Goal: Task Accomplishment & Management: Use online tool/utility

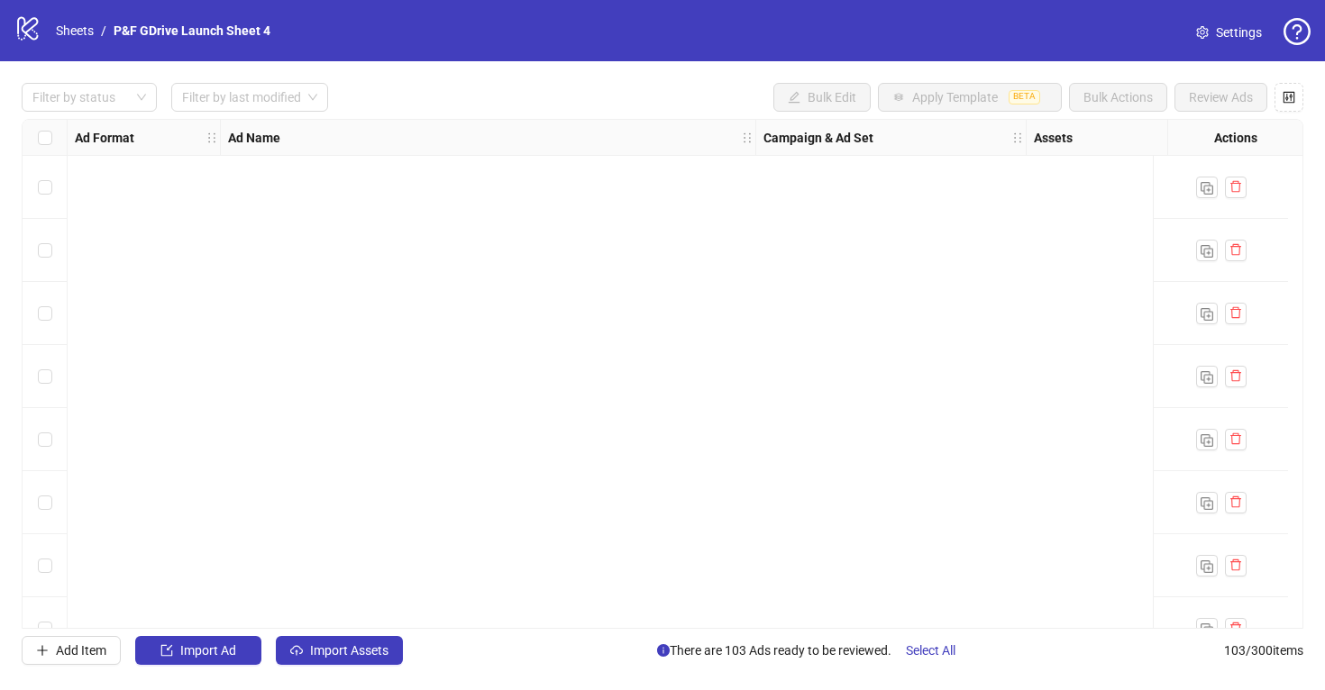
scroll to position [6031, 0]
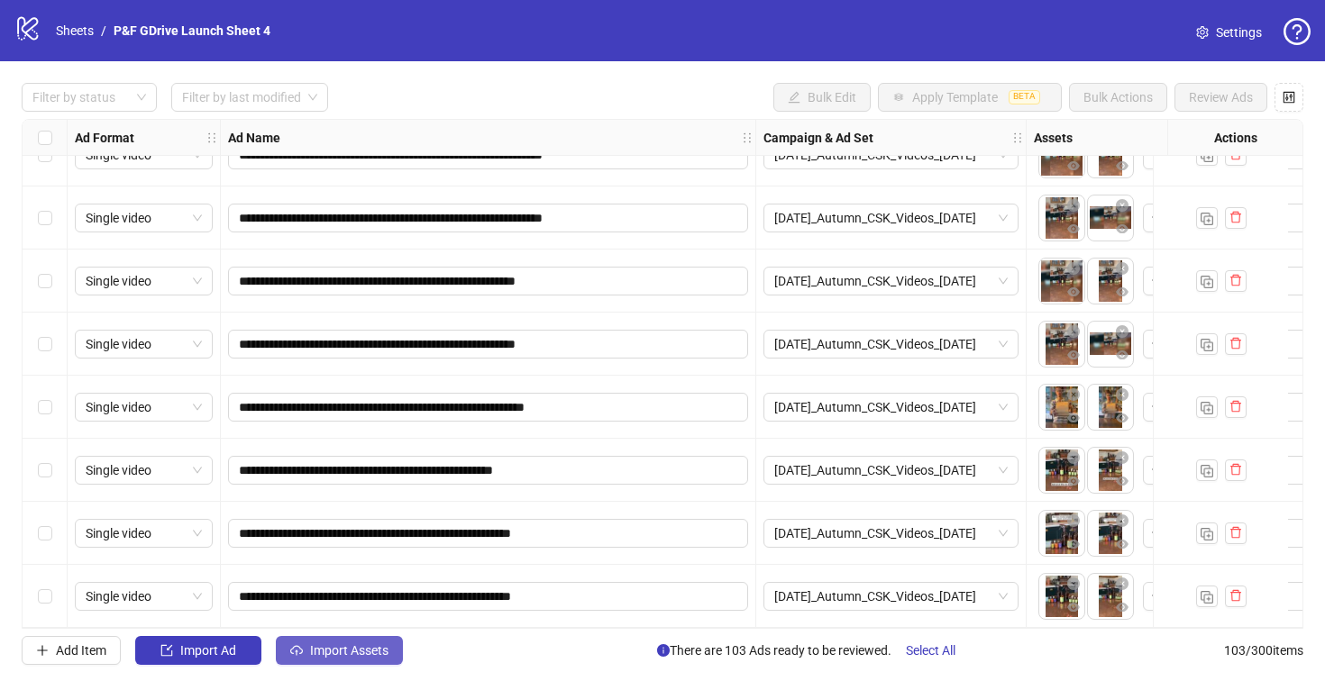
click at [322, 648] on span "Import Assets" at bounding box center [349, 650] width 78 height 14
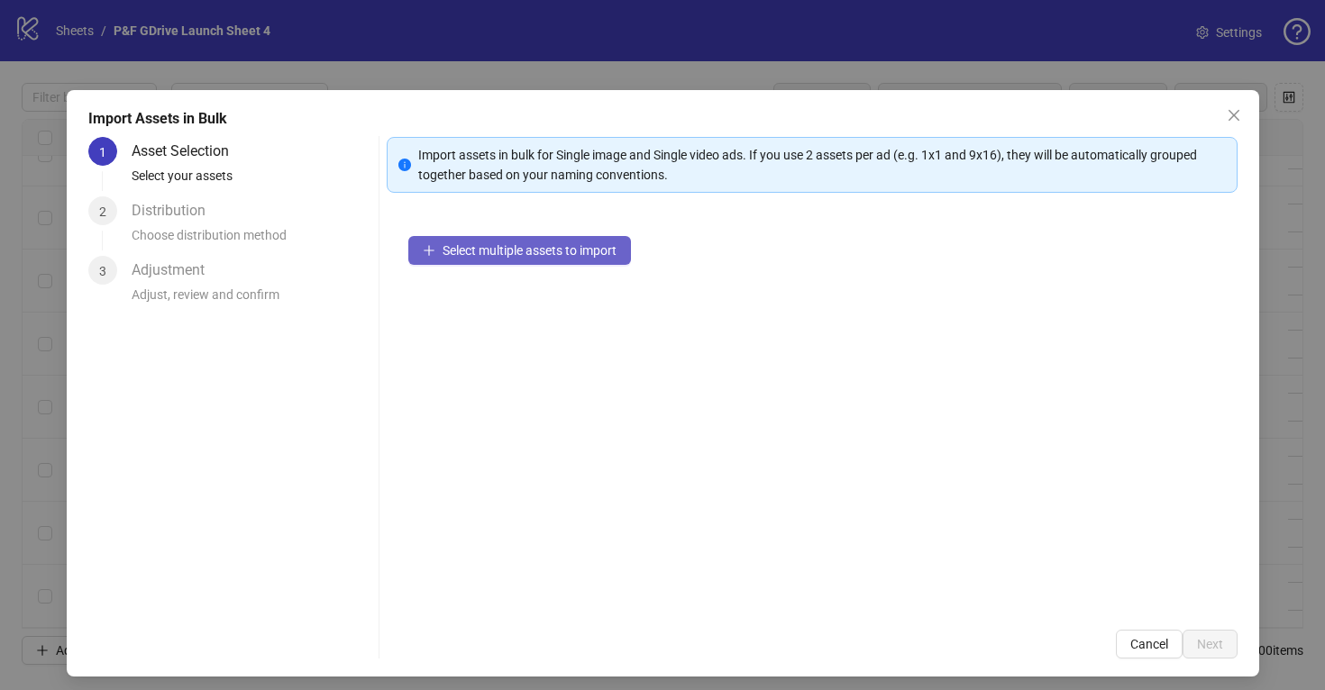
click at [483, 251] on span "Select multiple assets to import" at bounding box center [529, 250] width 174 height 14
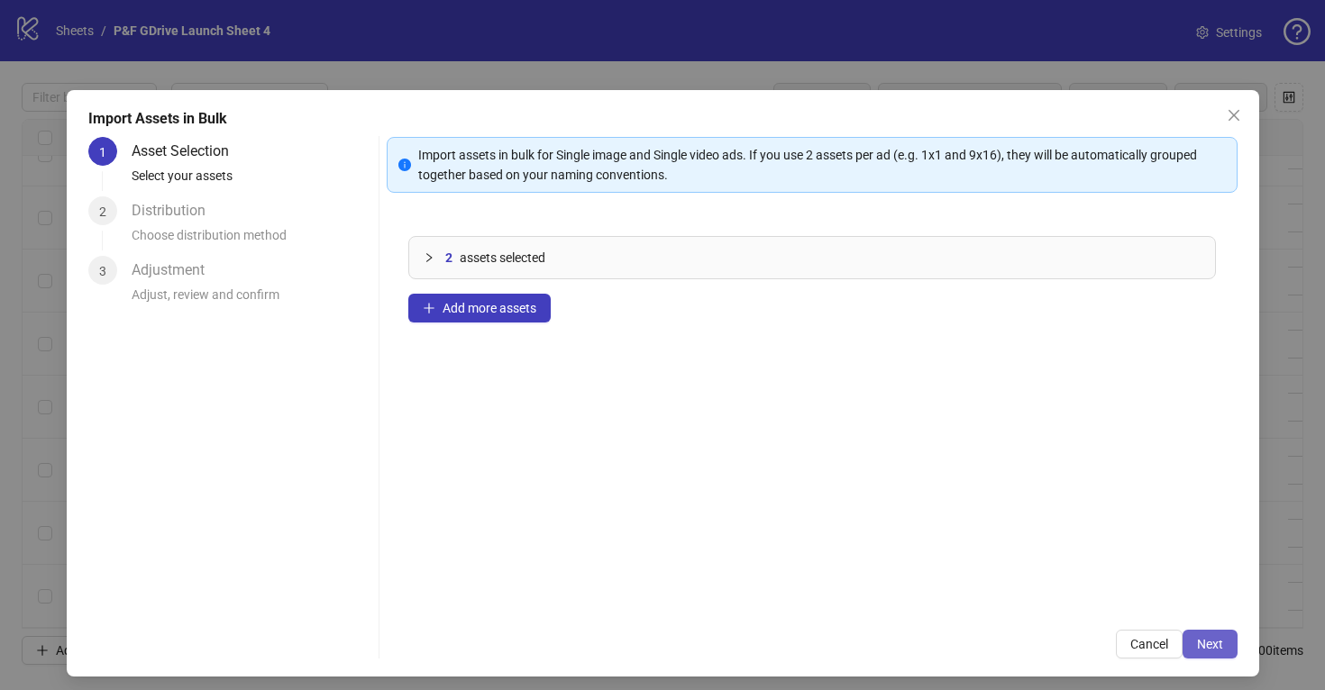
click at [1215, 634] on button "Next" at bounding box center [1209, 644] width 55 height 29
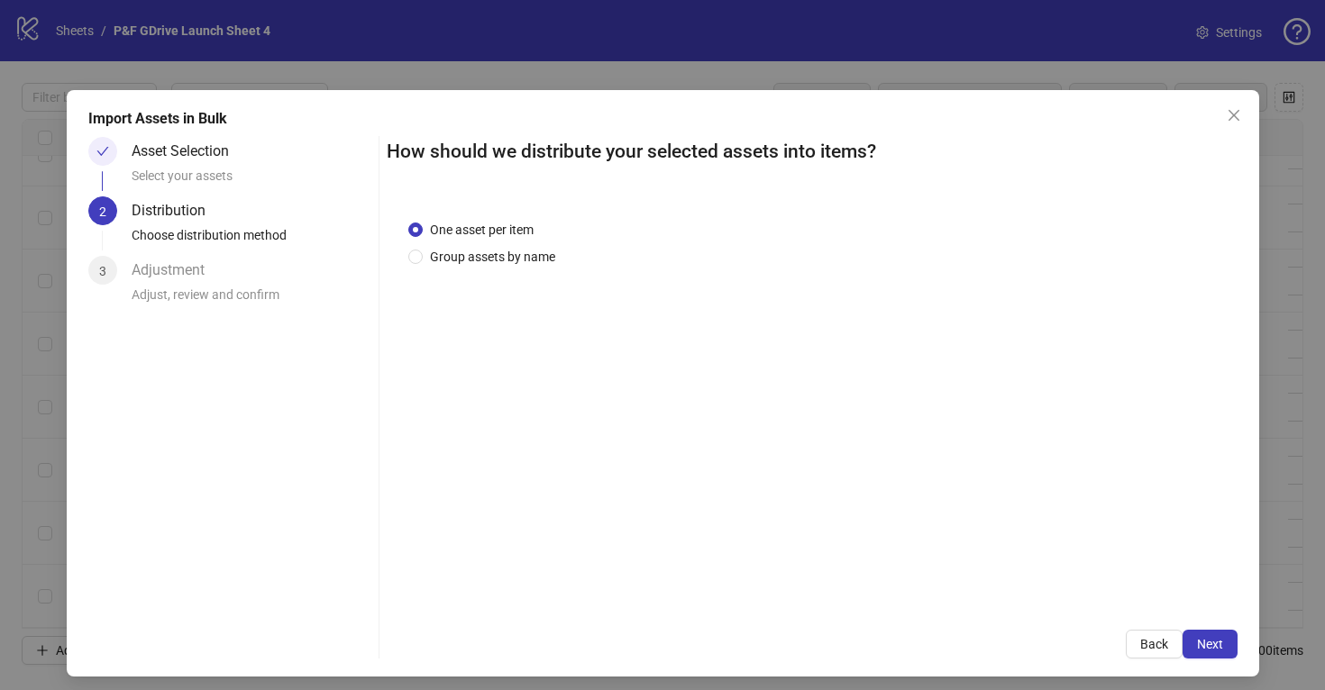
click at [1215, 634] on button "Next" at bounding box center [1209, 644] width 55 height 29
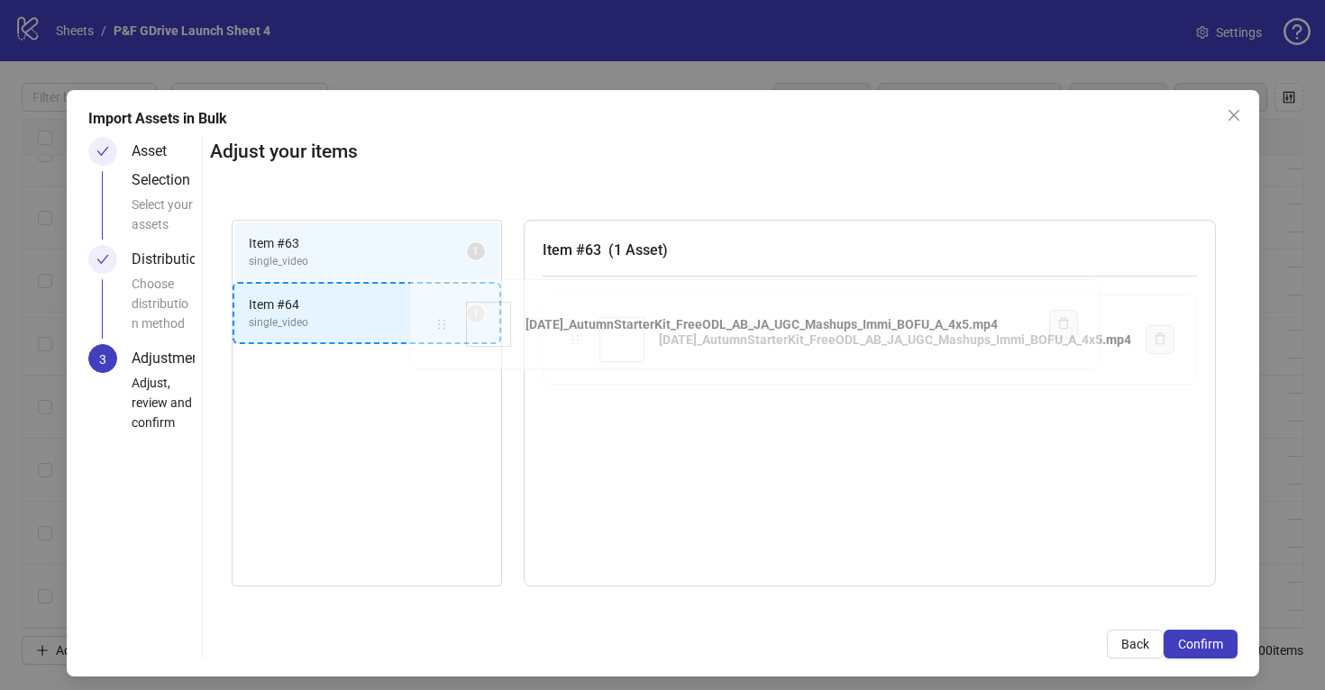
drag, startPoint x: 448, startPoint y: 324, endPoint x: 374, endPoint y: 328, distance: 74.0
click at [374, 327] on div "Item # 63 single_video 1 Item # 64 single_video 1 Item # 63 ( 1 Asset ) [DATE]_…" at bounding box center [723, 403] width 1027 height 411
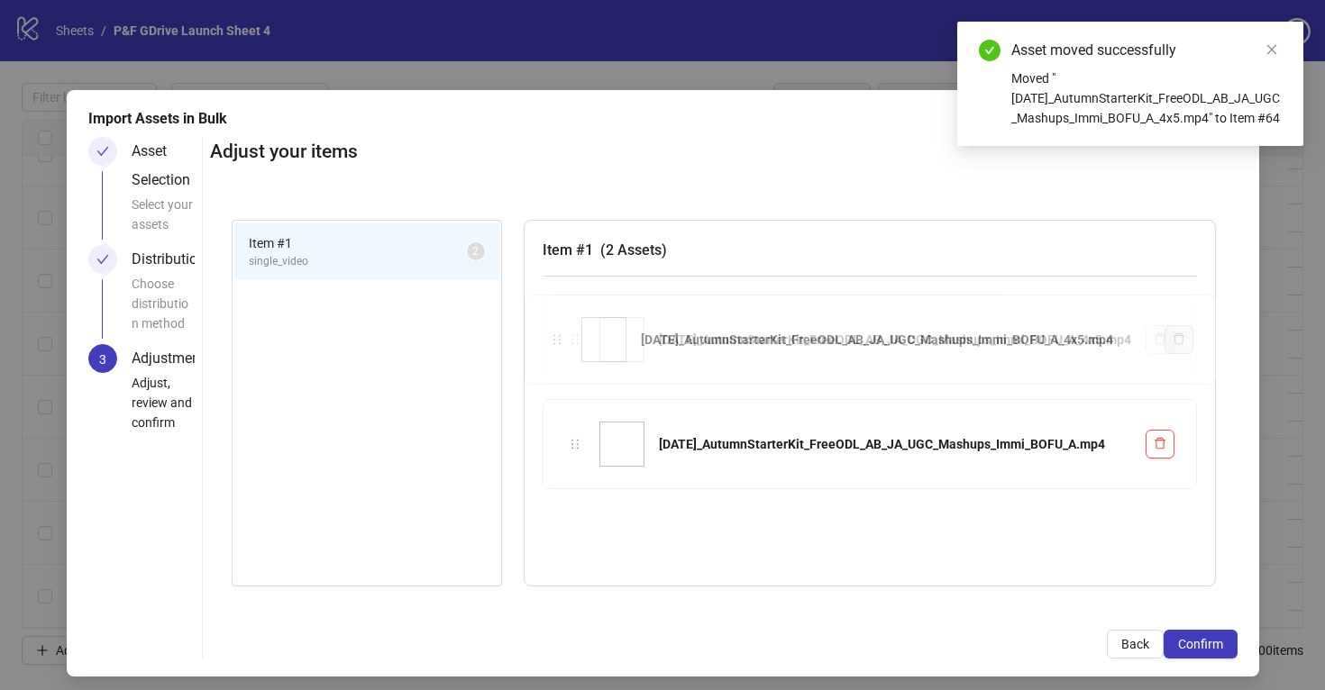
drag, startPoint x: 558, startPoint y: 442, endPoint x: 558, endPoint y: 402, distance: 40.5
click at [558, 328] on div "Item # 1 single_video 2 Item # 1 ( 2 Assets ) [DATE]_AutumnStarterKit_FreeODL_A…" at bounding box center [723, 403] width 1027 height 411
click at [1221, 634] on button "Confirm" at bounding box center [1200, 644] width 74 height 29
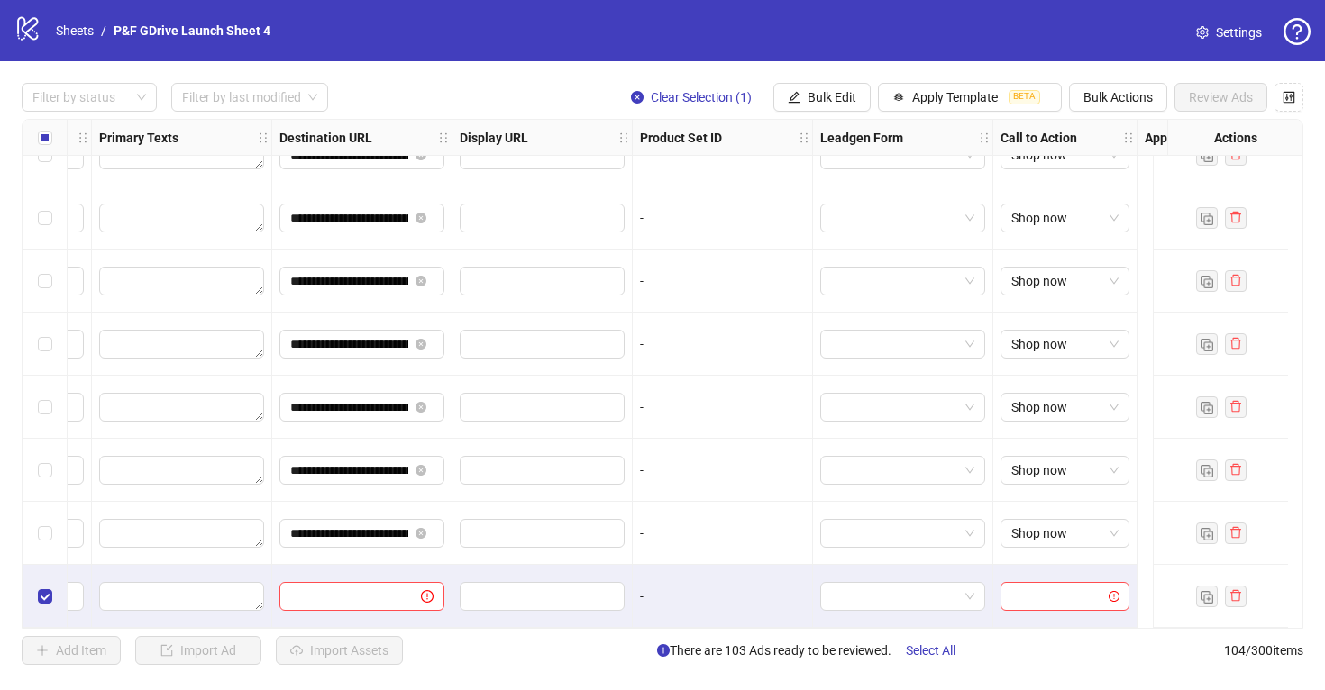
scroll to position [6095, 1272]
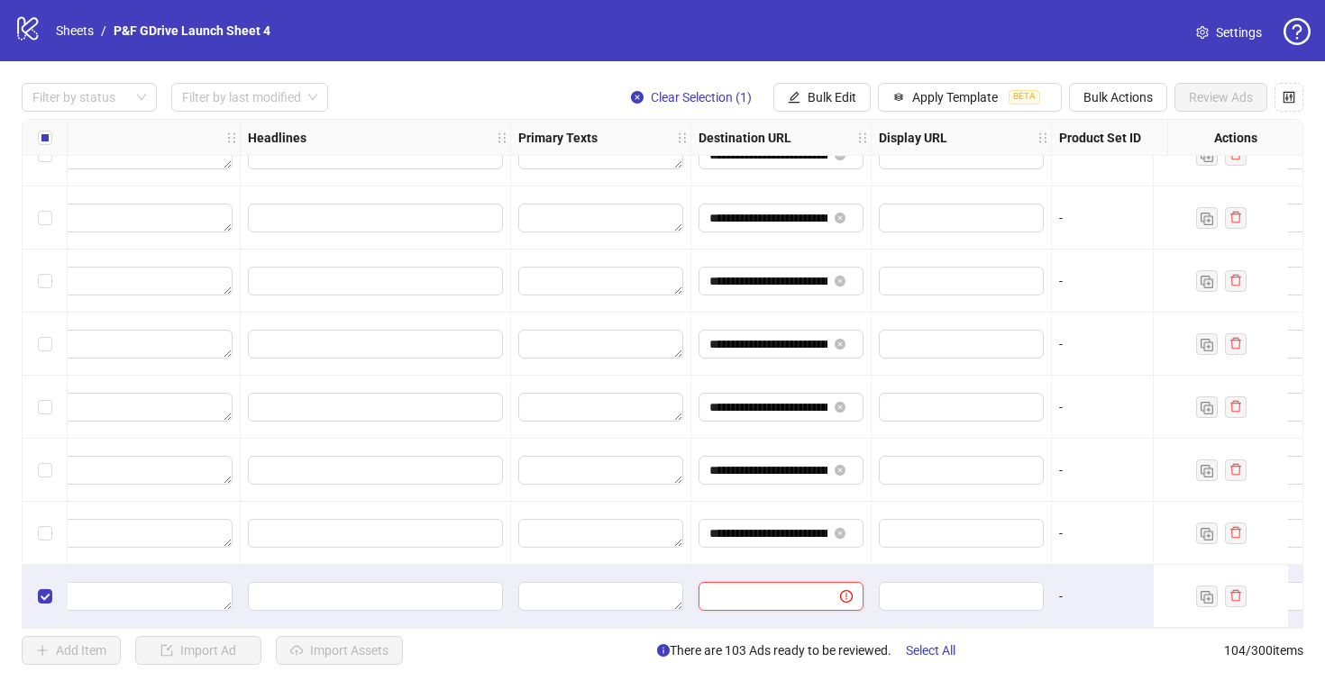
click at [778, 593] on input "text" at bounding box center [761, 597] width 105 height 20
paste input "**********"
type input "**********"
click at [900, 554] on div at bounding box center [961, 533] width 180 height 63
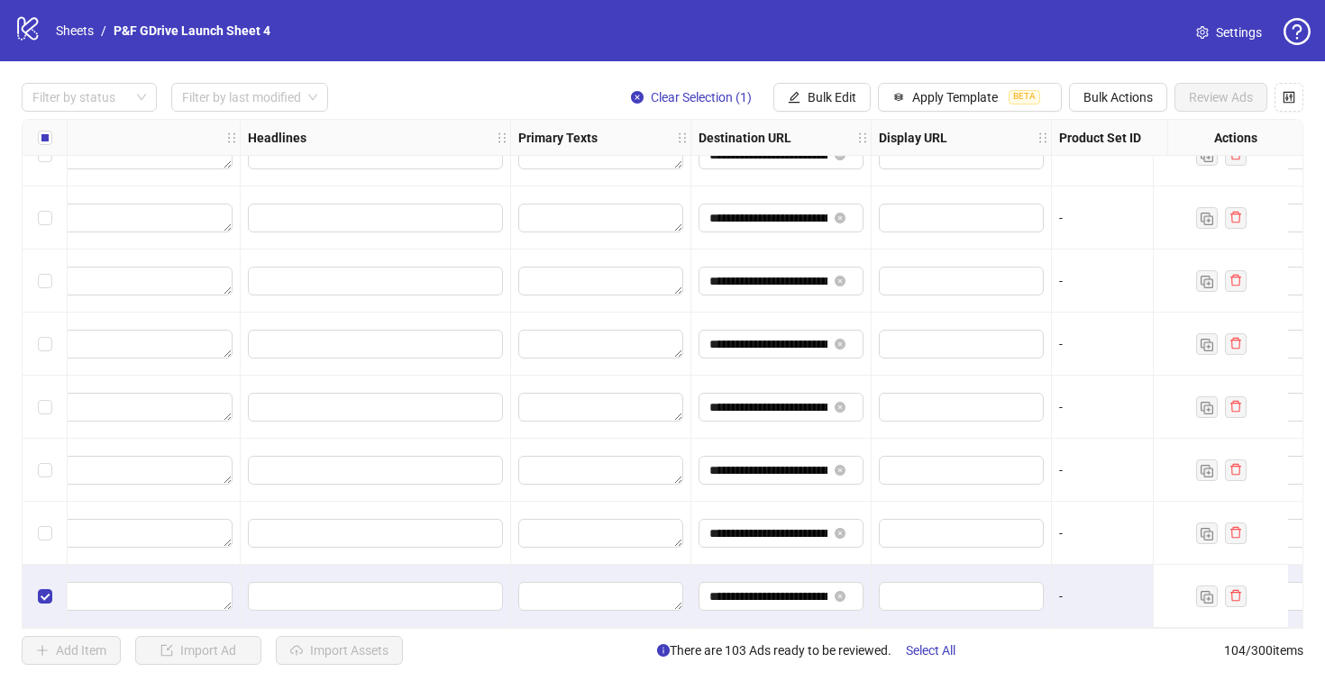
scroll to position [6095, 1856]
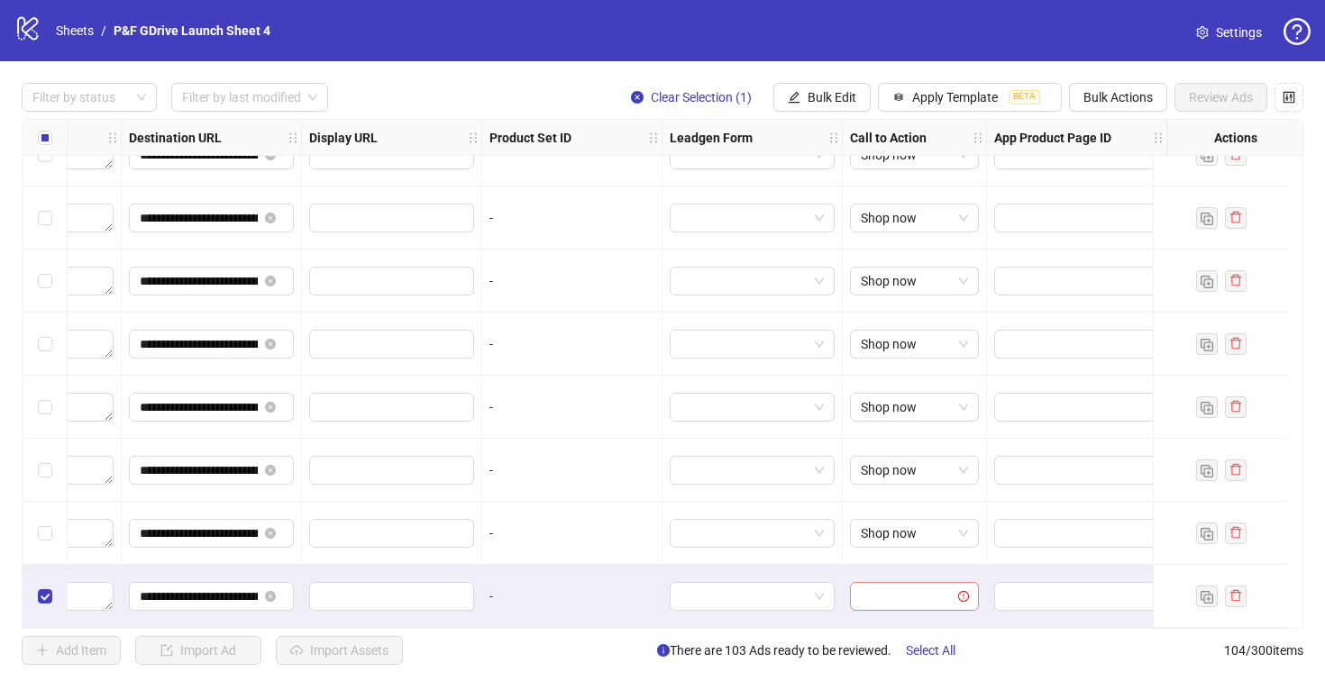
click at [895, 585] on input "search" at bounding box center [905, 596] width 91 height 27
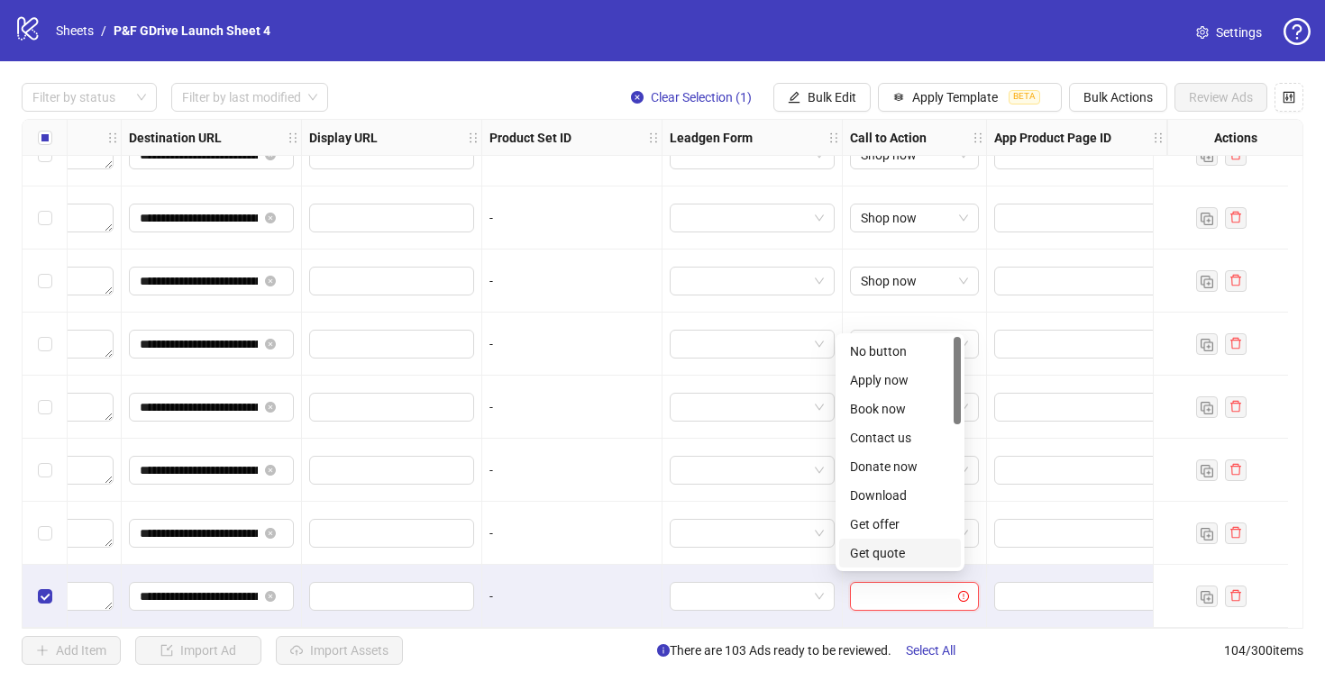
scroll to position [375, 0]
click at [870, 405] on div "Shop now" at bounding box center [900, 409] width 100 height 20
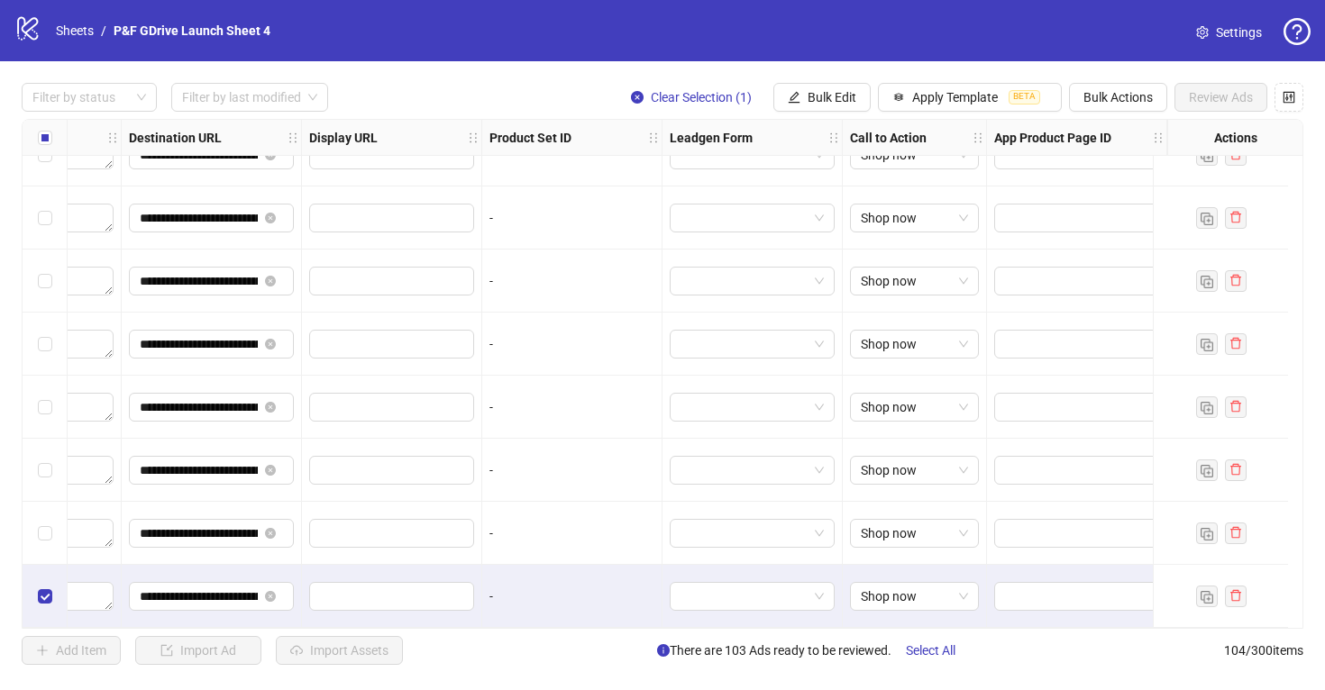
click at [601, 587] on div "-" at bounding box center [571, 597] width 165 height 20
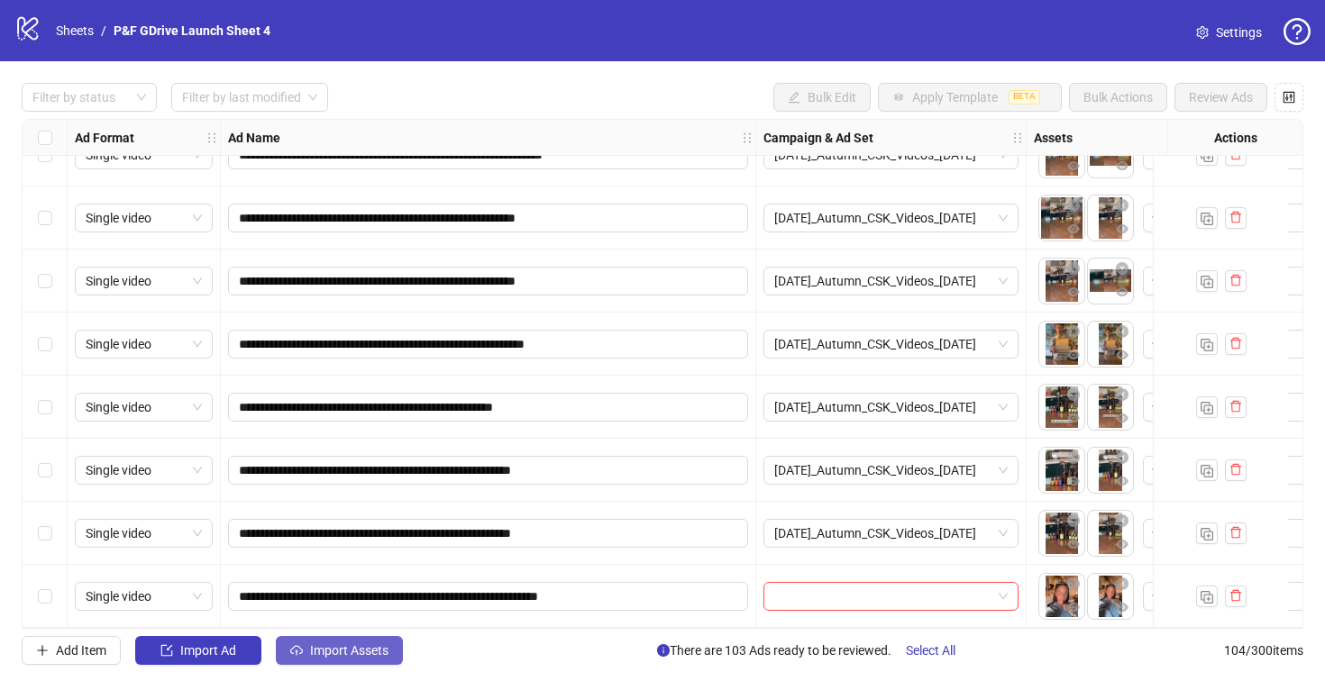
click at [323, 648] on span "Import Assets" at bounding box center [349, 650] width 78 height 14
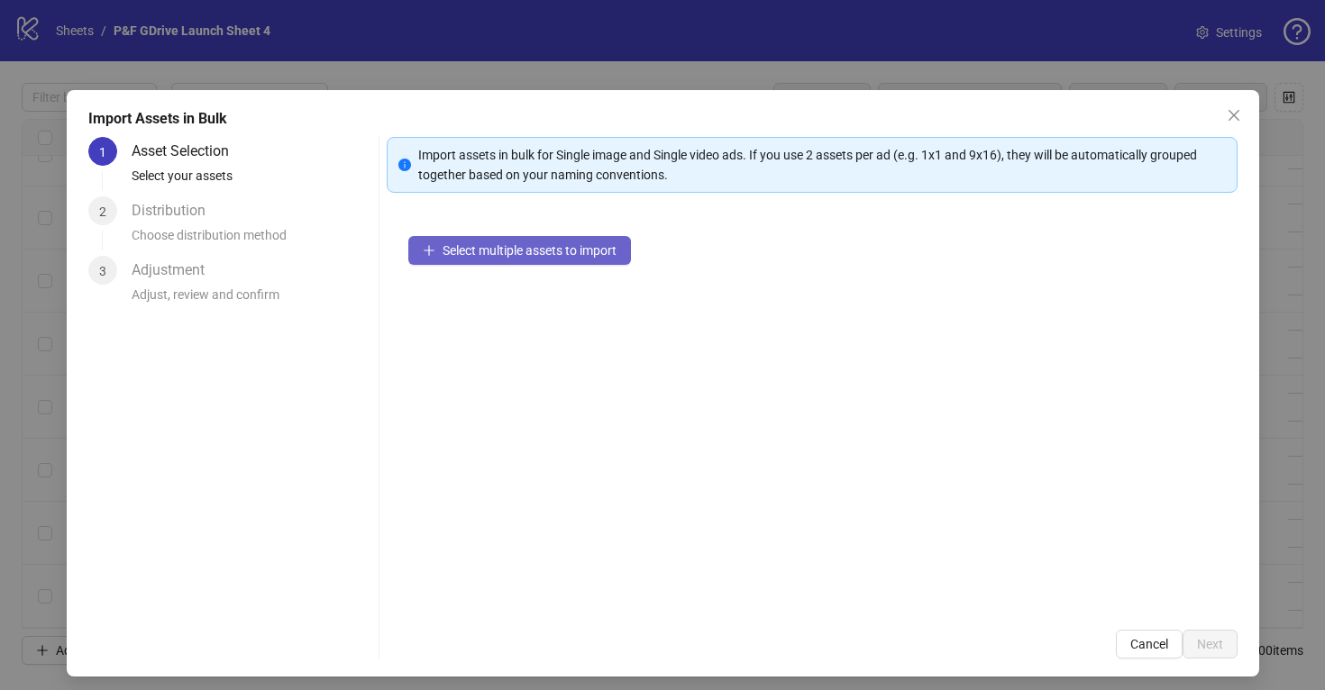
click at [540, 248] on span "Select multiple assets to import" at bounding box center [529, 250] width 174 height 14
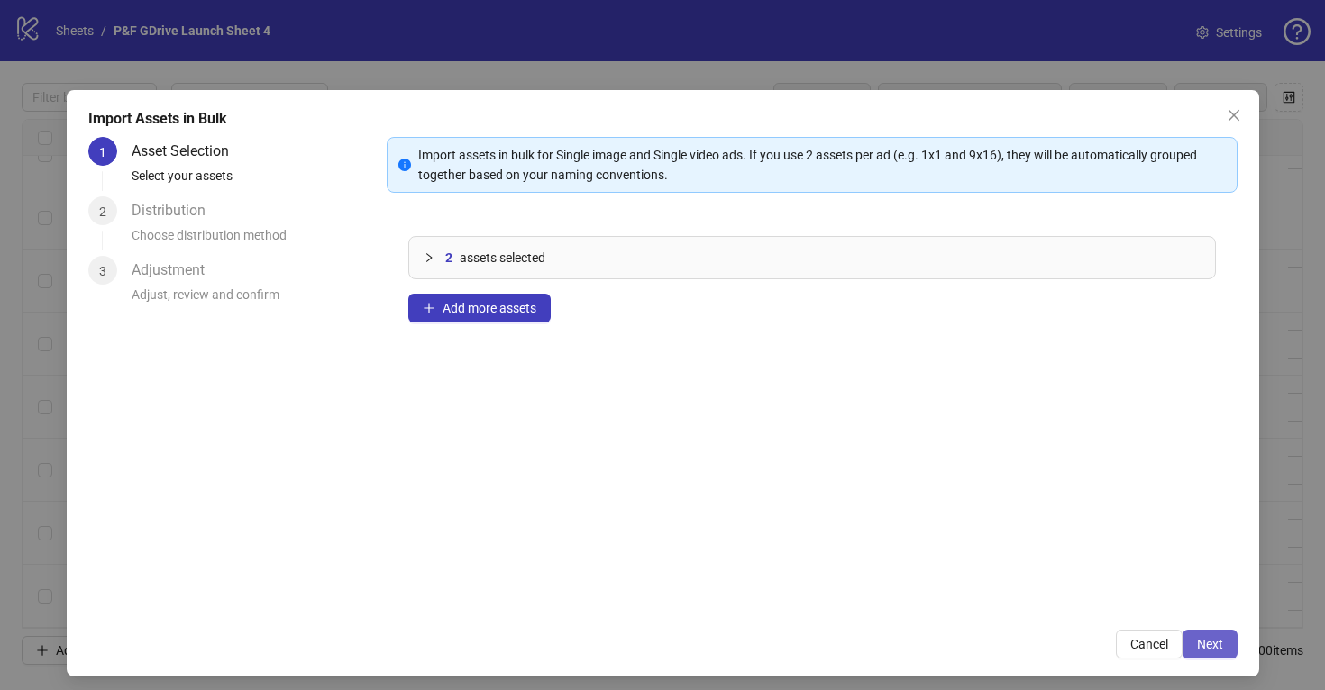
click at [1206, 645] on span "Next" at bounding box center [1210, 644] width 26 height 14
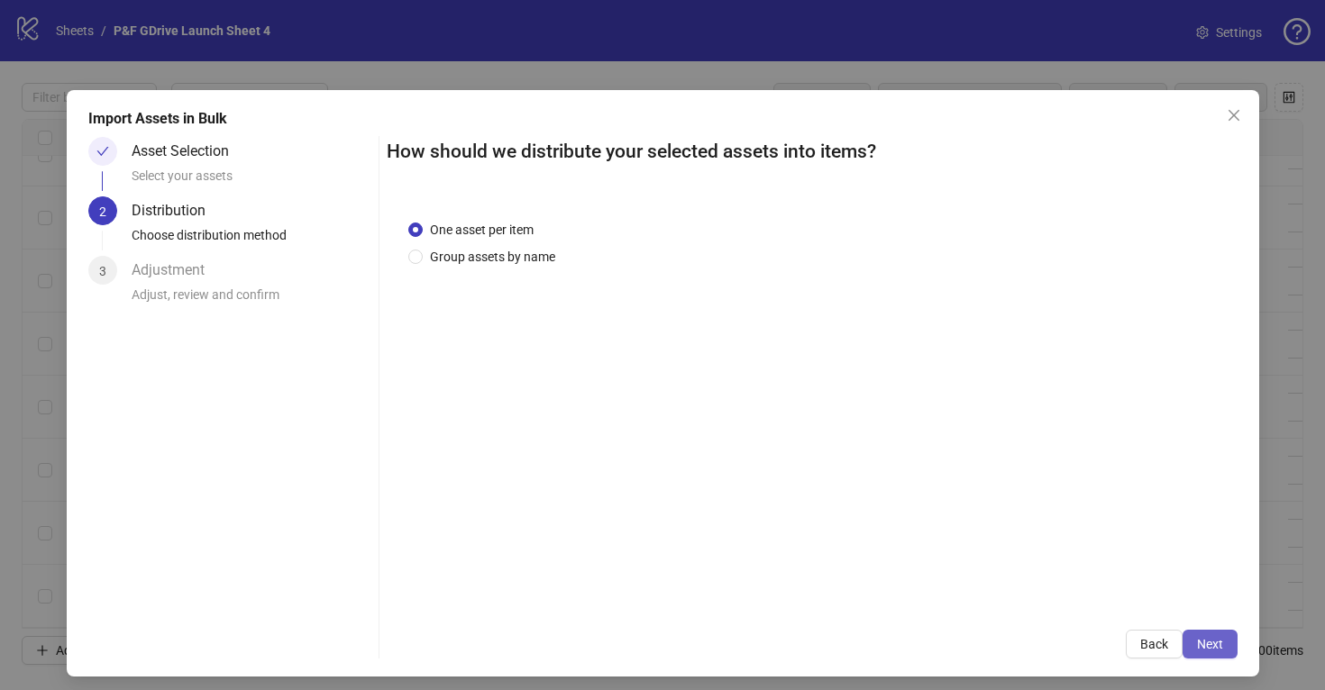
click at [1212, 640] on span "Next" at bounding box center [1210, 644] width 26 height 14
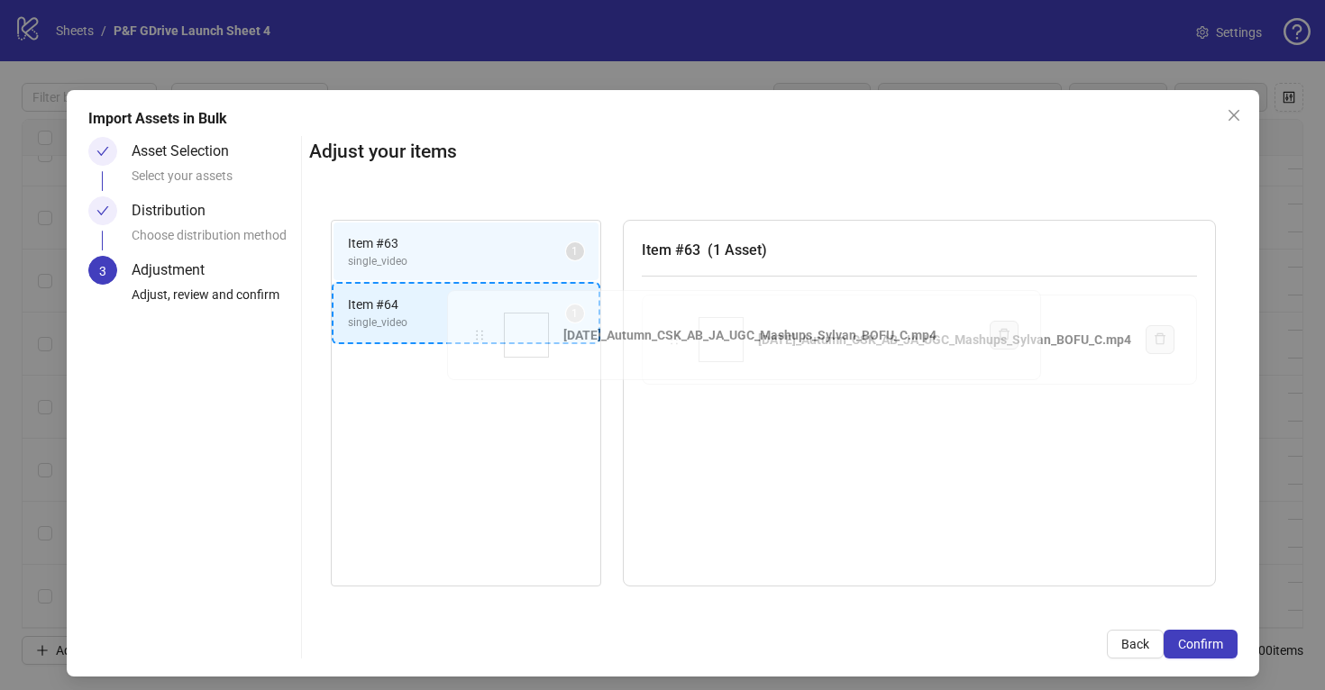
drag, startPoint x: 636, startPoint y: 336, endPoint x: 480, endPoint y: 332, distance: 155.9
click at [480, 332] on div "Item # 63 single_video 1 Item # 64 single_video 1 Item # 63 ( 1 Asset ) [DATE]_…" at bounding box center [773, 403] width 928 height 411
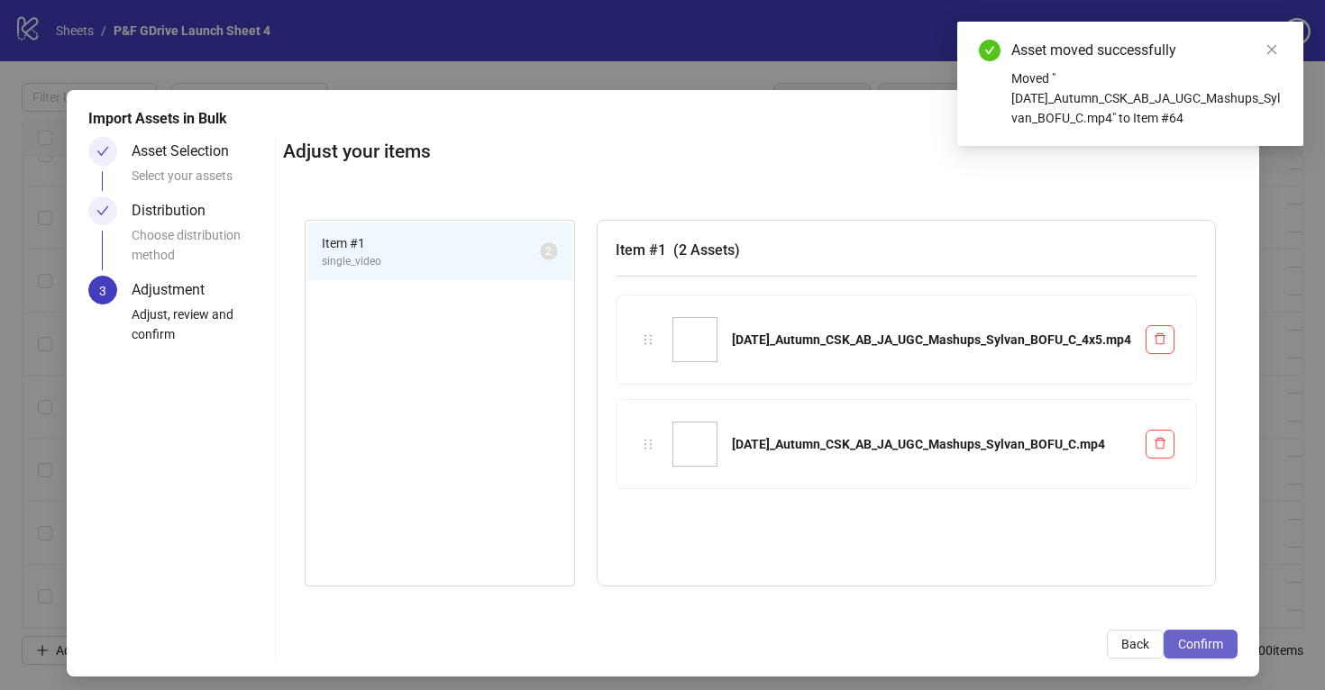
click at [1193, 639] on span "Confirm" at bounding box center [1200, 644] width 45 height 14
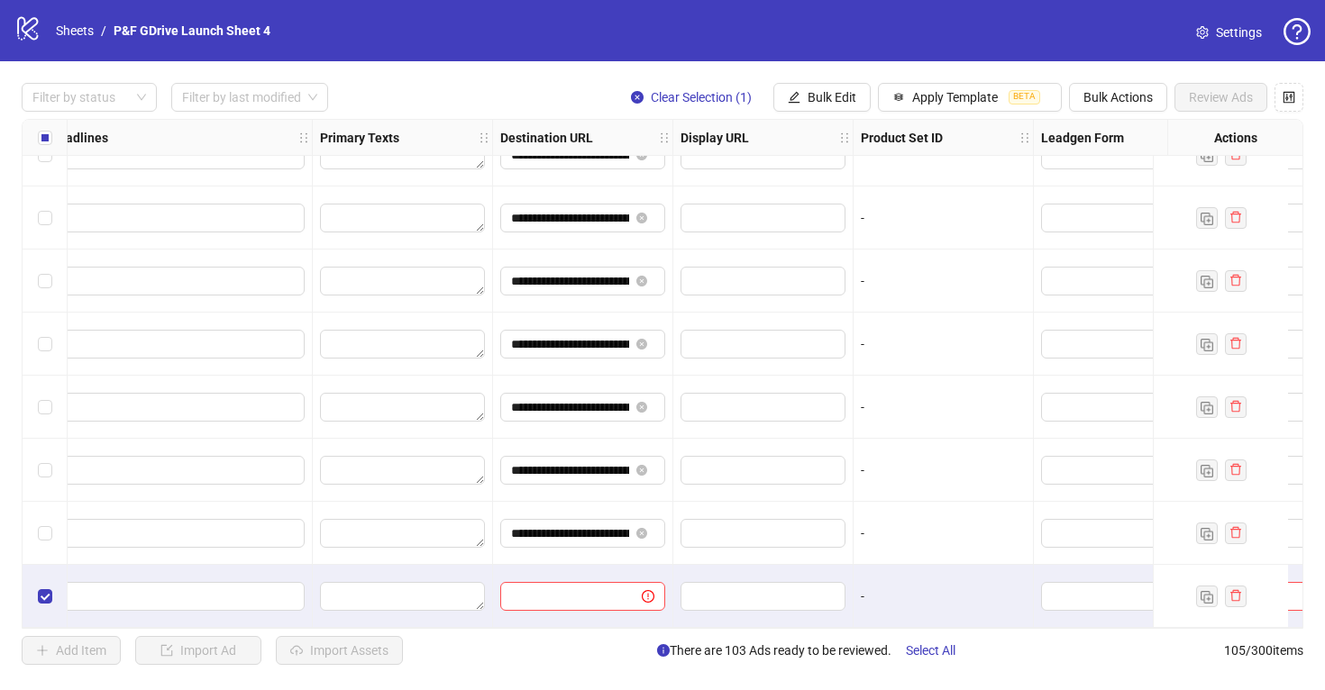
scroll to position [6158, 1477]
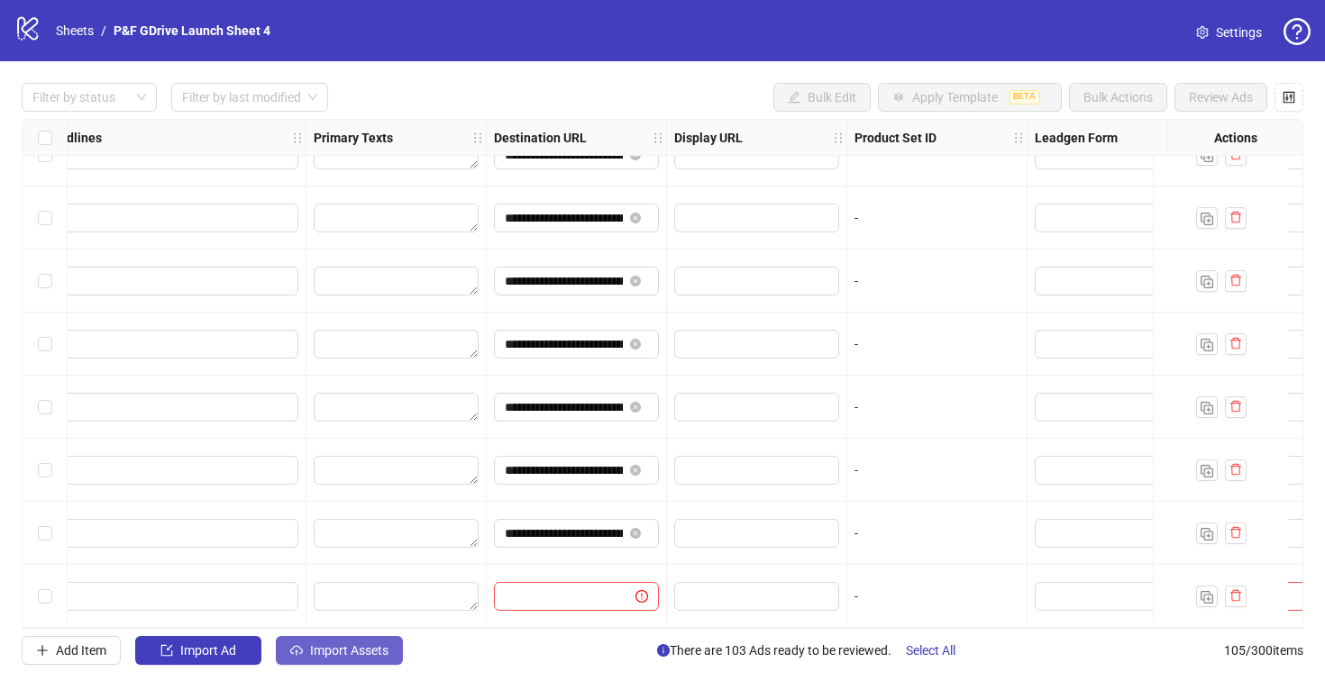
click at [360, 652] on span "Import Assets" at bounding box center [349, 650] width 78 height 14
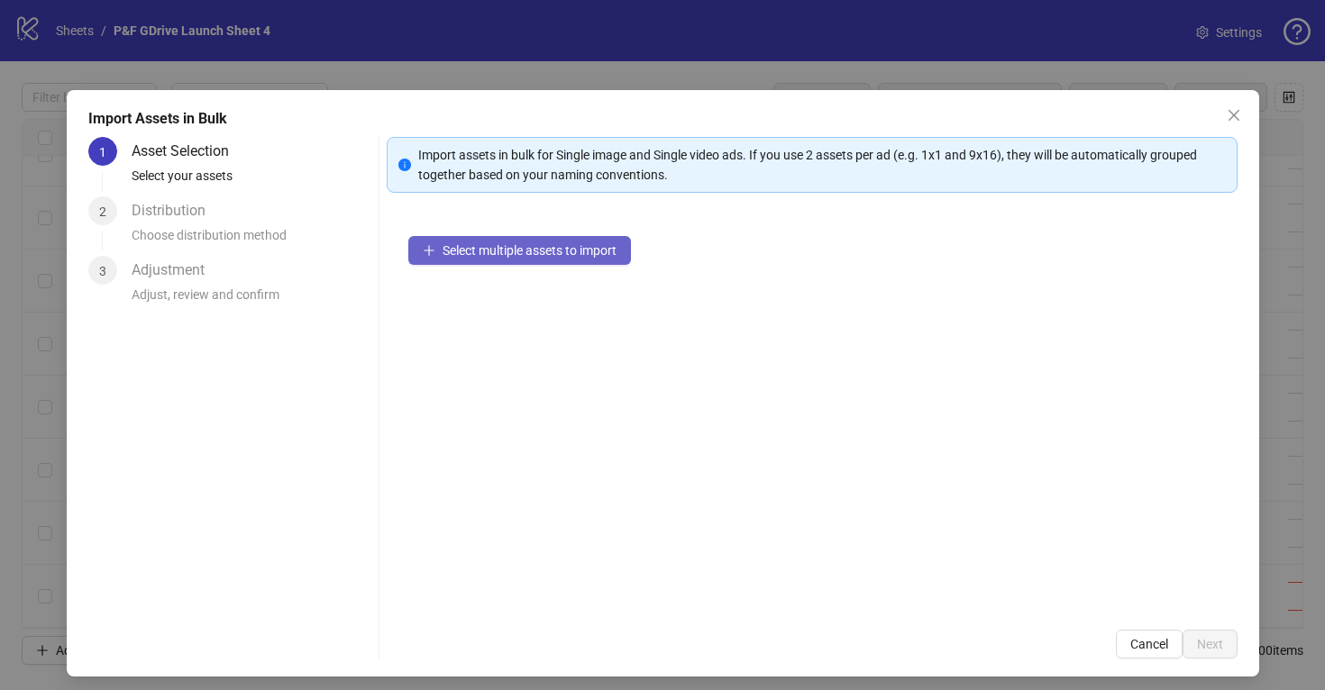
click at [514, 260] on button "Select multiple assets to import" at bounding box center [519, 250] width 223 height 29
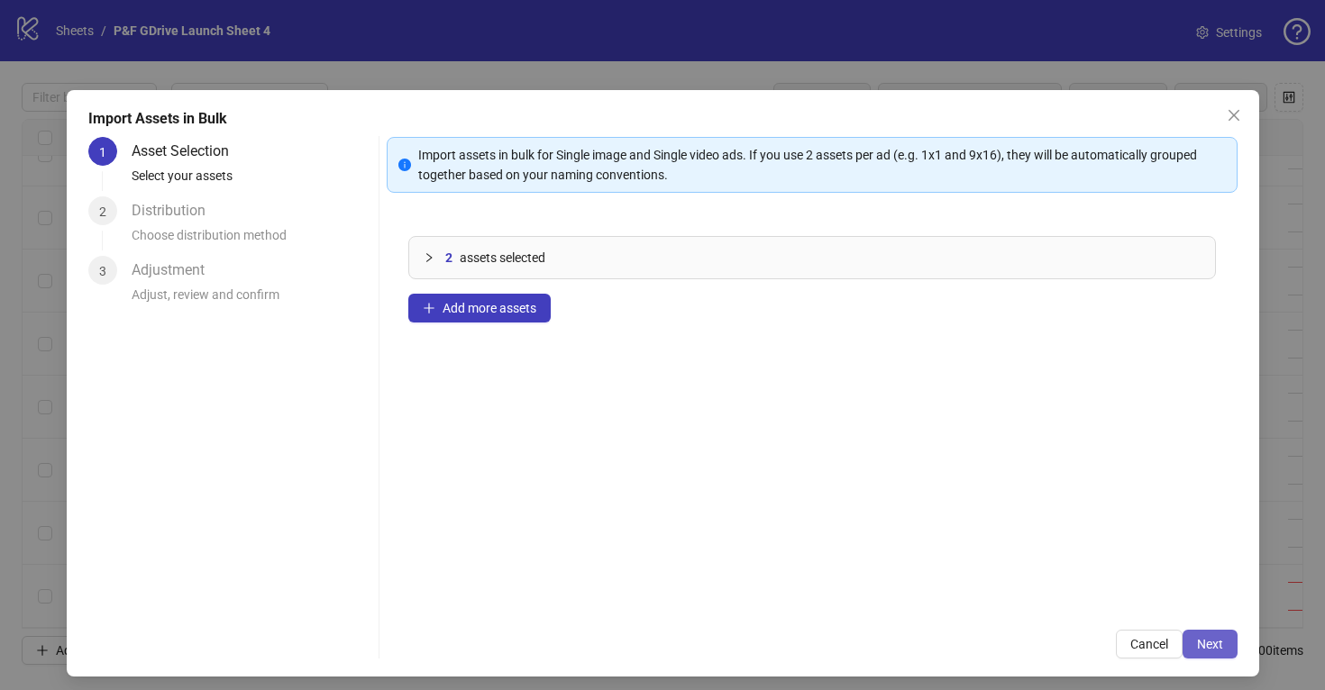
click at [1212, 645] on span "Next" at bounding box center [1210, 644] width 26 height 14
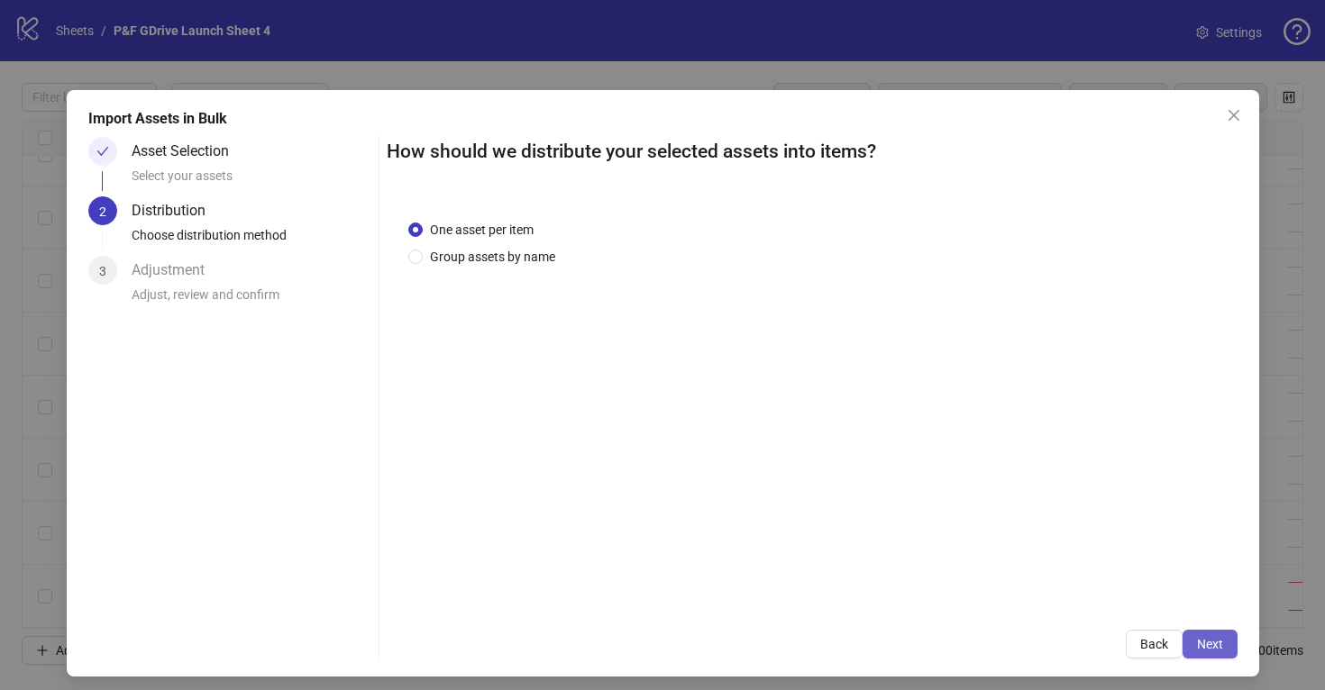
click at [1206, 633] on button "Next" at bounding box center [1209, 644] width 55 height 29
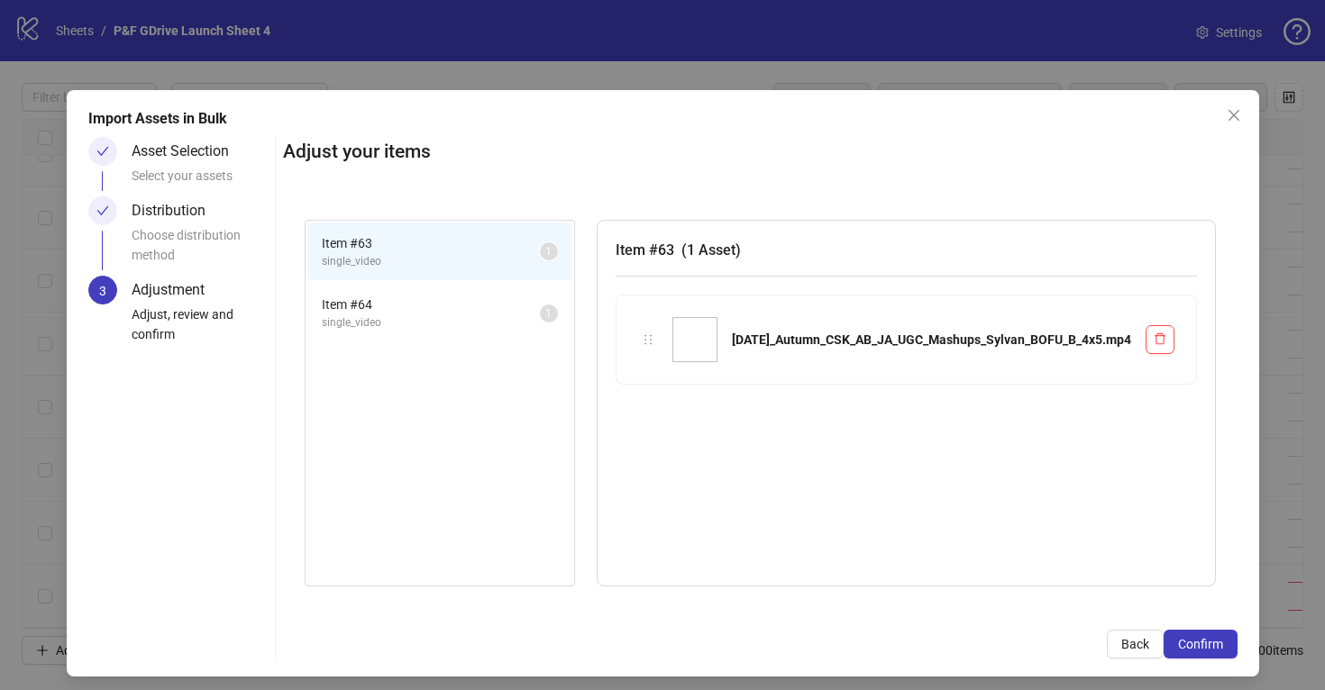
click at [457, 306] on span "Item # 64" at bounding box center [431, 305] width 218 height 20
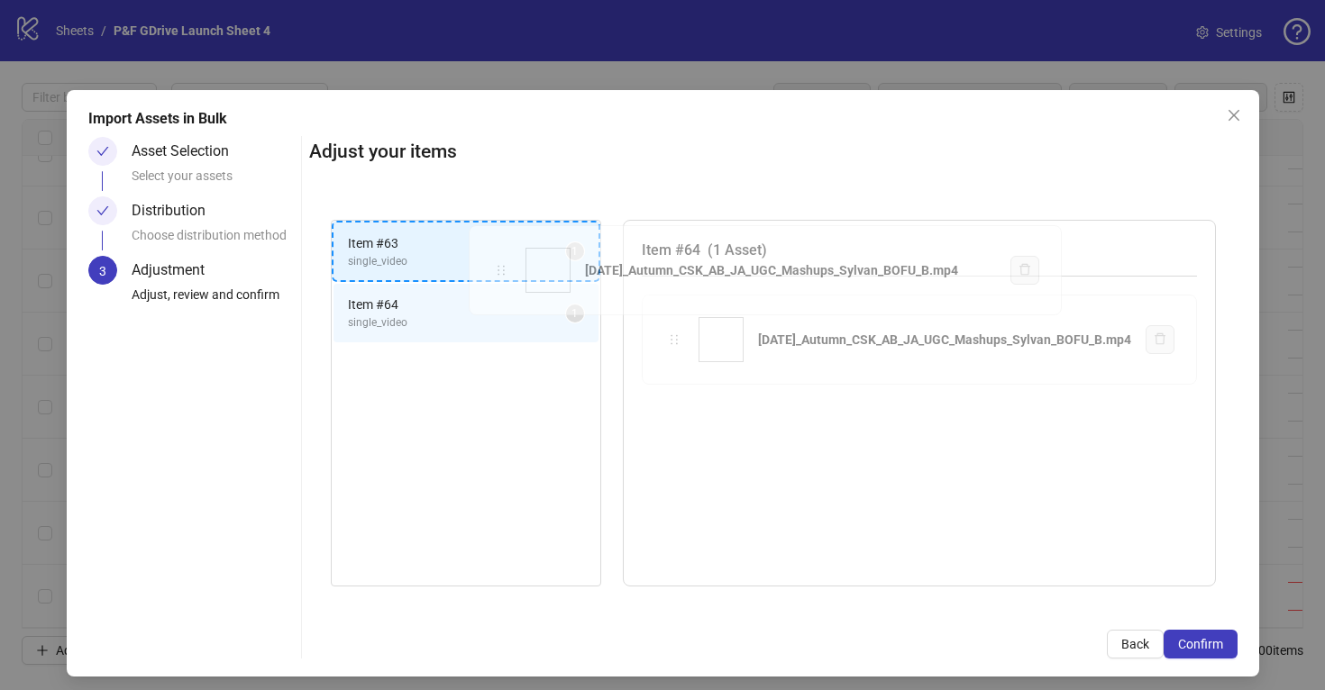
drag, startPoint x: 633, startPoint y: 336, endPoint x: 503, endPoint y: 271, distance: 145.1
click at [503, 271] on div "Item # 63 single_video 1 Item # 64 single_video 1 Item # 64 ( 1 Asset ) [DATE]_…" at bounding box center [773, 403] width 928 height 411
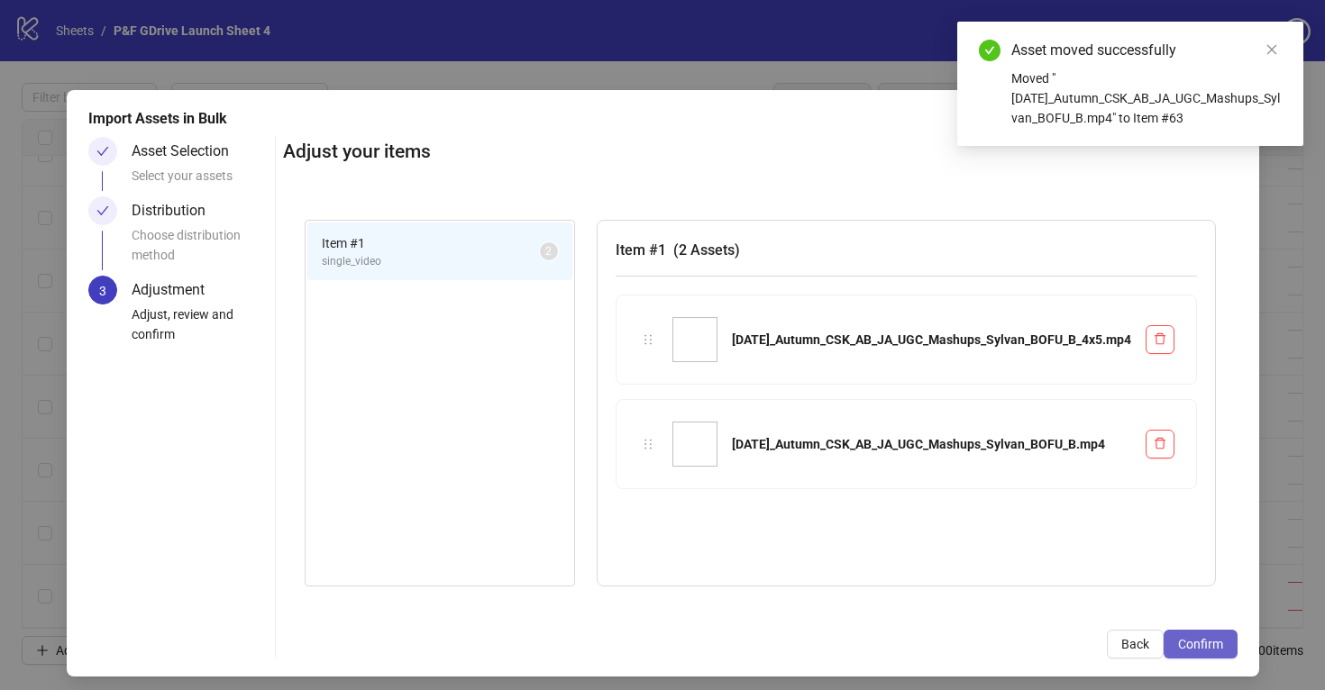
click at [1197, 639] on span "Confirm" at bounding box center [1200, 644] width 45 height 14
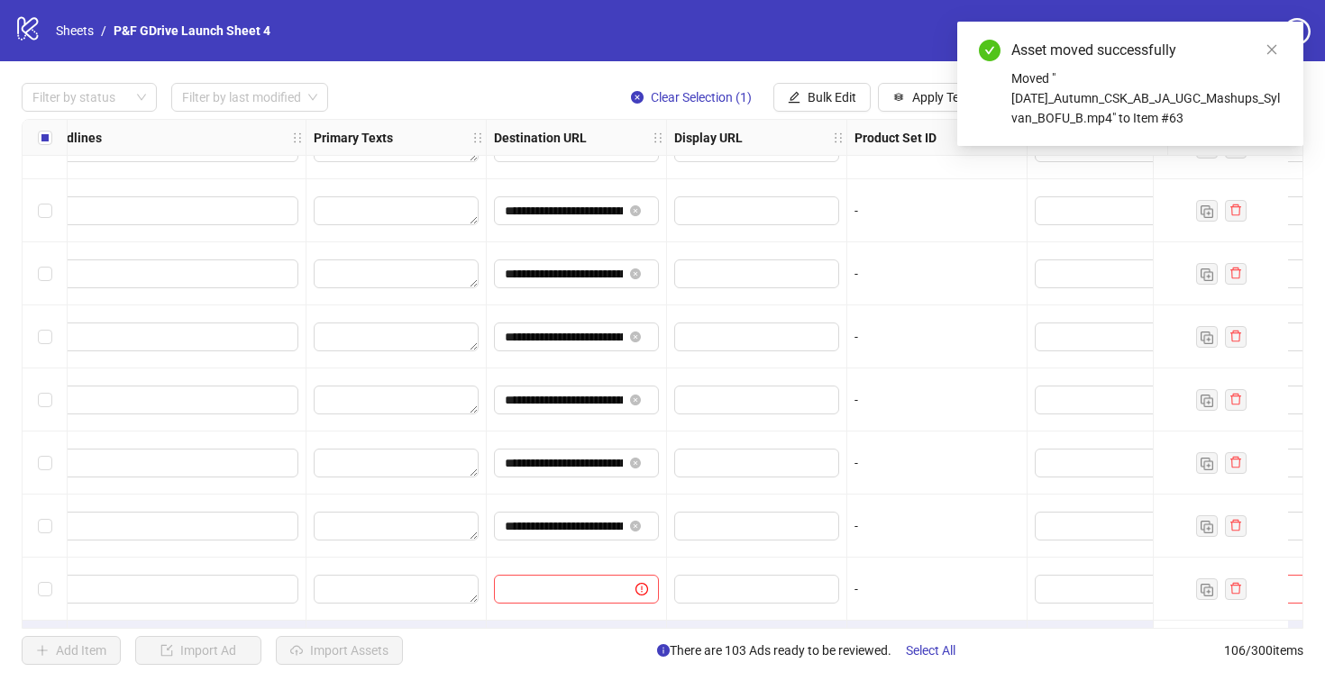
scroll to position [6221, 1477]
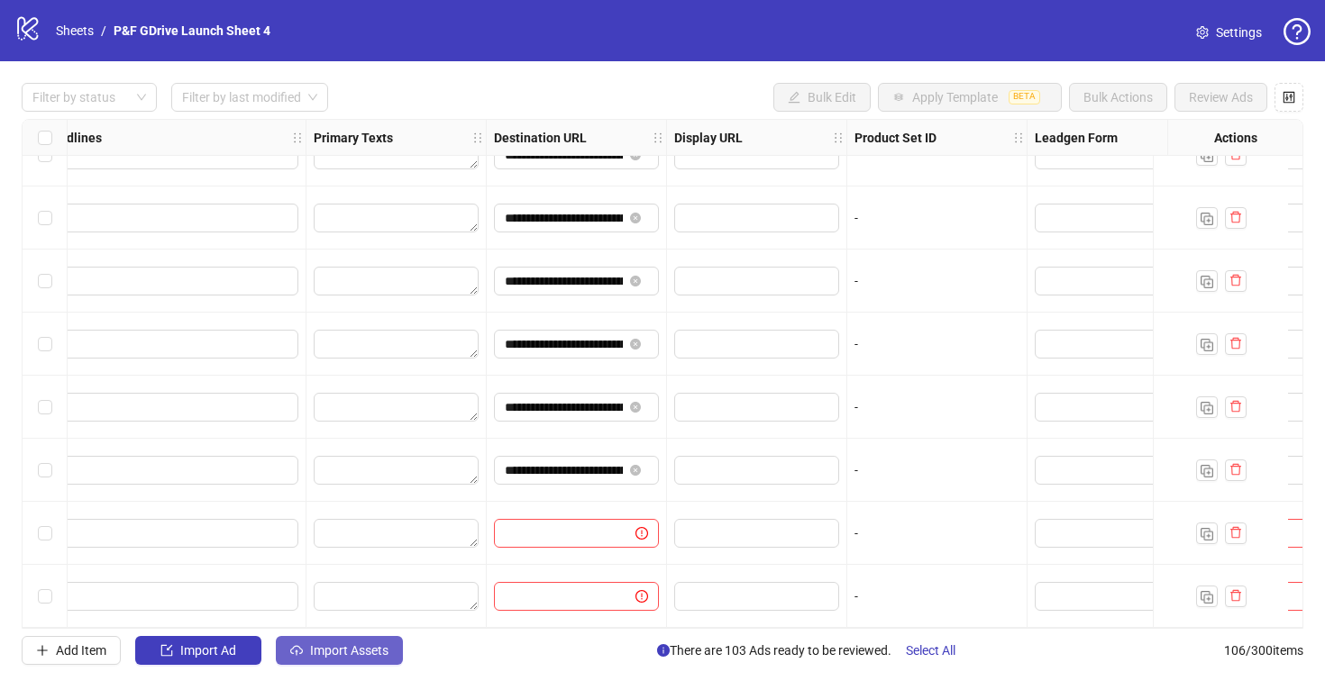
click at [342, 650] on span "Import Assets" at bounding box center [349, 650] width 78 height 14
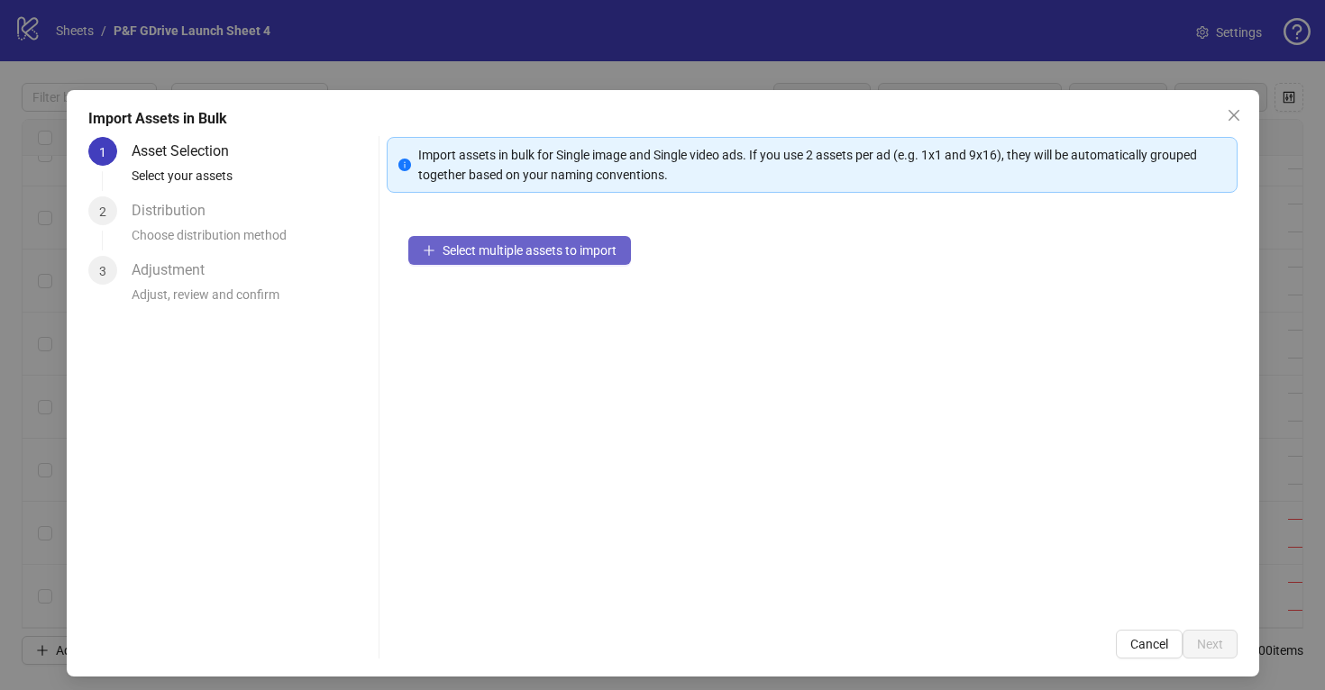
click at [575, 250] on span "Select multiple assets to import" at bounding box center [529, 250] width 174 height 14
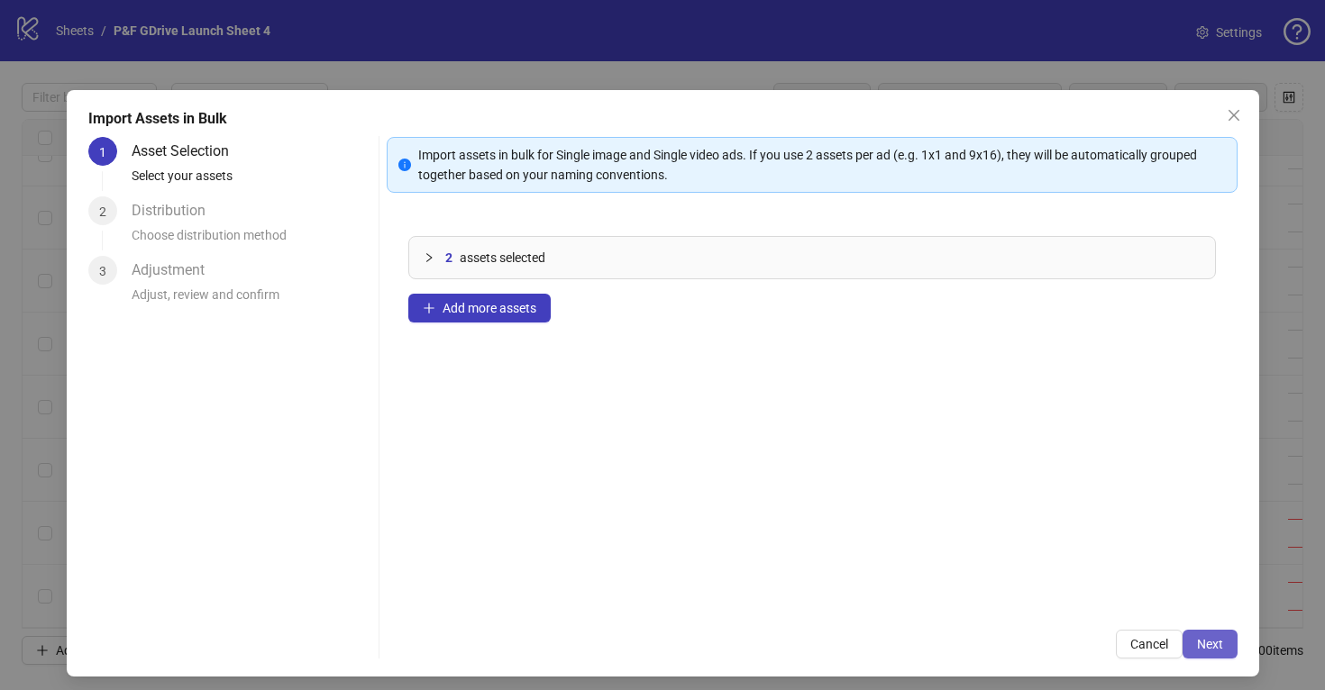
click at [1200, 651] on span "Next" at bounding box center [1210, 644] width 26 height 14
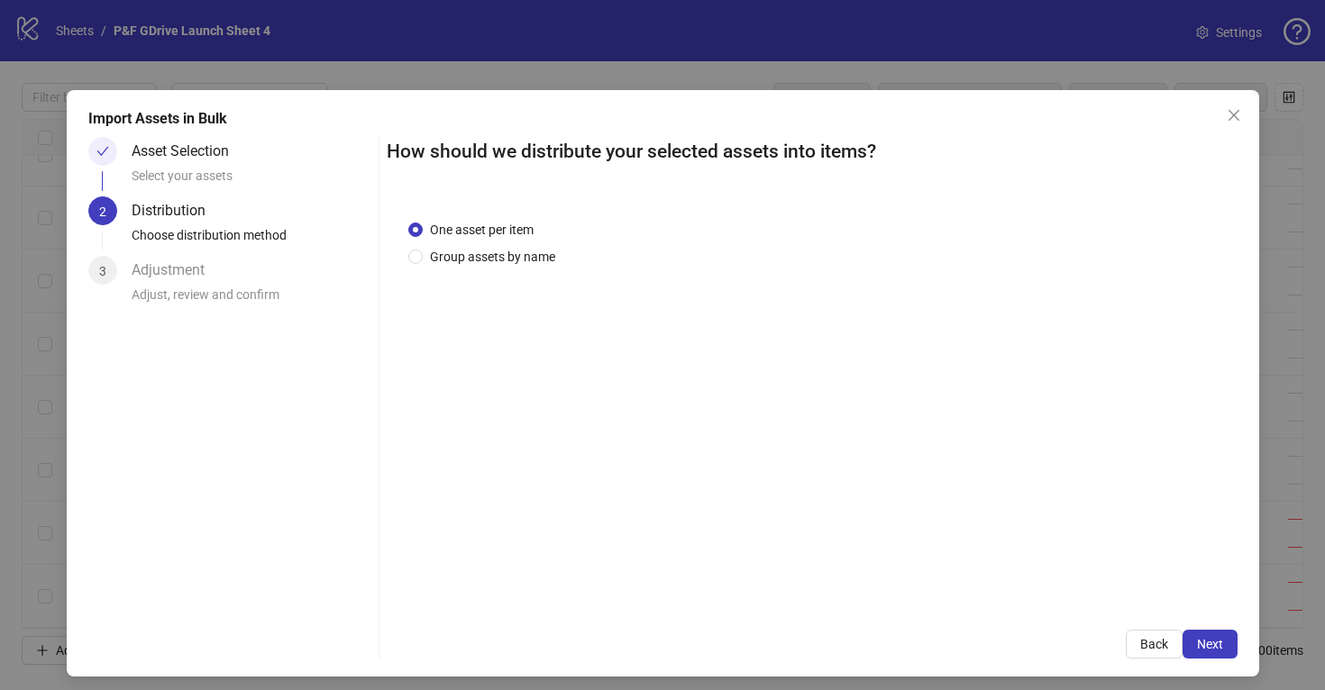
click at [1200, 651] on span "Next" at bounding box center [1210, 644] width 26 height 14
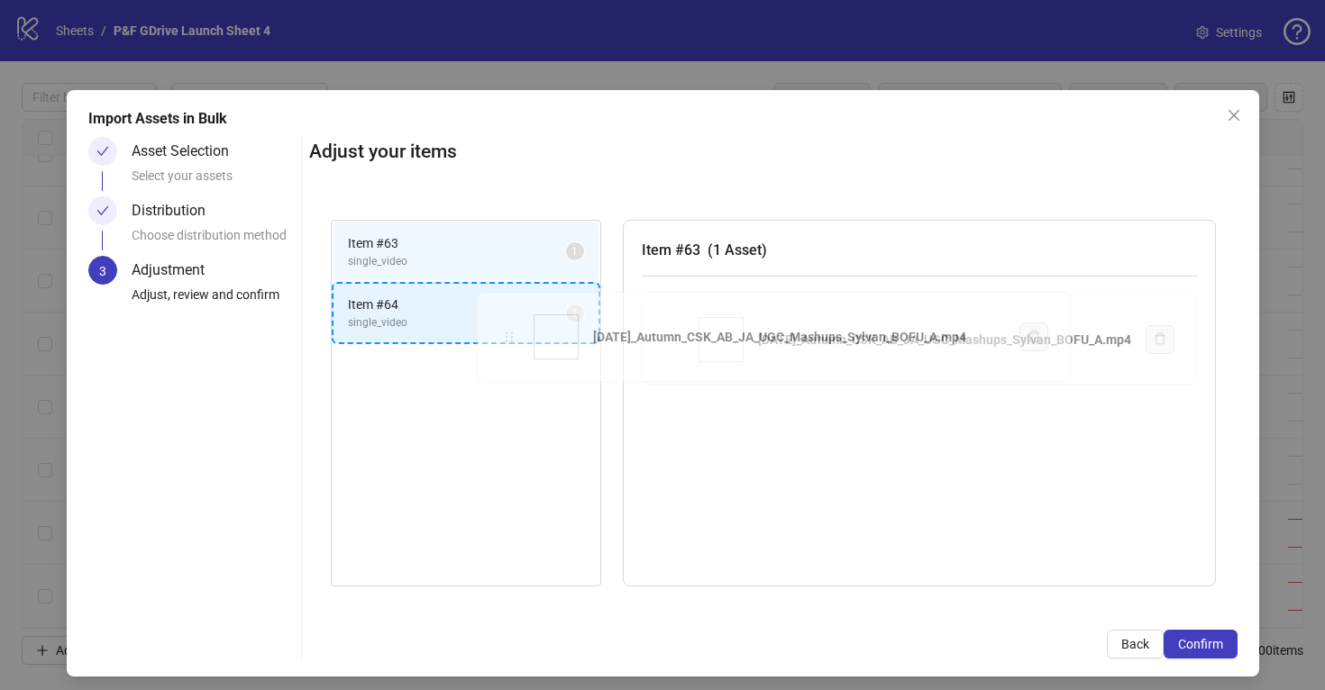
drag, startPoint x: 584, startPoint y: 341, endPoint x: 486, endPoint y: 333, distance: 98.5
click at [486, 333] on div "Item # 63 single_video 1 Item # 64 single_video 1 Item # 63 ( 1 Asset ) [DATE]_…" at bounding box center [773, 403] width 928 height 411
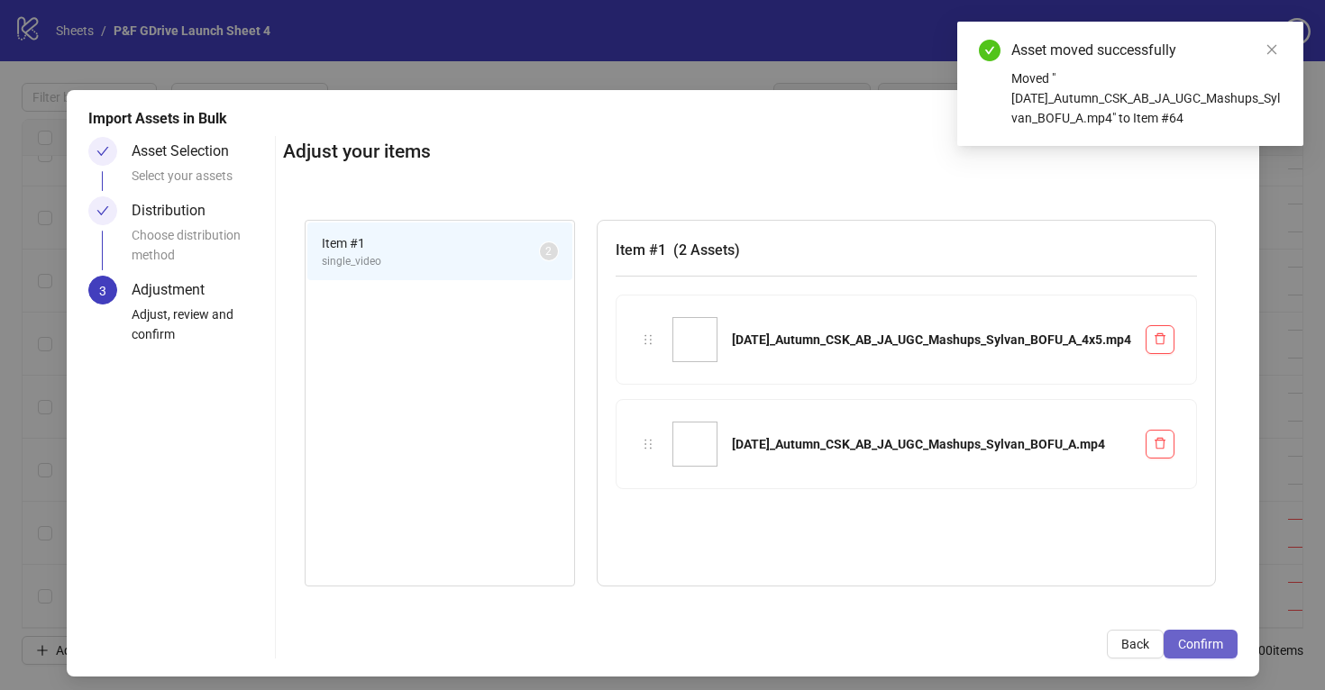
click at [1201, 637] on span "Confirm" at bounding box center [1200, 644] width 45 height 14
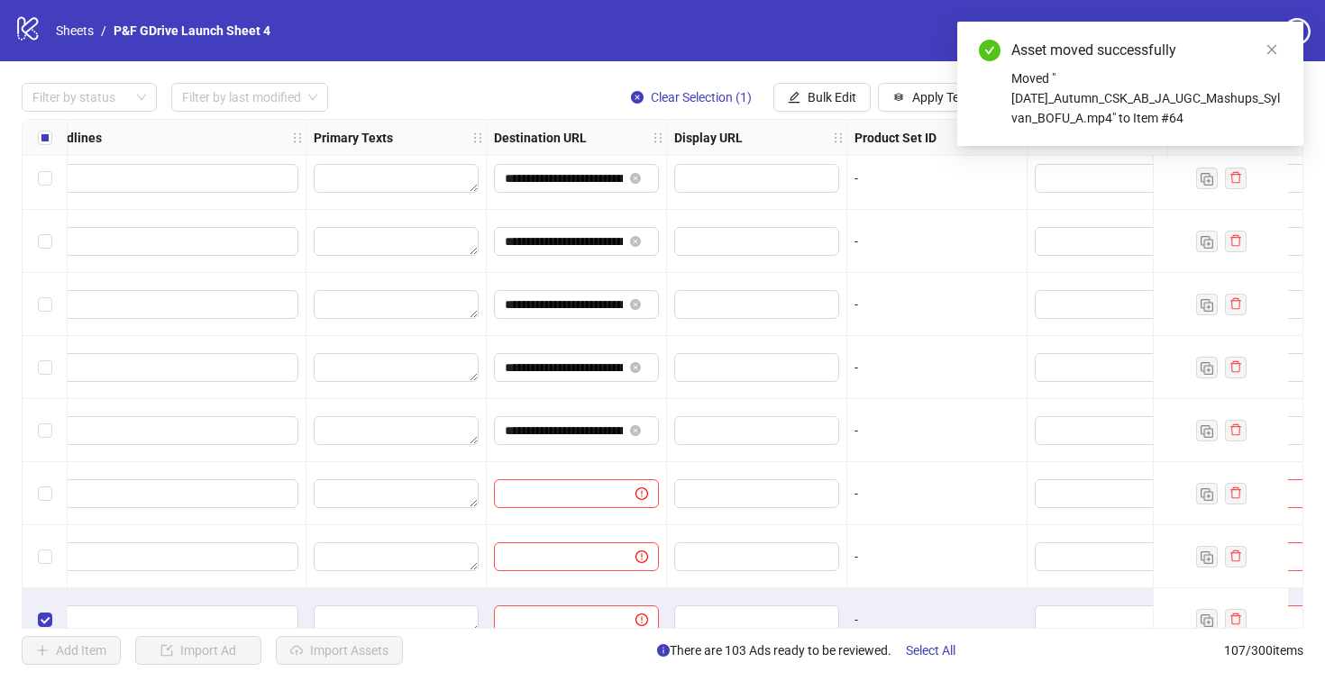
scroll to position [6284, 1477]
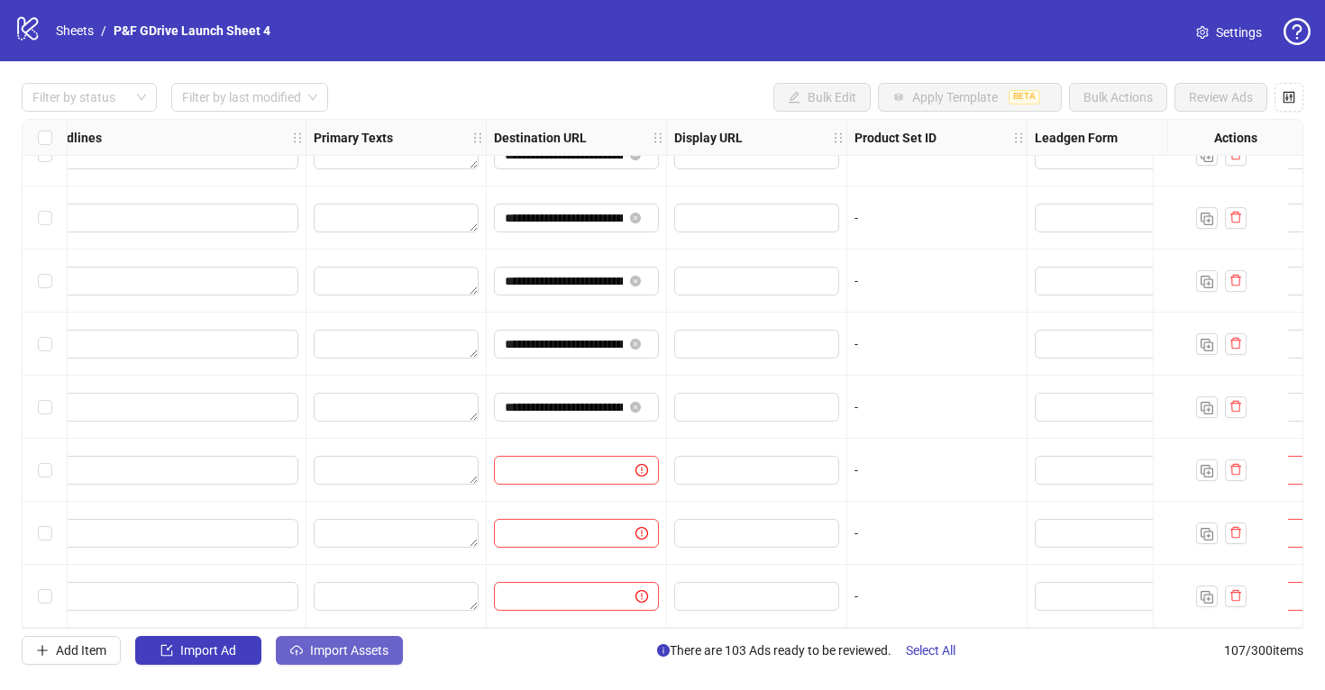
click at [336, 649] on span "Import Assets" at bounding box center [349, 650] width 78 height 14
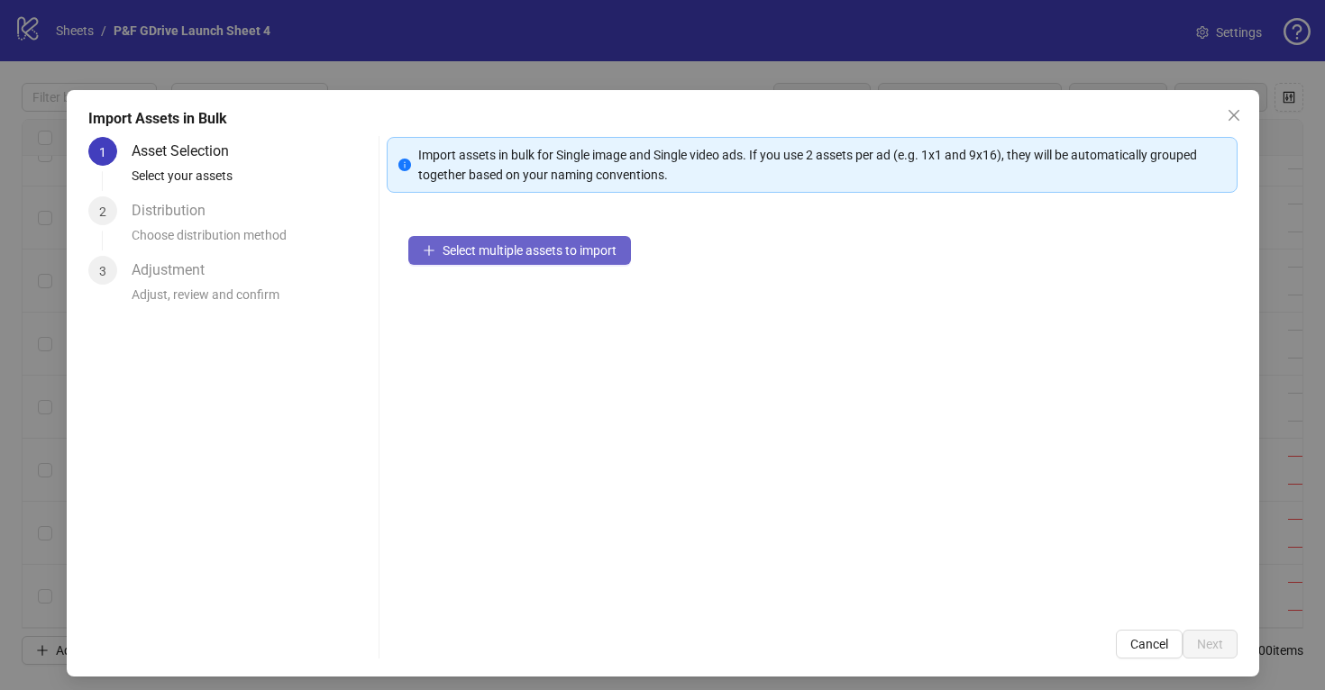
click at [510, 242] on button "Select multiple assets to import" at bounding box center [519, 250] width 223 height 29
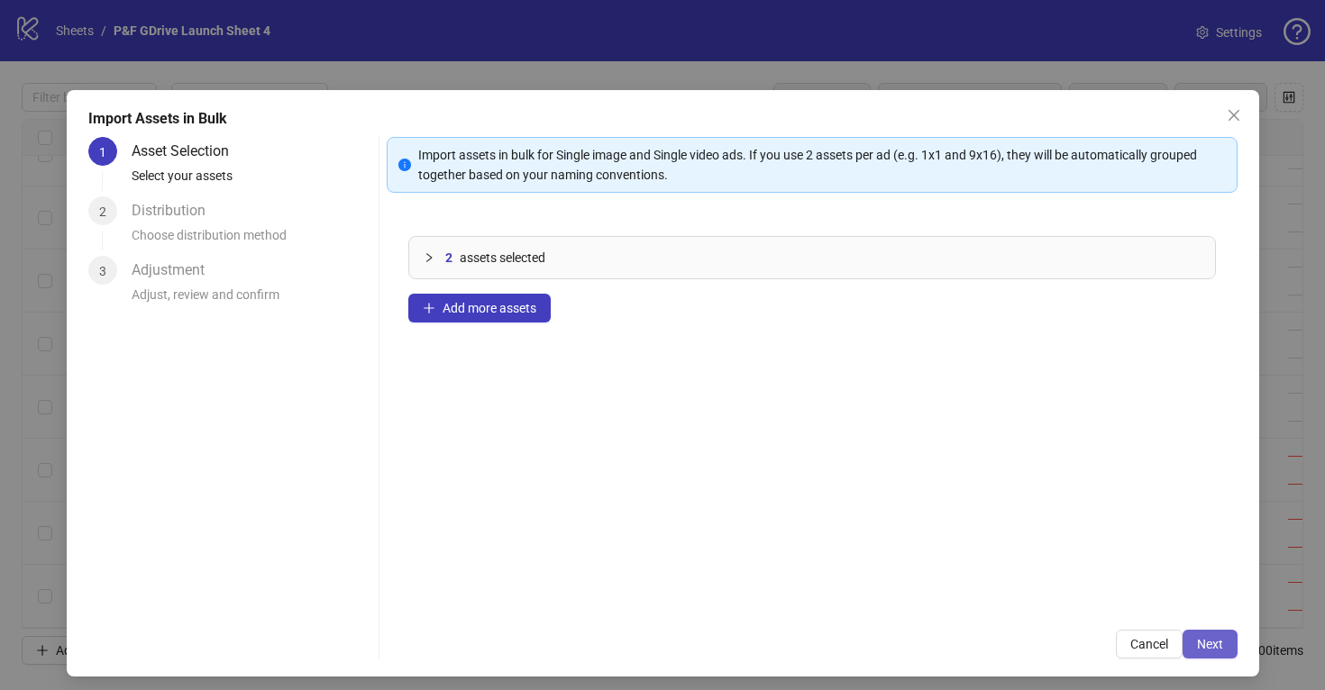
click at [1212, 640] on span "Next" at bounding box center [1210, 644] width 26 height 14
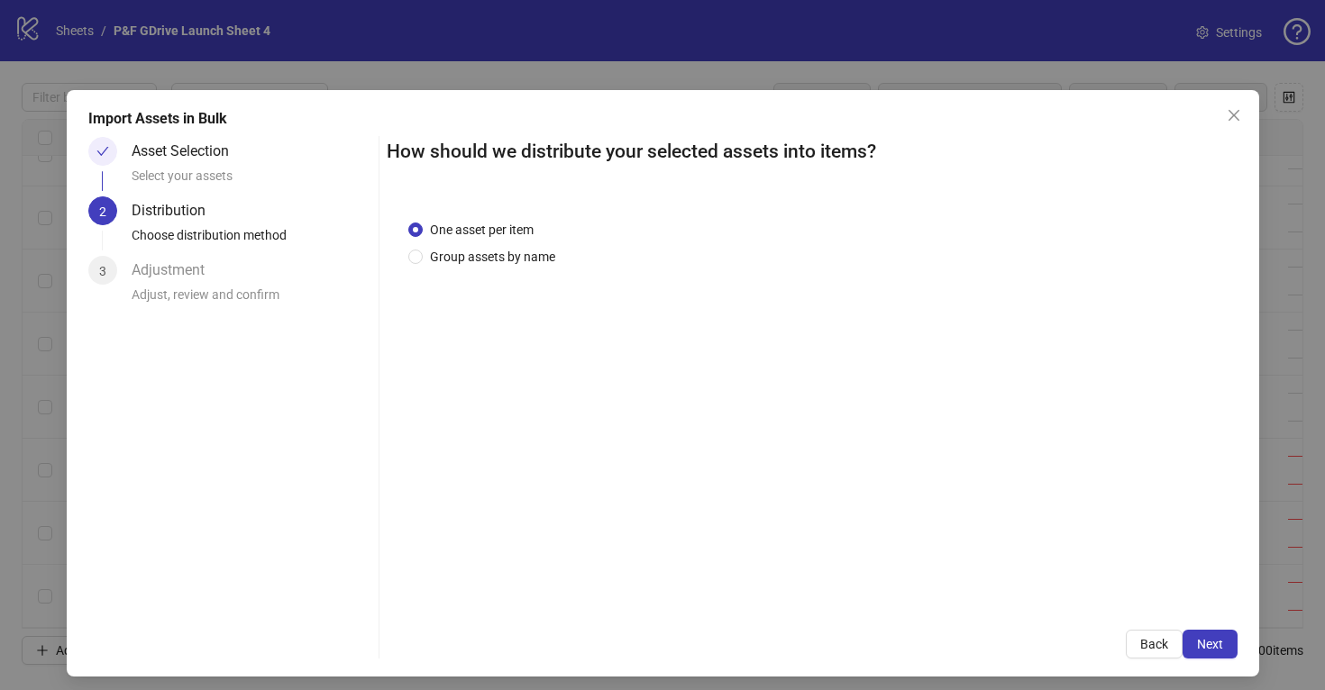
click at [1212, 640] on span "Next" at bounding box center [1210, 644] width 26 height 14
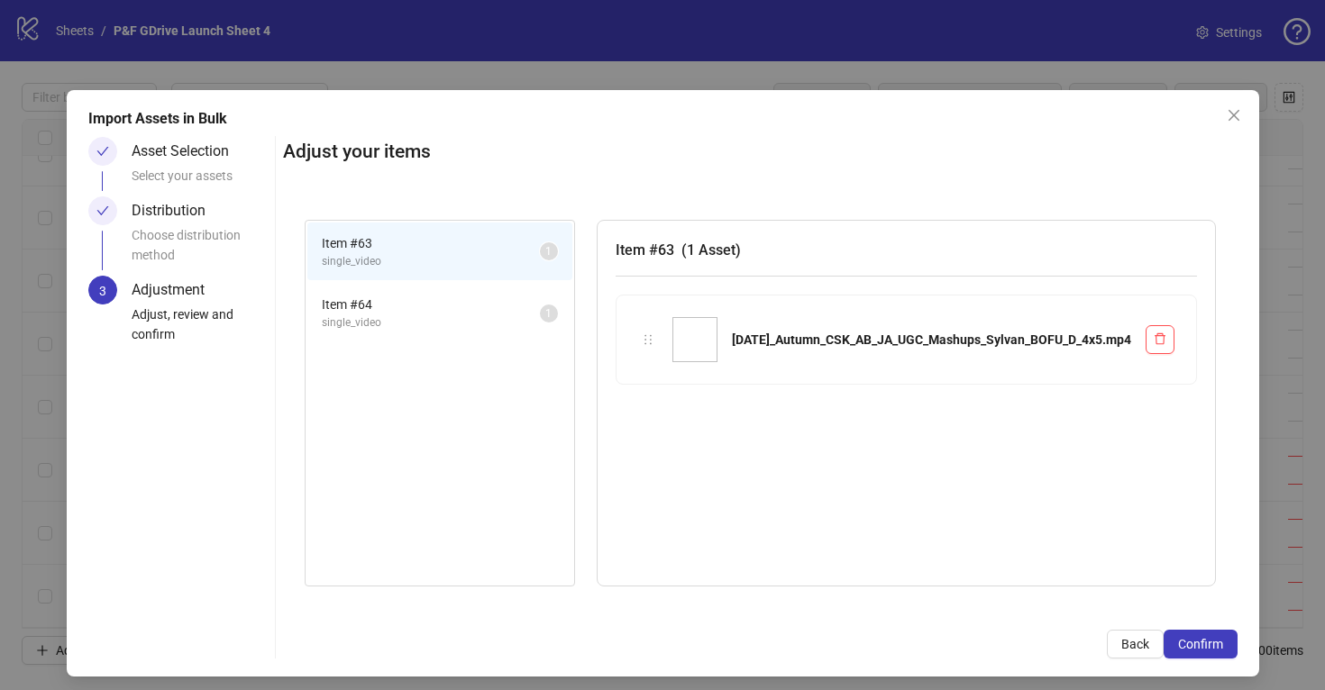
click at [459, 295] on span "Item # 64" at bounding box center [431, 305] width 218 height 20
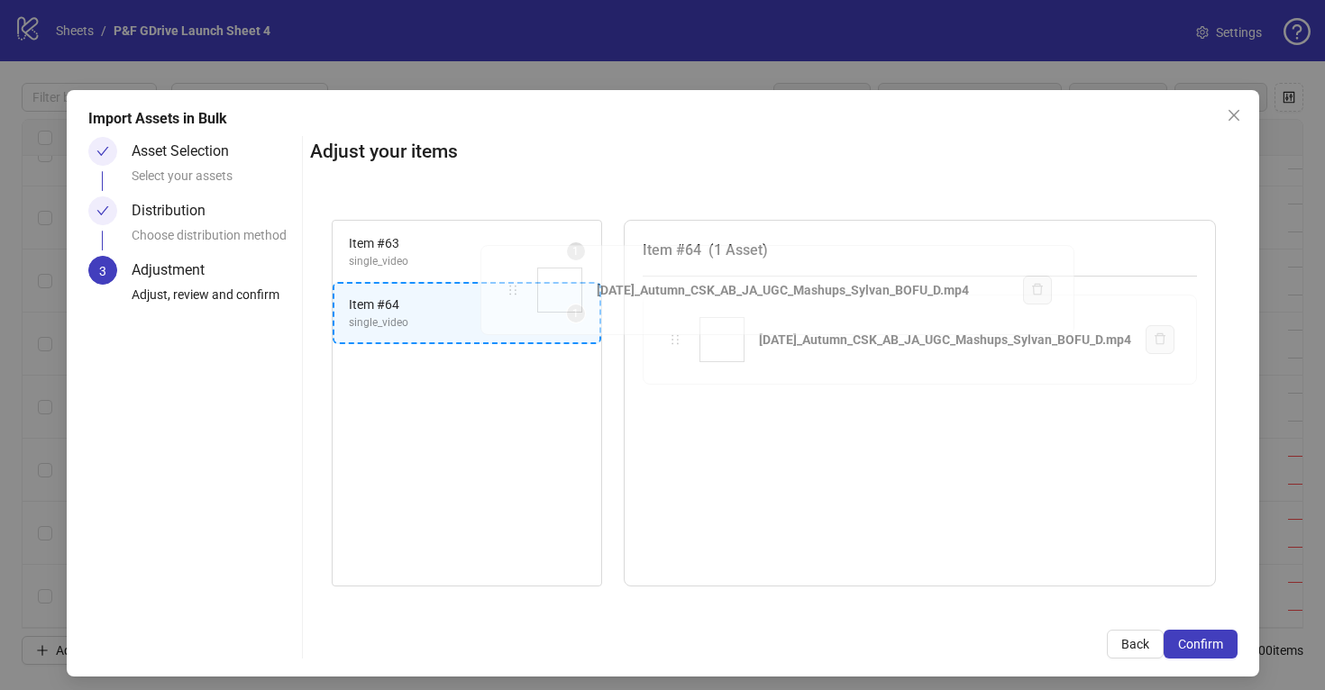
drag, startPoint x: 638, startPoint y: 339, endPoint x: 466, endPoint y: 268, distance: 186.2
click at [466, 268] on div "Item # 63 single_video 1 Item # 64 single_video 1 Item # 64 ( 1 Asset ) [DATE]_…" at bounding box center [773, 403] width 927 height 411
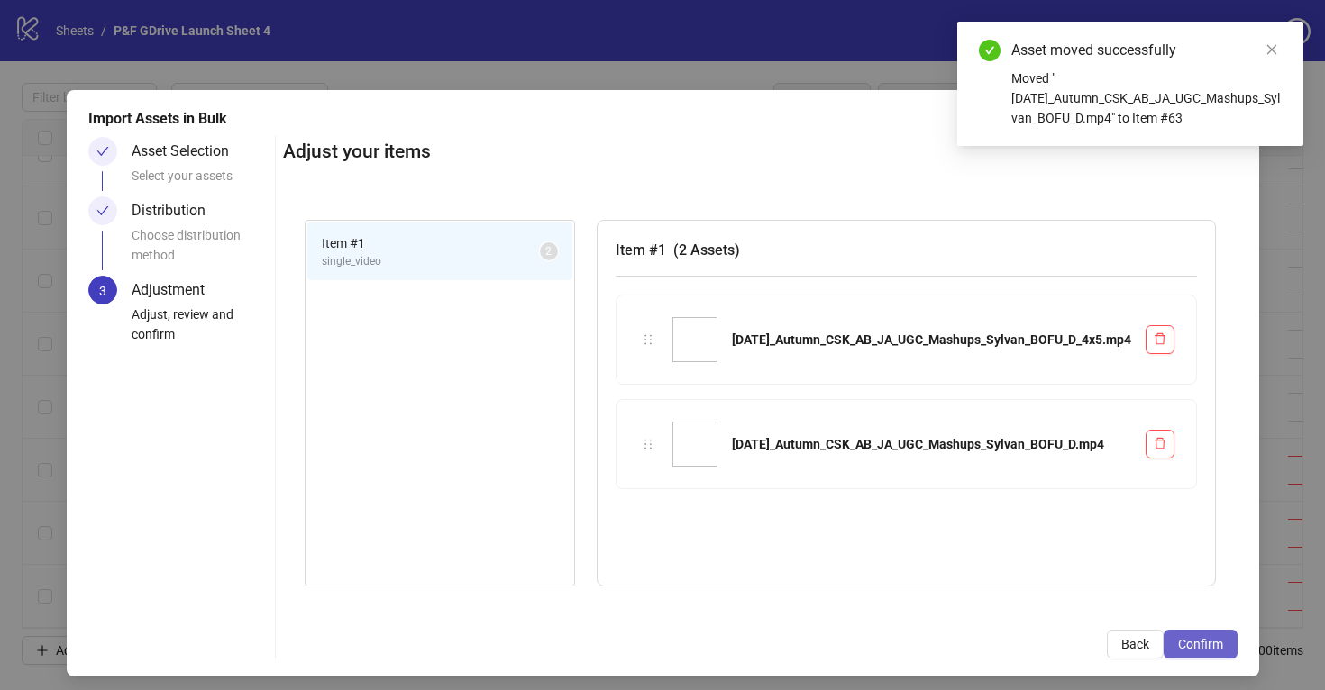
click at [1193, 649] on span "Confirm" at bounding box center [1200, 644] width 45 height 14
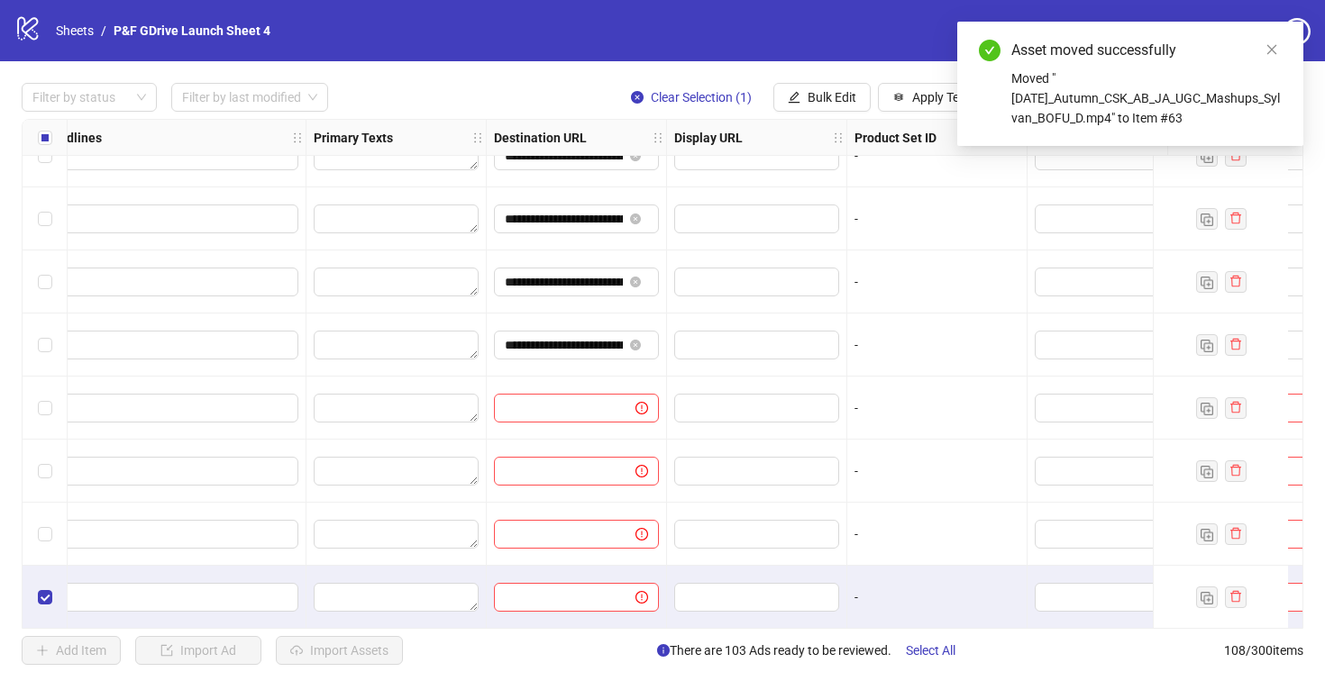
scroll to position [6347, 1477]
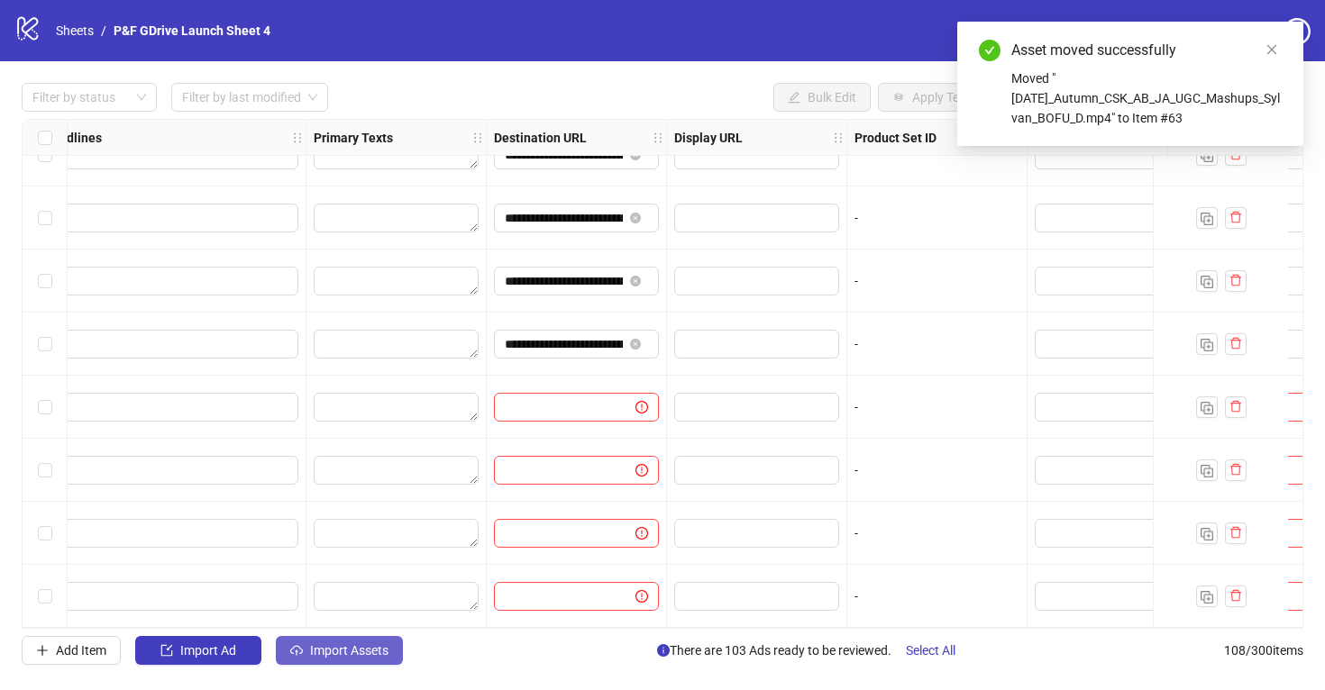
click at [323, 653] on span "Import Assets" at bounding box center [349, 650] width 78 height 14
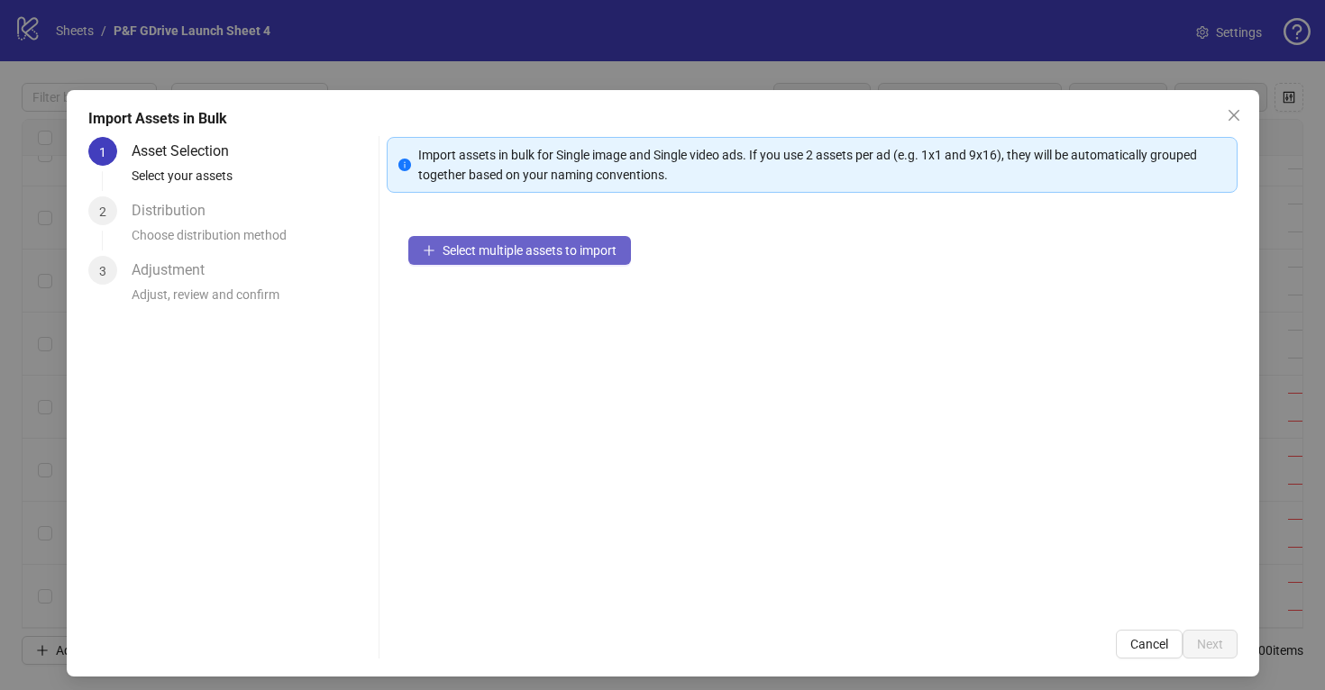
click at [519, 253] on span "Select multiple assets to import" at bounding box center [529, 250] width 174 height 14
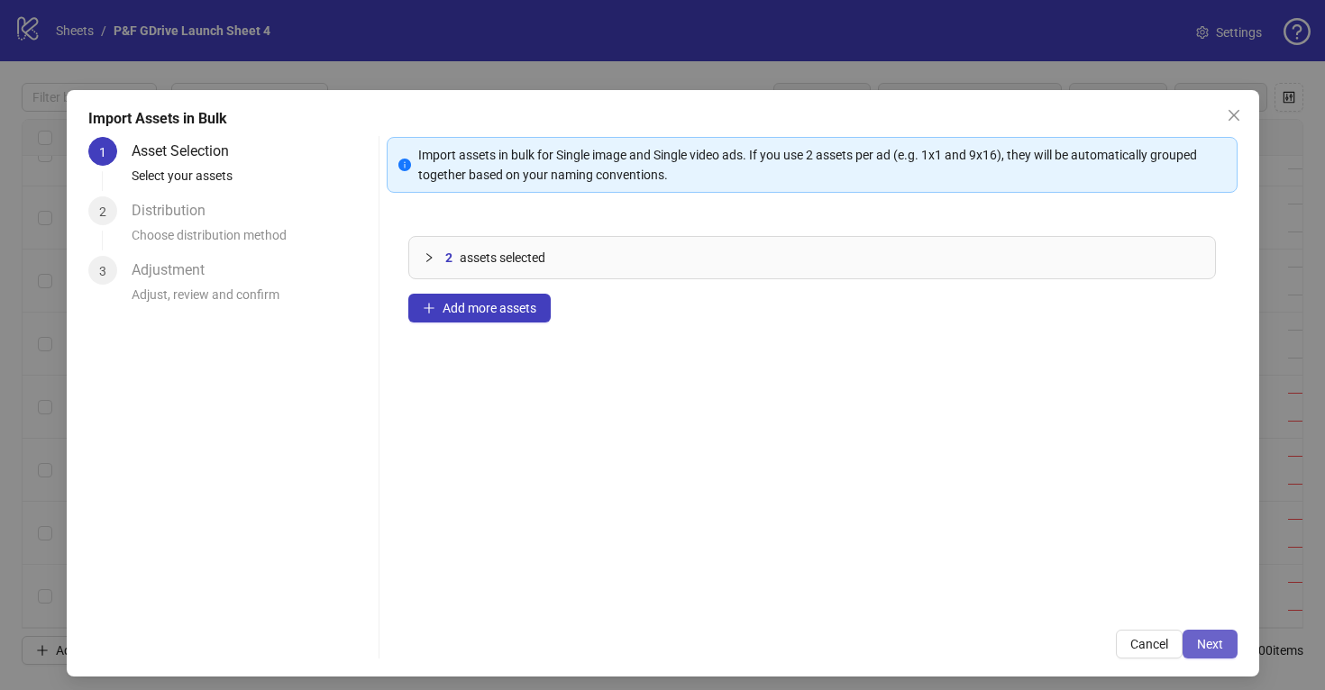
click at [1209, 642] on span "Next" at bounding box center [1210, 644] width 26 height 14
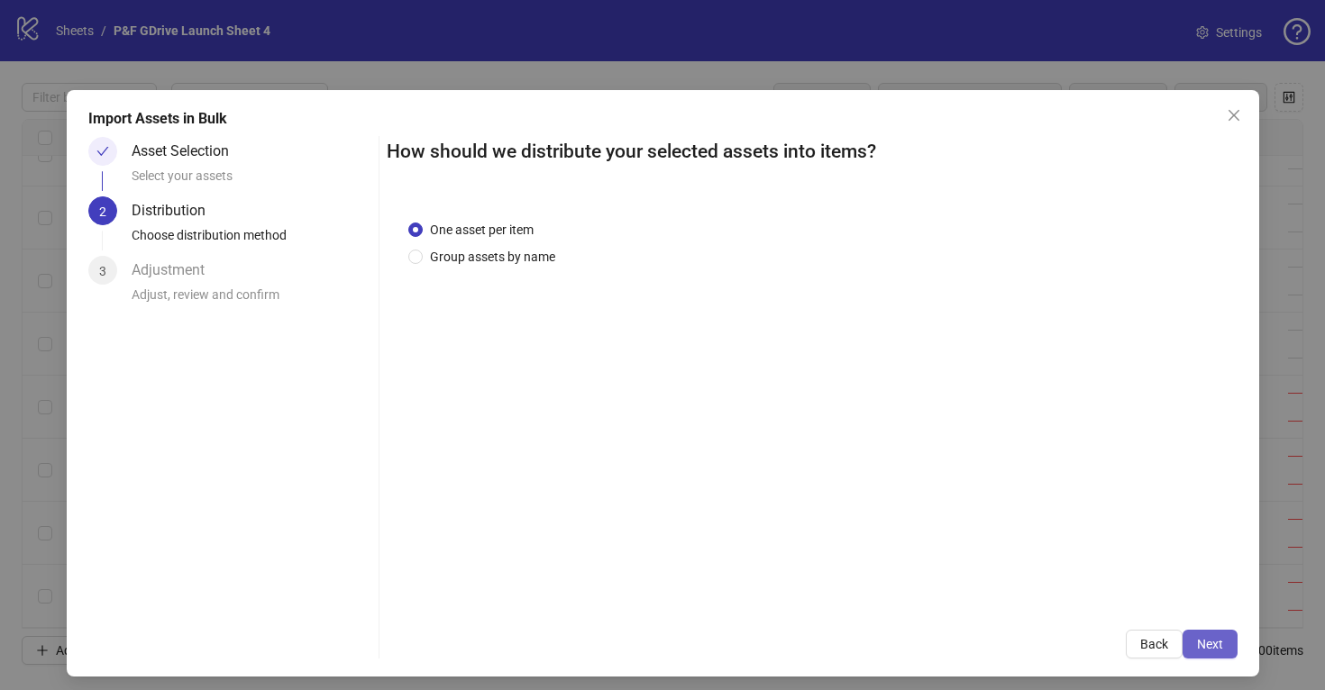
click at [1208, 645] on span "Next" at bounding box center [1210, 644] width 26 height 14
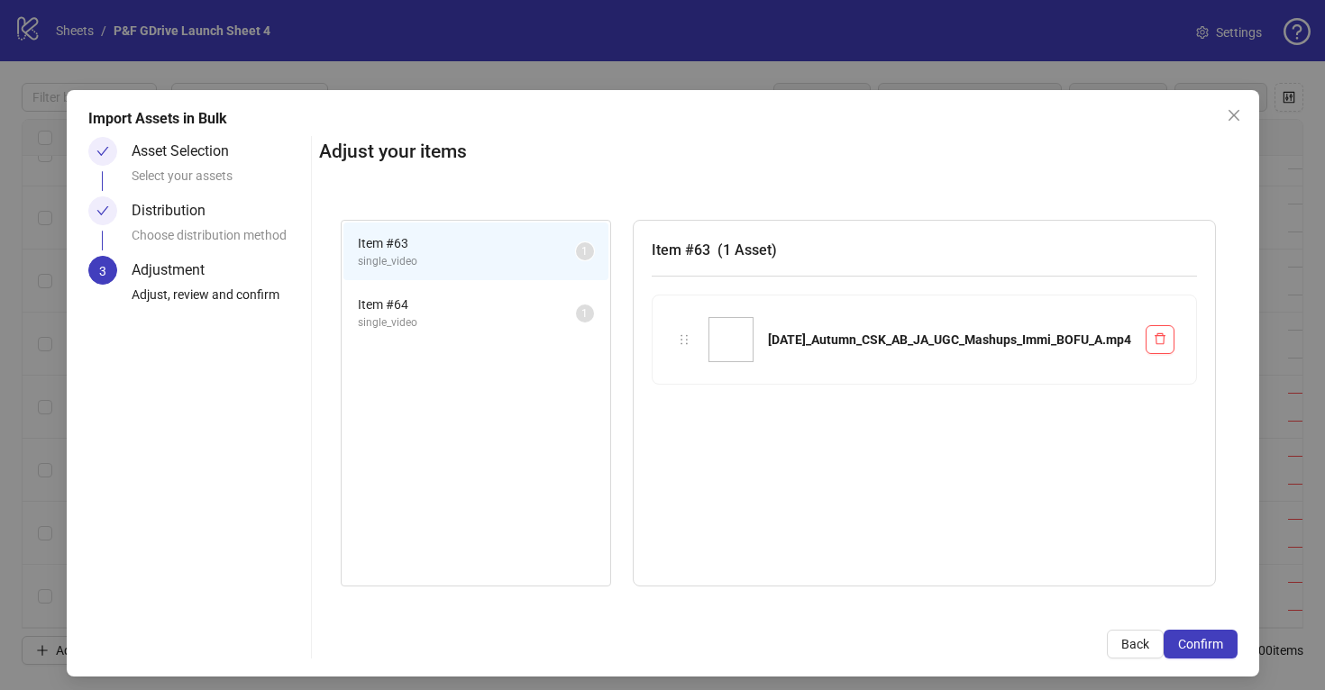
click at [460, 311] on span "Item # 64" at bounding box center [467, 305] width 218 height 20
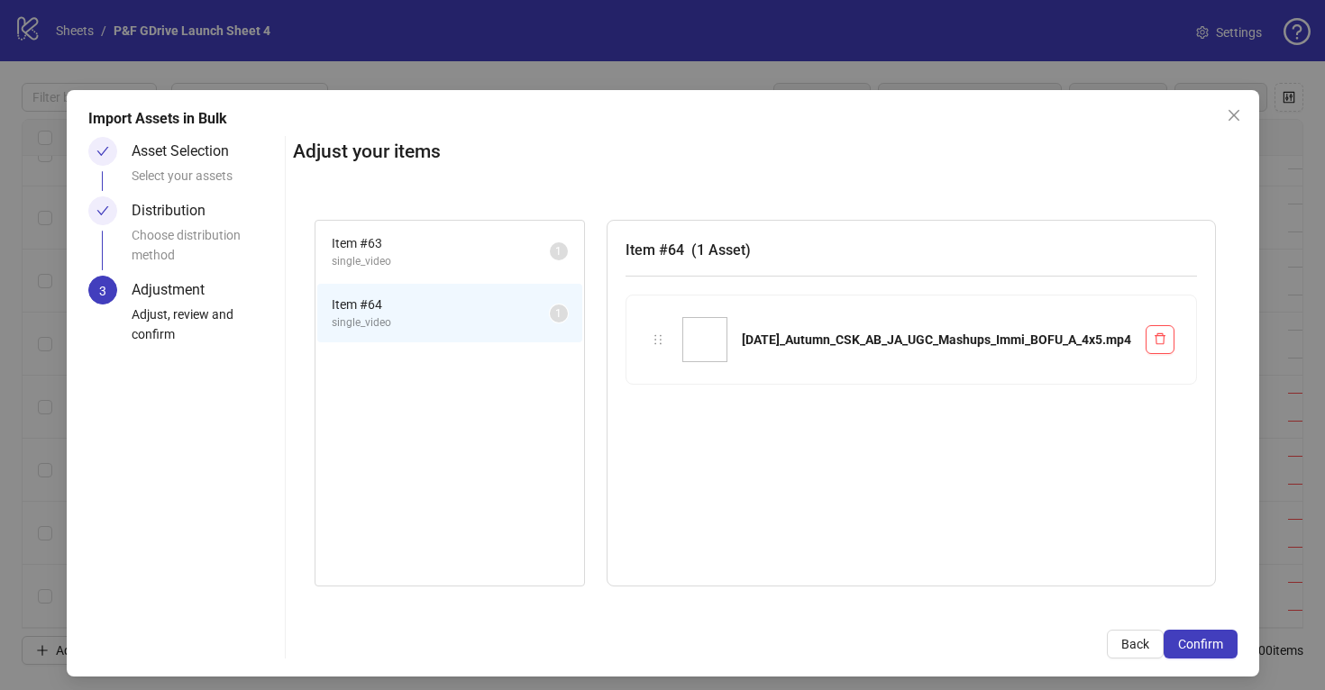
click at [443, 241] on span "Item # 63" at bounding box center [441, 243] width 218 height 20
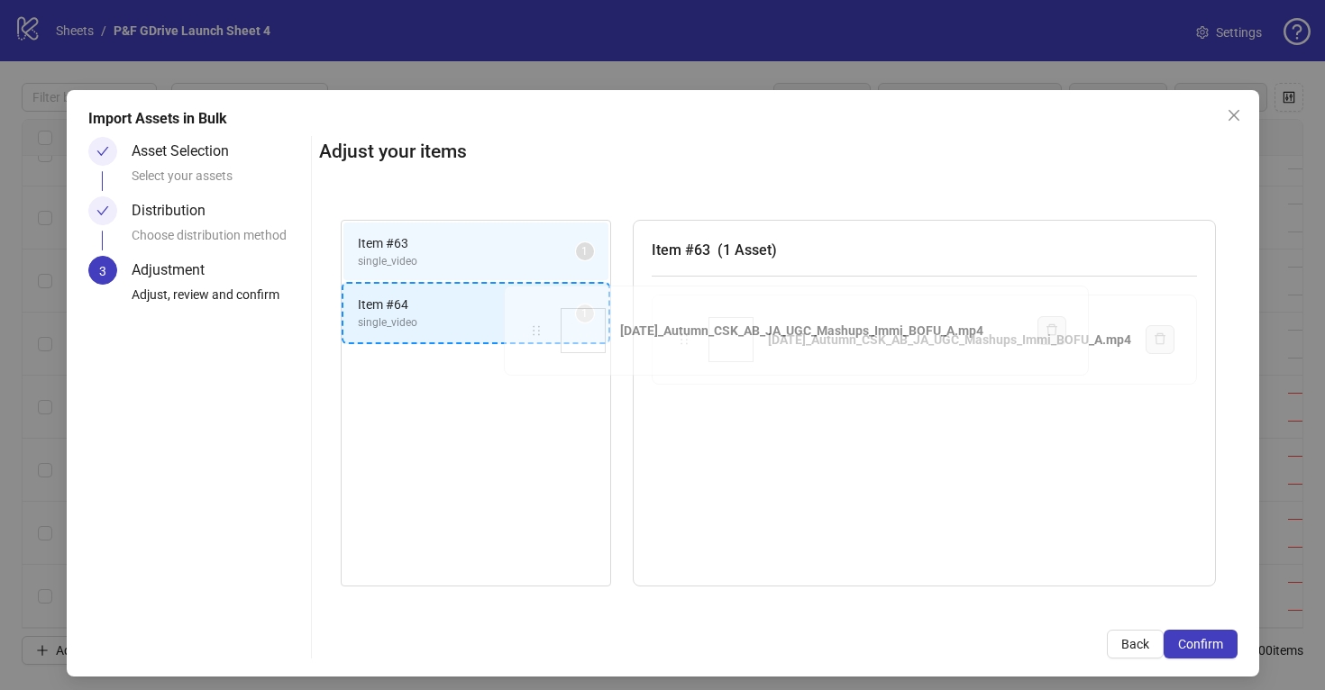
drag, startPoint x: 645, startPoint y: 339, endPoint x: 534, endPoint y: 330, distance: 111.2
click at [534, 330] on div "Item # 63 single_video 1 Item # 64 single_video 1 Item # 63 ( 1 Asset ) [DATE]_…" at bounding box center [778, 403] width 918 height 411
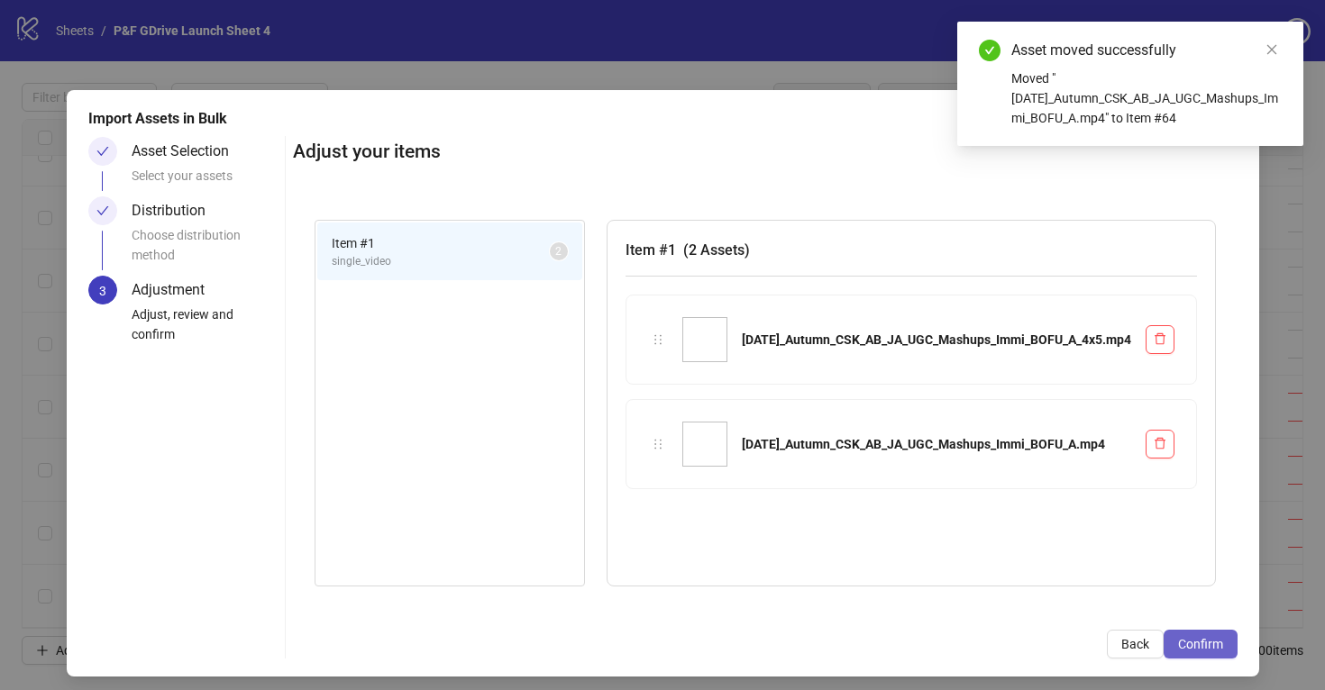
click at [1193, 644] on span "Confirm" at bounding box center [1200, 644] width 45 height 14
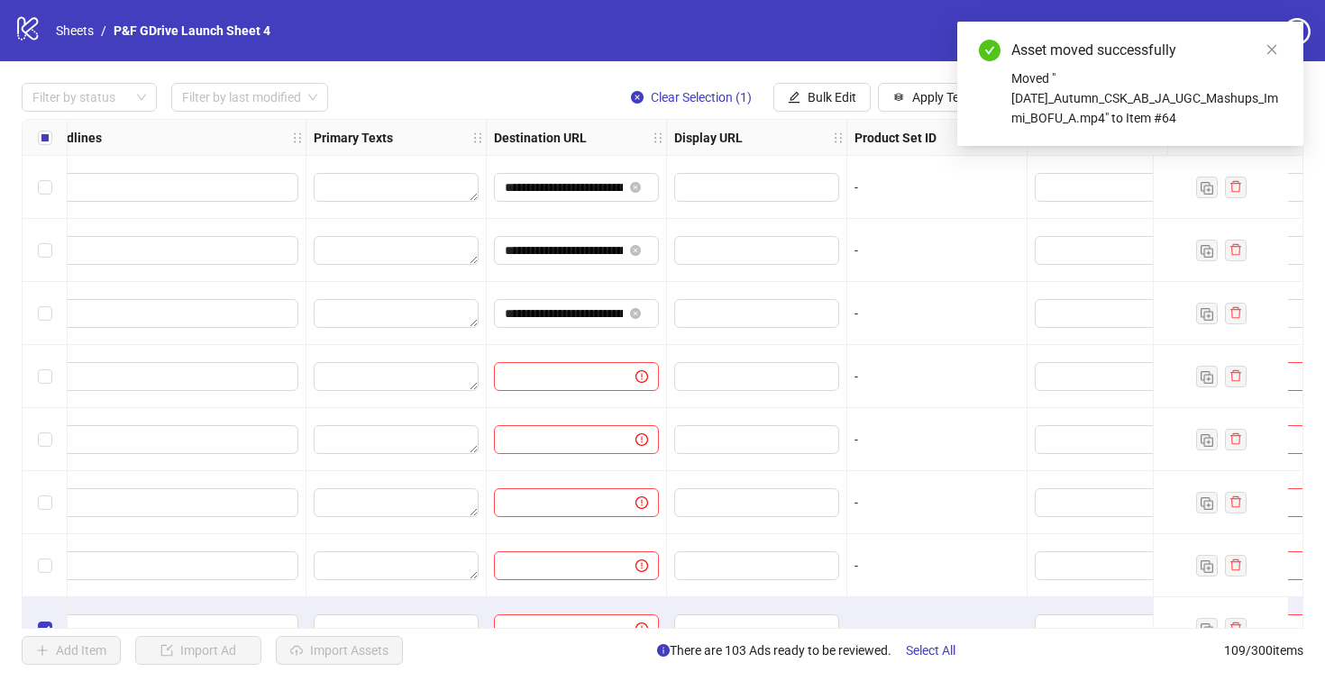
scroll to position [6410, 1477]
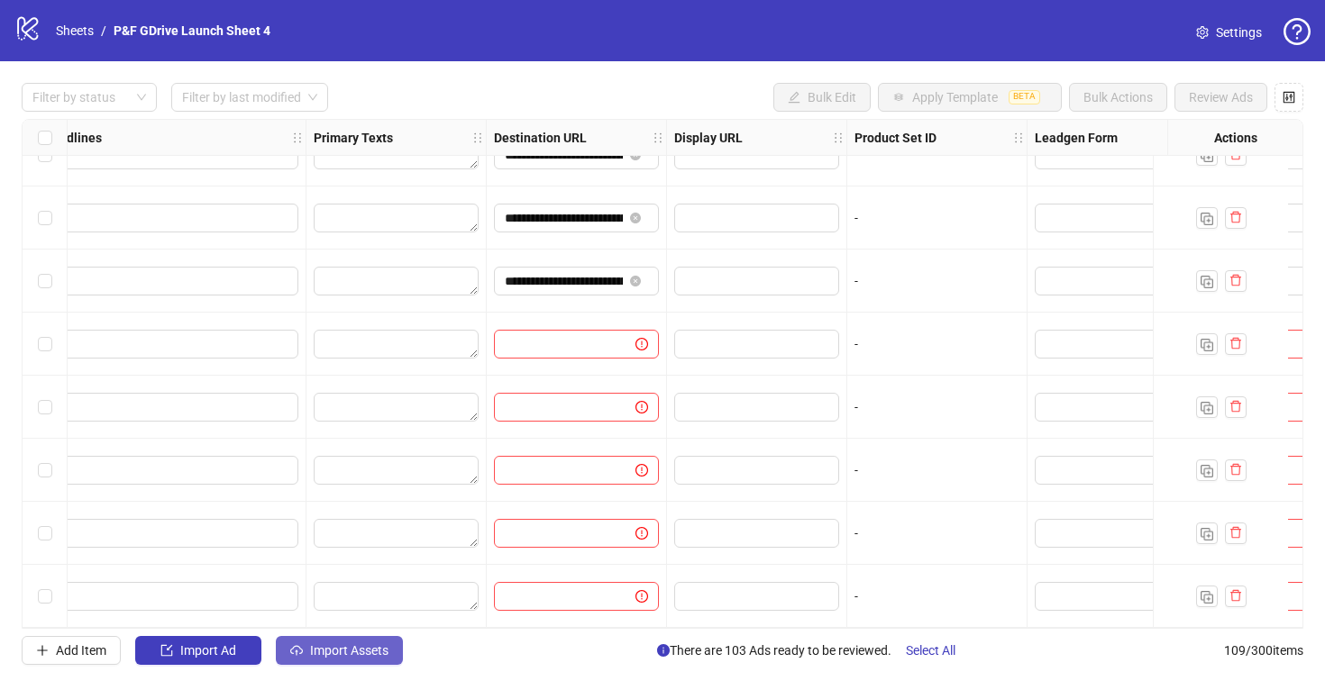
click at [338, 655] on span "Import Assets" at bounding box center [349, 650] width 78 height 14
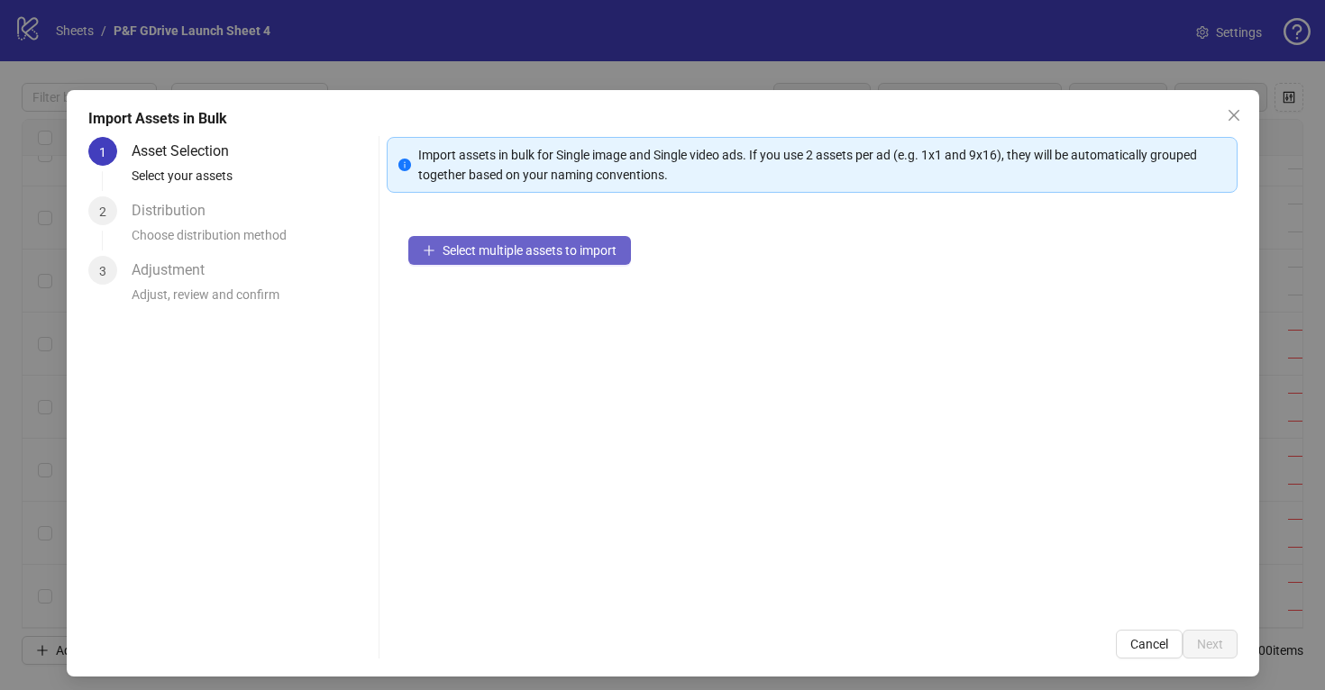
click at [514, 257] on span "Select multiple assets to import" at bounding box center [529, 250] width 174 height 14
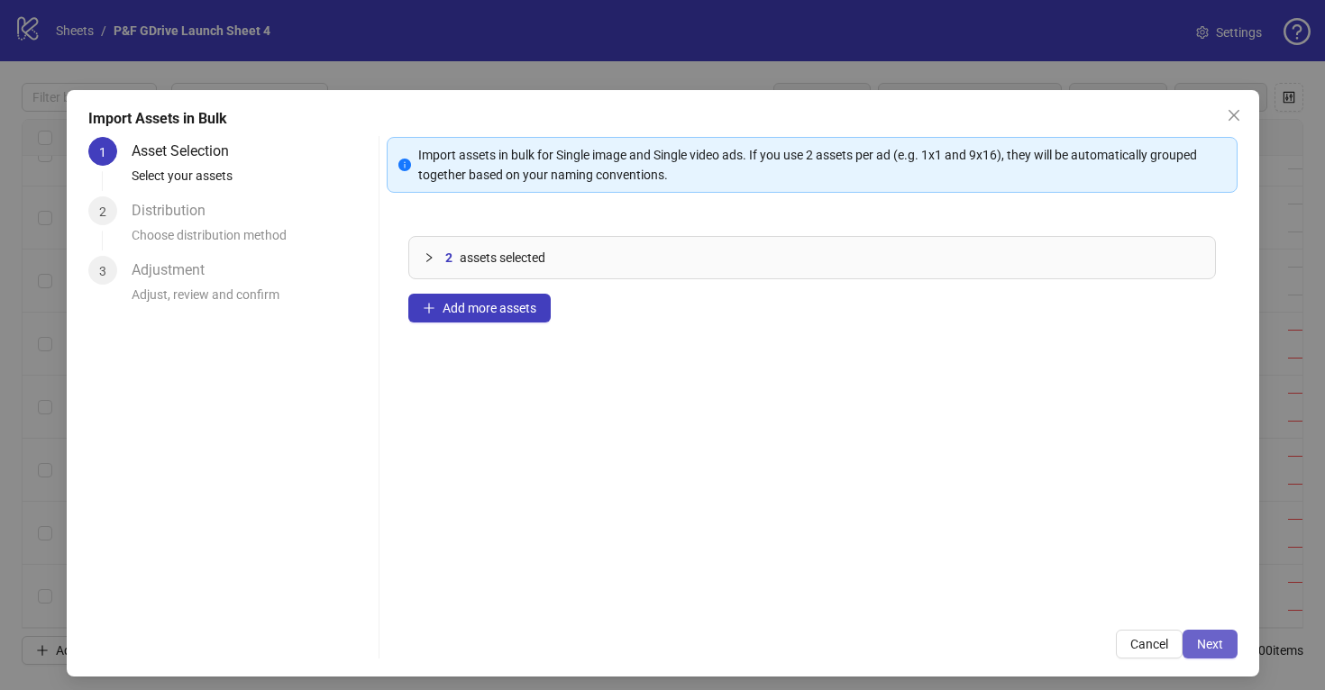
click at [1198, 648] on span "Next" at bounding box center [1210, 644] width 26 height 14
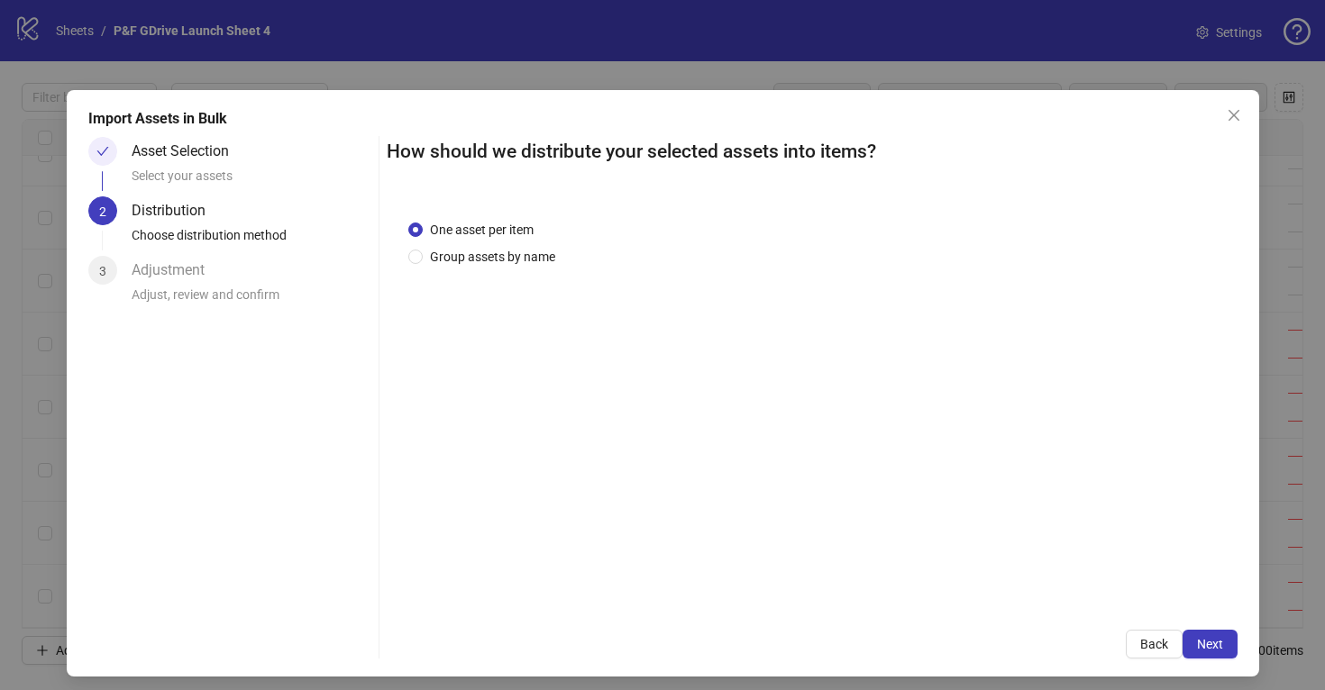
click at [1198, 648] on span "Next" at bounding box center [1210, 644] width 26 height 14
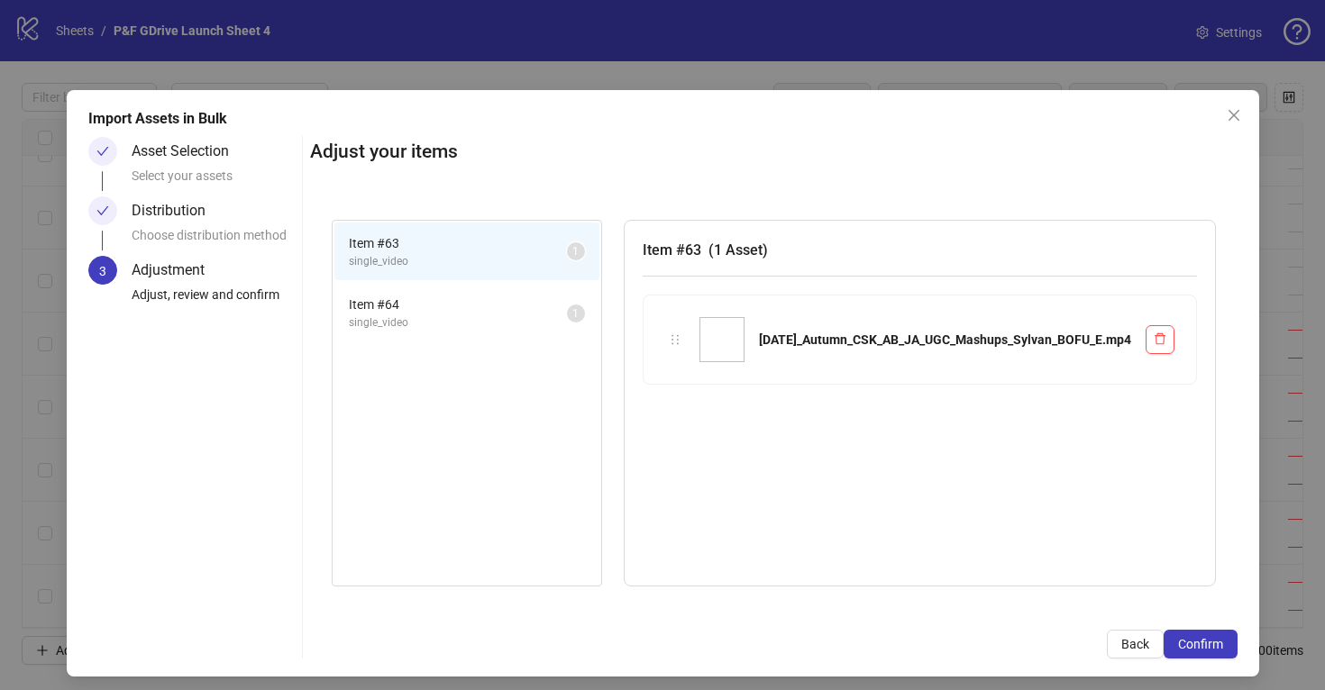
drag, startPoint x: 637, startPoint y: 334, endPoint x: 540, endPoint y: 314, distance: 99.5
click at [465, 306] on div "Item # 63 single_video 1 Item # 64 single_video 1 Item # 63 ( 1 Asset ) [DATE]_…" at bounding box center [773, 403] width 927 height 411
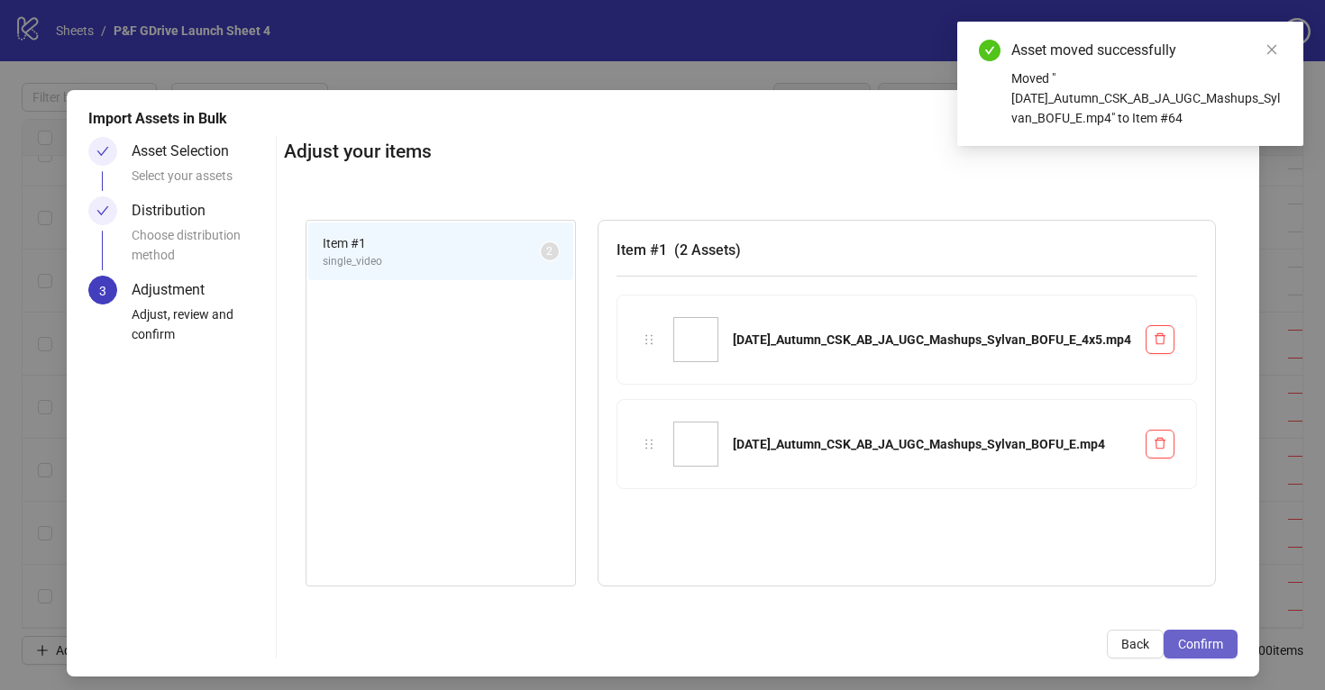
click at [1197, 645] on span "Confirm" at bounding box center [1200, 644] width 45 height 14
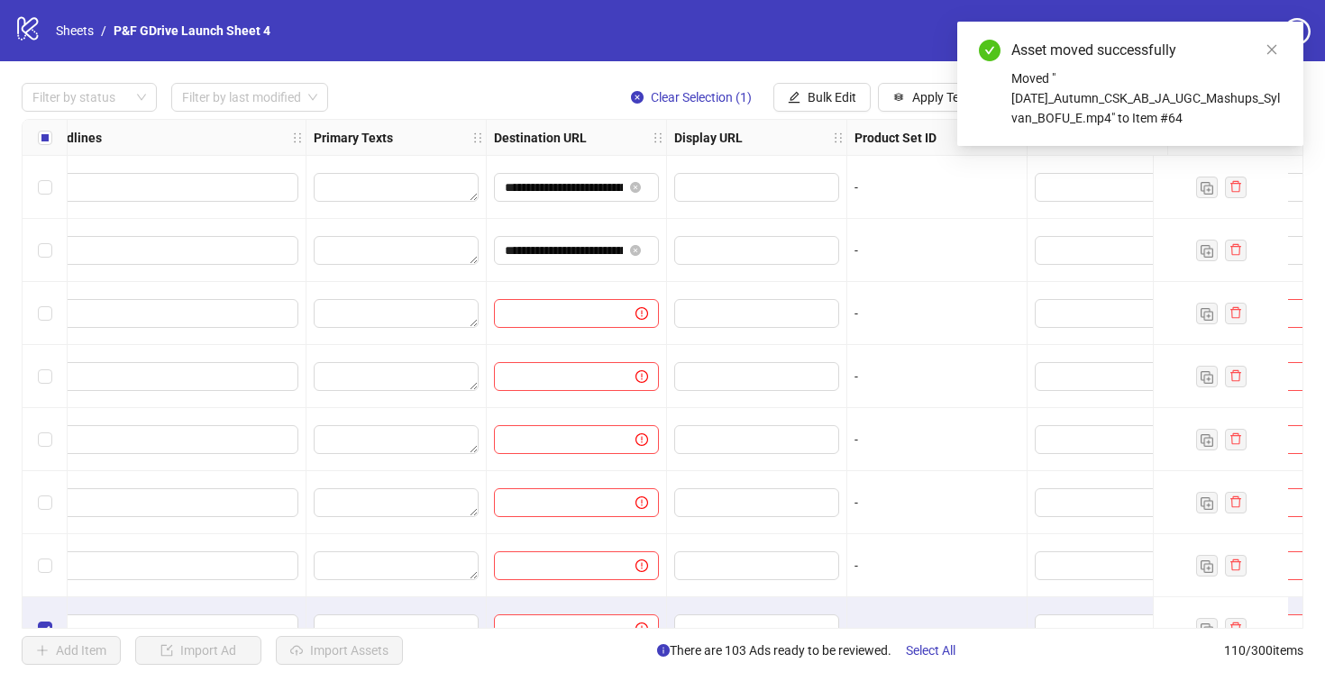
scroll to position [6473, 1477]
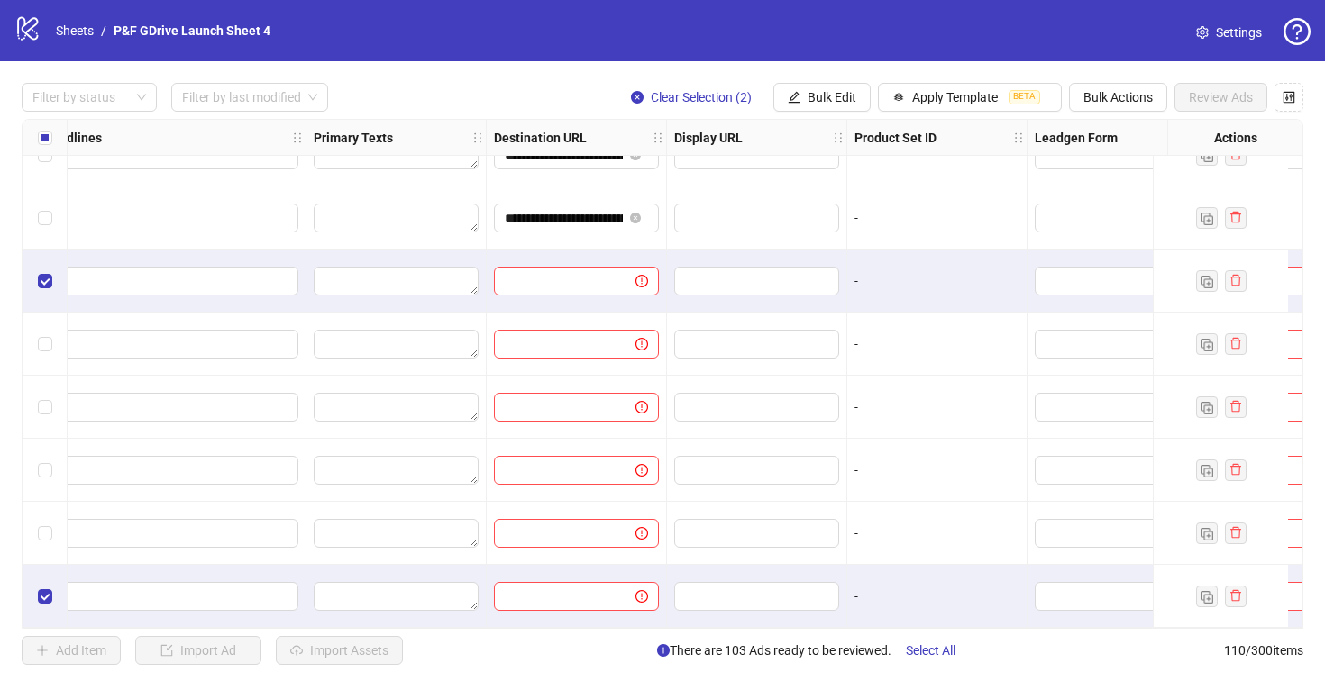
click at [41, 324] on div "Select row 106" at bounding box center [45, 344] width 45 height 63
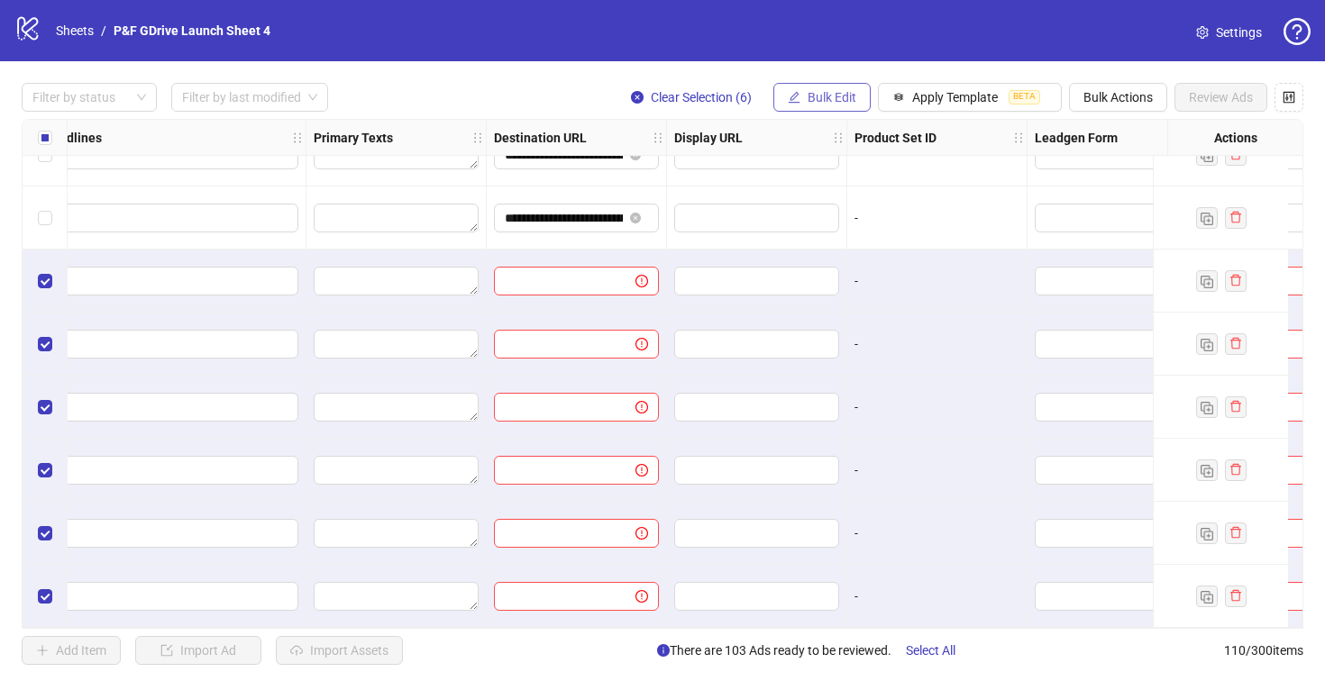
click at [813, 93] on span "Bulk Edit" at bounding box center [831, 97] width 49 height 14
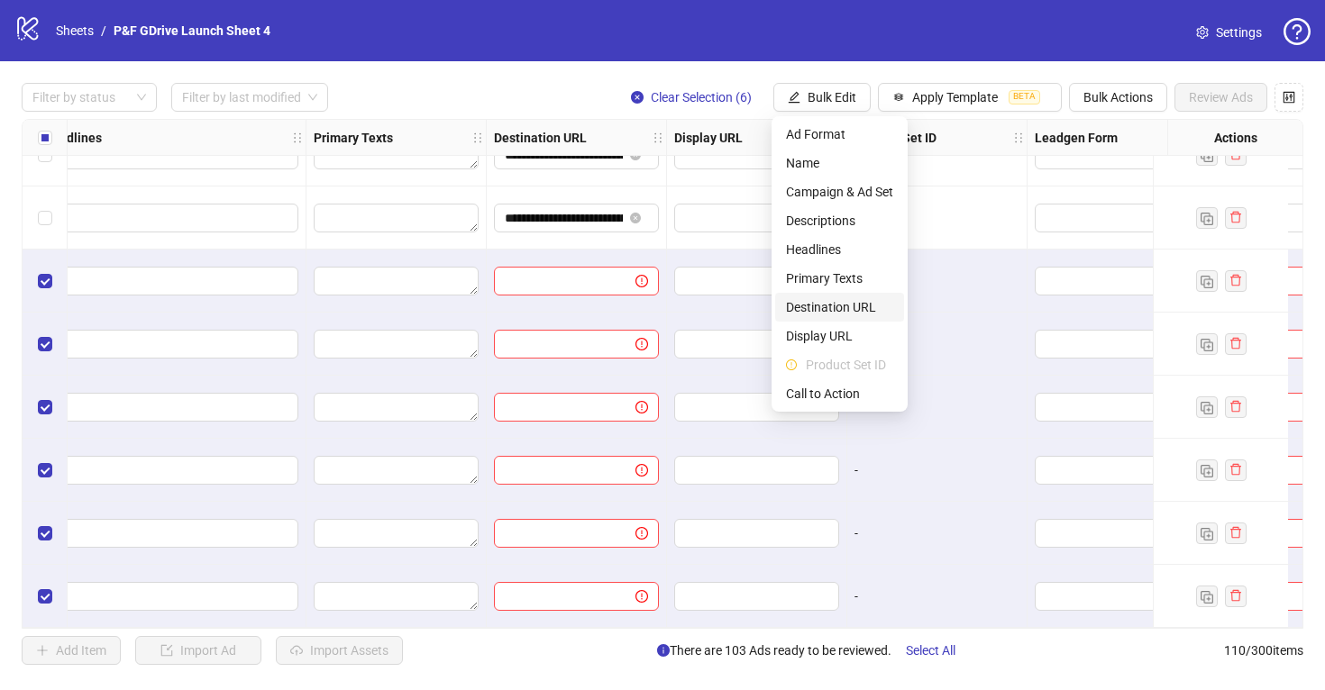
click at [850, 308] on span "Destination URL" at bounding box center [839, 307] width 107 height 20
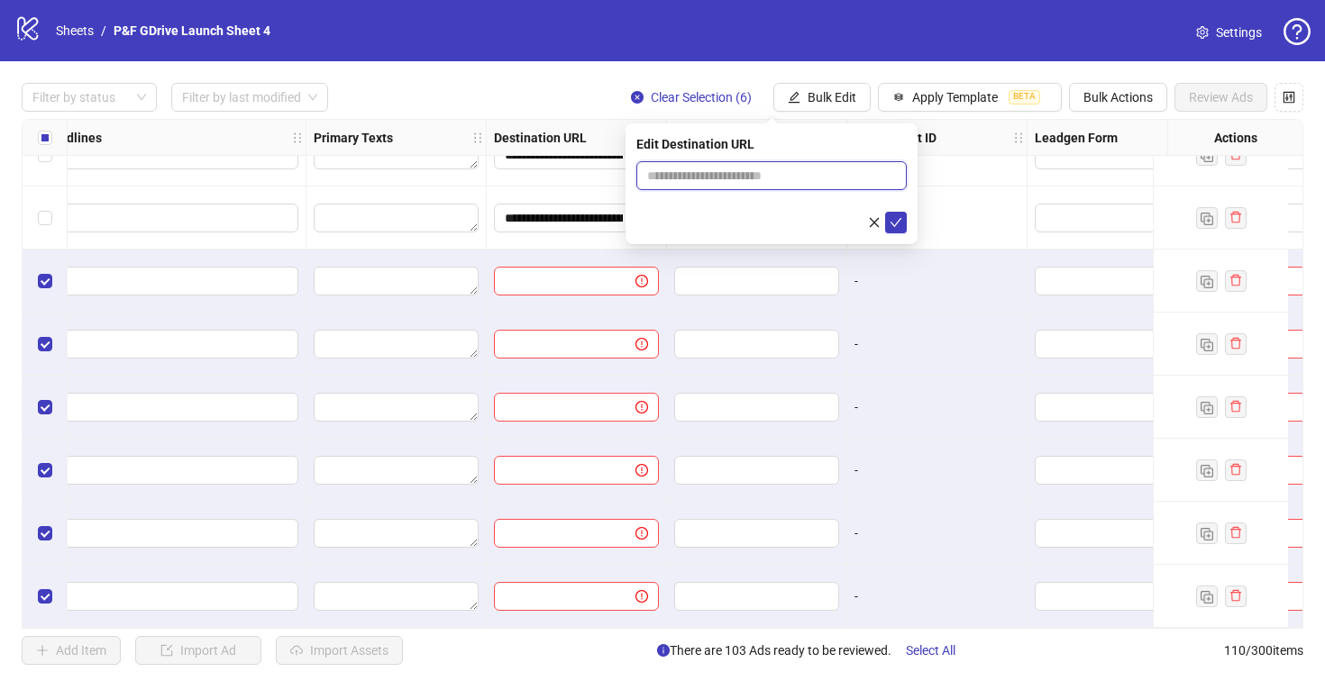
click at [738, 172] on input "text" at bounding box center [764, 176] width 234 height 20
paste input "**********"
type input "**********"
click at [896, 224] on icon "check" at bounding box center [895, 222] width 13 height 13
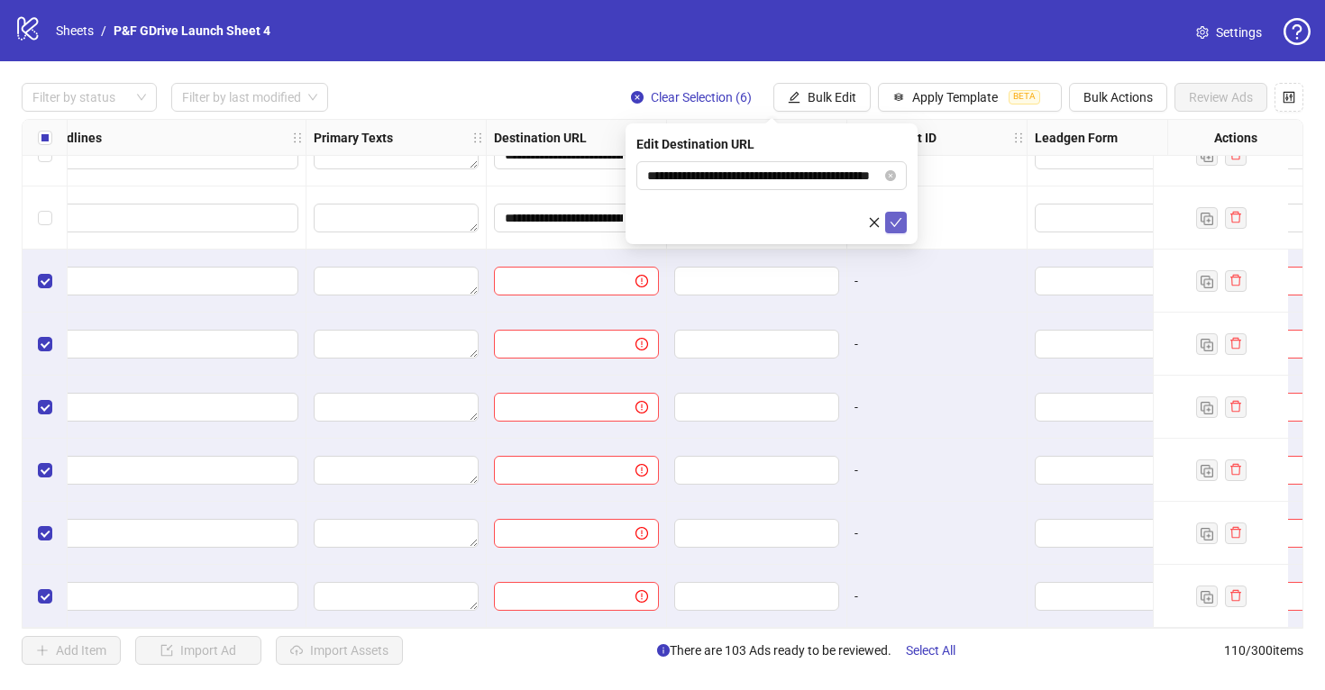
scroll to position [0, 0]
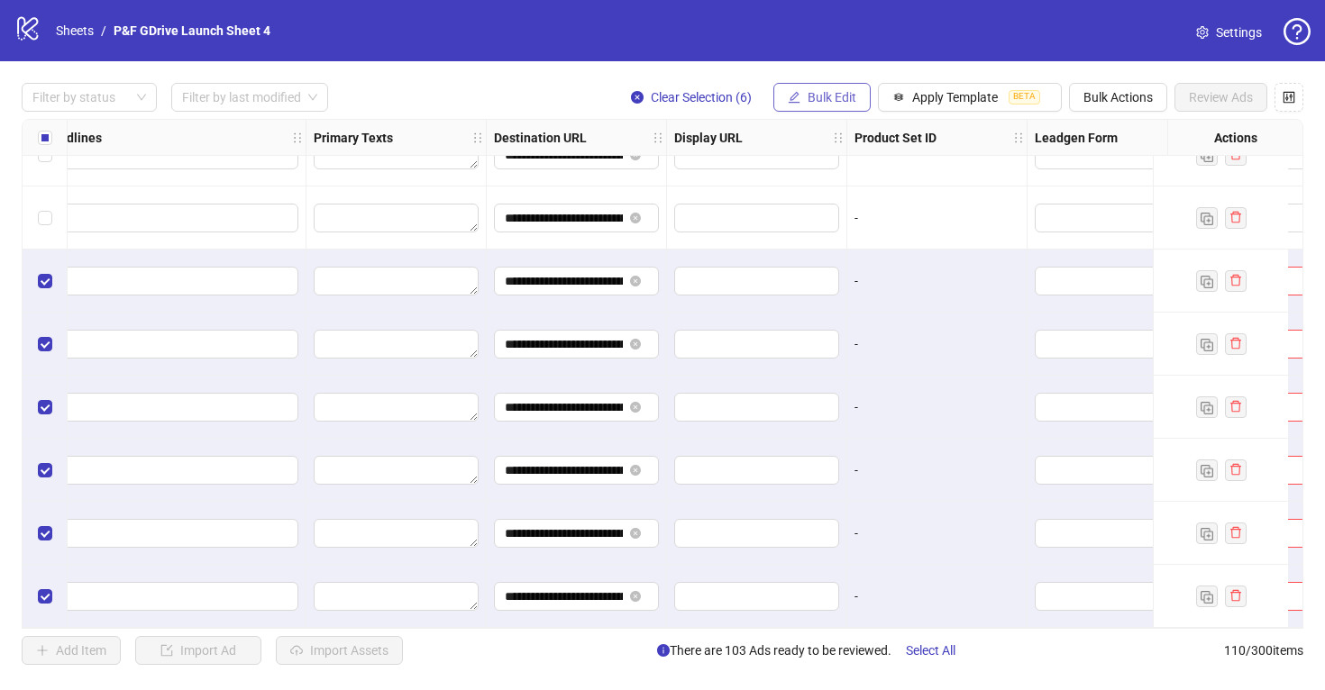
click at [822, 94] on span "Bulk Edit" at bounding box center [831, 97] width 49 height 14
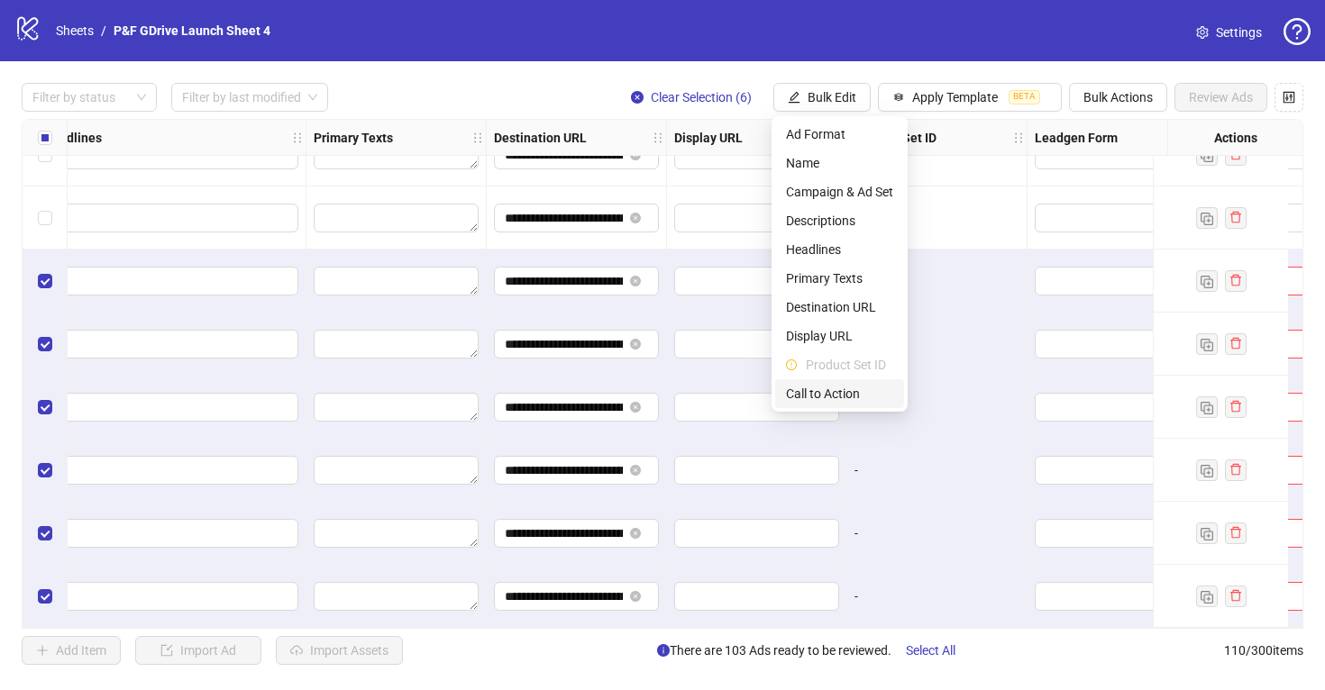
click at [835, 395] on span "Call to Action" at bounding box center [839, 394] width 107 height 20
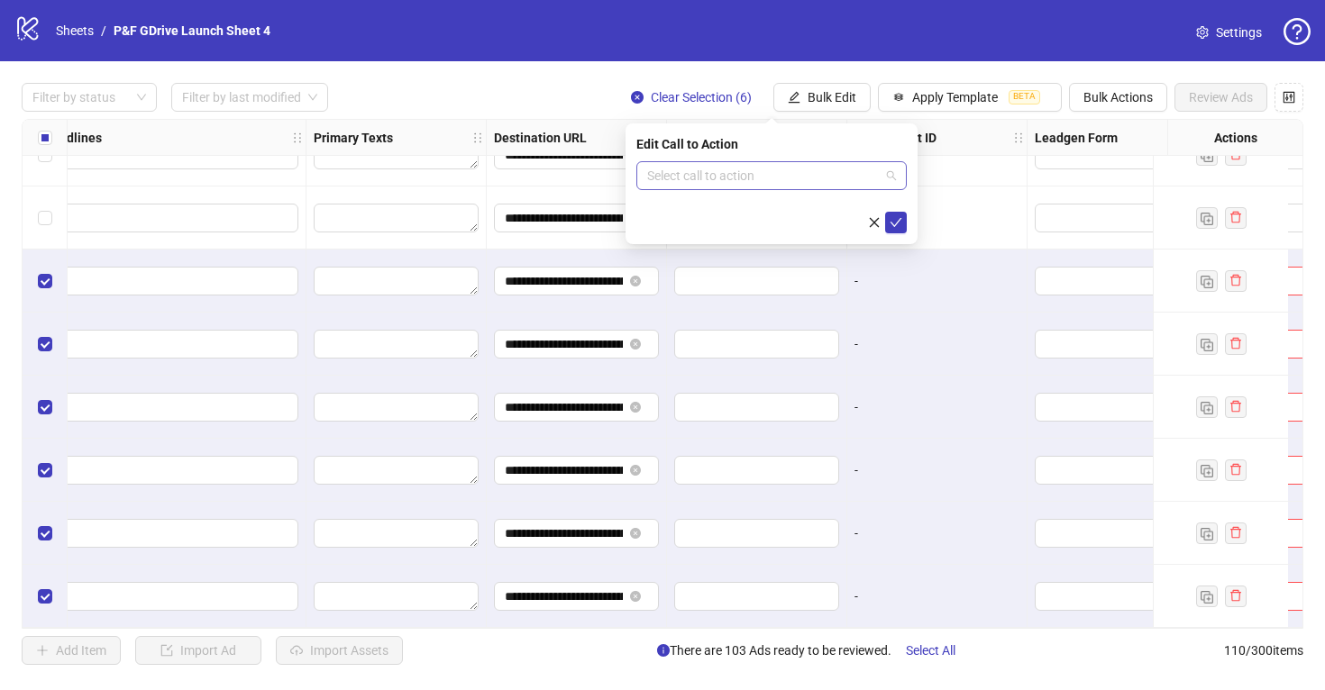
click at [808, 174] on input "search" at bounding box center [763, 175] width 232 height 27
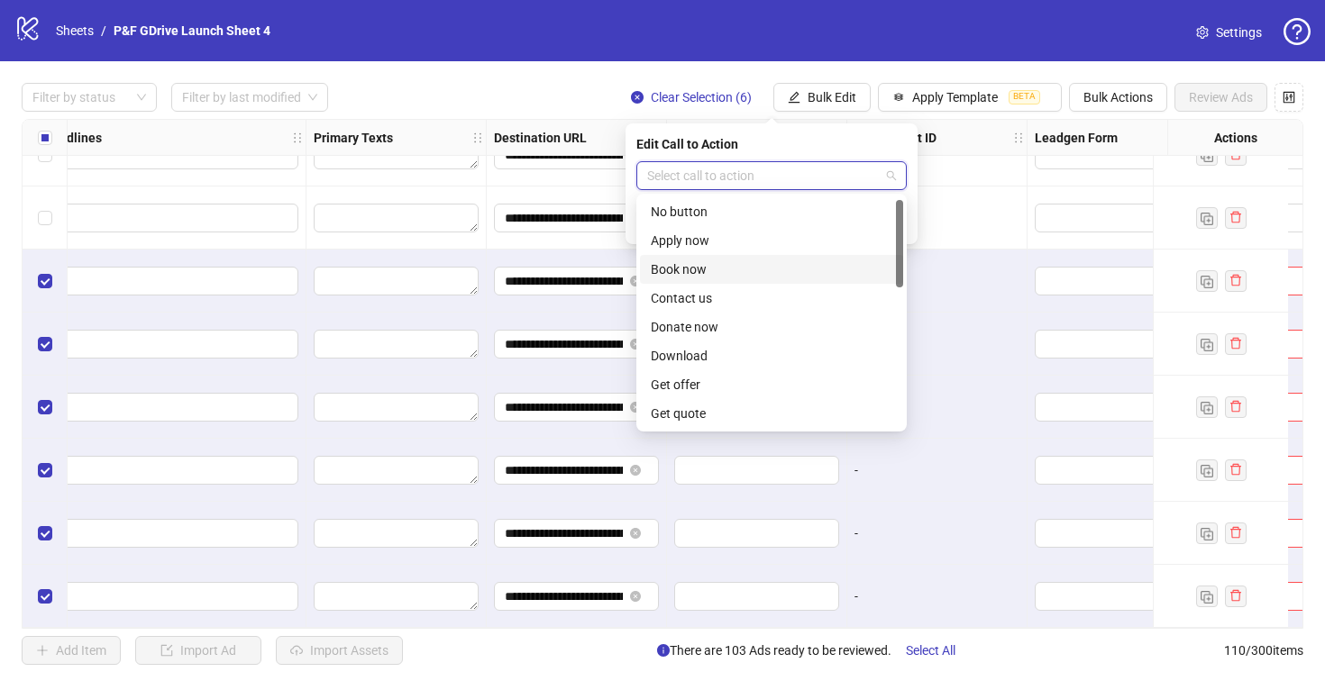
scroll to position [375, 0]
click at [688, 274] on div "Shop now" at bounding box center [771, 269] width 241 height 20
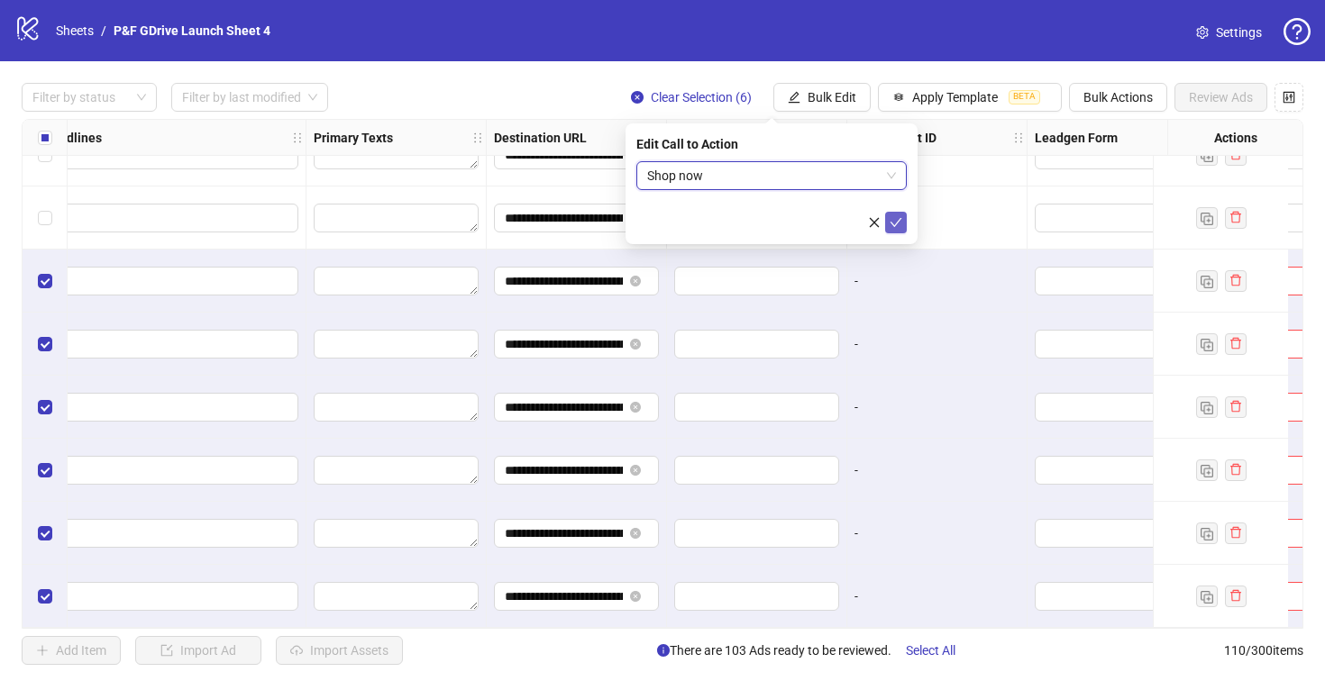
click at [897, 222] on icon "check" at bounding box center [895, 222] width 13 height 13
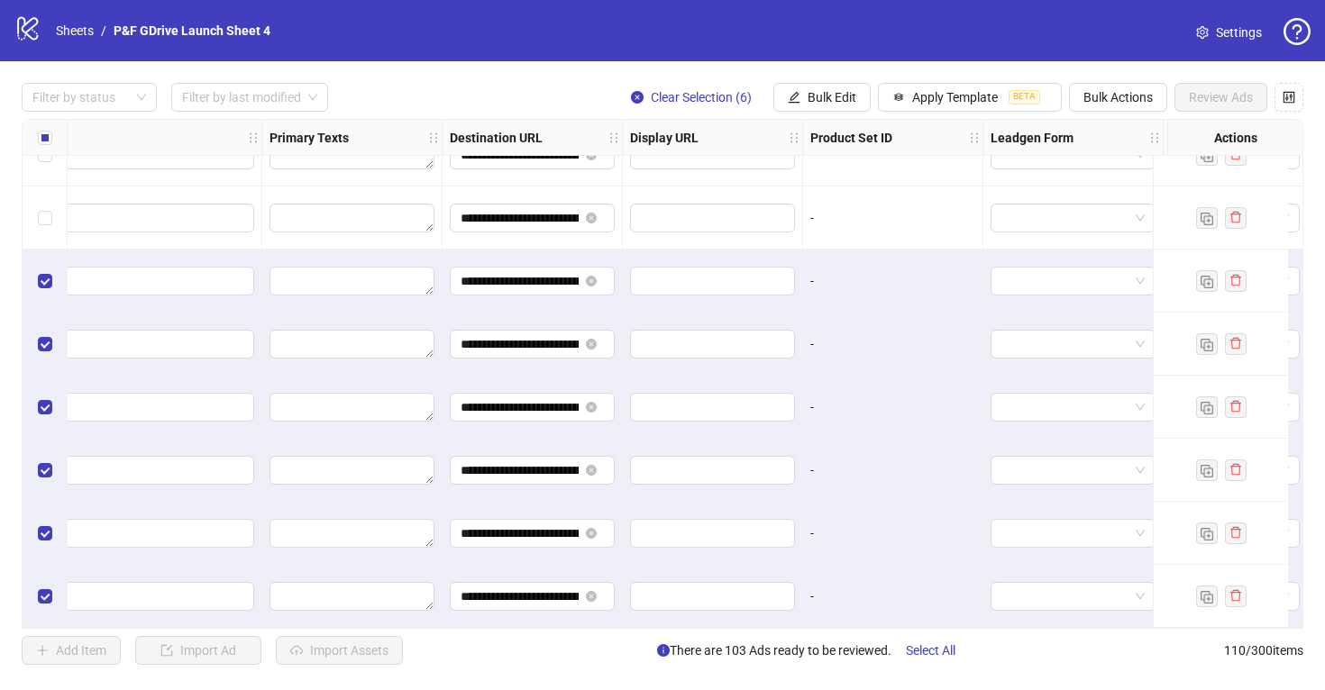
scroll to position [6473, 0]
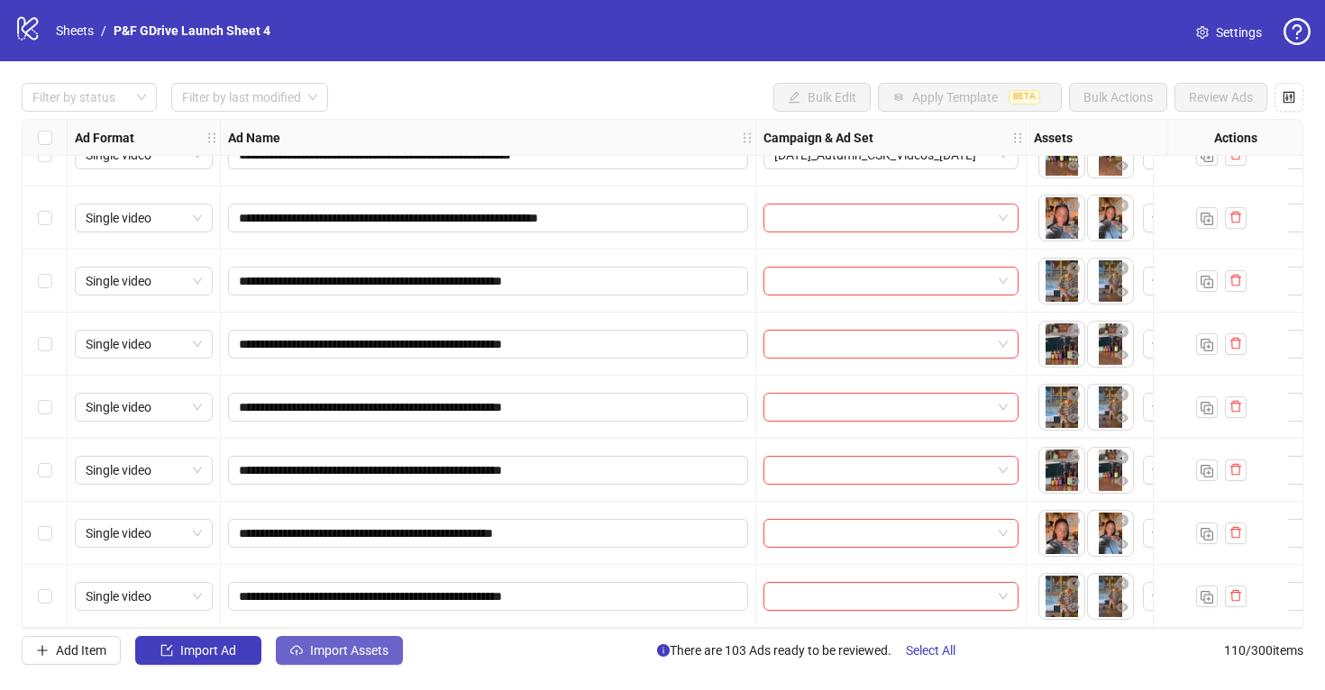
click at [342, 647] on span "Import Assets" at bounding box center [349, 650] width 78 height 14
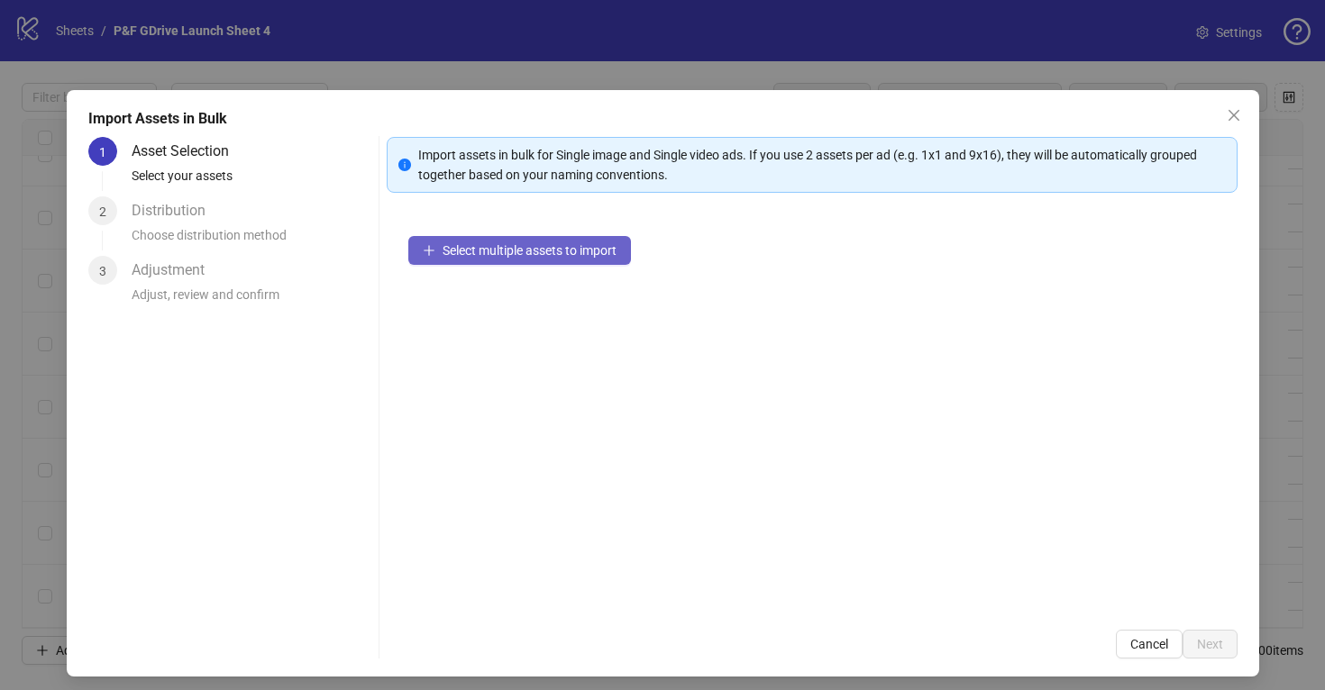
click at [462, 248] on span "Select multiple assets to import" at bounding box center [529, 250] width 174 height 14
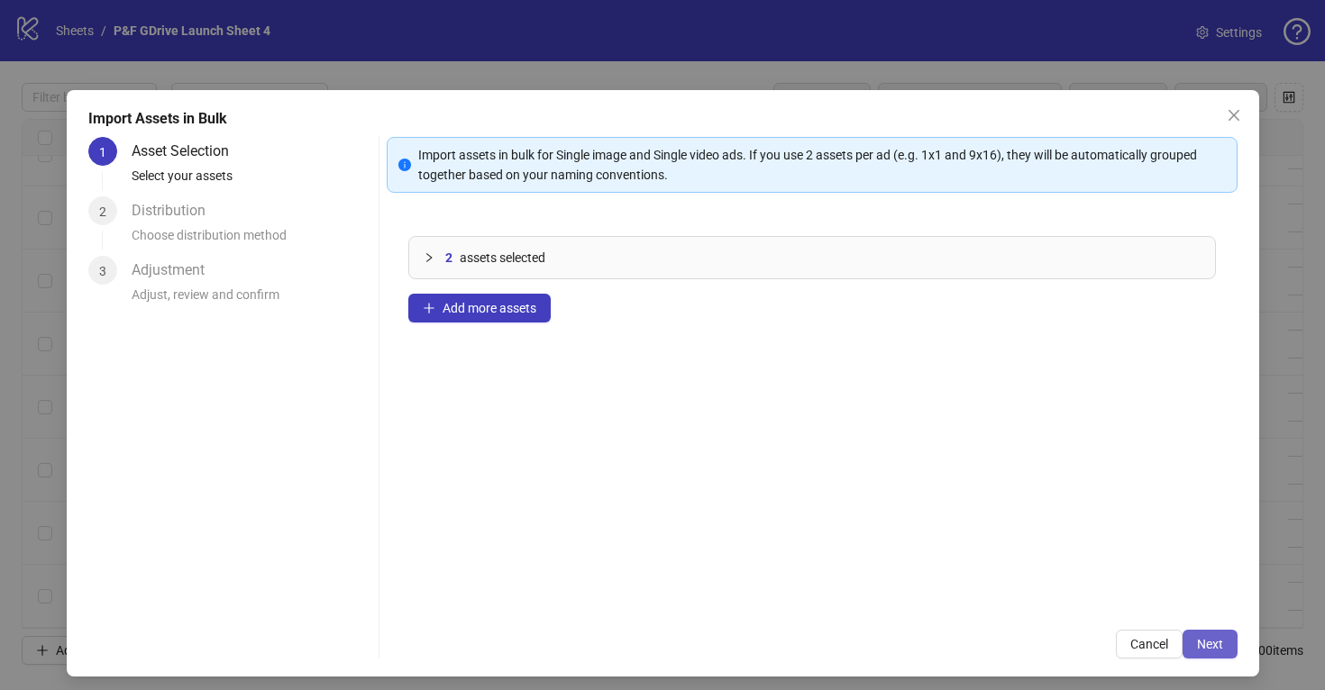
click at [1207, 633] on button "Next" at bounding box center [1209, 644] width 55 height 29
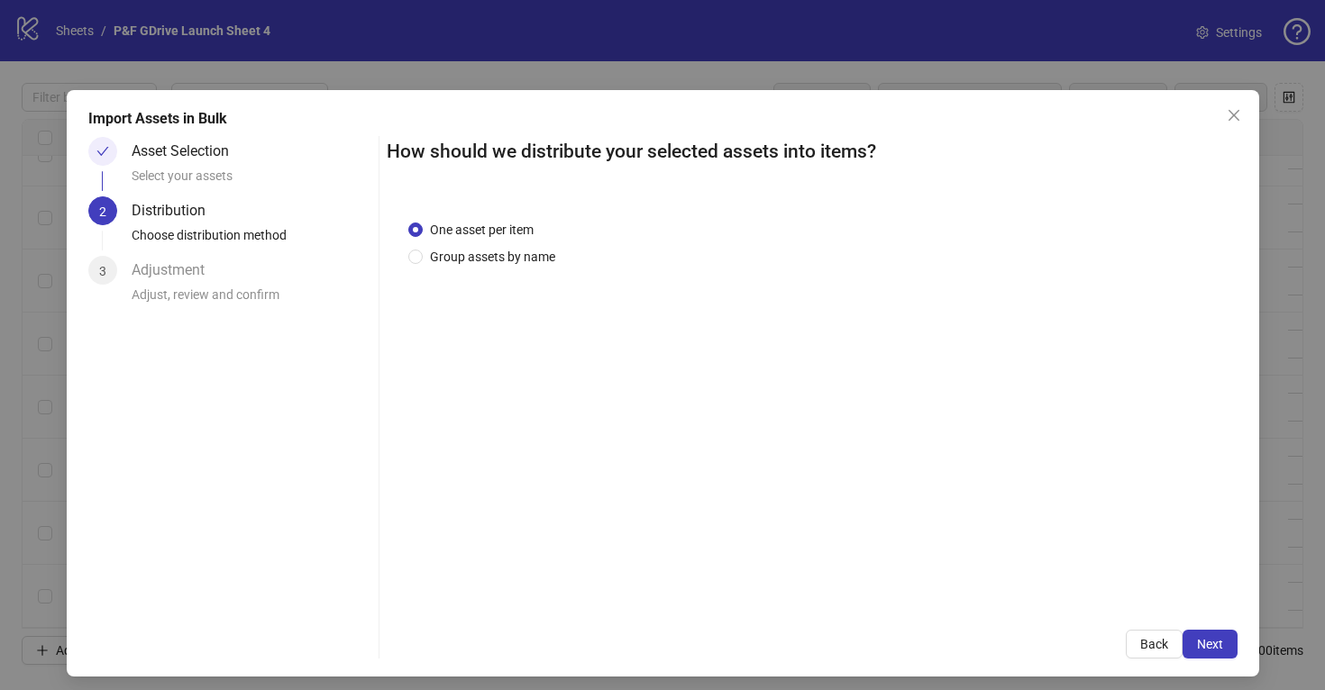
click at [1207, 633] on button "Next" at bounding box center [1209, 644] width 55 height 29
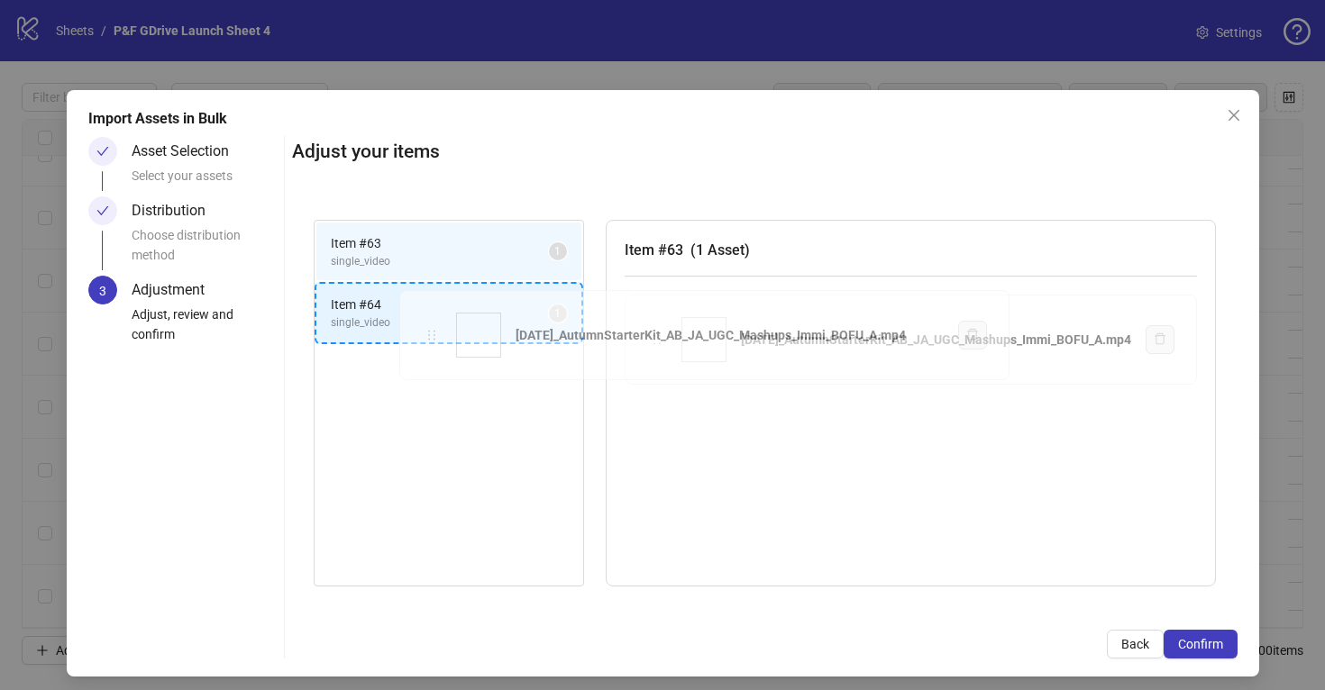
drag, startPoint x: 617, startPoint y: 335, endPoint x: 432, endPoint y: 330, distance: 185.7
click at [432, 330] on div "Item # 63 single_video 1 Item # 64 single_video 1 Item # 63 ( 1 Asset ) [DATE]_…" at bounding box center [764, 403] width 945 height 411
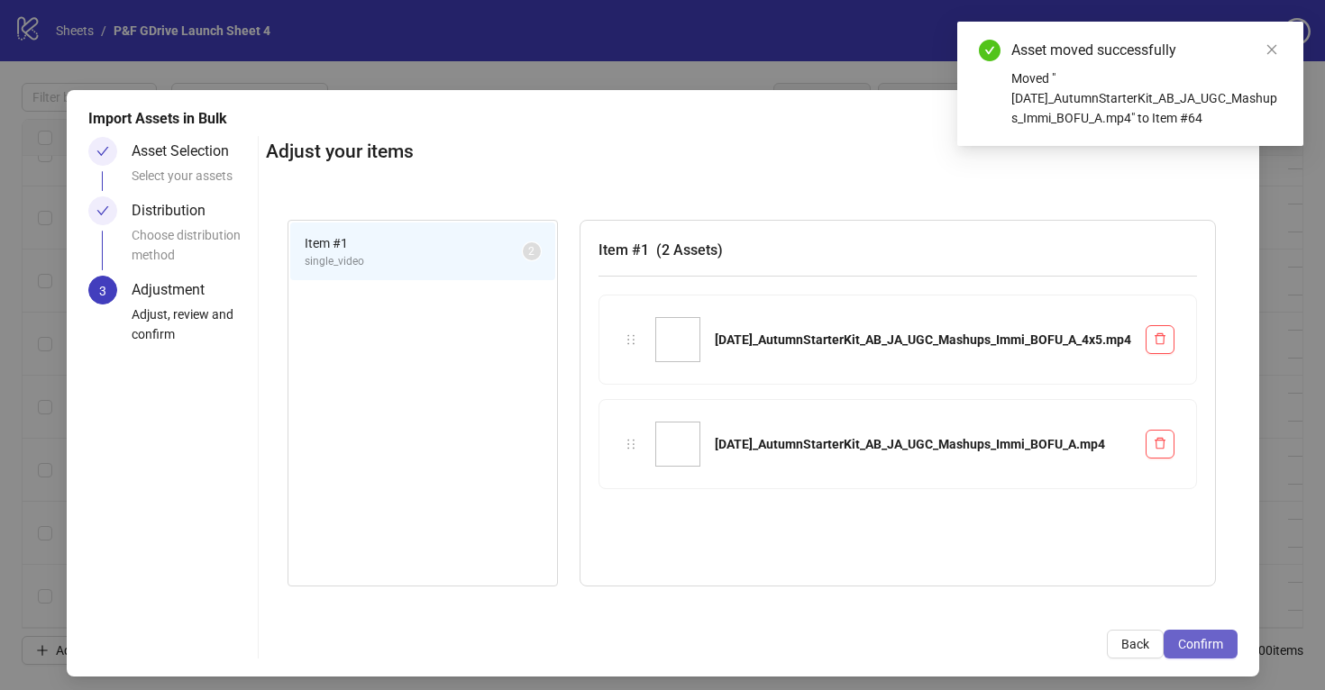
click at [1207, 648] on span "Confirm" at bounding box center [1200, 644] width 45 height 14
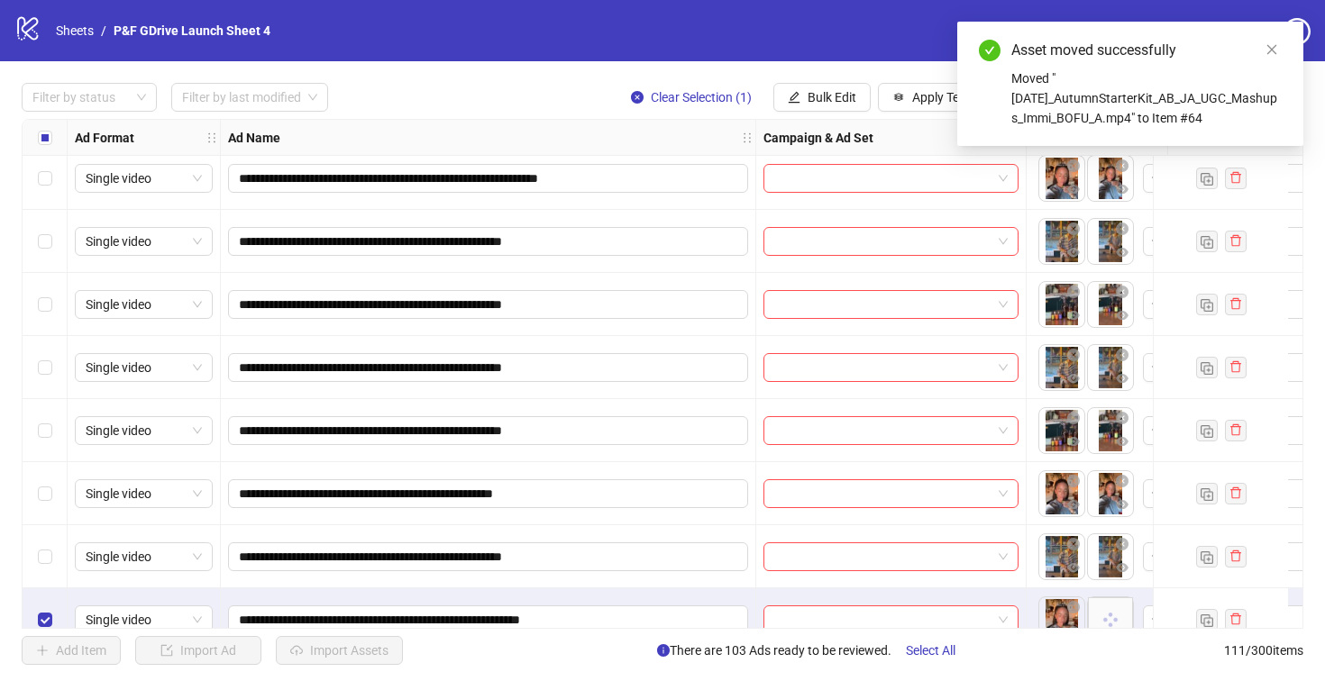
scroll to position [6536, 0]
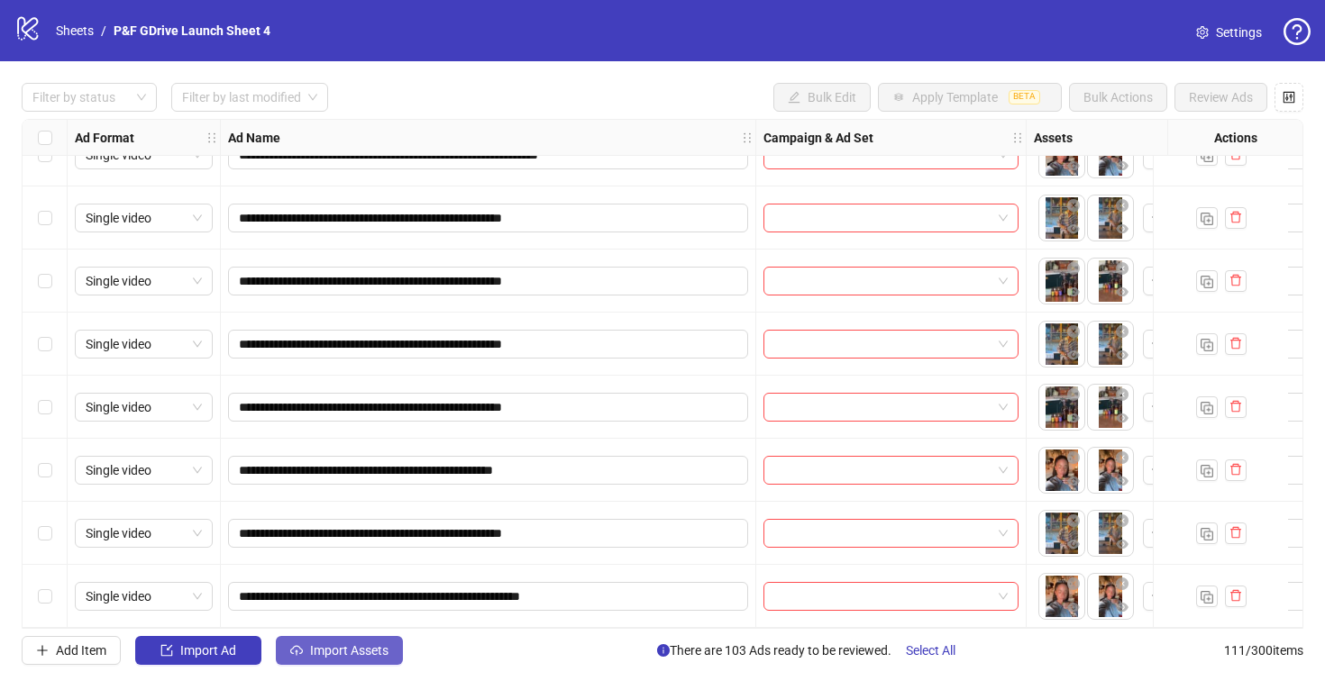
click at [340, 651] on span "Import Assets" at bounding box center [349, 650] width 78 height 14
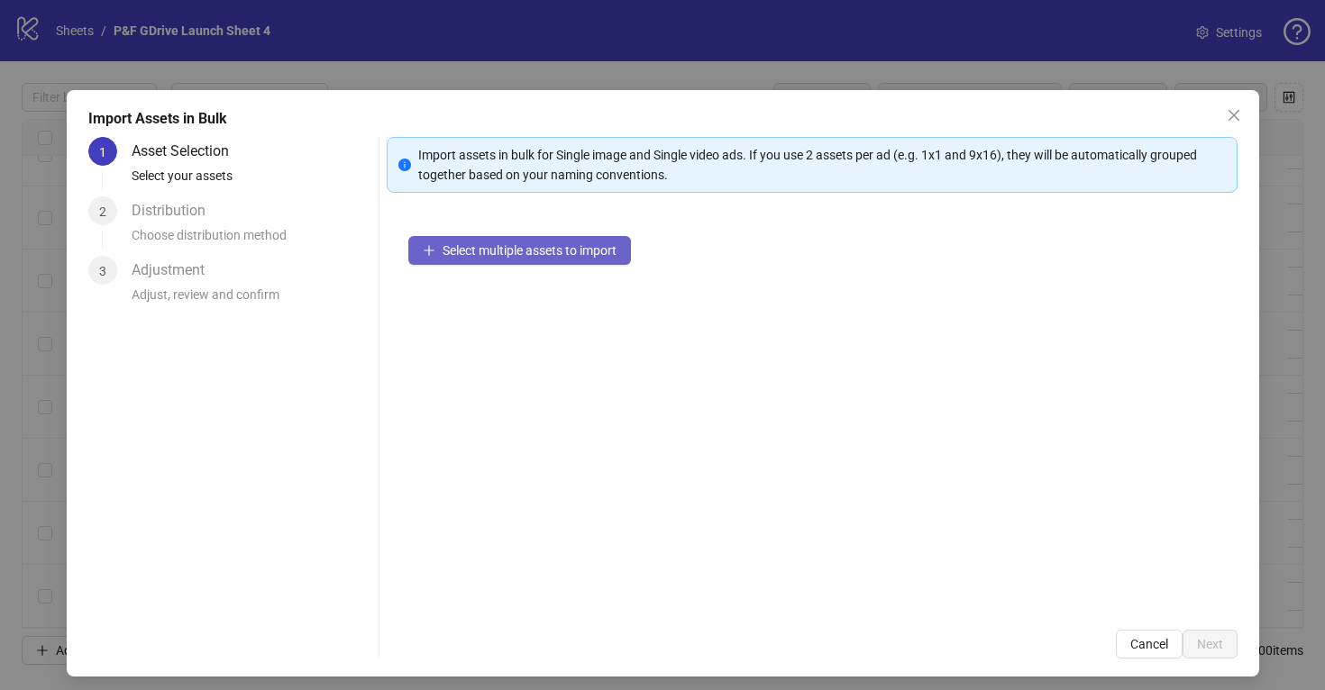
click at [482, 257] on span "Select multiple assets to import" at bounding box center [529, 250] width 174 height 14
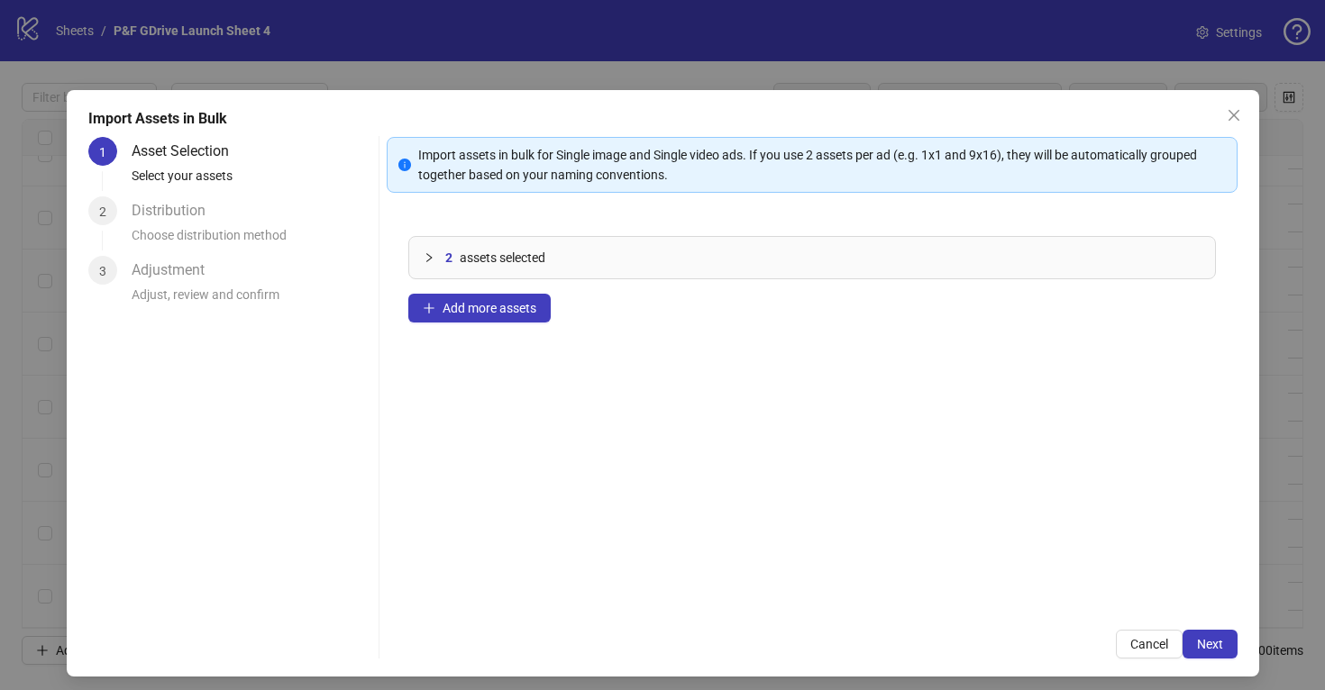
click at [498, 323] on div "2 assets selected Add more assets" at bounding box center [812, 411] width 851 height 394
click at [498, 305] on span "Add more assets" at bounding box center [489, 308] width 94 height 14
click at [494, 299] on button "Add more assets" at bounding box center [479, 308] width 142 height 29
click at [495, 304] on span "Add more assets" at bounding box center [489, 308] width 94 height 14
click at [1209, 642] on span "Next" at bounding box center [1210, 644] width 26 height 14
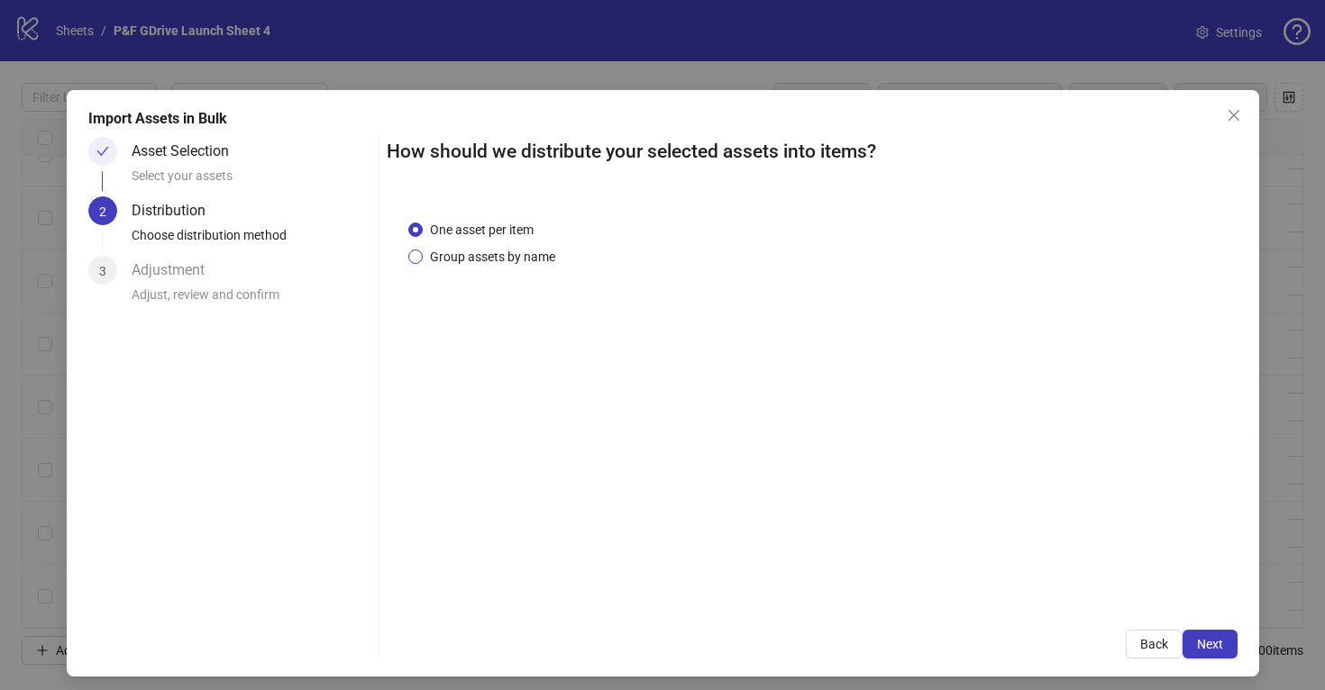
click at [542, 252] on span "Group assets by name" at bounding box center [493, 257] width 140 height 20
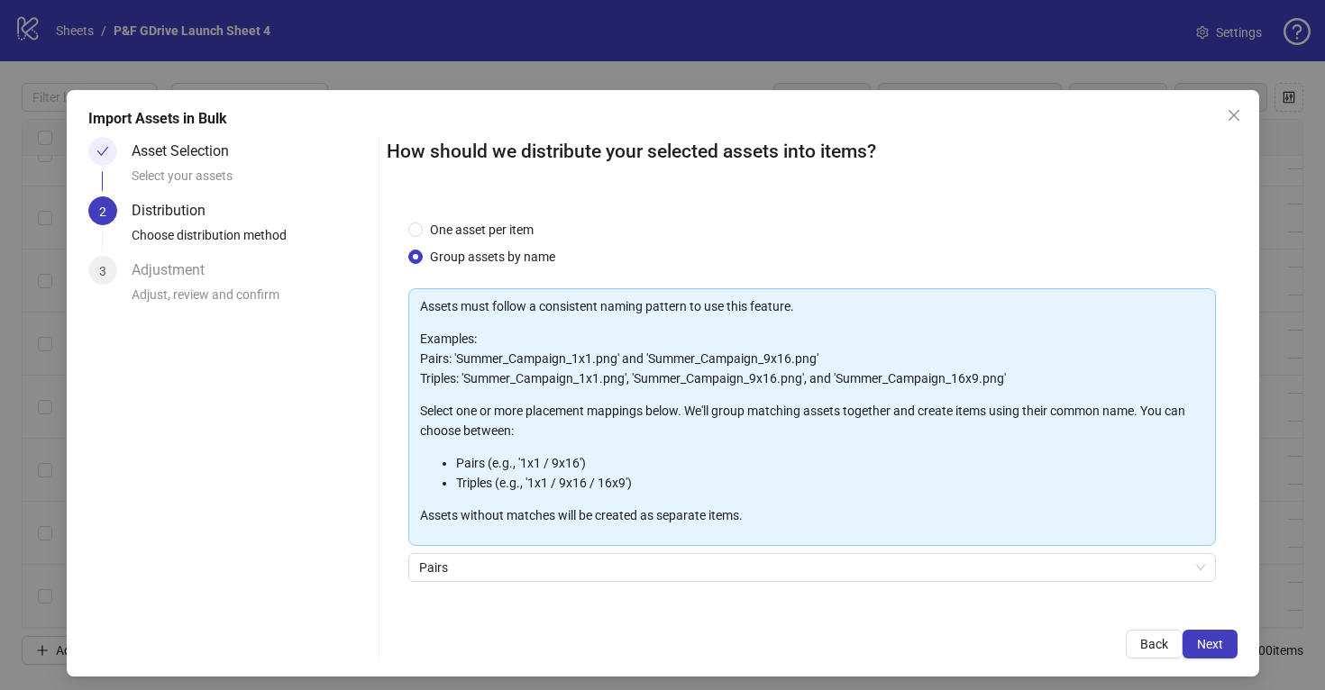
scroll to position [117, 0]
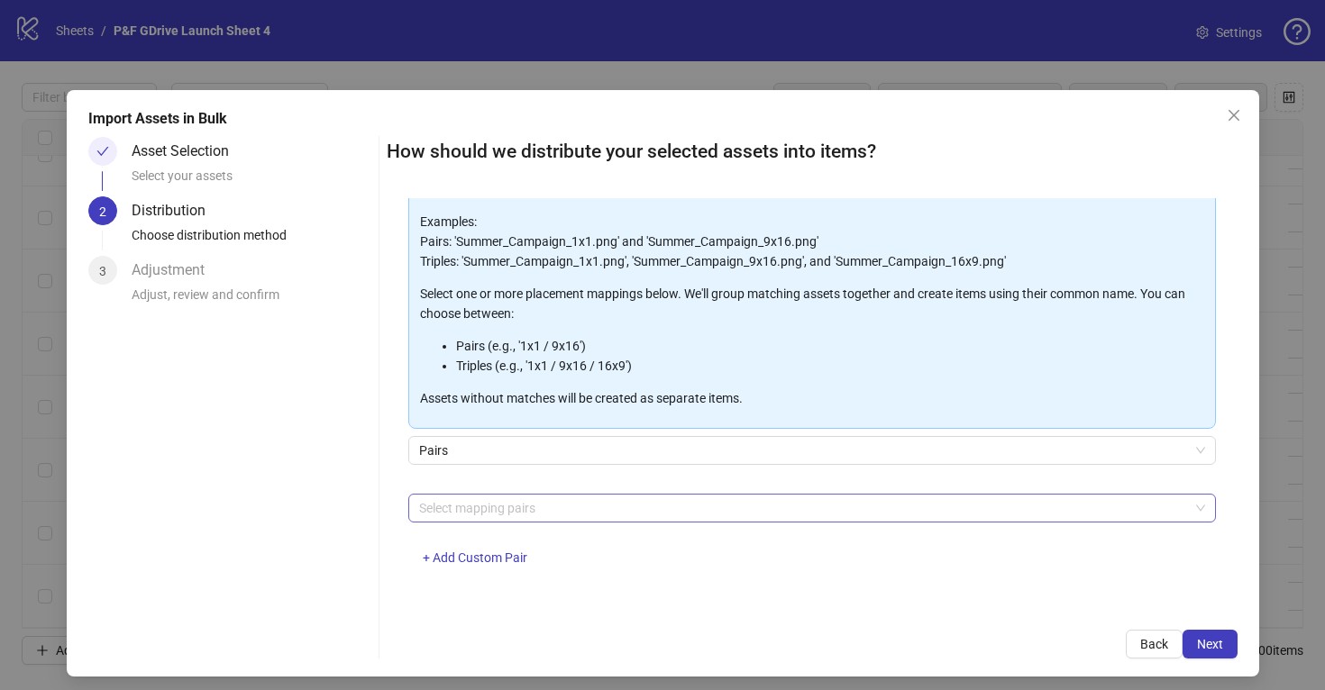
click at [506, 515] on div at bounding box center [802, 508] width 781 height 25
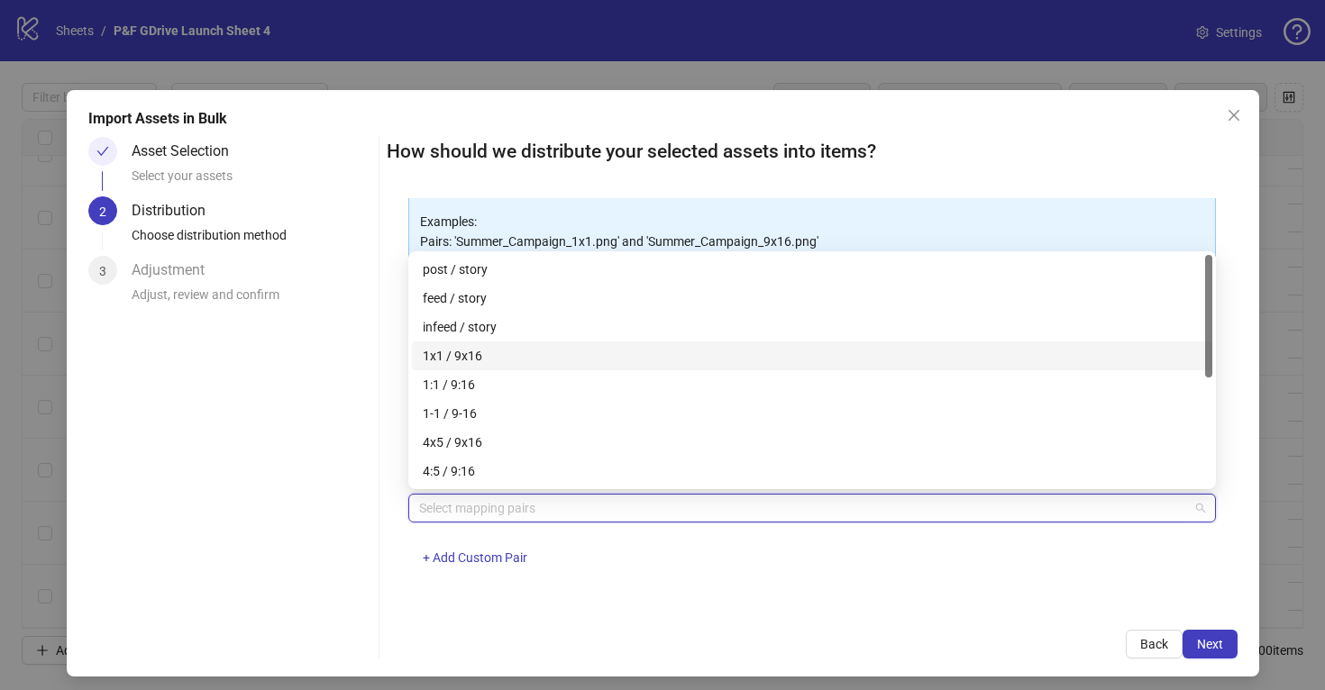
click at [470, 350] on div "1x1 / 9x16" at bounding box center [812, 356] width 778 height 20
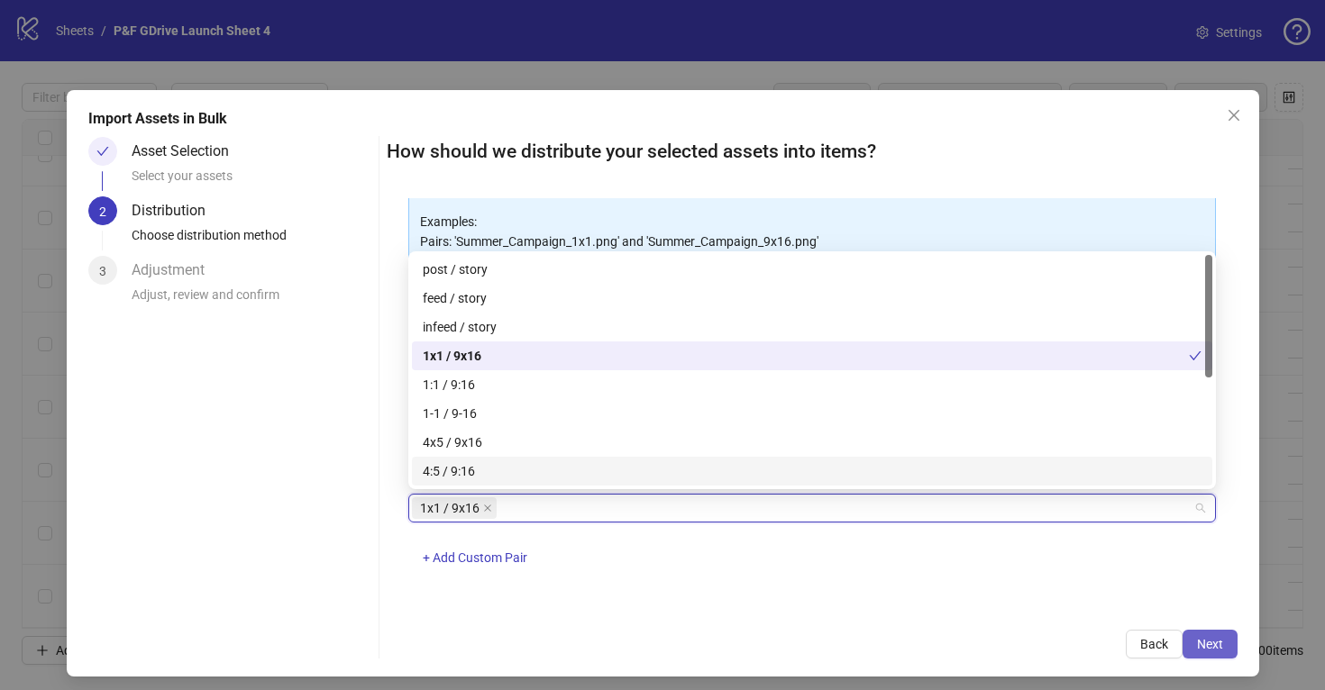
click at [1211, 649] on span "Next" at bounding box center [1210, 644] width 26 height 14
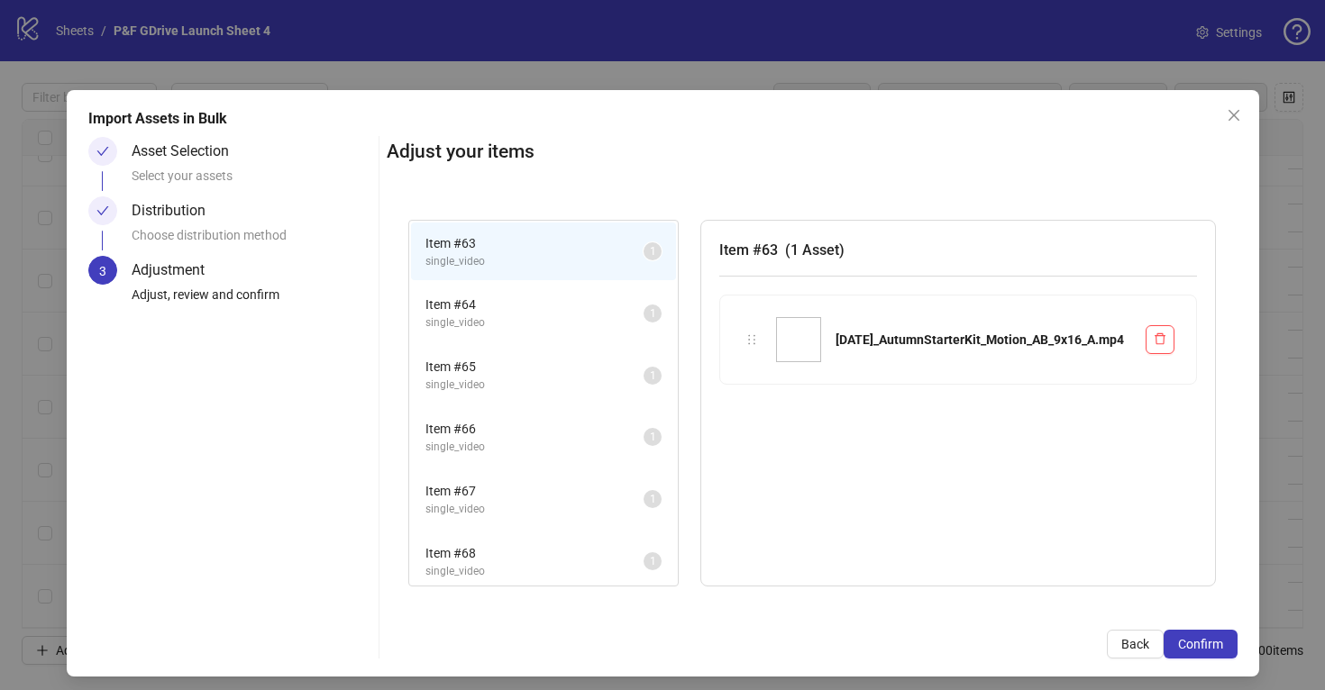
click at [583, 304] on span "Item # 64" at bounding box center [534, 305] width 218 height 20
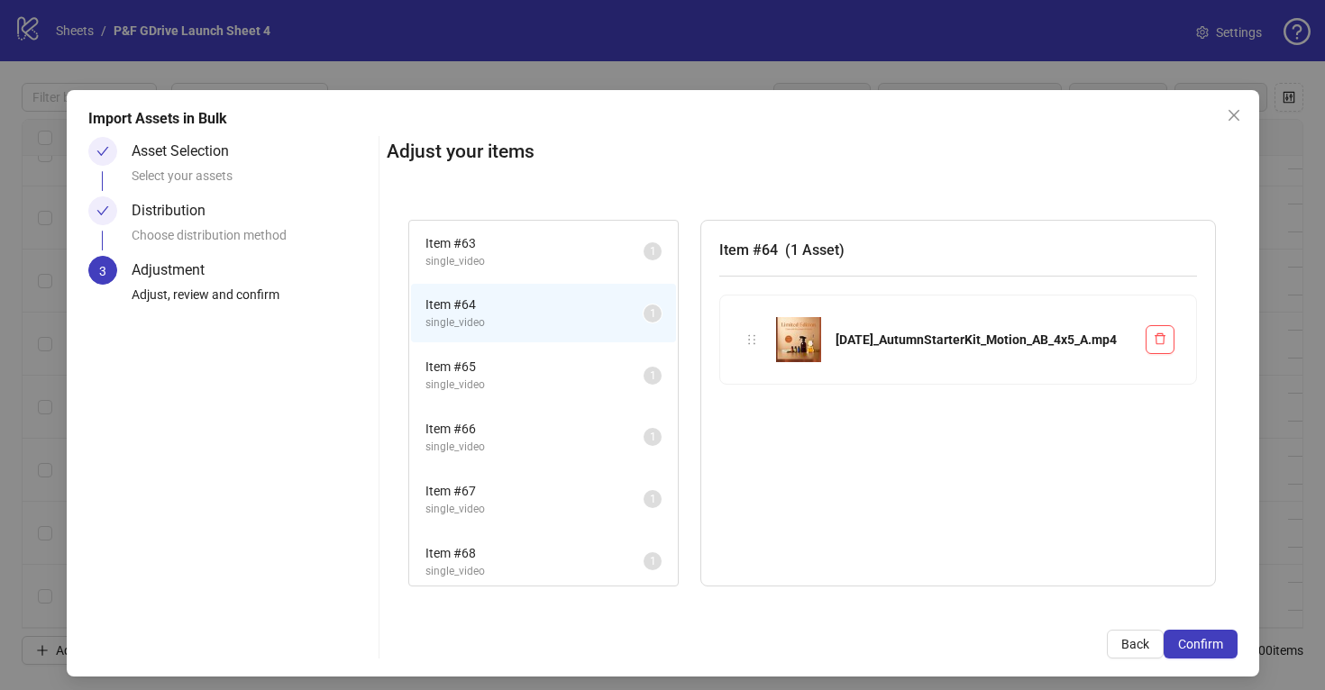
click at [569, 242] on span "Item # 63" at bounding box center [534, 243] width 218 height 20
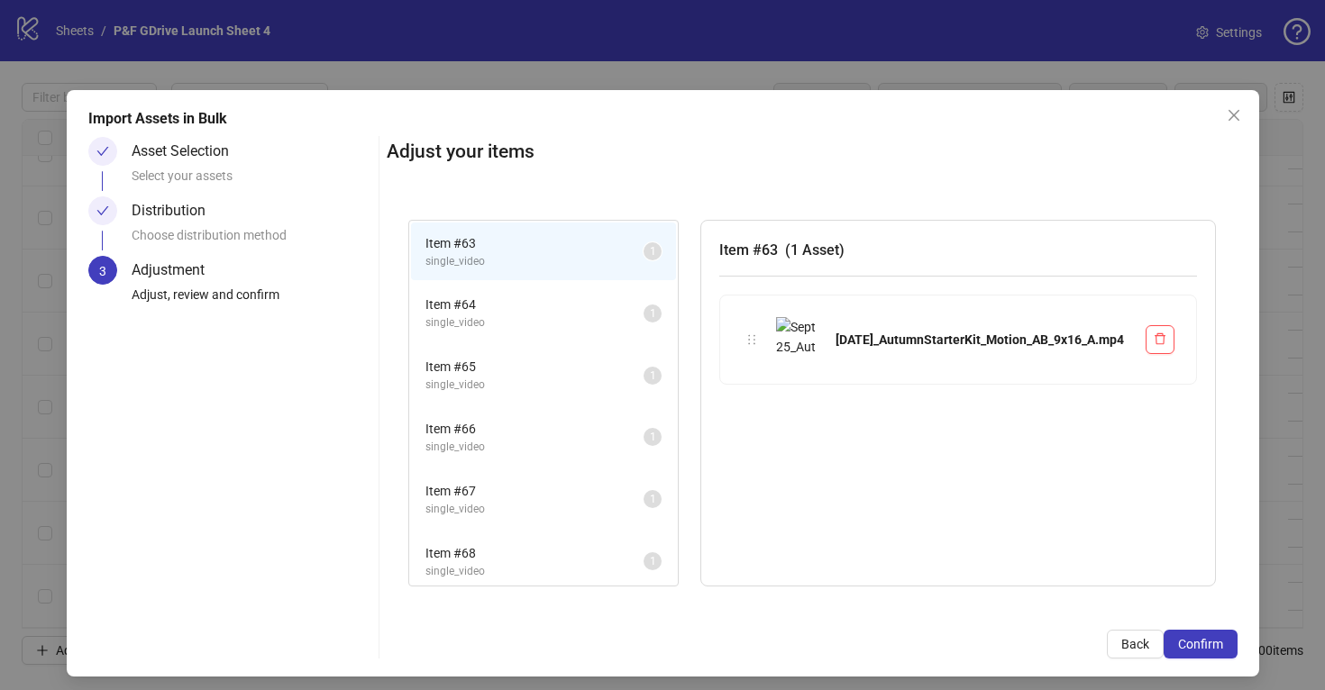
click at [567, 311] on span "Item # 64" at bounding box center [534, 305] width 218 height 20
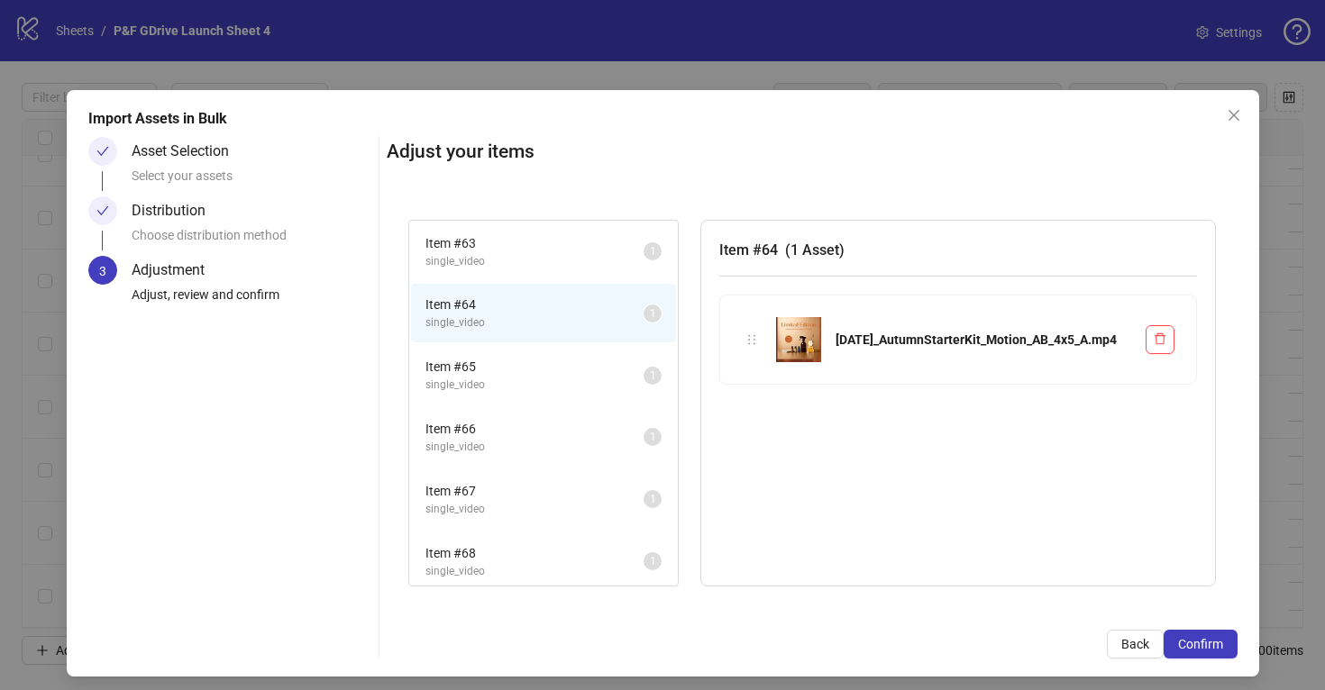
click at [570, 241] on span "Item # 63" at bounding box center [534, 243] width 218 height 20
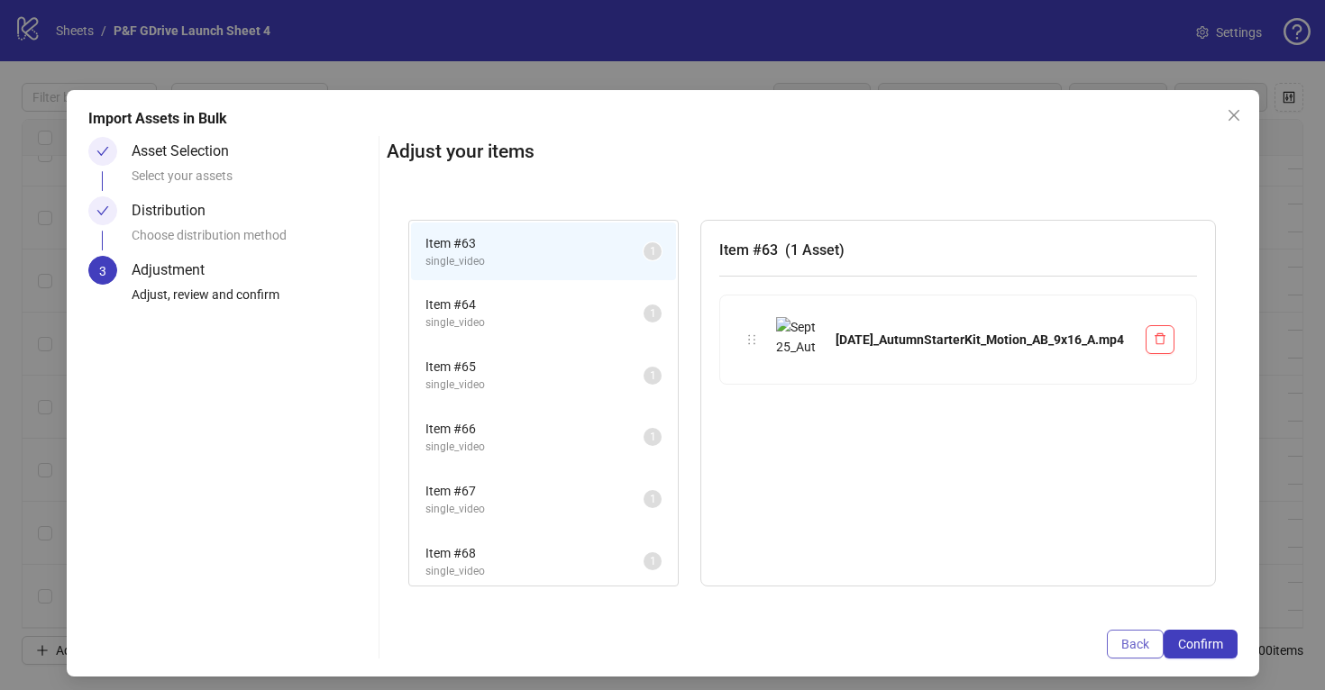
click at [1132, 644] on span "Back" at bounding box center [1135, 644] width 28 height 14
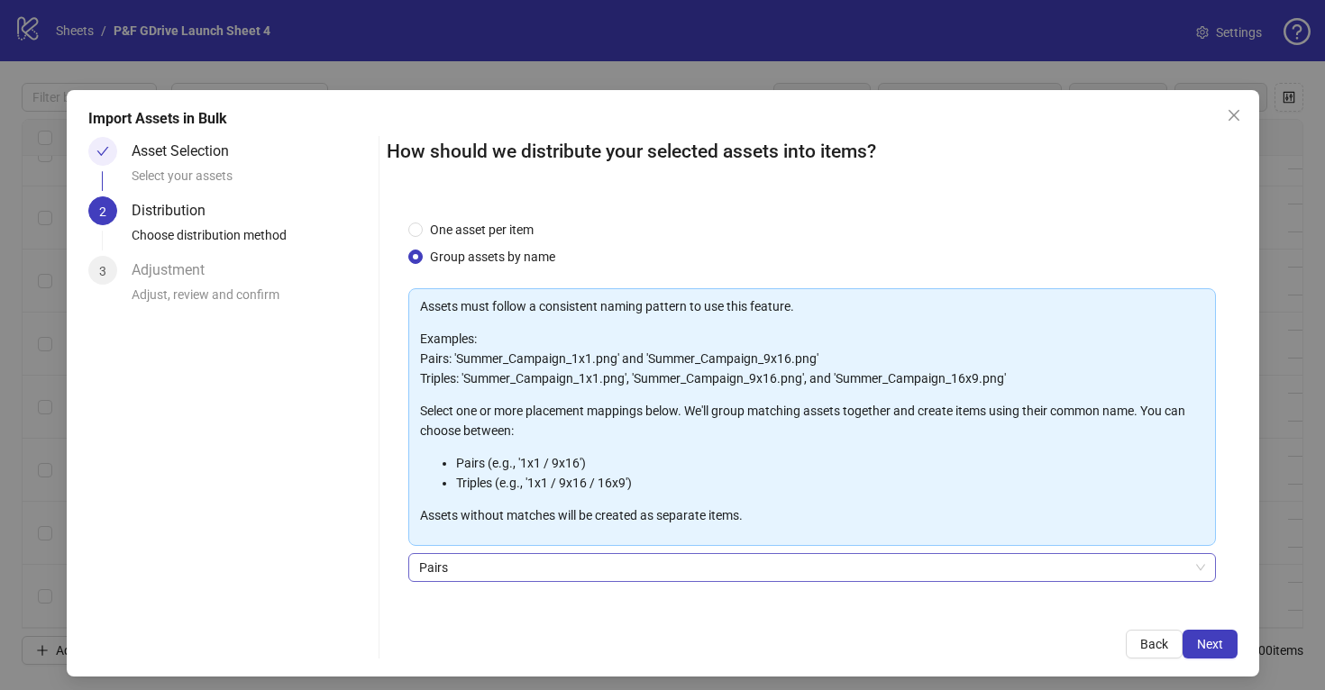
scroll to position [118, 0]
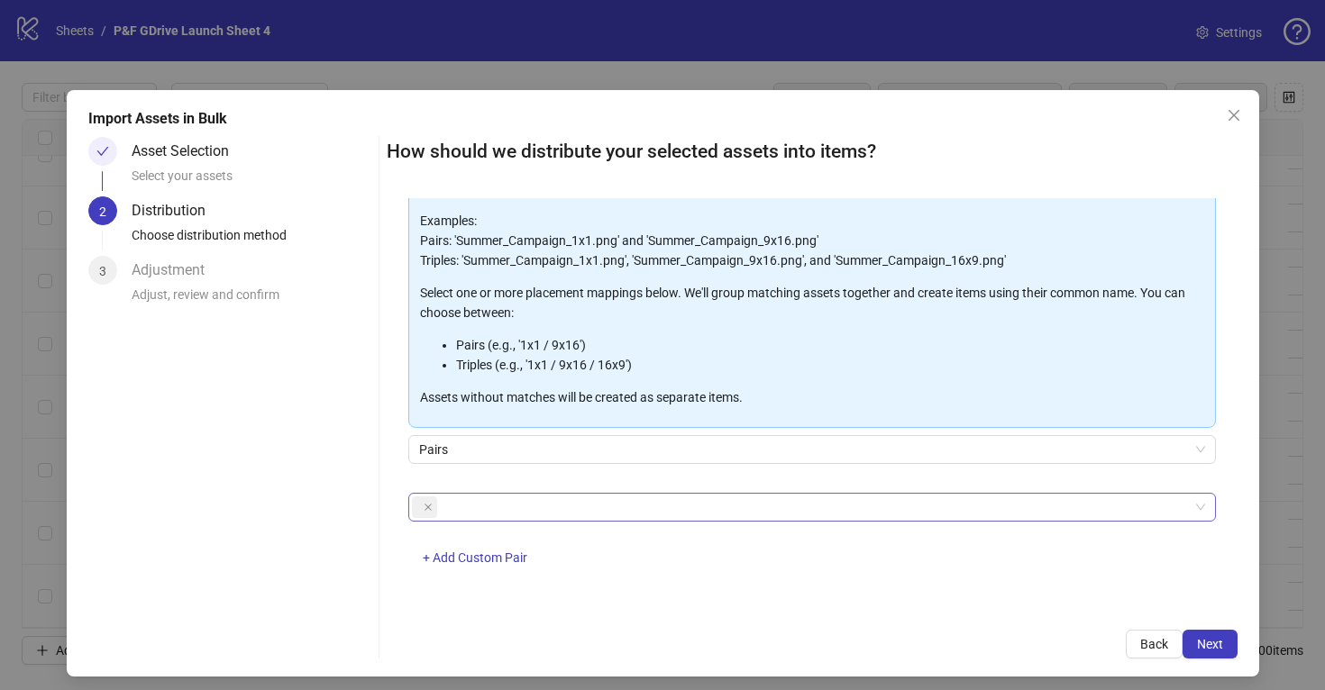
click at [458, 509] on div at bounding box center [802, 507] width 781 height 25
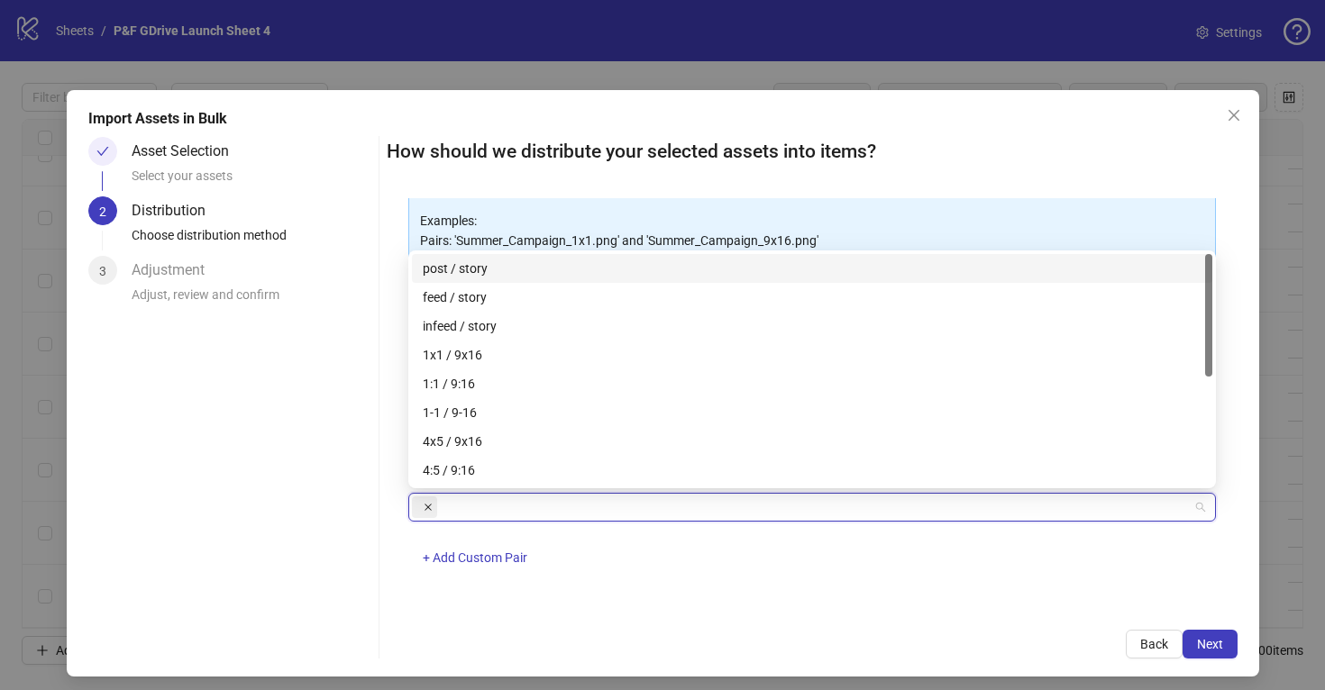
click at [430, 505] on icon "close" at bounding box center [427, 507] width 9 height 9
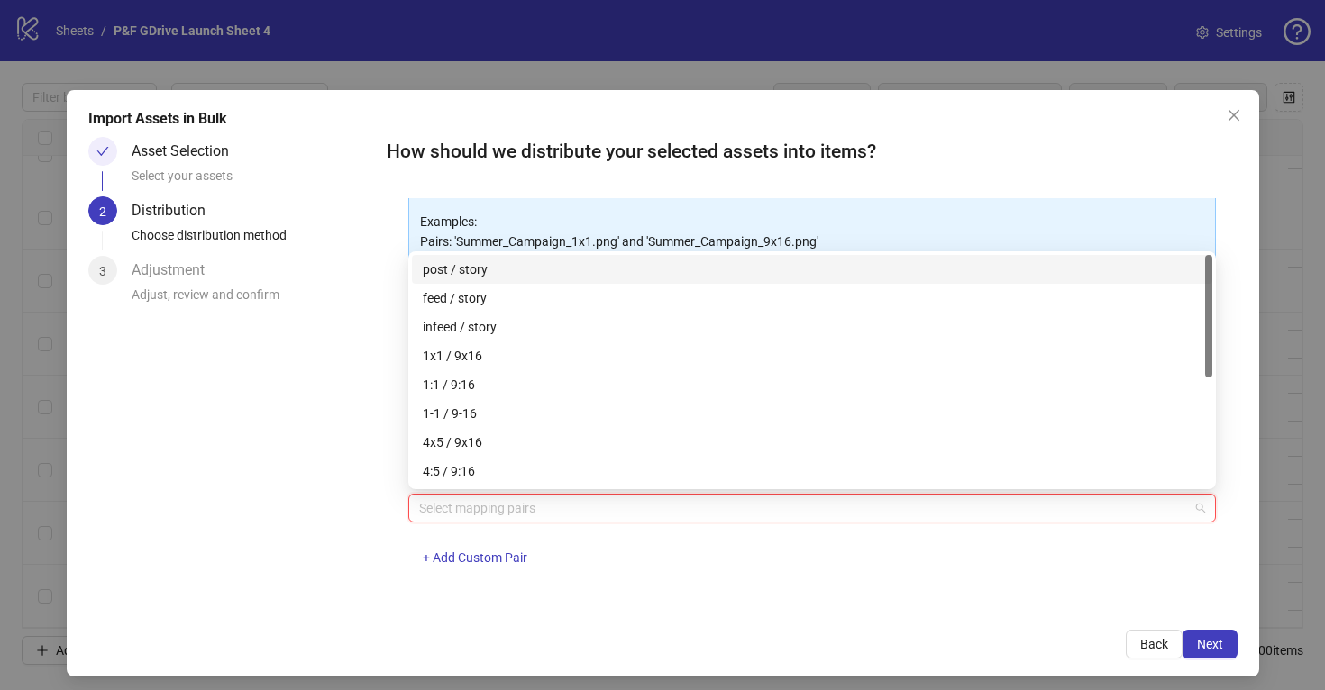
scroll to position [117, 0]
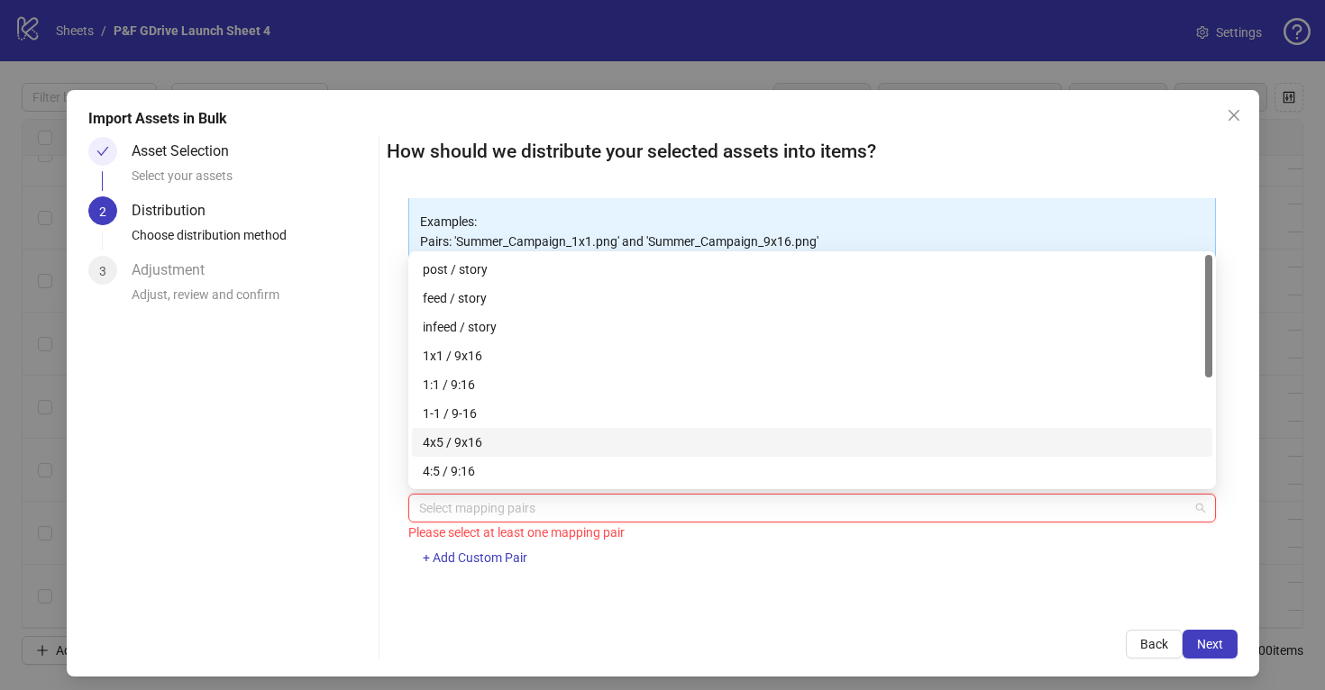
click at [438, 444] on div "4x5 / 9x16" at bounding box center [812, 442] width 778 height 20
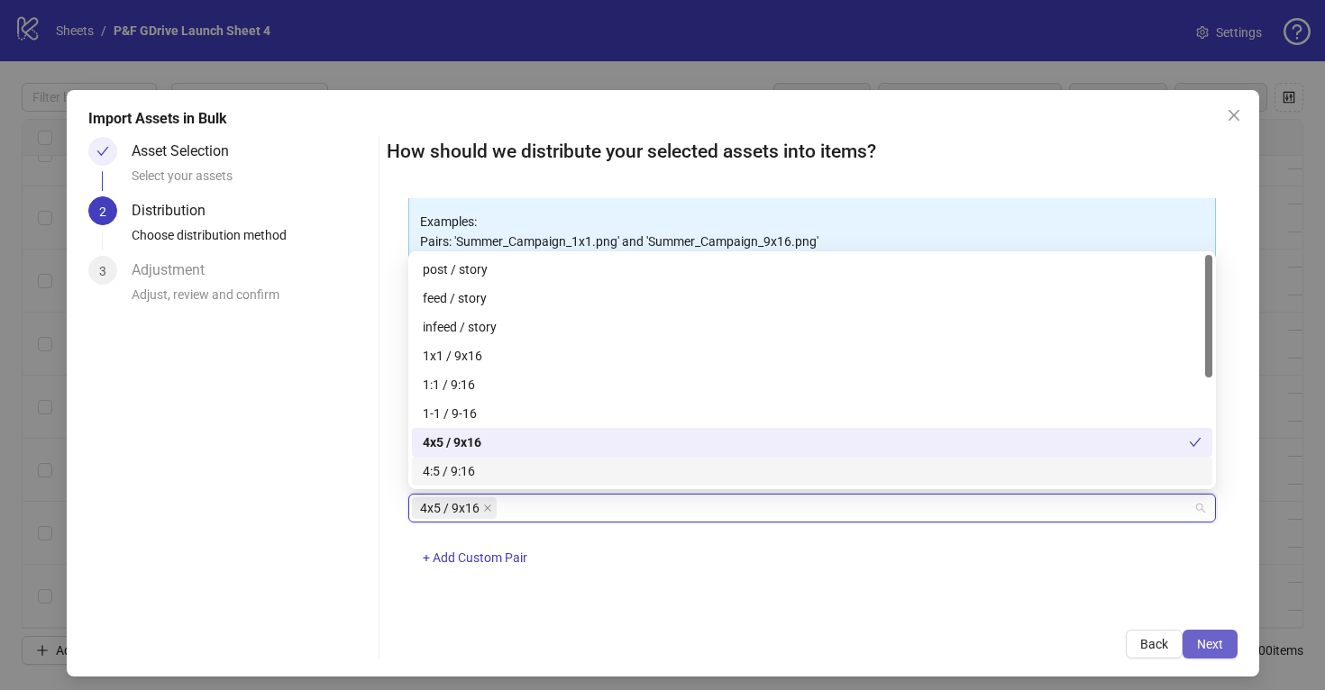
click at [1213, 641] on span "Next" at bounding box center [1210, 644] width 26 height 14
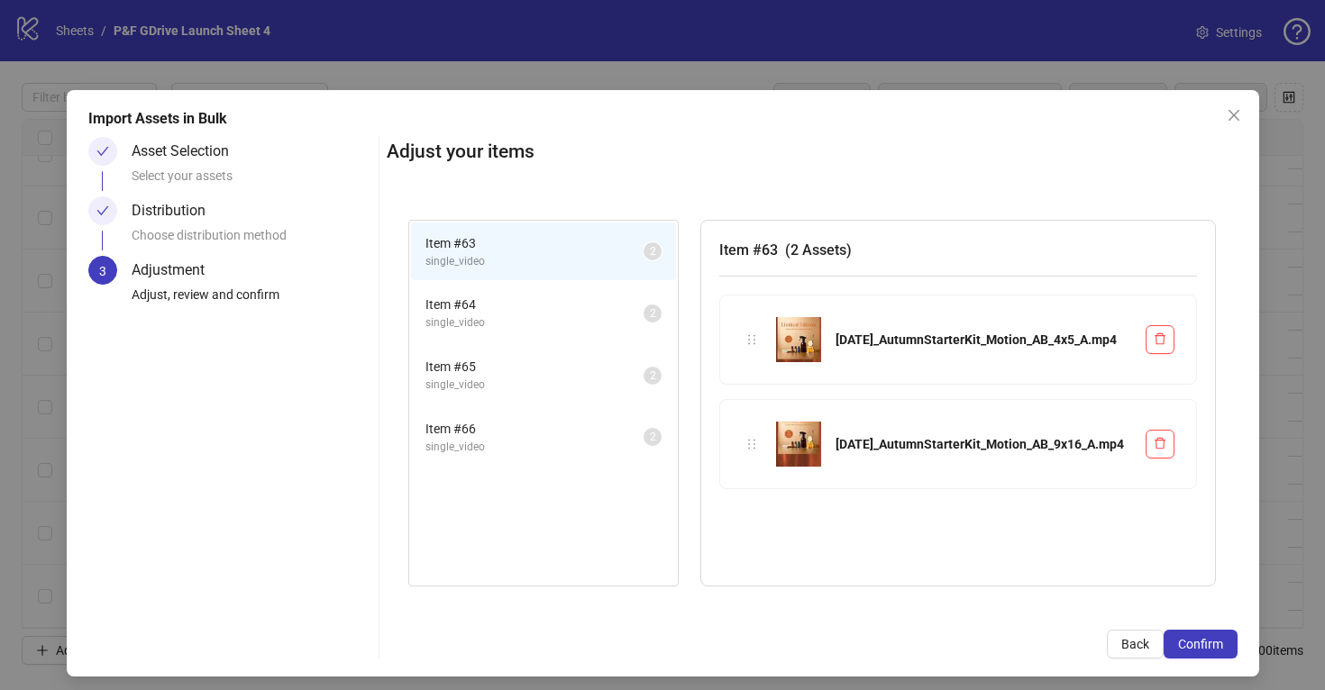
click at [1213, 641] on span "Confirm" at bounding box center [1200, 644] width 45 height 14
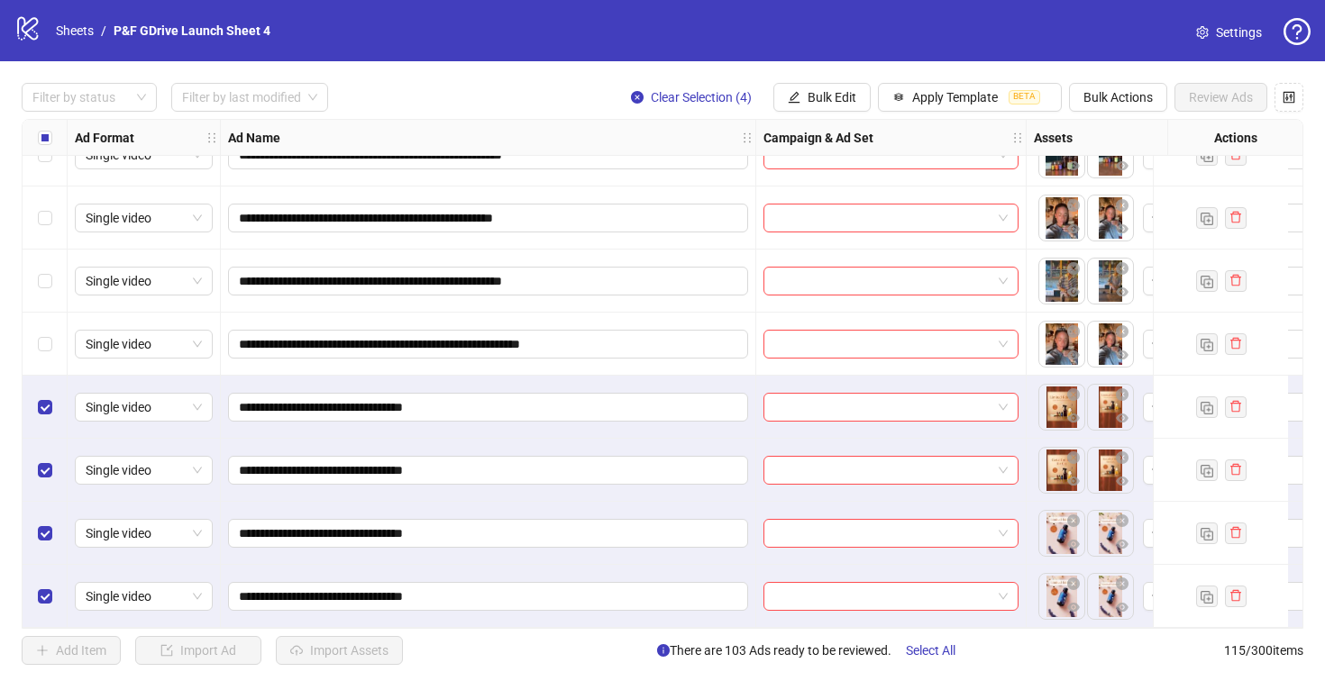
scroll to position [6788, 1519]
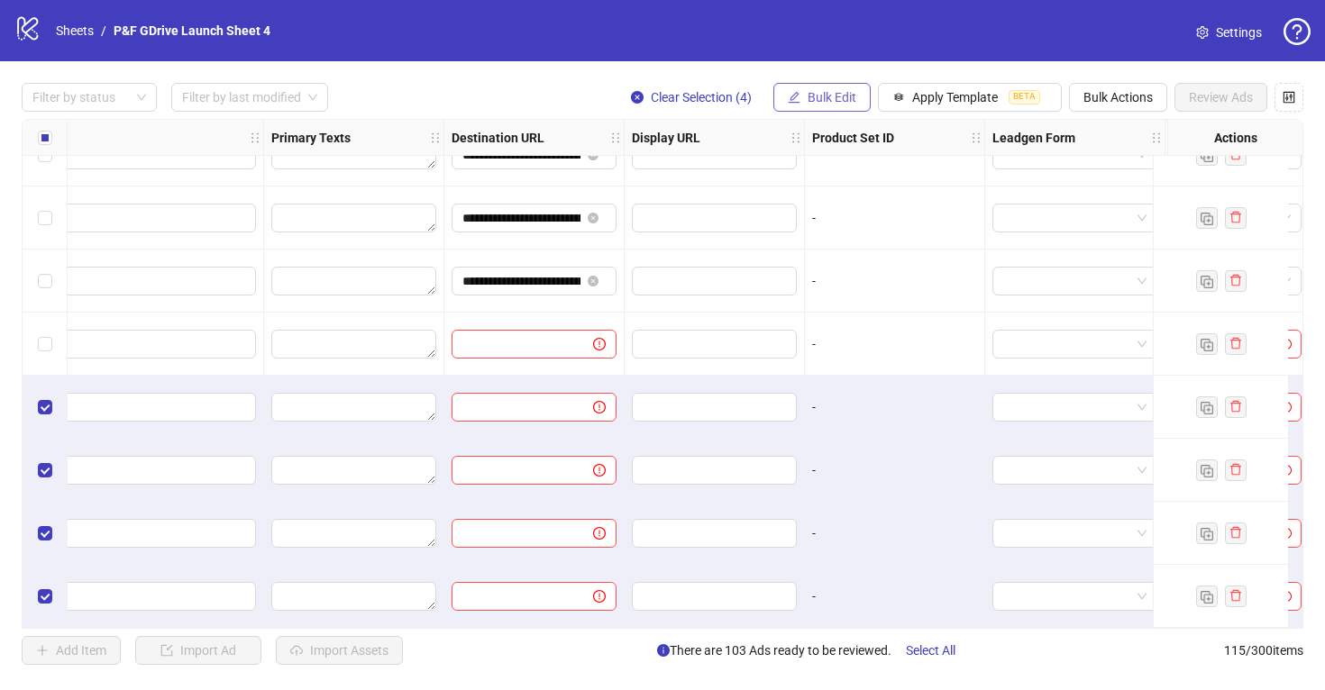
click at [826, 91] on span "Bulk Edit" at bounding box center [831, 97] width 49 height 14
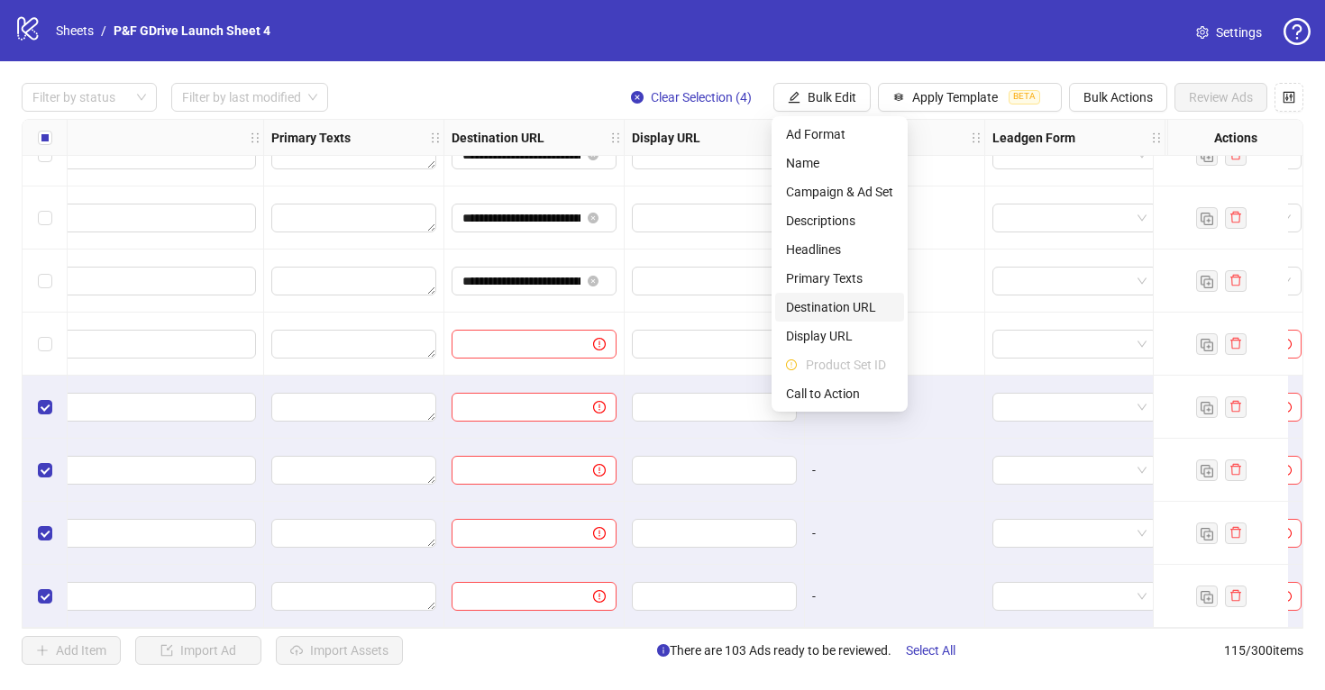
click at [833, 306] on span "Destination URL" at bounding box center [839, 307] width 107 height 20
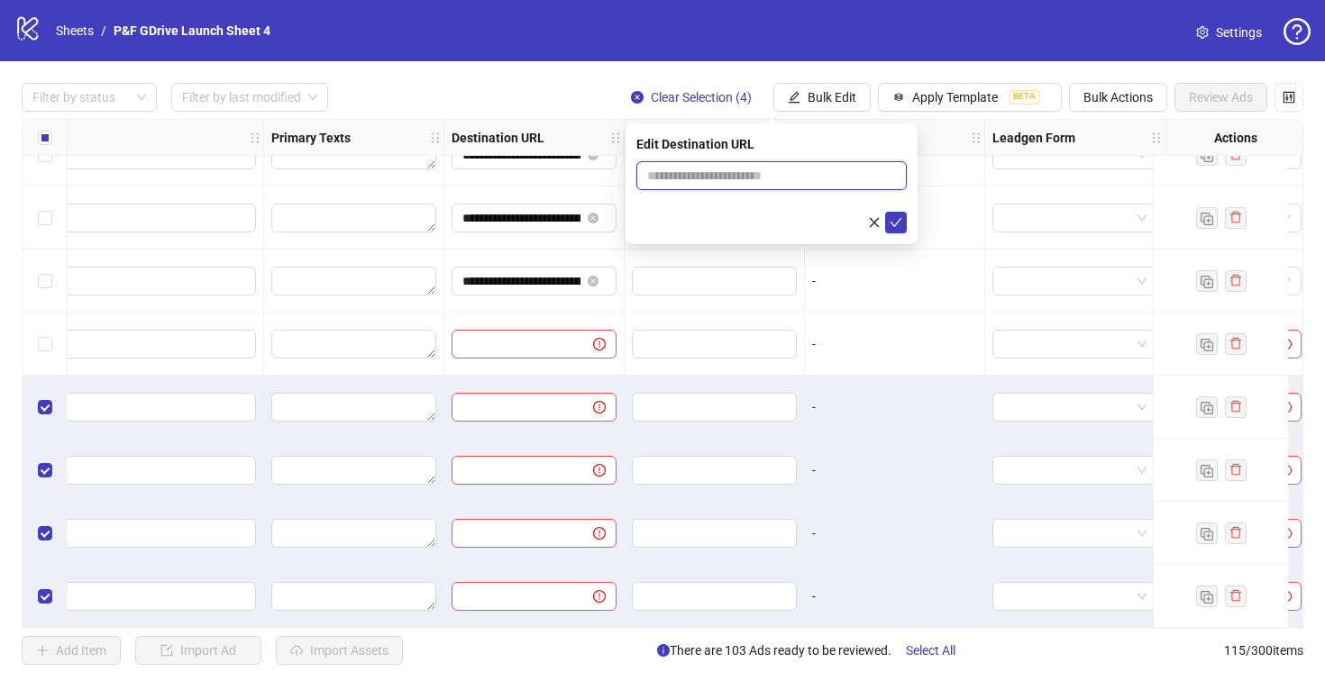
click at [715, 179] on input "text" at bounding box center [764, 176] width 234 height 20
paste input "**********"
type input "**********"
click at [683, 218] on div at bounding box center [771, 223] width 270 height 22
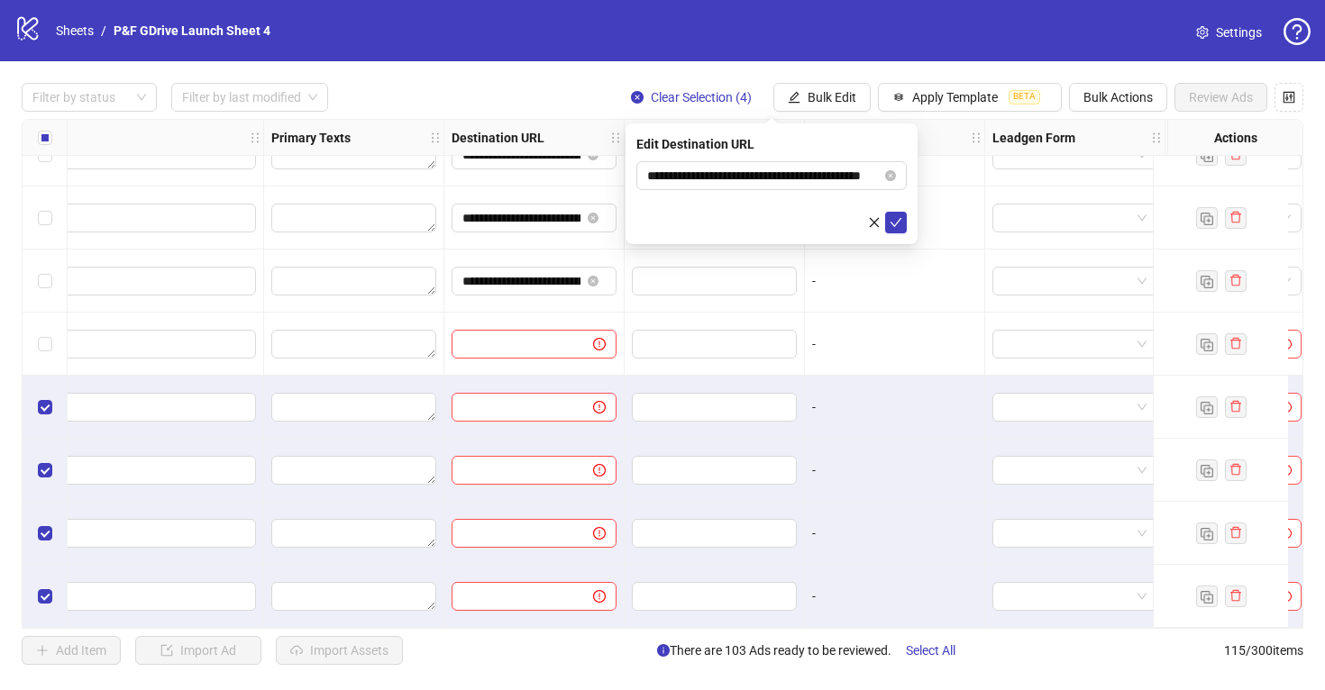
scroll to position [0, 0]
click at [898, 223] on icon "check" at bounding box center [895, 222] width 13 height 13
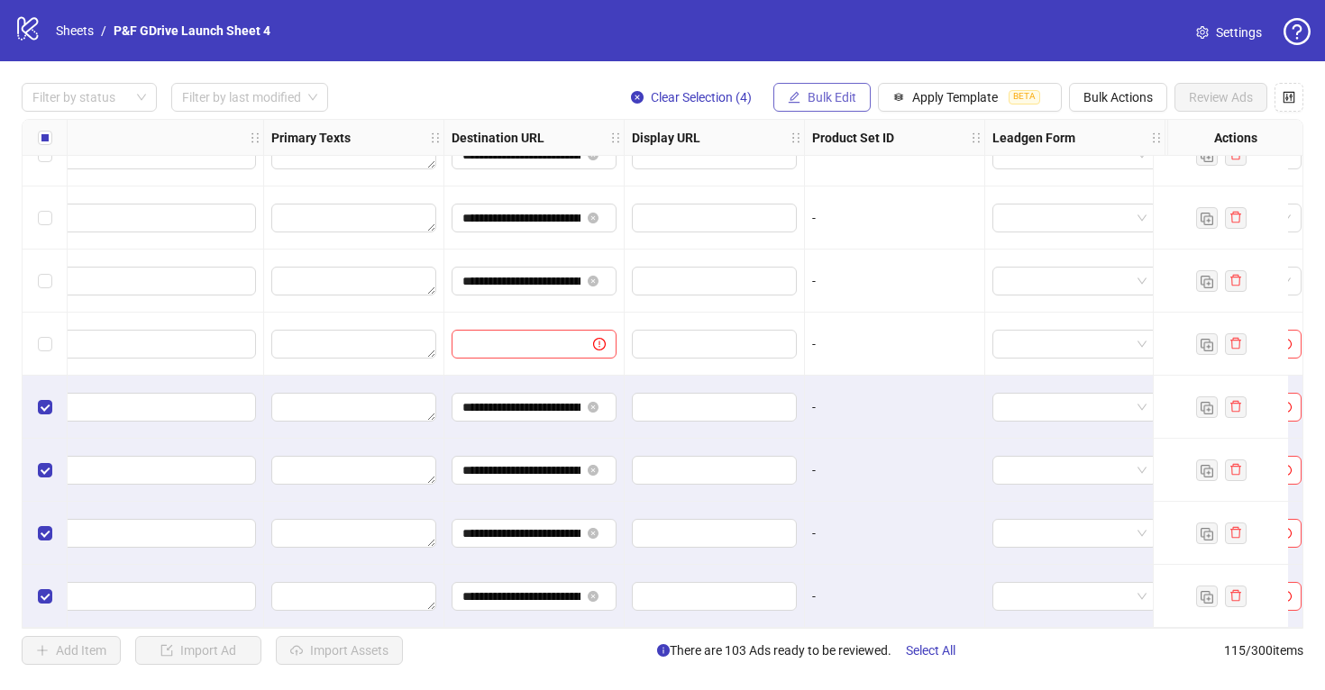
click at [826, 98] on span "Bulk Edit" at bounding box center [831, 97] width 49 height 14
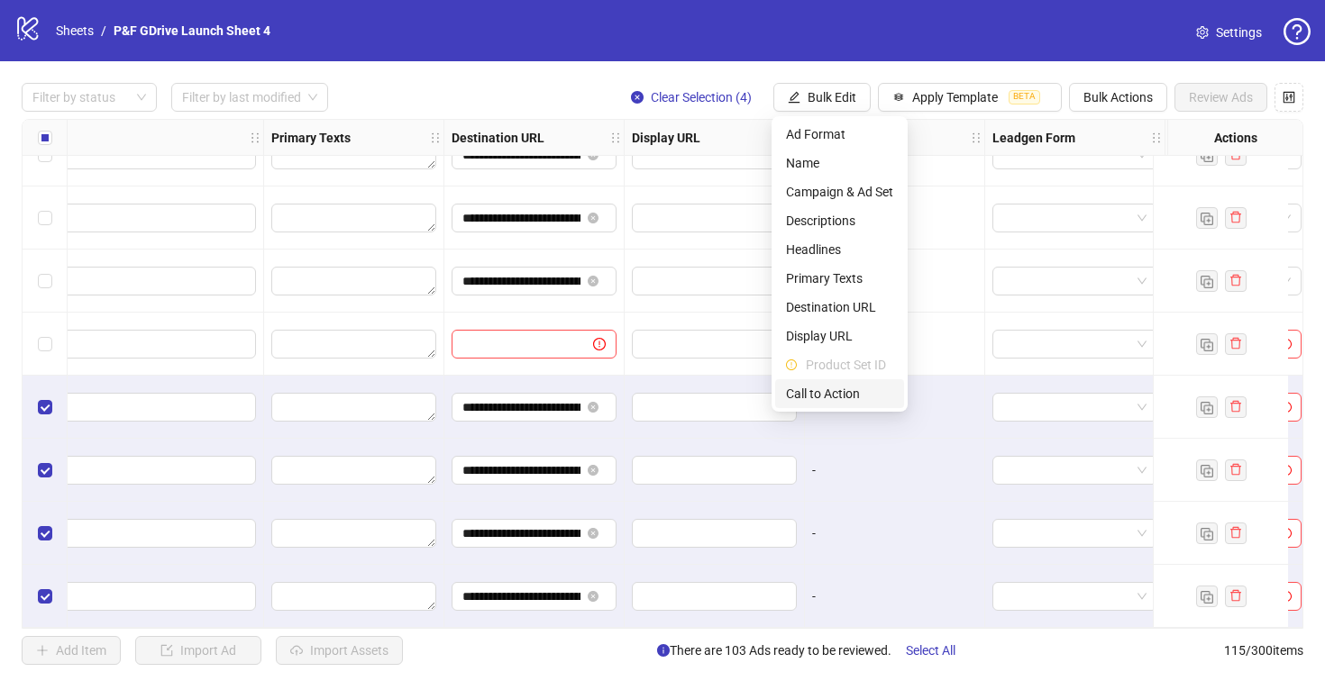
click at [822, 380] on li "Call to Action" at bounding box center [839, 393] width 129 height 29
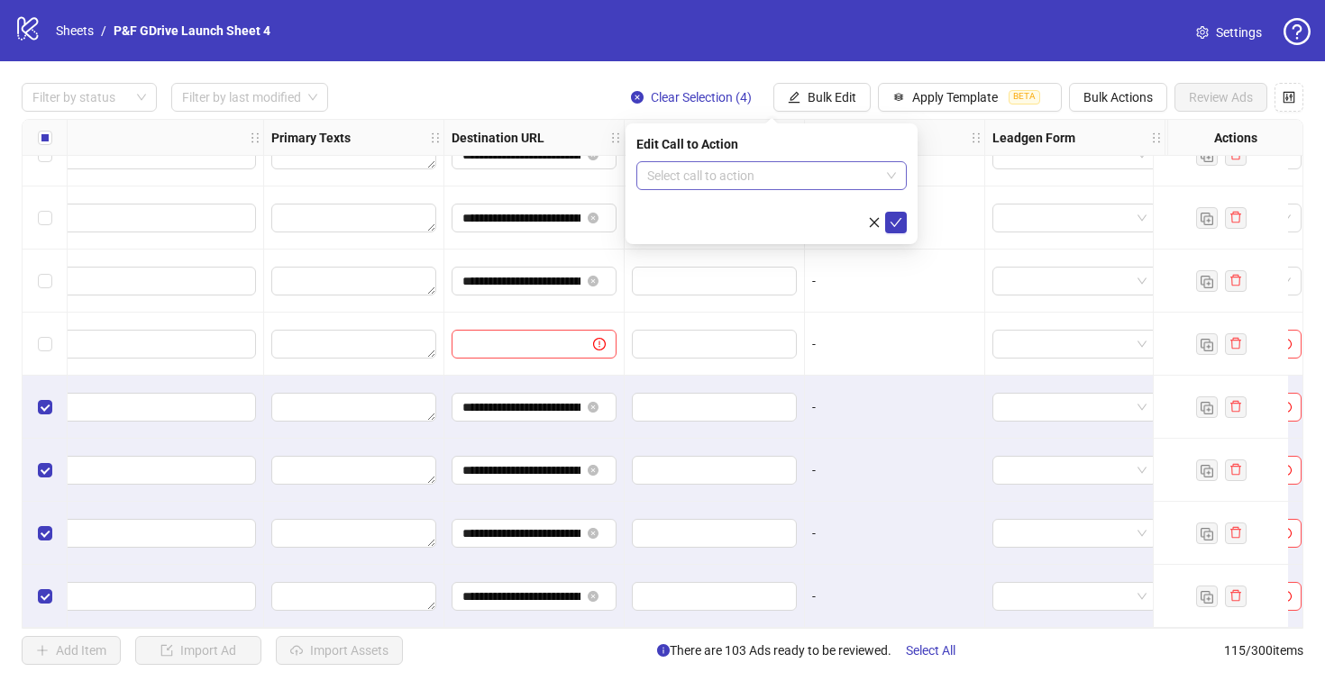
click at [732, 168] on input "search" at bounding box center [763, 175] width 232 height 27
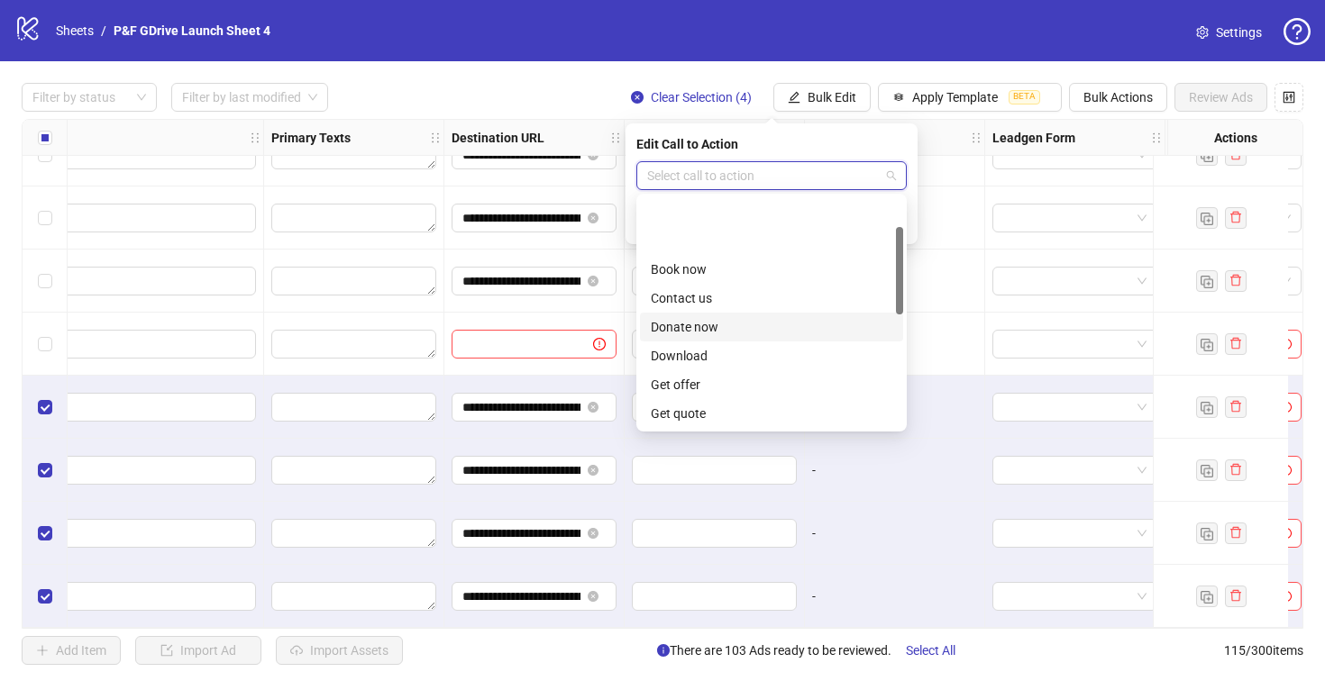
scroll to position [375, 0]
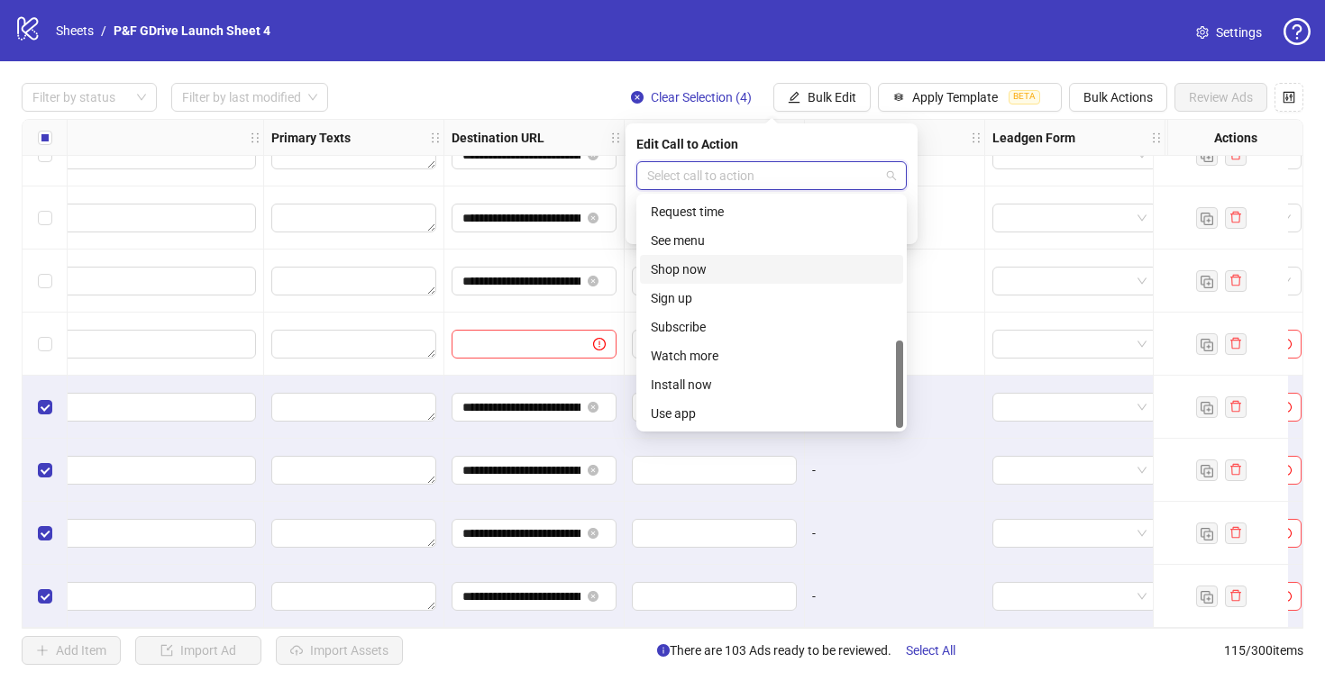
click at [686, 266] on div "Shop now" at bounding box center [771, 269] width 241 height 20
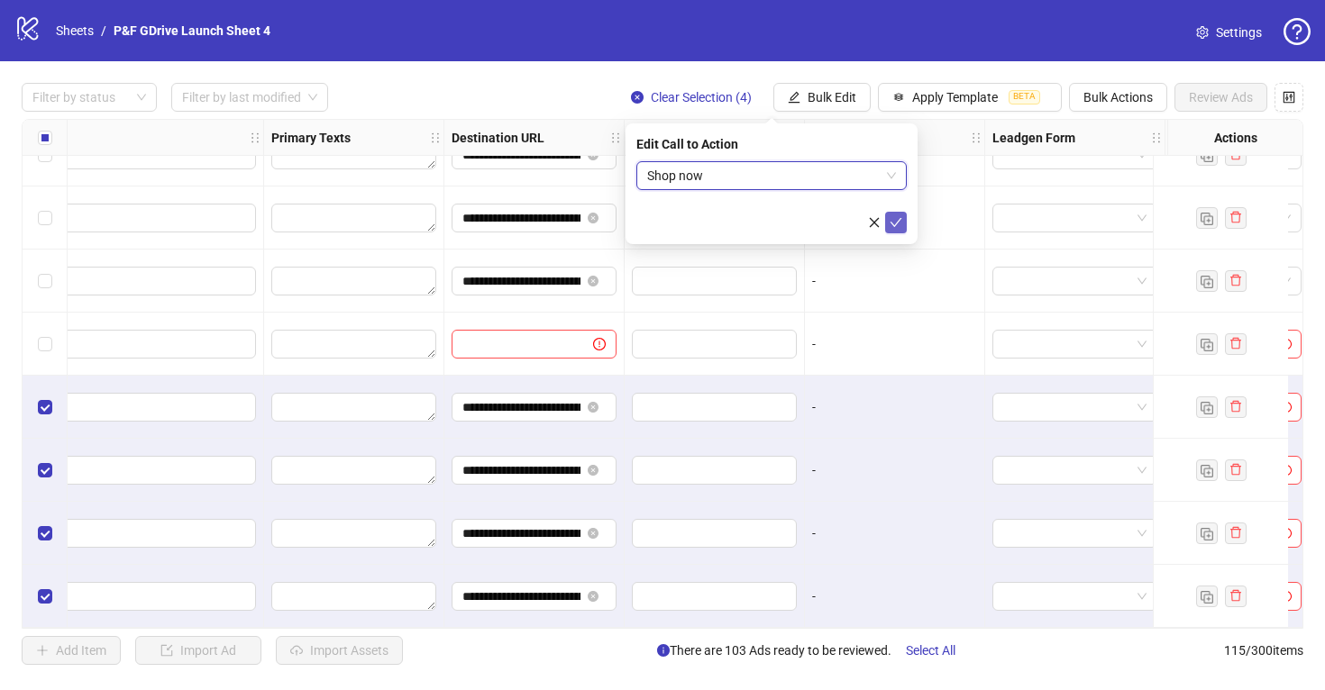
click at [892, 223] on icon "check" at bounding box center [896, 222] width 12 height 9
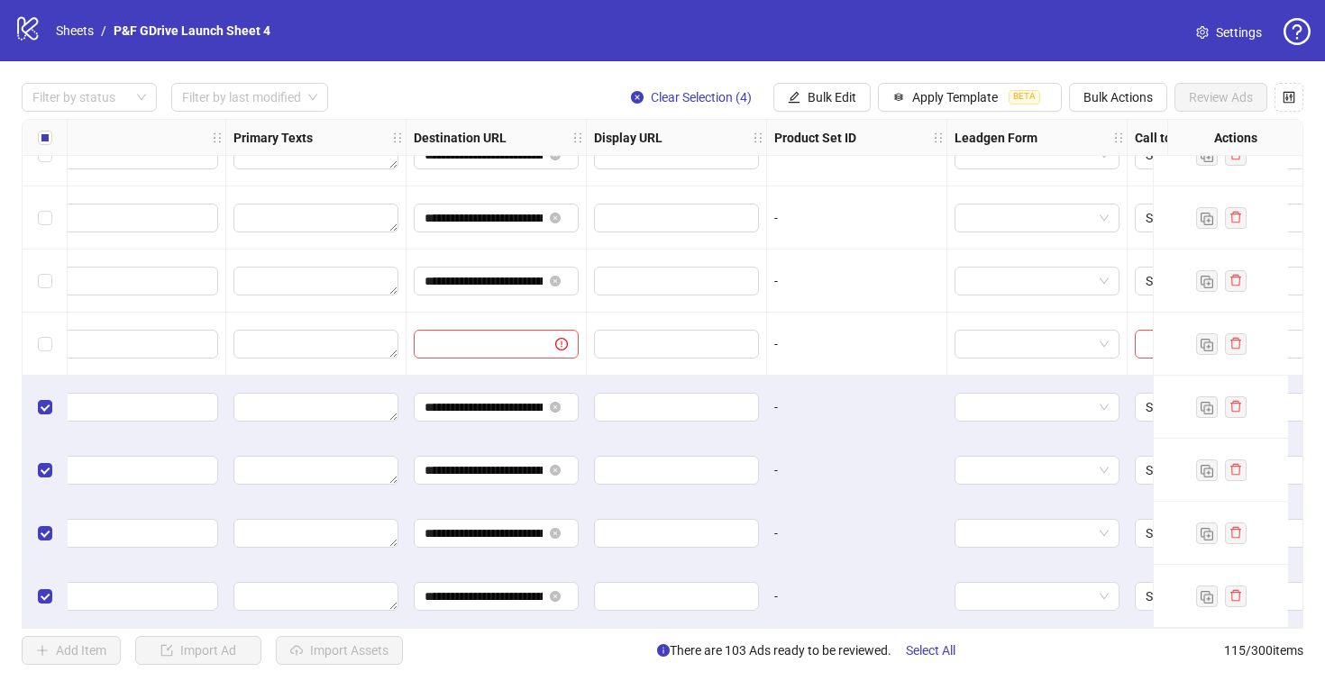
scroll to position [6788, 1598]
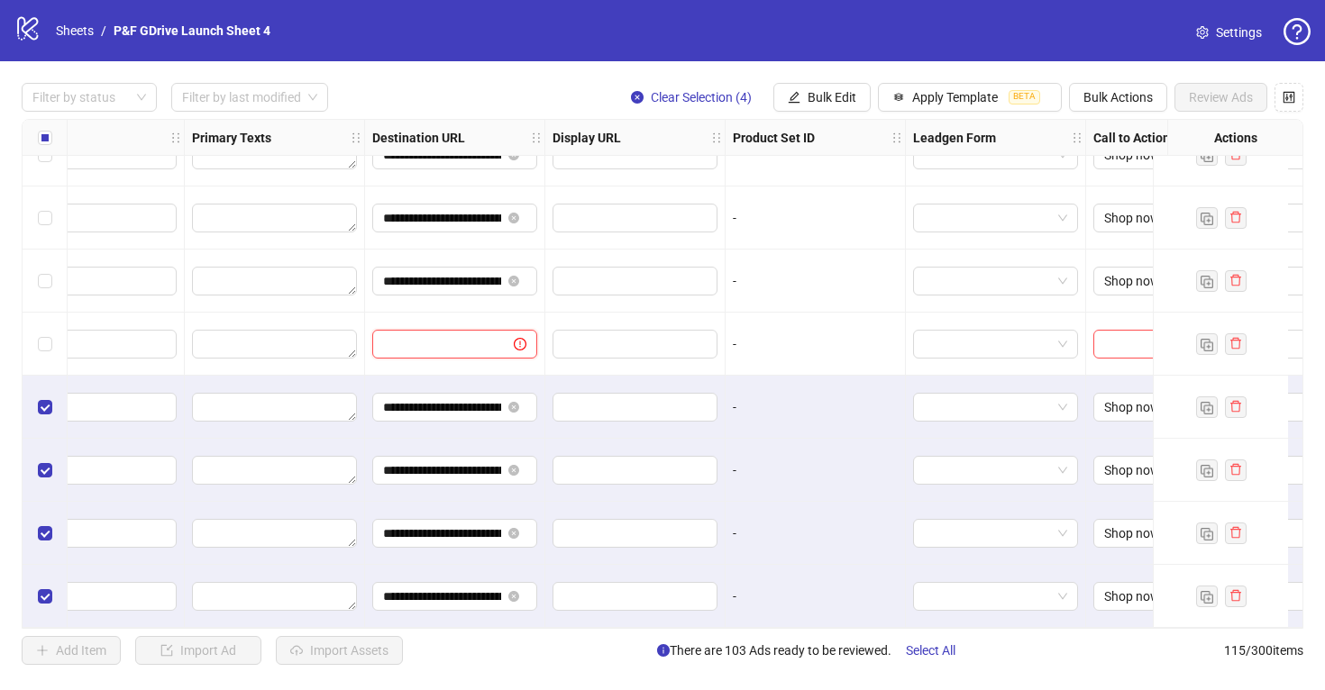
click at [442, 334] on input "text" at bounding box center [435, 344] width 105 height 20
paste input "**********"
type input "**********"
click at [1123, 332] on input "search" at bounding box center [1149, 344] width 91 height 27
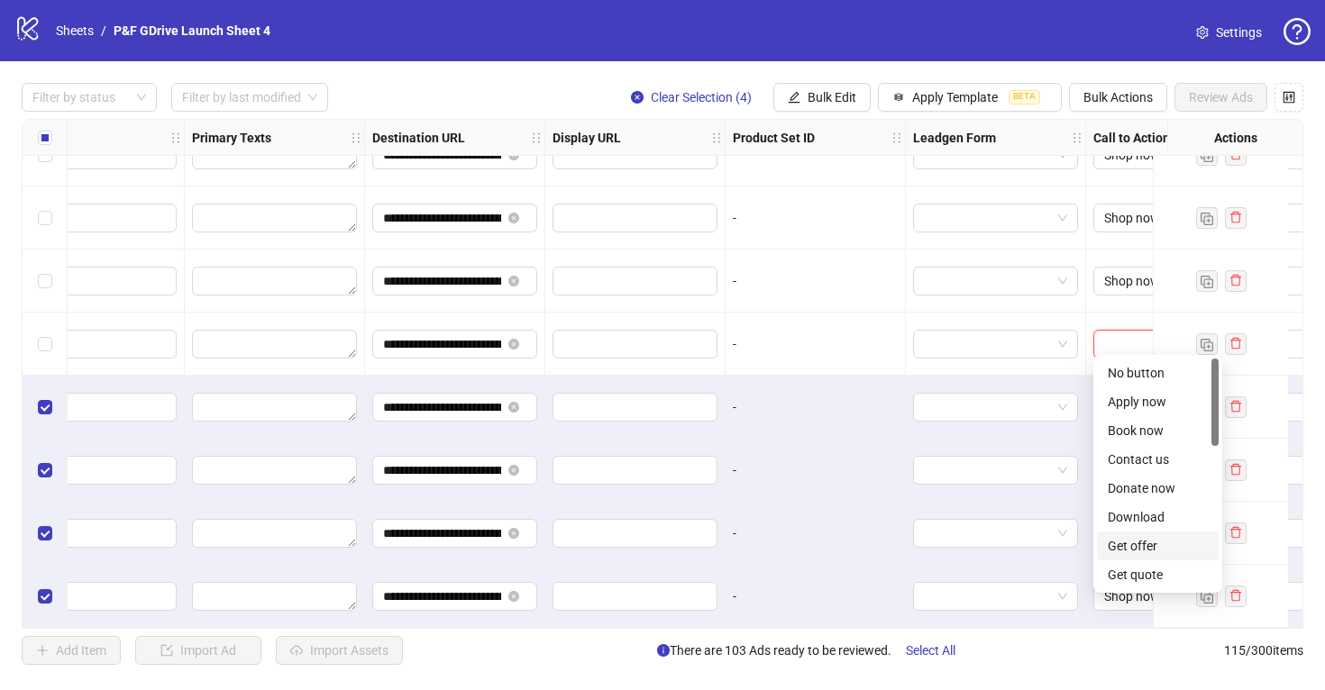
scroll to position [375, 0]
click at [1133, 432] on div "Shop now" at bounding box center [1157, 431] width 100 height 20
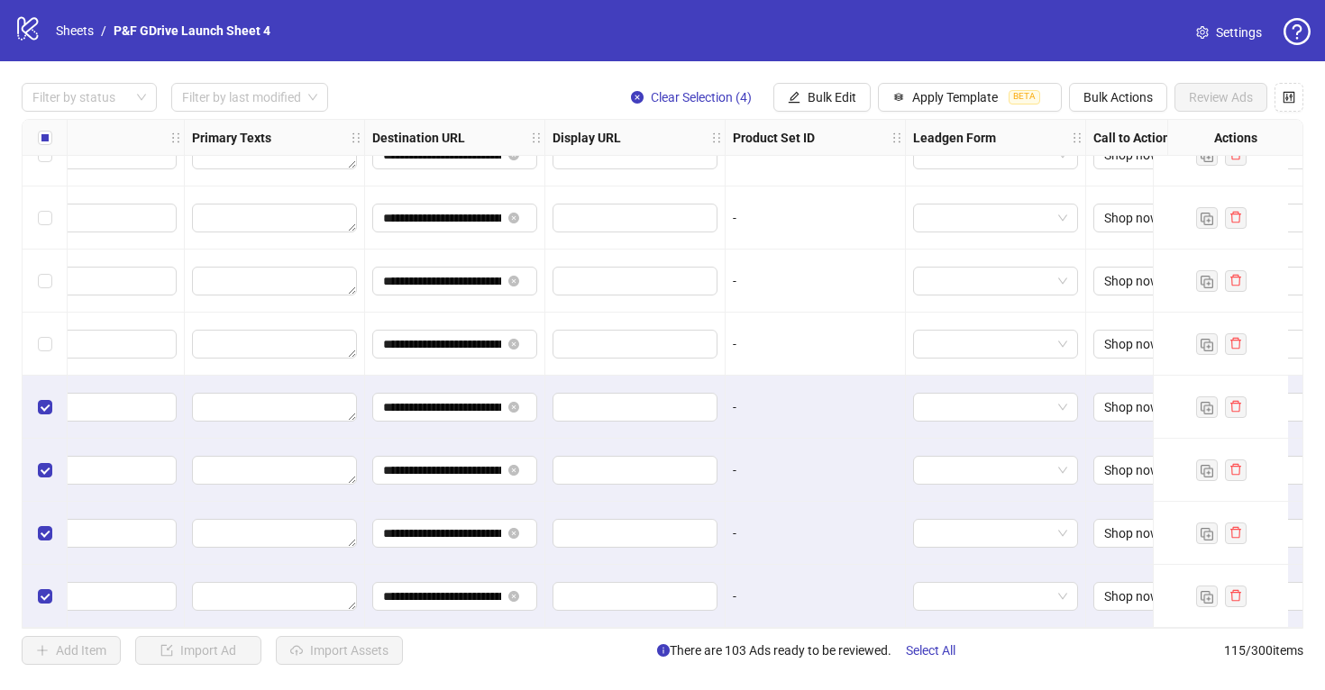
click at [803, 334] on div "-" at bounding box center [815, 344] width 165 height 20
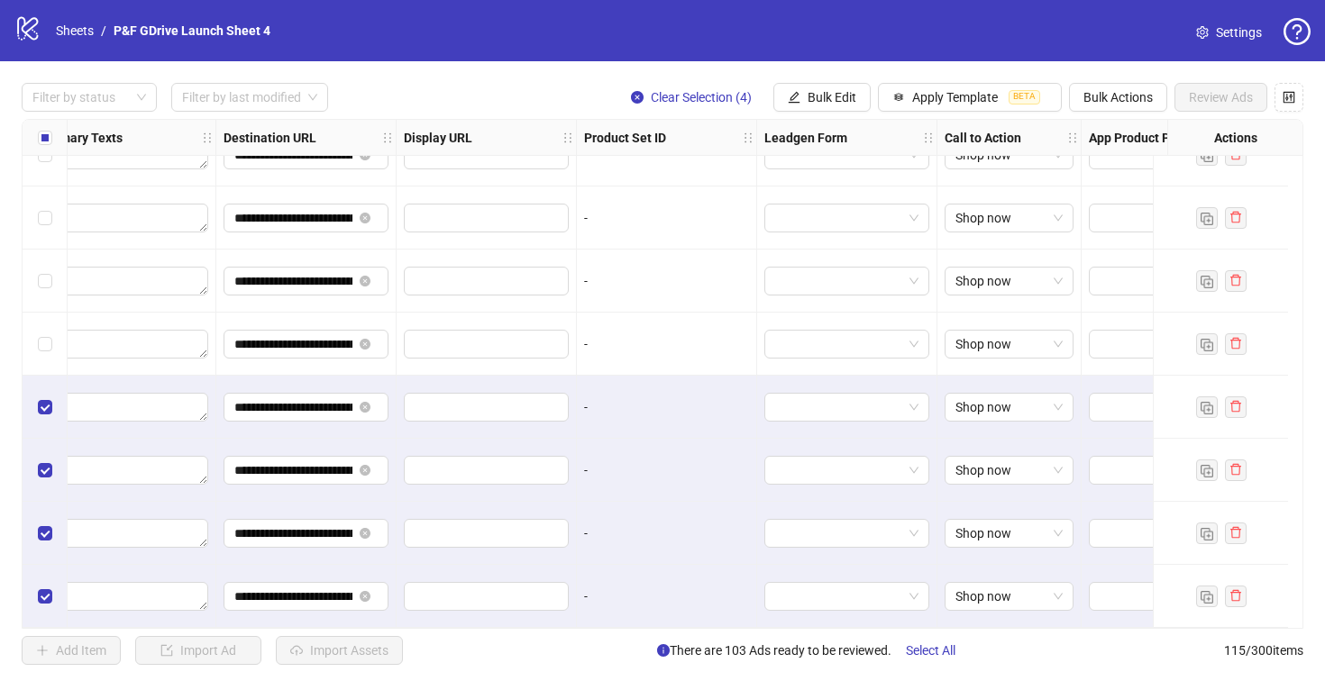
scroll to position [6788, 1443]
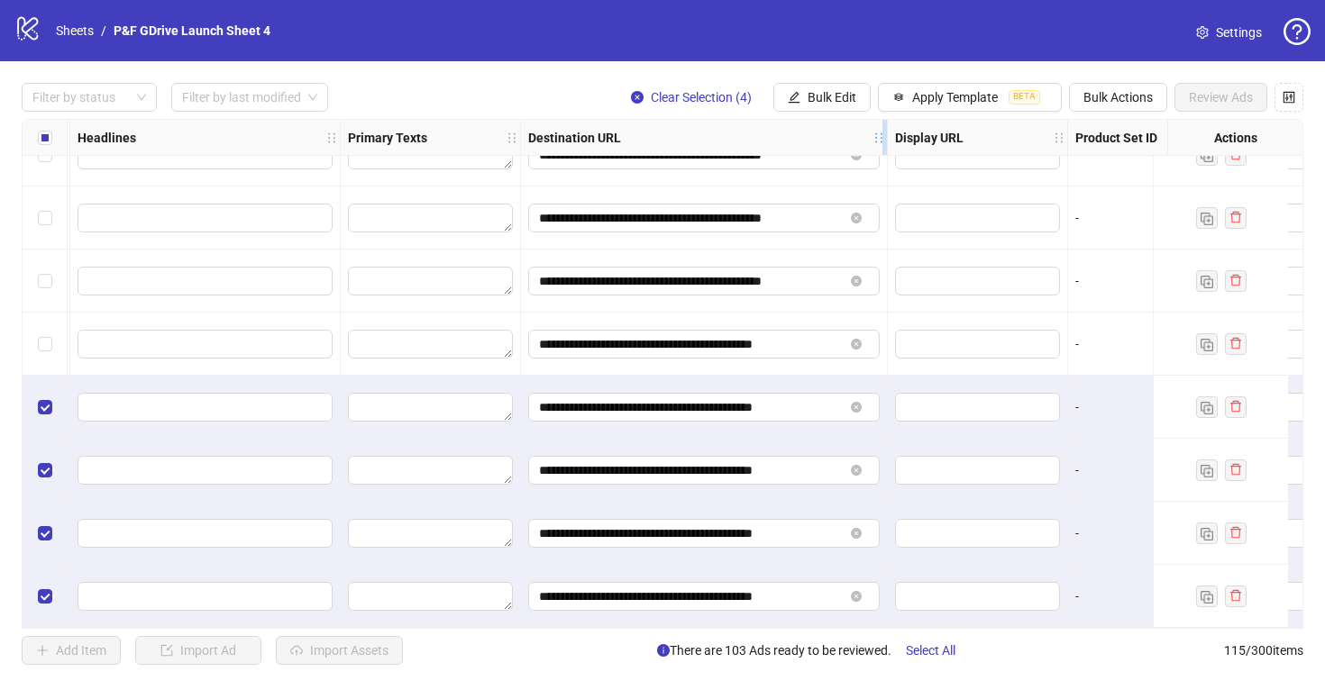
drag, startPoint x: 697, startPoint y: 131, endPoint x: 885, endPoint y: 132, distance: 187.4
click at [885, 132] on icon "holder" at bounding box center [891, 138] width 13 height 13
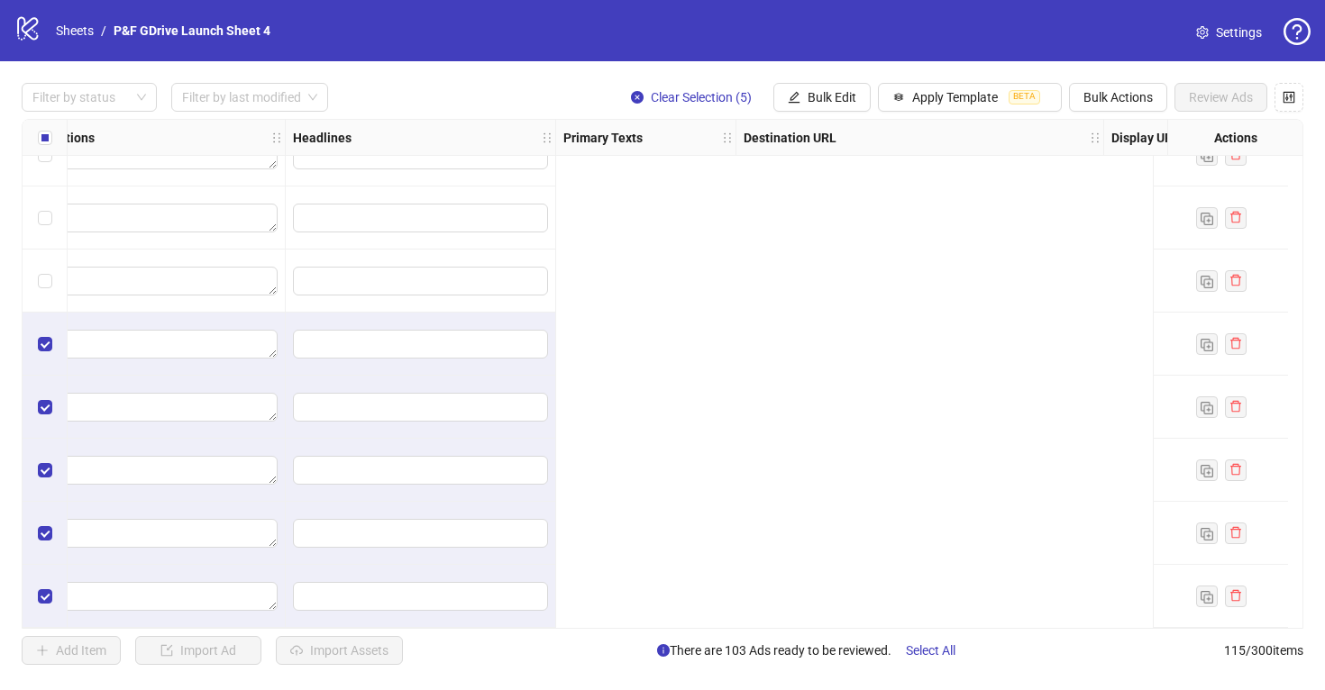
scroll to position [6788, 0]
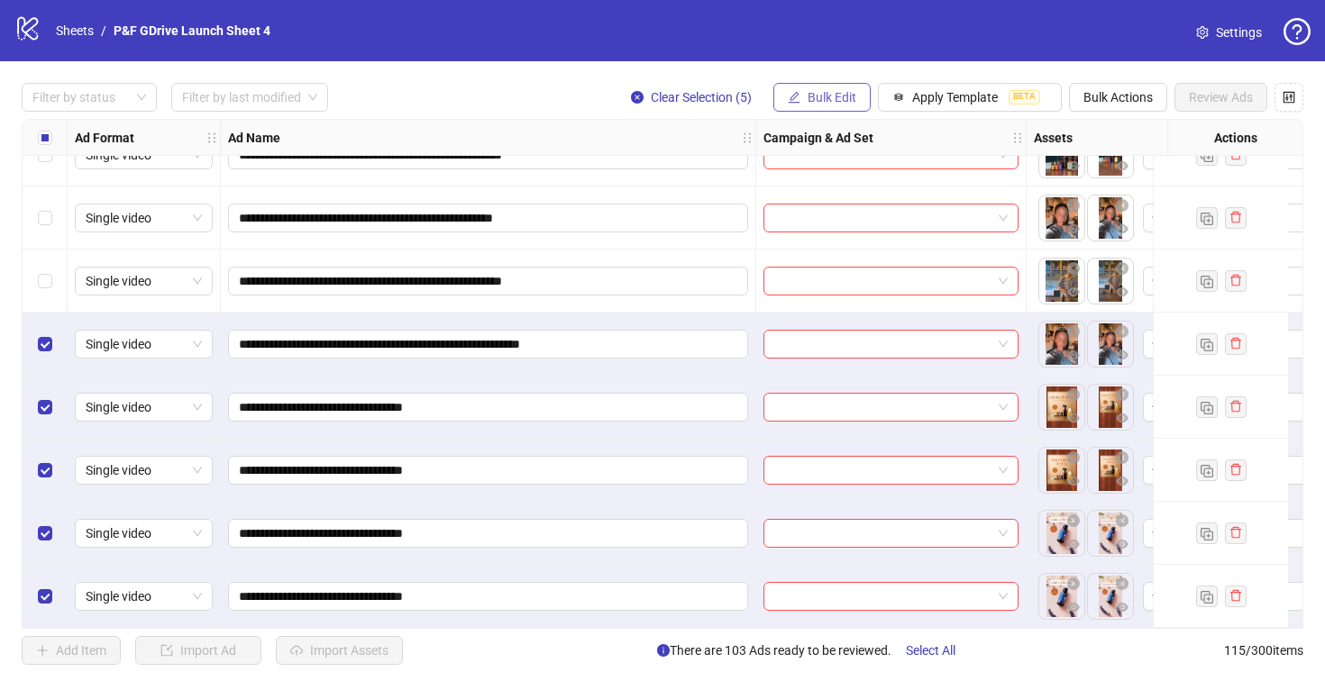
click at [816, 92] on span "Bulk Edit" at bounding box center [831, 97] width 49 height 14
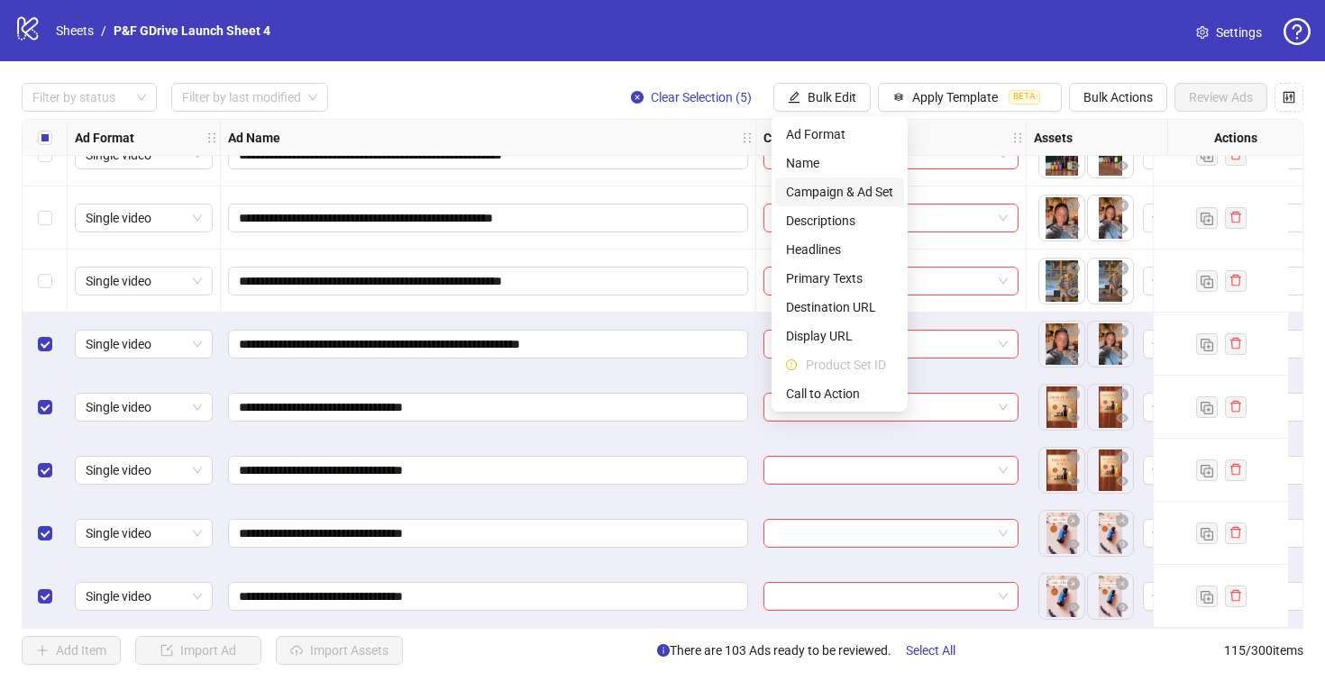
click at [850, 189] on span "Campaign & Ad Set" at bounding box center [839, 192] width 107 height 20
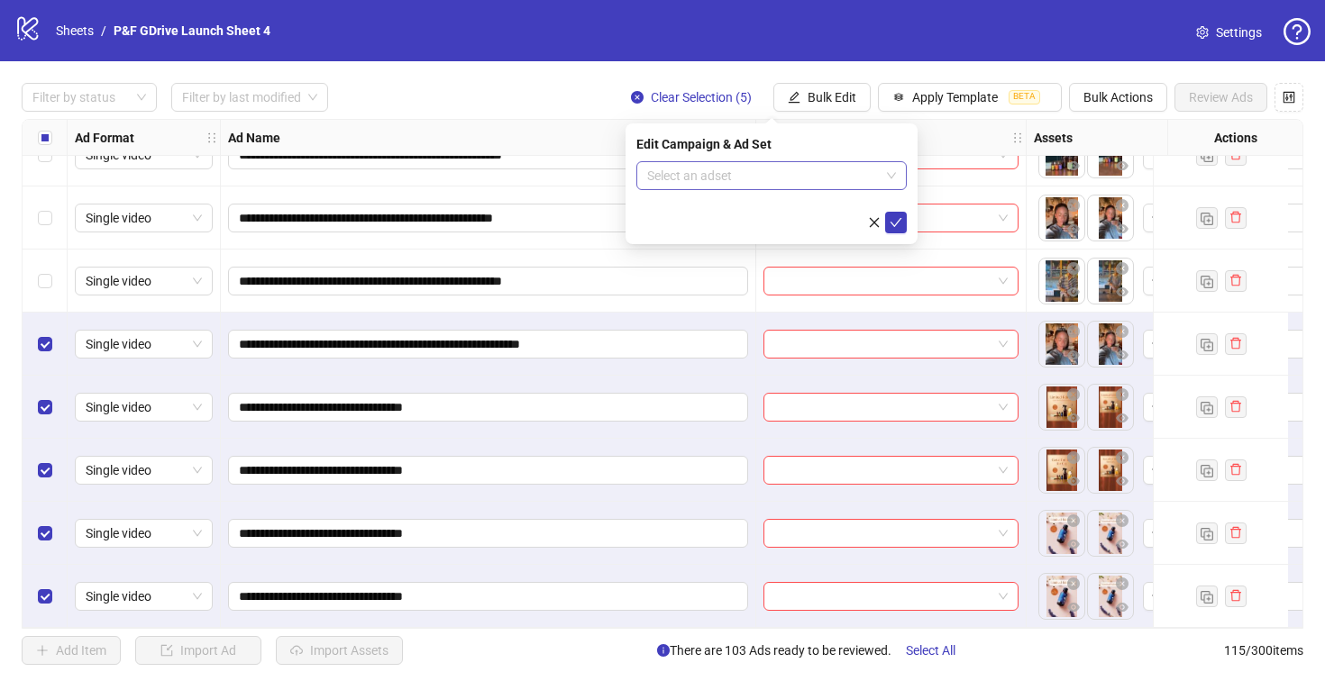
click at [825, 175] on input "search" at bounding box center [763, 175] width 232 height 27
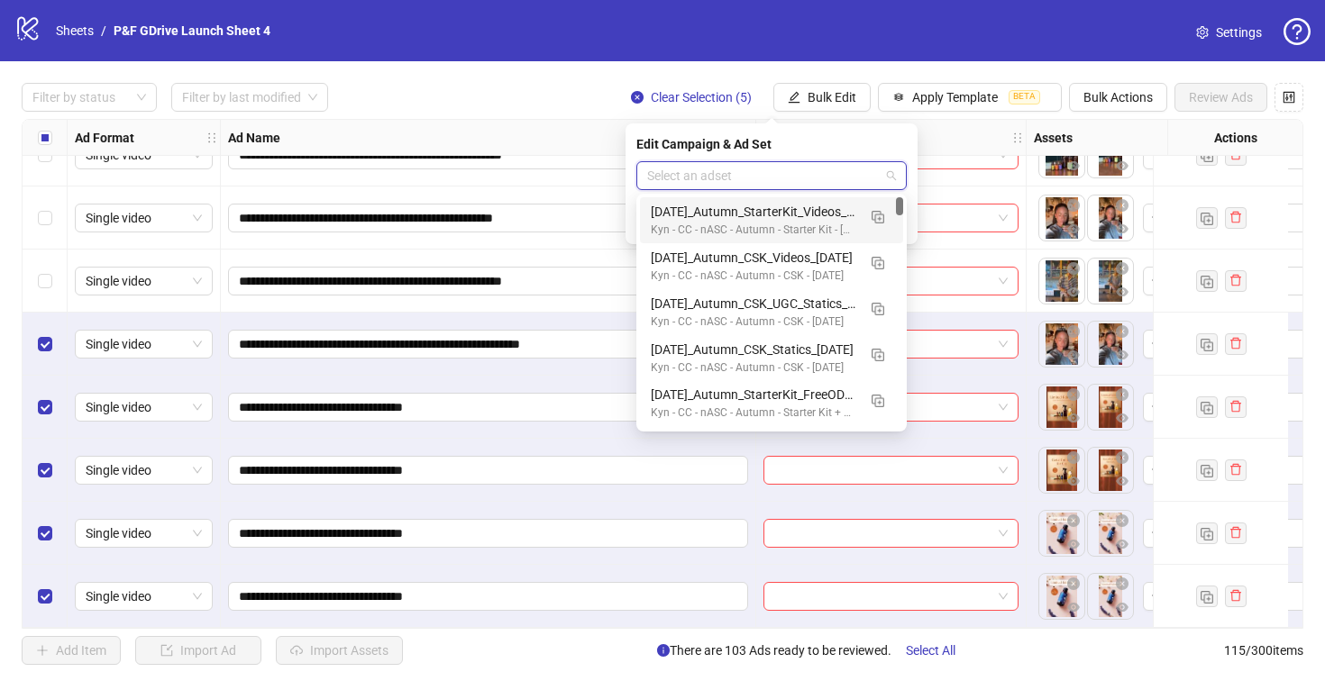
click at [815, 216] on div "[DATE]_Autumn_StarterKit_Videos_27.08.25_2" at bounding box center [753, 212] width 205 height 20
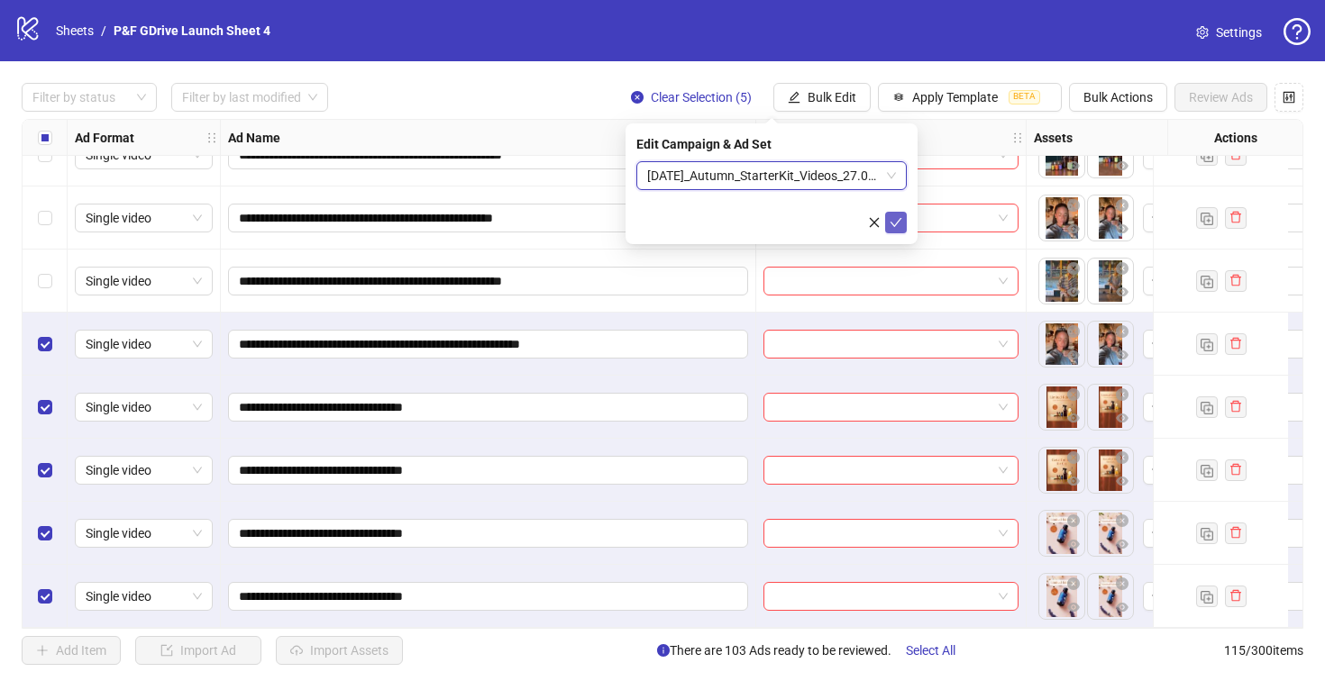
click at [891, 223] on icon "check" at bounding box center [896, 222] width 12 height 9
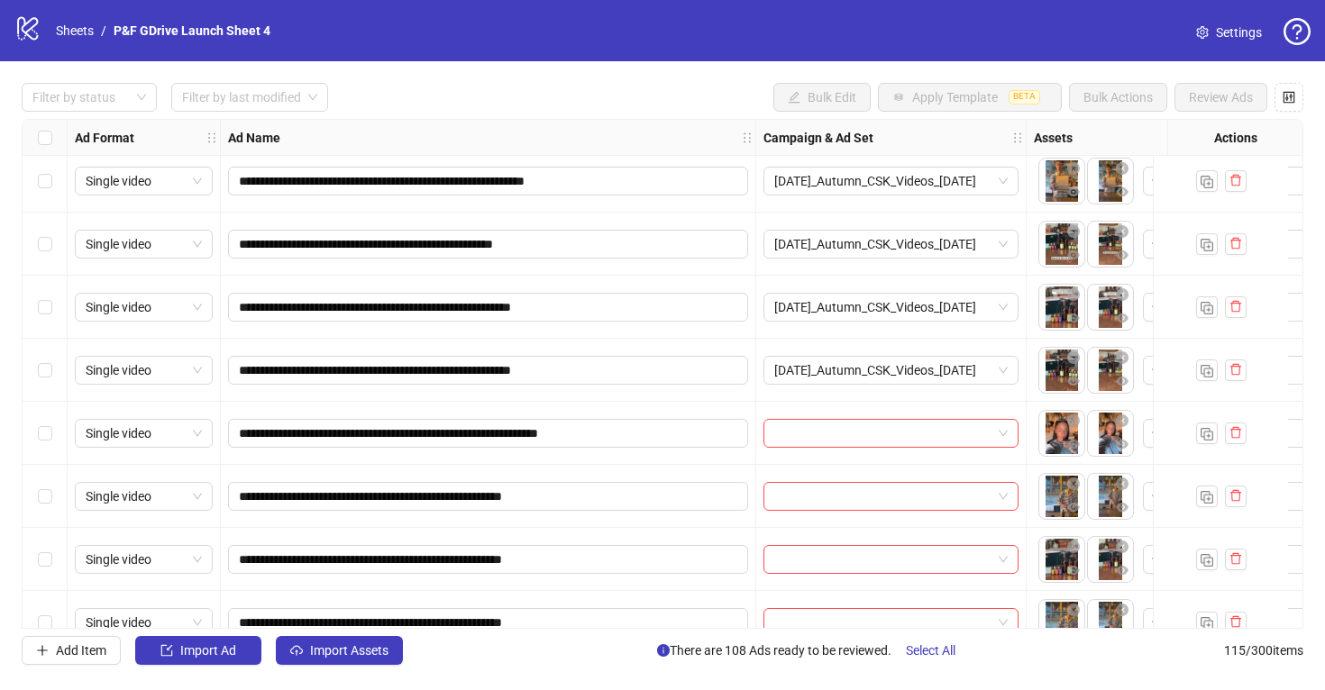
scroll to position [6400, 0]
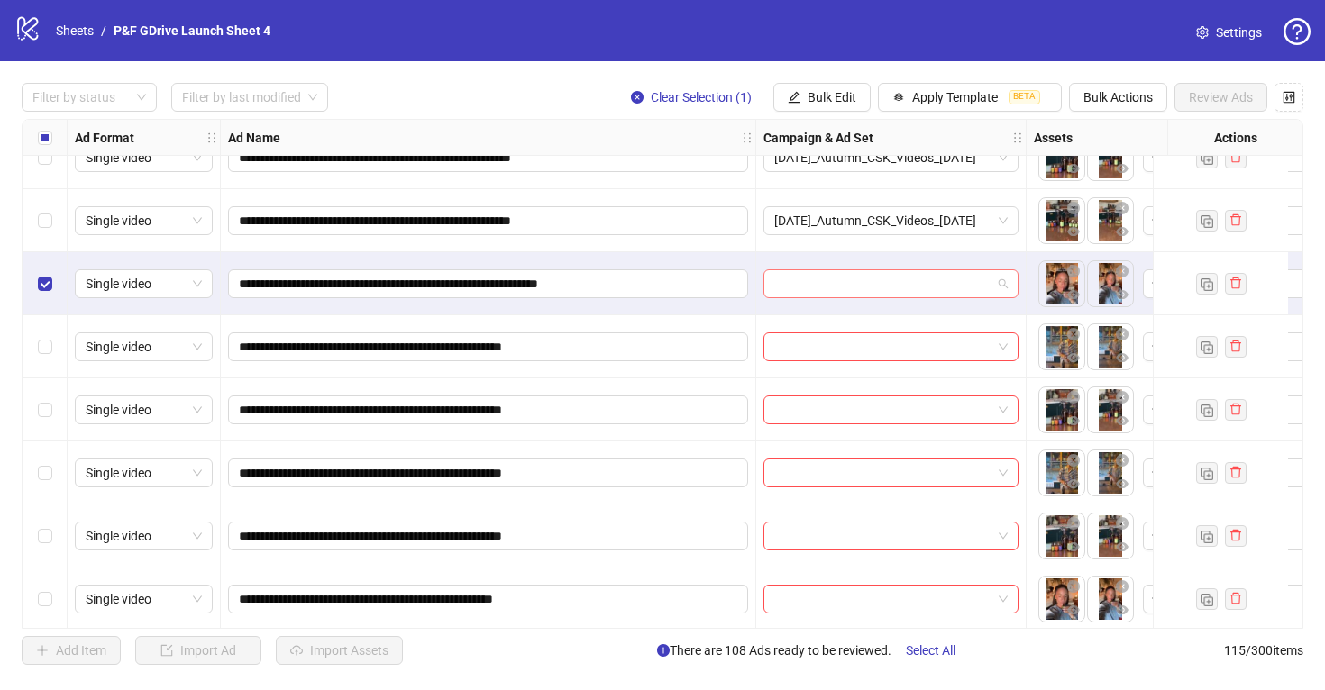
click at [998, 279] on span at bounding box center [890, 283] width 233 height 27
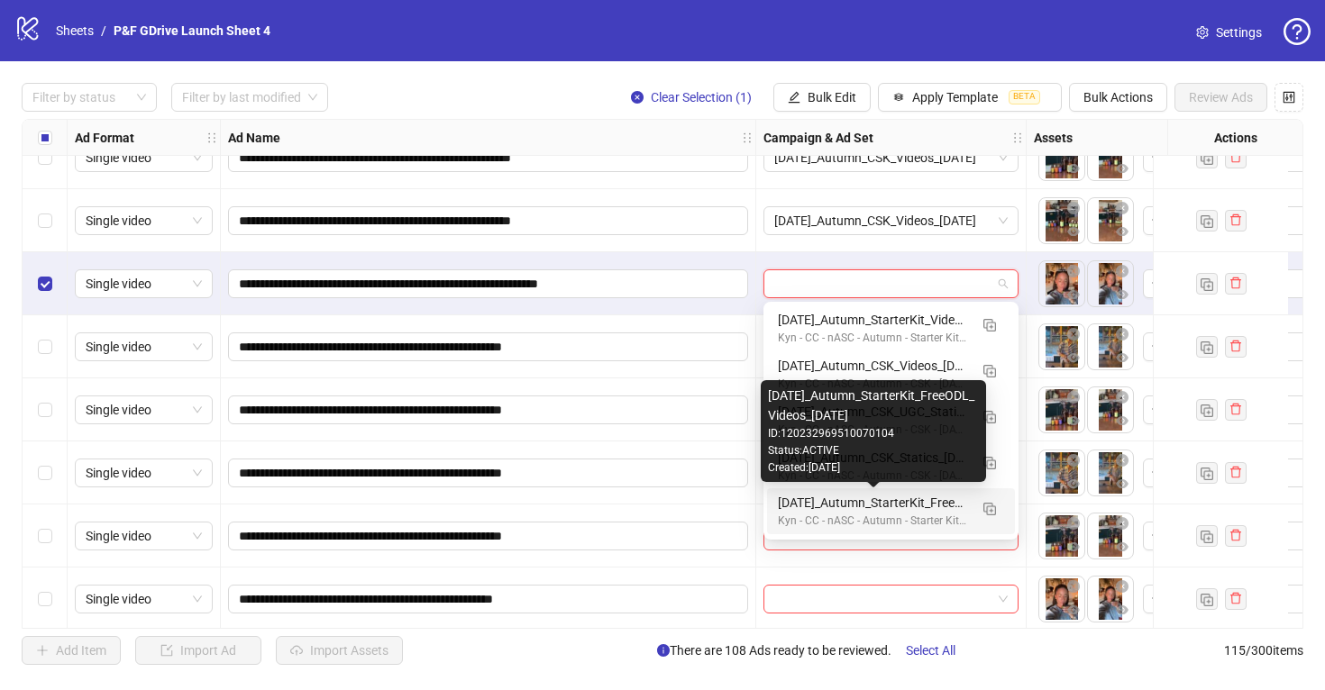
click at [929, 500] on div "[DATE]_Autumn_StarterKit_FreeODL_Videos_[DATE]" at bounding box center [873, 503] width 190 height 20
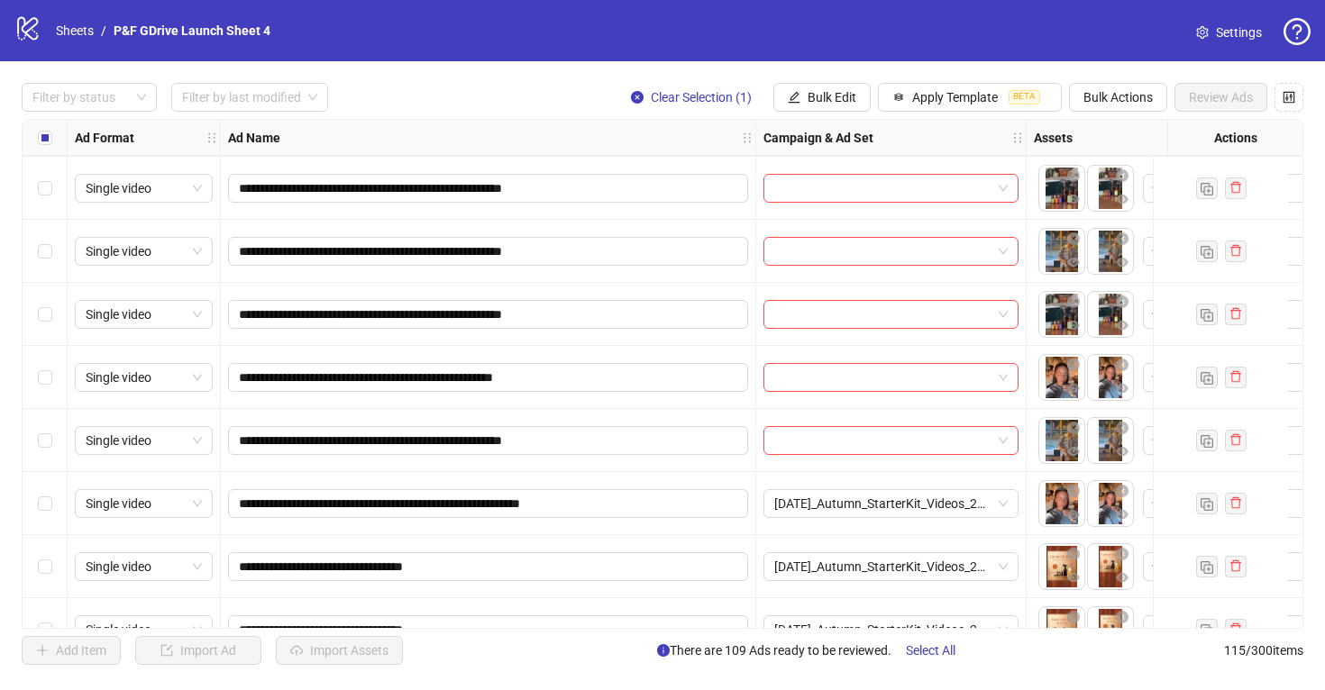
scroll to position [6646, 0]
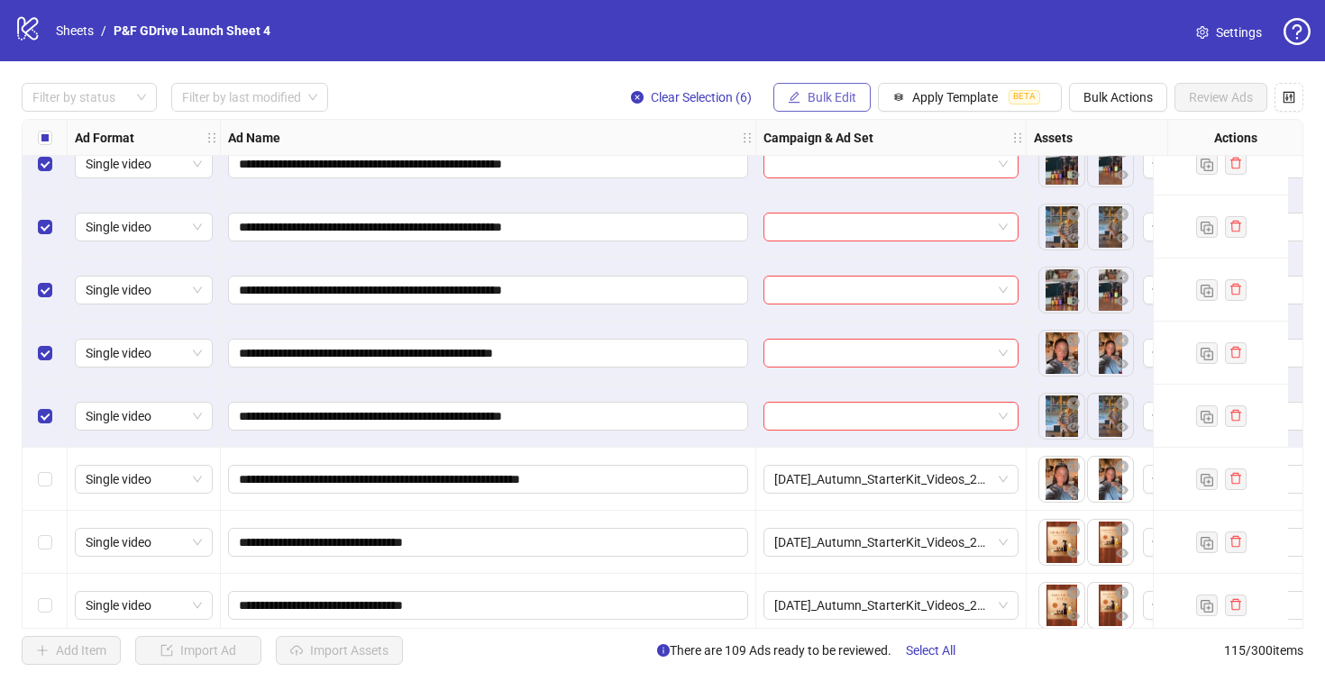
click at [808, 98] on span "Bulk Edit" at bounding box center [831, 97] width 49 height 14
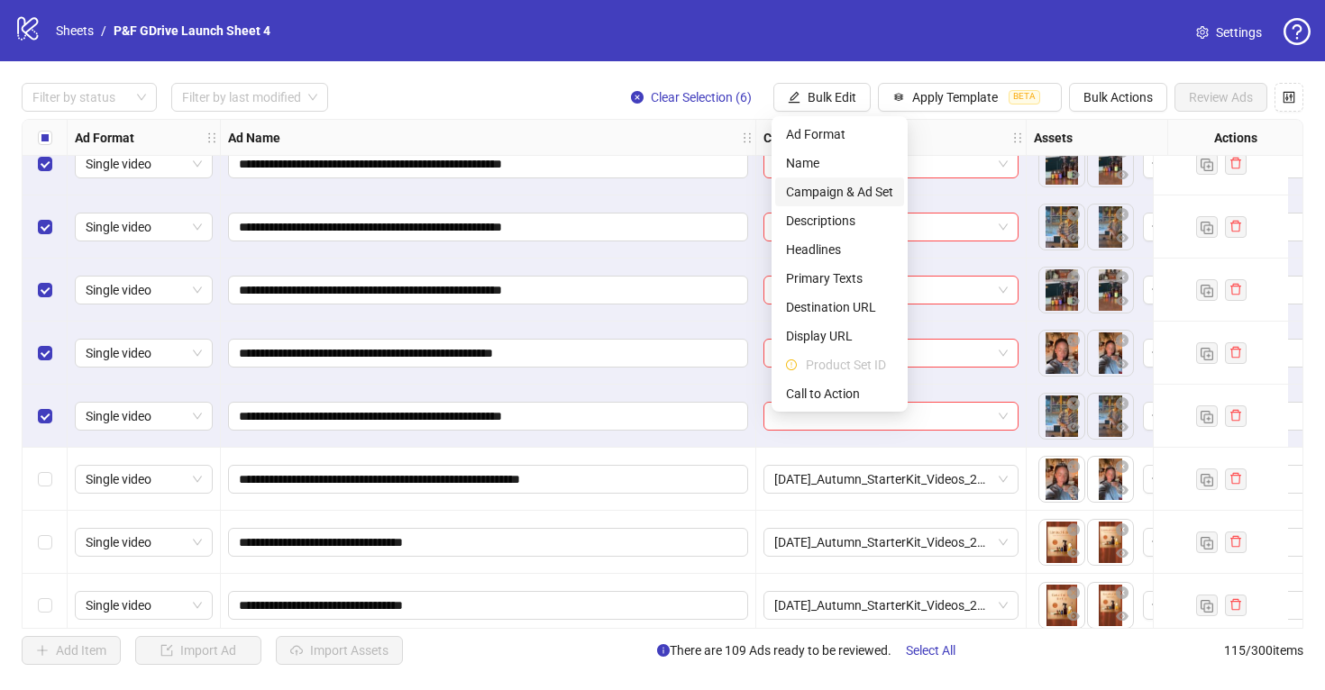
click at [843, 197] on span "Campaign & Ad Set" at bounding box center [839, 192] width 107 height 20
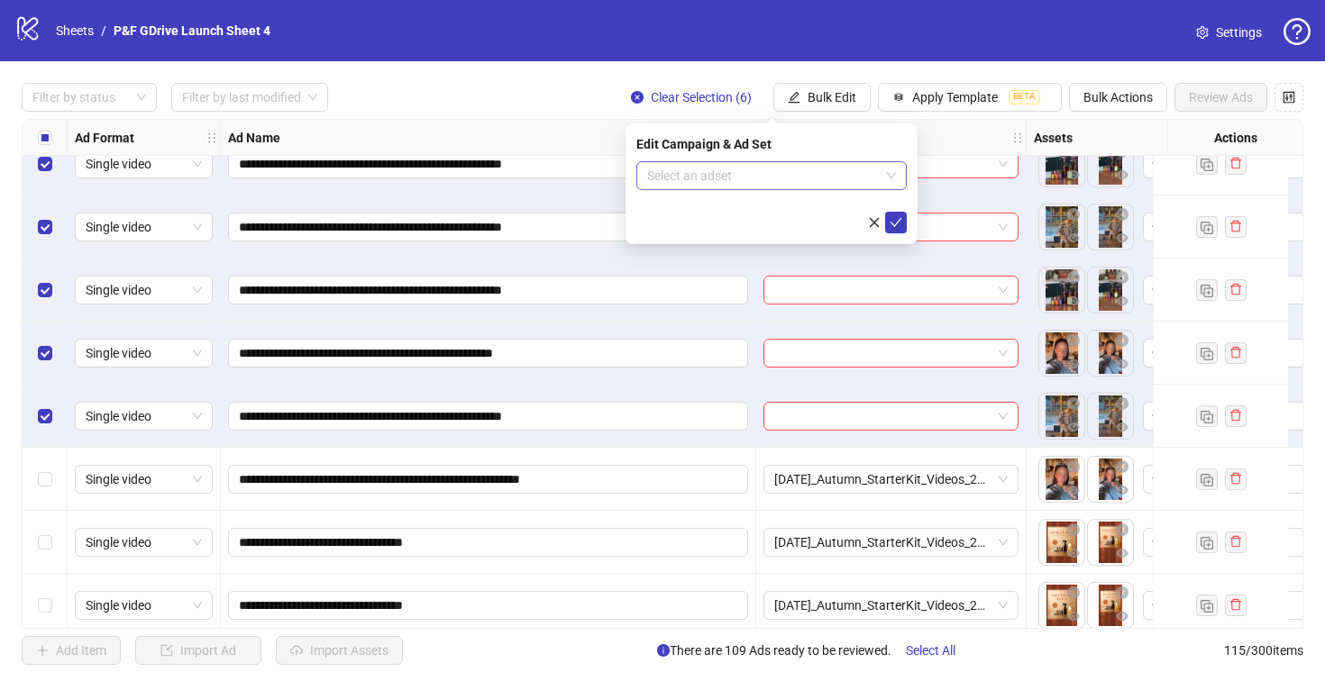
click at [829, 173] on input "search" at bounding box center [763, 175] width 232 height 27
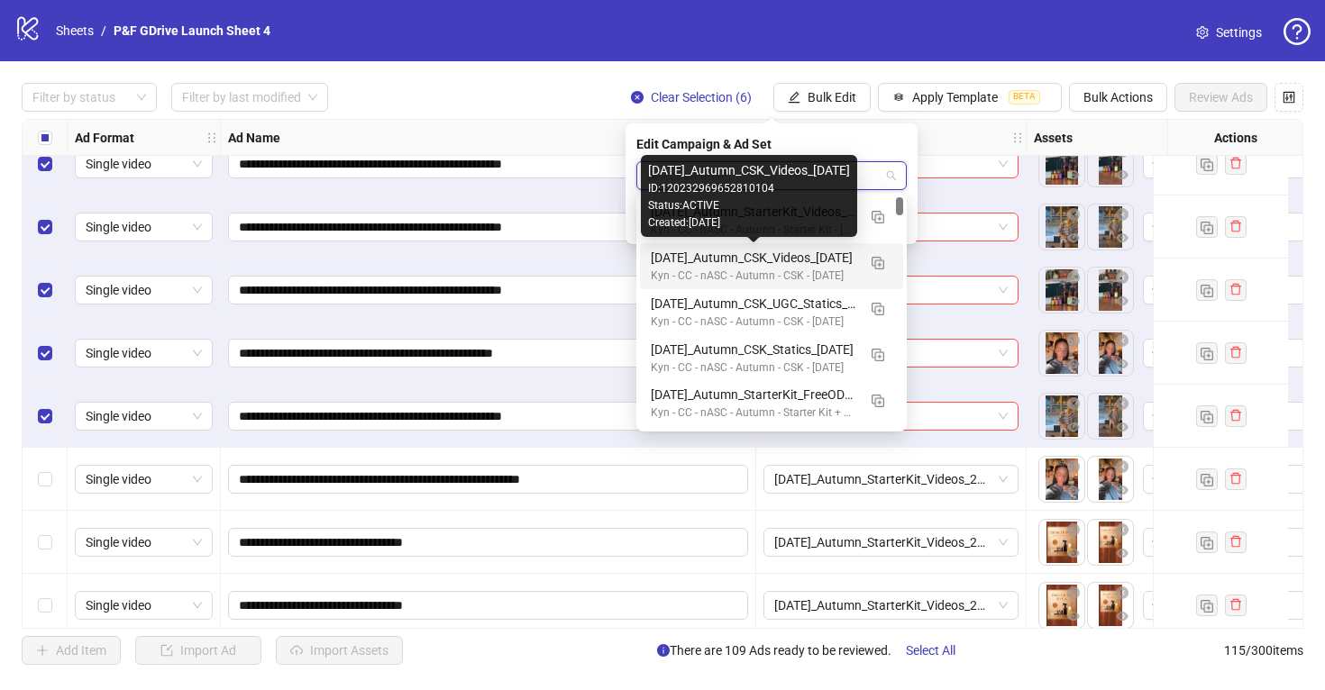
click at [818, 257] on div "[DATE]_Autumn_CSK_Videos_[DATE]" at bounding box center [753, 258] width 205 height 20
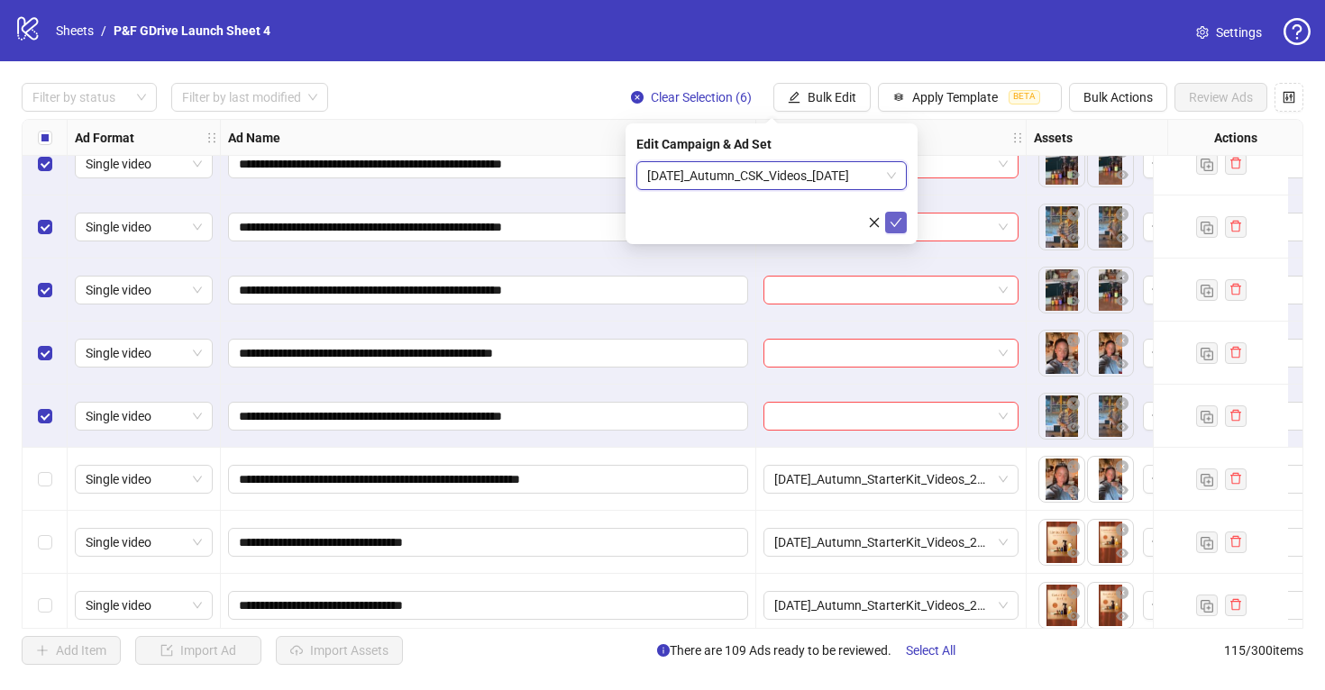
click at [892, 222] on icon "check" at bounding box center [895, 222] width 13 height 13
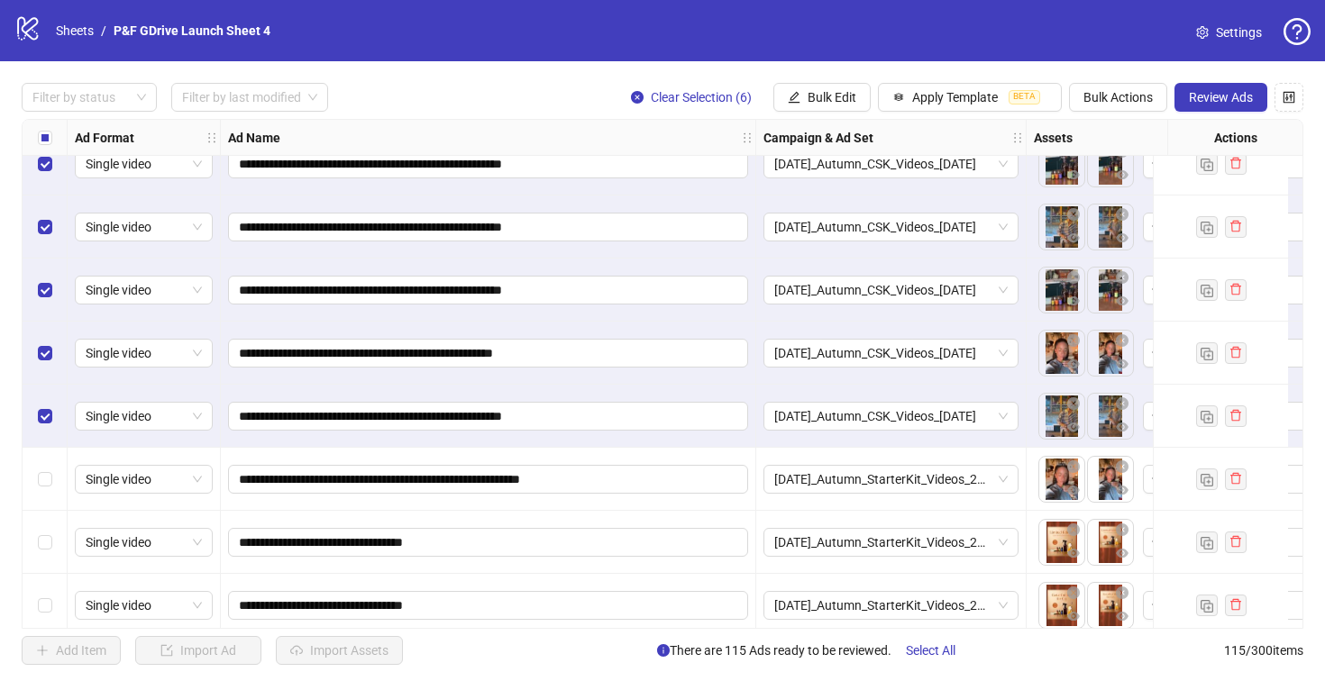
click at [769, 324] on div "[DATE]_Autumn_CSK_Videos_[DATE]" at bounding box center [891, 353] width 270 height 63
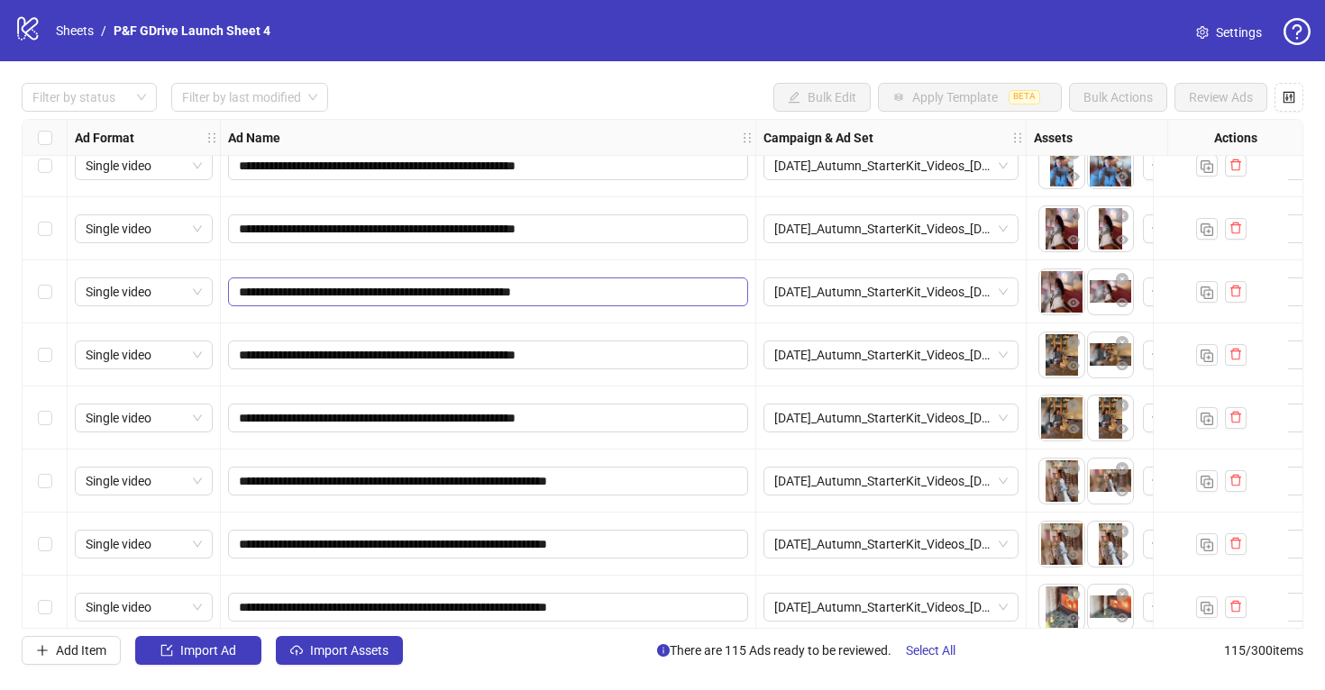
scroll to position [0, 0]
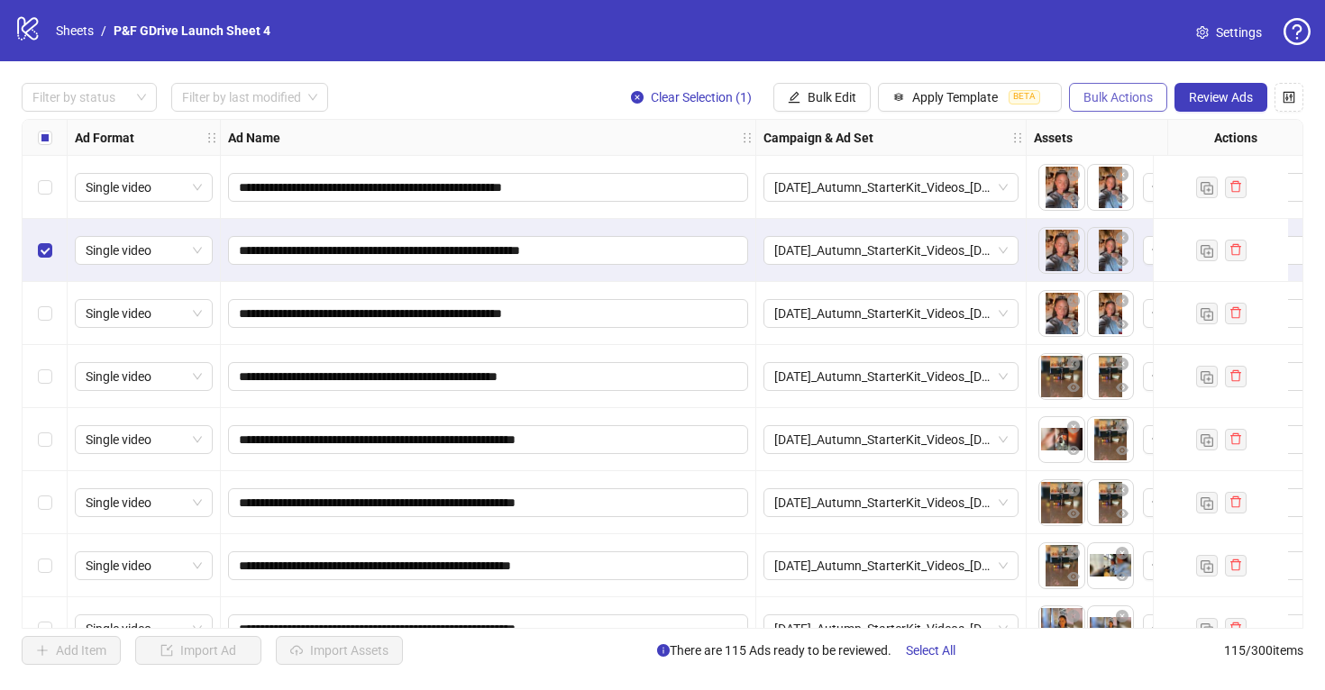
click at [1109, 98] on span "Bulk Actions" at bounding box center [1117, 97] width 69 height 14
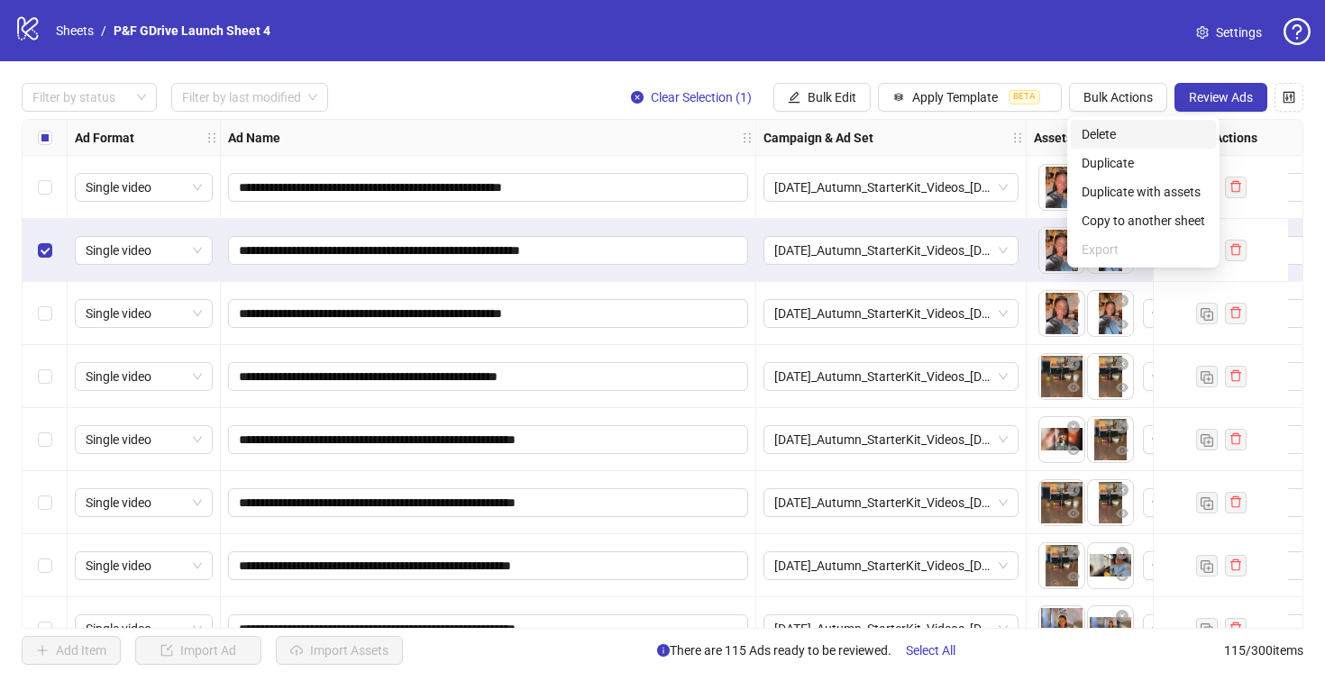
click at [1109, 132] on span "Delete" at bounding box center [1142, 134] width 123 height 20
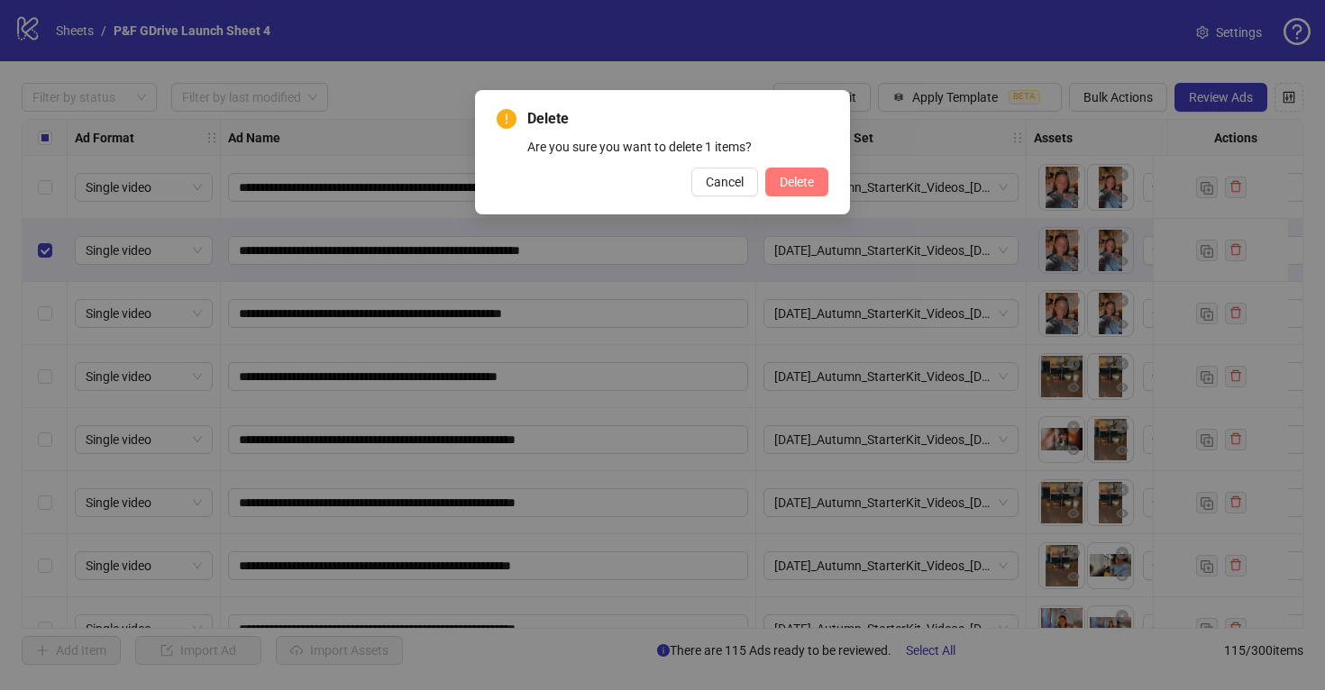
click at [791, 175] on span "Delete" at bounding box center [796, 182] width 34 height 14
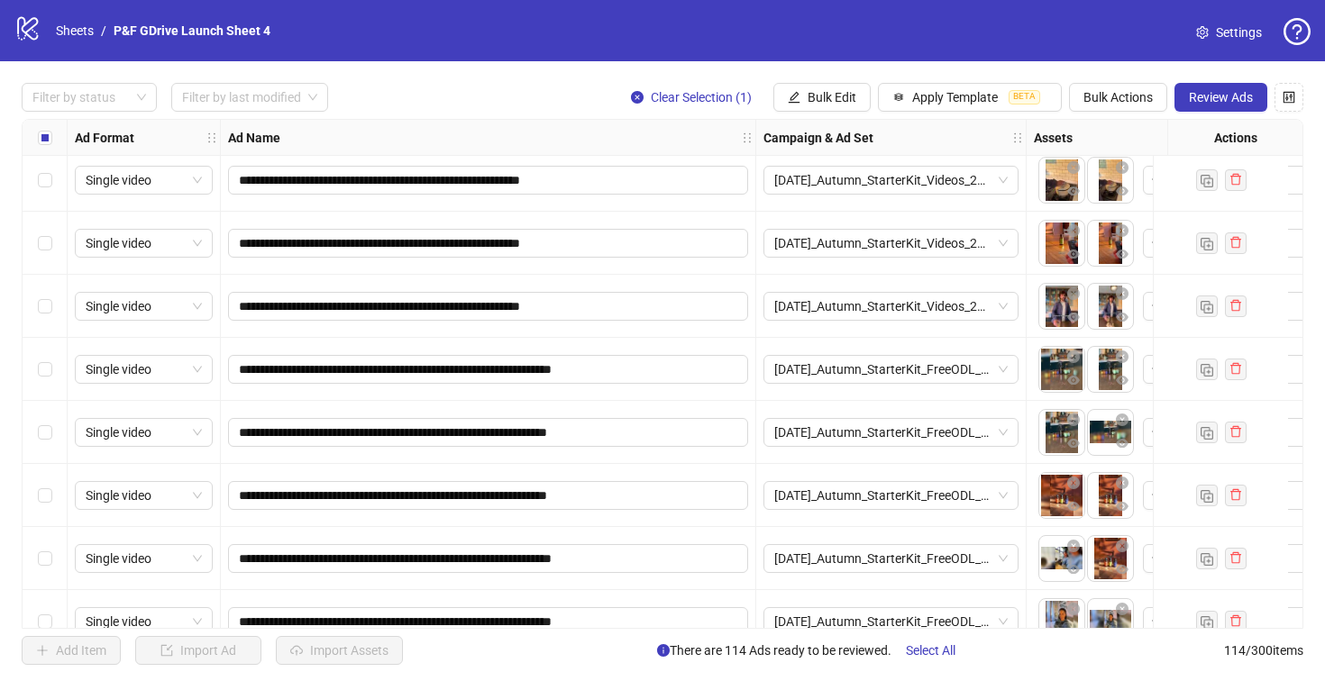
scroll to position [3415, 0]
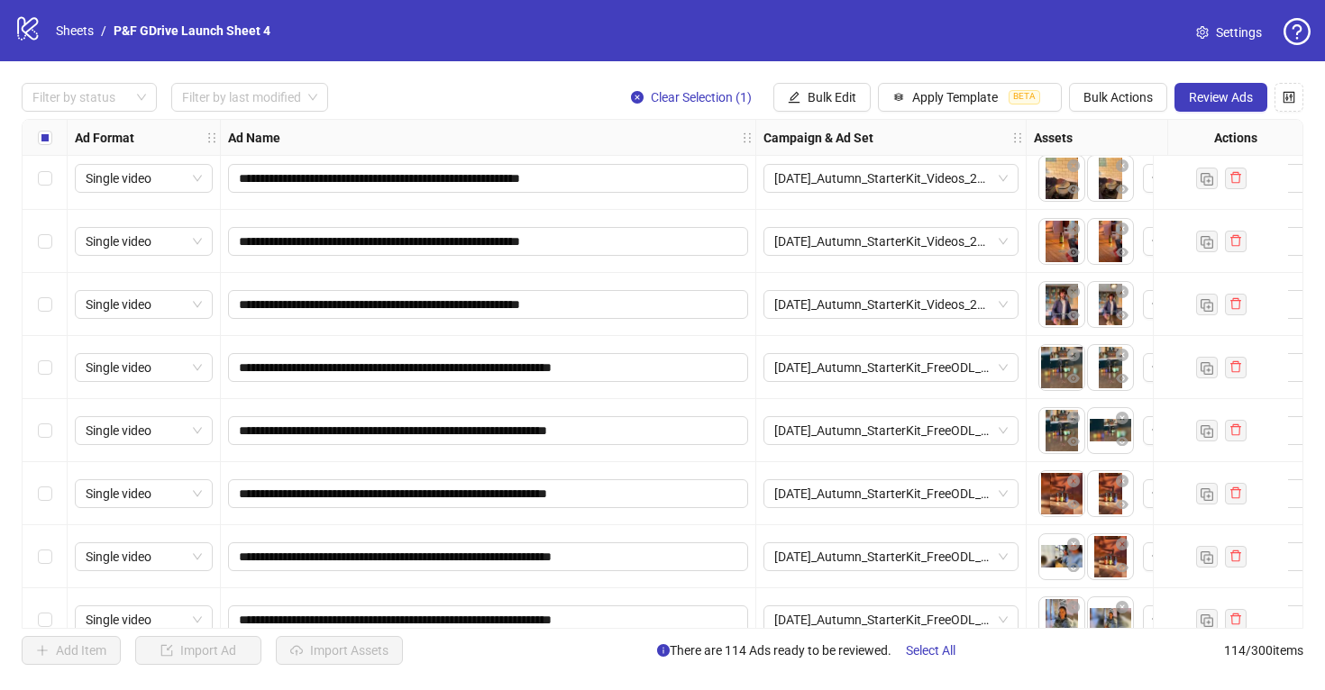
click at [36, 305] on div "Select row 57" at bounding box center [45, 304] width 45 height 63
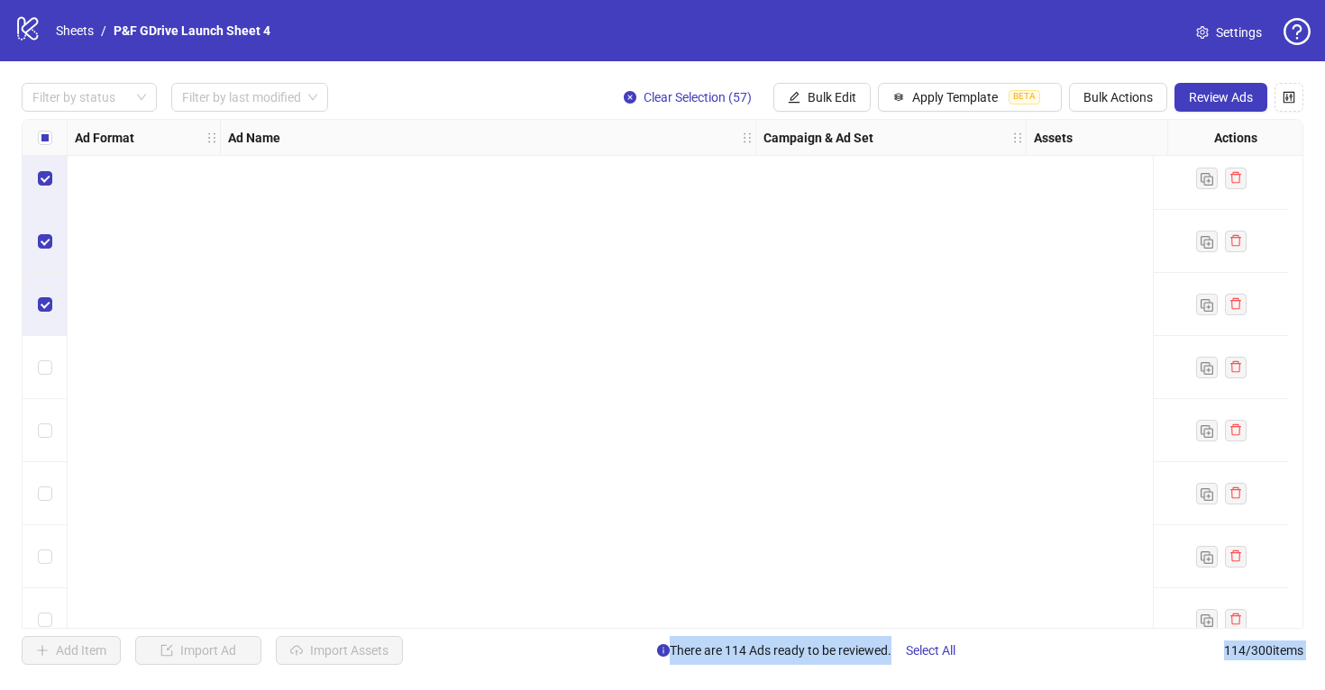
scroll to position [0, 0]
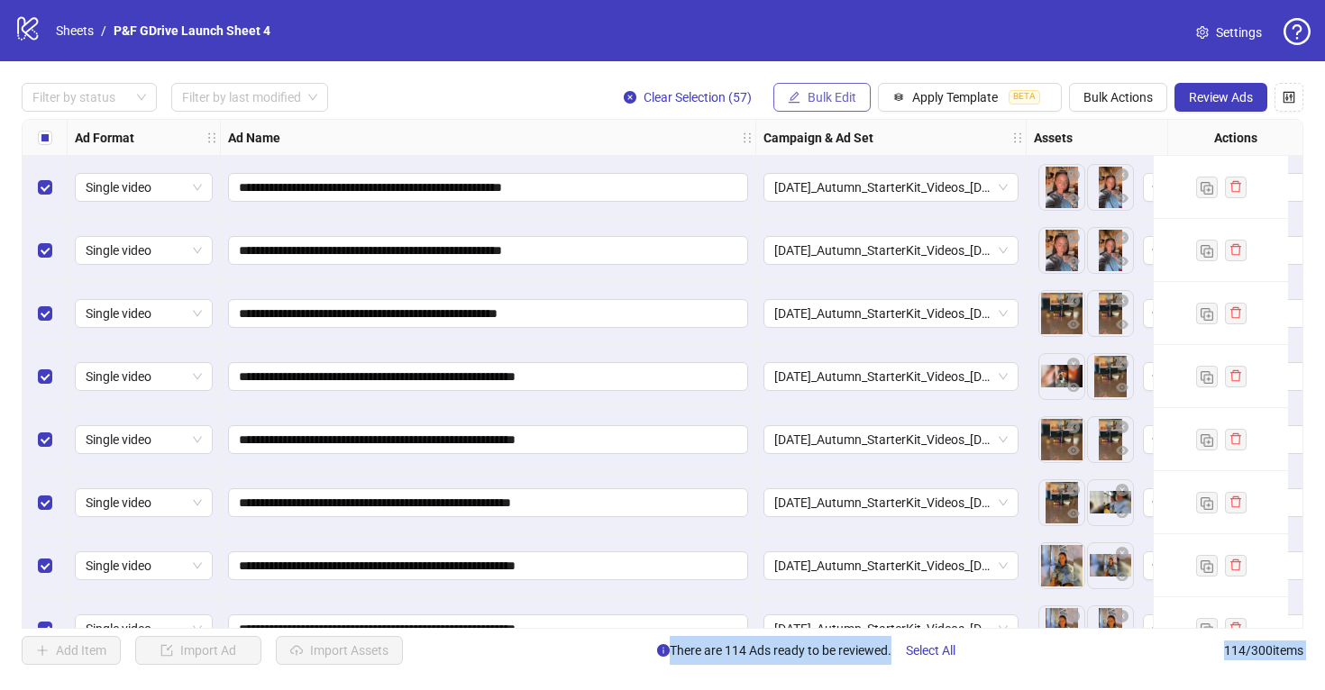
click at [808, 105] on span "Bulk Edit" at bounding box center [831, 97] width 49 height 14
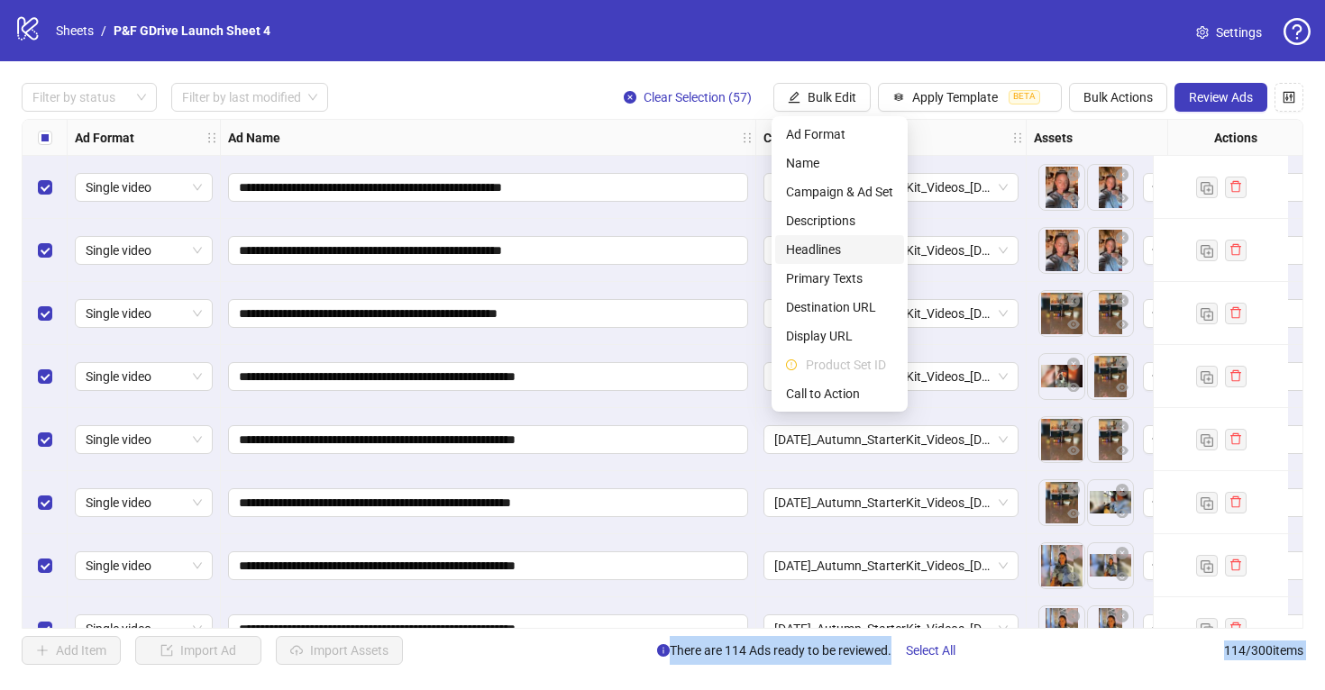
click at [824, 251] on span "Headlines" at bounding box center [839, 250] width 107 height 20
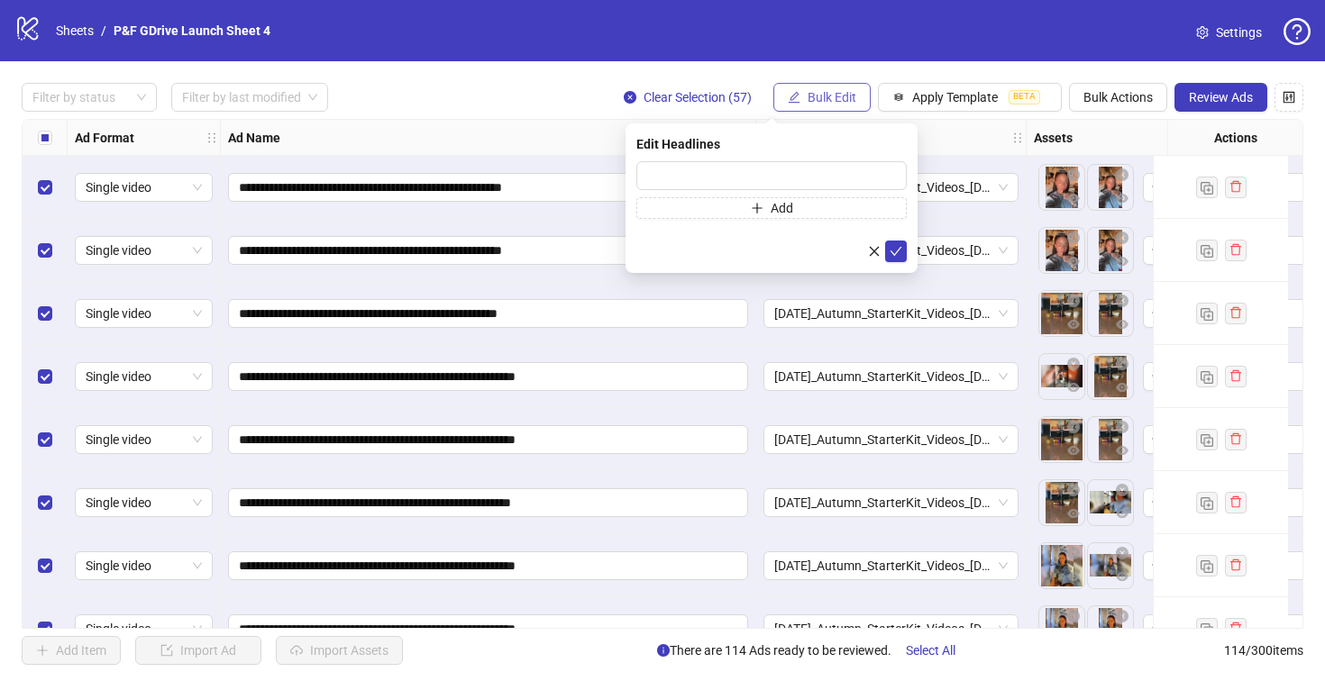
click at [831, 101] on span "Bulk Edit" at bounding box center [831, 97] width 49 height 14
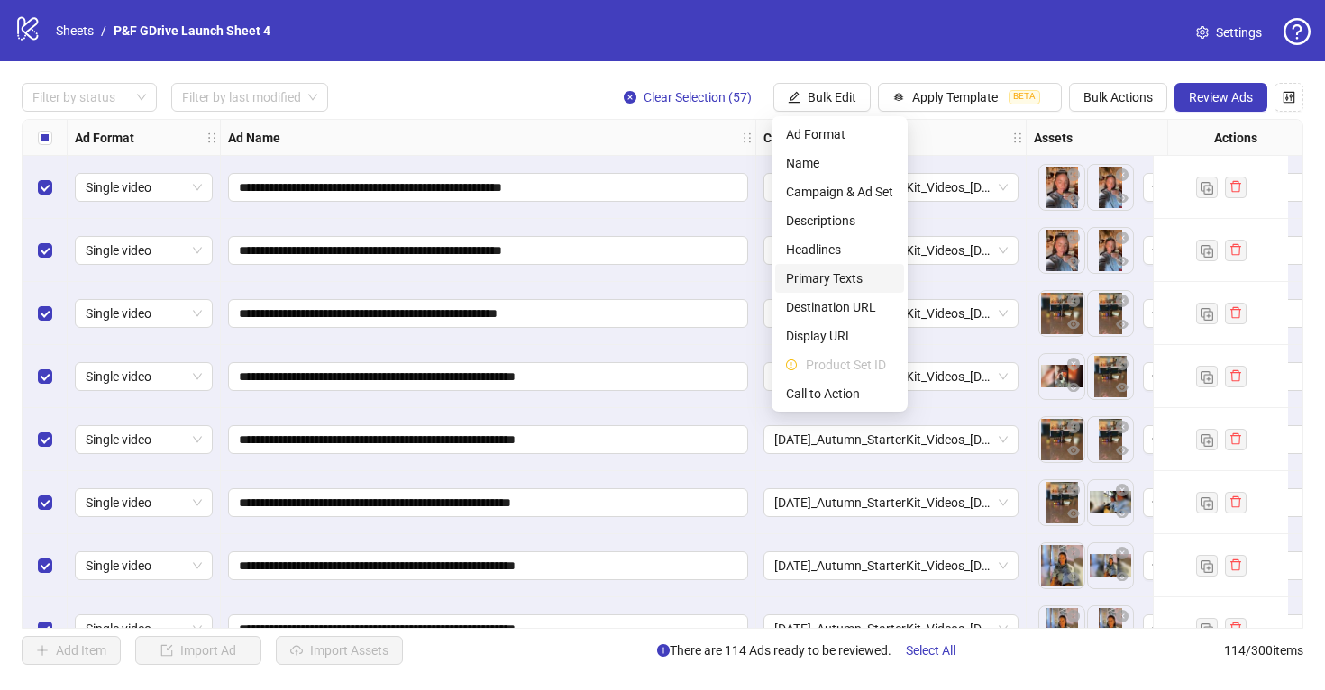
click at [815, 277] on span "Primary Texts" at bounding box center [839, 279] width 107 height 20
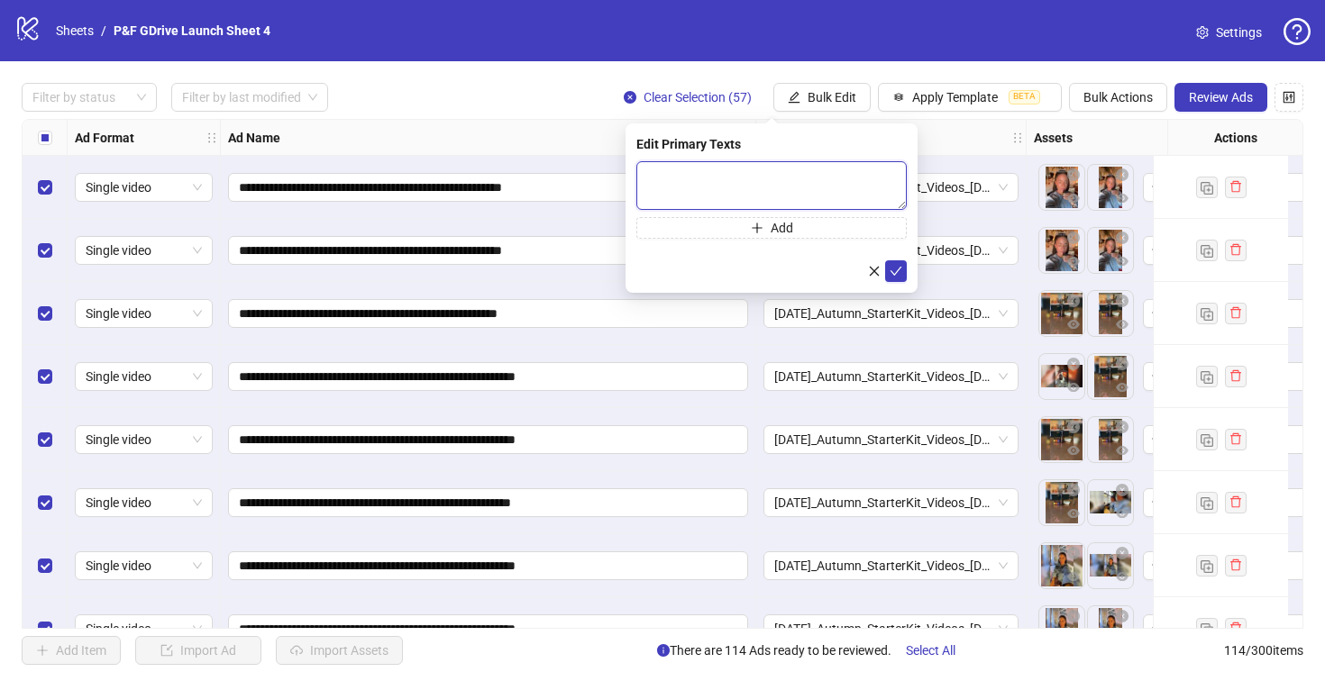
click at [681, 181] on textarea at bounding box center [771, 185] width 270 height 49
paste textarea "**********"
click at [651, 174] on textarea "**********" at bounding box center [771, 185] width 270 height 49
type textarea "**********"
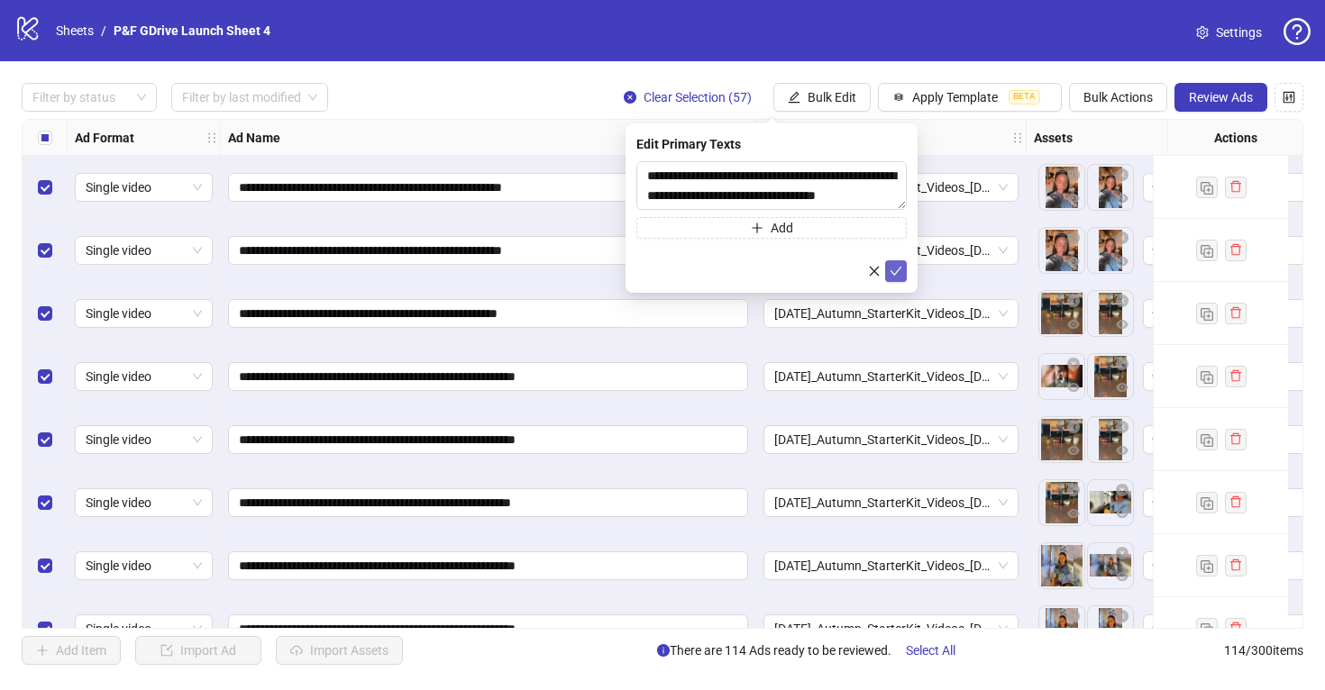
click at [899, 271] on icon "check" at bounding box center [895, 271] width 13 height 13
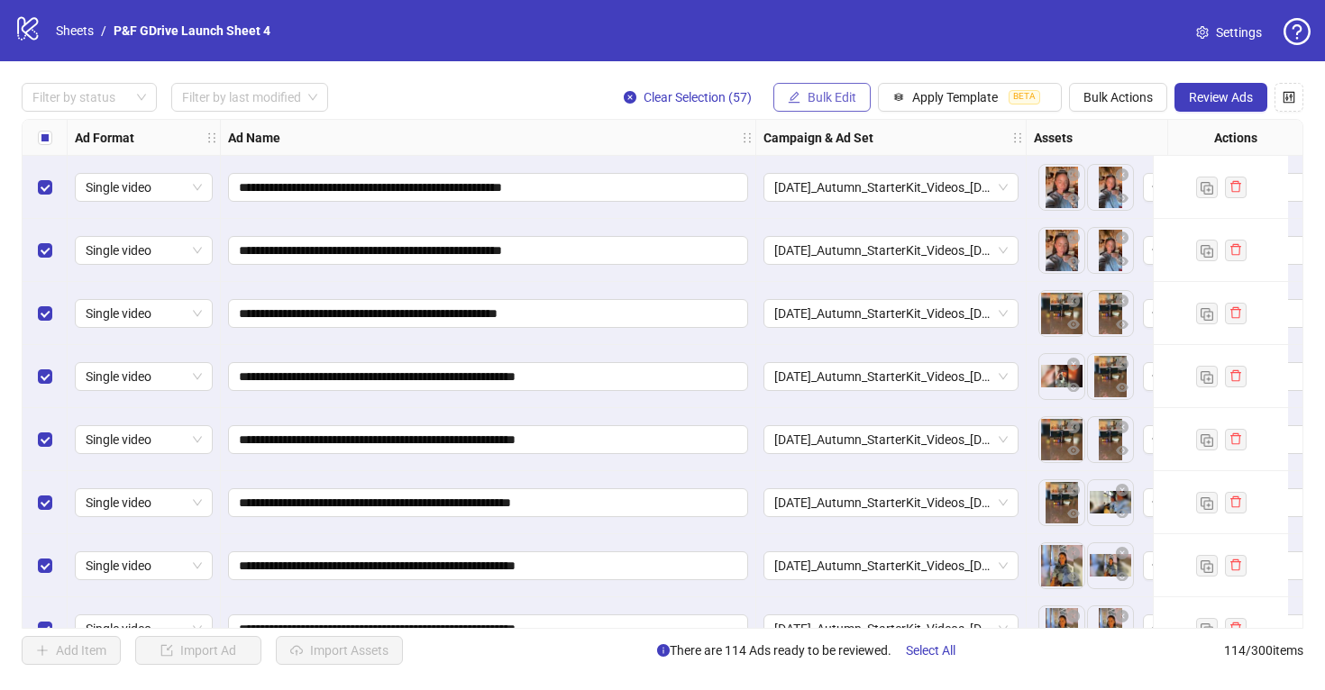
click at [831, 99] on span "Bulk Edit" at bounding box center [831, 97] width 49 height 14
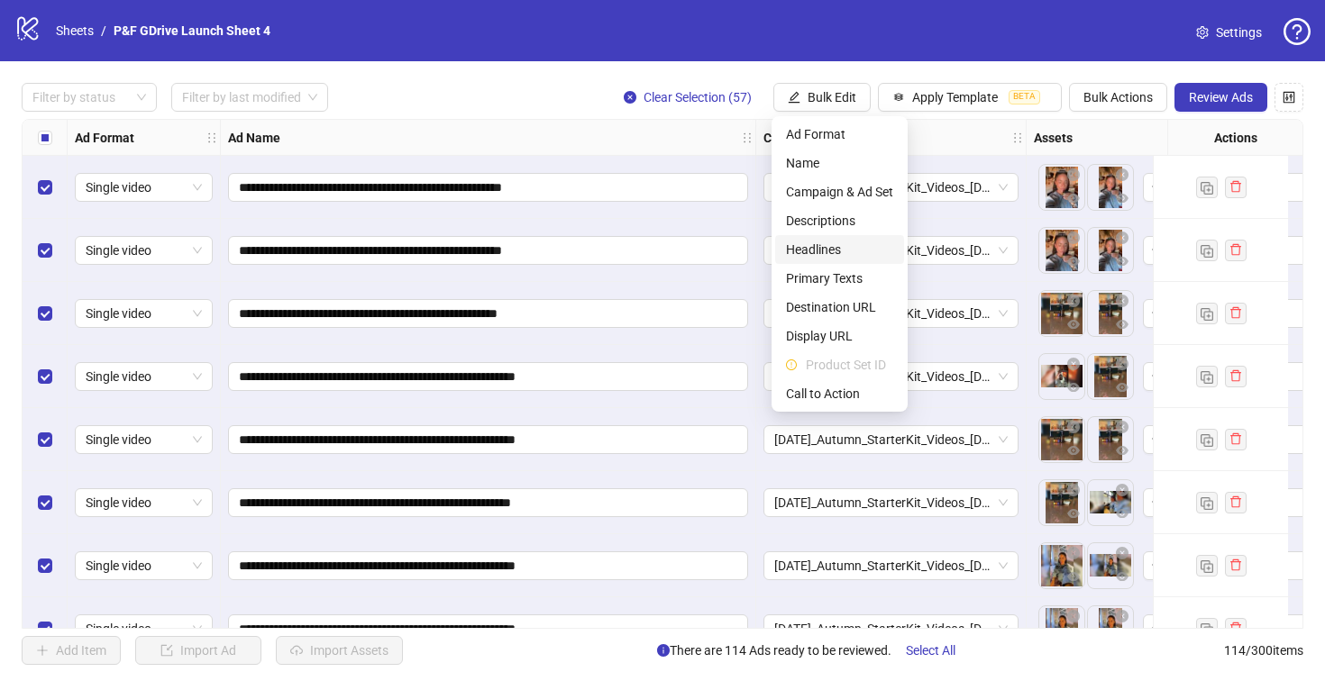
click at [831, 244] on span "Headlines" at bounding box center [839, 250] width 107 height 20
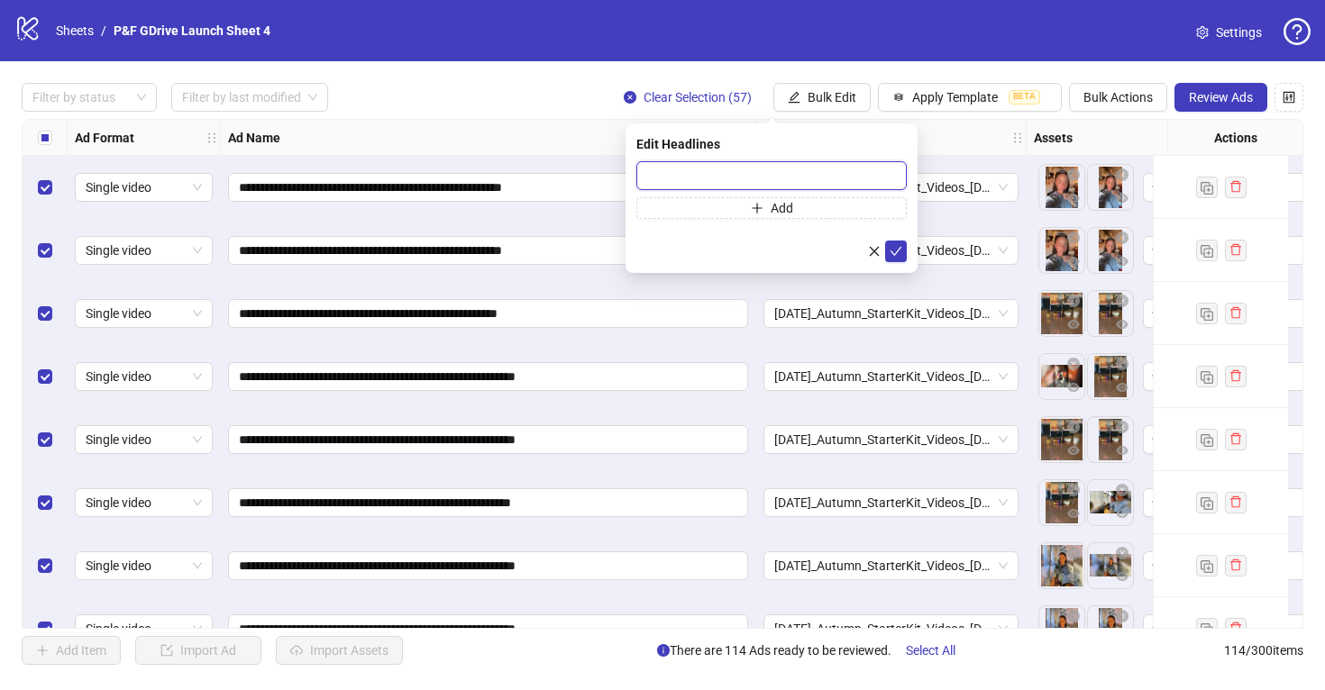
click at [663, 168] on input "text" at bounding box center [771, 175] width 270 height 29
type input "*"
paste input "**********"
type input "**********"
click at [893, 248] on icon "check" at bounding box center [895, 251] width 13 height 13
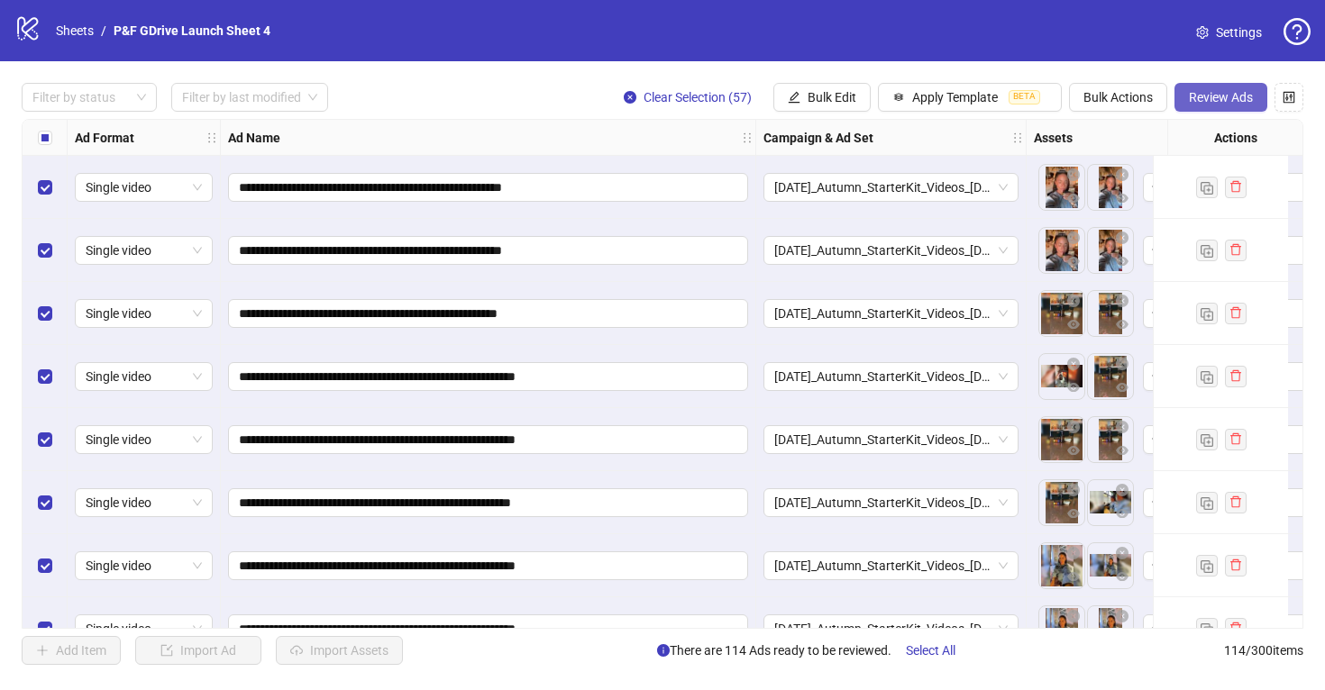
click at [1227, 95] on span "Review Ads" at bounding box center [1220, 97] width 64 height 14
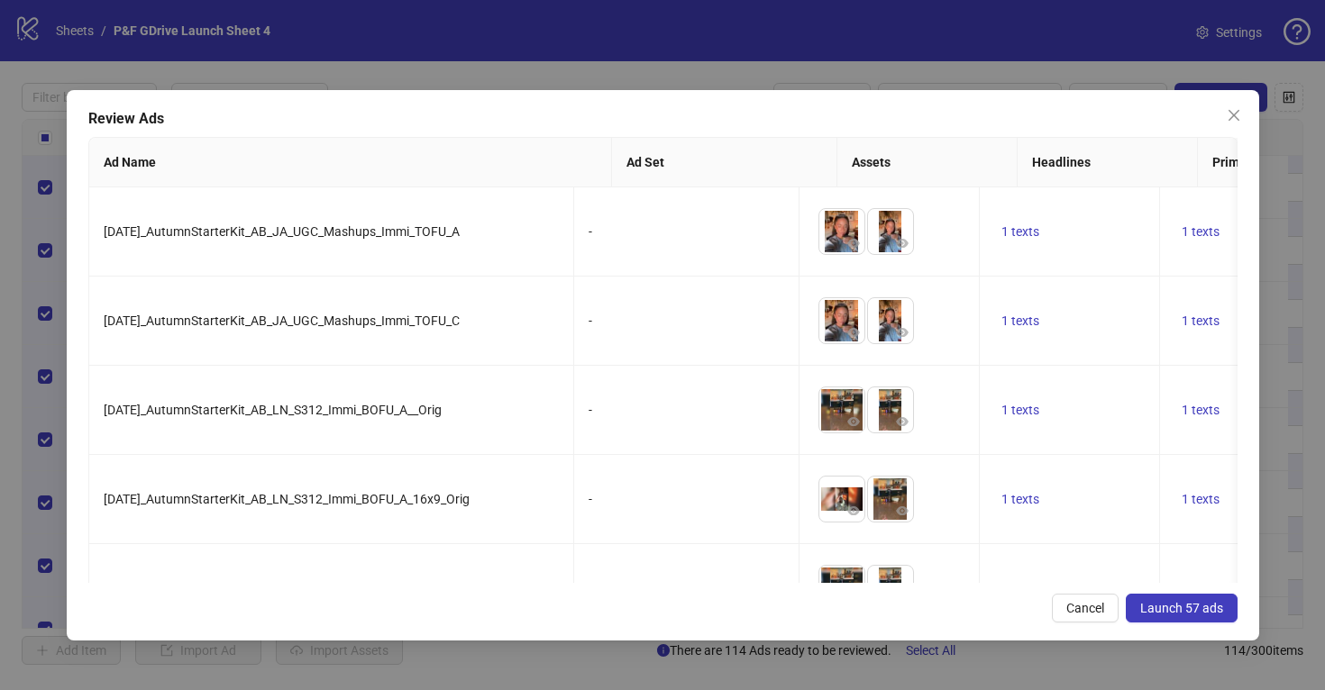
click at [1179, 605] on span "Launch 57 ads" at bounding box center [1181, 608] width 83 height 14
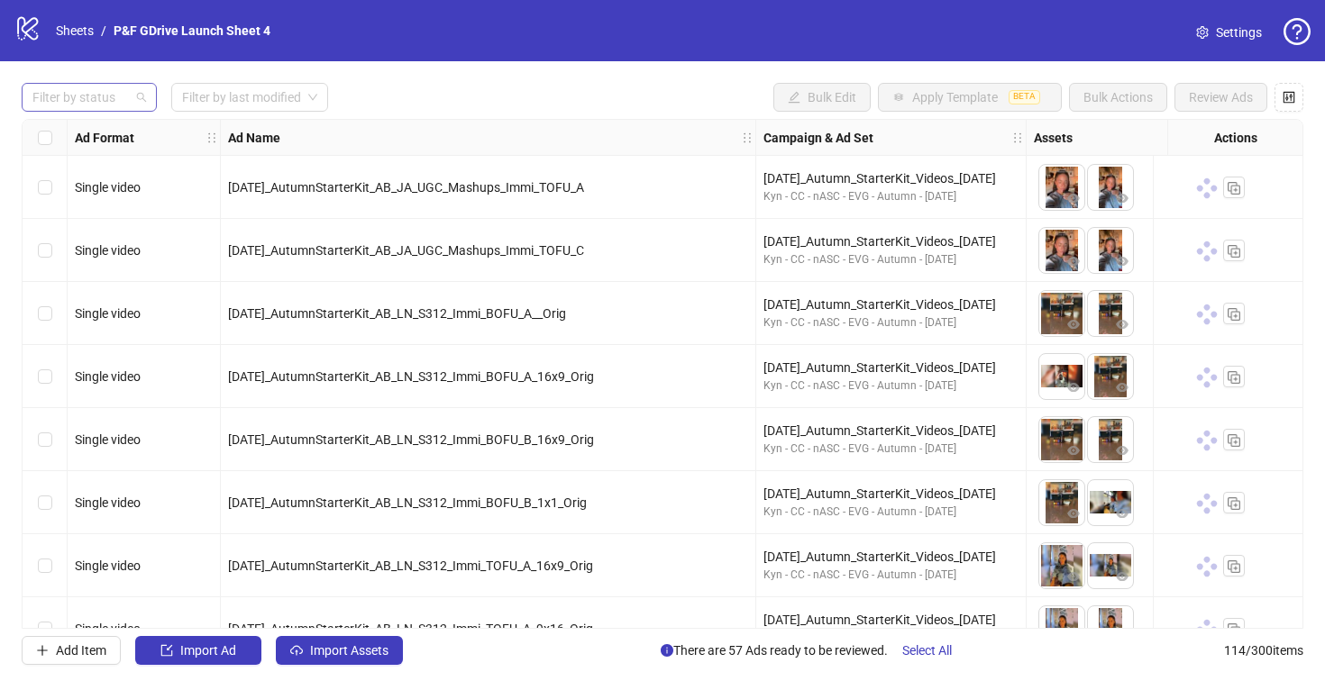
click at [96, 96] on div at bounding box center [79, 97] width 109 height 25
click at [95, 132] on div "Draft" at bounding box center [89, 134] width 106 height 20
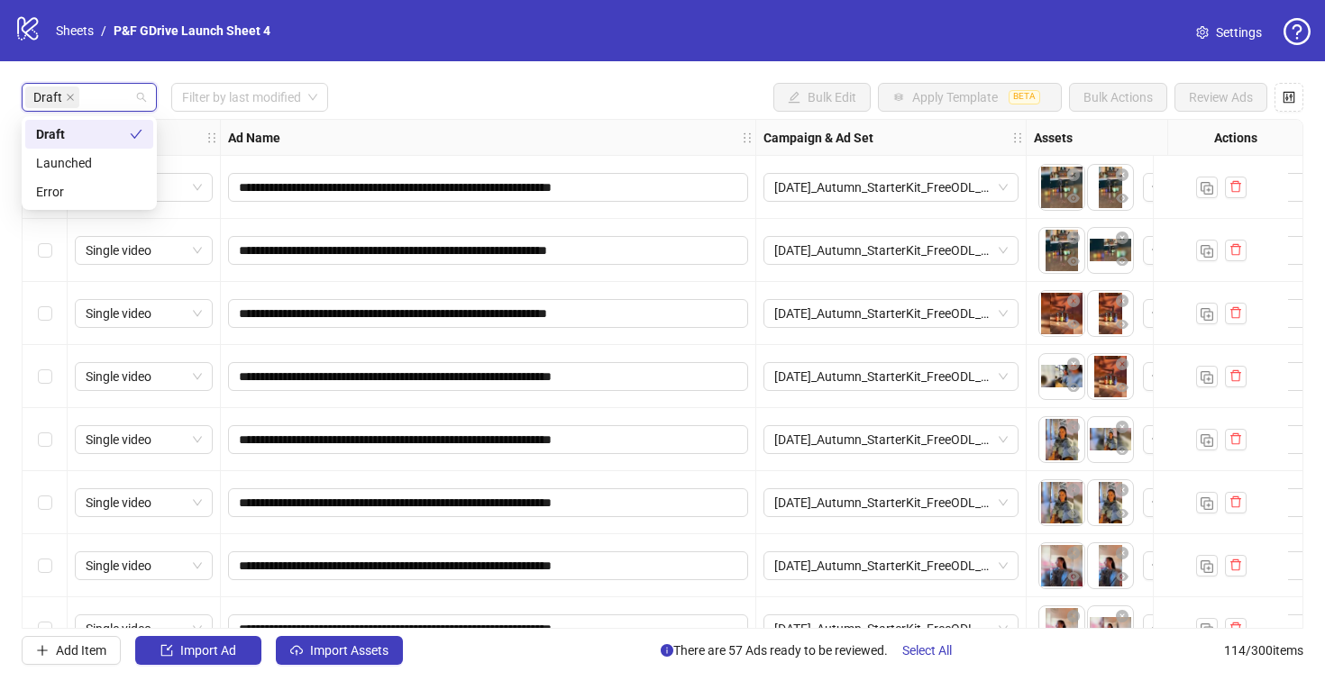
click at [506, 137] on div "Ad Name" at bounding box center [488, 138] width 535 height 36
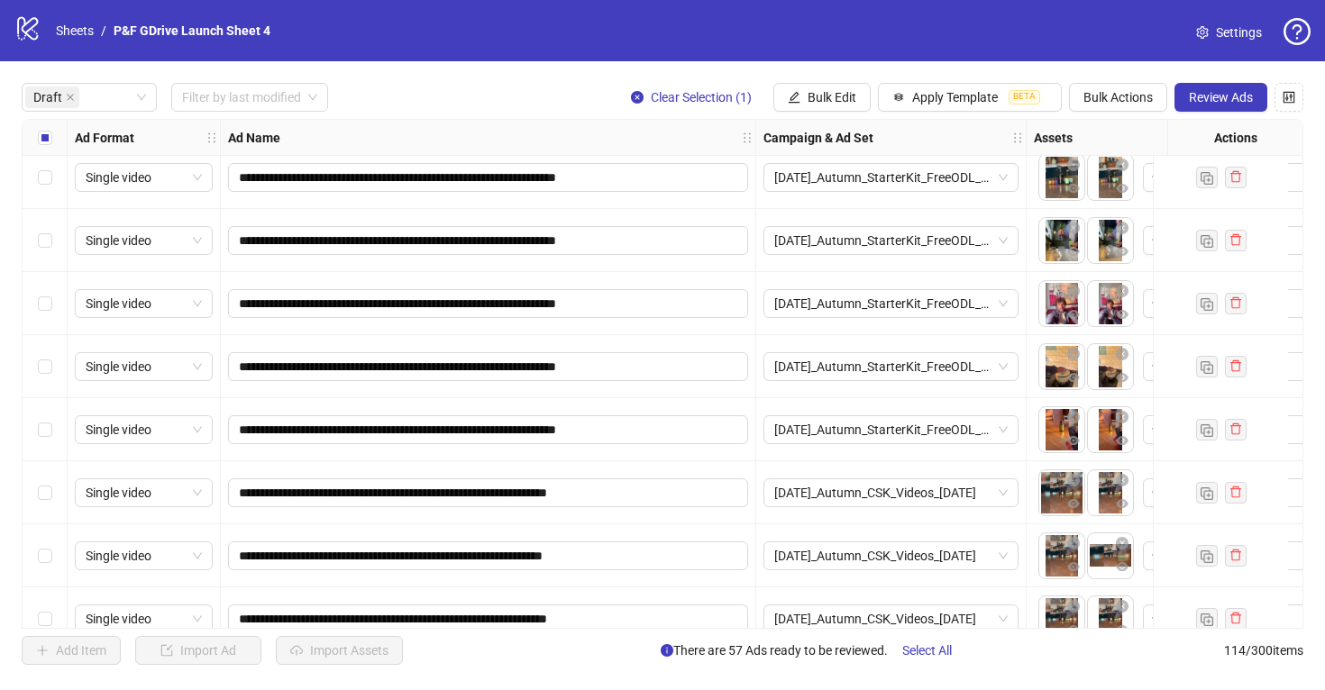
scroll to position [1781, 0]
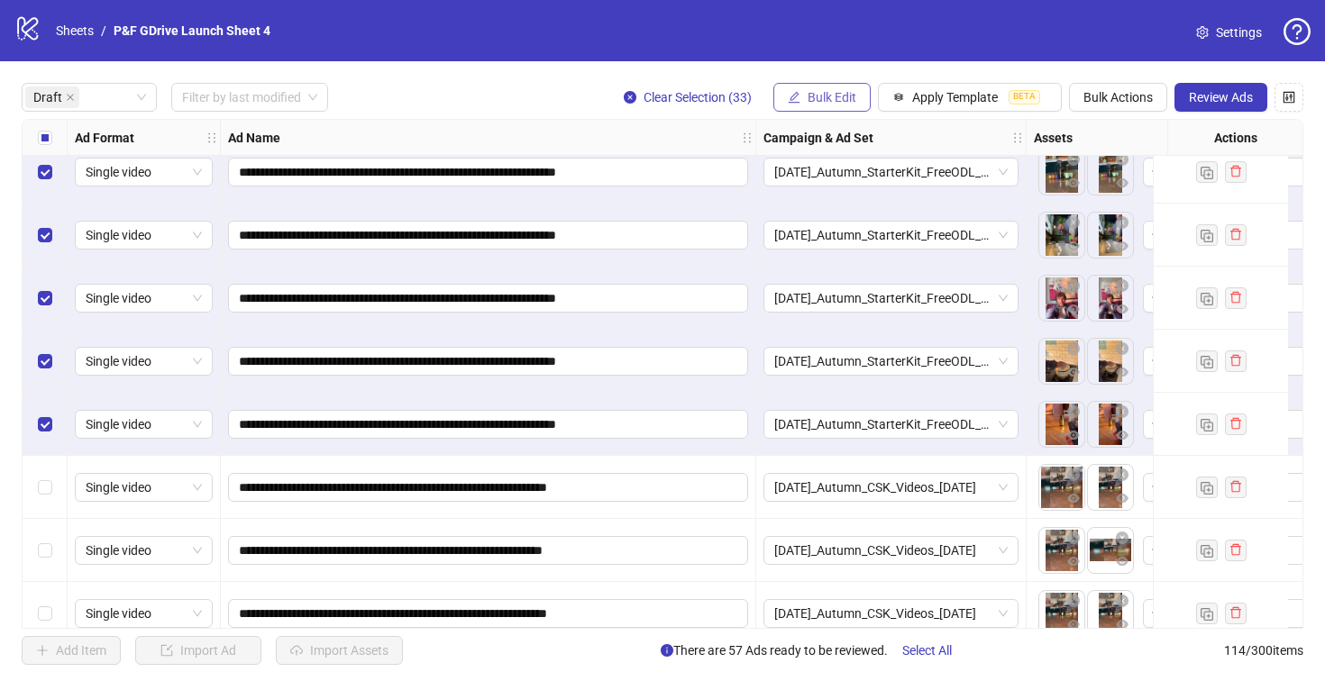
click at [828, 93] on span "Bulk Edit" at bounding box center [831, 97] width 49 height 14
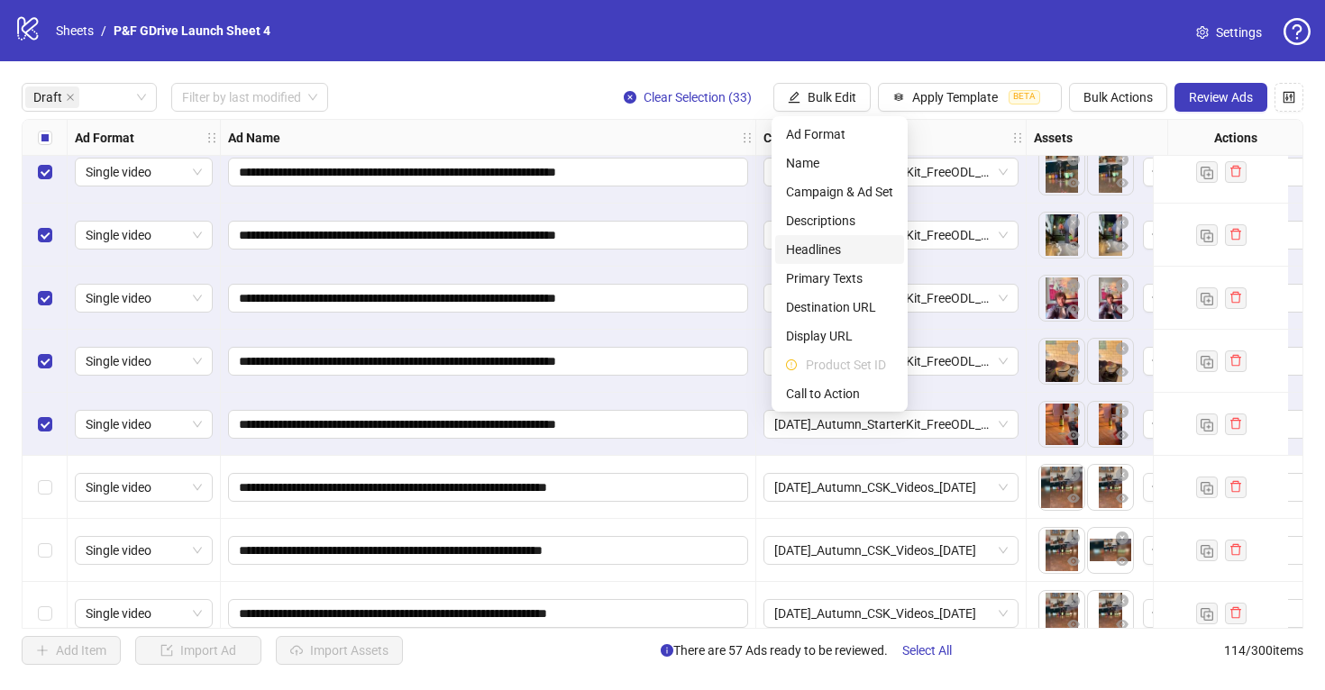
click at [844, 245] on span "Headlines" at bounding box center [839, 250] width 107 height 20
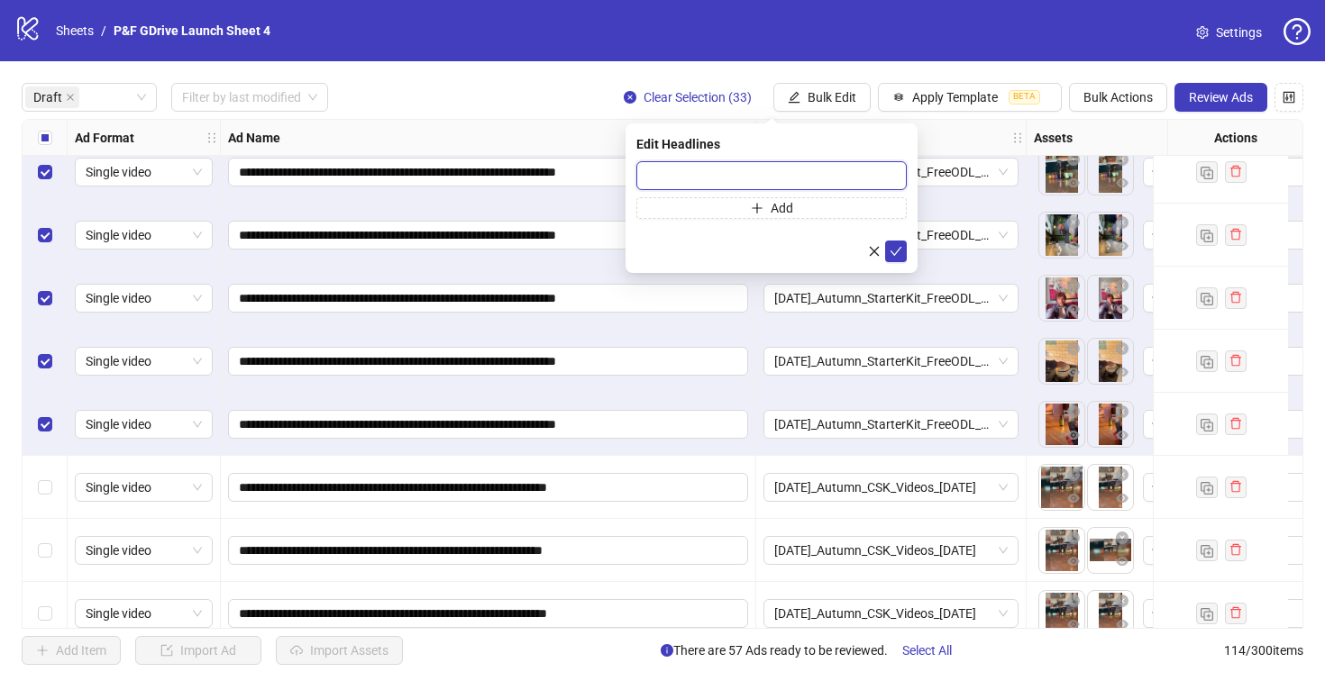
click at [660, 169] on input "text" at bounding box center [771, 175] width 270 height 29
paste input "**********"
type input "**********"
click at [896, 249] on icon "check" at bounding box center [895, 251] width 13 height 13
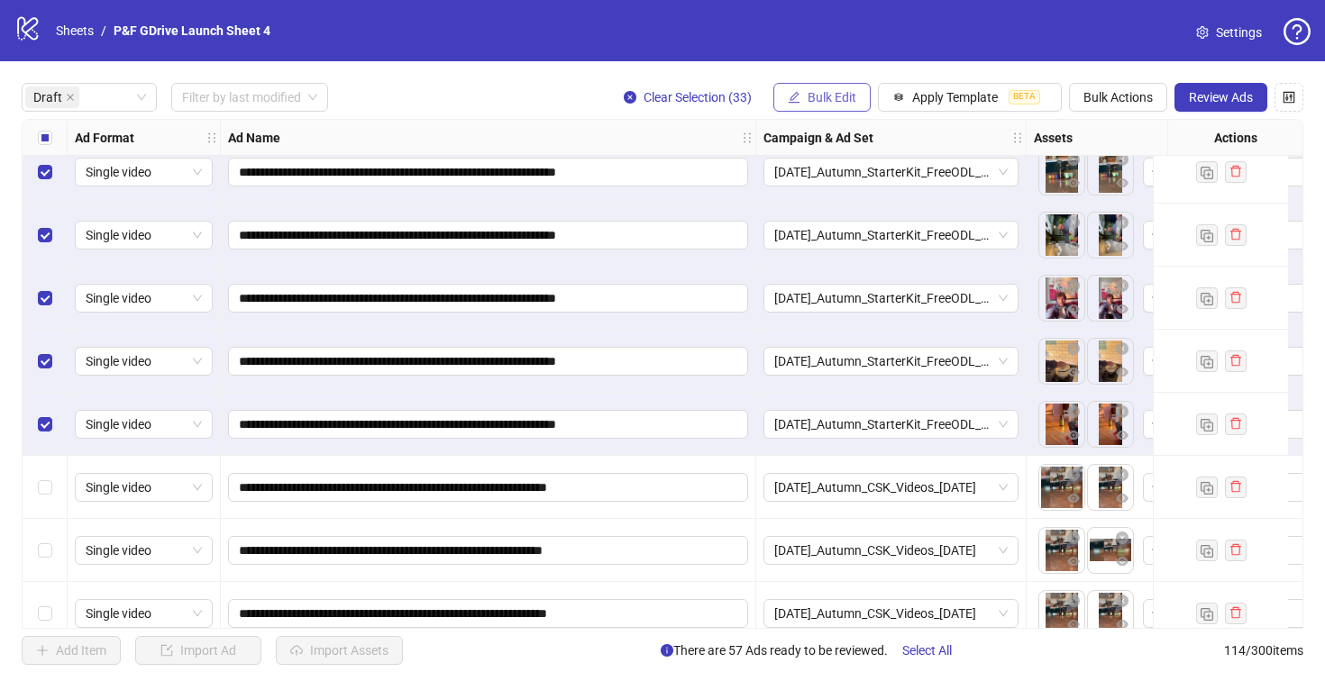
click at [832, 94] on span "Bulk Edit" at bounding box center [831, 97] width 49 height 14
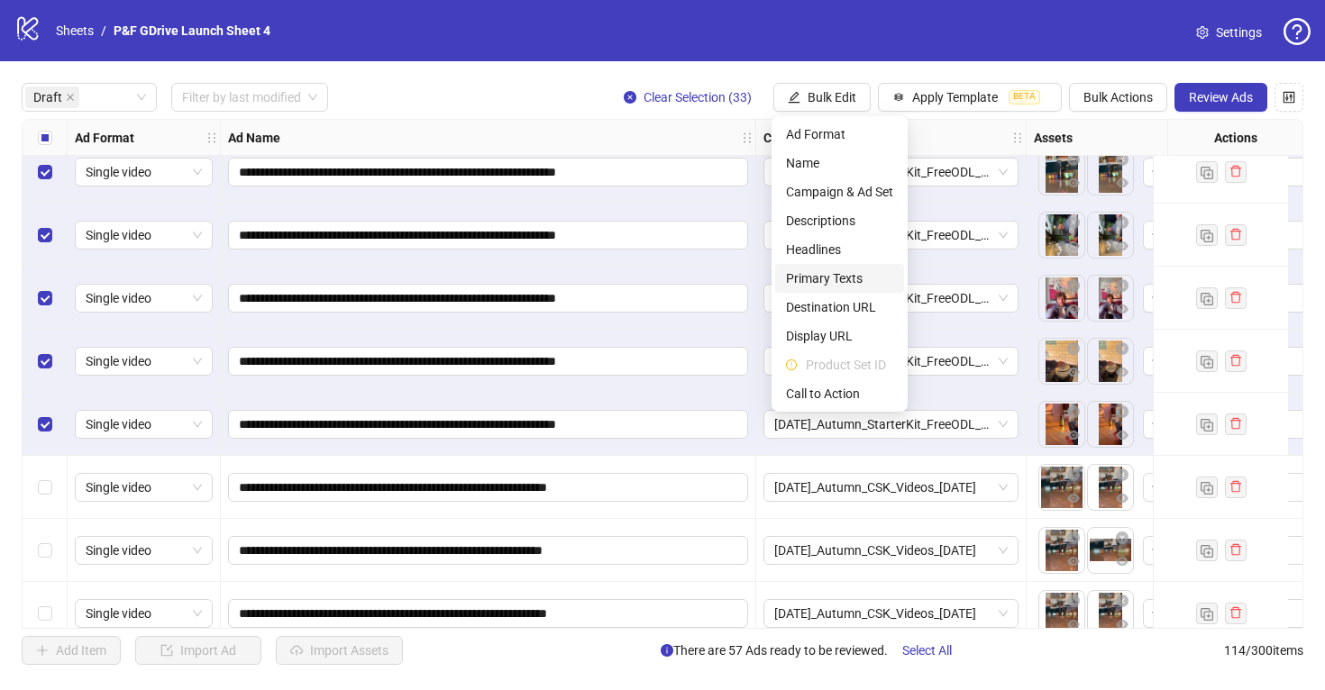
click at [852, 275] on span "Primary Texts" at bounding box center [839, 279] width 107 height 20
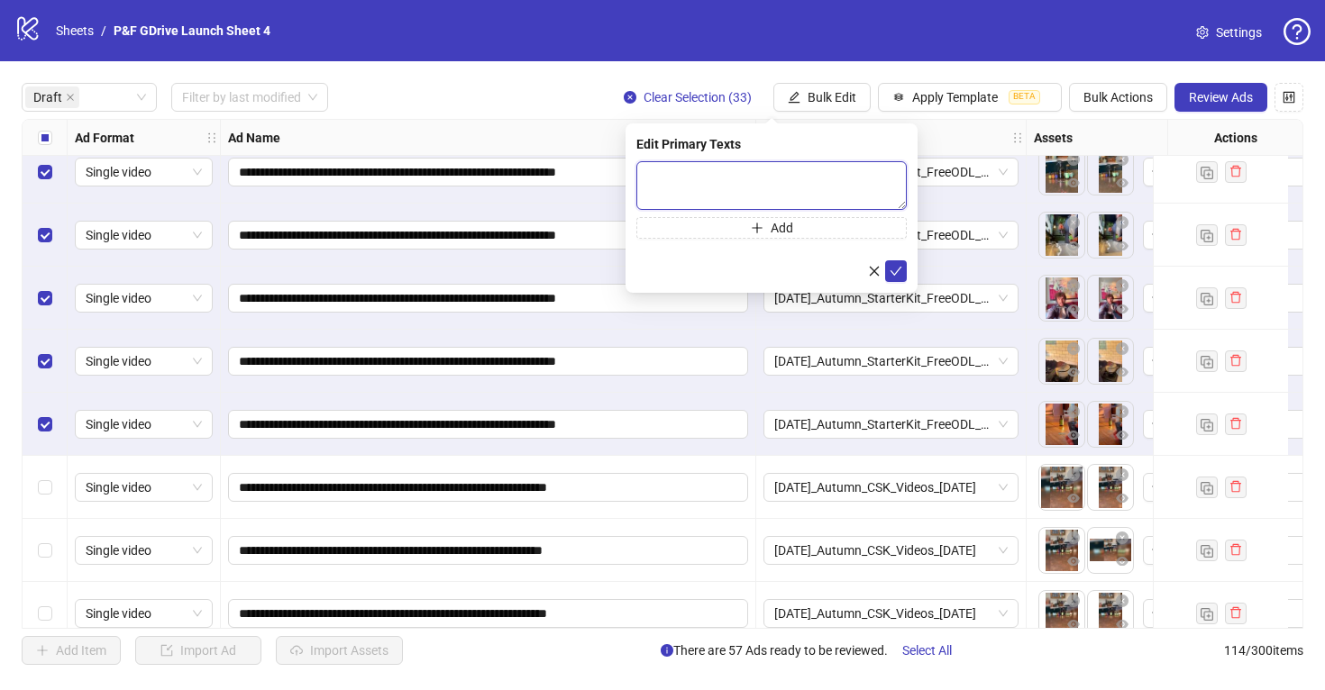
click at [669, 171] on textarea at bounding box center [771, 185] width 270 height 49
paste textarea "**********"
click at [655, 177] on textarea "**********" at bounding box center [771, 185] width 270 height 49
click at [652, 177] on textarea "**********" at bounding box center [771, 185] width 270 height 49
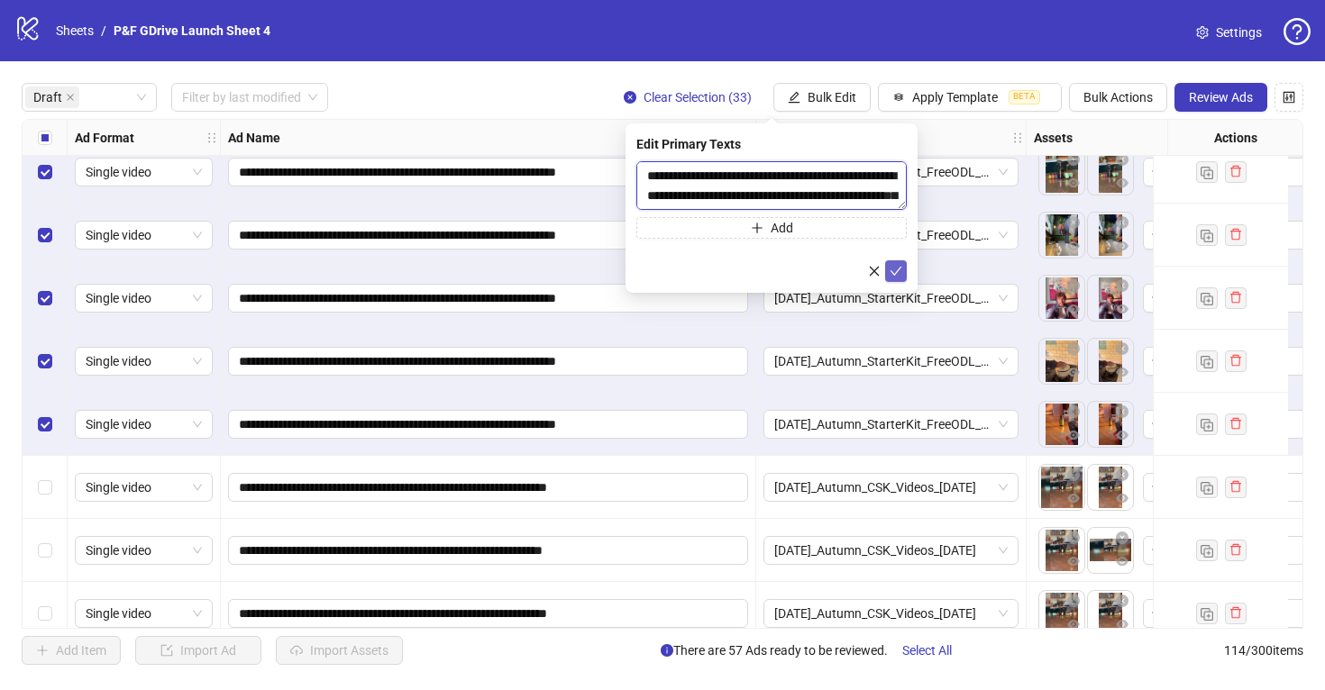
type textarea "**********"
click at [897, 277] on span "submit" at bounding box center [895, 271] width 13 height 14
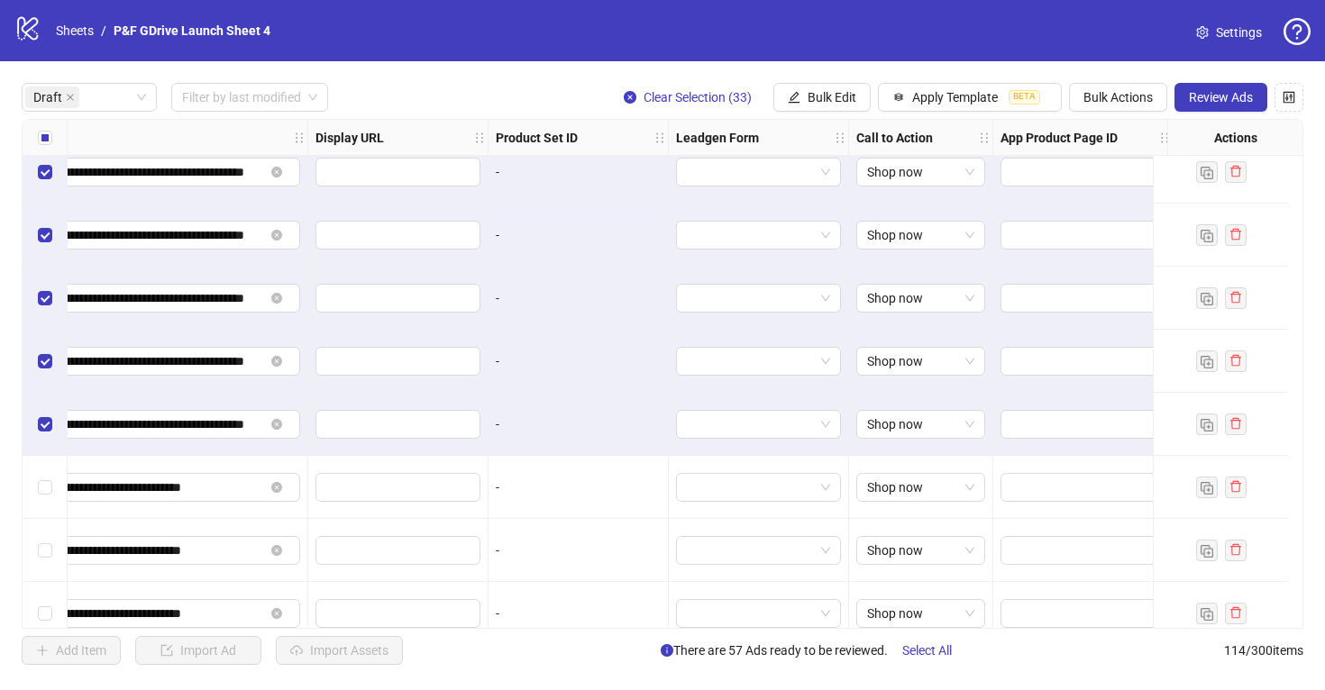
scroll to position [1781, 2044]
click at [1218, 94] on span "Review Ads" at bounding box center [1220, 97] width 64 height 14
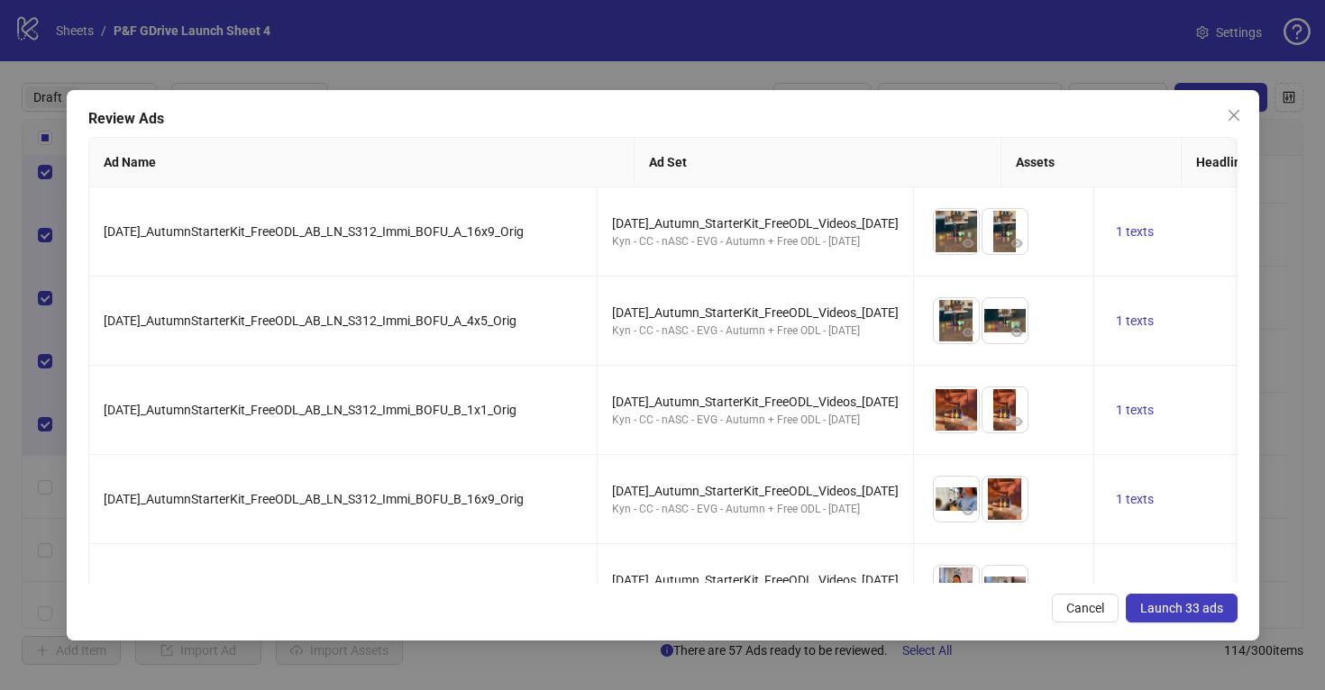
click at [1187, 614] on span "Launch 33 ads" at bounding box center [1181, 608] width 83 height 14
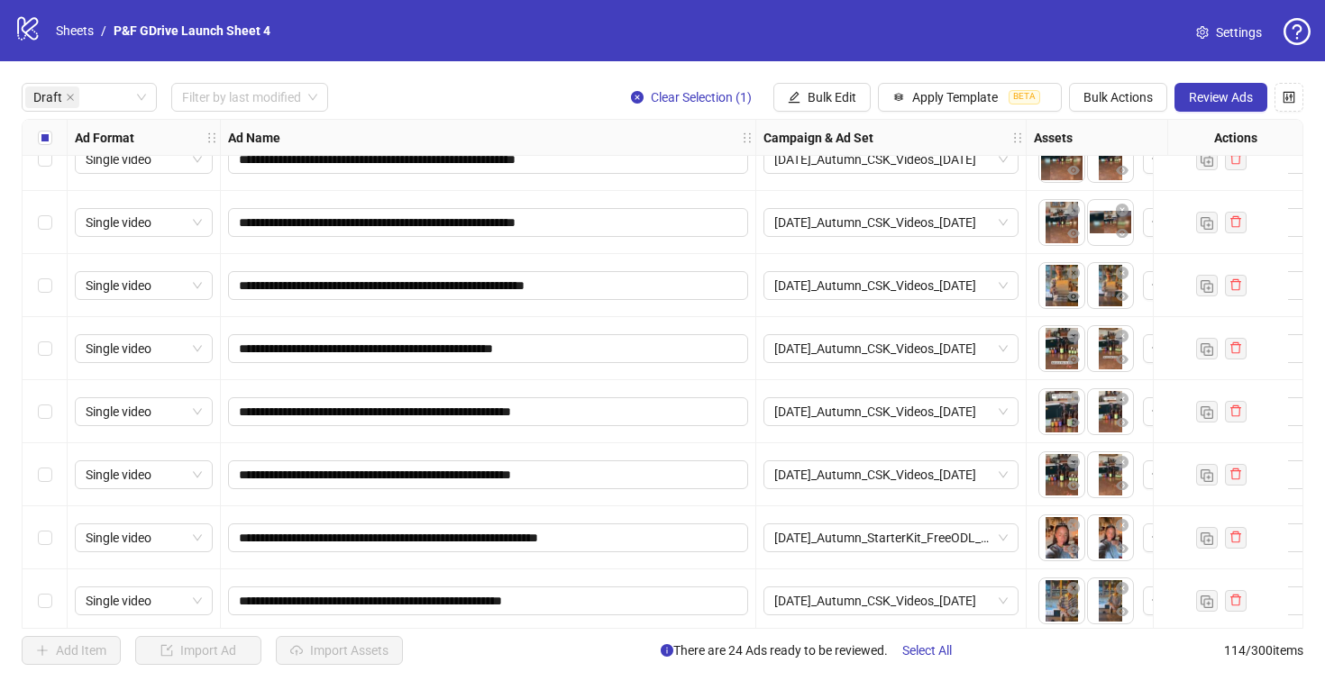
scroll to position [419, 0]
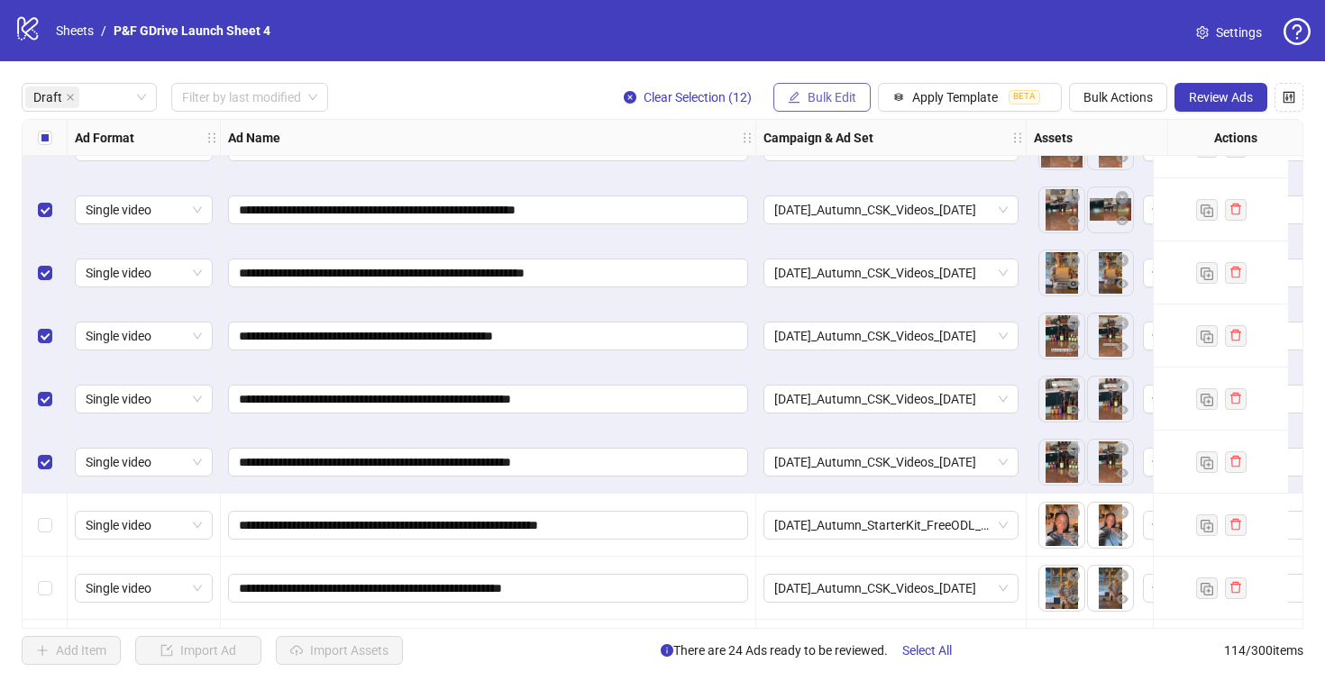
click at [828, 99] on span "Bulk Edit" at bounding box center [831, 97] width 49 height 14
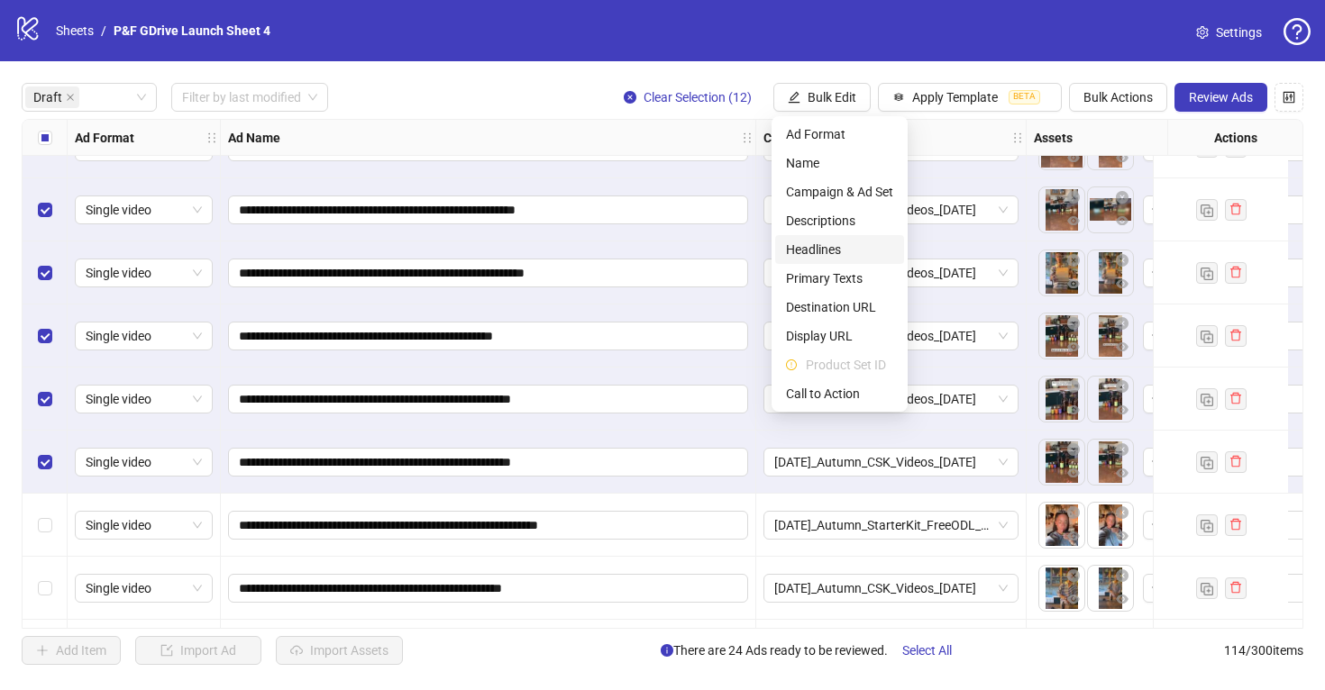
click at [842, 248] on span "Headlines" at bounding box center [839, 250] width 107 height 20
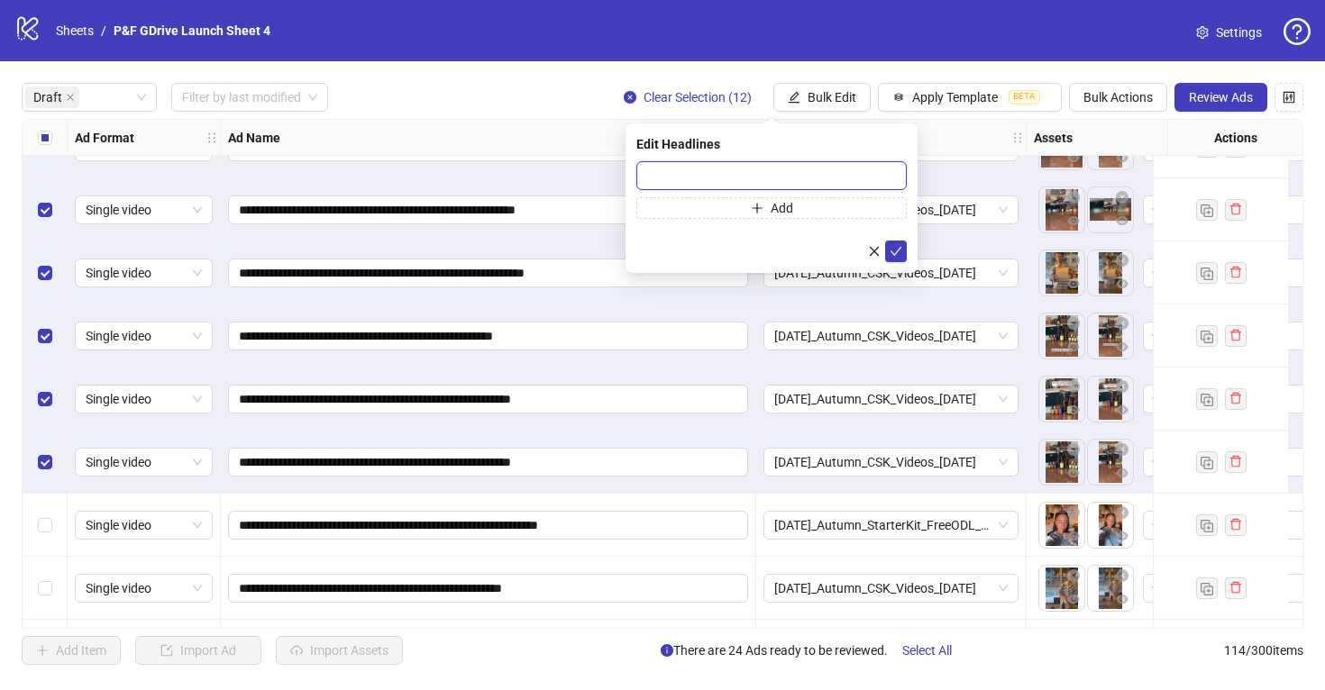
click at [768, 174] on input "text" at bounding box center [771, 175] width 270 height 29
paste input "**********"
type input "**********"
click at [897, 252] on icon "check" at bounding box center [895, 251] width 13 height 13
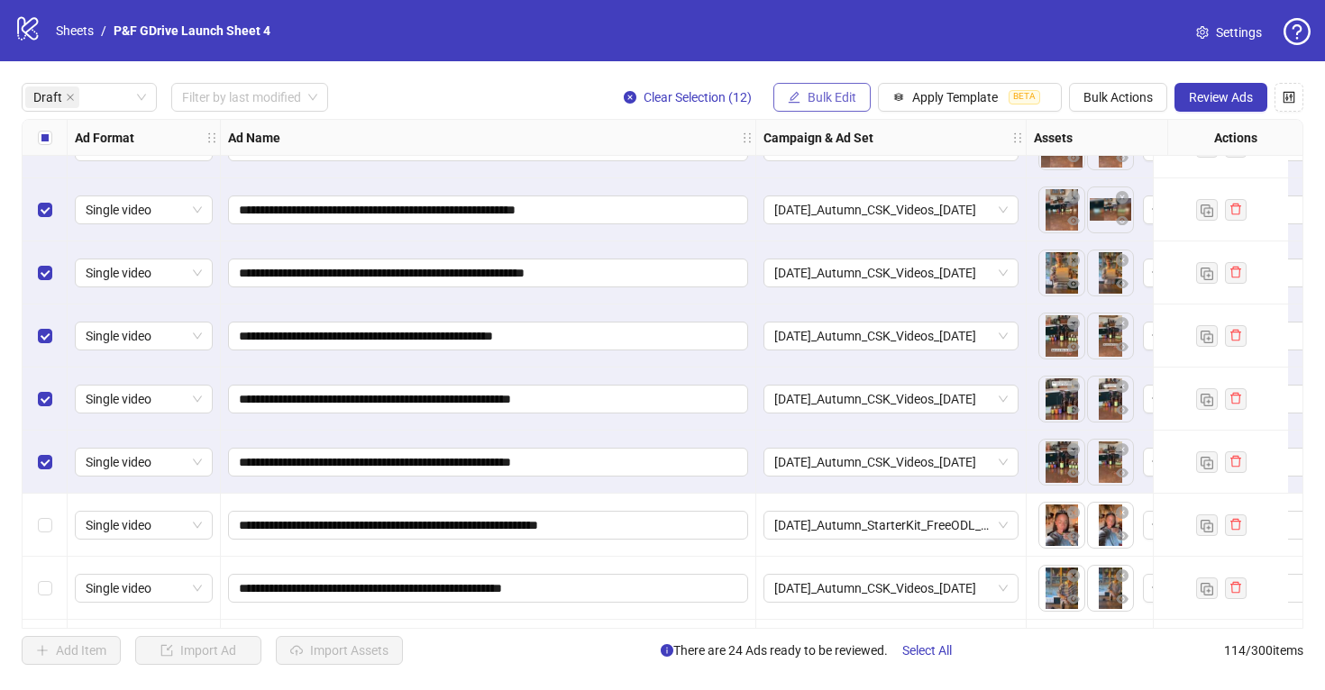
click at [830, 99] on span "Bulk Edit" at bounding box center [831, 97] width 49 height 14
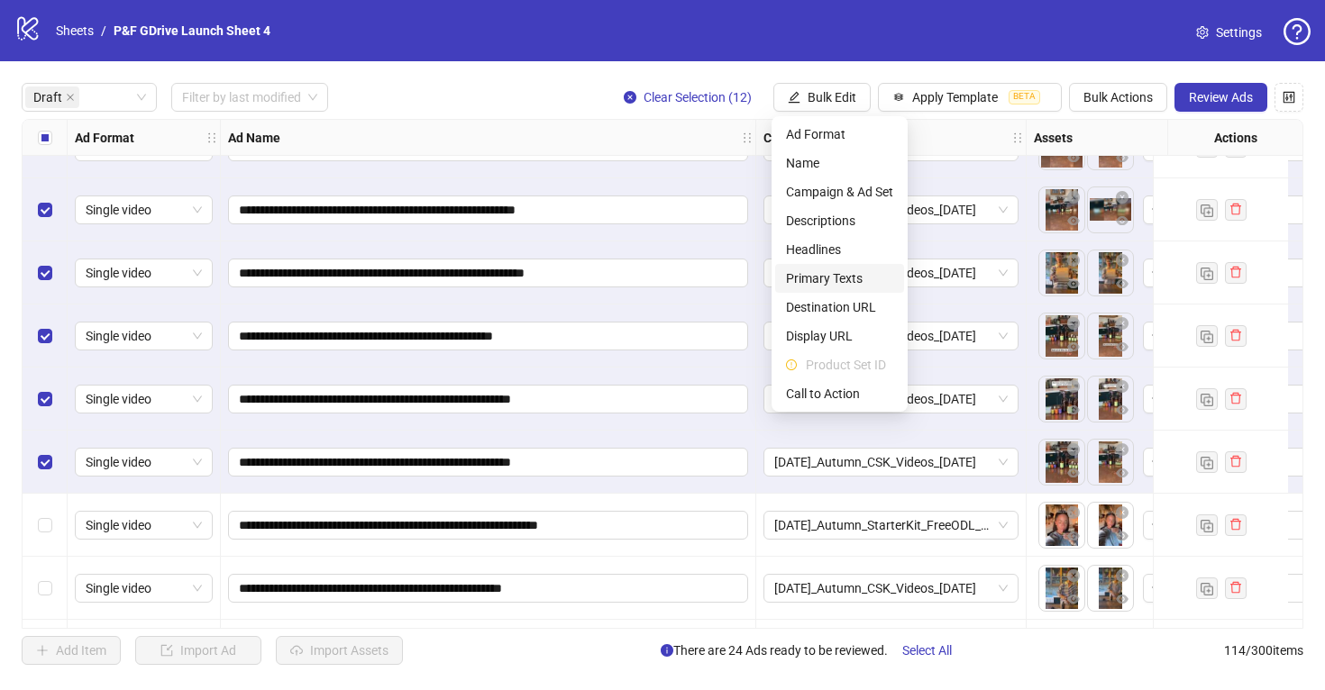
click at [836, 282] on span "Primary Texts" at bounding box center [839, 279] width 107 height 20
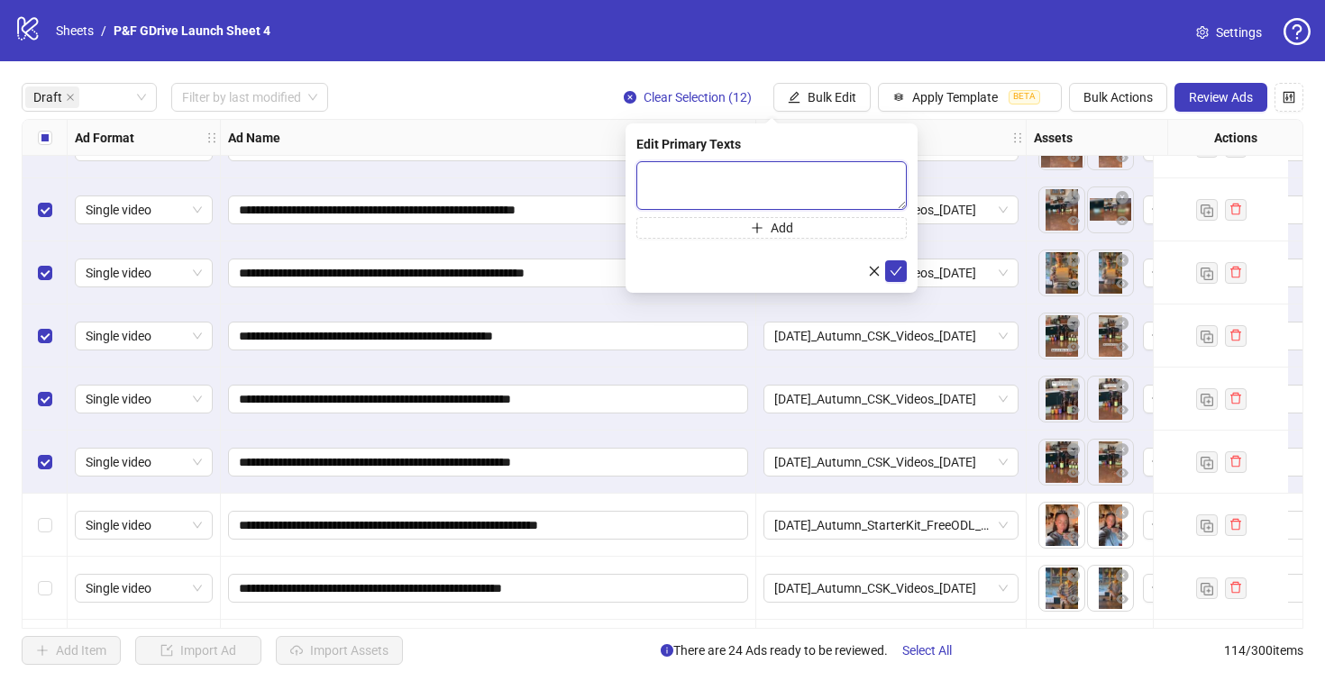
click at [659, 174] on textarea at bounding box center [771, 185] width 270 height 49
paste textarea "**********"
click at [651, 173] on textarea "**********" at bounding box center [771, 185] width 270 height 49
type textarea "**********"
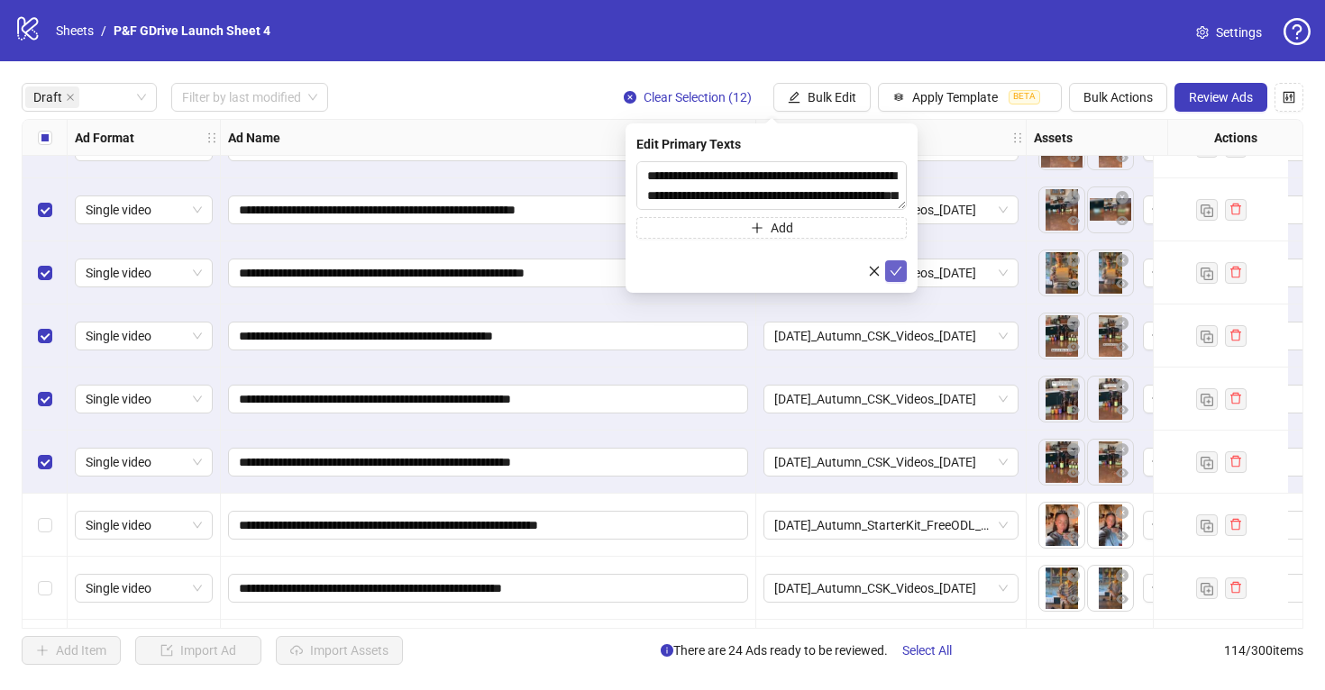
click at [898, 271] on icon "check" at bounding box center [895, 271] width 13 height 13
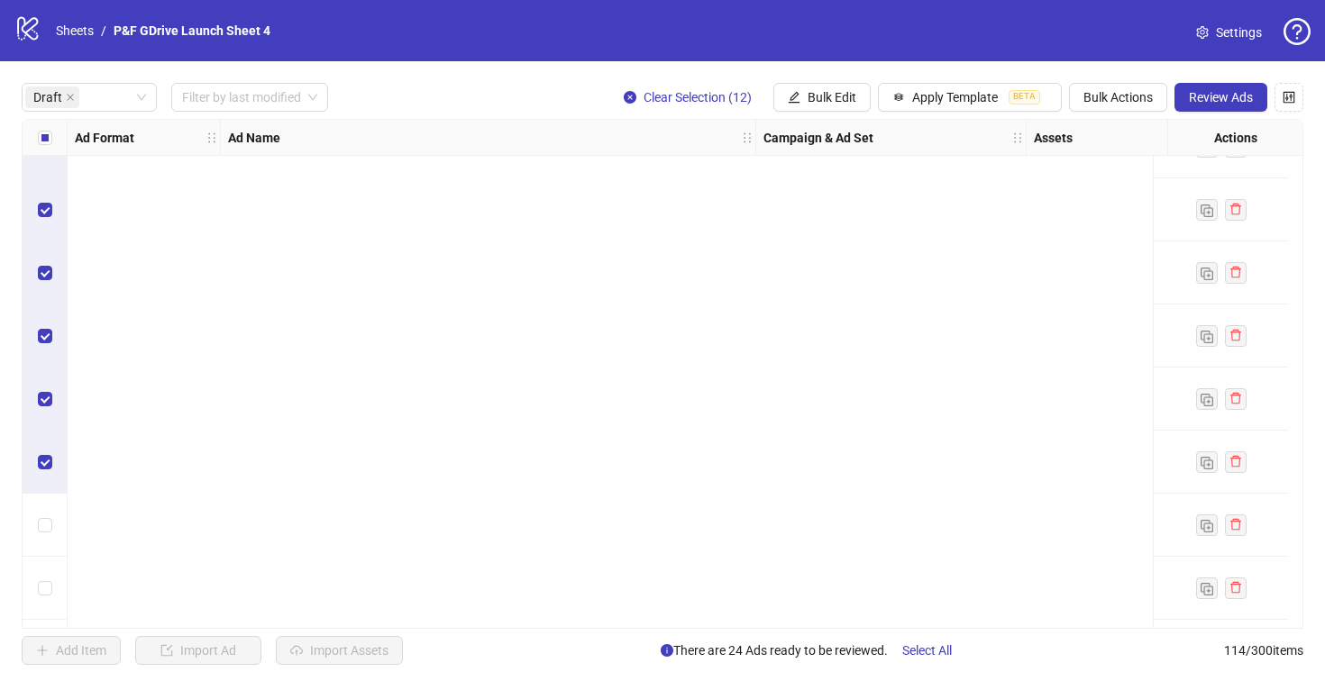
scroll to position [419, 2044]
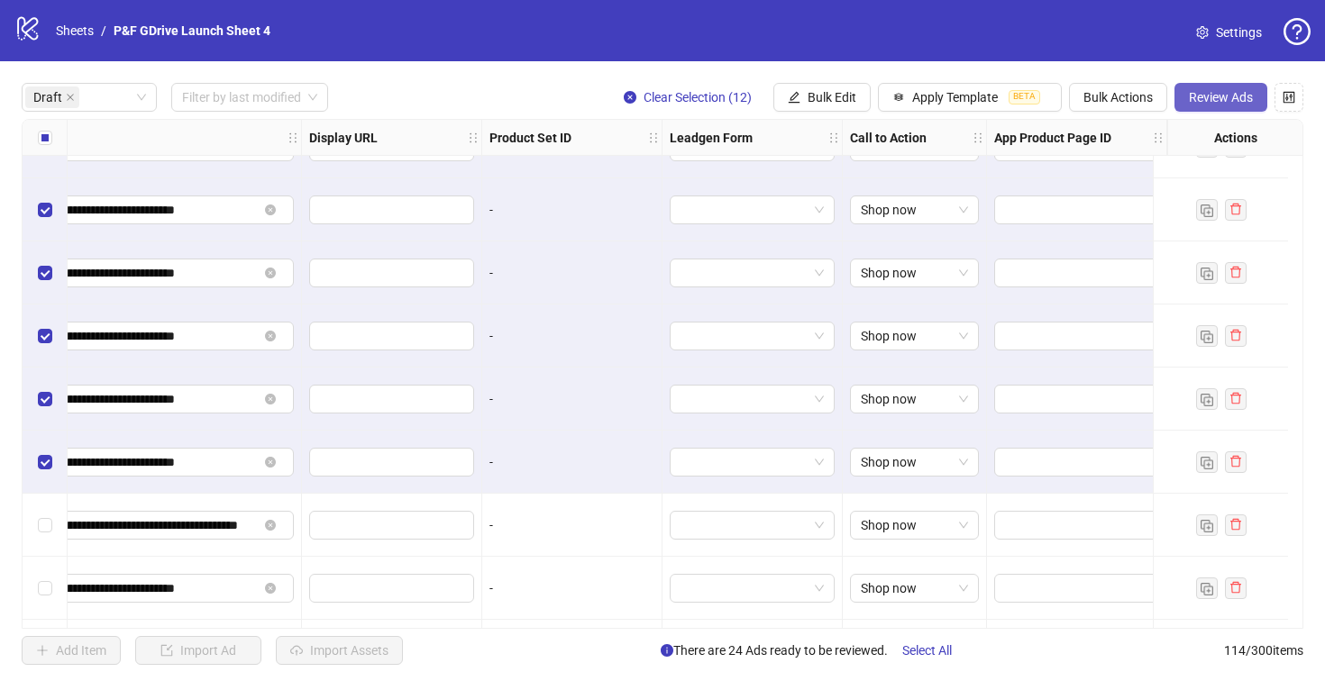
click at [1227, 95] on span "Review Ads" at bounding box center [1220, 97] width 64 height 14
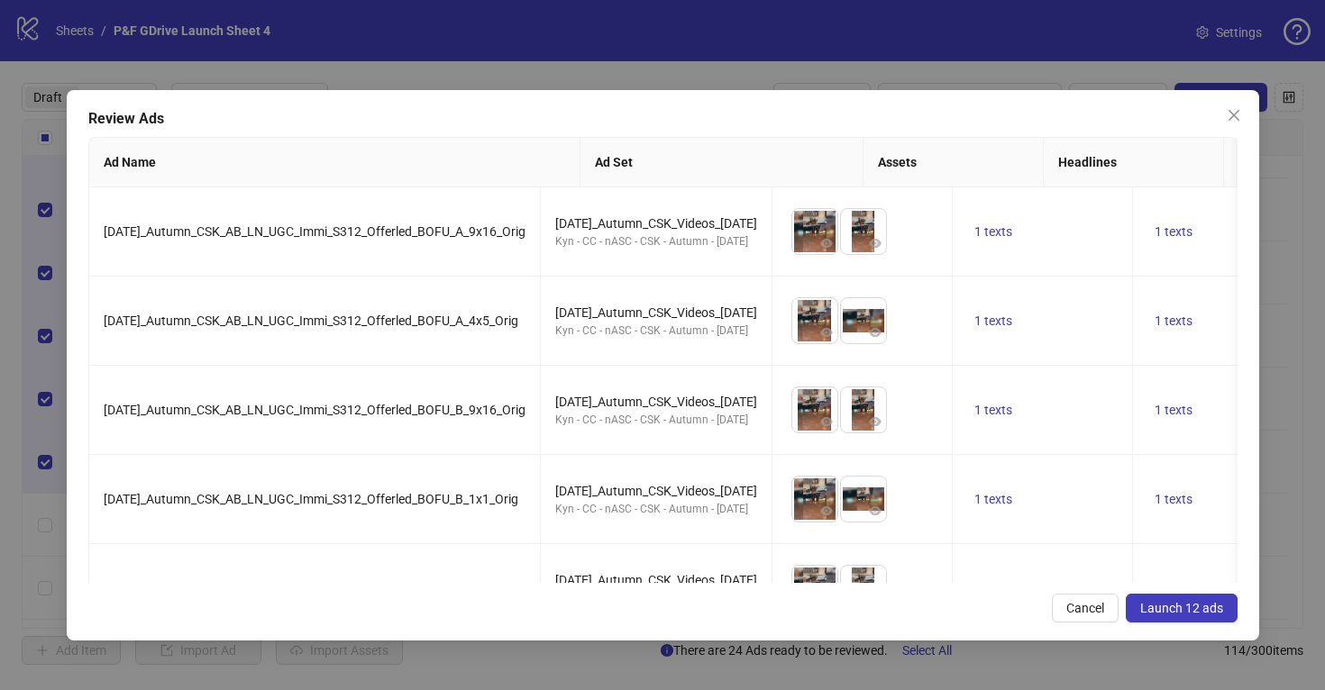
click at [1191, 612] on span "Launch 12 ads" at bounding box center [1181, 608] width 83 height 14
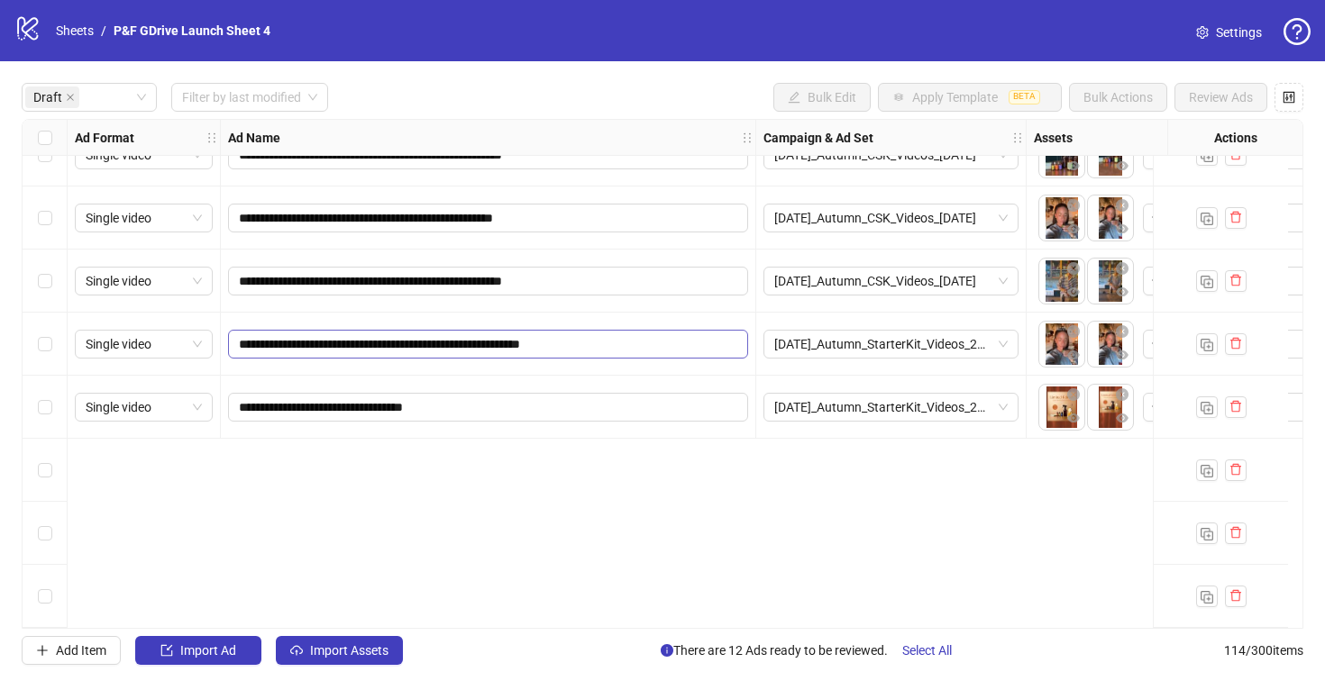
scroll to position [0, 0]
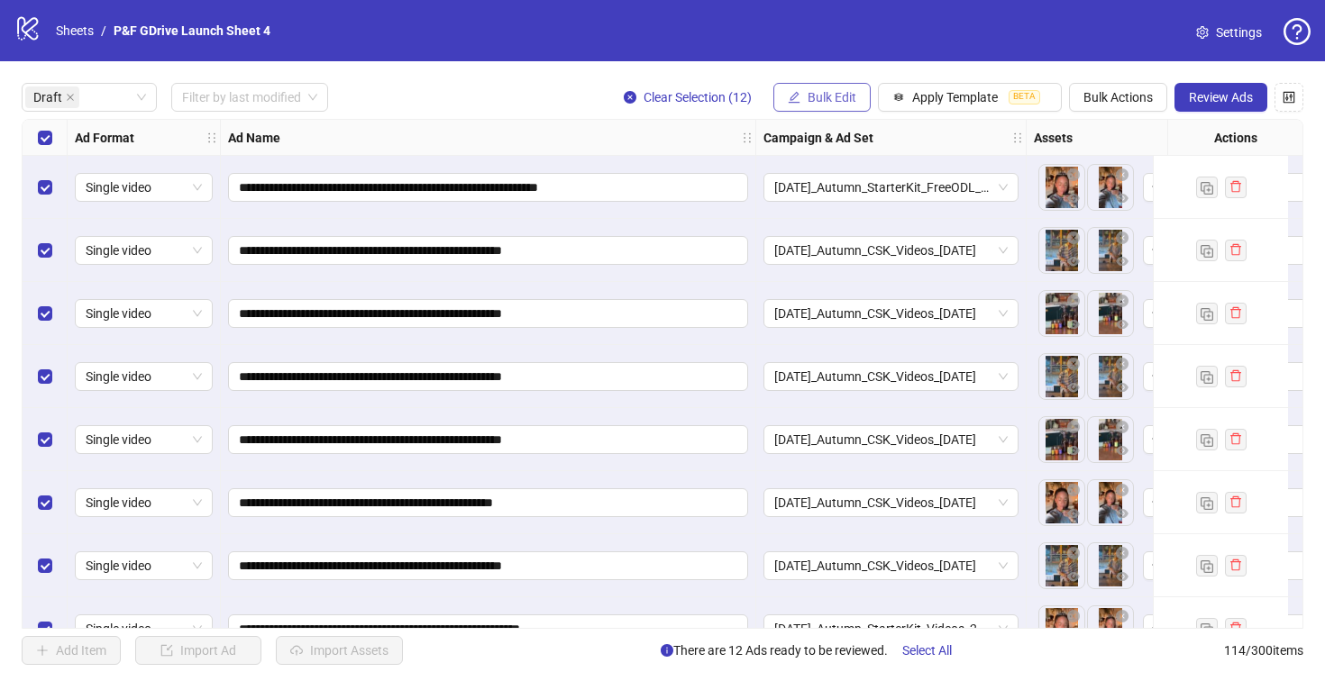
click at [837, 98] on span "Bulk Edit" at bounding box center [831, 97] width 49 height 14
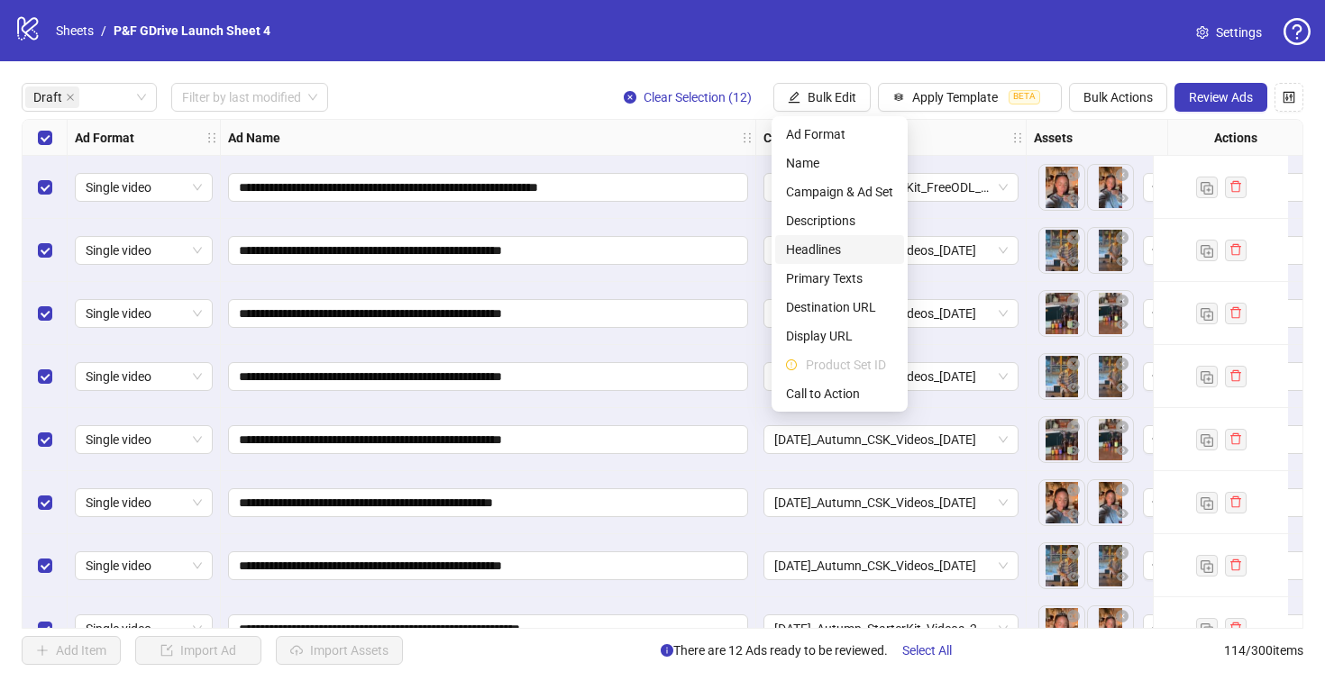
click at [856, 254] on span "Headlines" at bounding box center [839, 250] width 107 height 20
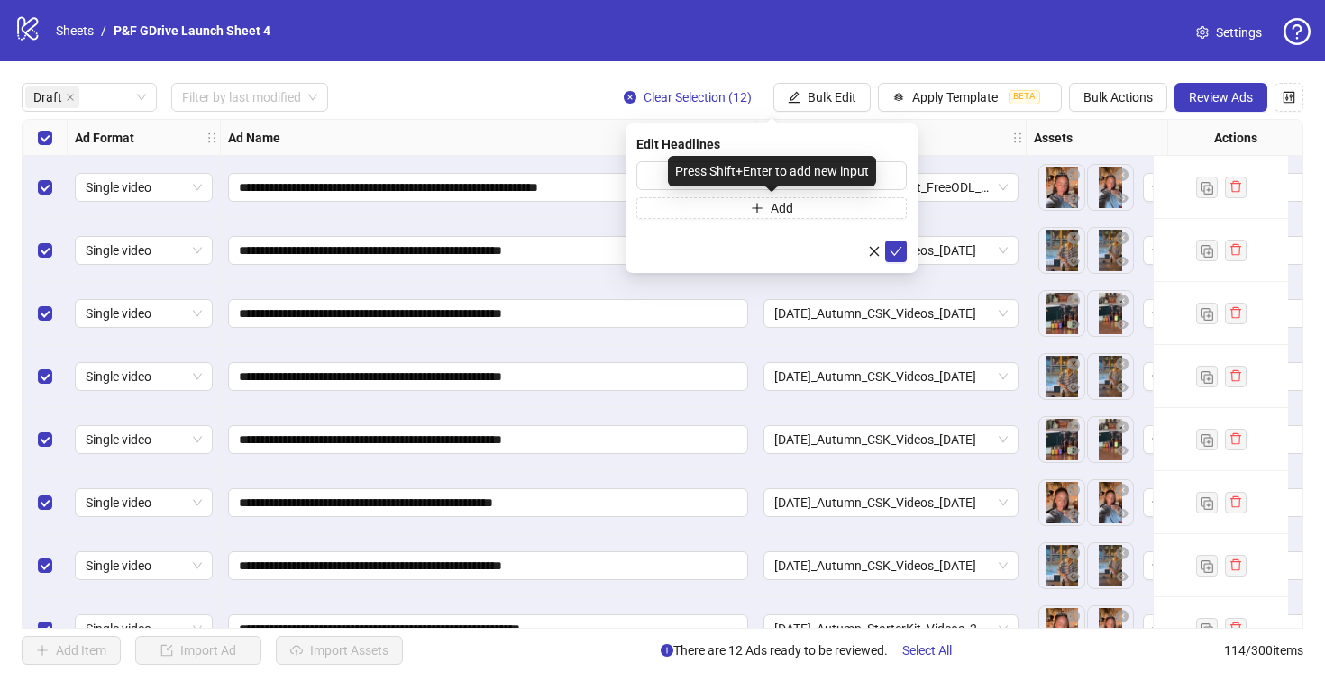
click at [681, 172] on div "Press Shift+Enter to add new input" at bounding box center [772, 171] width 208 height 31
click at [653, 178] on input "text" at bounding box center [771, 175] width 270 height 29
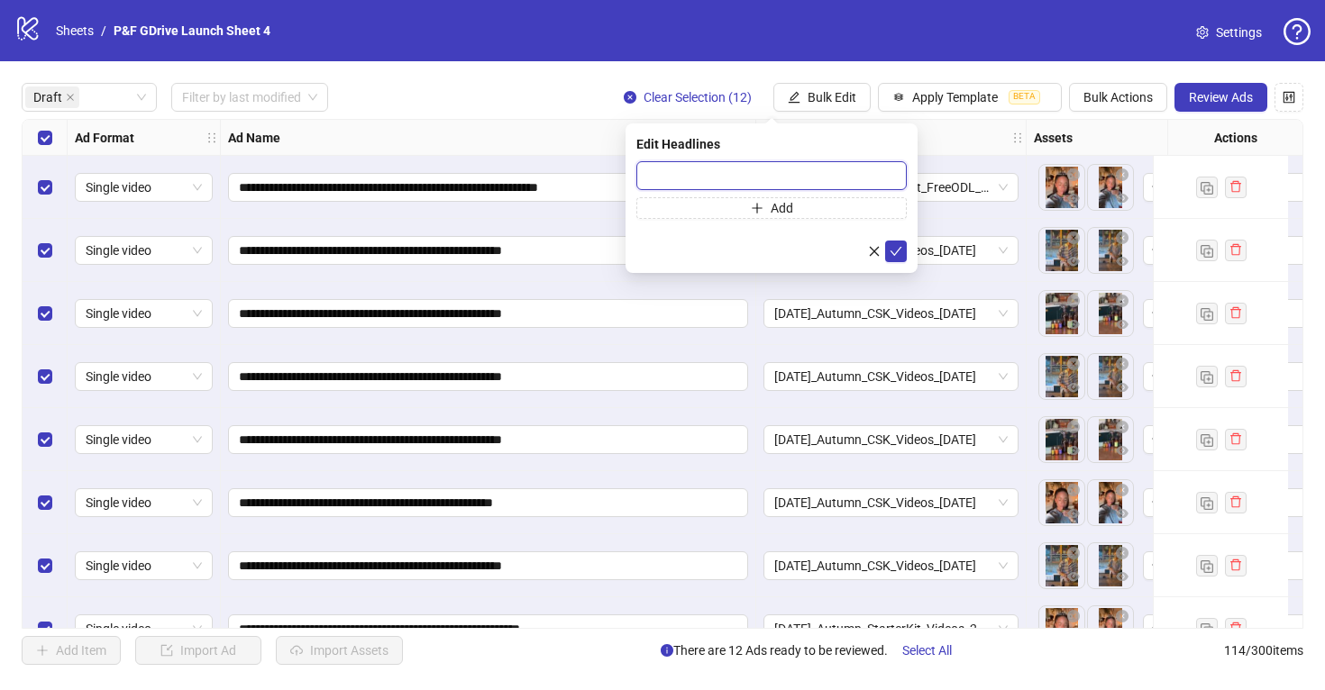
paste input "**********"
type input "**********"
click at [894, 251] on icon "check" at bounding box center [895, 251] width 13 height 13
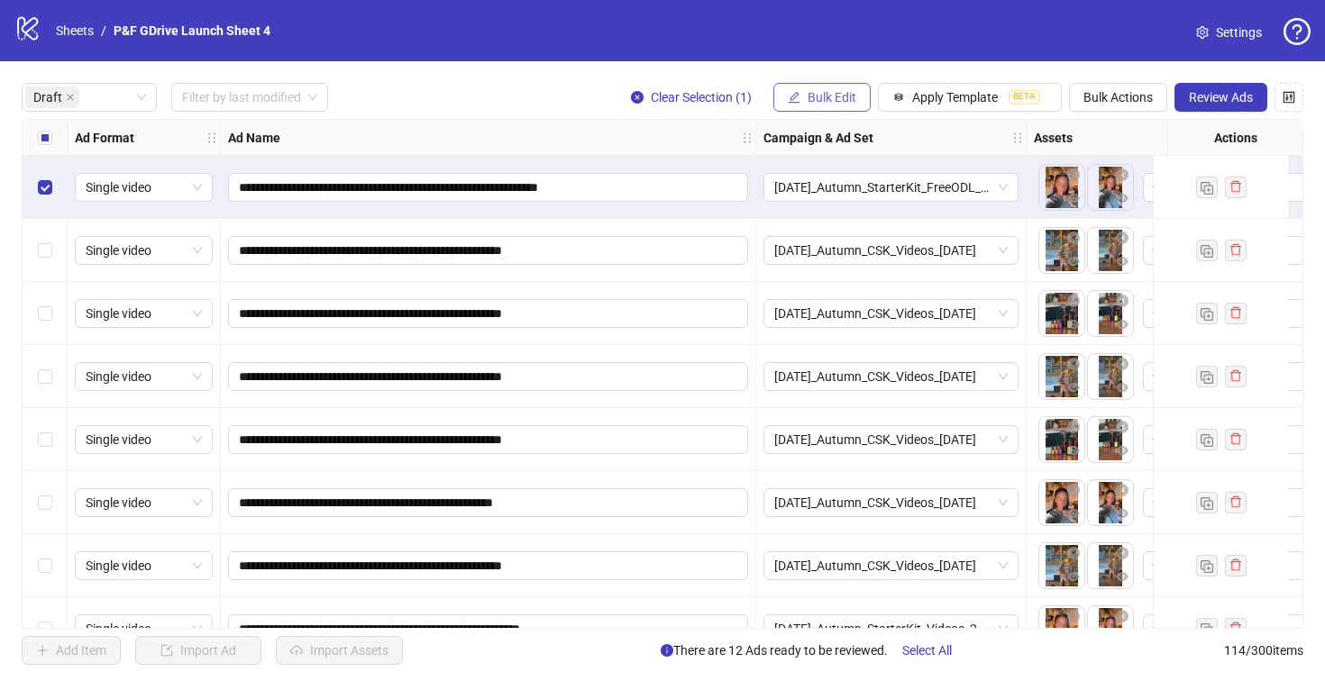
click at [853, 106] on button "Bulk Edit" at bounding box center [821, 97] width 97 height 29
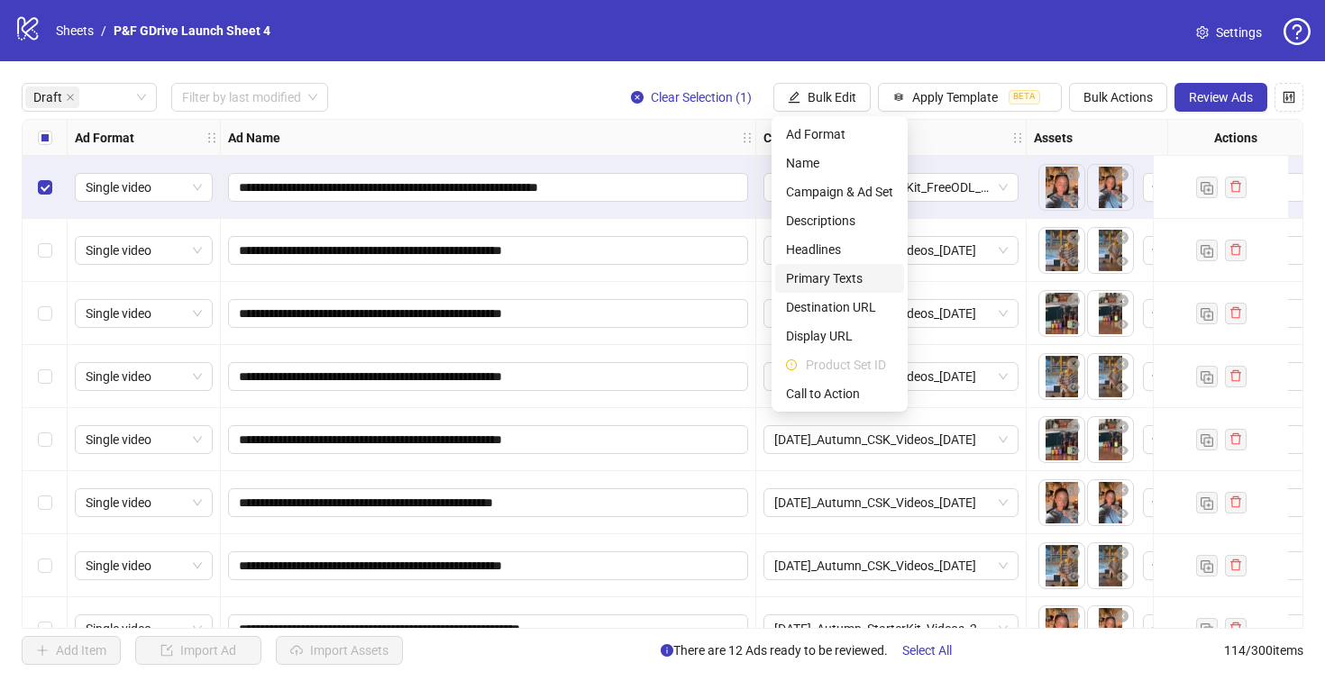
click at [842, 282] on span "Primary Texts" at bounding box center [839, 279] width 107 height 20
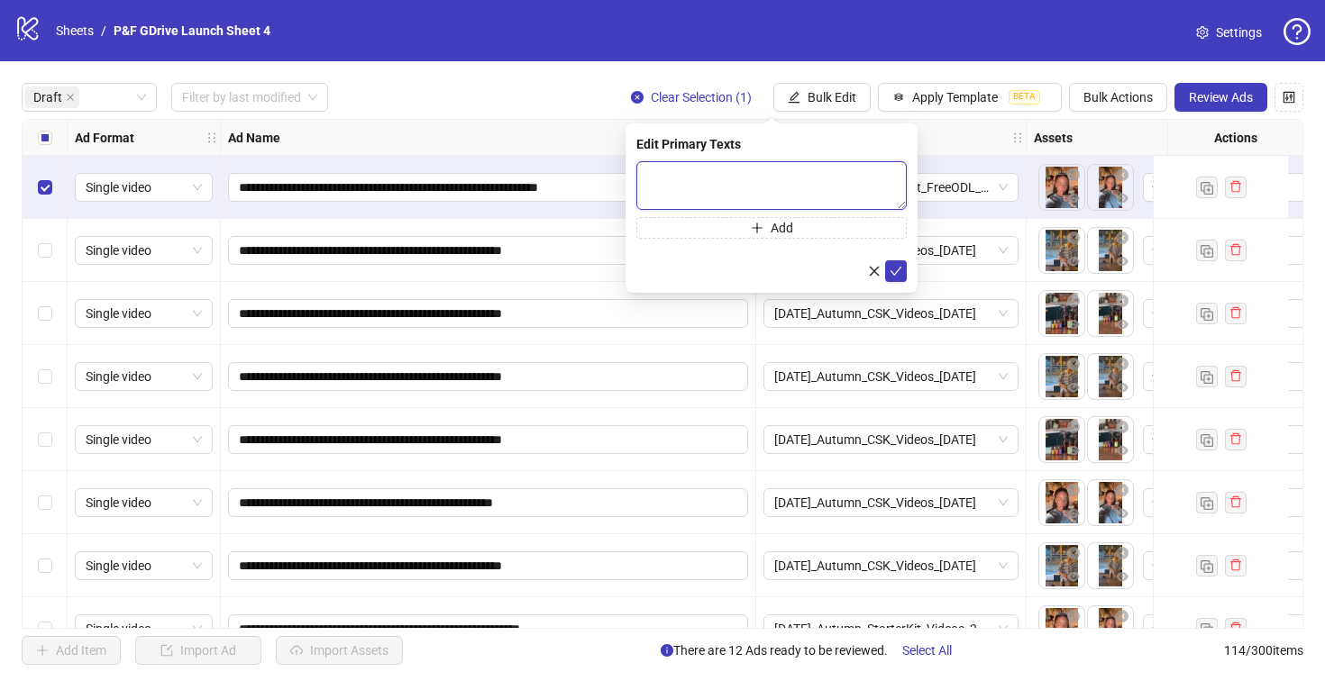
click at [669, 190] on textarea at bounding box center [771, 185] width 270 height 49
paste textarea "**********"
click at [651, 170] on textarea "**********" at bounding box center [771, 185] width 270 height 49
type textarea "**********"
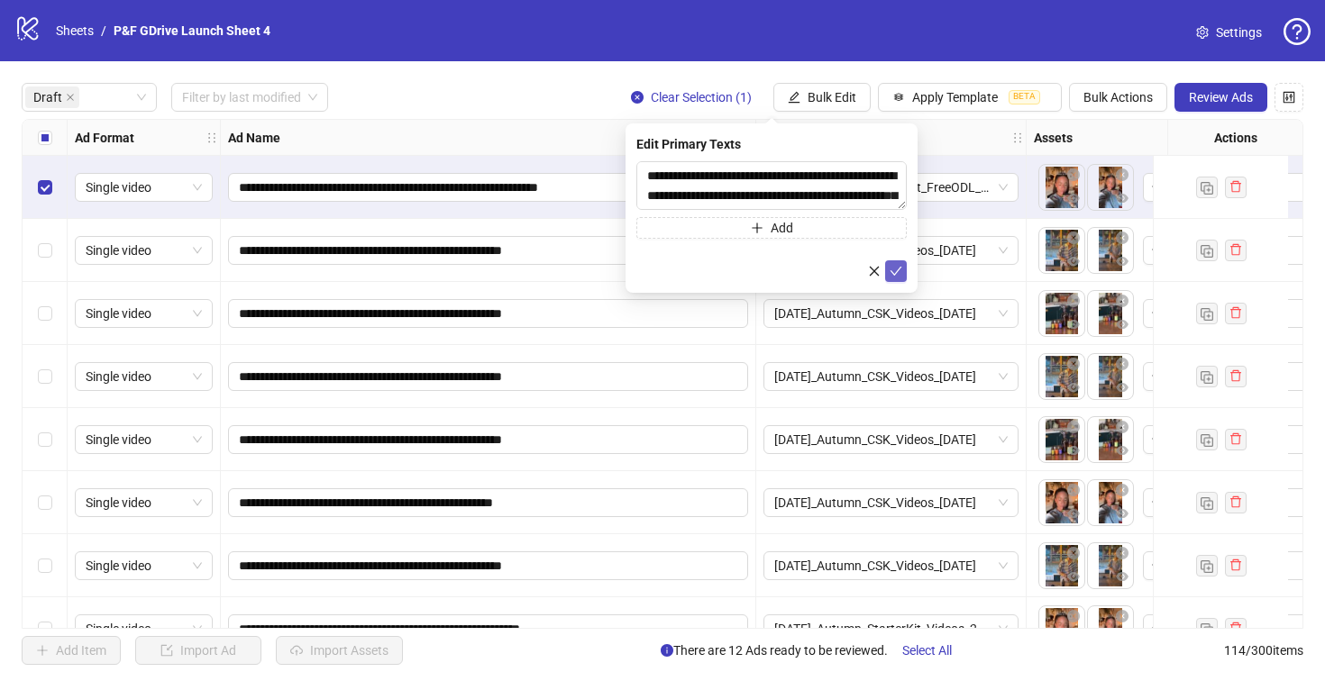
click at [897, 272] on icon "check" at bounding box center [895, 271] width 13 height 13
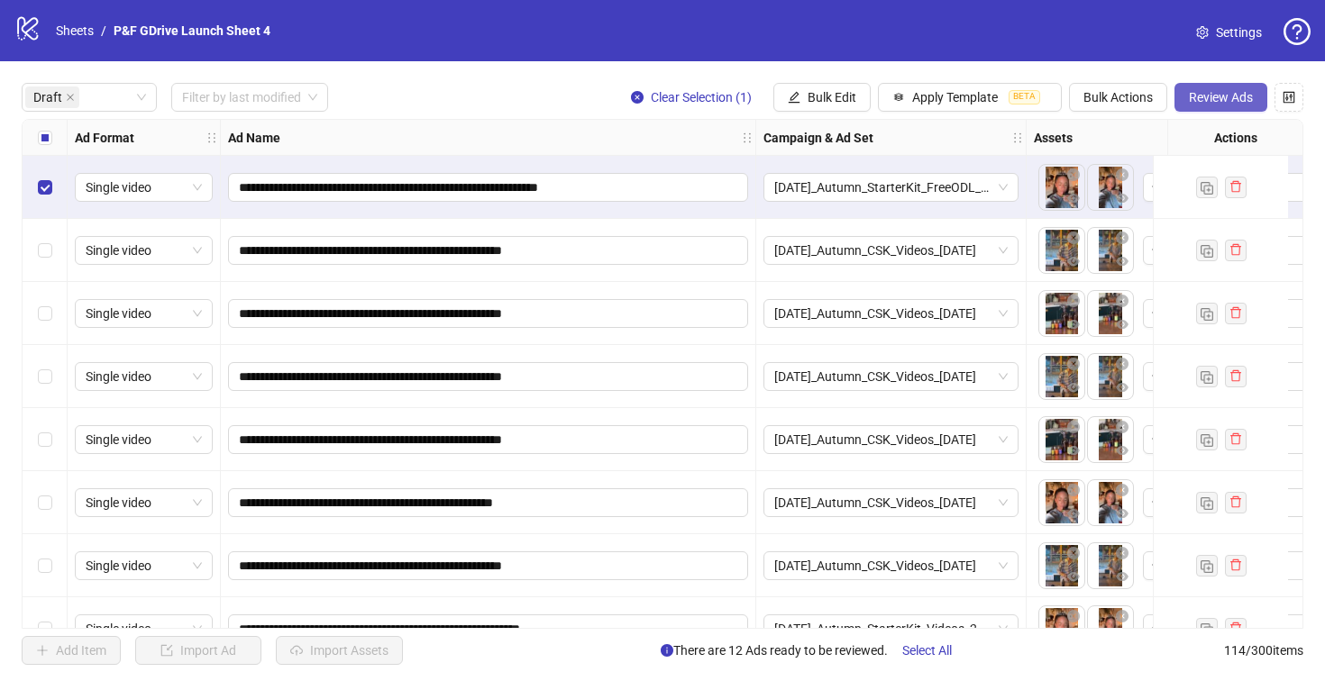
click at [1216, 100] on span "Review Ads" at bounding box center [1220, 97] width 64 height 14
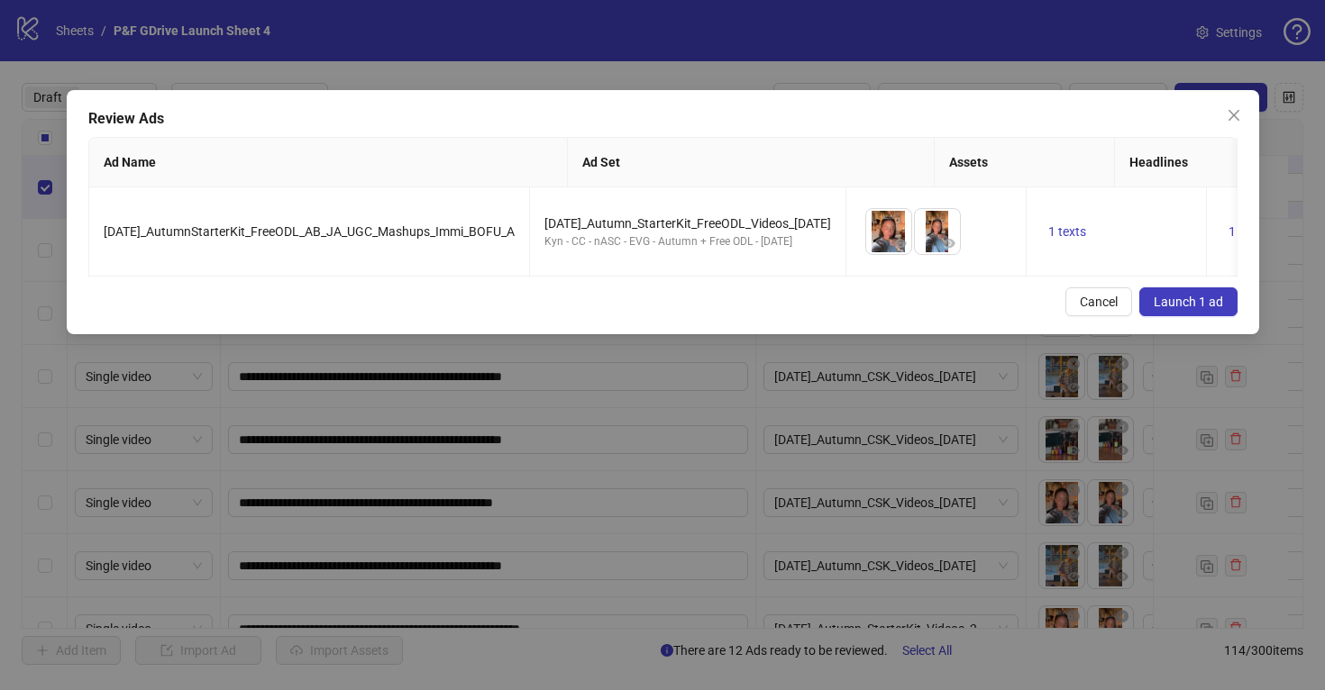
click at [1187, 288] on button "Launch 1 ad" at bounding box center [1188, 301] width 98 height 29
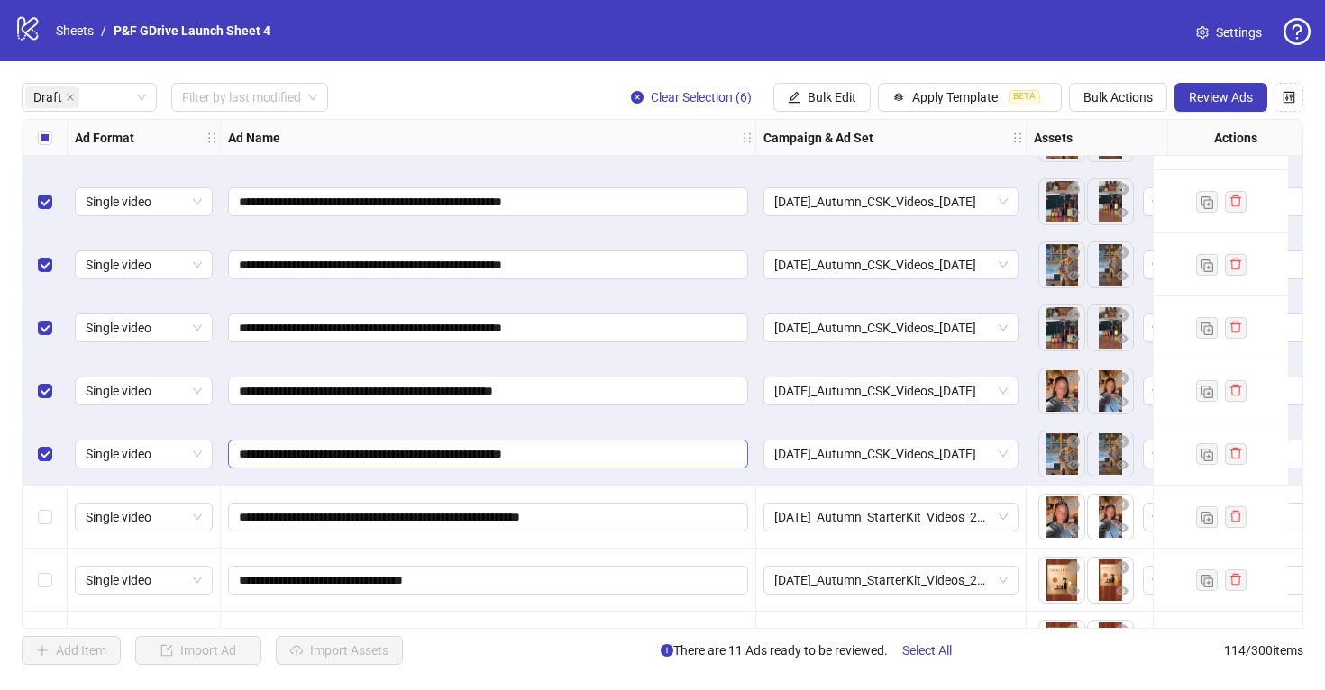
scroll to position [47, 0]
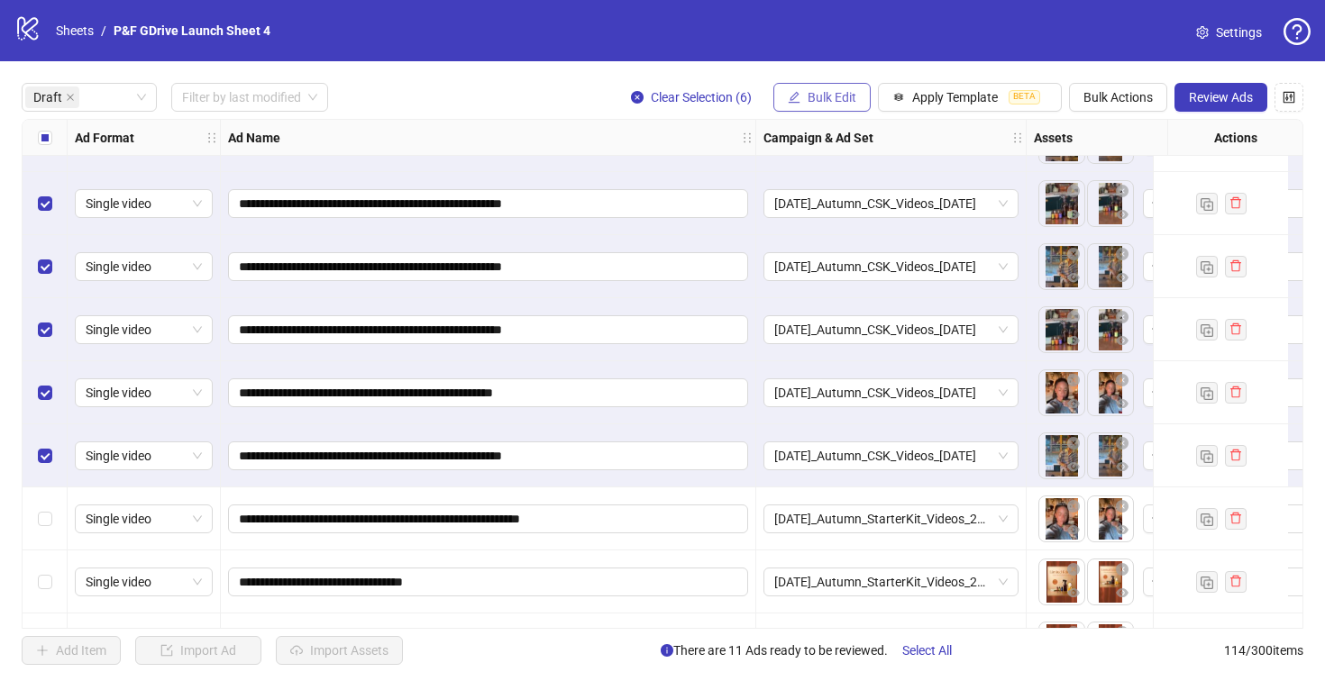
click at [823, 92] on span "Bulk Edit" at bounding box center [831, 97] width 49 height 14
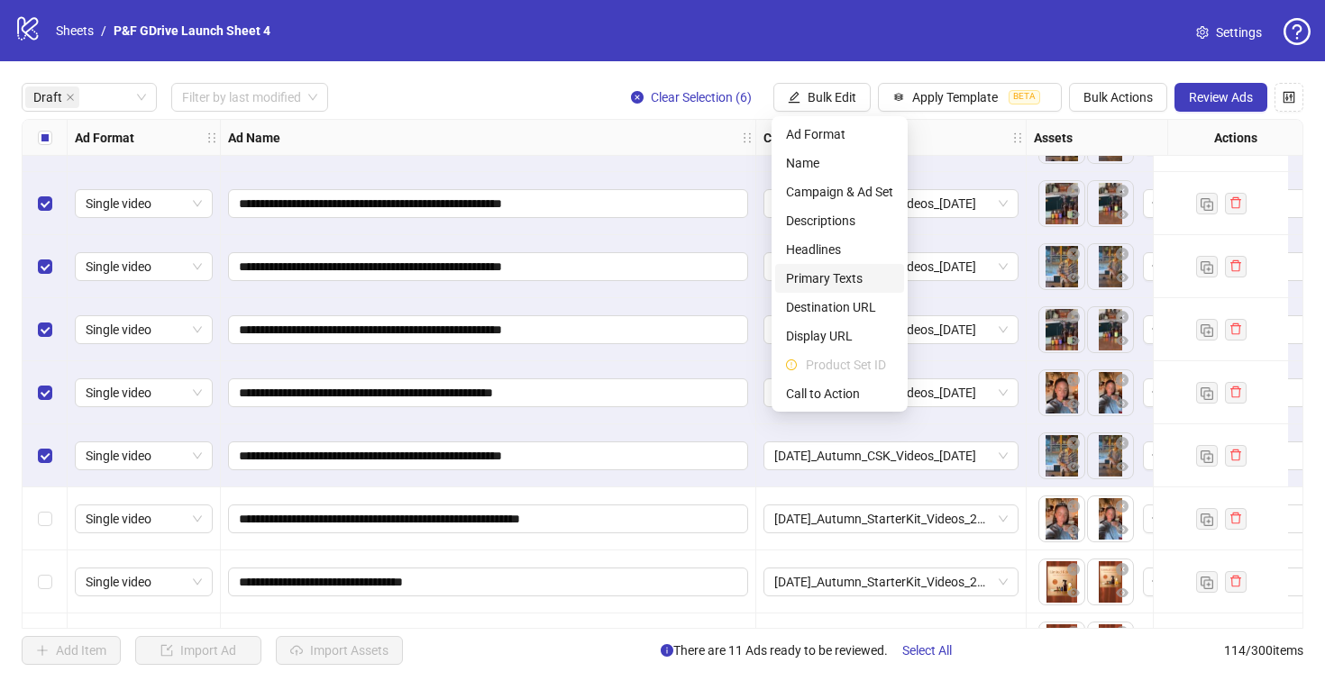
click at [834, 273] on span "Primary Texts" at bounding box center [839, 279] width 107 height 20
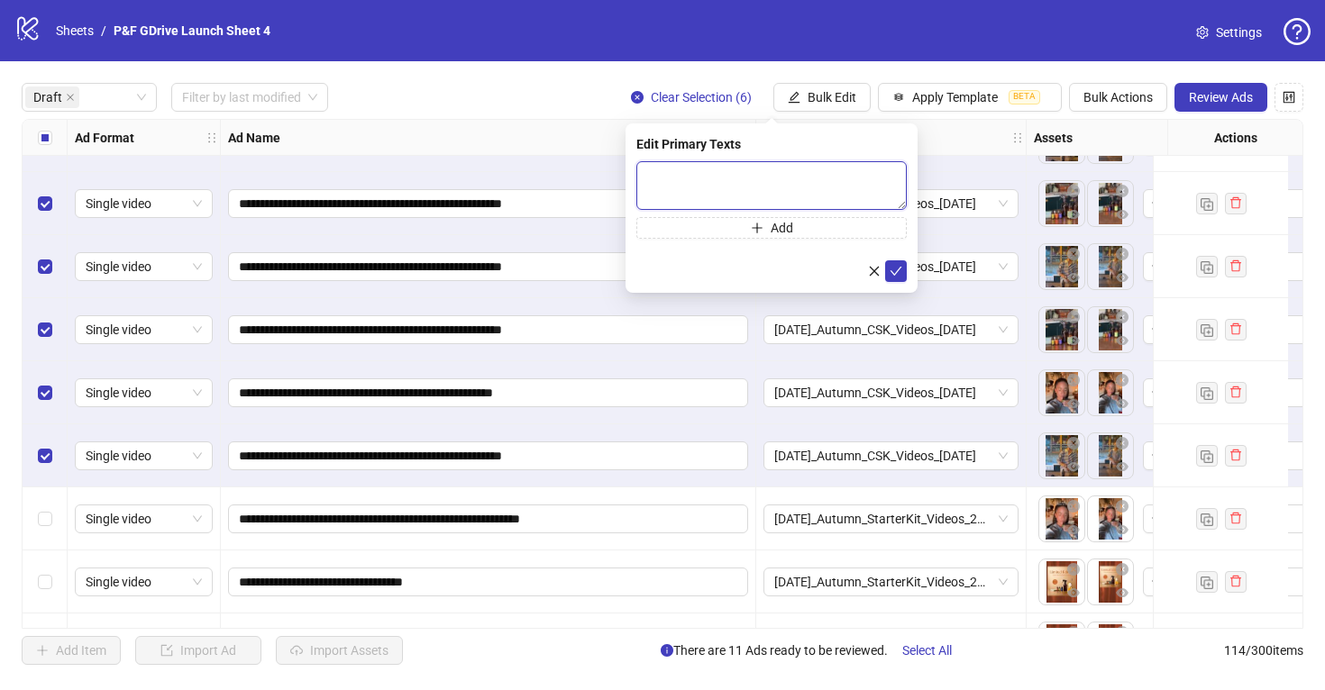
click at [688, 178] on textarea at bounding box center [771, 185] width 270 height 49
paste textarea "**********"
click at [651, 172] on textarea "**********" at bounding box center [771, 185] width 270 height 49
type textarea "**********"
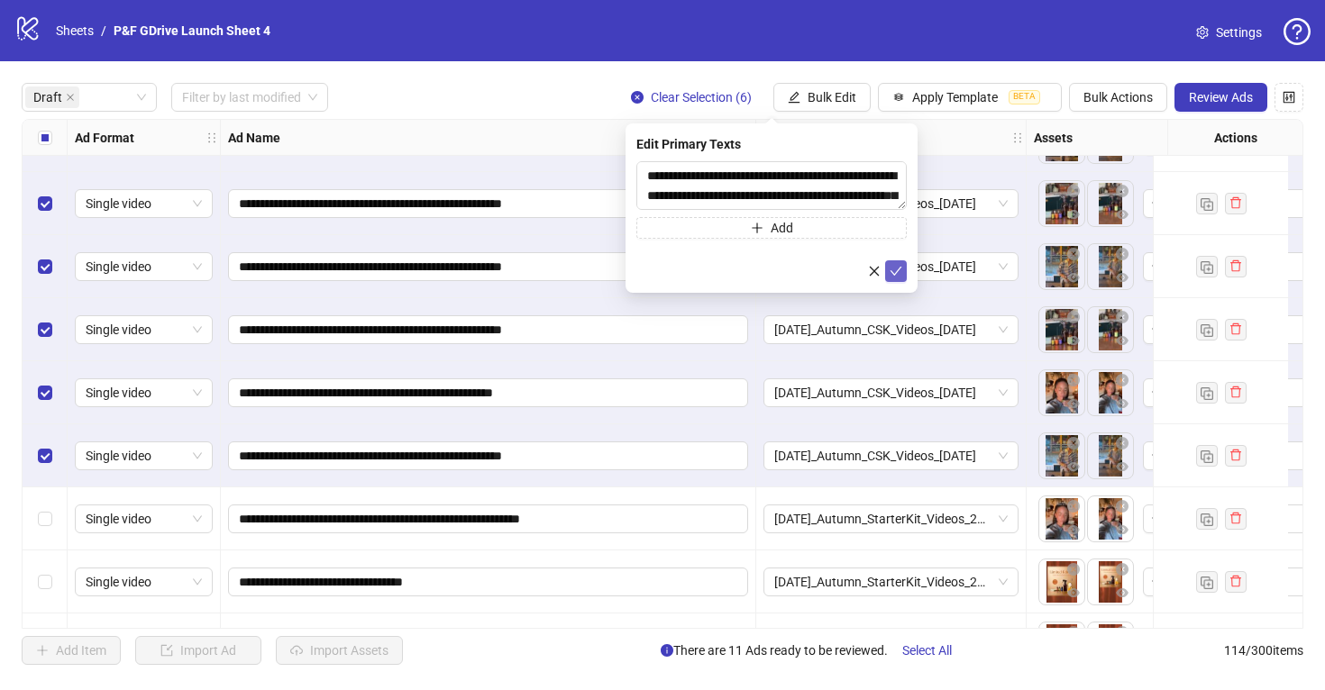
click at [897, 274] on icon "check" at bounding box center [895, 271] width 13 height 13
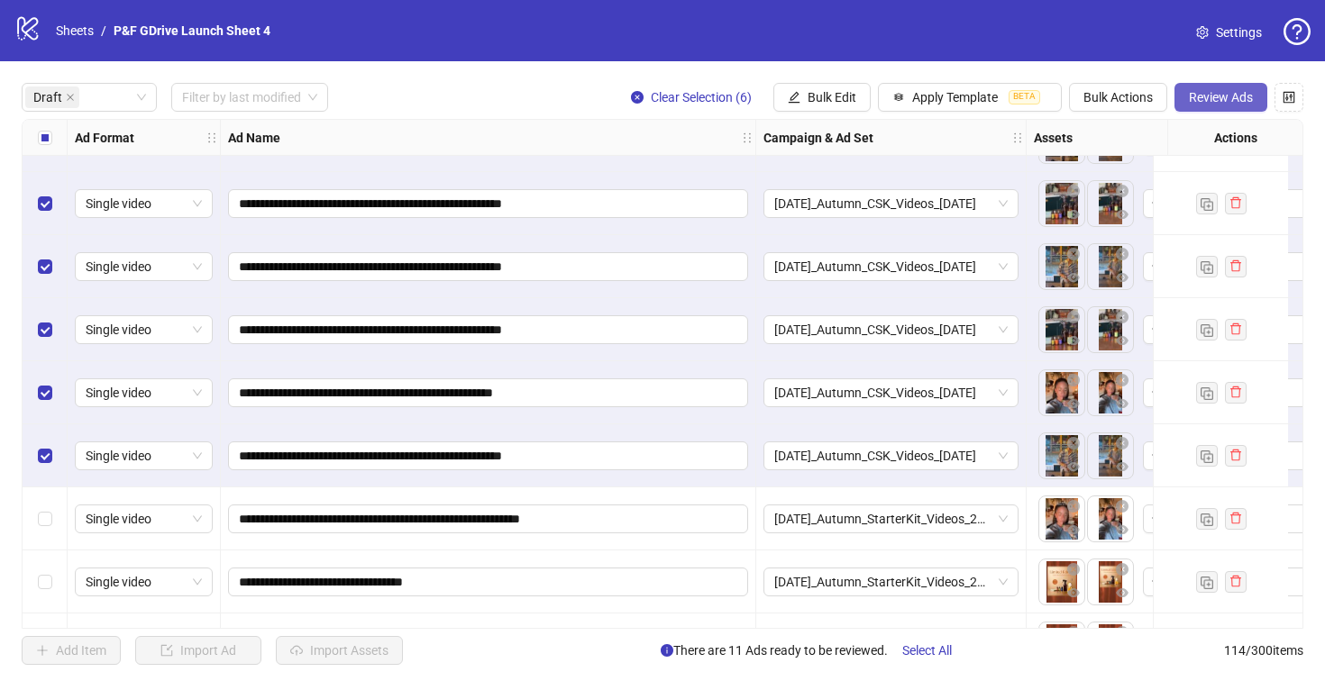
click at [1199, 90] on span "Review Ads" at bounding box center [1220, 97] width 64 height 14
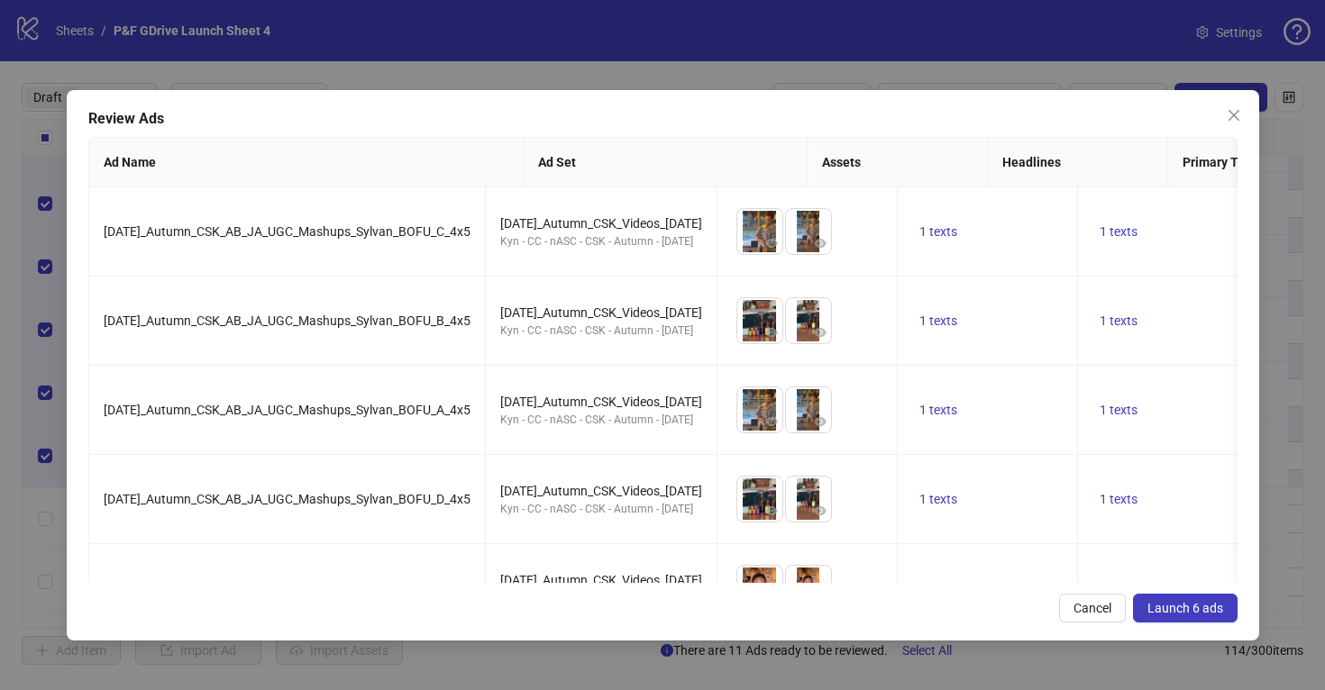
click at [1182, 605] on span "Launch 6 ads" at bounding box center [1185, 608] width 76 height 14
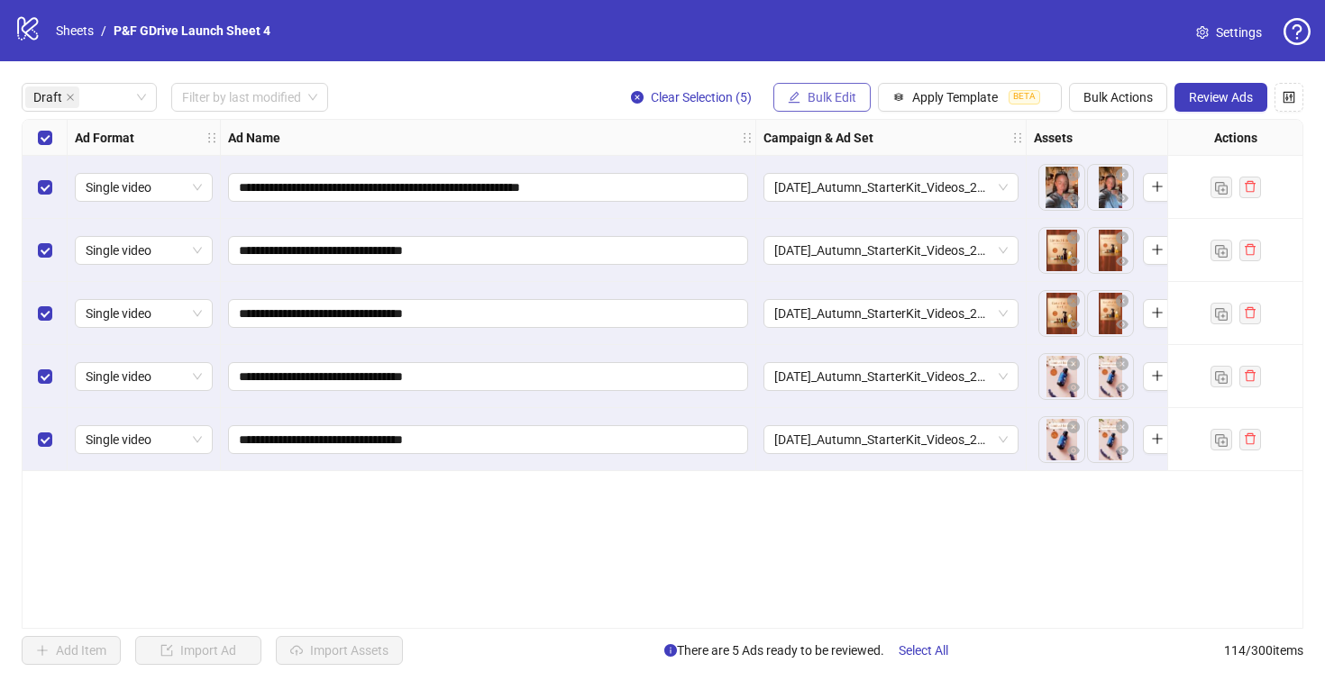
click at [819, 96] on span "Bulk Edit" at bounding box center [831, 97] width 49 height 14
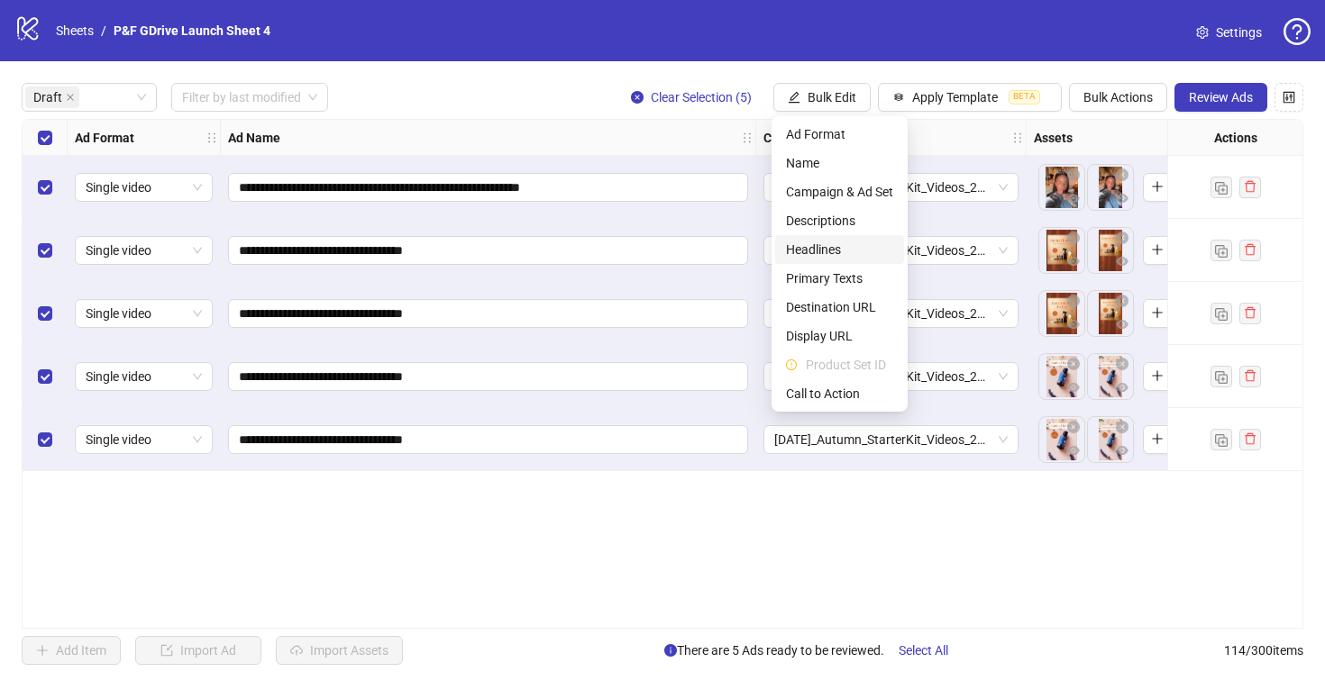
click at [845, 244] on span "Headlines" at bounding box center [839, 250] width 107 height 20
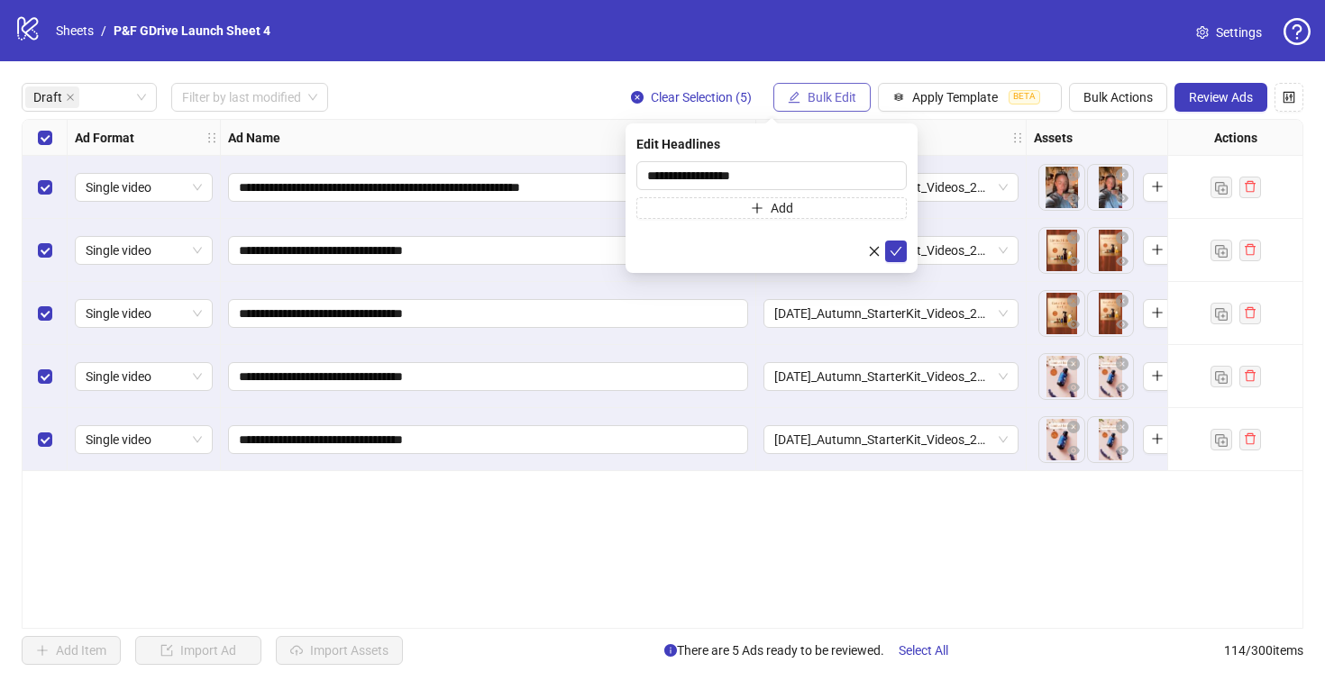
click at [836, 86] on button "Bulk Edit" at bounding box center [821, 97] width 97 height 29
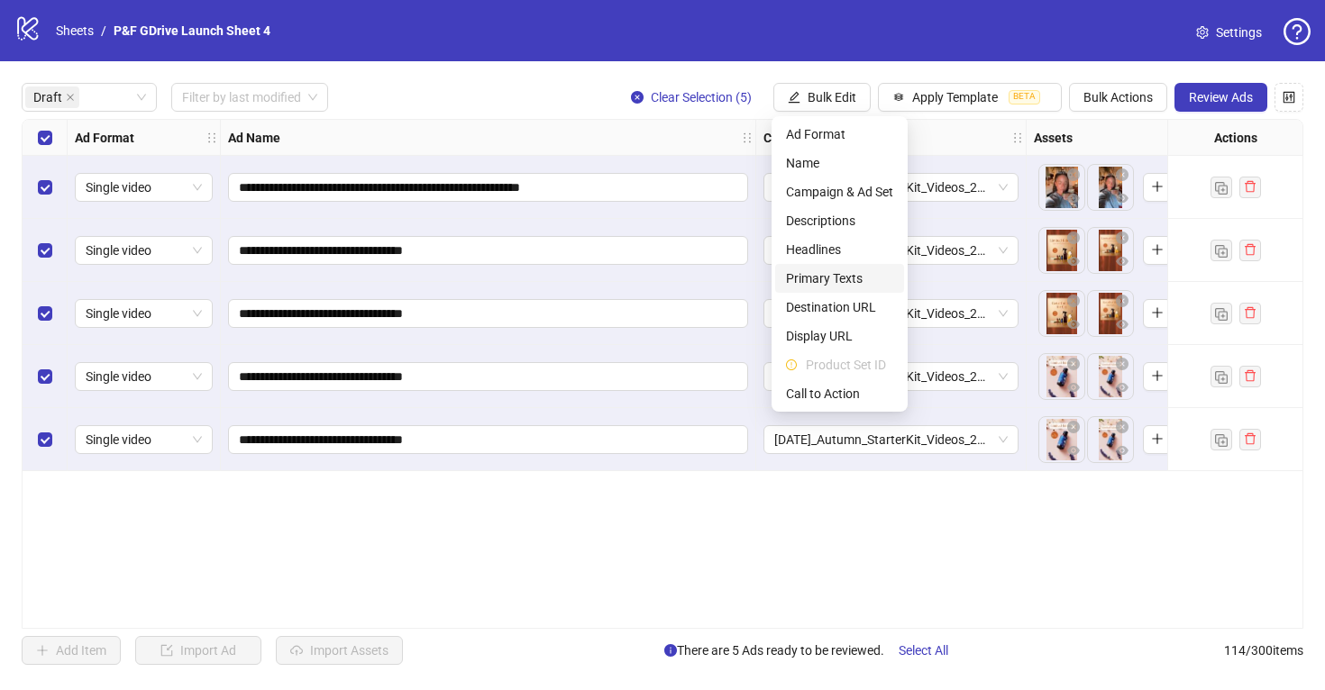
click at [838, 284] on span "Primary Texts" at bounding box center [839, 279] width 107 height 20
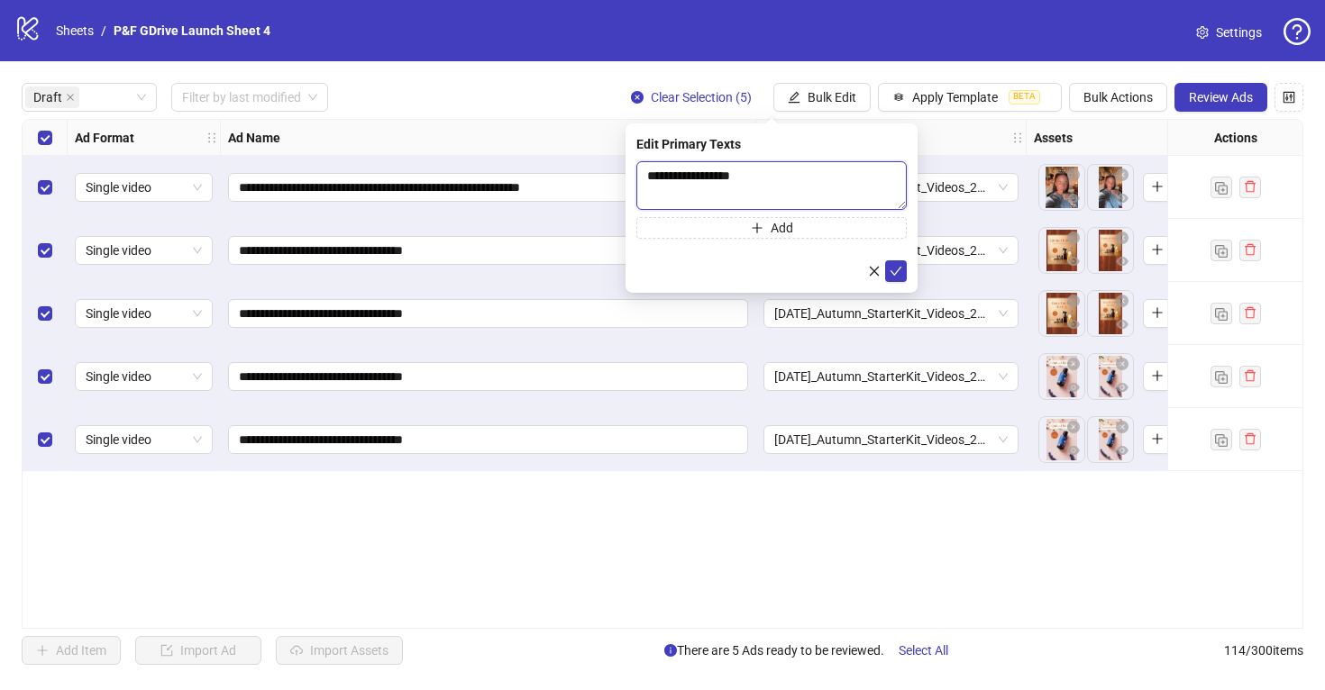
click at [679, 187] on textarea "**********" at bounding box center [771, 185] width 270 height 49
paste textarea "**********"
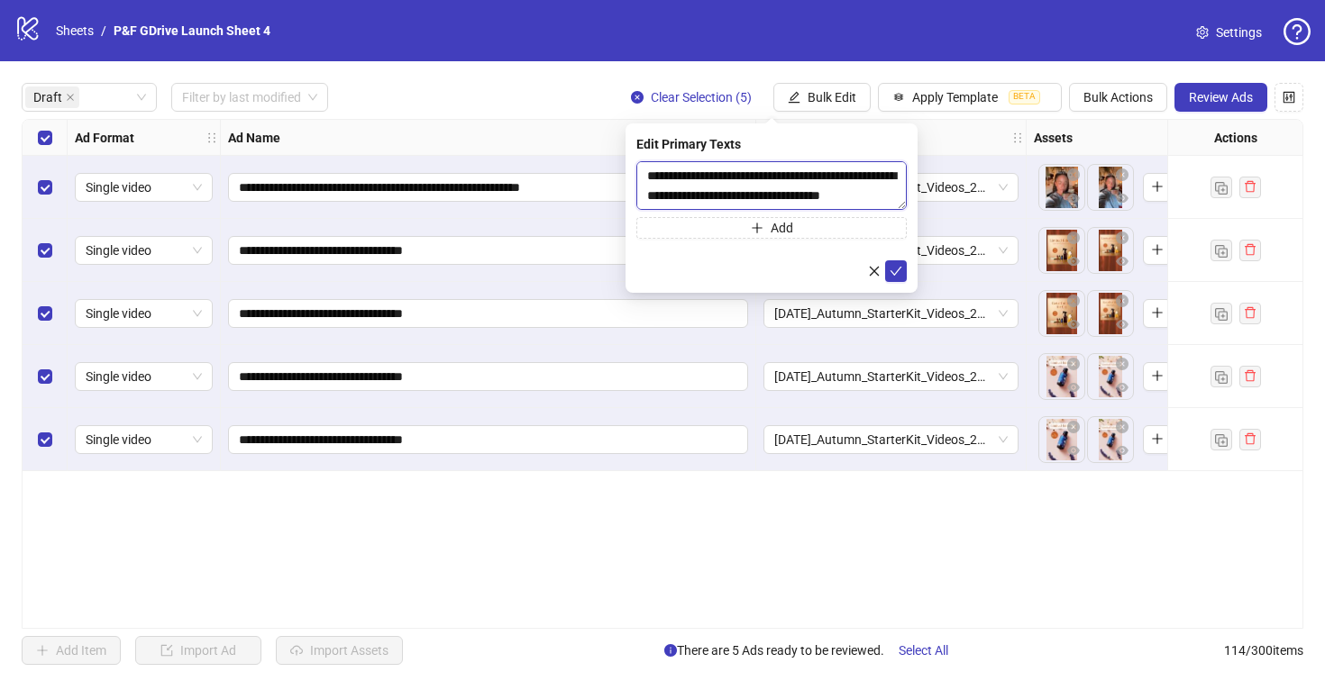
click at [652, 174] on textarea "**********" at bounding box center [771, 185] width 270 height 49
type textarea "**********"
click at [895, 267] on icon "check" at bounding box center [895, 271] width 13 height 13
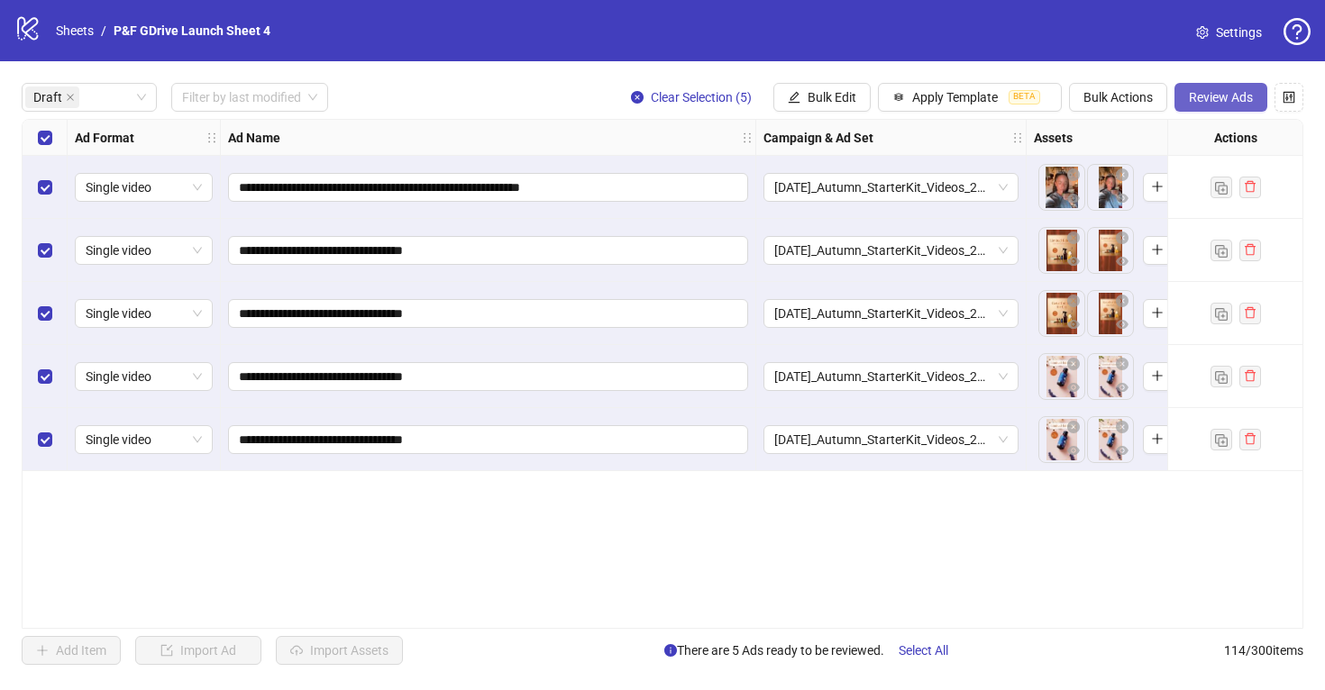
click at [1215, 93] on span "Review Ads" at bounding box center [1220, 97] width 64 height 14
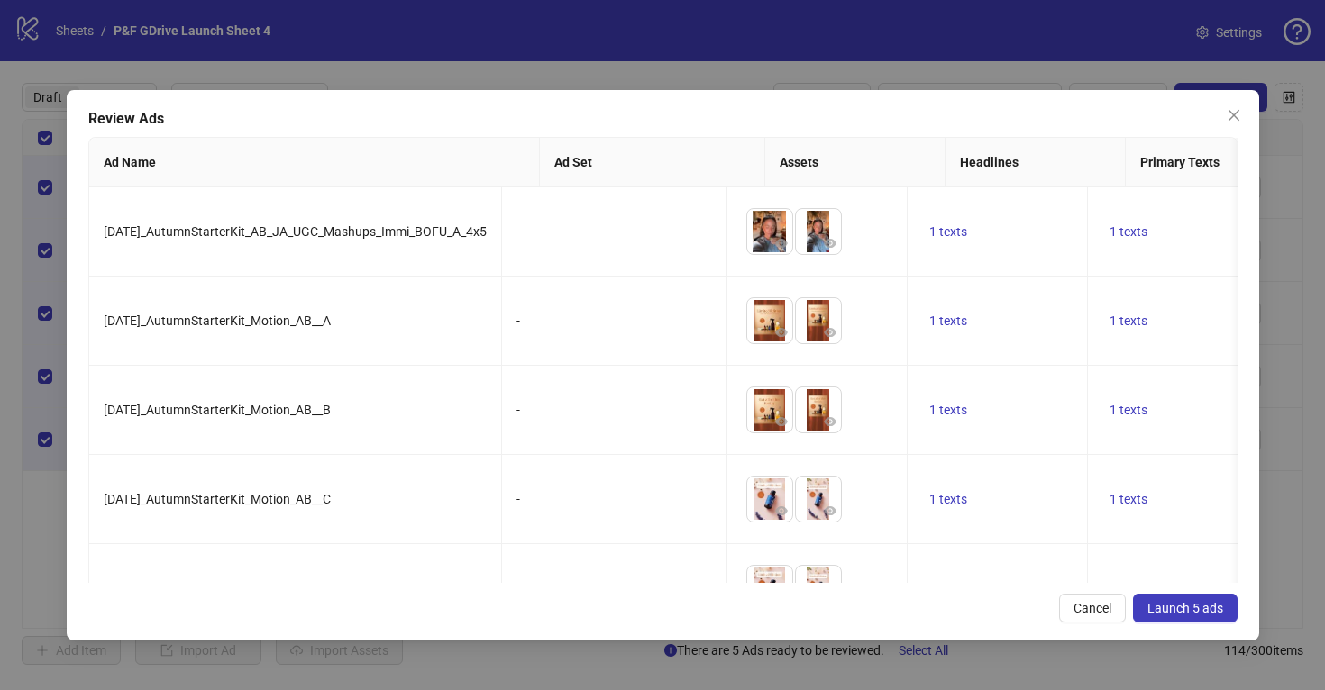
click at [1192, 603] on span "Launch 5 ads" at bounding box center [1185, 608] width 76 height 14
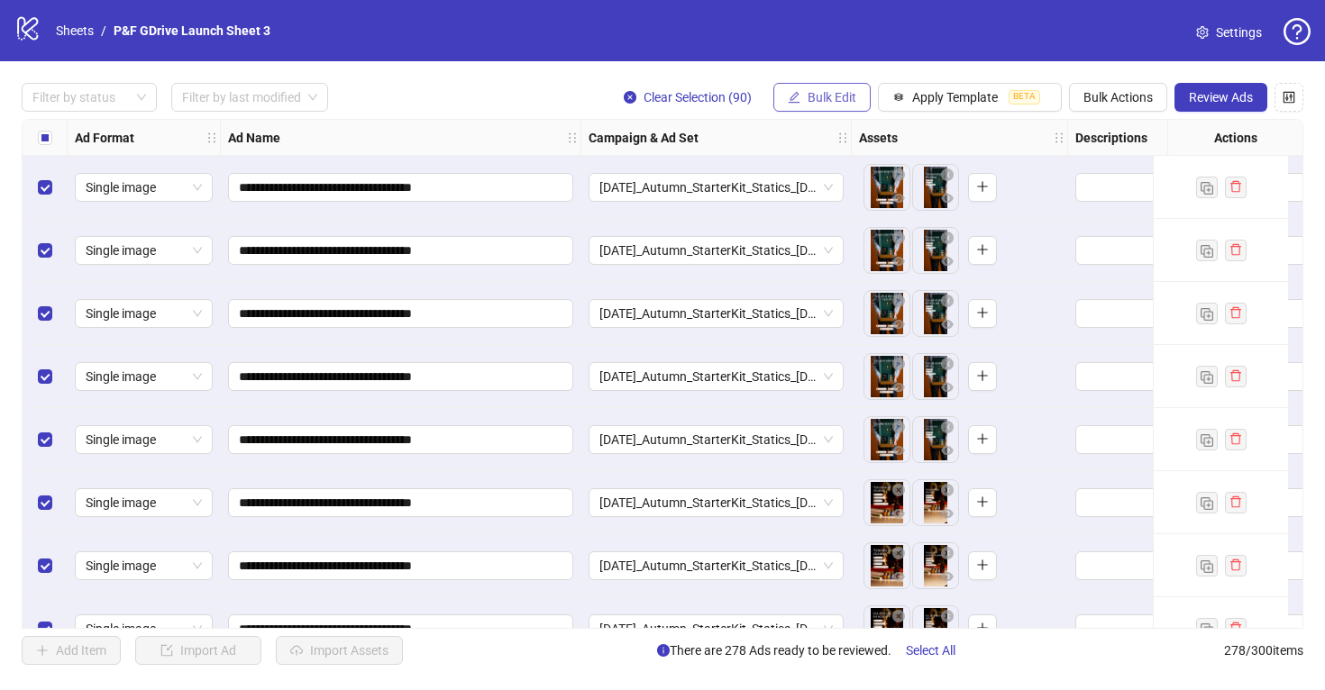
click at [815, 90] on span "Bulk Edit" at bounding box center [831, 97] width 49 height 14
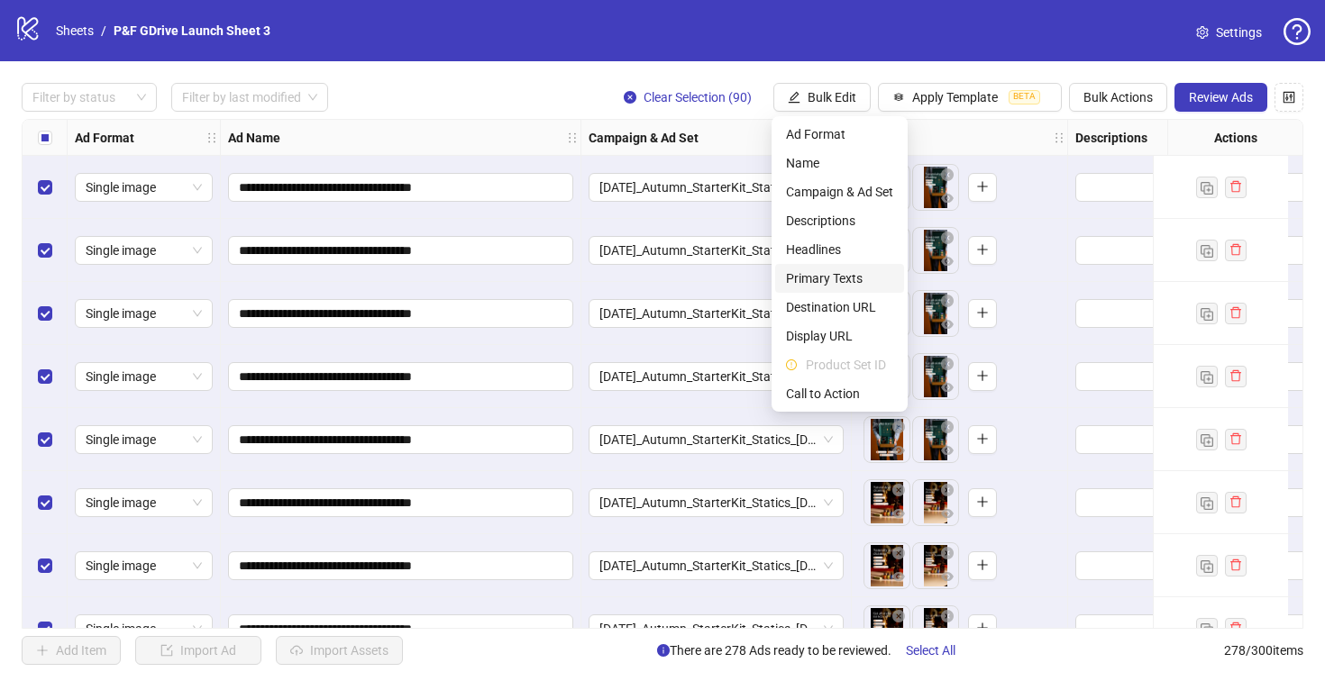
click at [842, 276] on span "Primary Texts" at bounding box center [839, 279] width 107 height 20
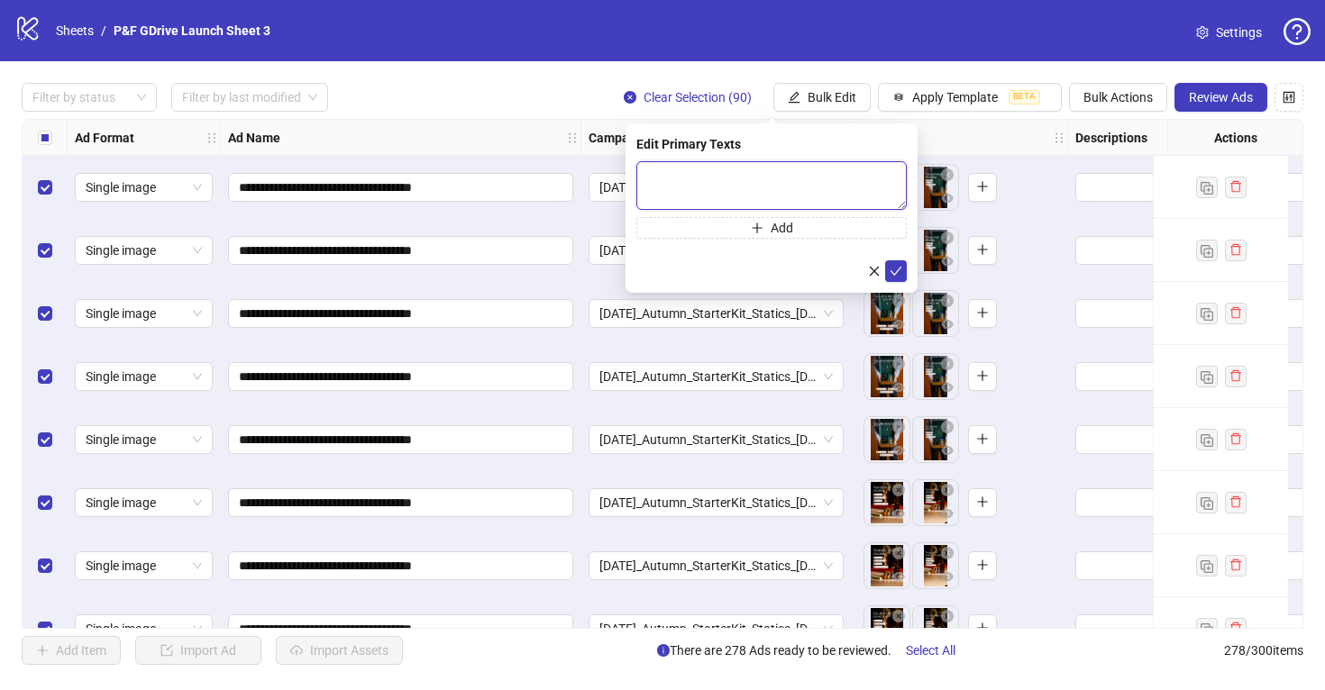
click at [714, 174] on textarea at bounding box center [771, 185] width 270 height 49
paste textarea "**********"
click at [652, 172] on textarea "**********" at bounding box center [771, 185] width 270 height 49
type textarea "**********"
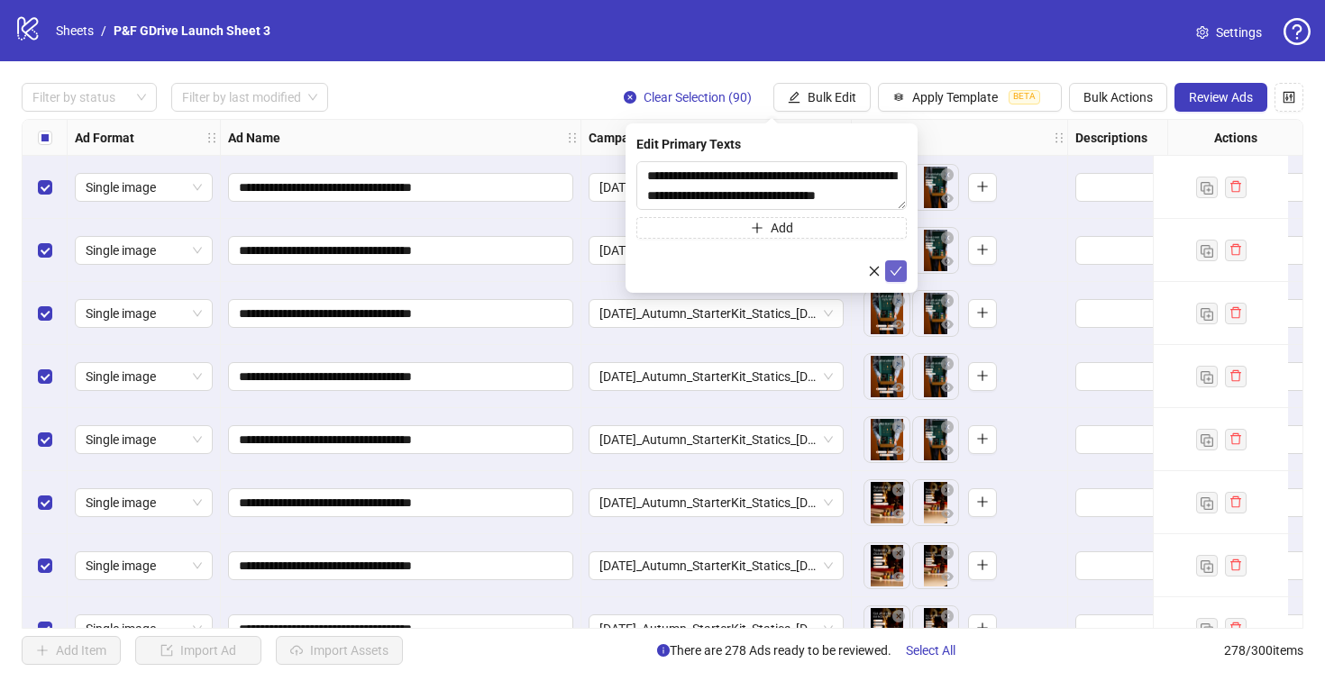
click at [896, 268] on icon "check" at bounding box center [895, 271] width 13 height 13
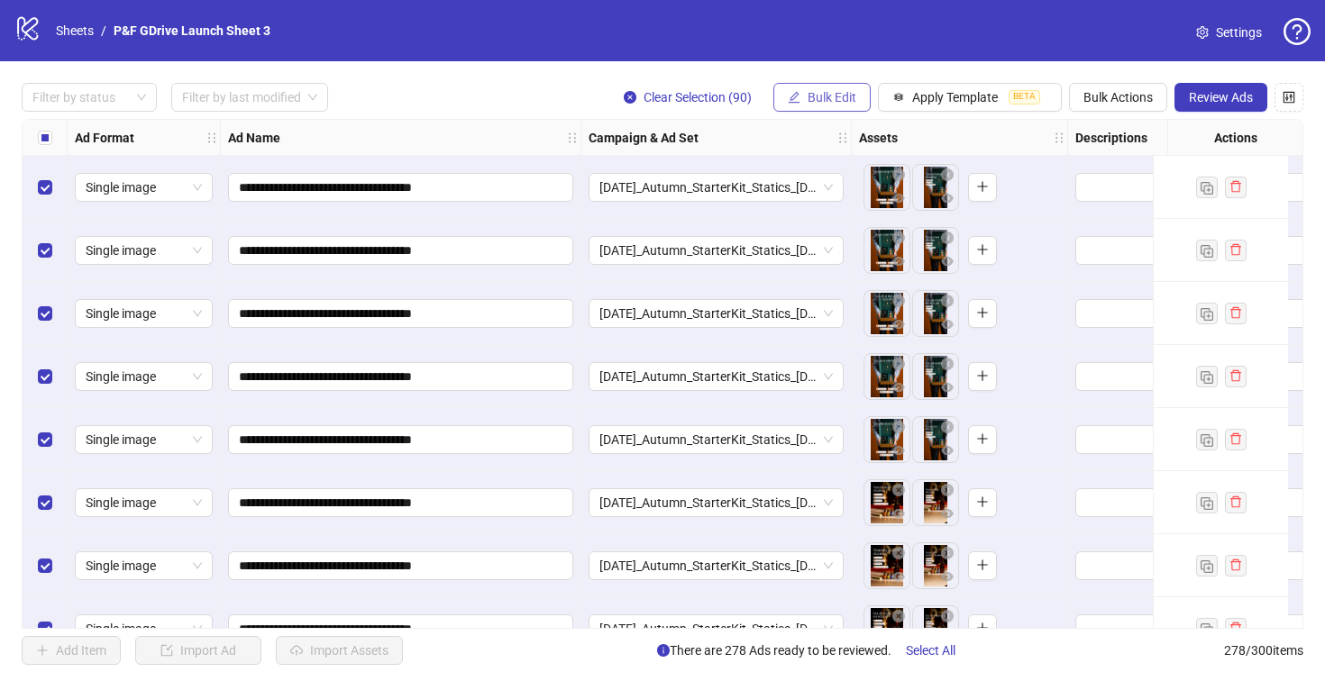
click at [823, 92] on span "Bulk Edit" at bounding box center [831, 97] width 49 height 14
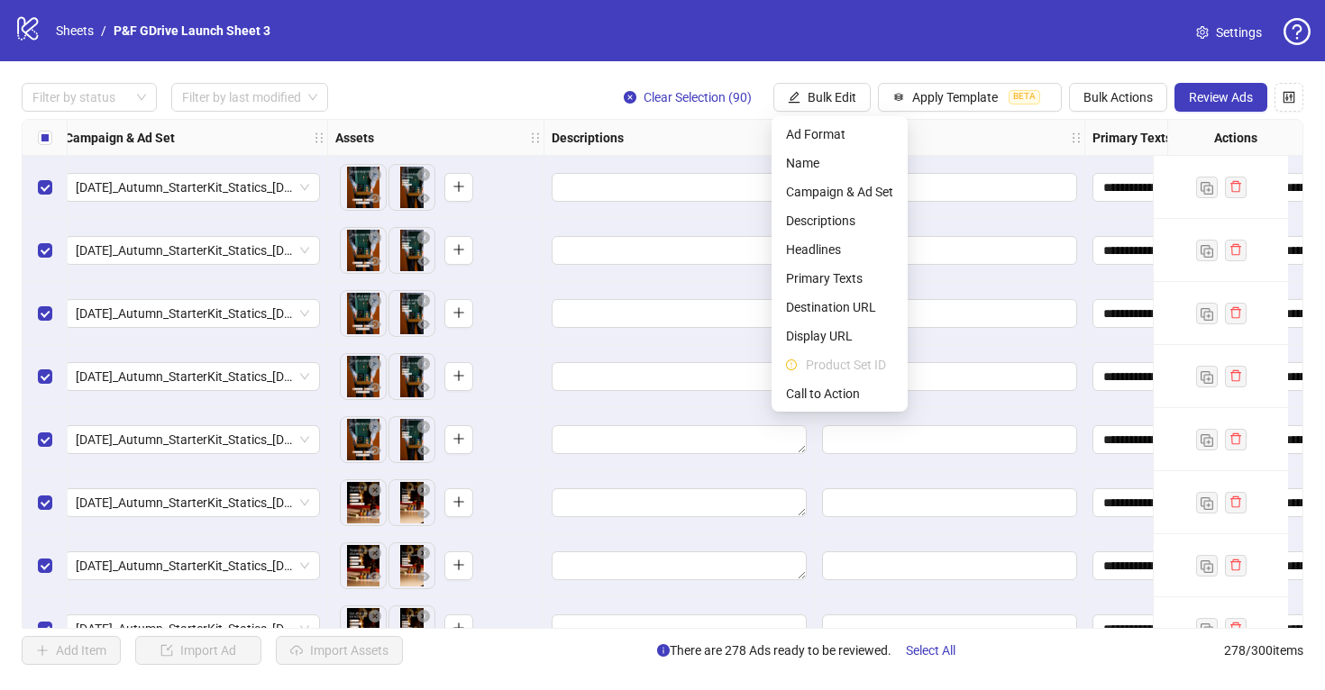
scroll to position [0, 528]
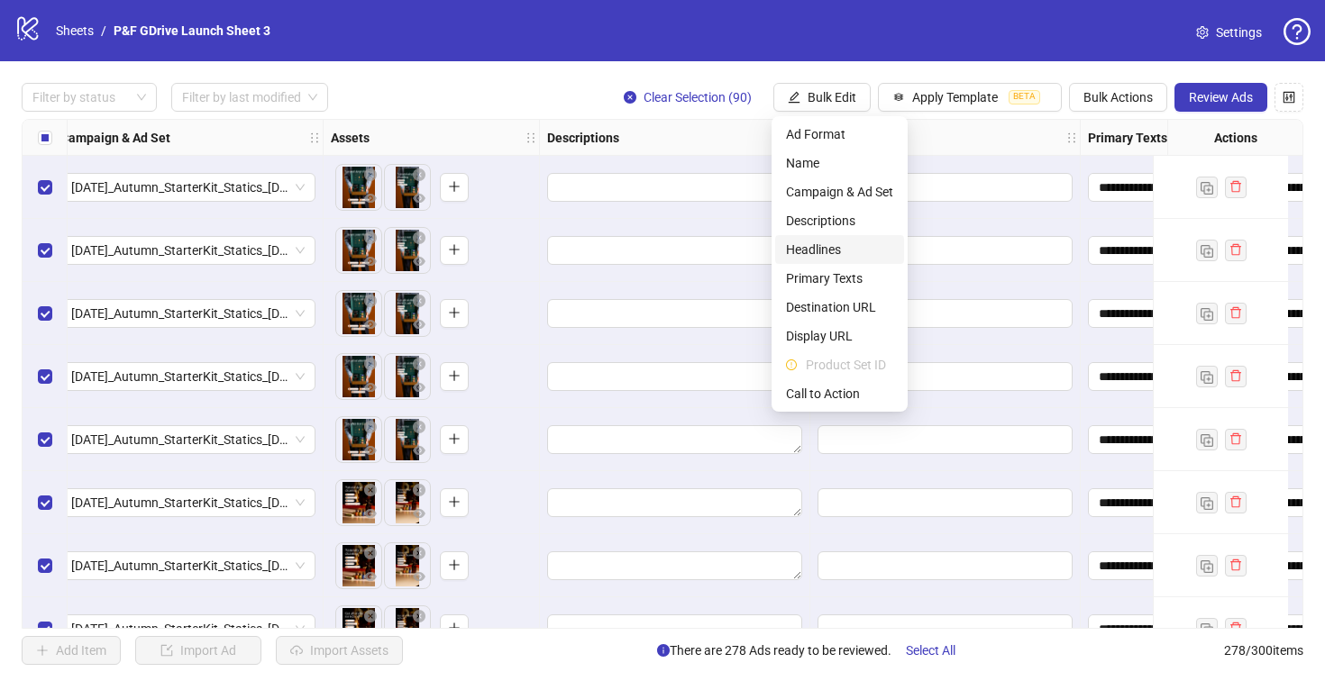
click at [834, 244] on span "Headlines" at bounding box center [839, 250] width 107 height 20
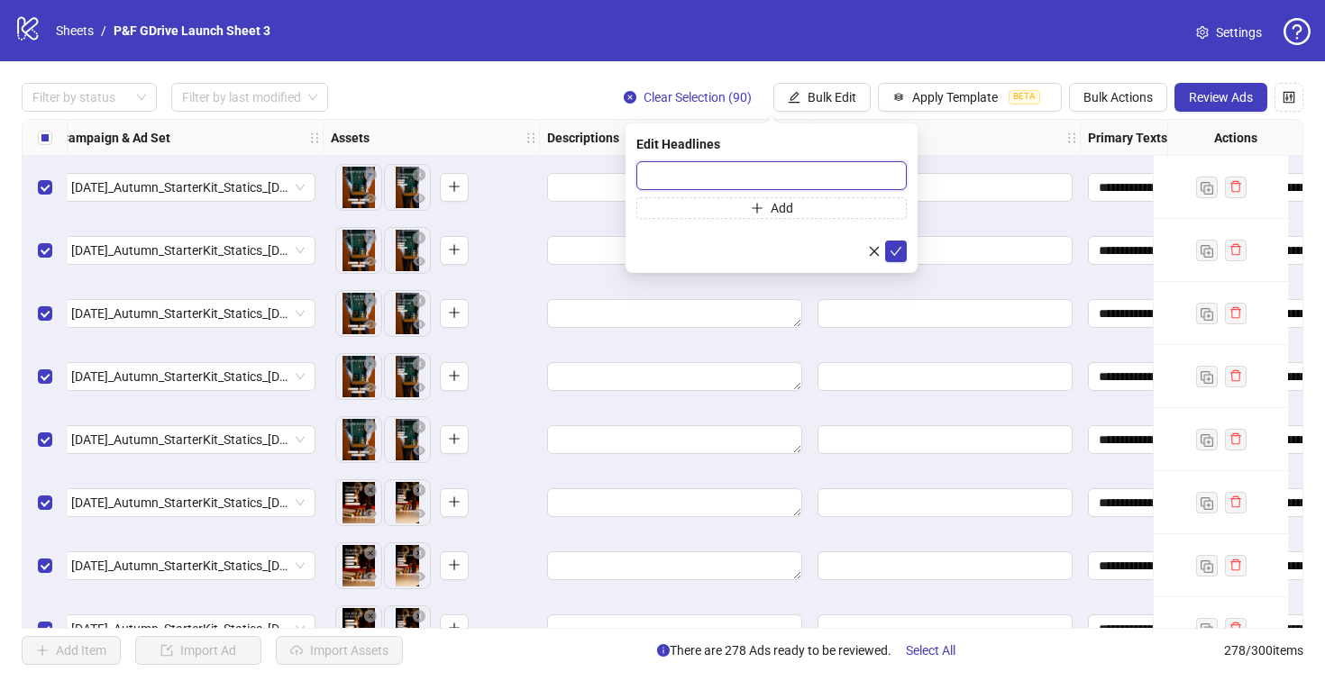
click at [663, 176] on input "text" at bounding box center [771, 175] width 270 height 29
paste input "**********"
type input "**********"
click at [898, 250] on icon "check" at bounding box center [895, 251] width 13 height 13
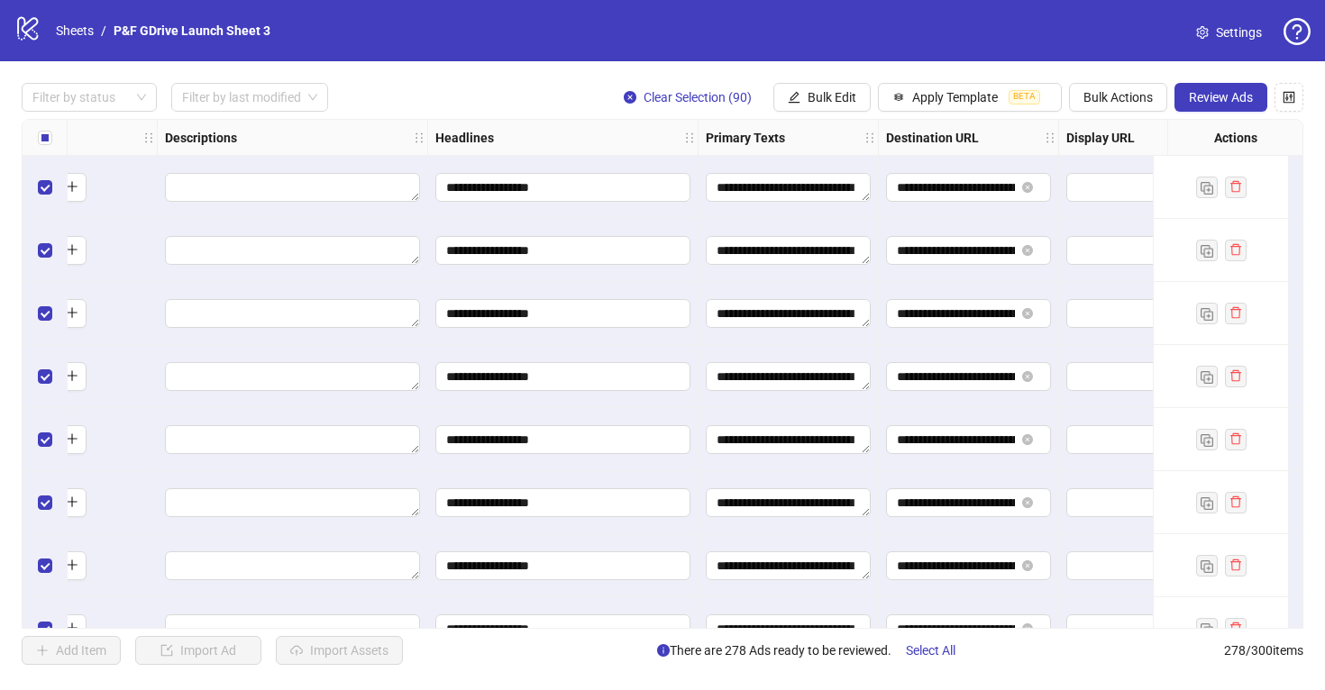
scroll to position [0, 1156]
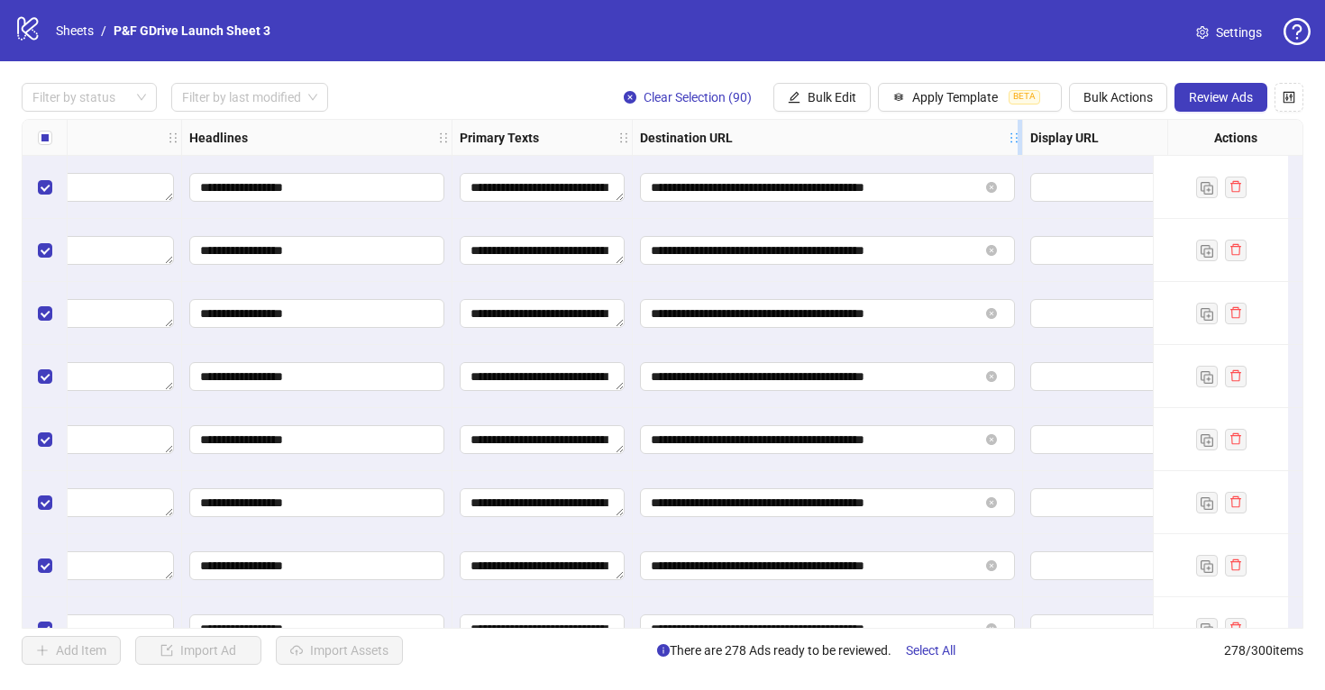
drag, startPoint x: 811, startPoint y: 138, endPoint x: 1021, endPoint y: 139, distance: 209.9
click at [1021, 139] on icon "holder" at bounding box center [1026, 138] width 13 height 13
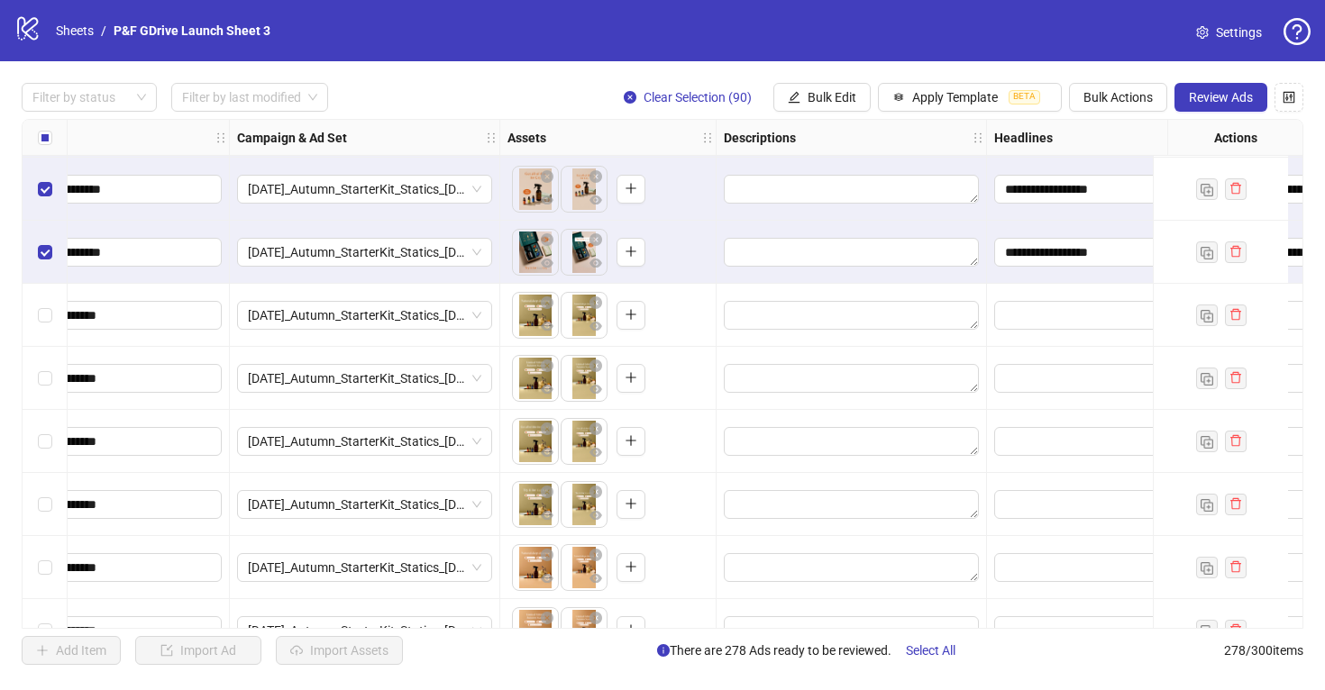
scroll to position [5548, 643]
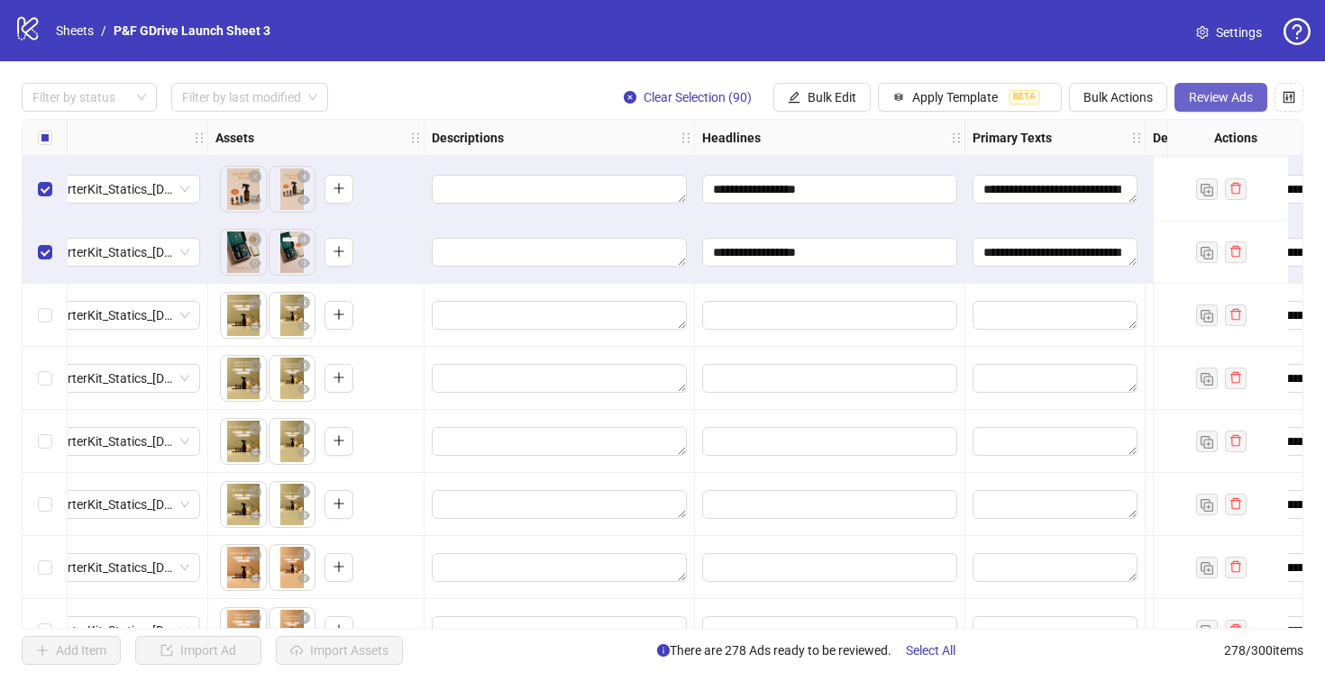
click at [1224, 96] on span "Review Ads" at bounding box center [1220, 97] width 64 height 14
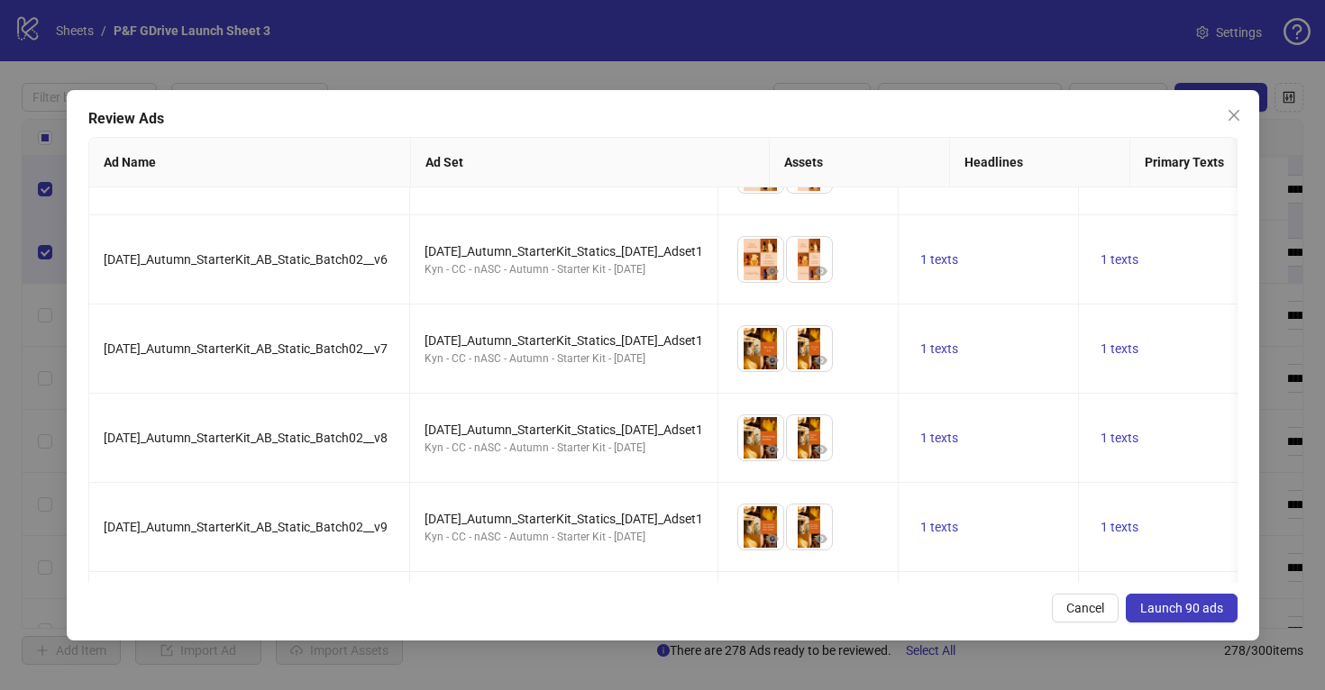
scroll to position [3799, 0]
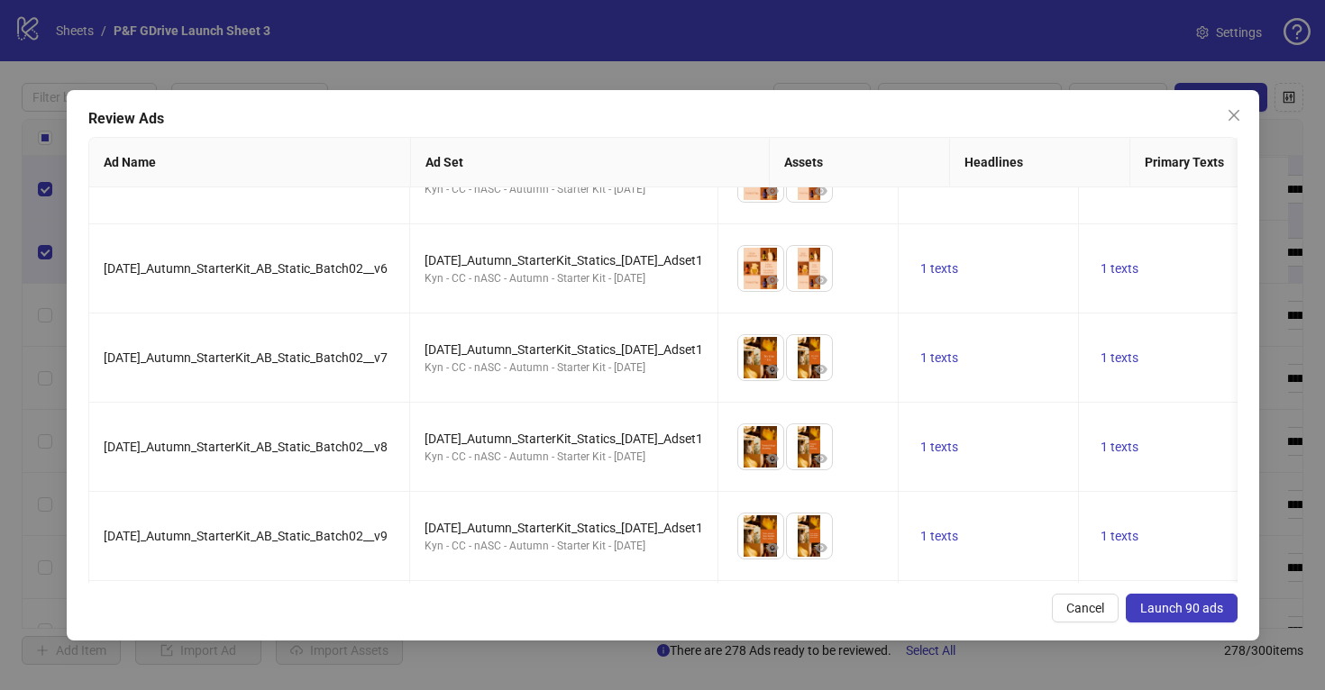
click at [1188, 610] on span "Launch 90 ads" at bounding box center [1181, 608] width 83 height 14
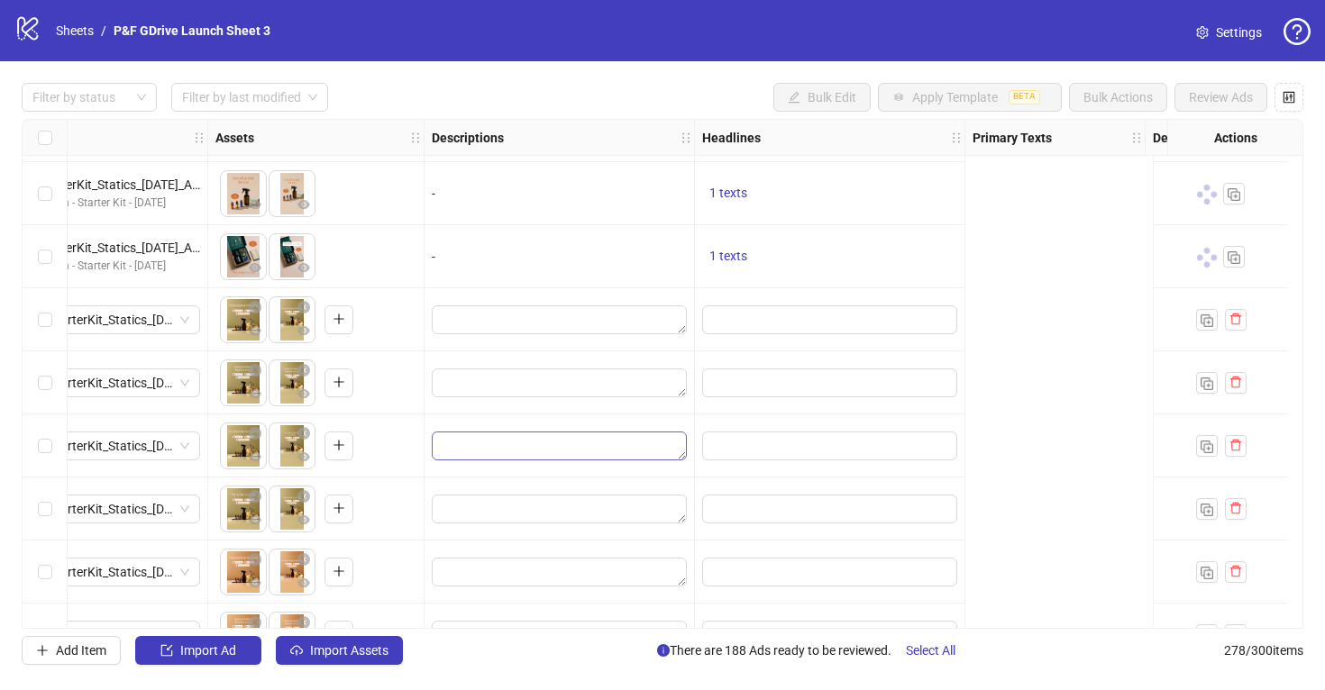
scroll to position [5544, 0]
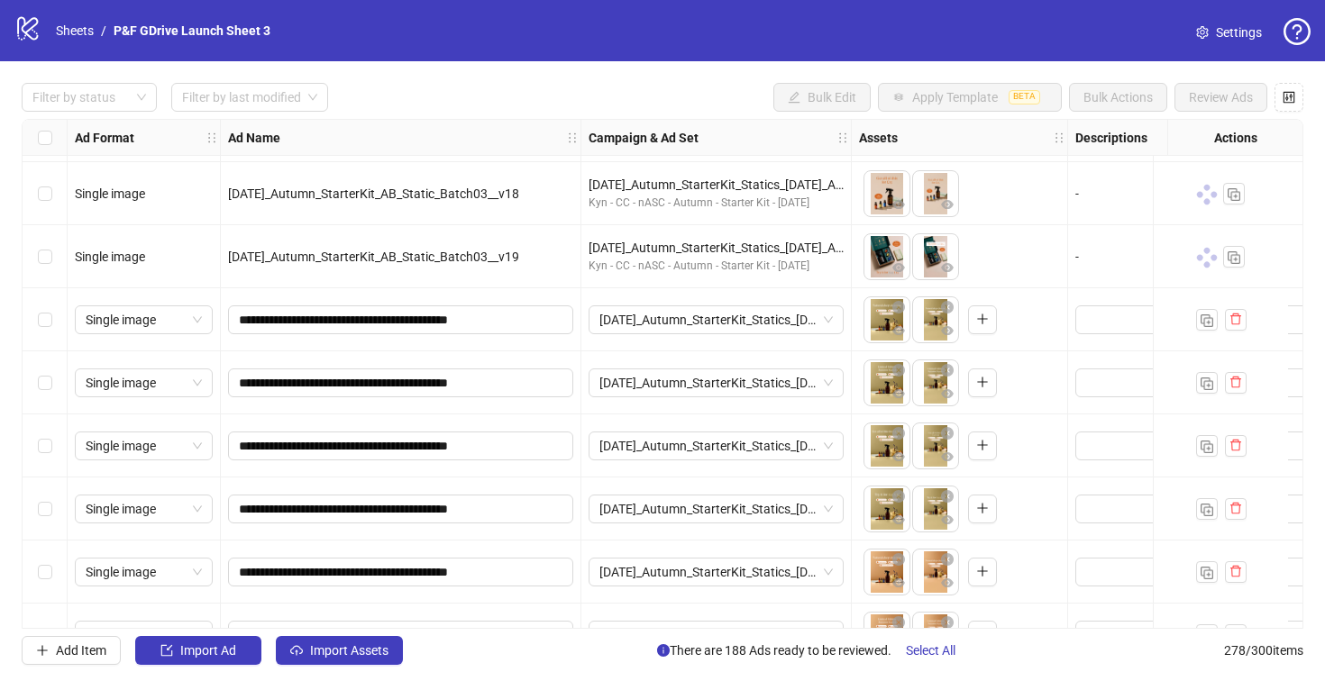
click at [34, 325] on div "Select row 91" at bounding box center [45, 319] width 45 height 63
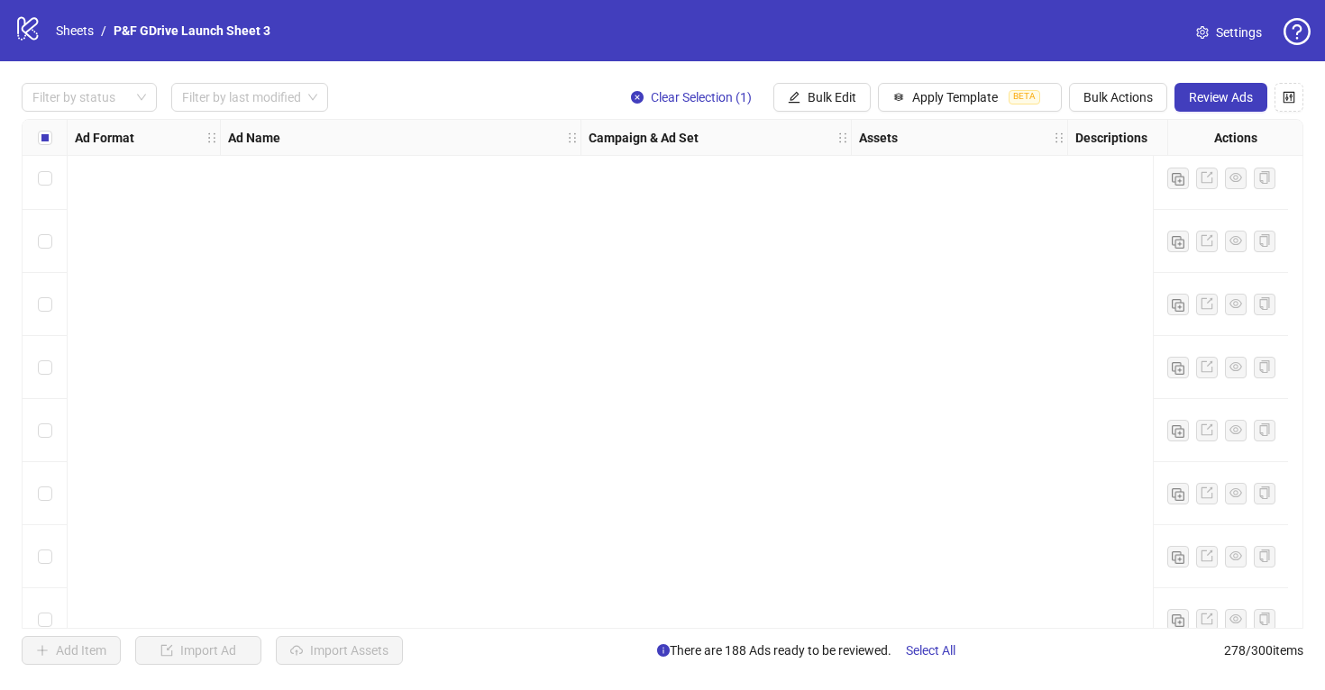
scroll to position [0, 0]
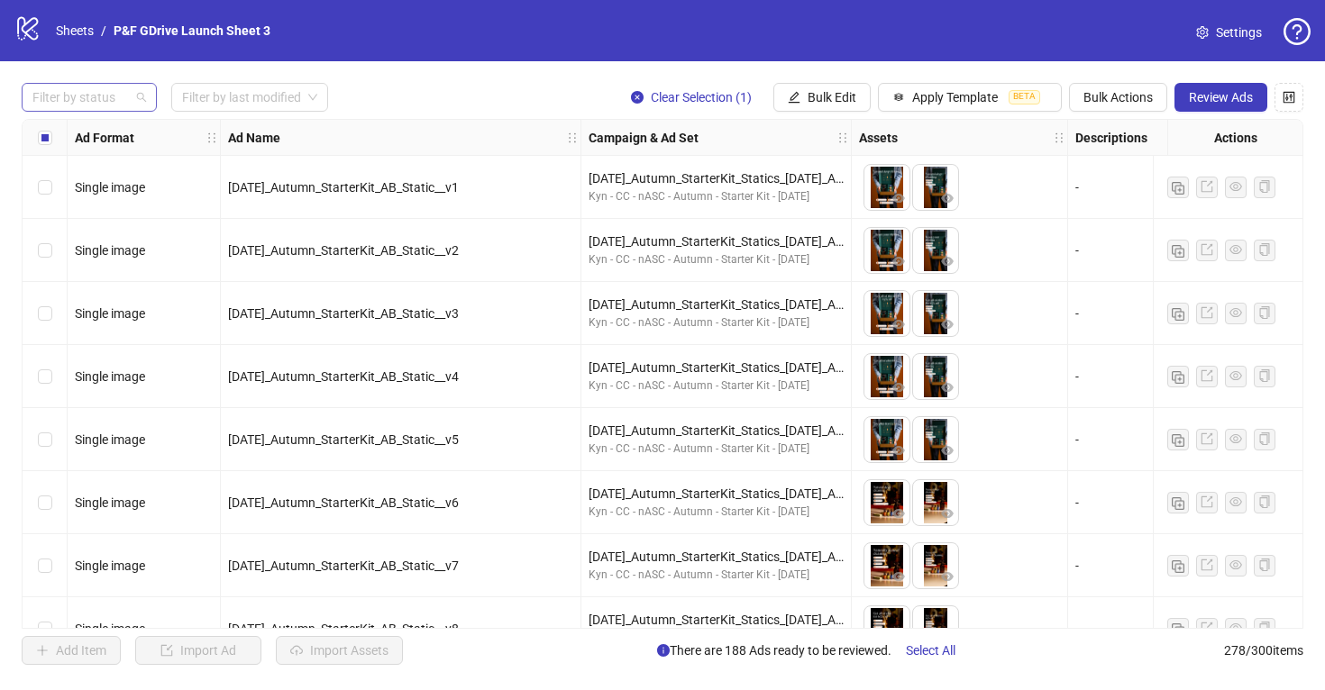
click at [111, 98] on div at bounding box center [79, 97] width 109 height 25
click at [95, 132] on div "Draft" at bounding box center [89, 134] width 106 height 20
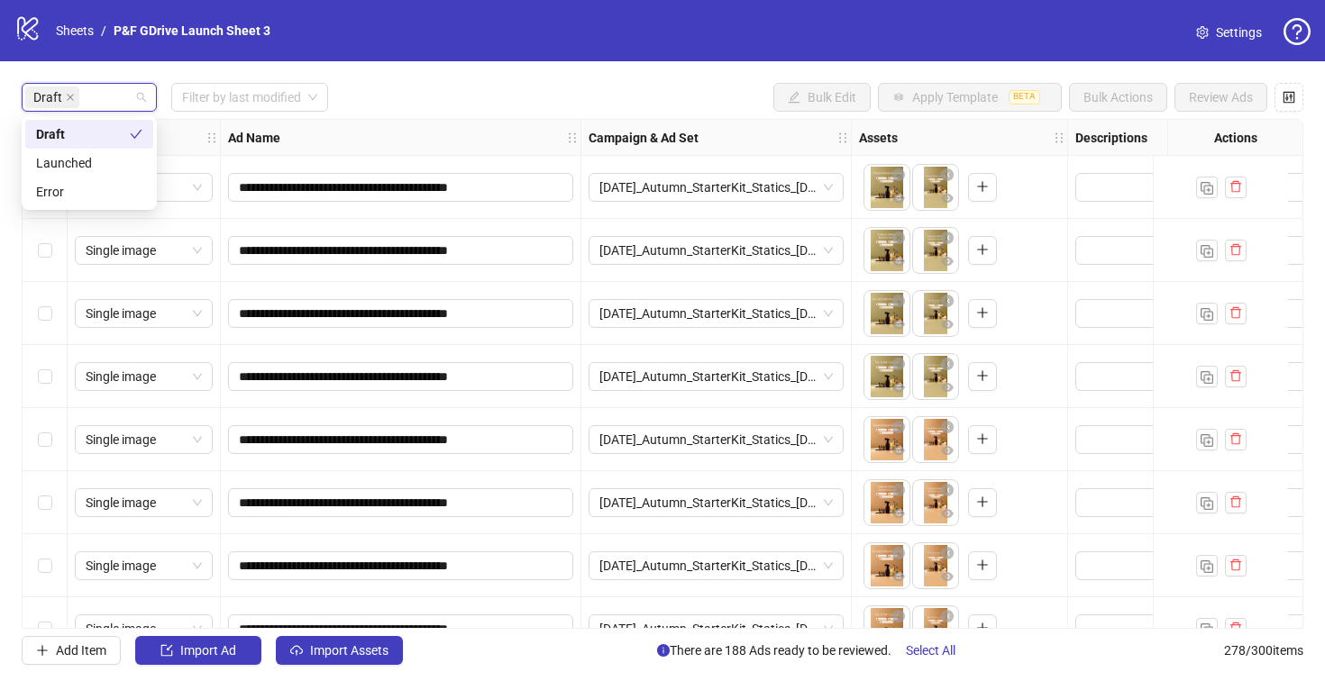
click at [359, 132] on div "Ad Name" at bounding box center [401, 138] width 360 height 36
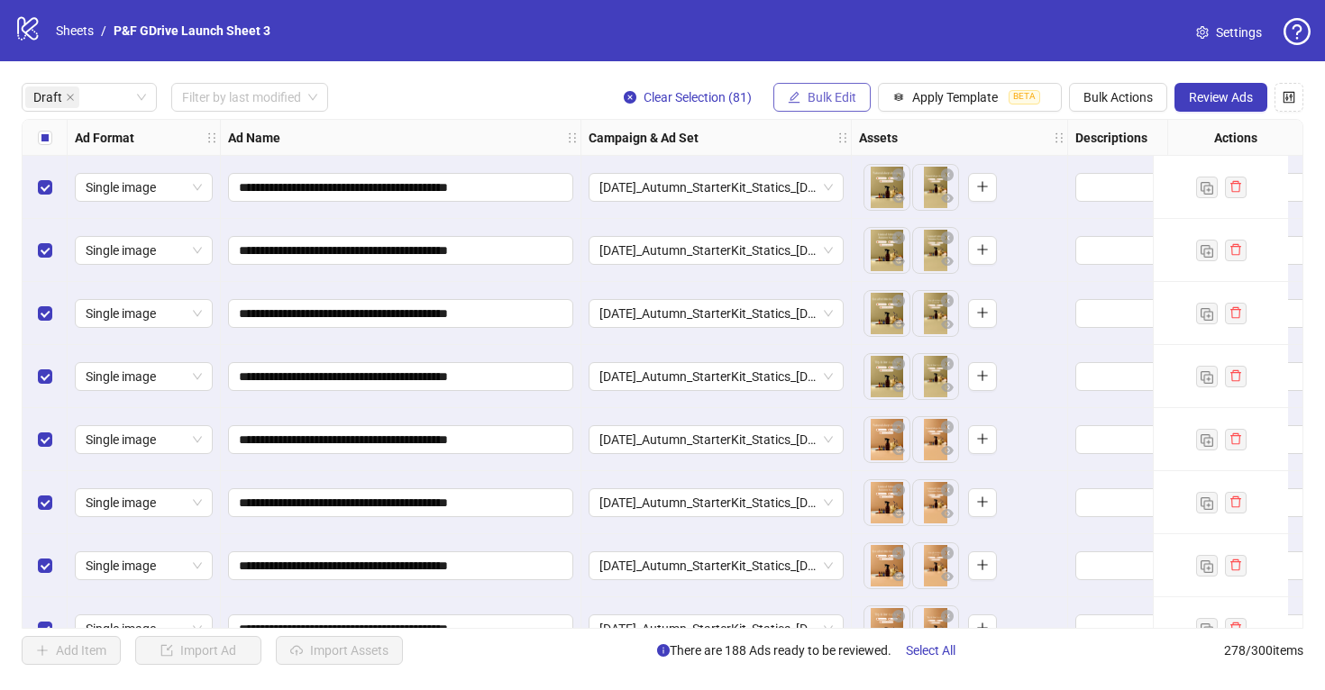
click at [824, 99] on span "Bulk Edit" at bounding box center [831, 97] width 49 height 14
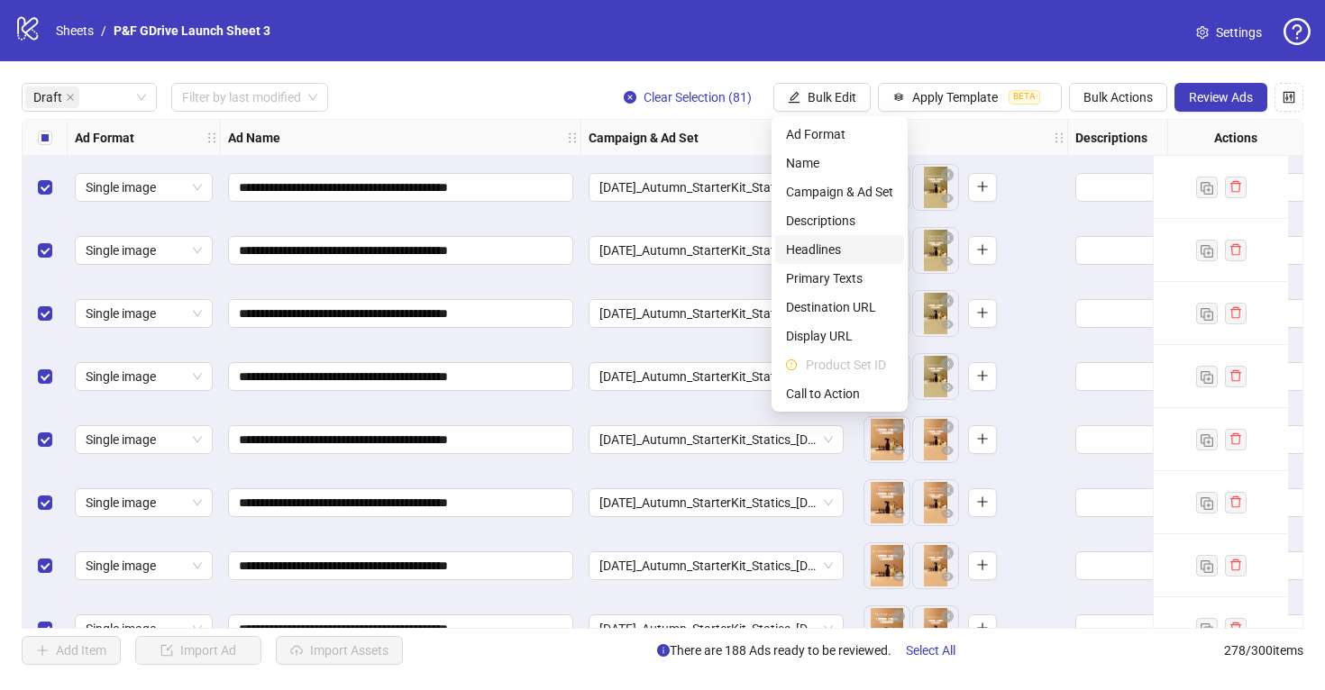
click at [844, 248] on span "Headlines" at bounding box center [839, 250] width 107 height 20
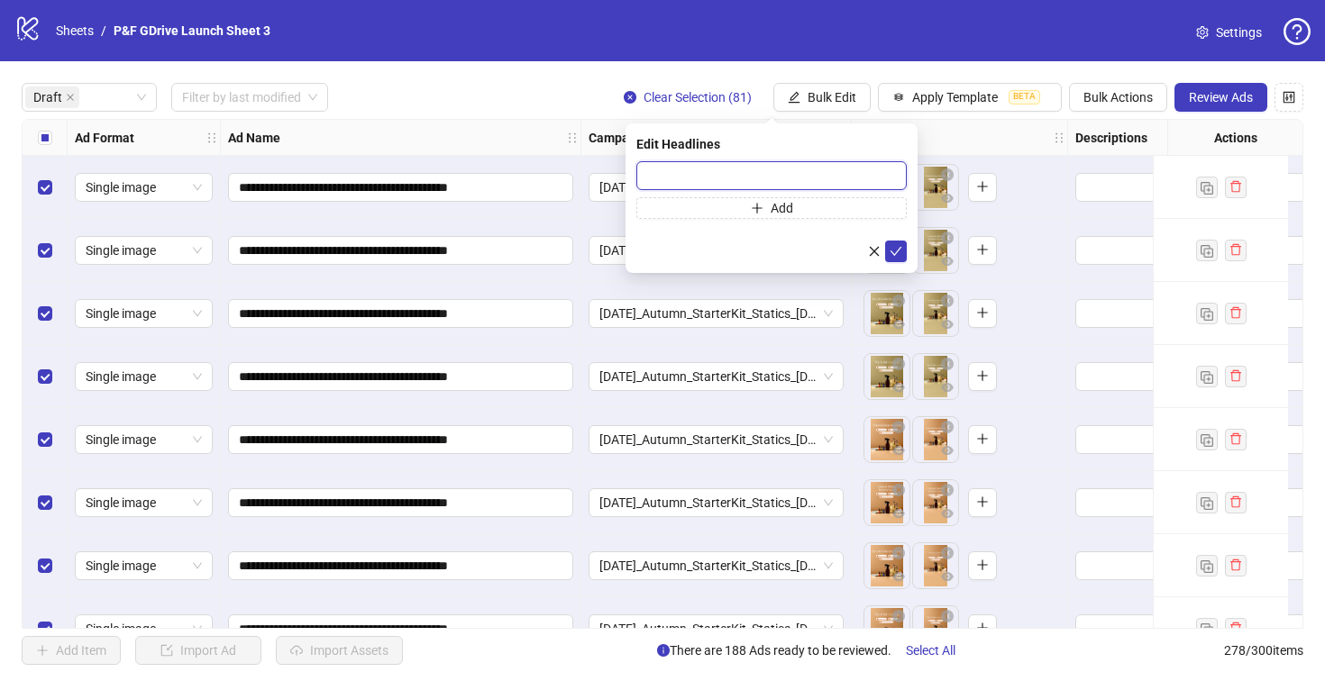
click at [756, 176] on input "text" at bounding box center [771, 175] width 270 height 29
paste input "**********"
type input "**********"
click at [896, 251] on icon "check" at bounding box center [896, 251] width 12 height 9
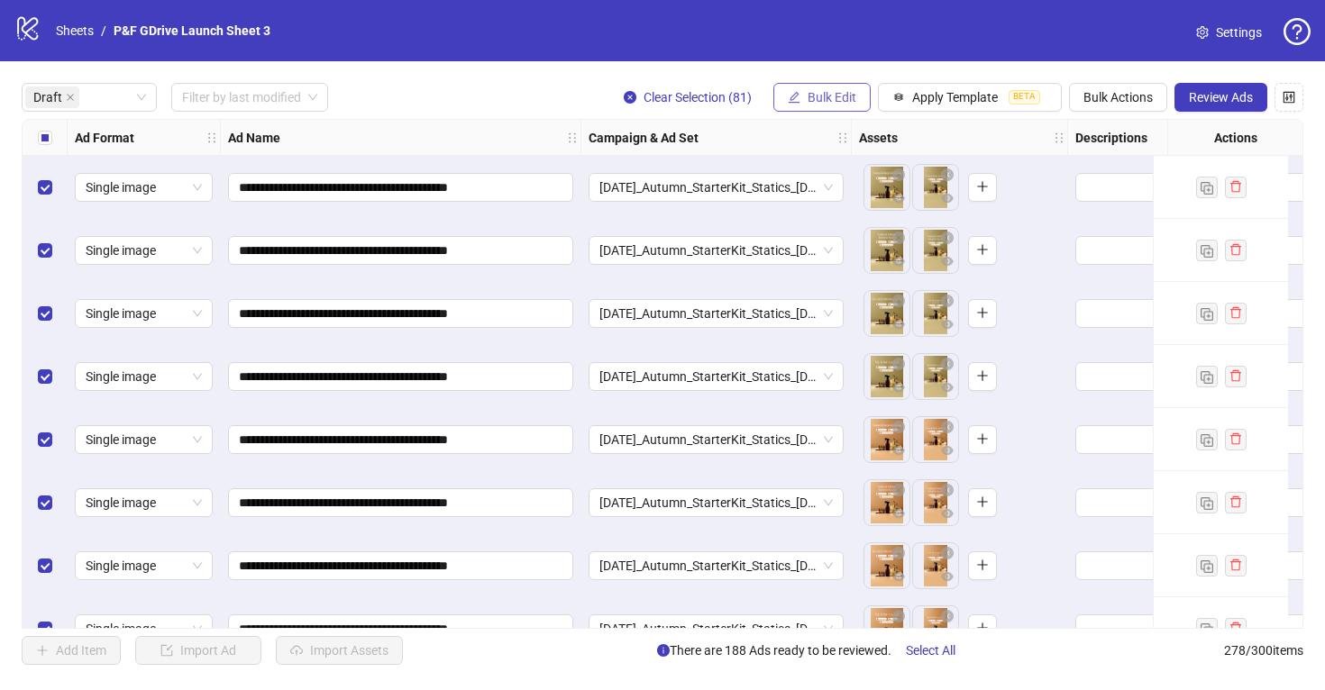
click at [813, 92] on span "Bulk Edit" at bounding box center [831, 97] width 49 height 14
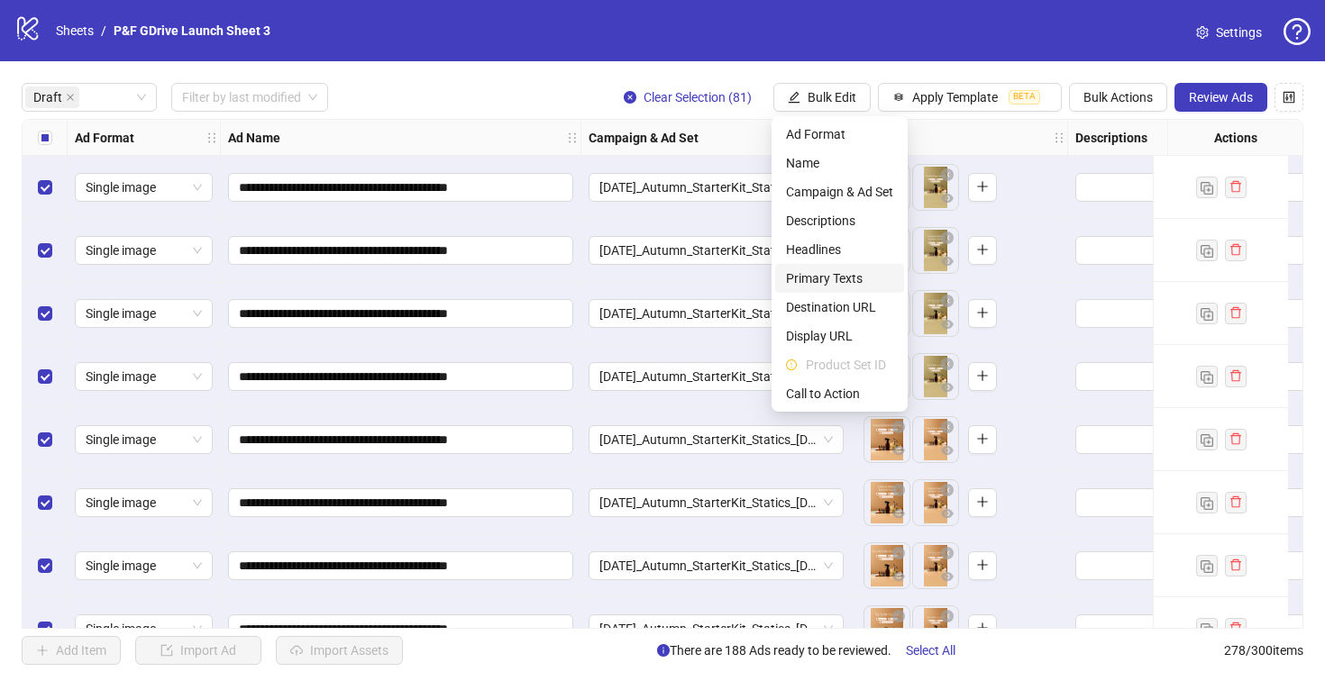
click at [829, 278] on span "Primary Texts" at bounding box center [839, 279] width 107 height 20
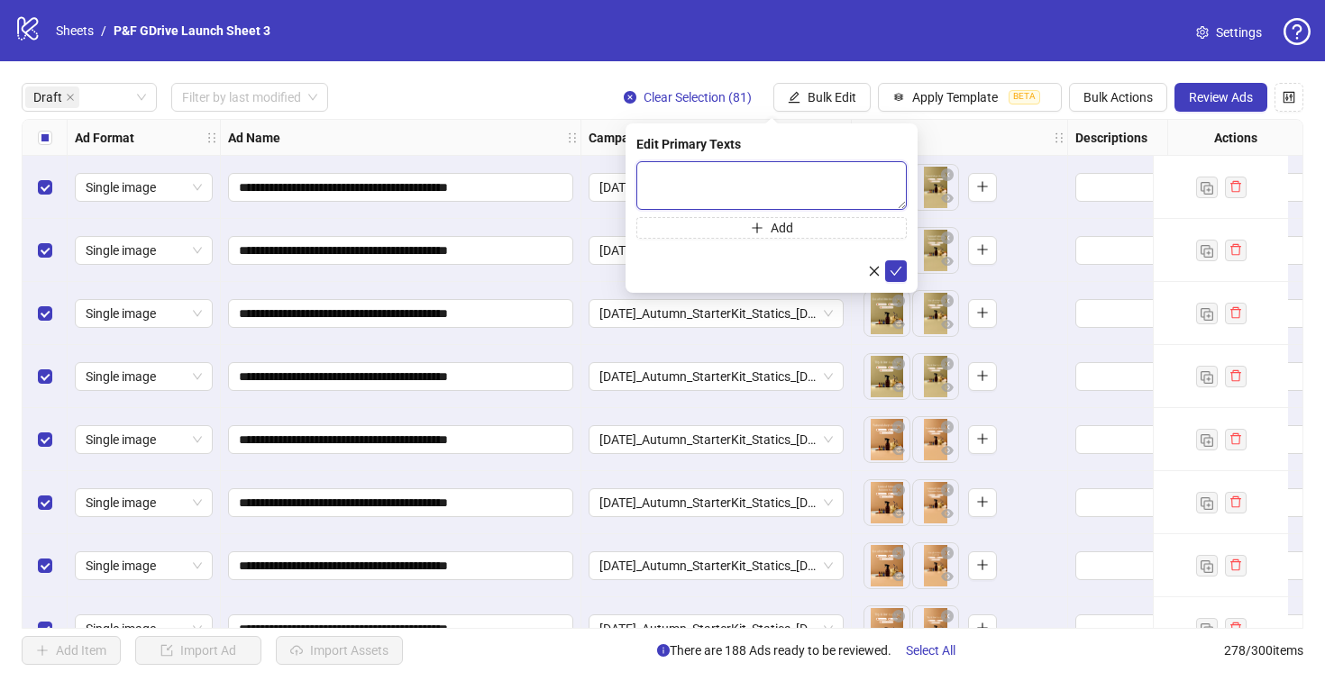
click at [664, 169] on textarea at bounding box center [771, 185] width 270 height 49
paste textarea "**********"
click at [650, 173] on textarea "**********" at bounding box center [771, 185] width 270 height 49
type textarea "**********"
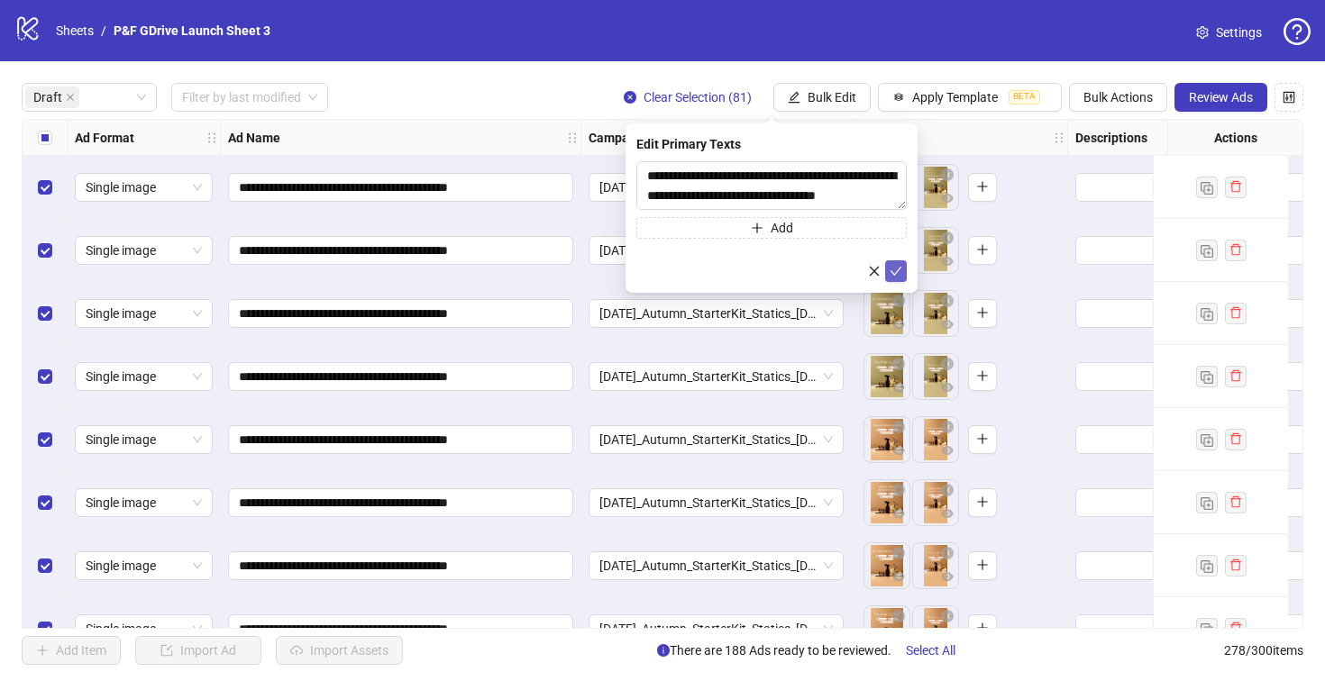
click at [902, 276] on button "submit" at bounding box center [896, 271] width 22 height 22
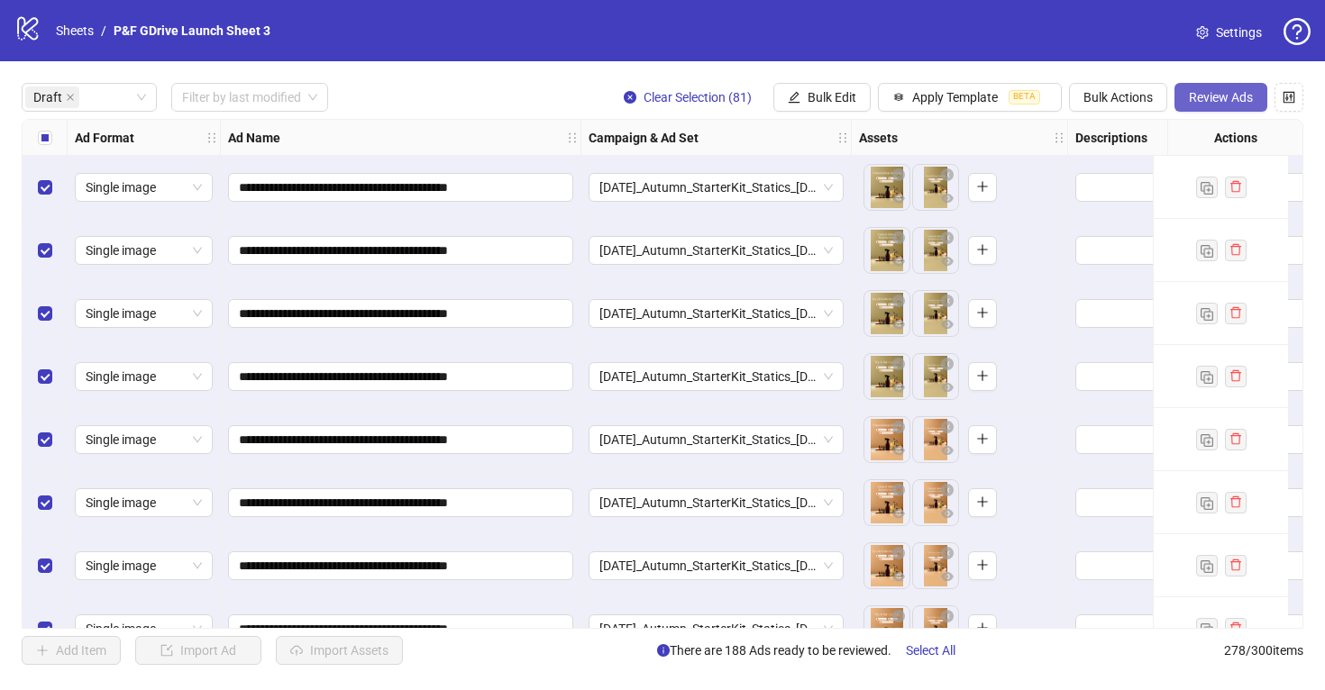
click at [1205, 95] on span "Review Ads" at bounding box center [1220, 97] width 64 height 14
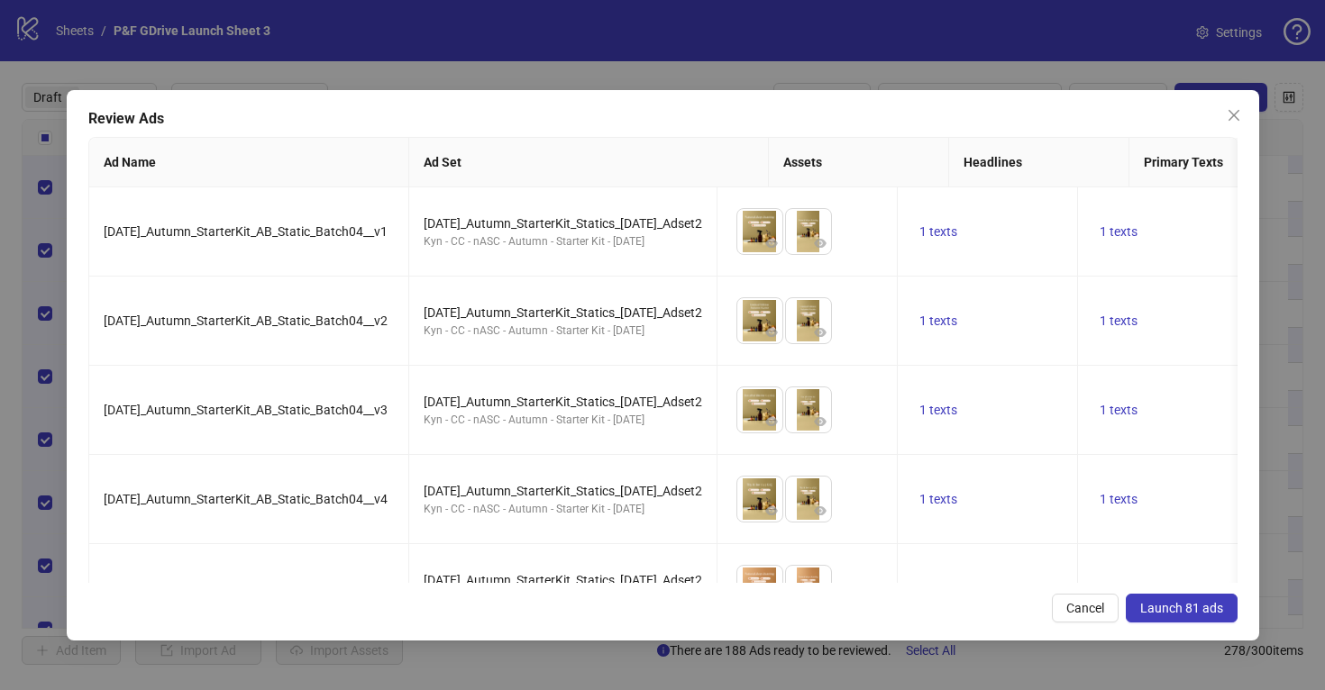
click at [1180, 606] on span "Launch 81 ads" at bounding box center [1181, 608] width 83 height 14
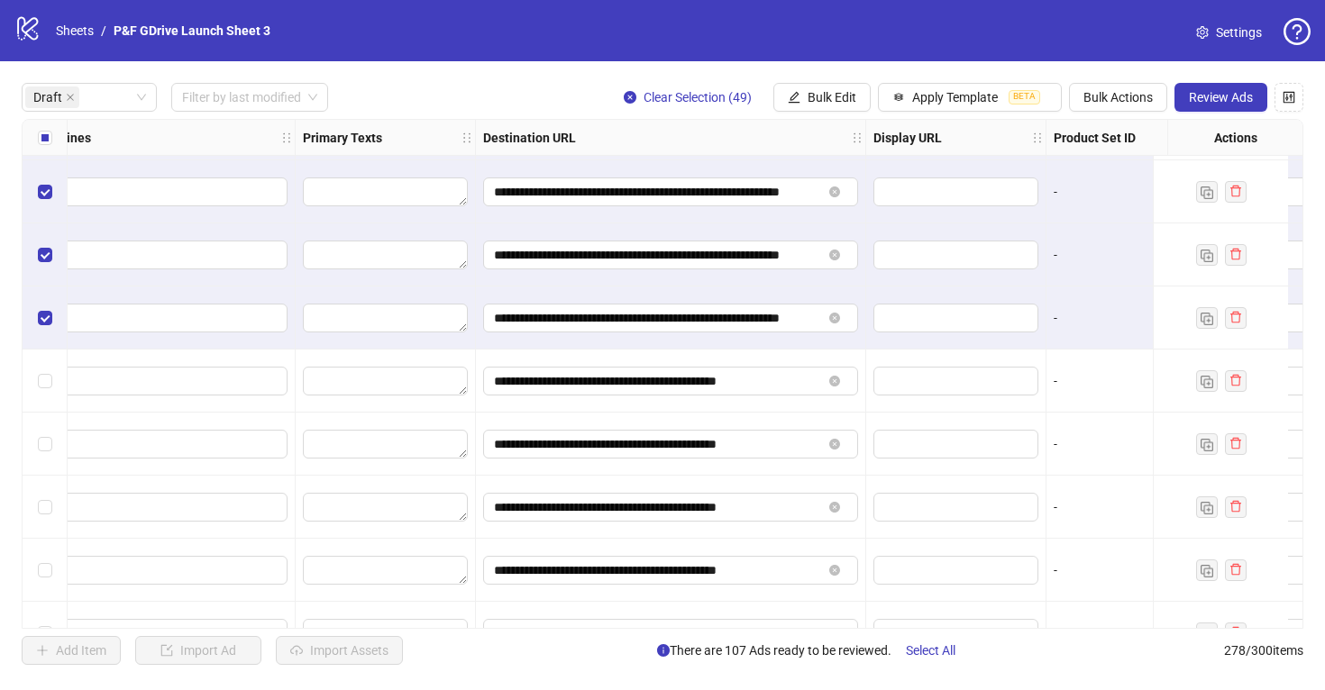
scroll to position [2897, 1747]
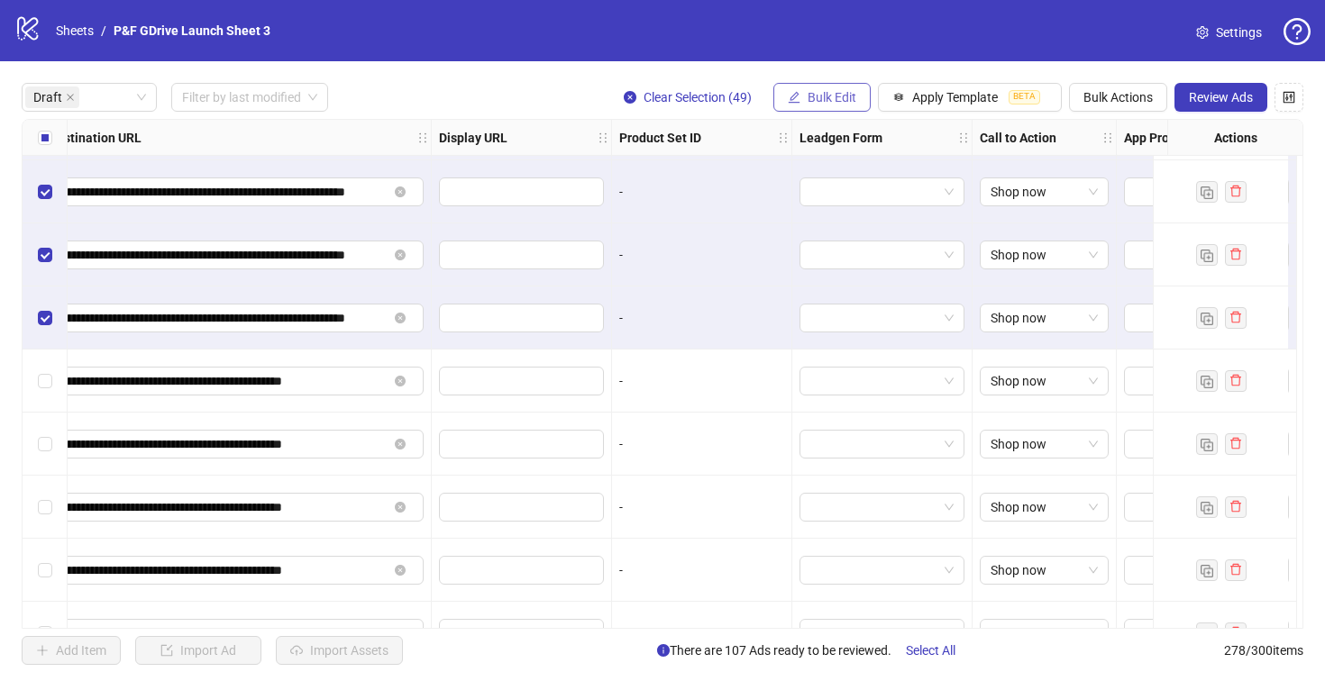
click at [836, 93] on span "Bulk Edit" at bounding box center [831, 97] width 49 height 14
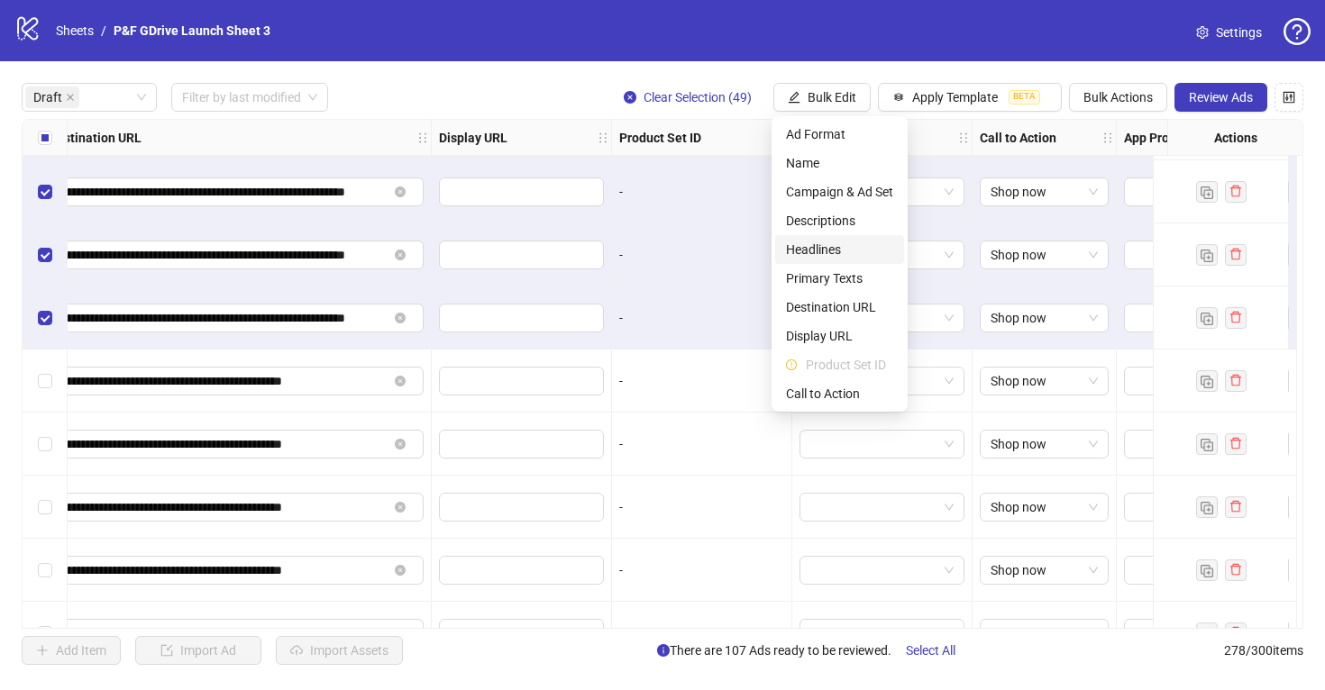
click at [847, 250] on span "Headlines" at bounding box center [839, 250] width 107 height 20
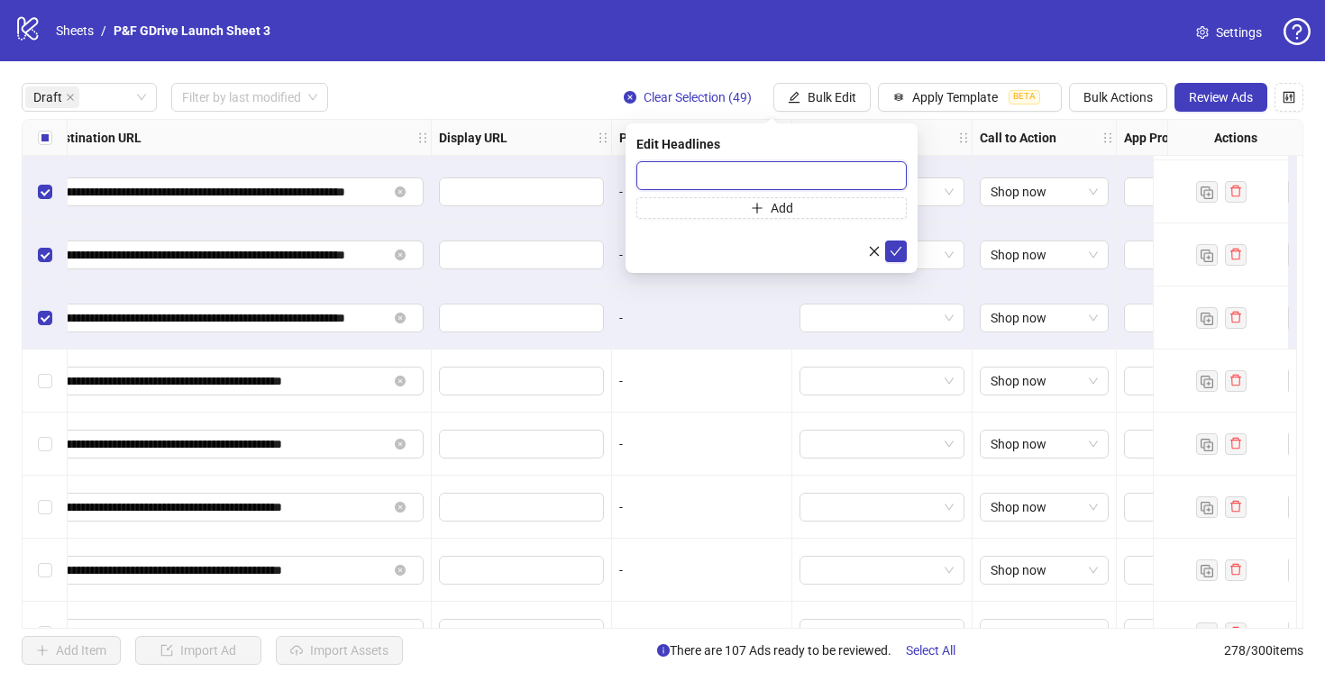
click at [652, 174] on input "text" at bounding box center [771, 175] width 270 height 29
paste input "**********"
type input "**********"
click at [894, 248] on icon "check" at bounding box center [895, 251] width 13 height 13
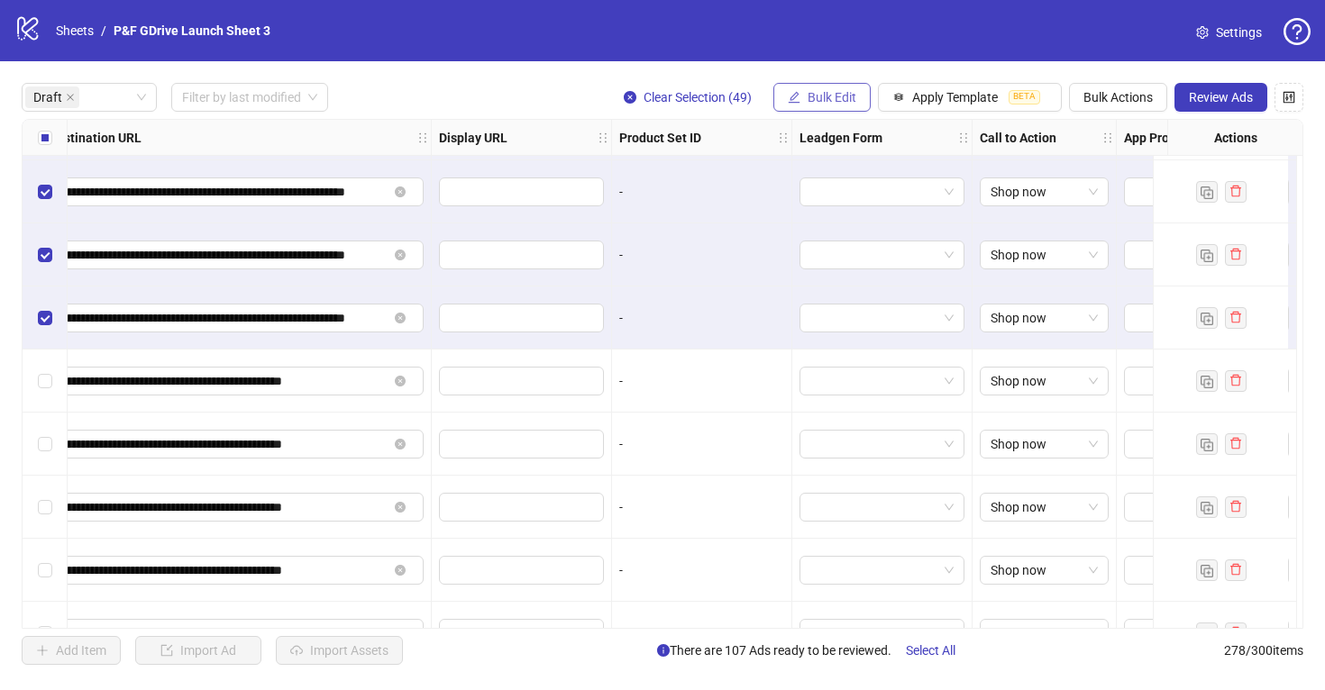
click at [818, 98] on span "Bulk Edit" at bounding box center [831, 97] width 49 height 14
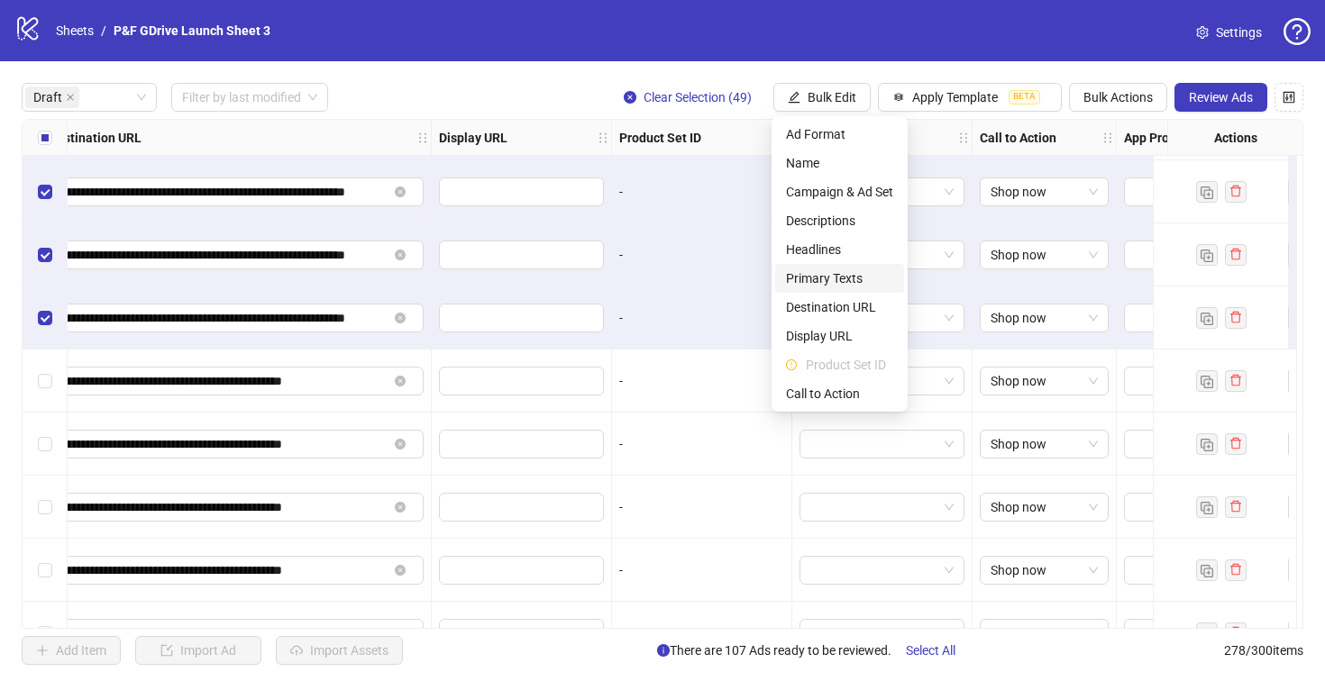
click at [843, 277] on span "Primary Texts" at bounding box center [839, 279] width 107 height 20
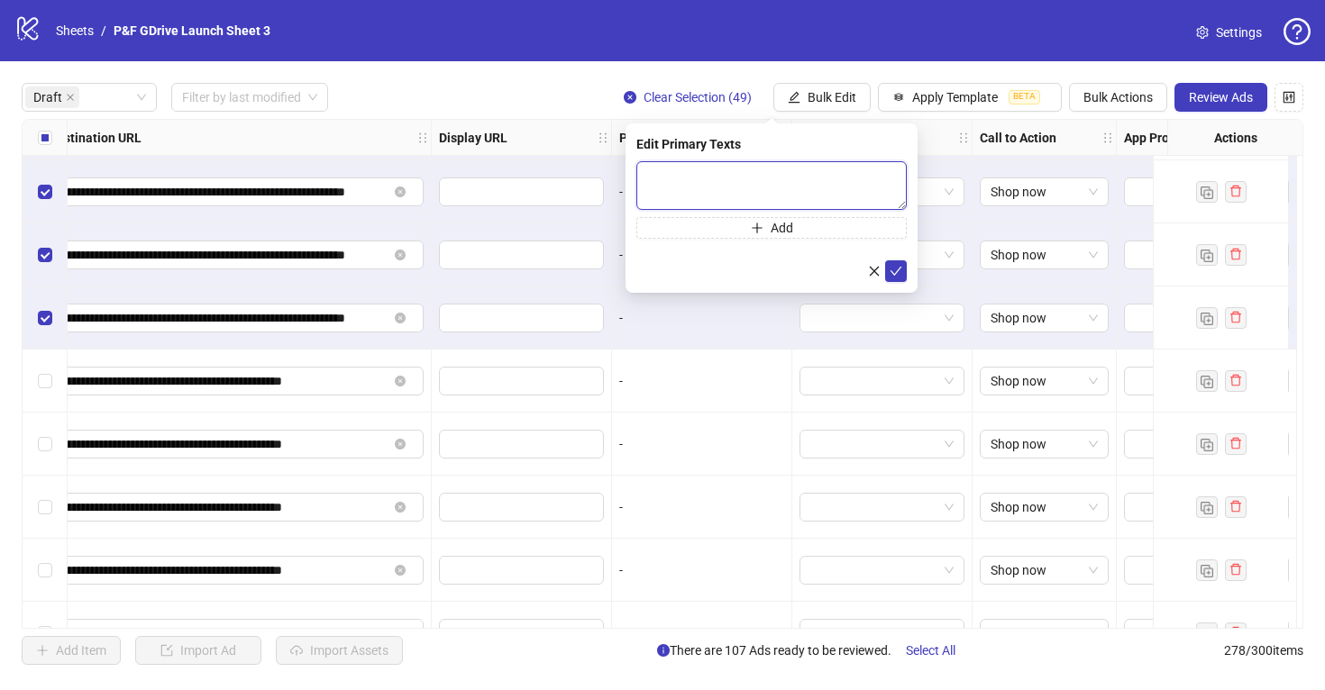
click at [706, 193] on textarea at bounding box center [771, 185] width 270 height 49
paste textarea "**********"
click at [651, 173] on textarea "**********" at bounding box center [771, 185] width 270 height 49
type textarea "**********"
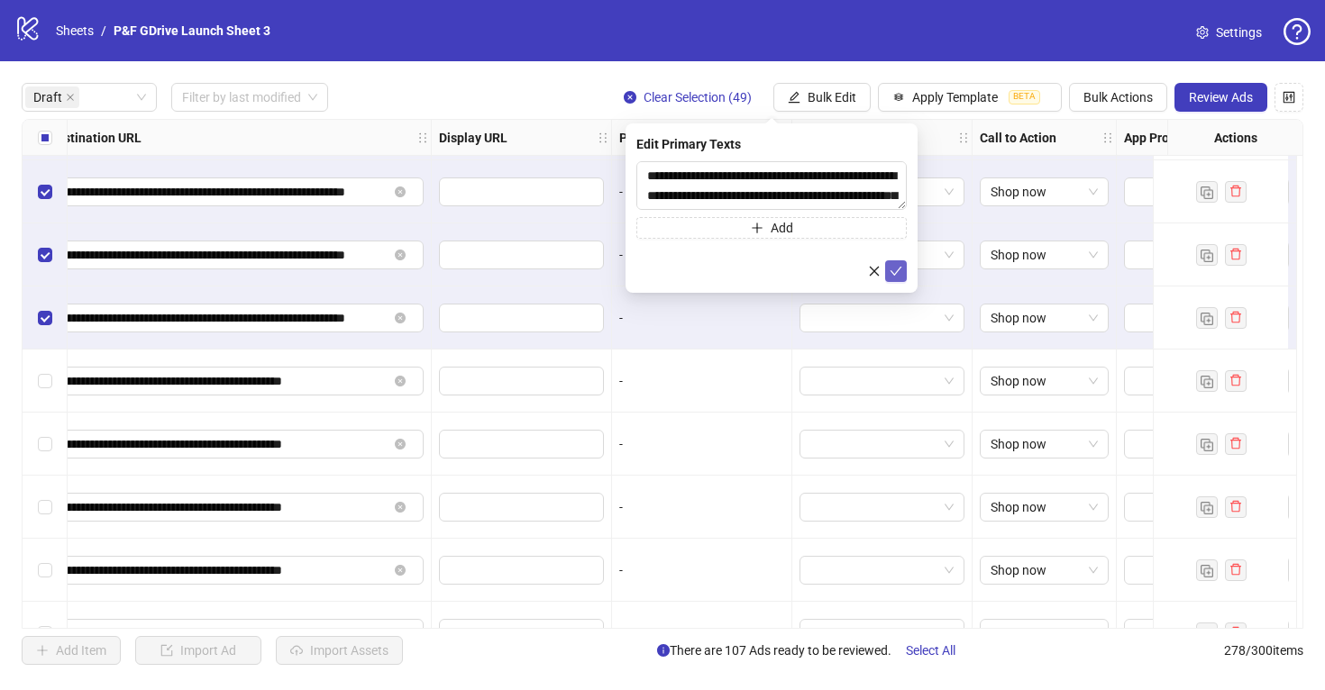
click at [893, 272] on icon "check" at bounding box center [895, 271] width 13 height 13
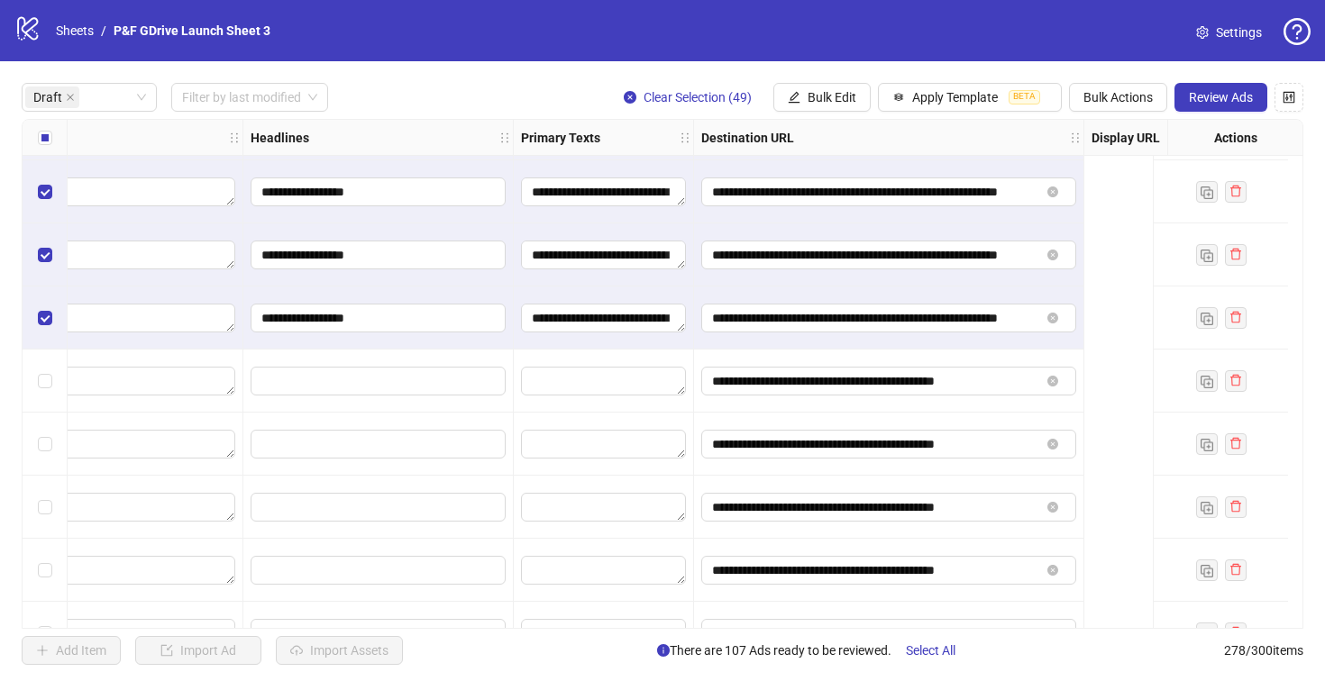
scroll to position [2897, 0]
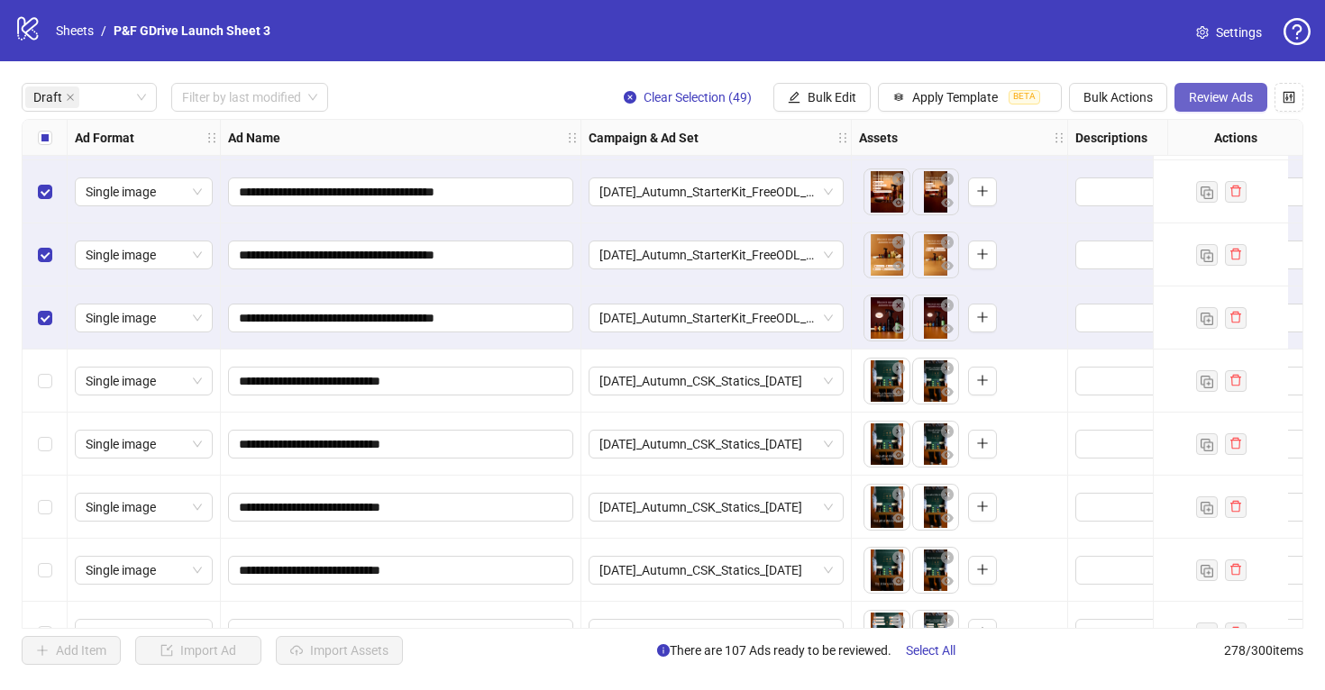
click at [1217, 98] on span "Review Ads" at bounding box center [1220, 97] width 64 height 14
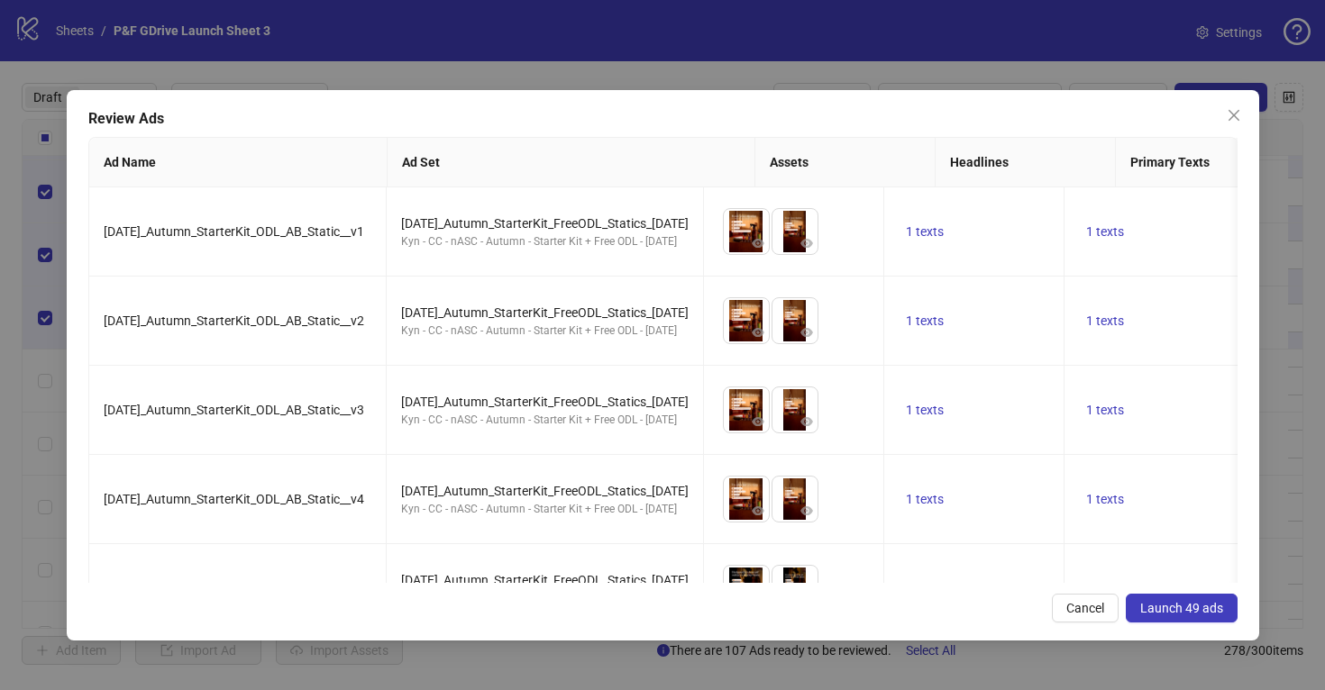
click at [1180, 601] on span "Launch 49 ads" at bounding box center [1181, 608] width 83 height 14
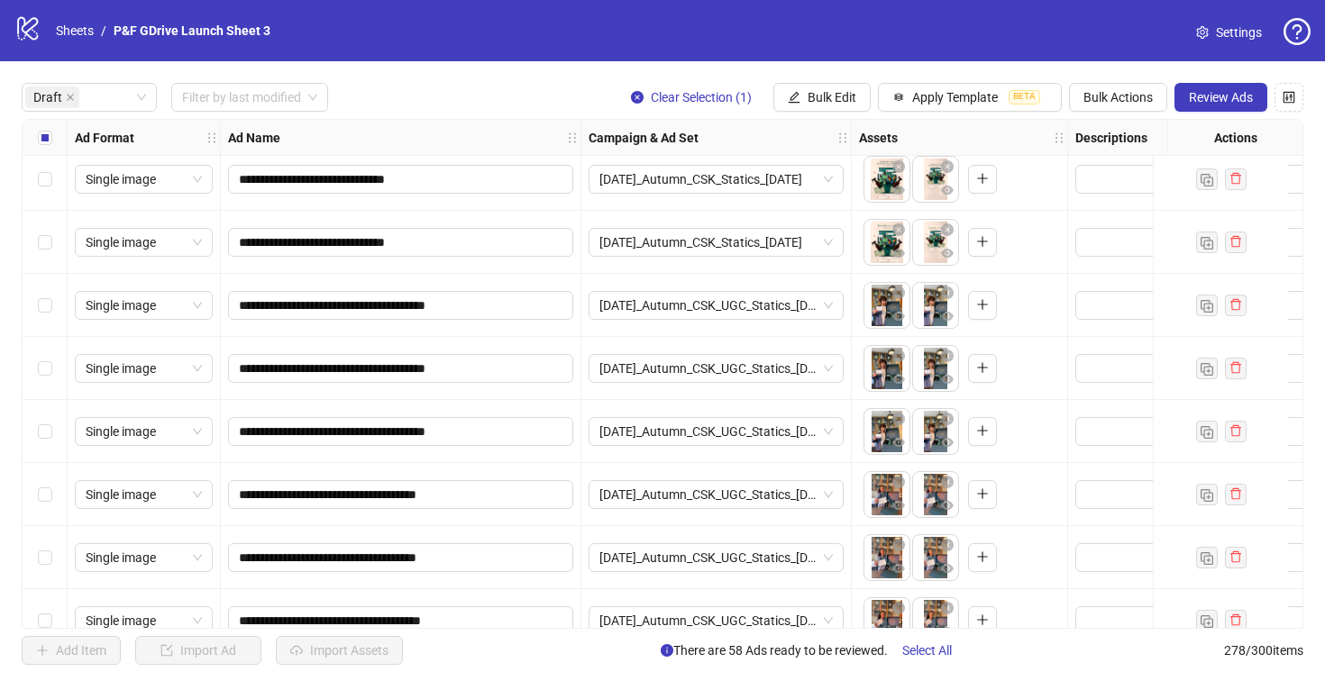
scroll to position [2162, 0]
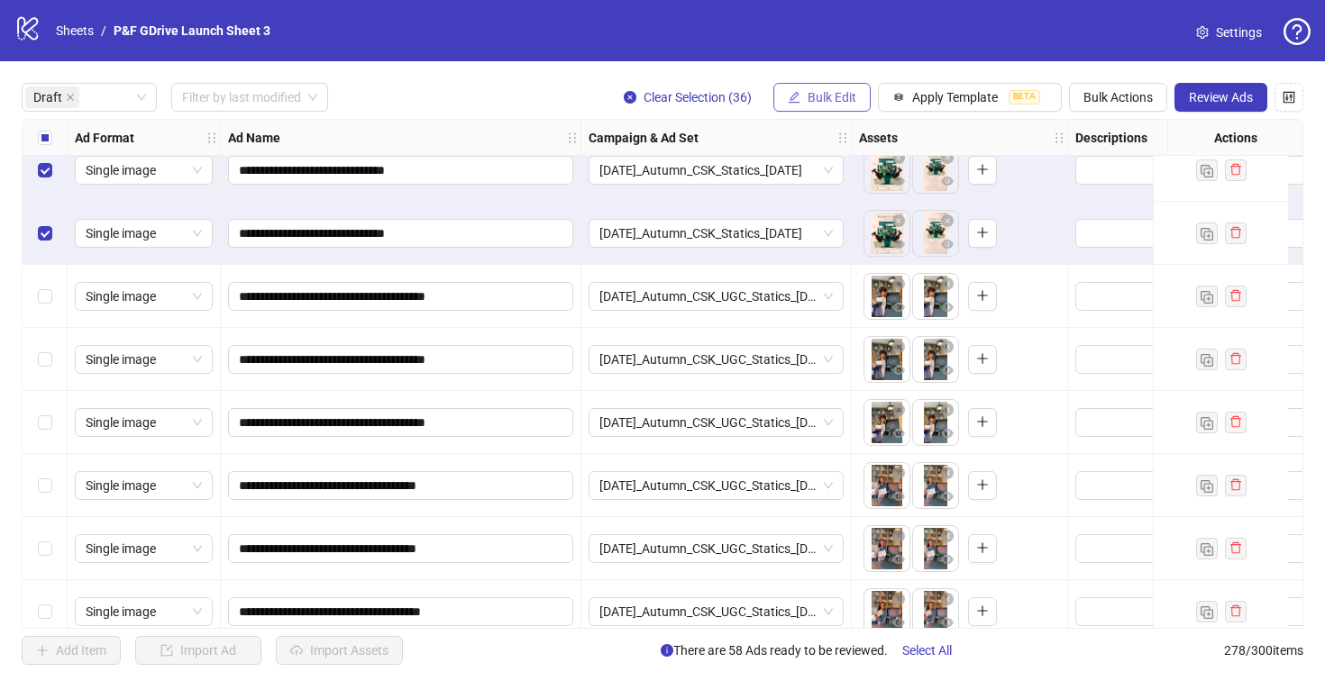
click at [815, 86] on button "Bulk Edit" at bounding box center [821, 97] width 97 height 29
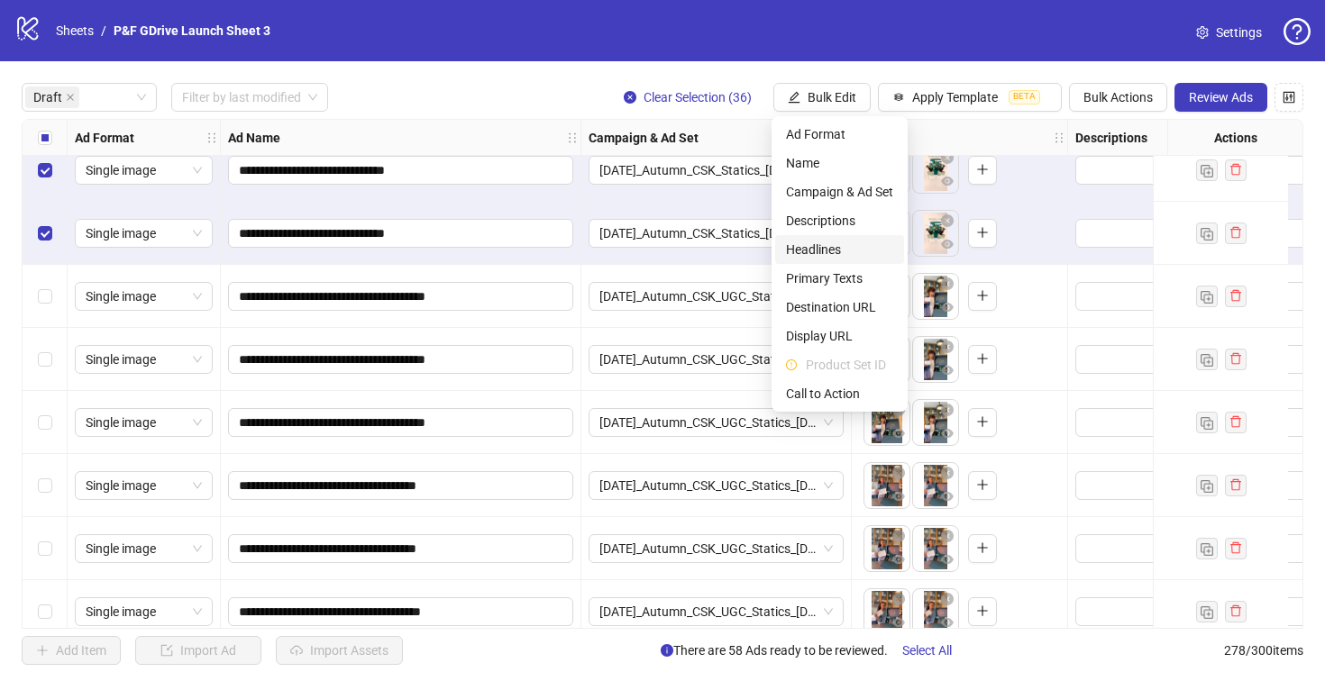
click at [824, 250] on span "Headlines" at bounding box center [839, 250] width 107 height 20
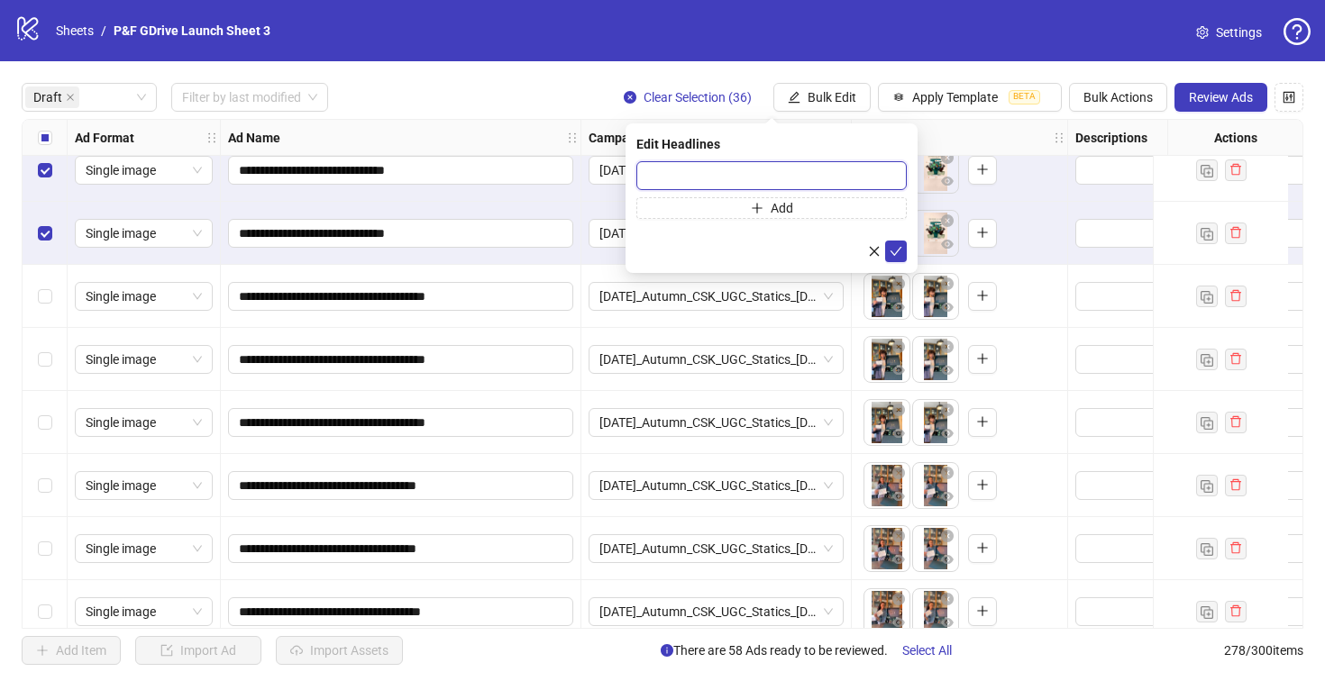
click at [751, 184] on input "text" at bounding box center [771, 175] width 270 height 29
paste input "**********"
type input "**********"
click at [897, 255] on icon "check" at bounding box center [895, 251] width 13 height 13
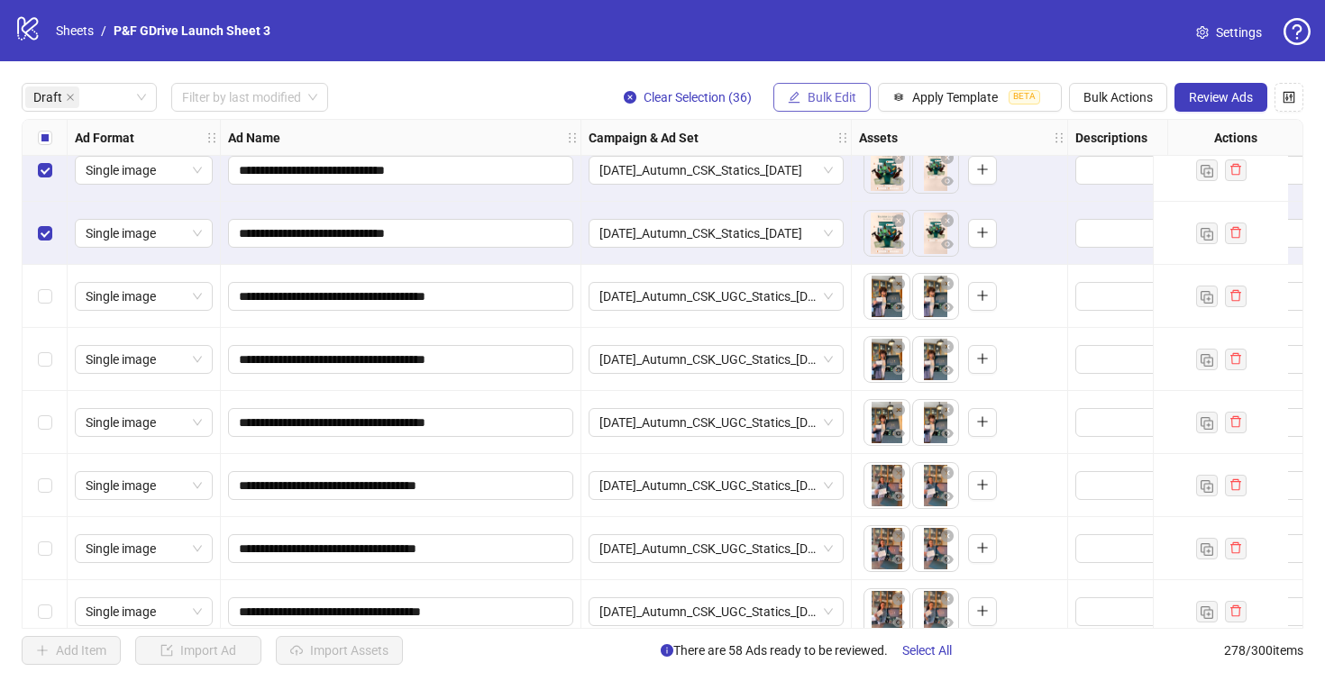
click at [807, 96] on span "Bulk Edit" at bounding box center [831, 97] width 49 height 14
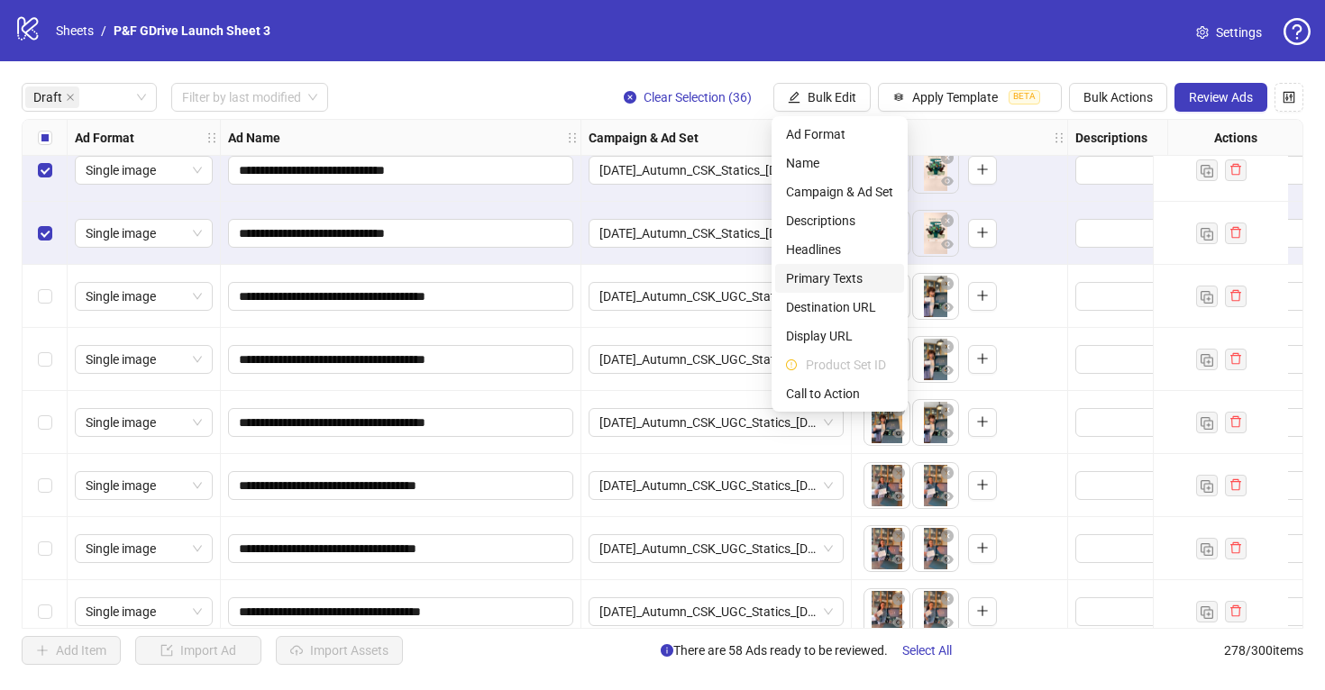
click at [809, 277] on span "Primary Texts" at bounding box center [839, 279] width 107 height 20
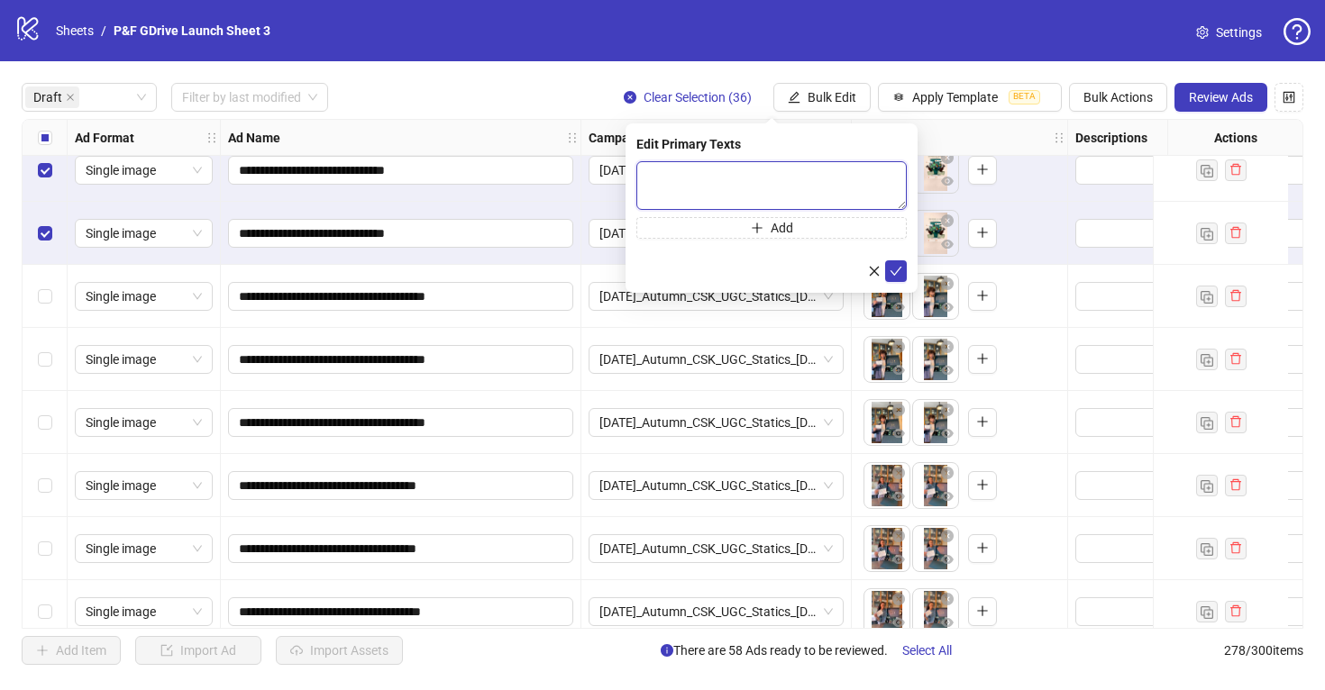
click at [657, 174] on textarea at bounding box center [771, 185] width 270 height 49
paste textarea "**********"
click at [652, 174] on textarea "**********" at bounding box center [771, 185] width 270 height 49
type textarea "**********"
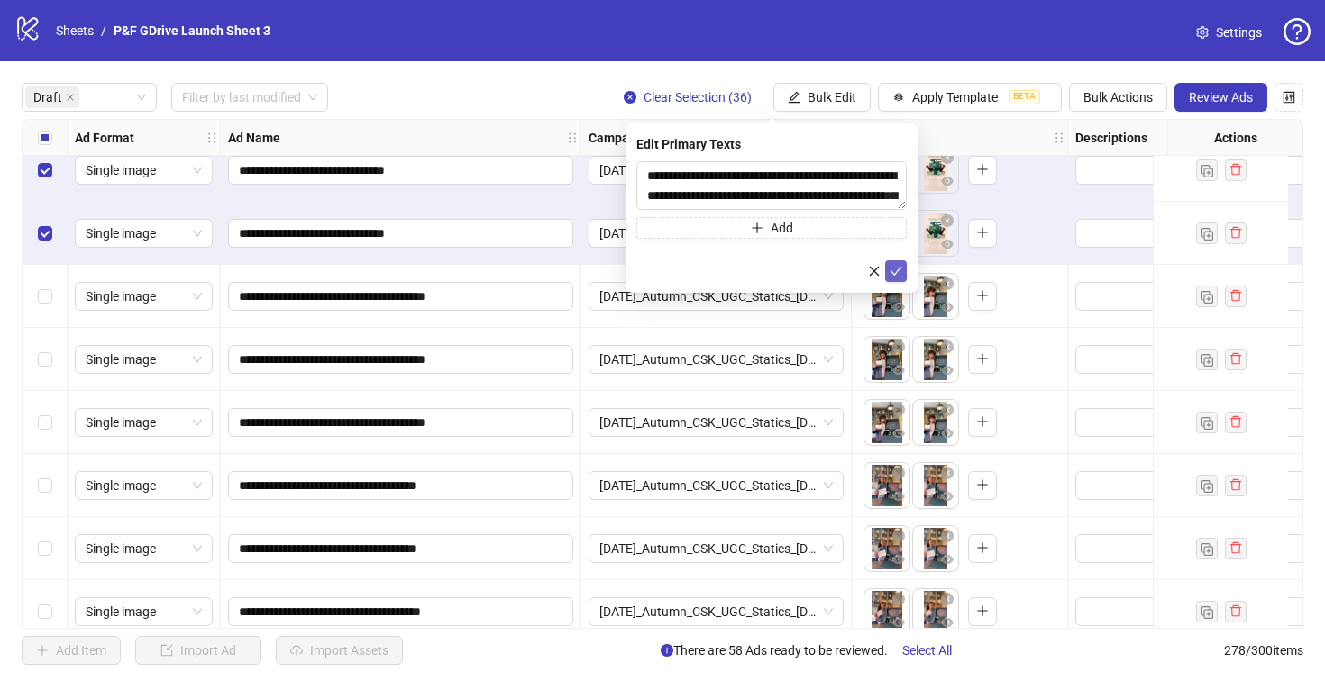
click at [897, 270] on icon "check" at bounding box center [895, 271] width 13 height 13
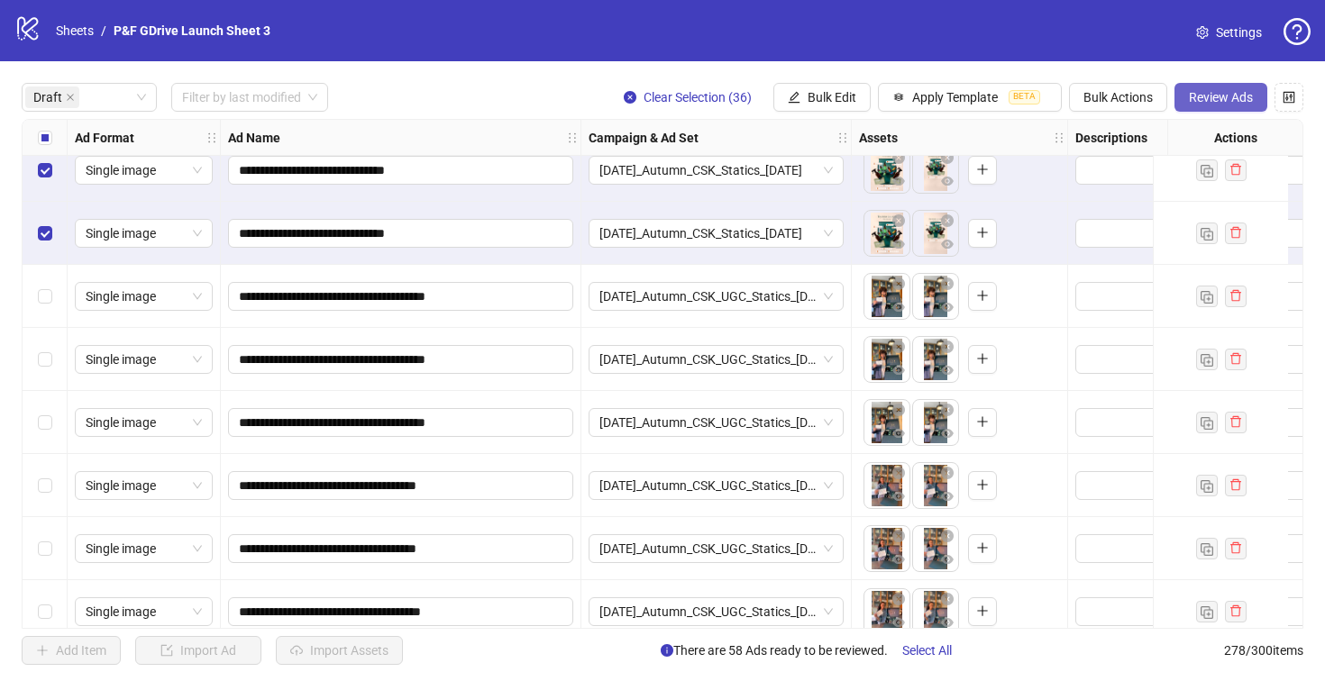
click at [1242, 103] on span "Review Ads" at bounding box center [1220, 97] width 64 height 14
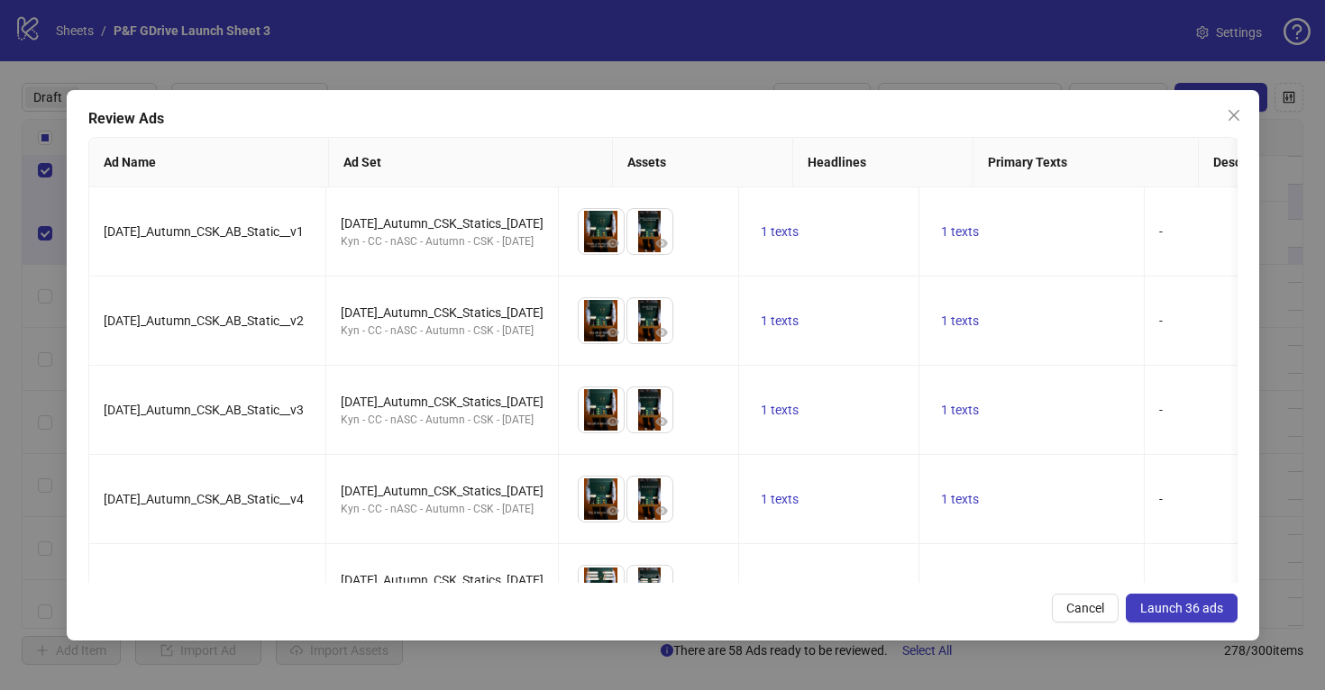
click at [1175, 597] on button "Launch 36 ads" at bounding box center [1181, 608] width 112 height 29
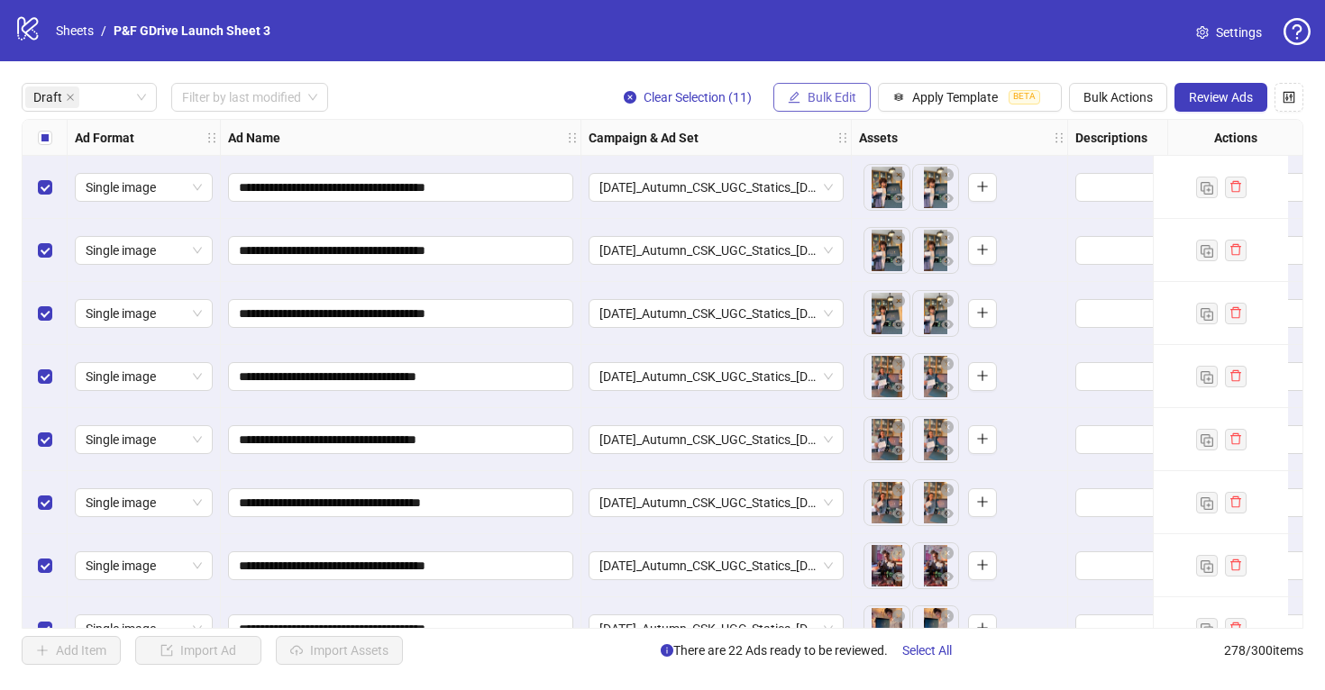
click at [830, 95] on span "Bulk Edit" at bounding box center [831, 97] width 49 height 14
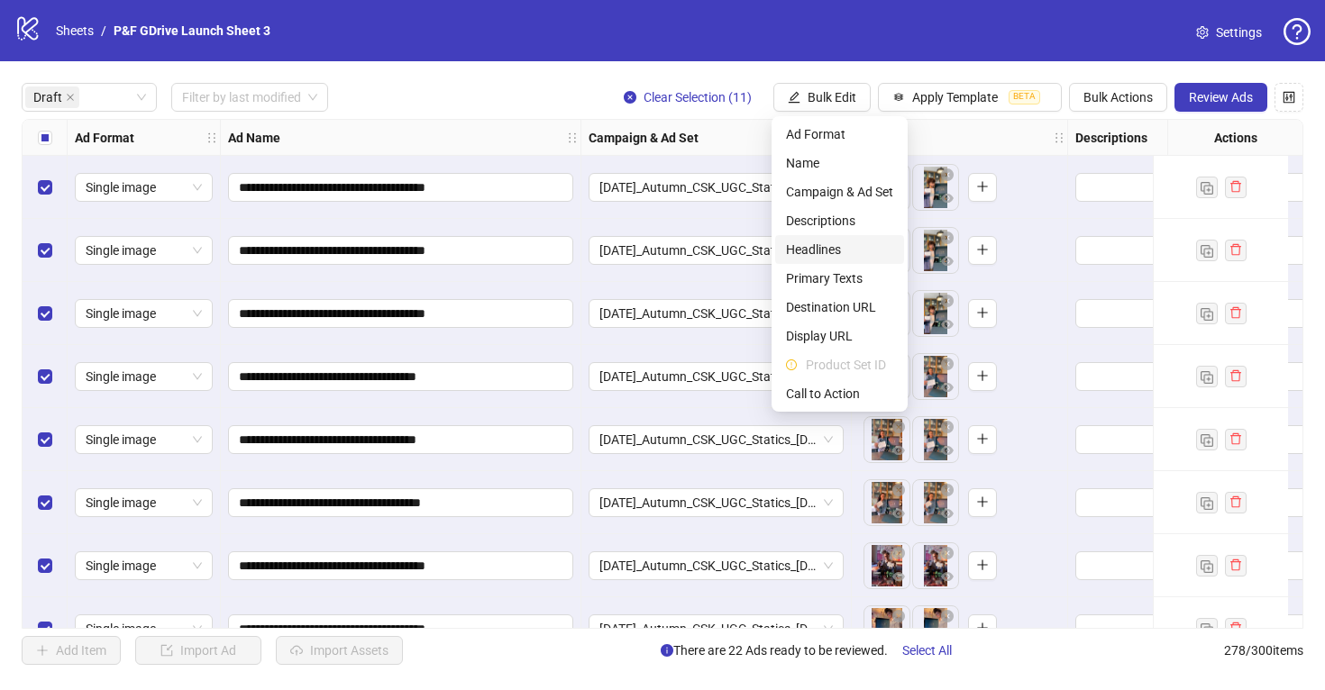
click at [840, 245] on span "Headlines" at bounding box center [839, 250] width 107 height 20
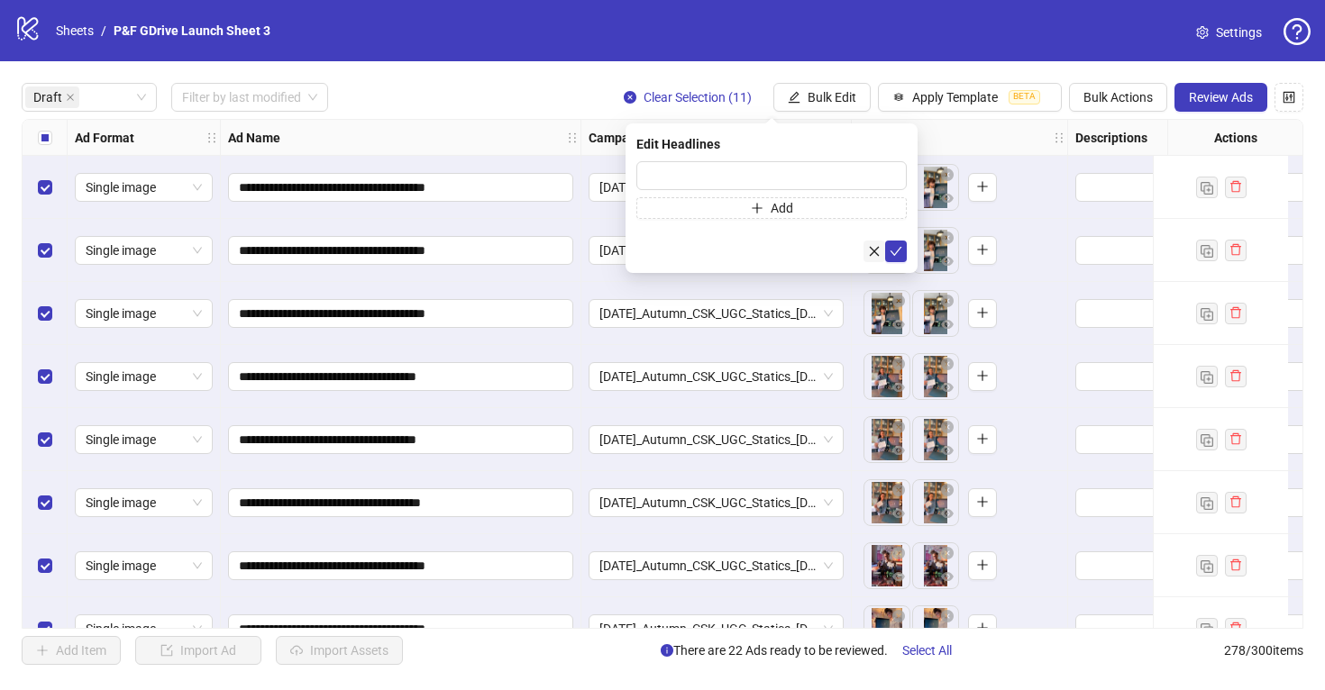
click at [877, 252] on icon "close" at bounding box center [874, 251] width 13 height 13
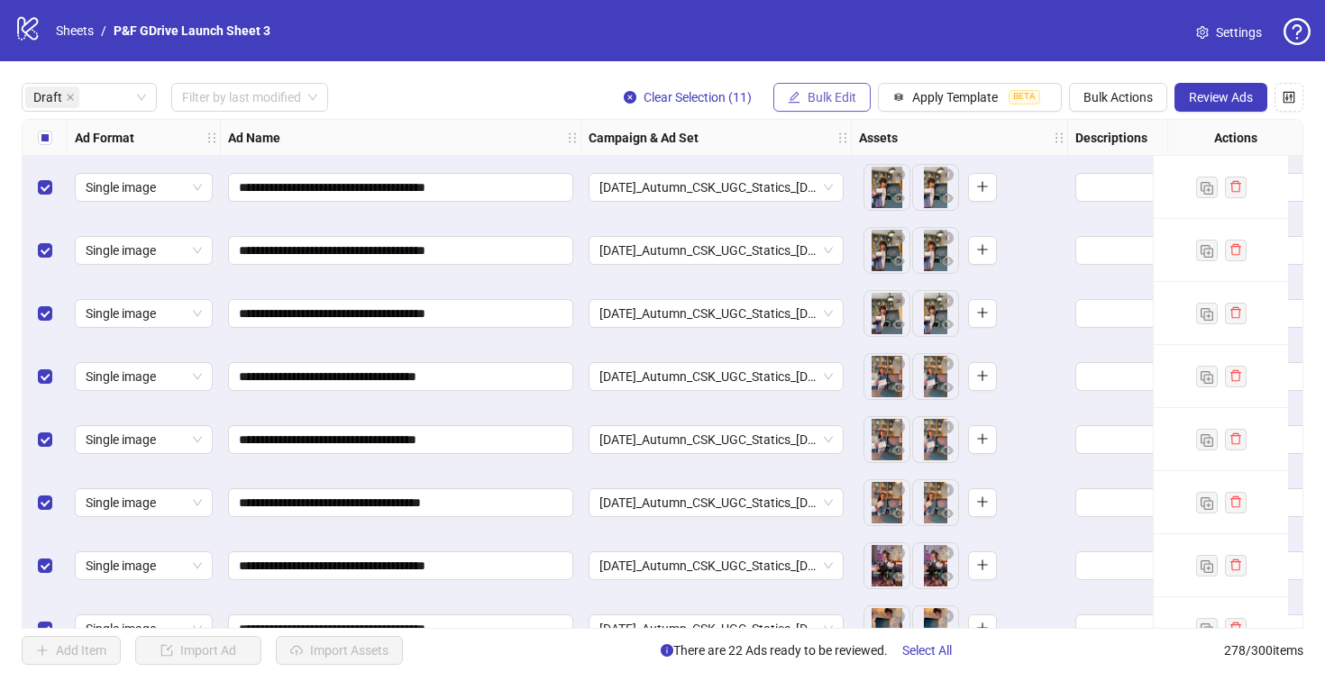
click at [813, 96] on span "Bulk Edit" at bounding box center [831, 97] width 49 height 14
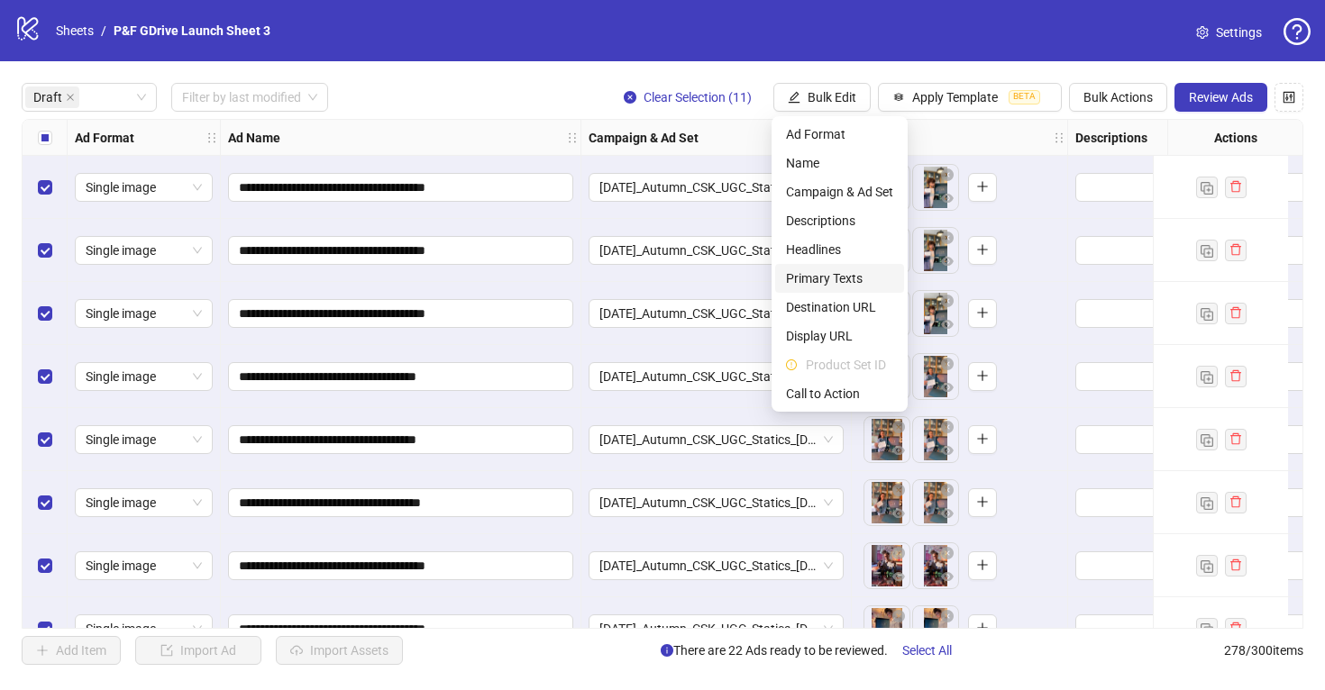
click at [844, 281] on span "Primary Texts" at bounding box center [839, 279] width 107 height 20
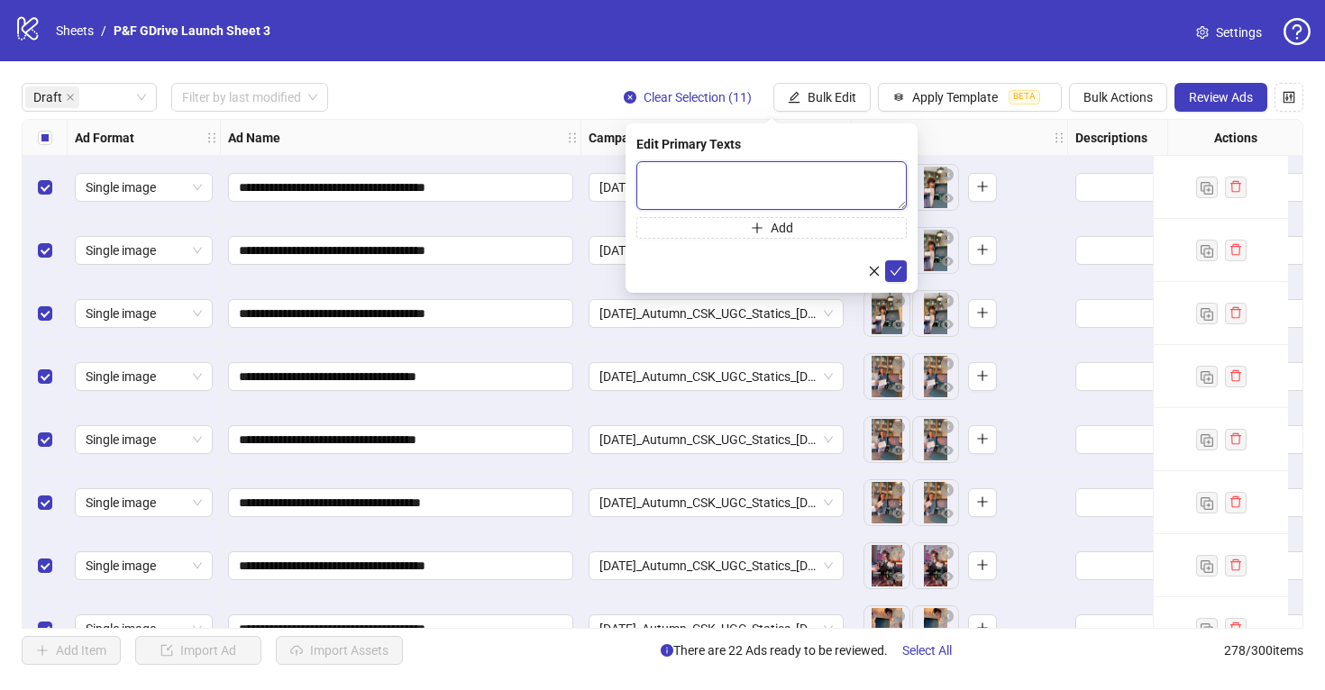
click at [721, 178] on textarea at bounding box center [771, 185] width 270 height 49
paste textarea "**********"
click at [651, 169] on textarea "**********" at bounding box center [771, 185] width 270 height 49
type textarea "**********"
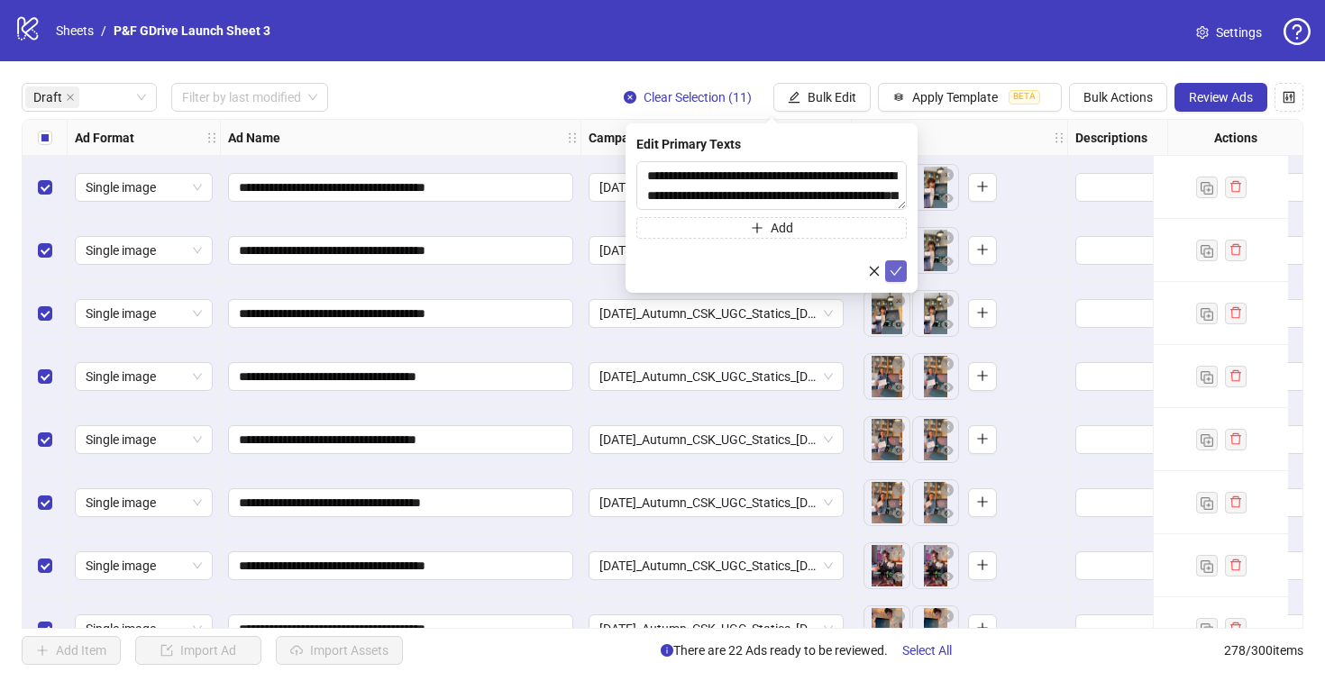
click at [898, 274] on icon "check" at bounding box center [895, 271] width 13 height 13
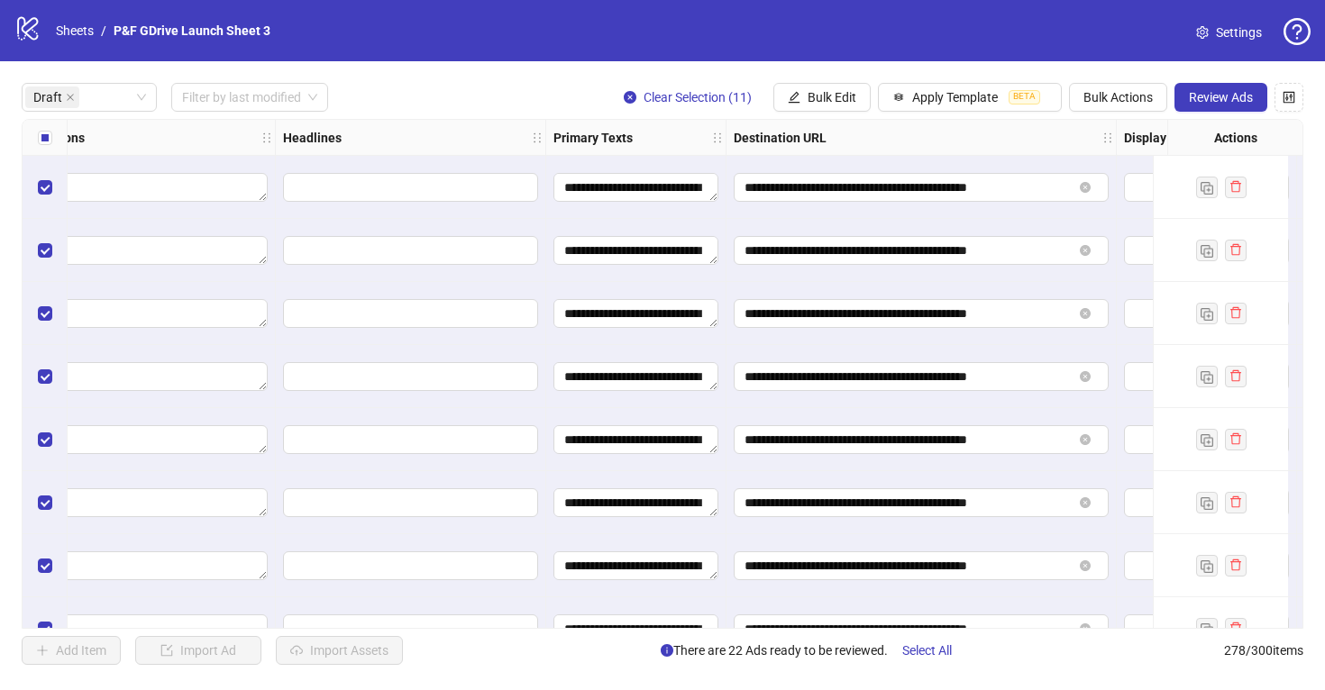
scroll to position [0, 1050]
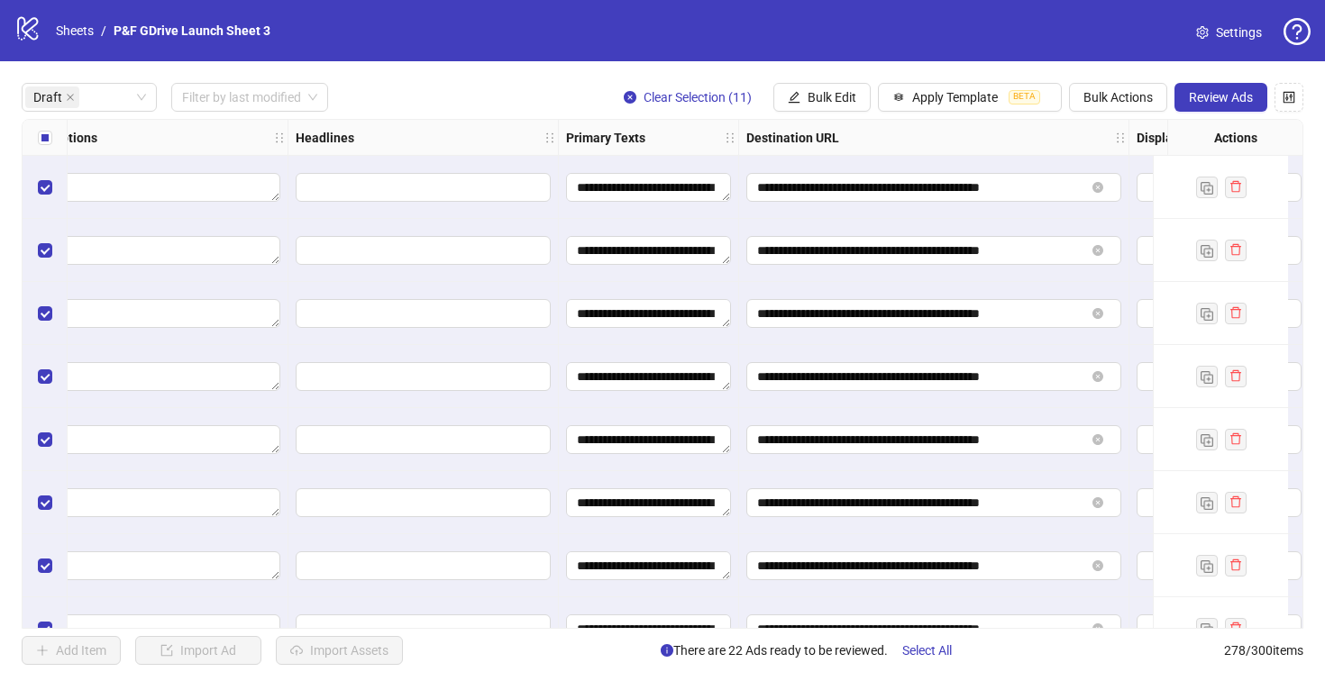
click at [815, 77] on div "**********" at bounding box center [662, 373] width 1325 height 625
click at [815, 97] on span "Bulk Edit" at bounding box center [831, 97] width 49 height 14
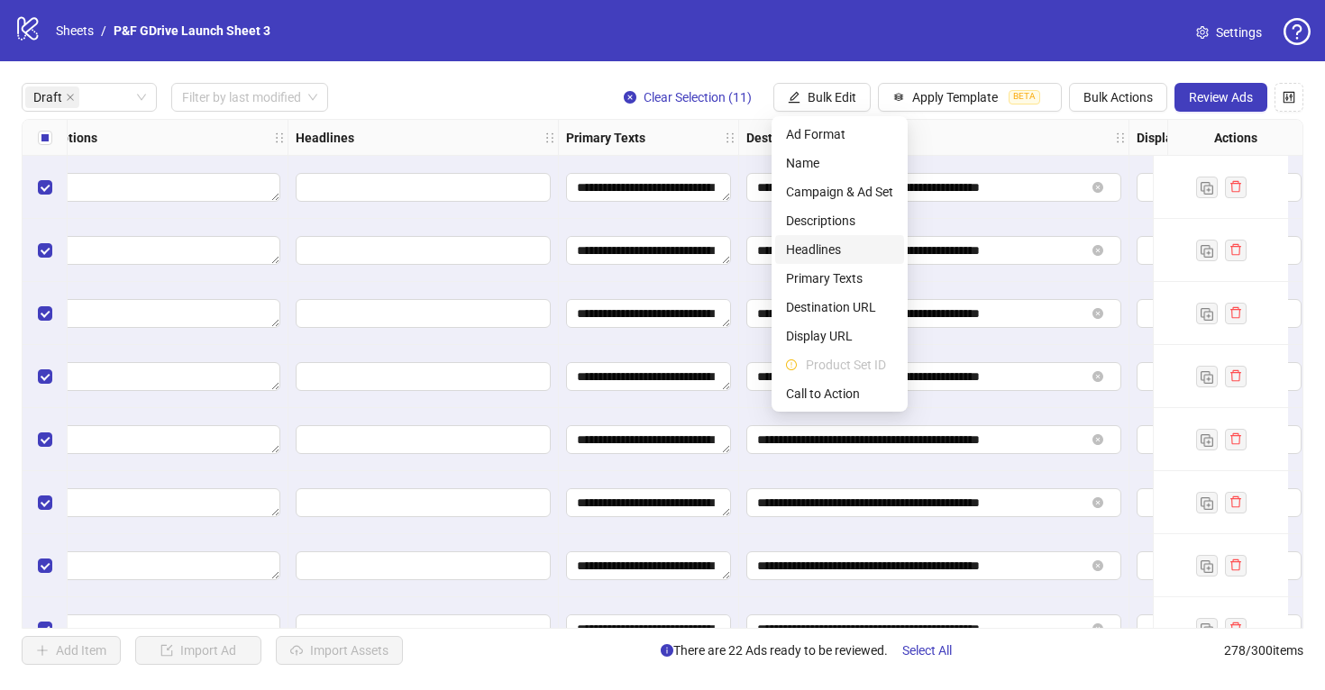
click at [837, 243] on span "Headlines" at bounding box center [839, 250] width 107 height 20
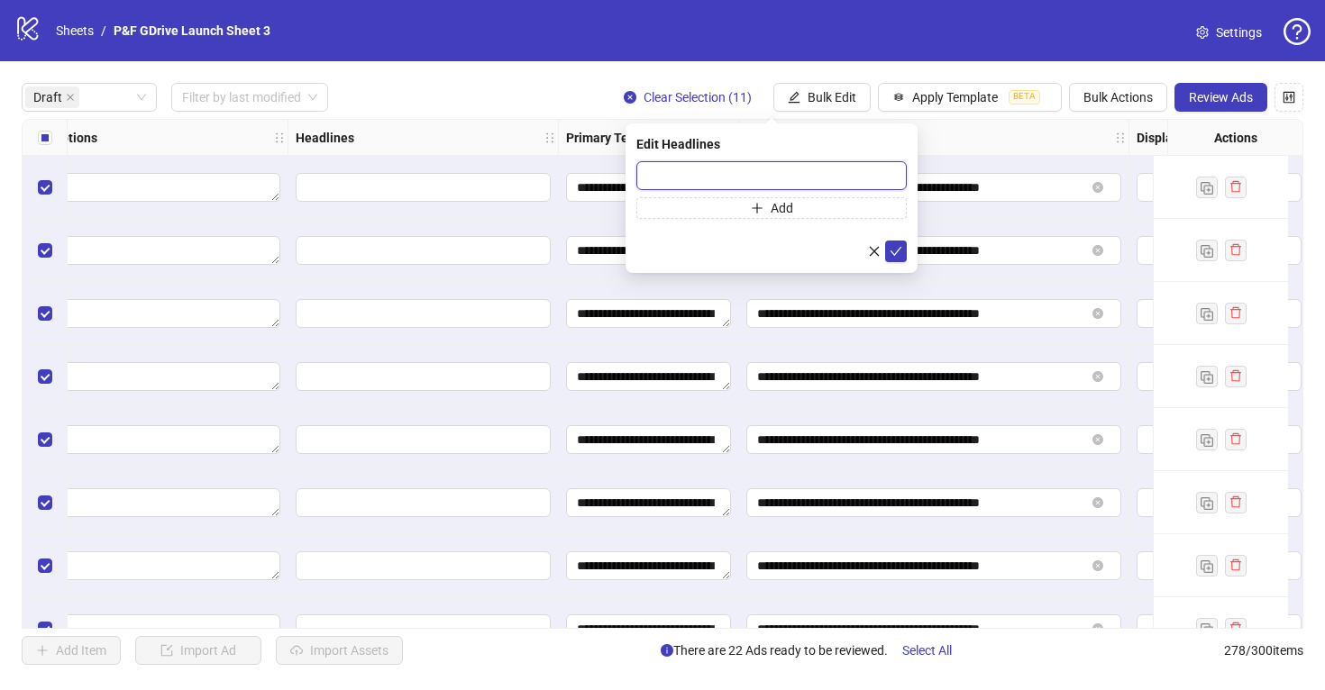
click at [706, 171] on input "text" at bounding box center [771, 175] width 270 height 29
paste input "**********"
type input "**********"
click at [893, 249] on icon "check" at bounding box center [895, 251] width 13 height 13
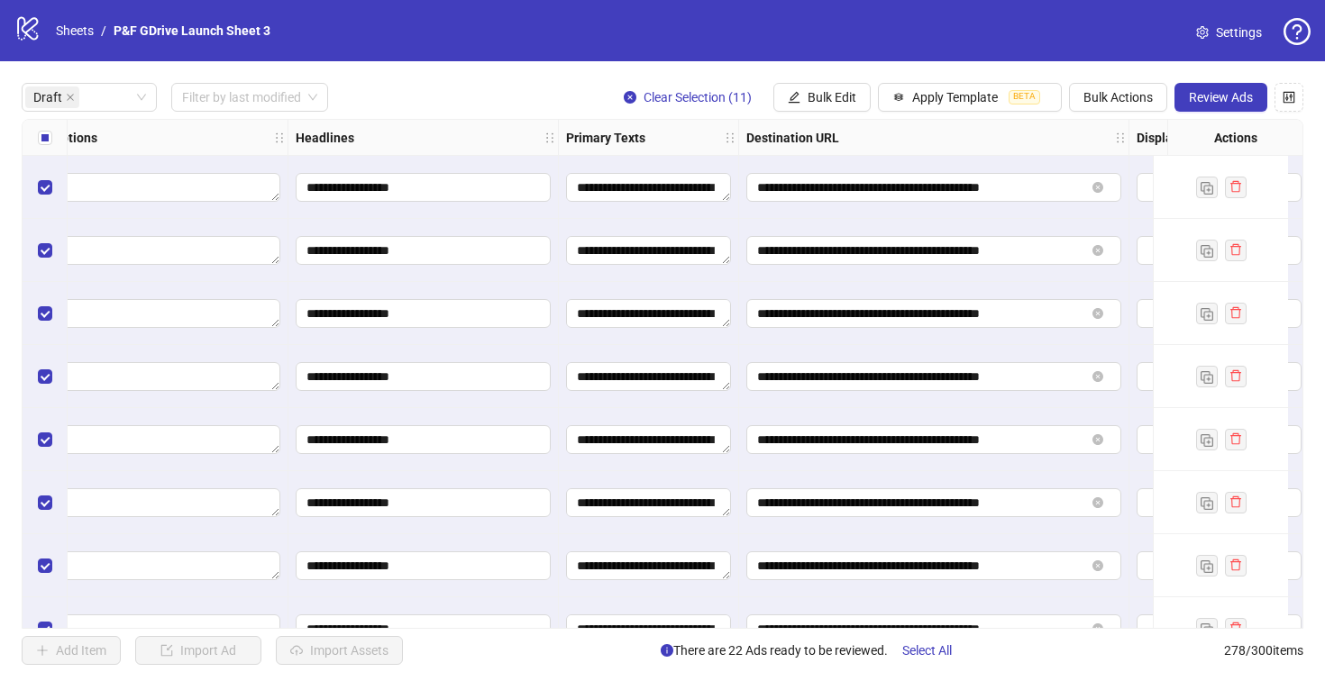
scroll to position [0, 0]
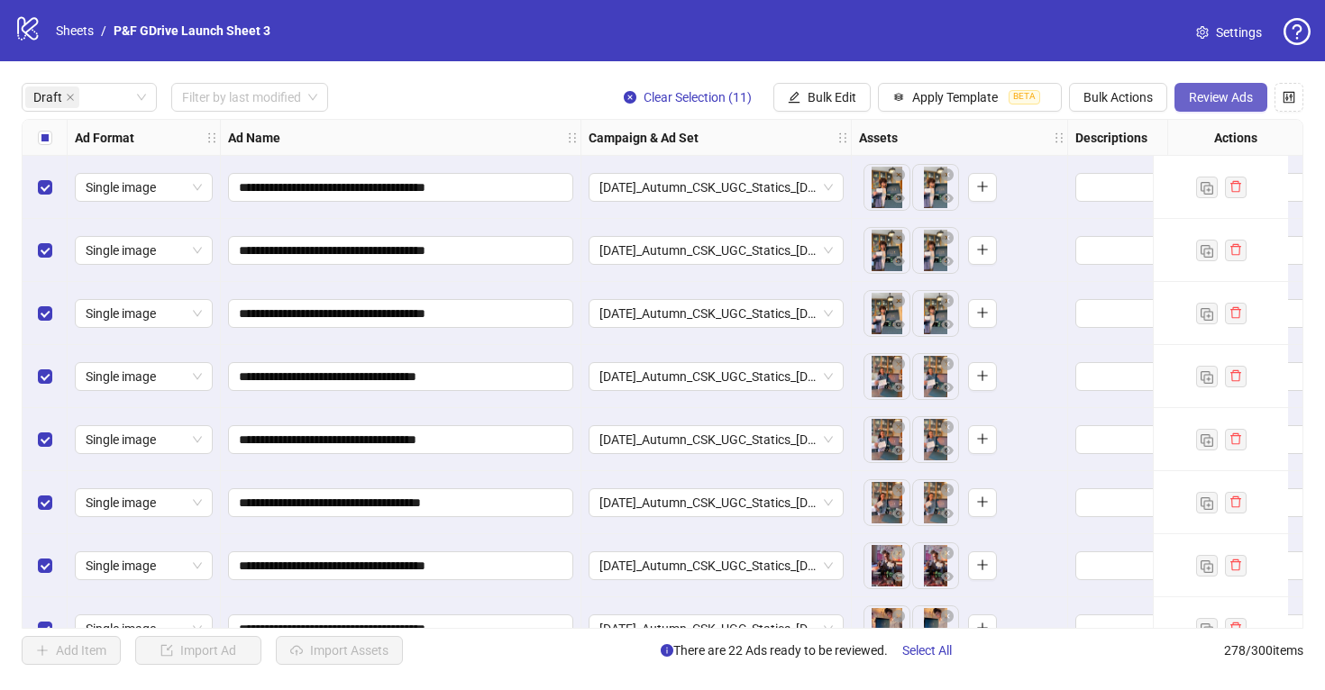
click at [1216, 96] on span "Review Ads" at bounding box center [1220, 97] width 64 height 14
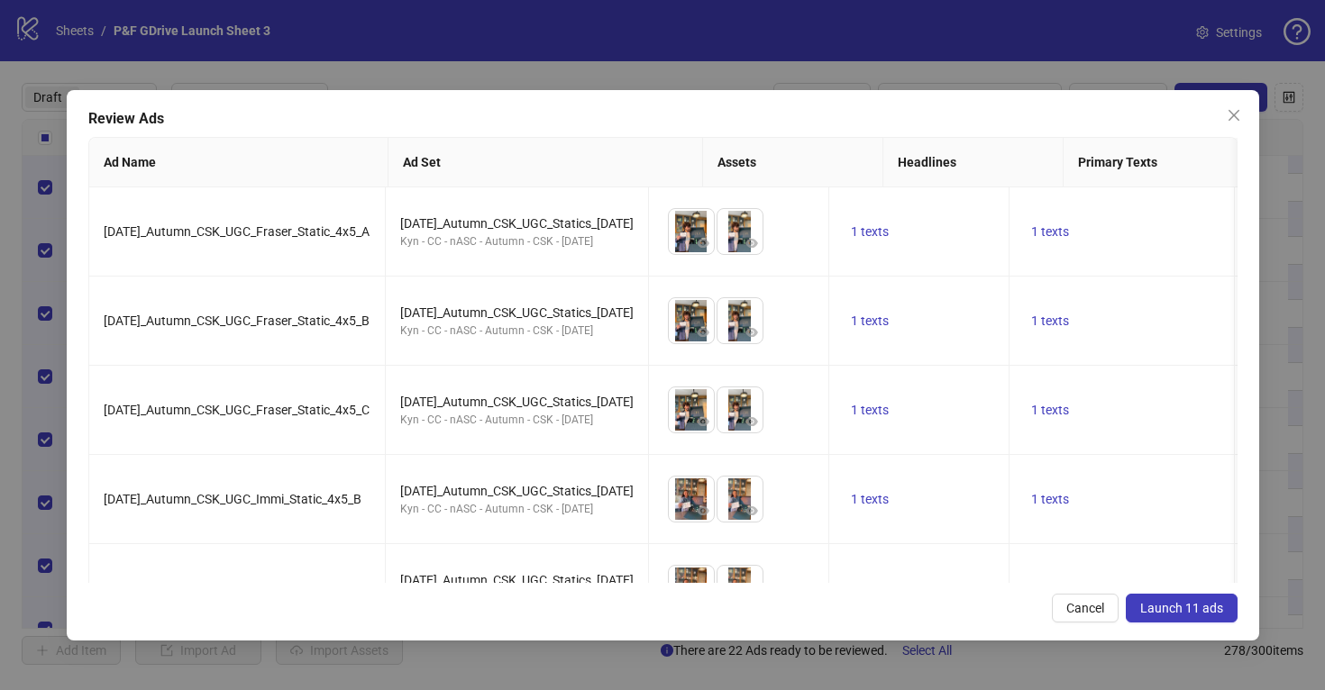
click at [1183, 606] on span "Launch 11 ads" at bounding box center [1181, 608] width 83 height 14
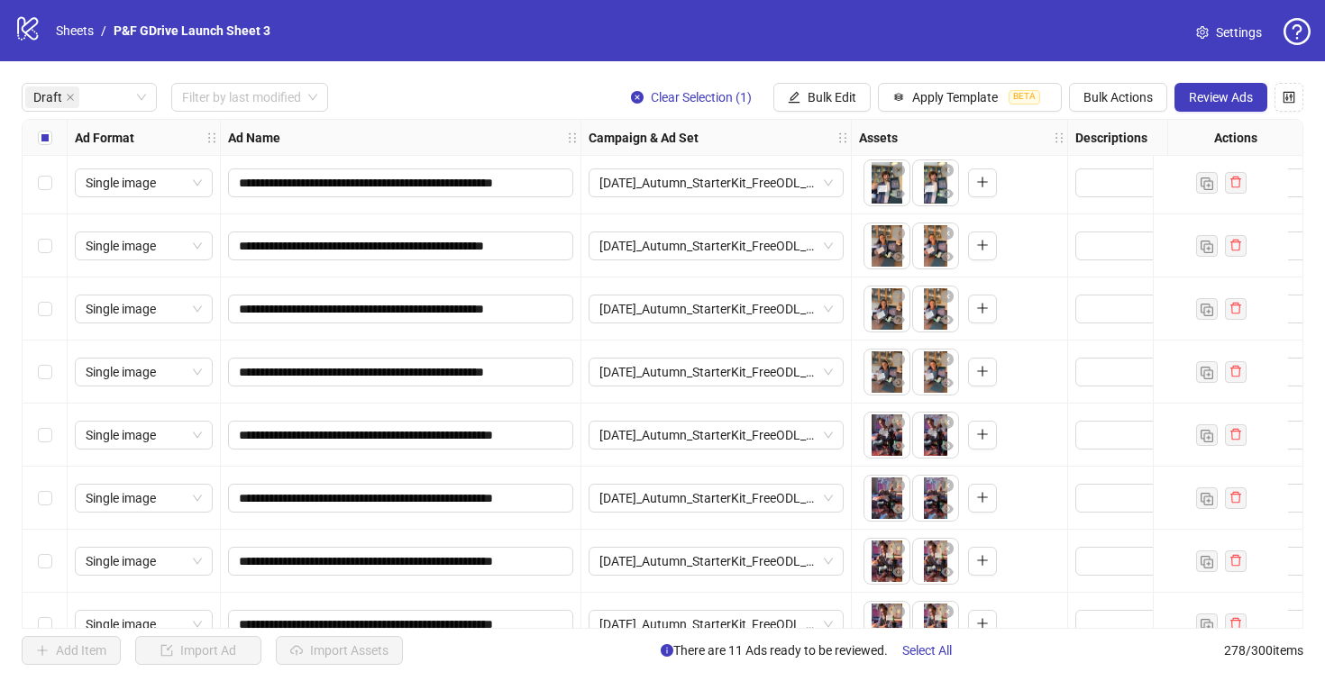
scroll to position [229, 0]
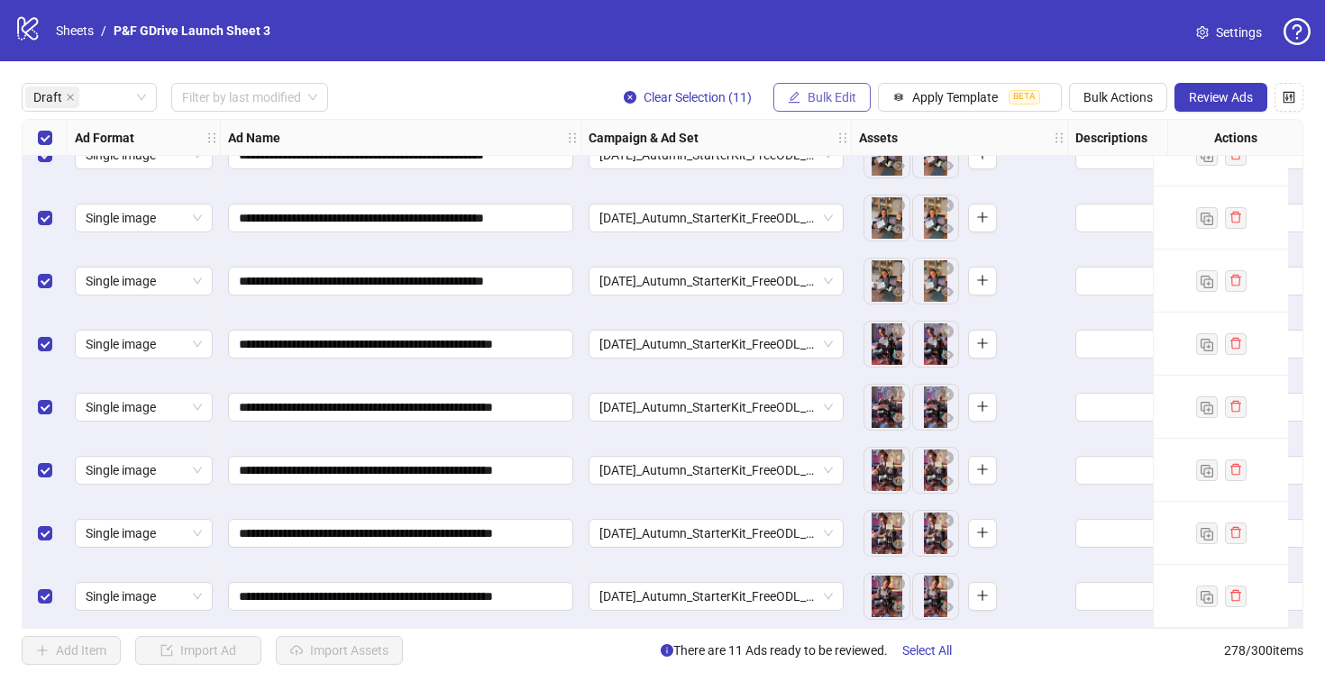
click at [851, 105] on span "Bulk Edit" at bounding box center [831, 97] width 49 height 14
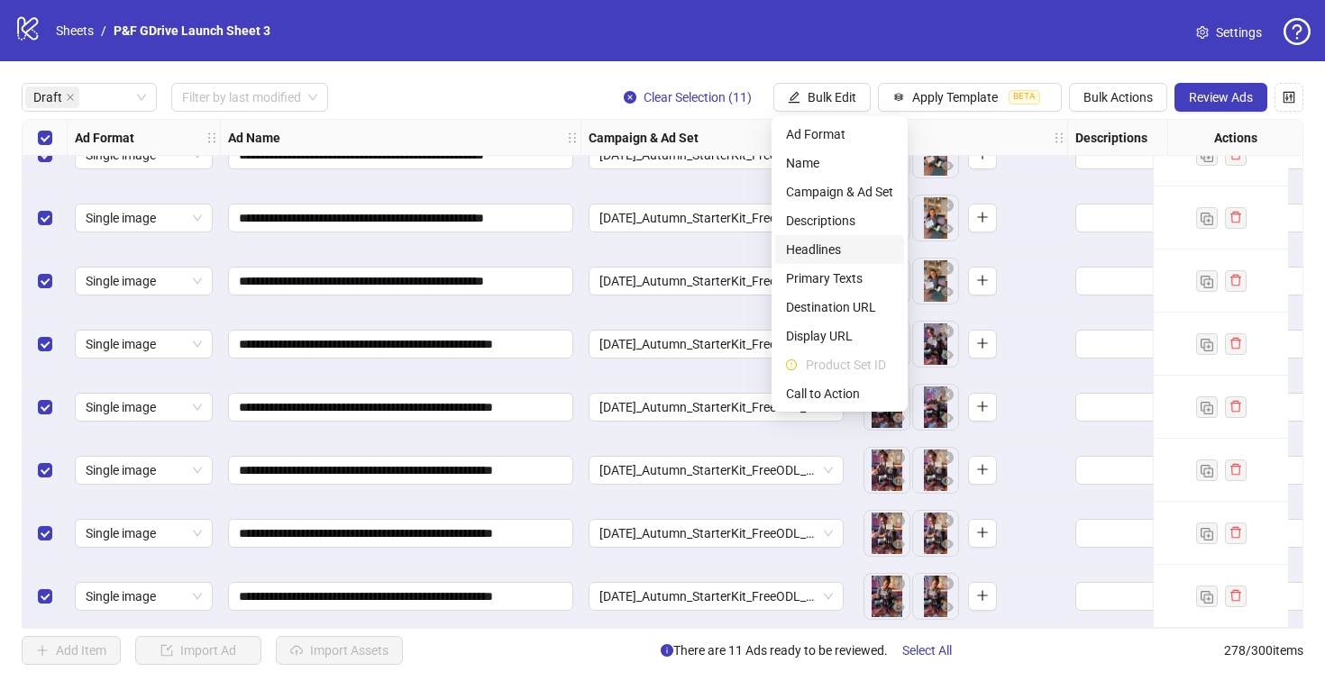
click at [839, 249] on span "Headlines" at bounding box center [839, 250] width 107 height 20
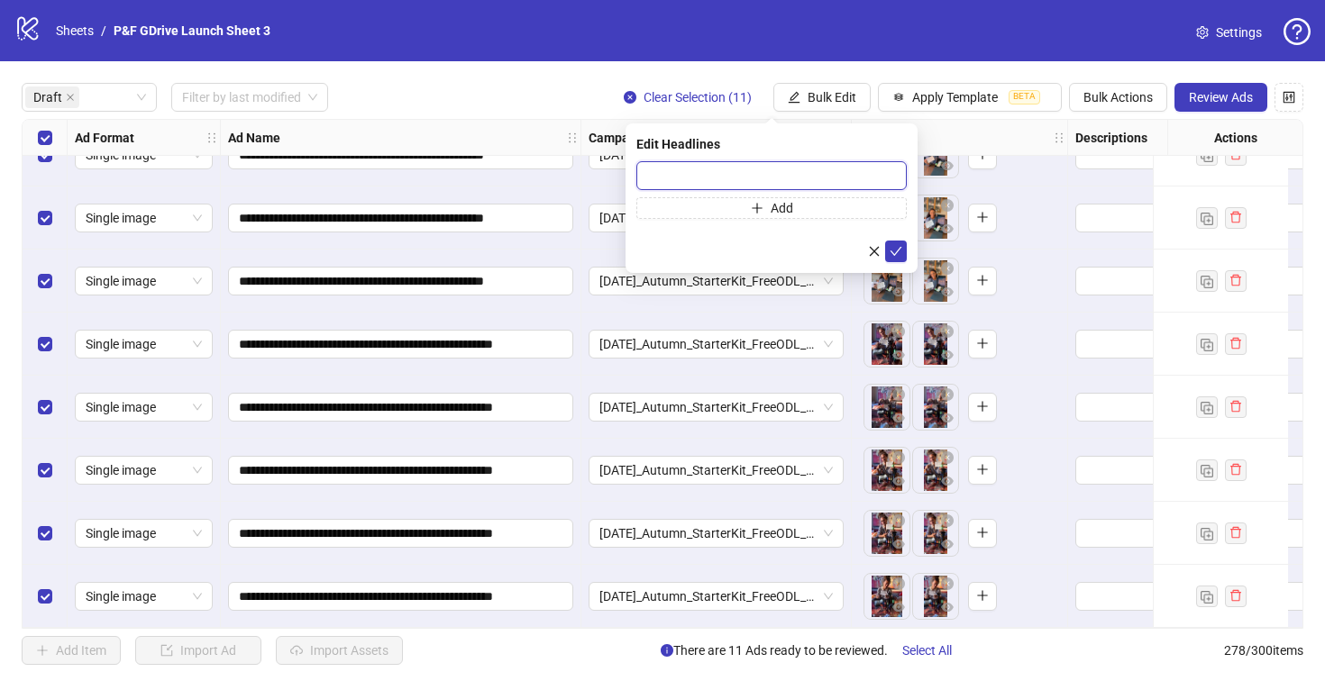
click at [758, 171] on input "text" at bounding box center [771, 175] width 270 height 29
paste input "**********"
type input "**********"
click at [897, 253] on icon "check" at bounding box center [895, 251] width 13 height 13
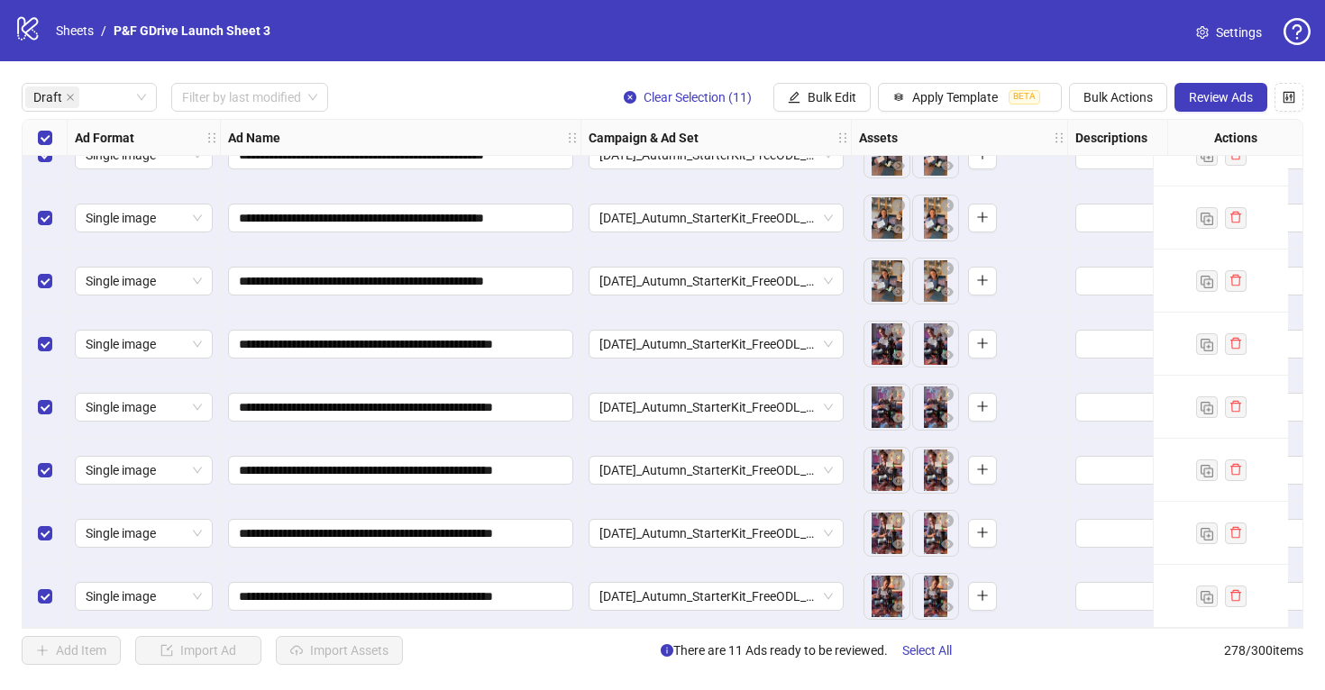
click at [810, 77] on div "**********" at bounding box center [662, 373] width 1325 height 625
click at [810, 88] on button "Bulk Edit" at bounding box center [821, 97] width 97 height 29
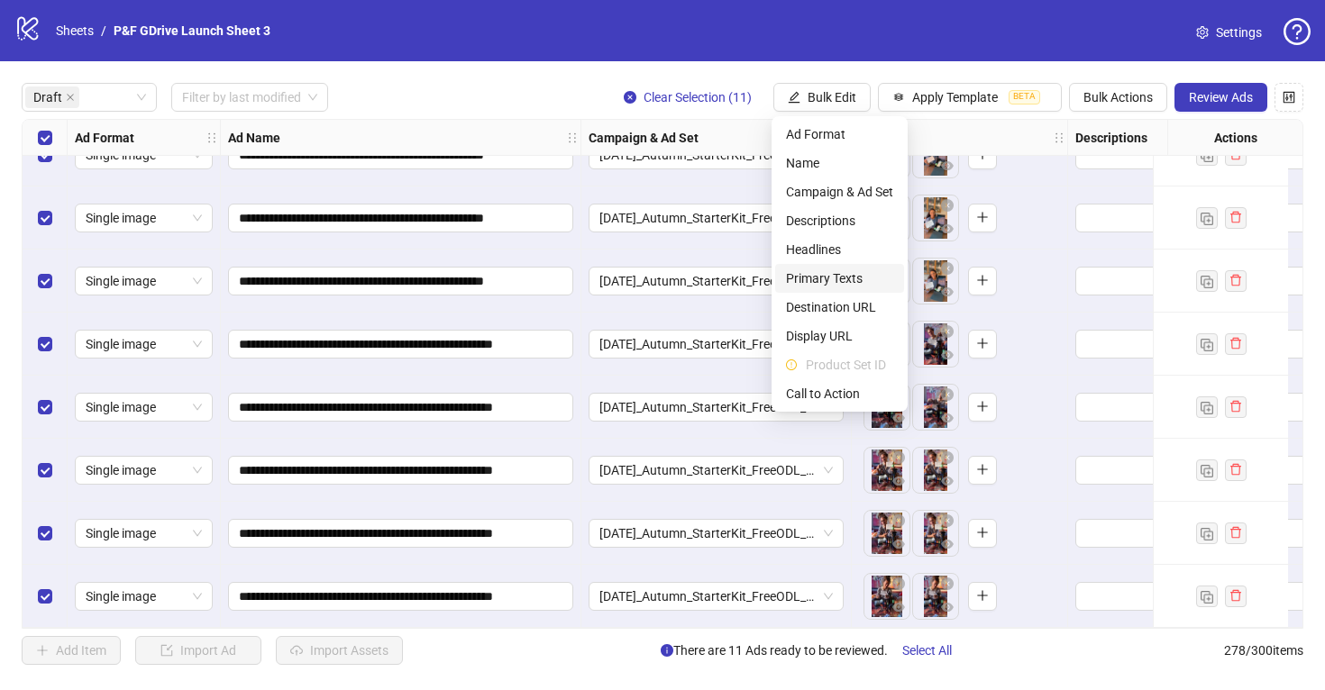
click at [825, 281] on span "Primary Texts" at bounding box center [839, 279] width 107 height 20
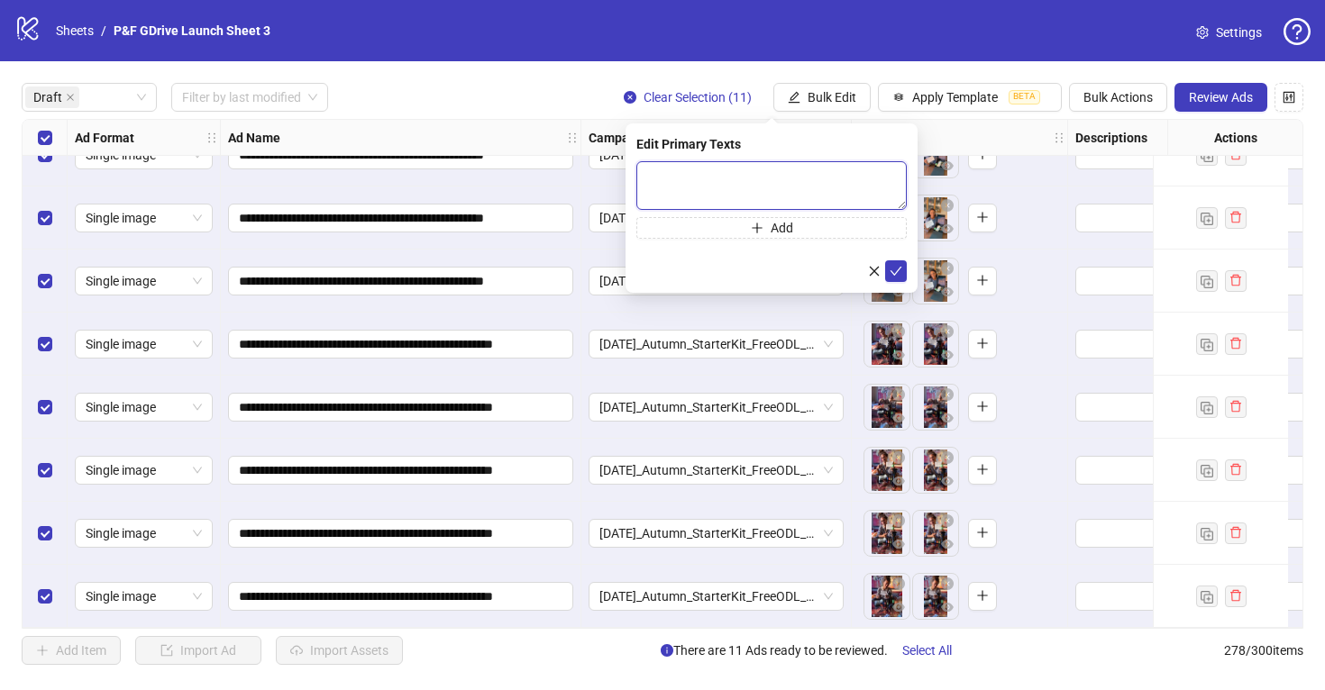
click at [661, 184] on textarea at bounding box center [771, 185] width 270 height 49
paste textarea "**********"
click at [652, 171] on textarea "**********" at bounding box center [771, 185] width 270 height 49
type textarea "**********"
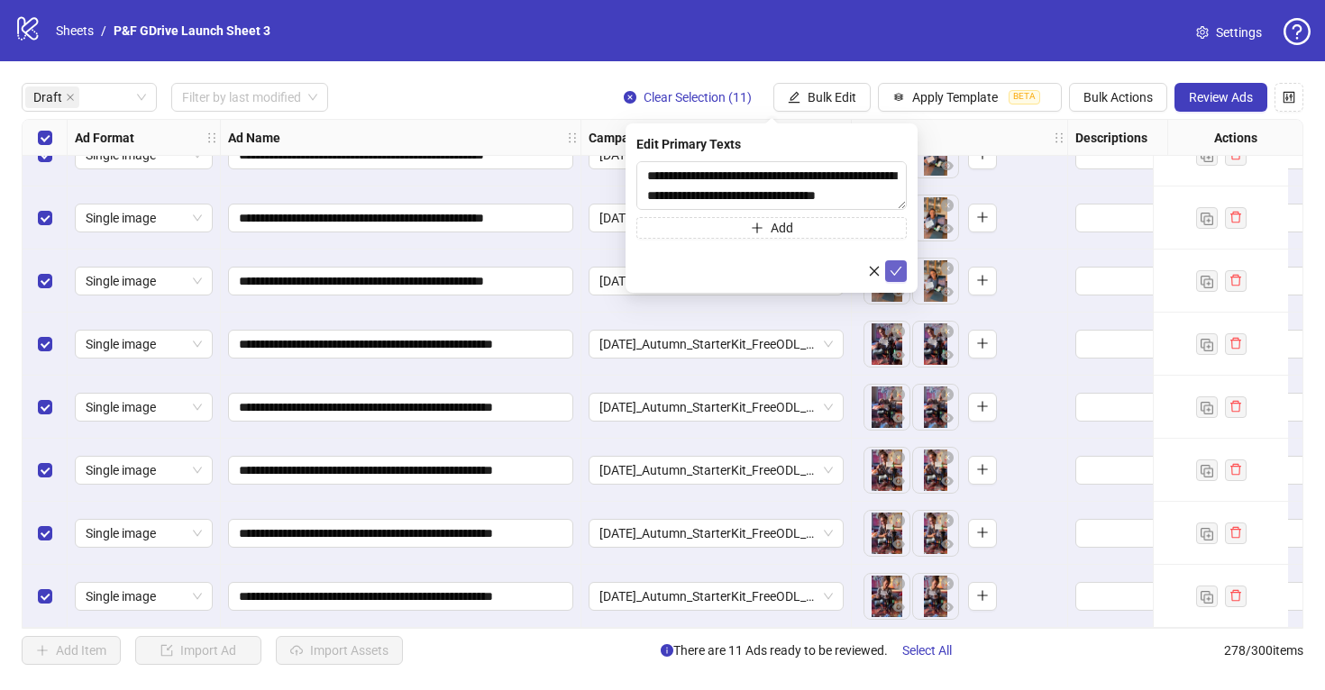
click at [897, 273] on icon "check" at bounding box center [895, 271] width 13 height 13
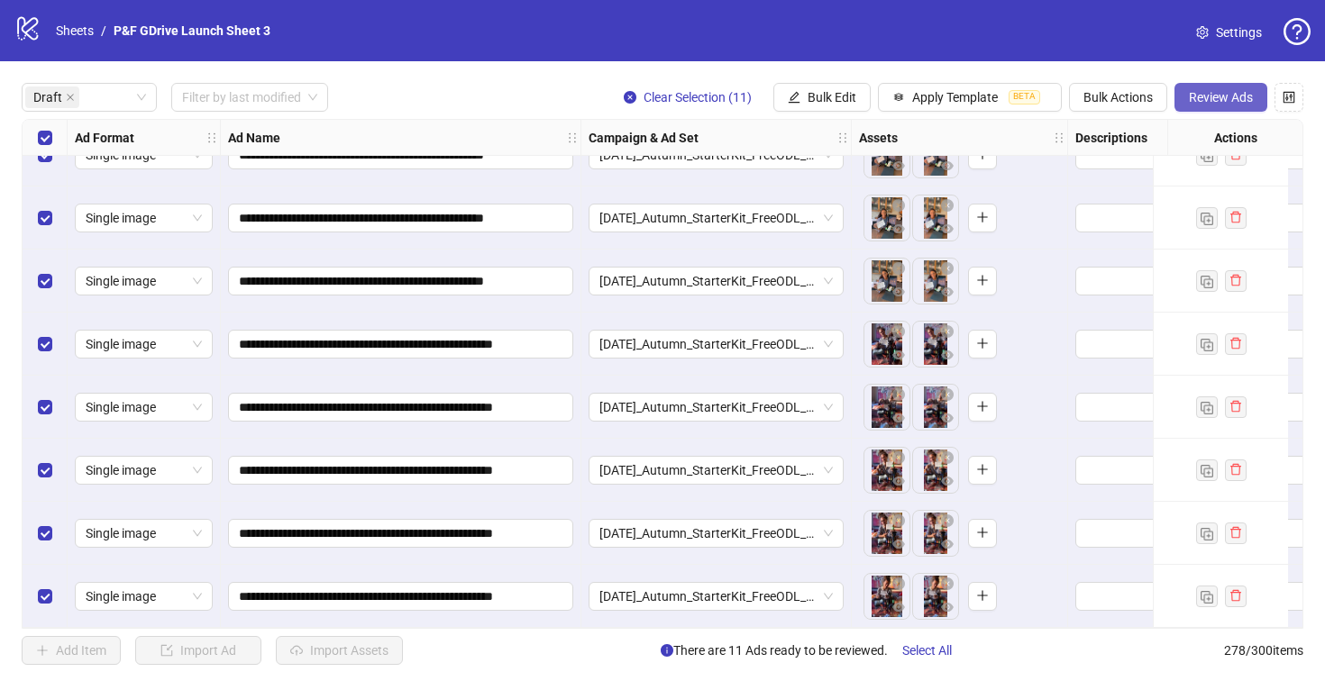
click at [1224, 101] on span "Review Ads" at bounding box center [1220, 97] width 64 height 14
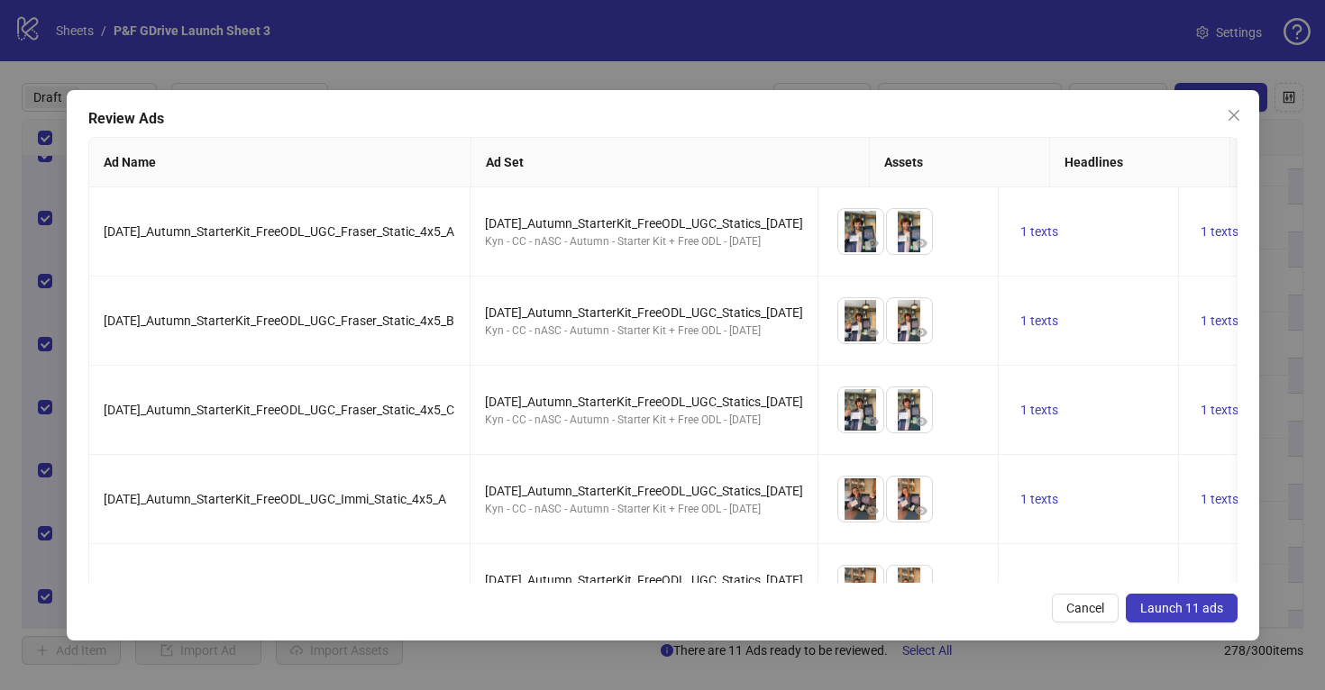
click at [1175, 616] on button "Launch 11 ads" at bounding box center [1181, 608] width 112 height 29
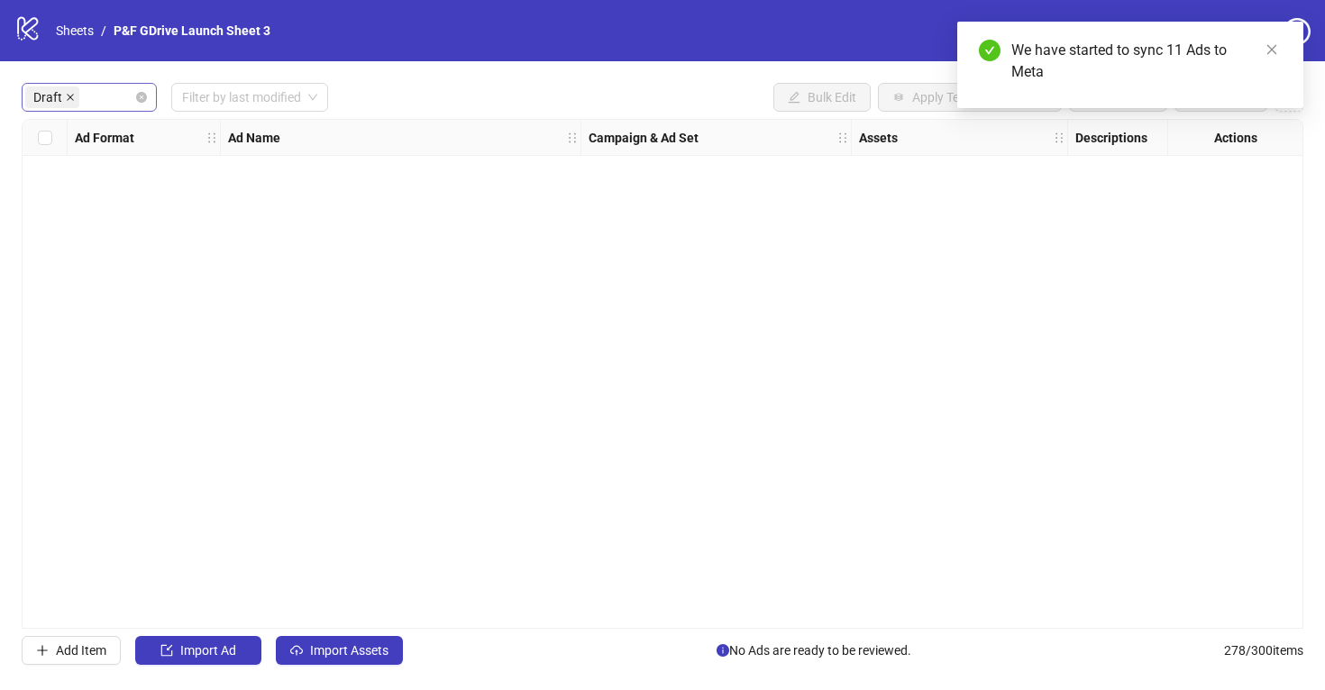
click at [70, 100] on icon "close" at bounding box center [70, 97] width 9 height 9
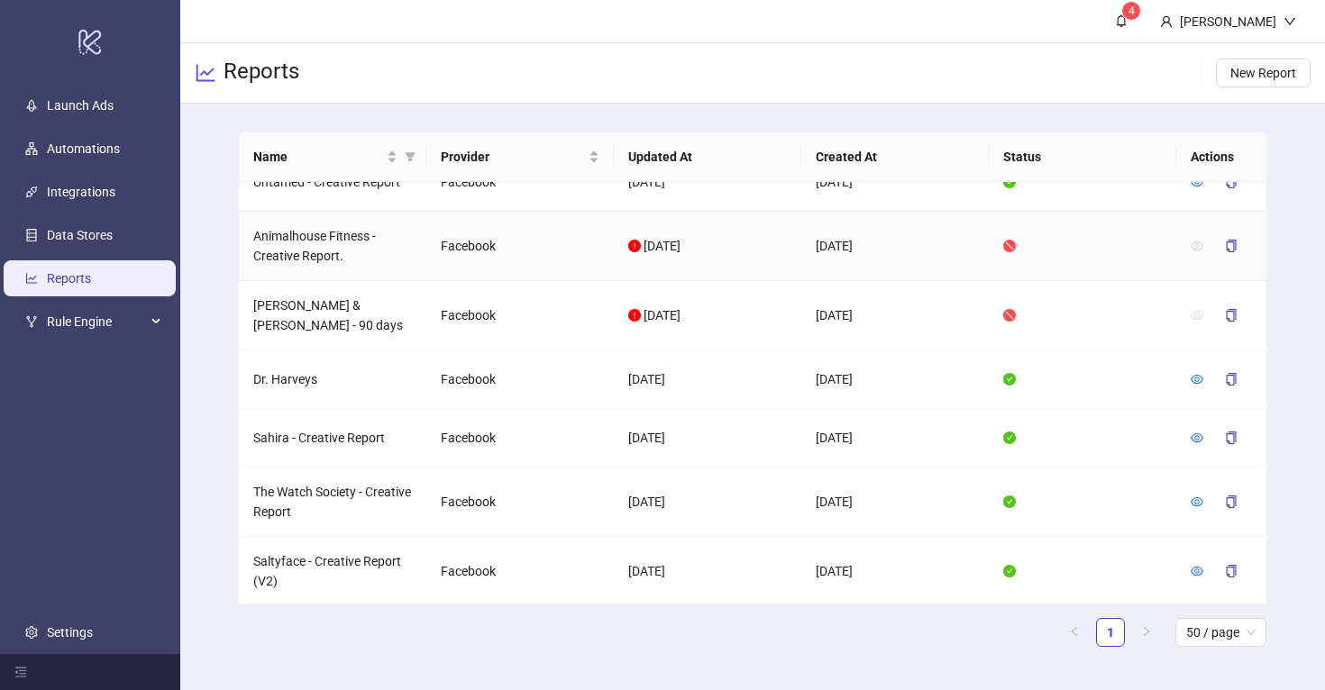
scroll to position [441, 0]
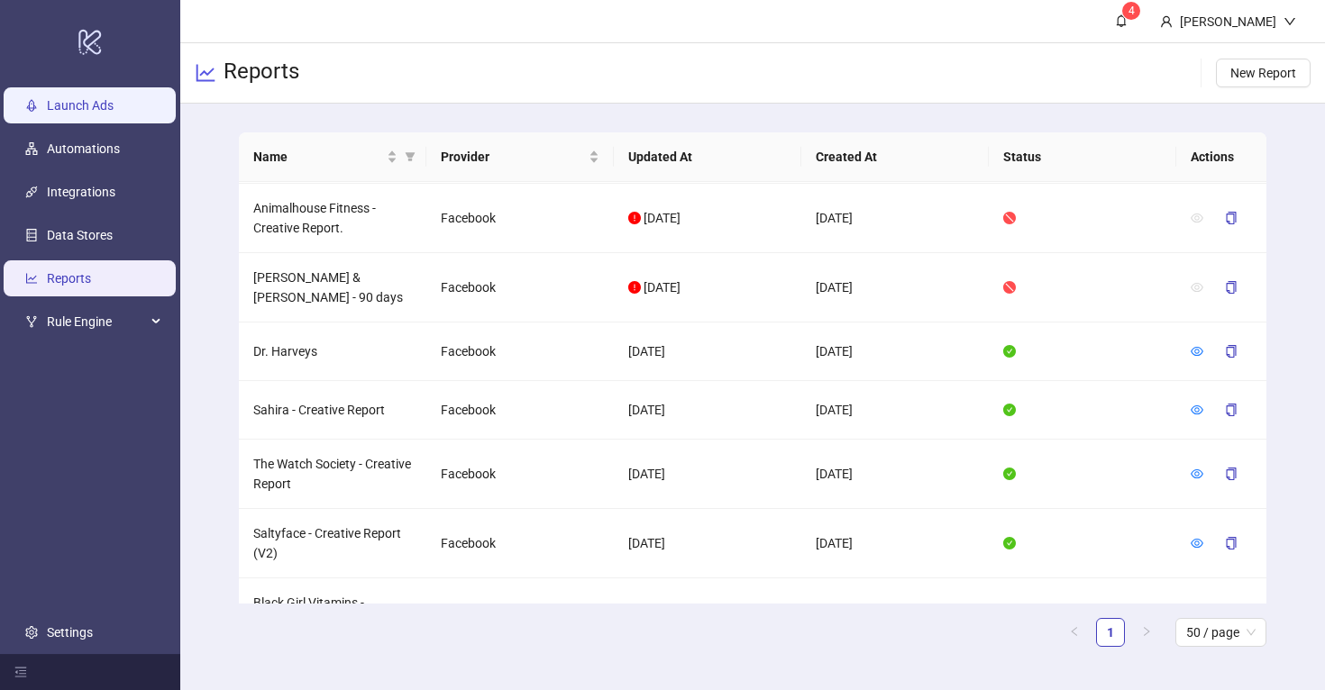
click at [114, 106] on link "Launch Ads" at bounding box center [80, 105] width 67 height 14
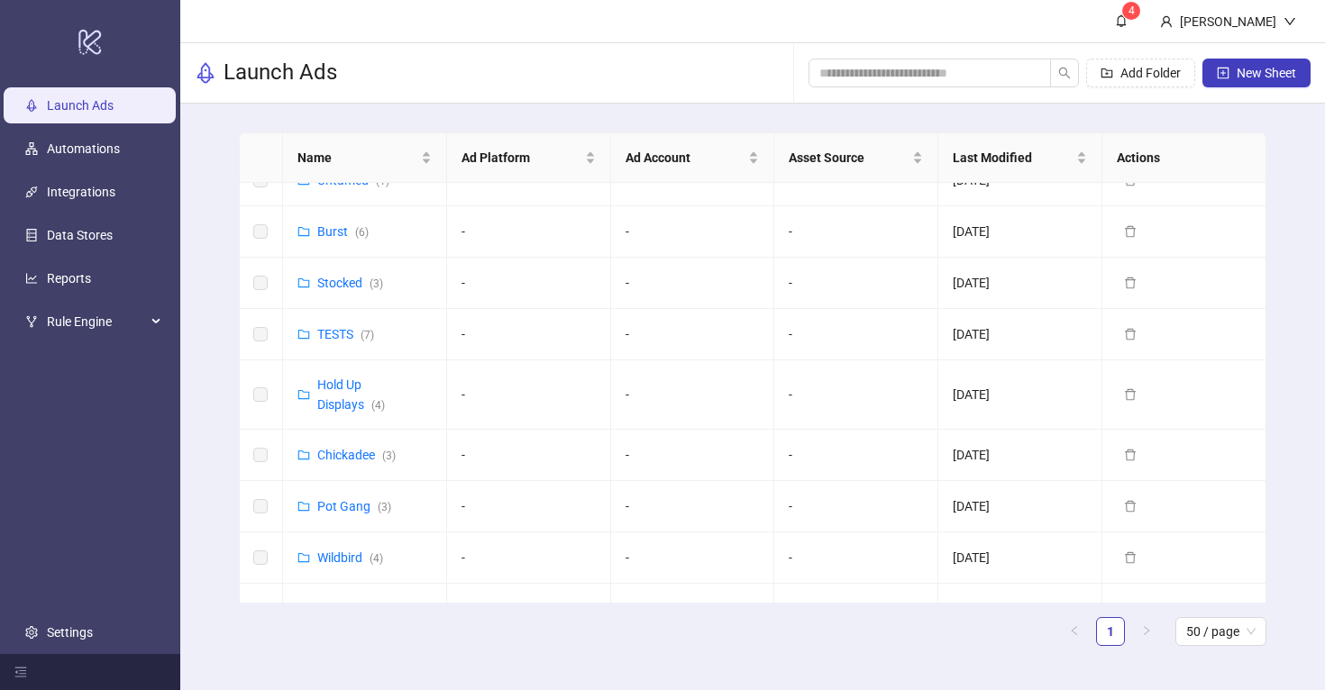
scroll to position [815, 0]
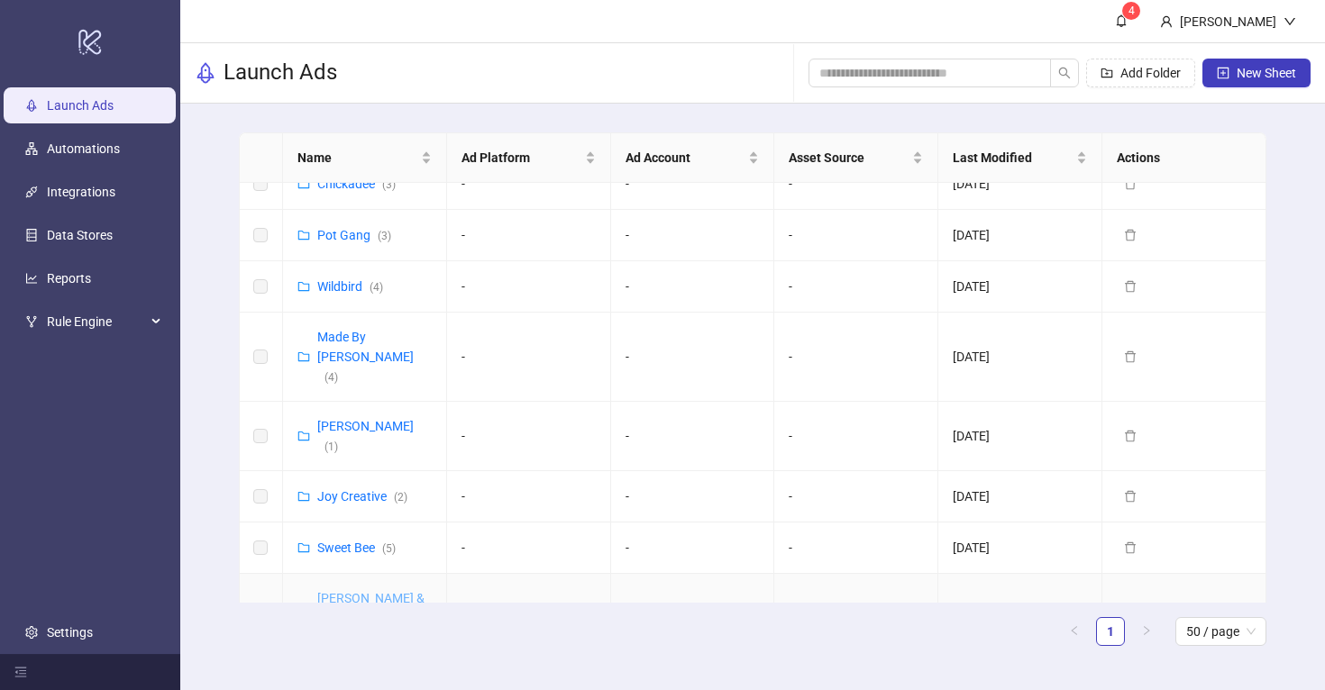
click at [369, 591] on link "Purdy & Figg (UK) ( 7 )" at bounding box center [382, 628] width 131 height 74
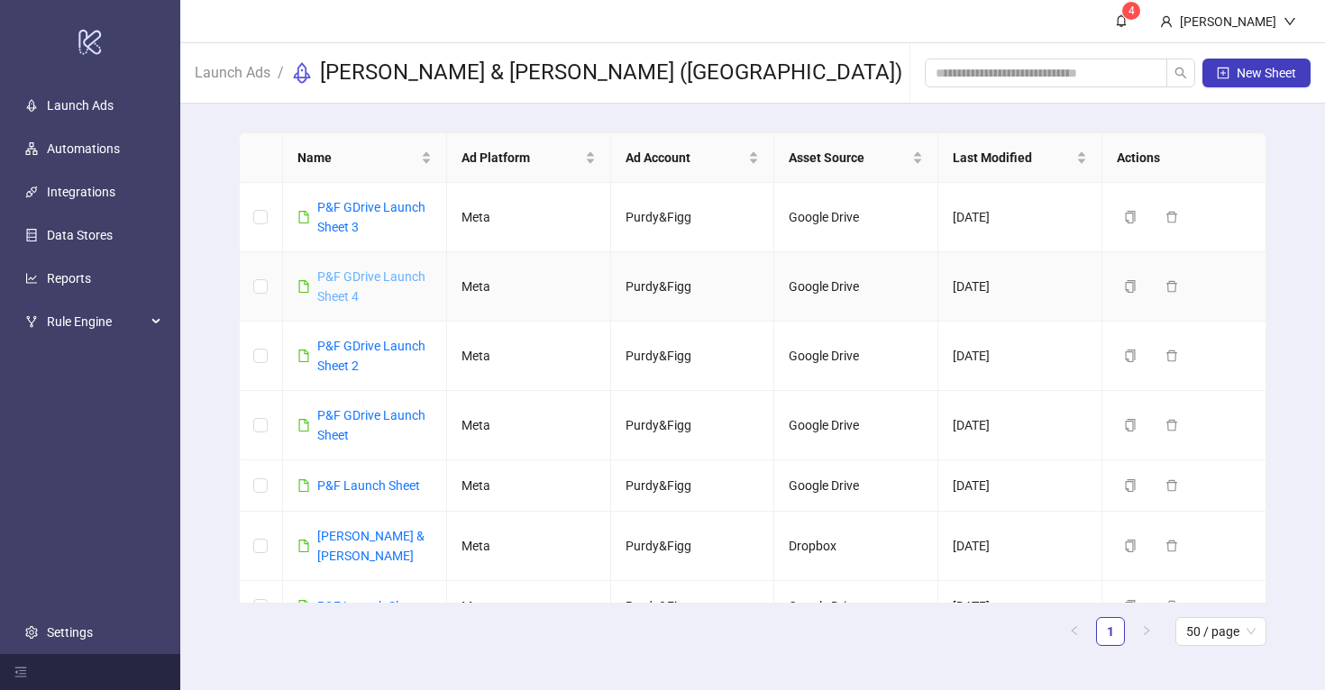
click at [370, 273] on link "P&F GDrive Launch Sheet 4" at bounding box center [371, 286] width 108 height 34
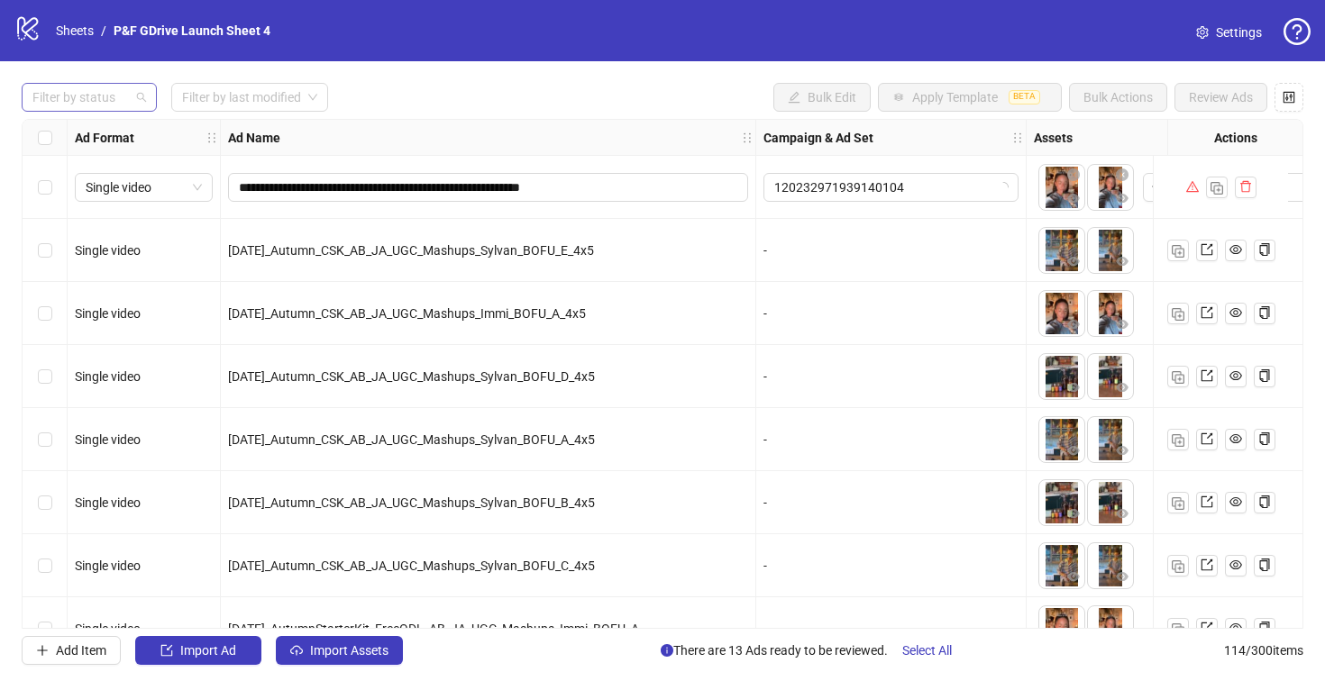
click at [93, 103] on div at bounding box center [79, 97] width 109 height 25
click at [93, 140] on div "Draft" at bounding box center [89, 134] width 106 height 20
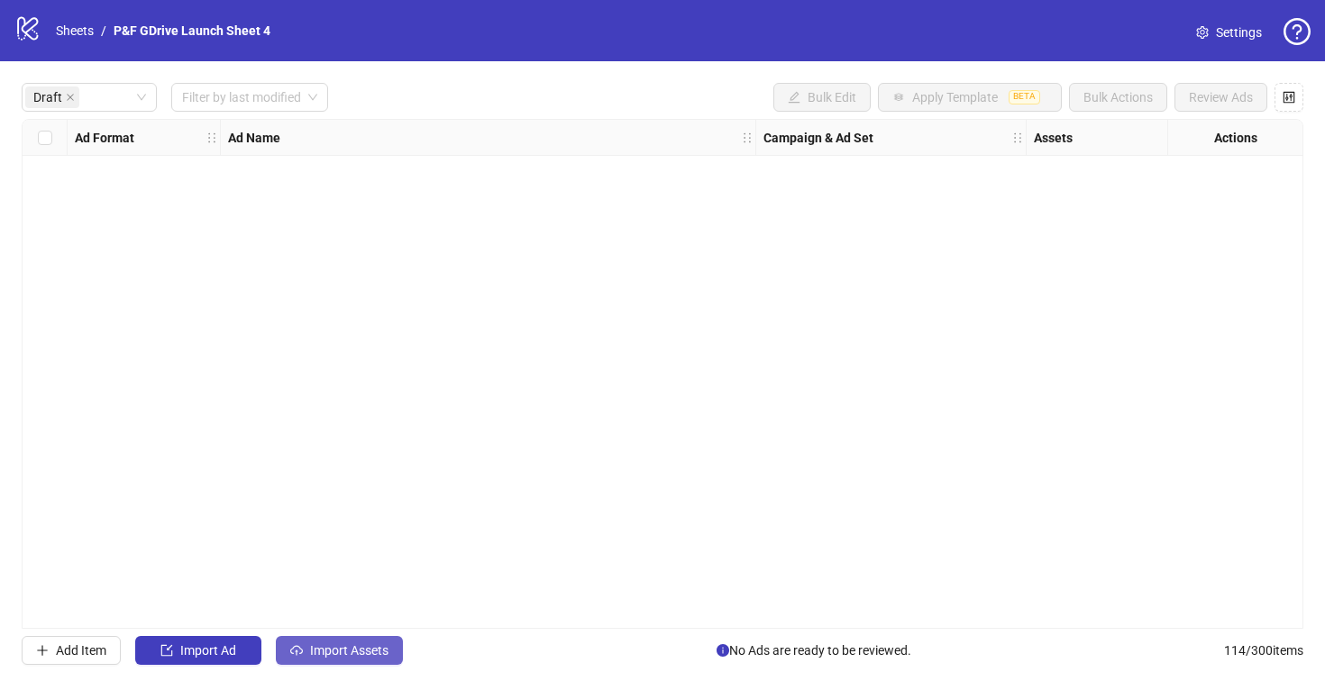
click at [347, 654] on span "Import Assets" at bounding box center [349, 650] width 78 height 14
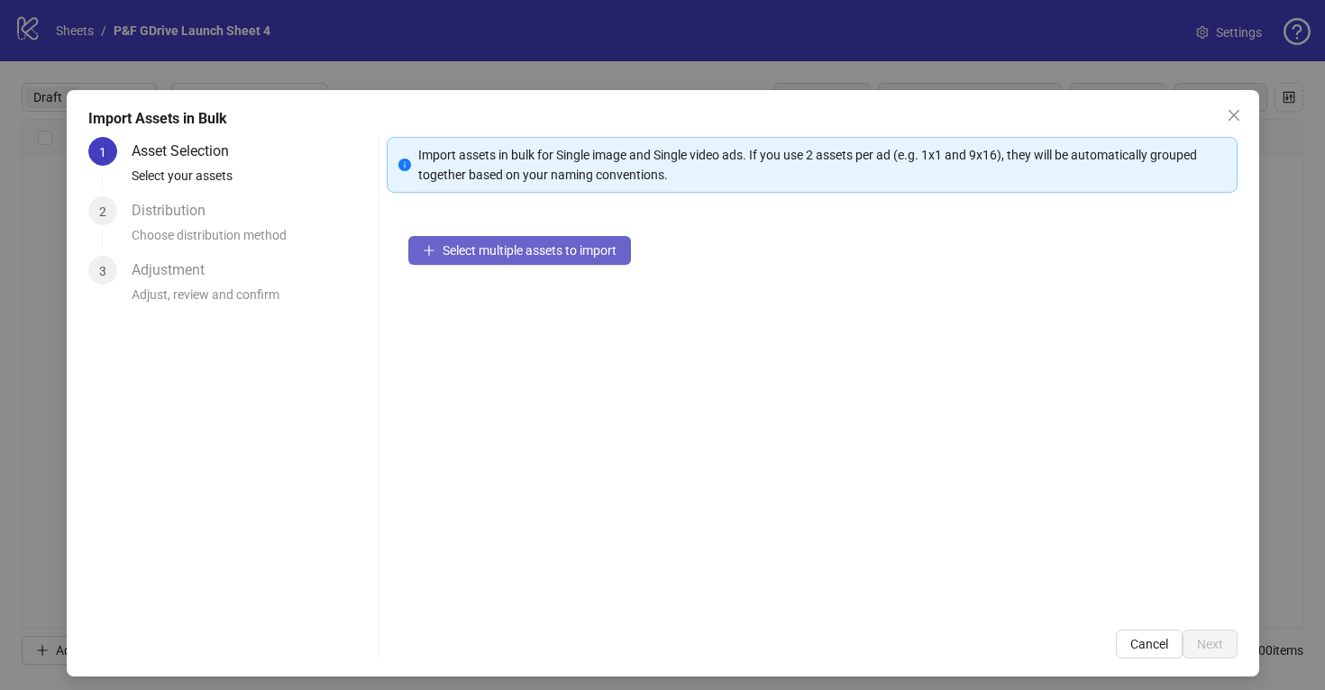
click at [512, 250] on span "Select multiple assets to import" at bounding box center [529, 250] width 174 height 14
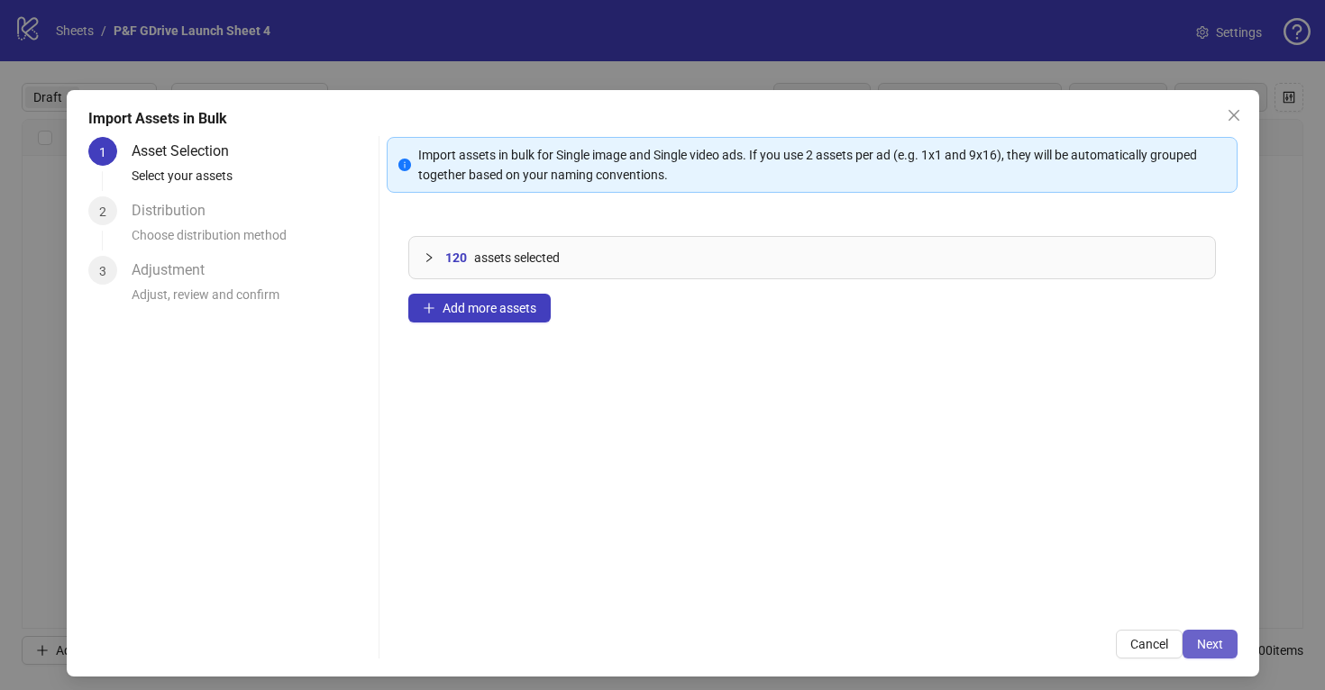
click at [1210, 644] on span "Next" at bounding box center [1210, 644] width 26 height 14
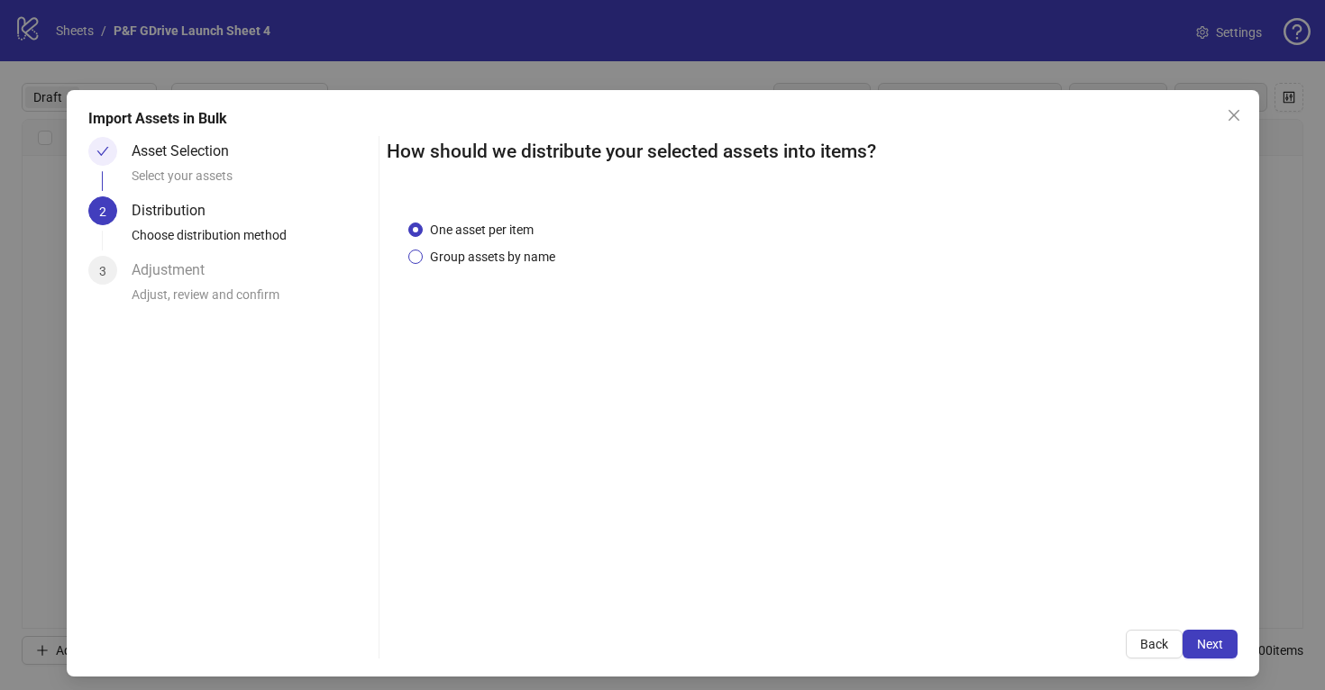
click at [470, 260] on span "Group assets by name" at bounding box center [493, 257] width 140 height 20
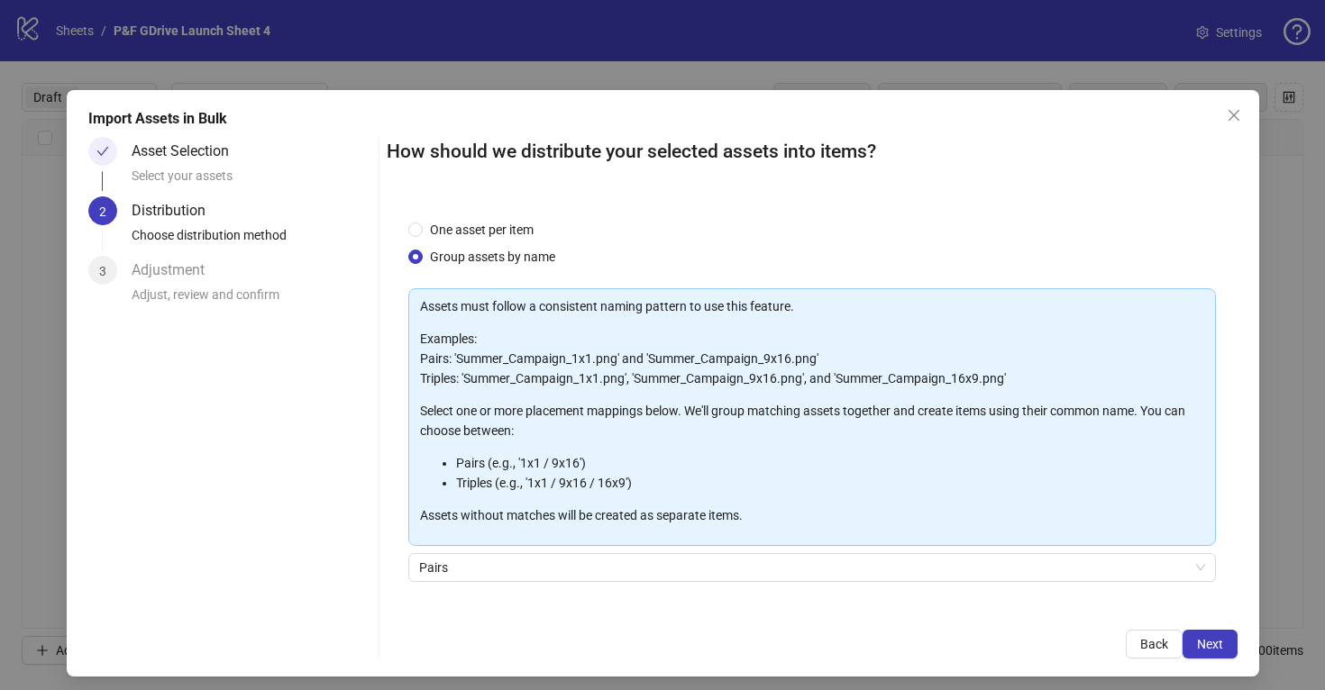
scroll to position [117, 0]
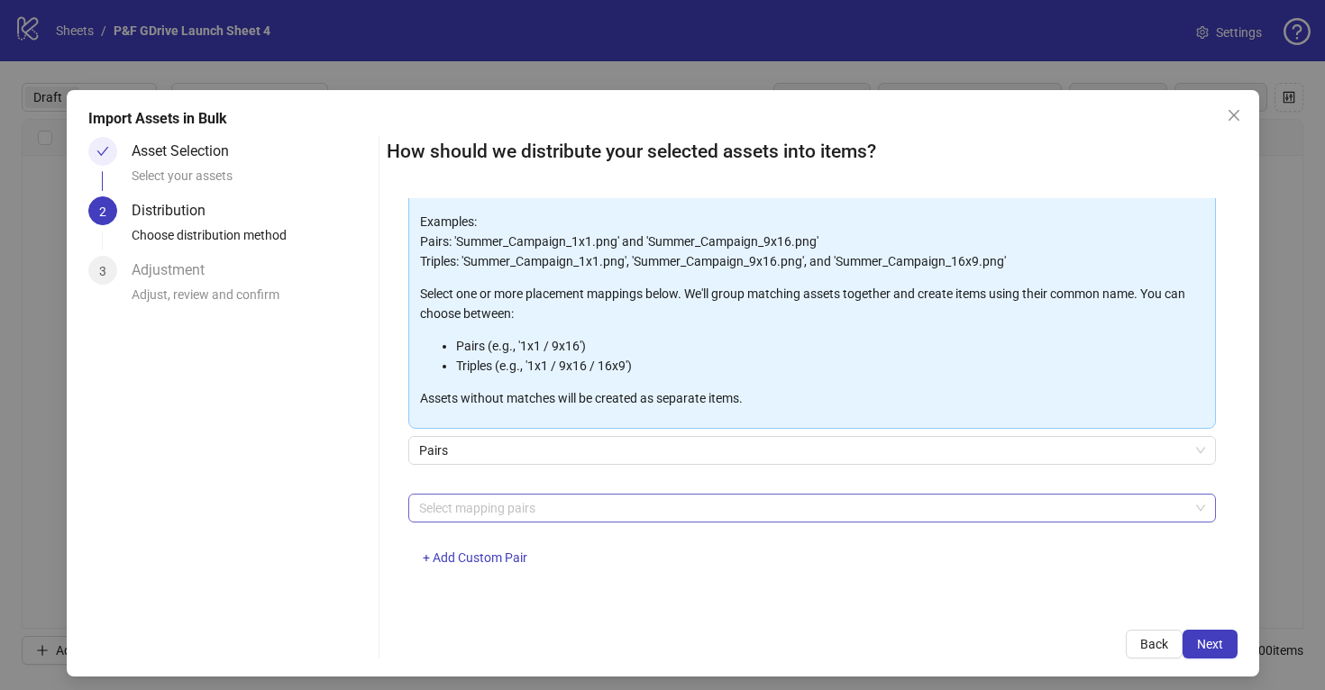
click at [587, 512] on div at bounding box center [802, 508] width 781 height 25
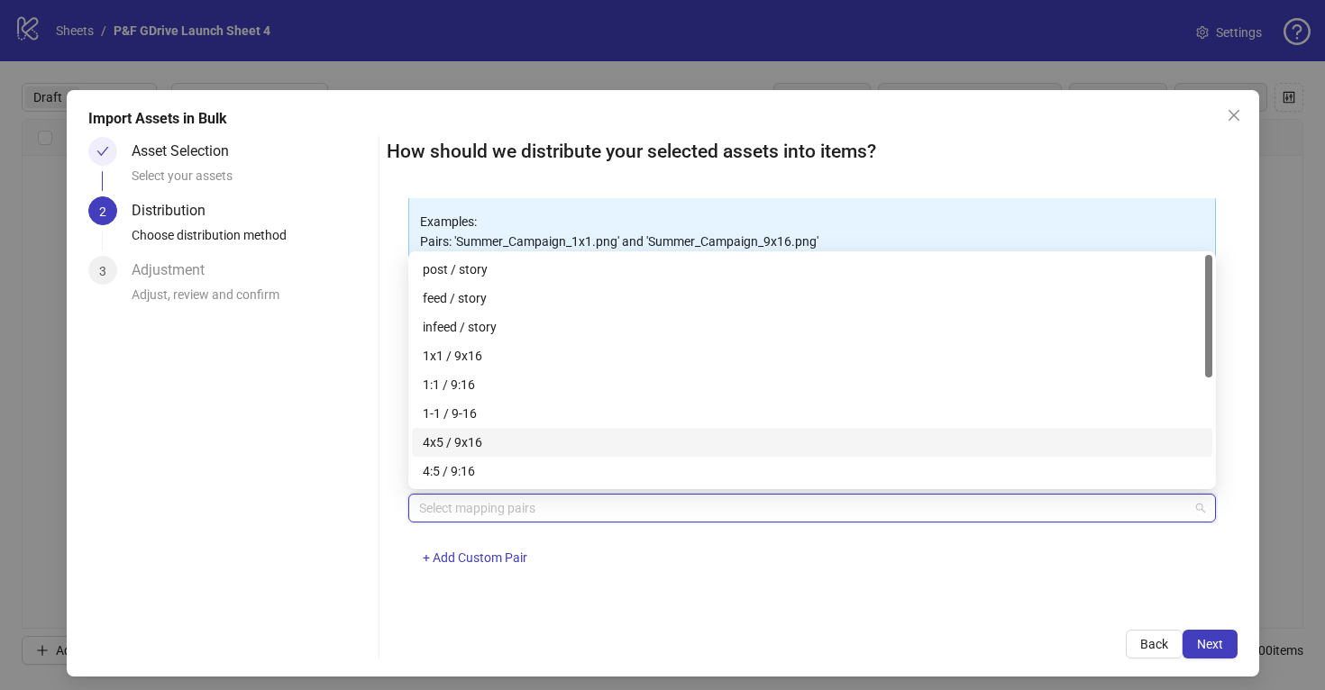
click at [546, 442] on div "4x5 / 9x16" at bounding box center [812, 442] width 778 height 20
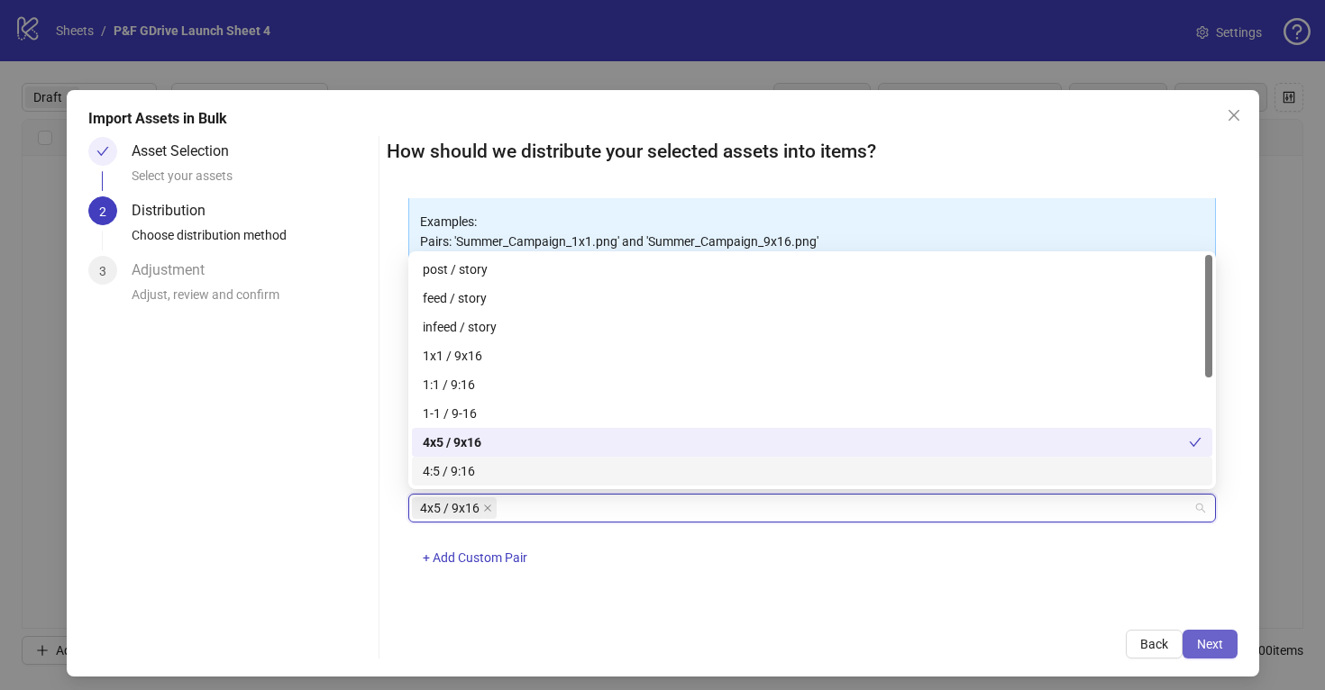
click at [1210, 647] on span "Next" at bounding box center [1210, 644] width 26 height 14
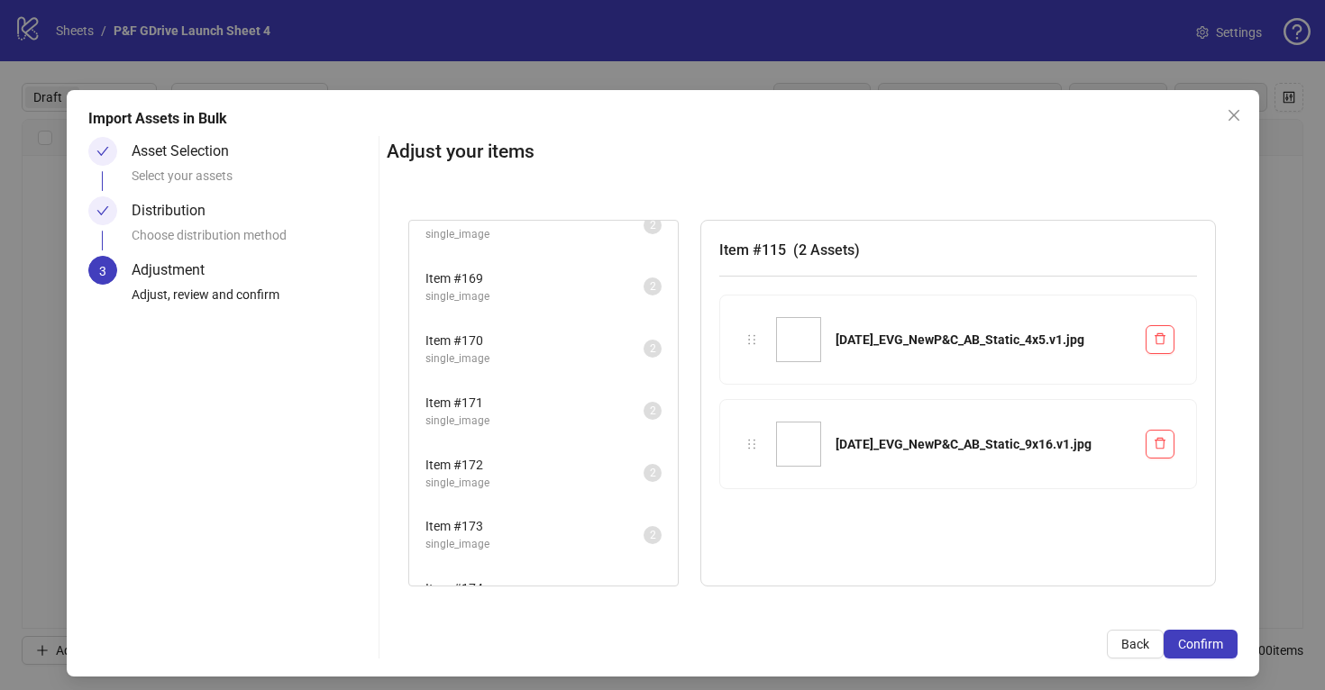
scroll to position [3356, 0]
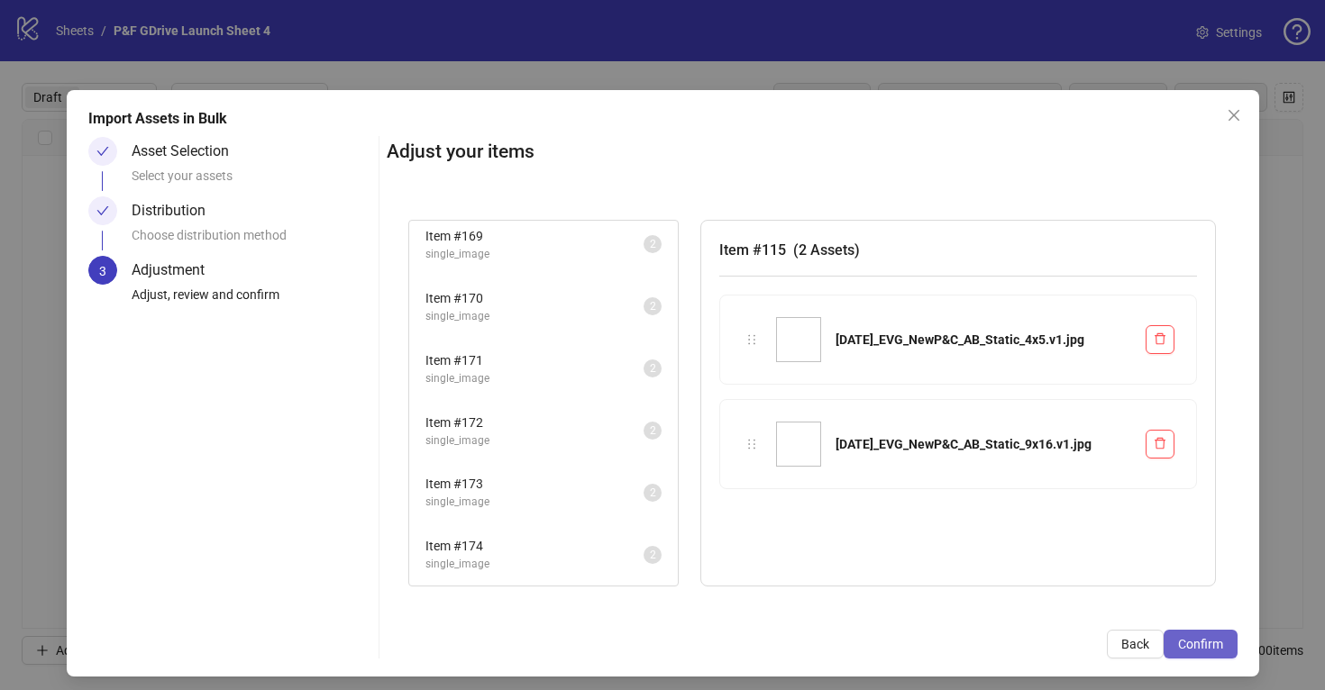
click at [1207, 646] on span "Confirm" at bounding box center [1200, 644] width 45 height 14
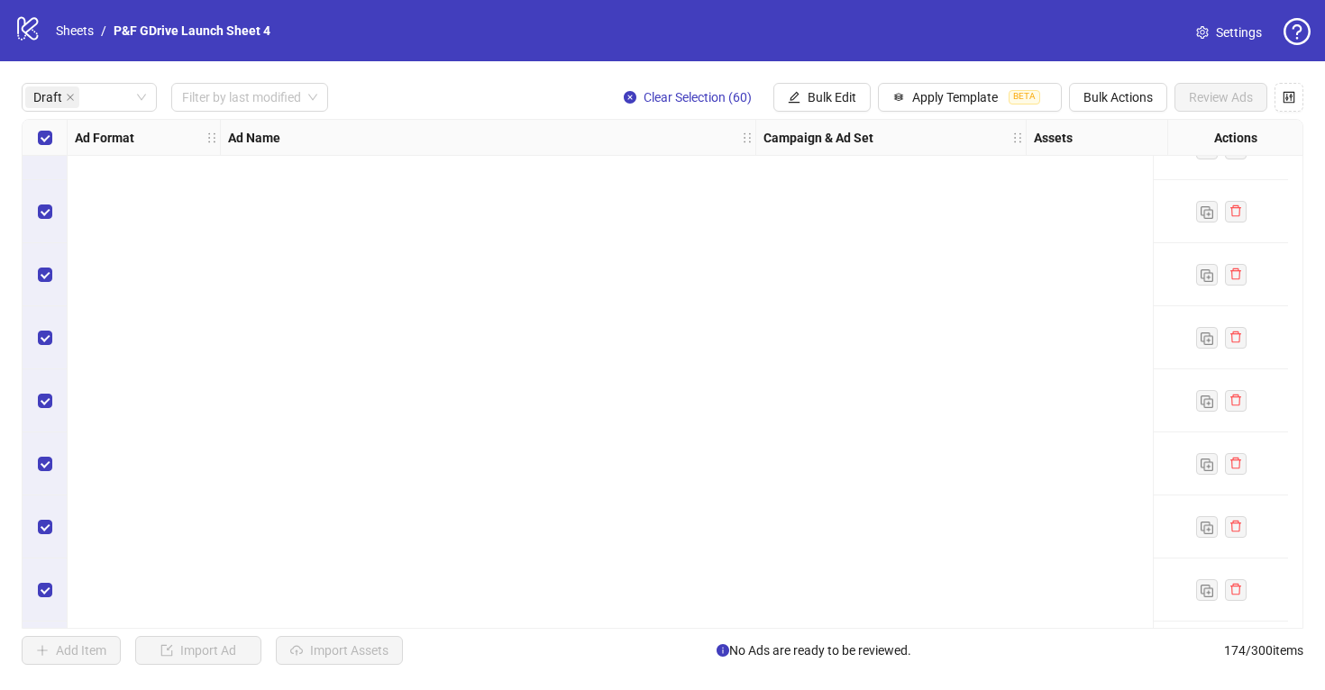
scroll to position [0, 0]
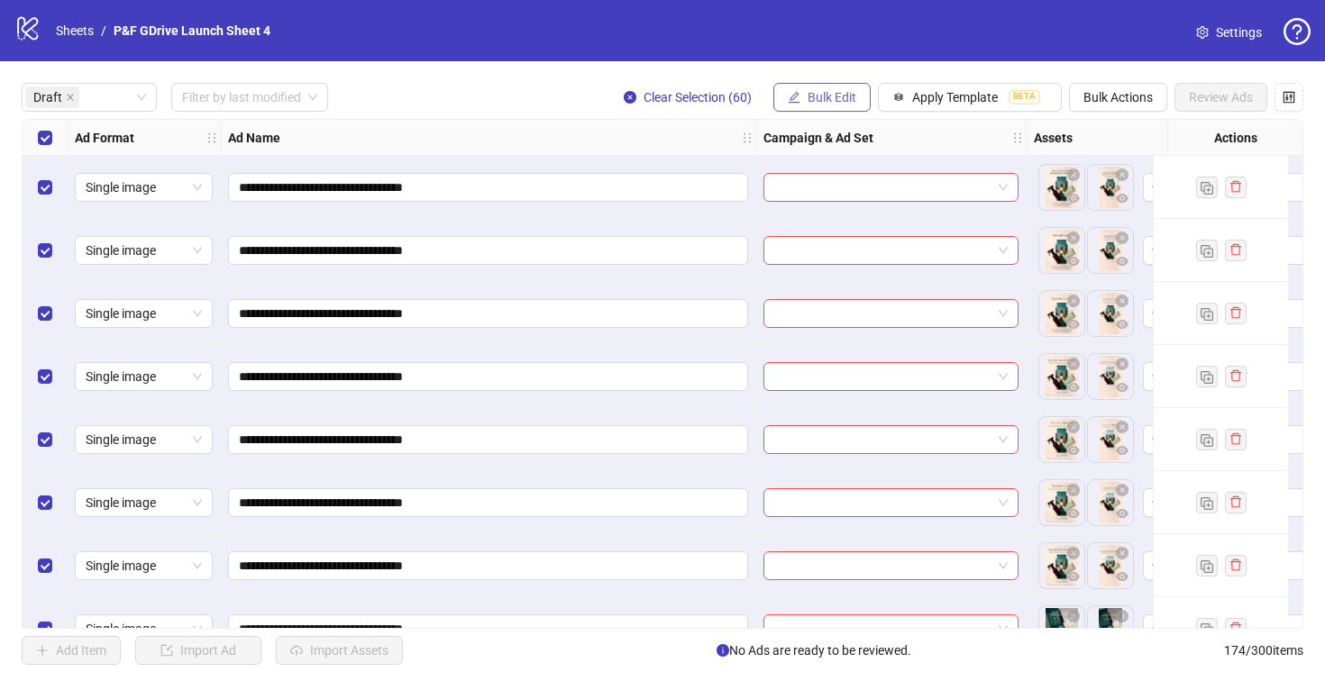
click at [833, 96] on span "Bulk Edit" at bounding box center [831, 97] width 49 height 14
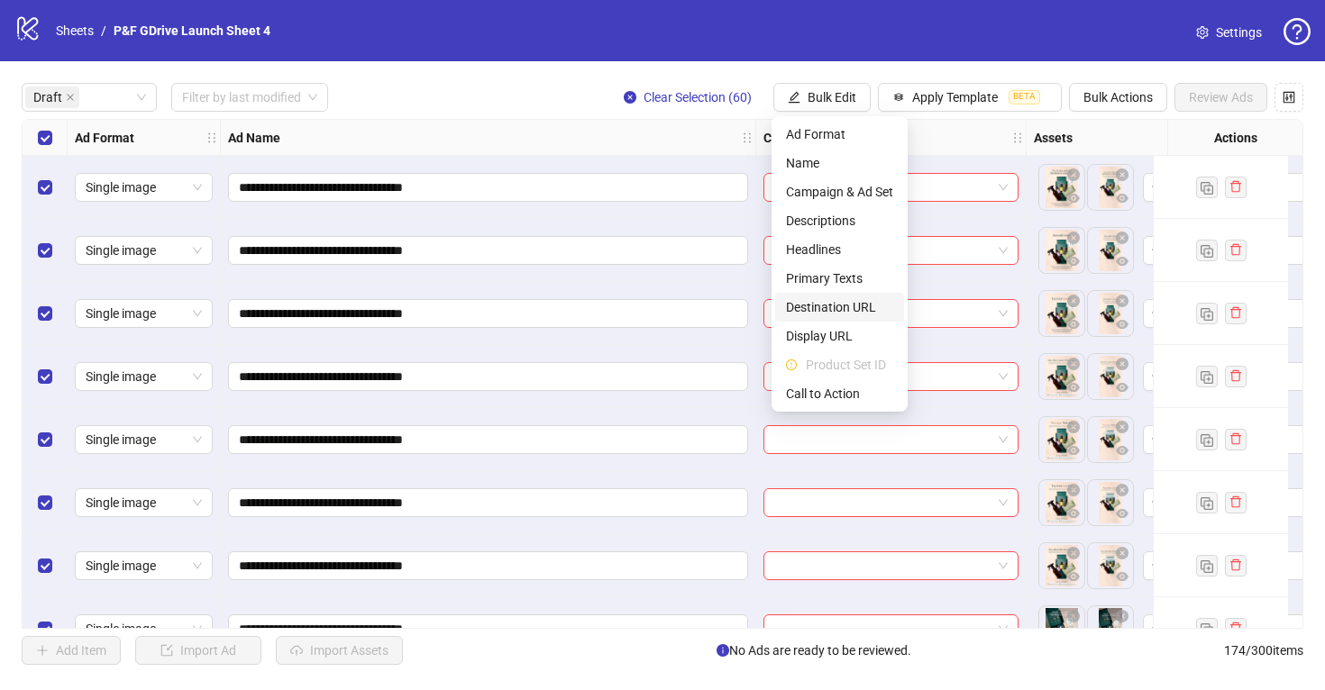
click at [851, 305] on span "Destination URL" at bounding box center [839, 307] width 107 height 20
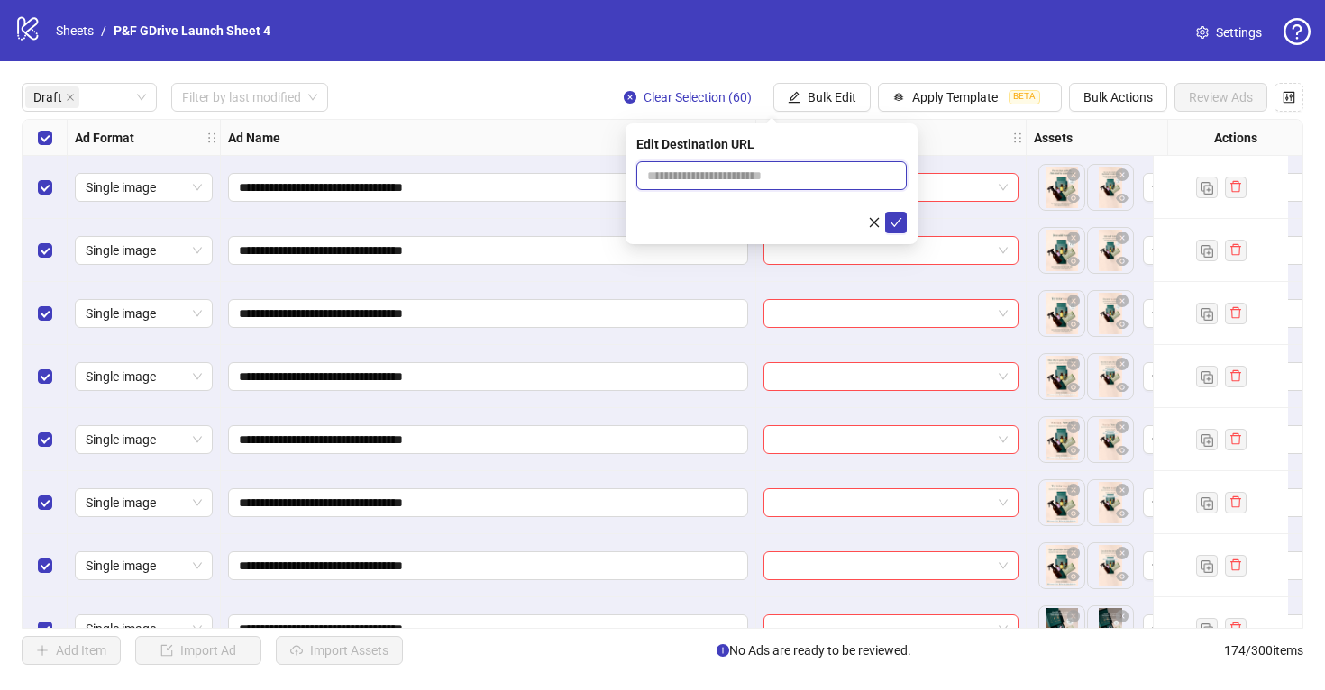
click at [725, 180] on input "text" at bounding box center [764, 176] width 234 height 20
paste input "**********"
type input "**********"
click at [882, 151] on div "Edit Destination URL" at bounding box center [771, 144] width 270 height 20
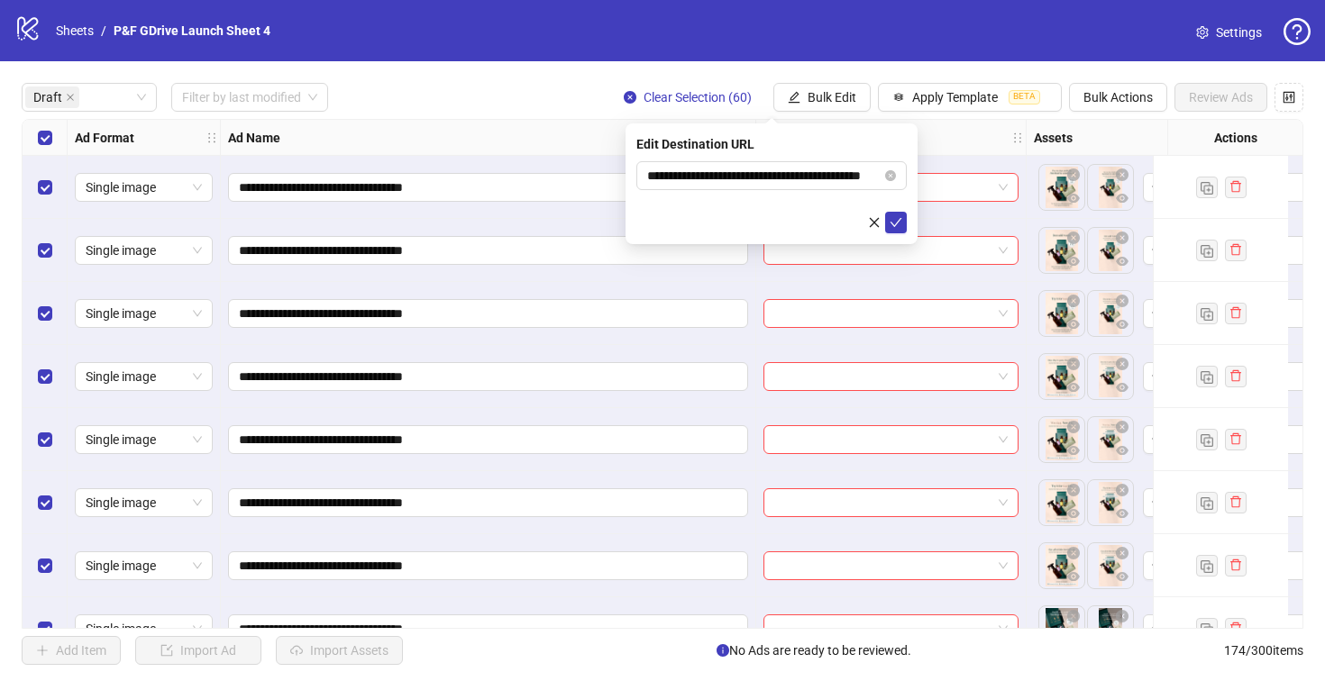
scroll to position [0, 0]
click at [897, 218] on icon "check" at bounding box center [895, 222] width 13 height 13
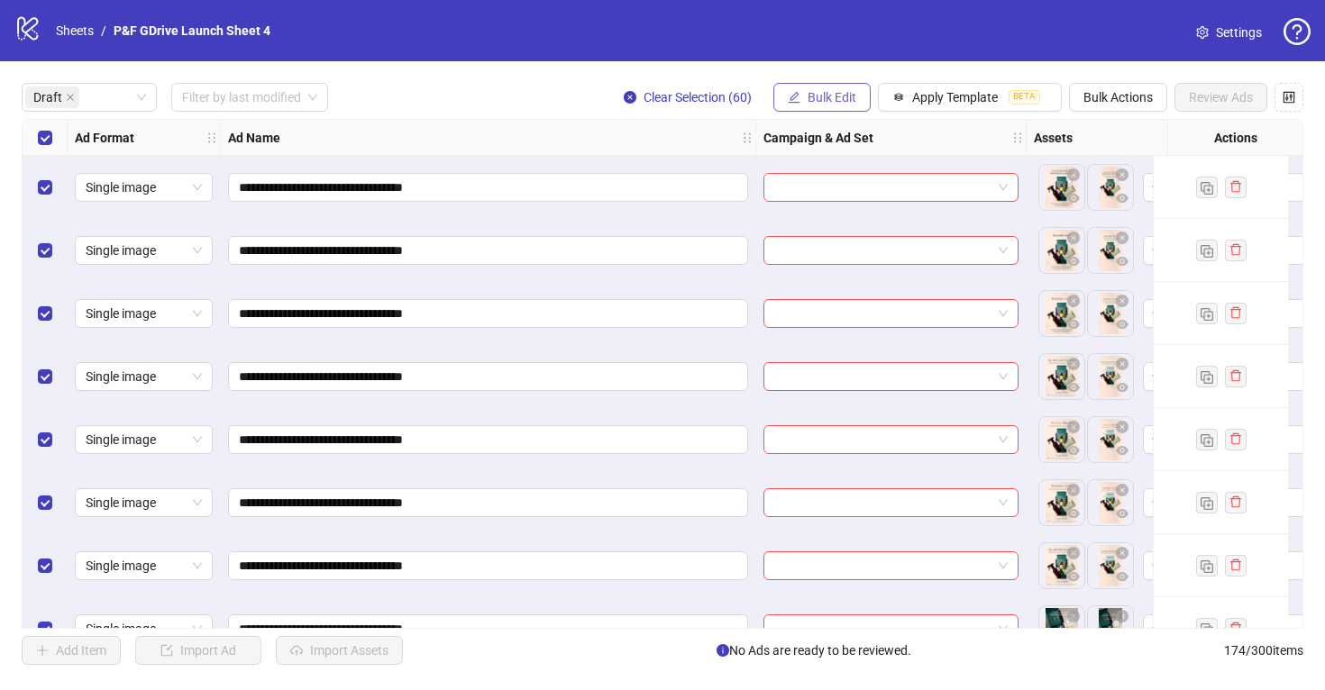
click at [824, 93] on span "Bulk Edit" at bounding box center [831, 97] width 49 height 14
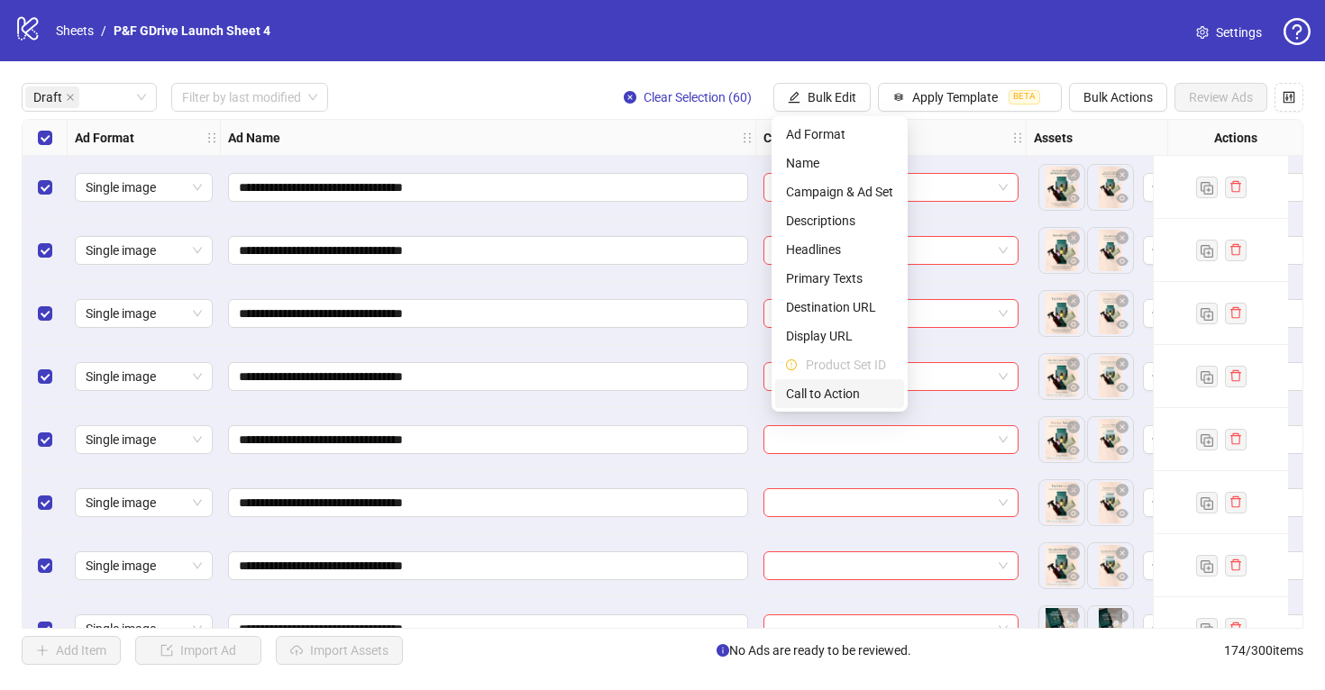
click at [824, 395] on span "Call to Action" at bounding box center [839, 394] width 107 height 20
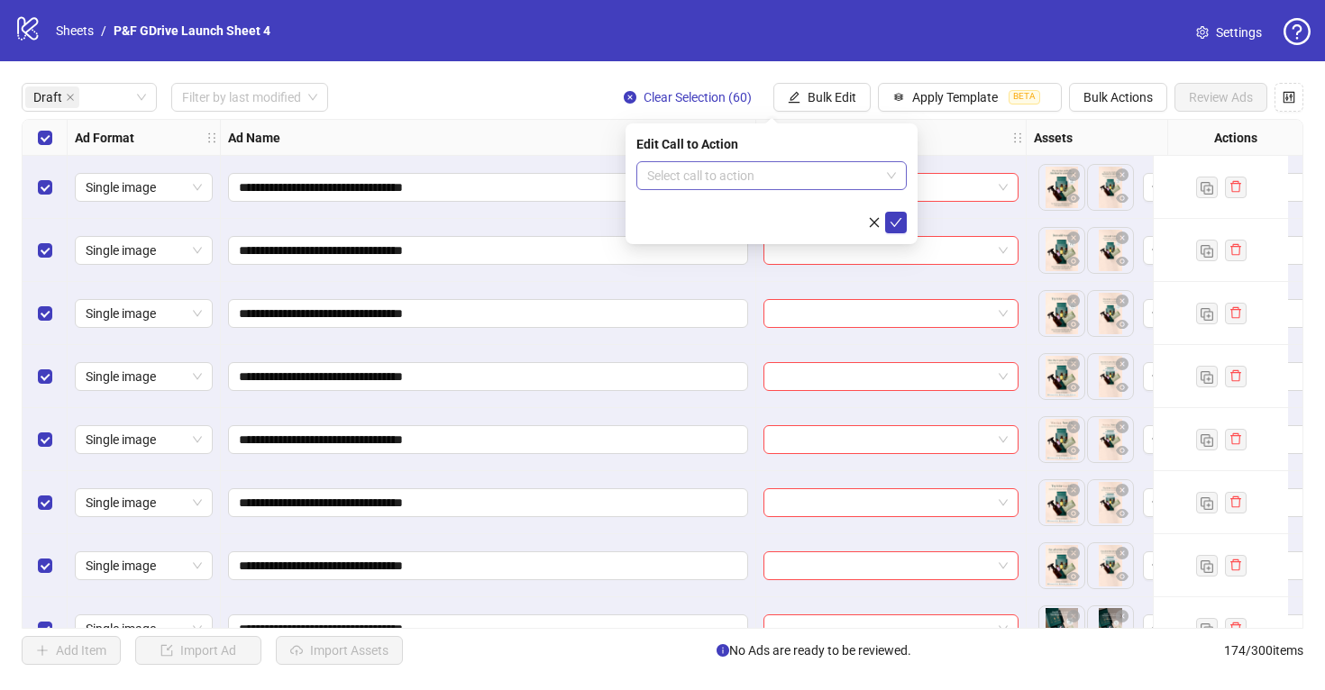
click at [736, 175] on input "search" at bounding box center [763, 175] width 232 height 27
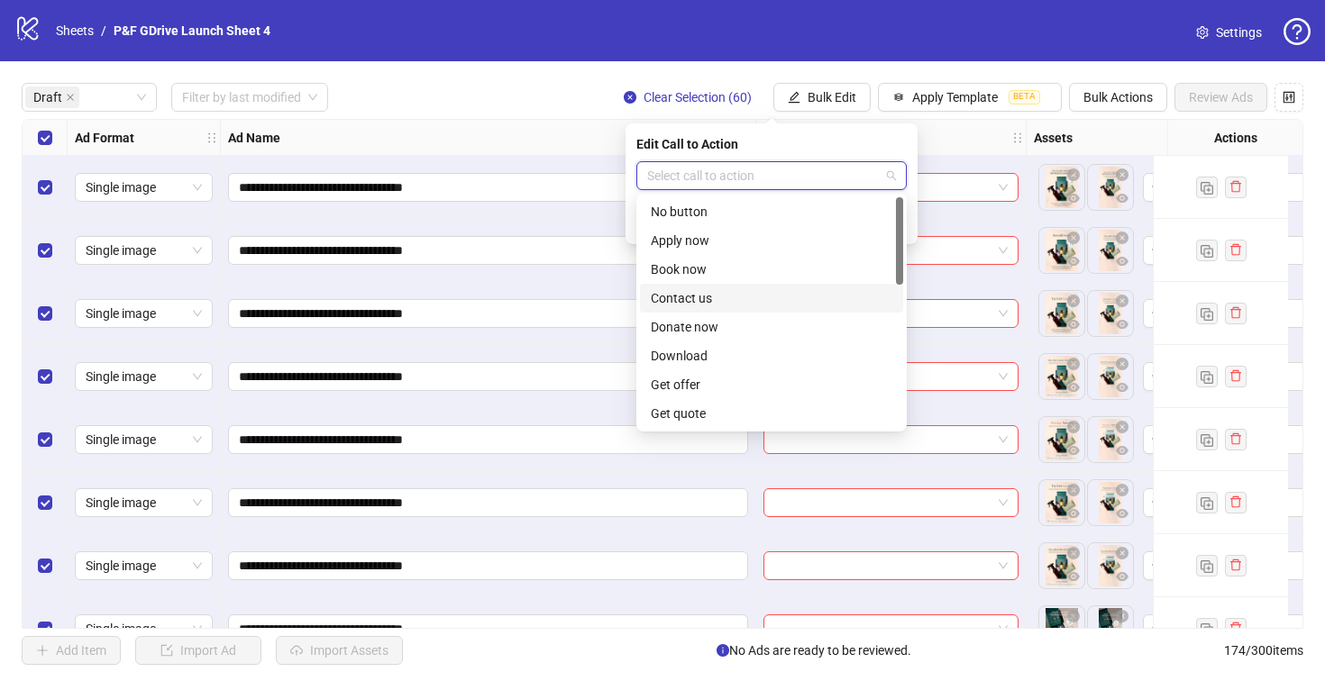
scroll to position [375, 0]
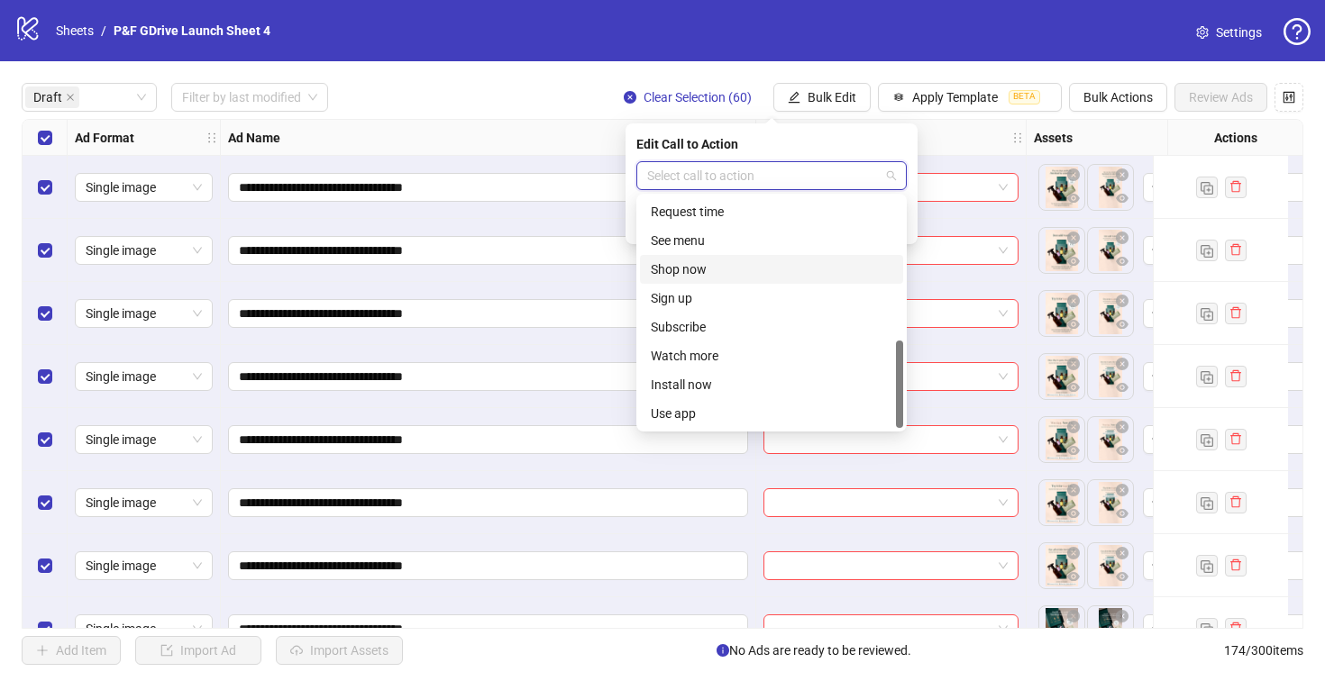
click at [701, 261] on div "Shop now" at bounding box center [771, 269] width 241 height 20
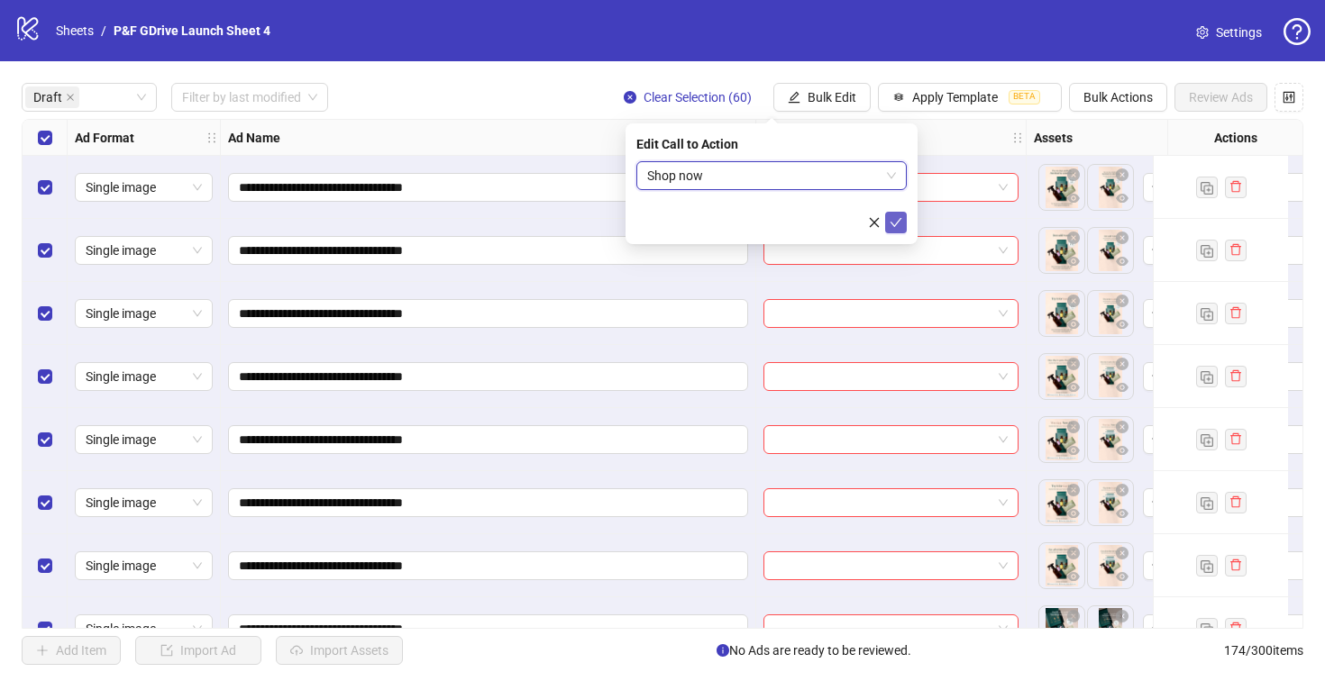
click at [896, 222] on icon "check" at bounding box center [895, 222] width 13 height 13
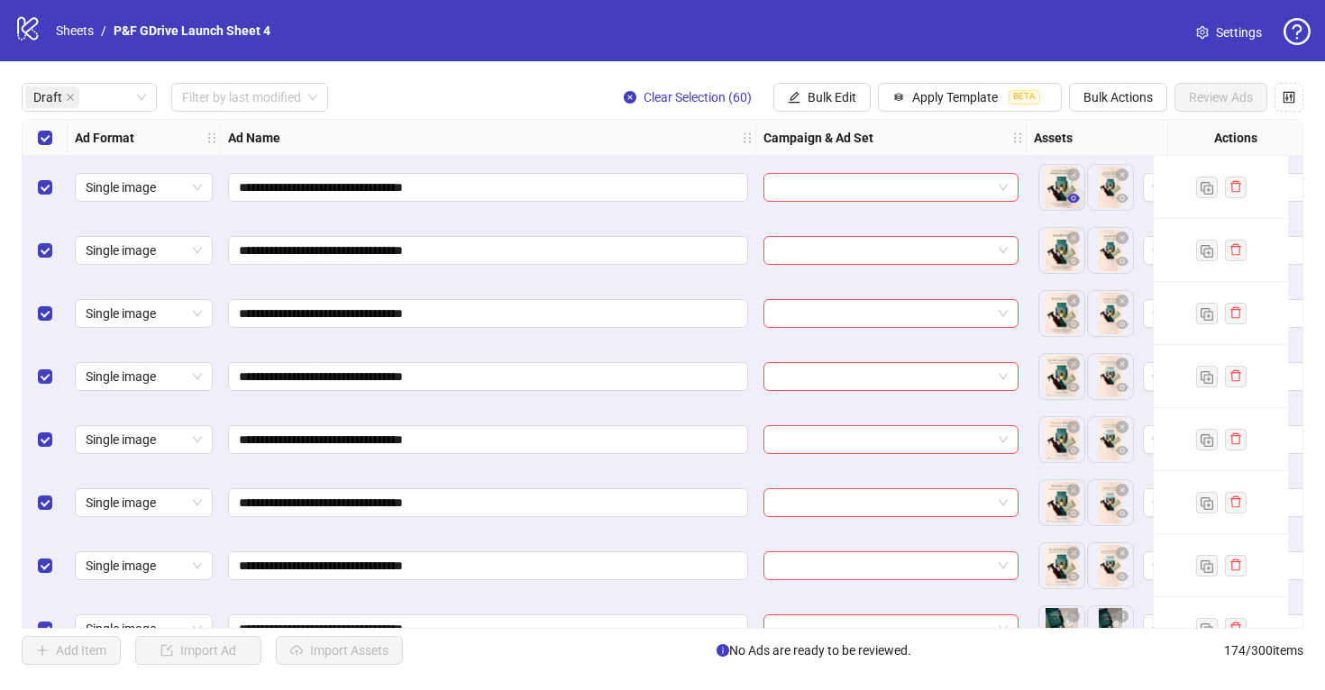
click at [1077, 201] on icon "eye" at bounding box center [1073, 198] width 13 height 9
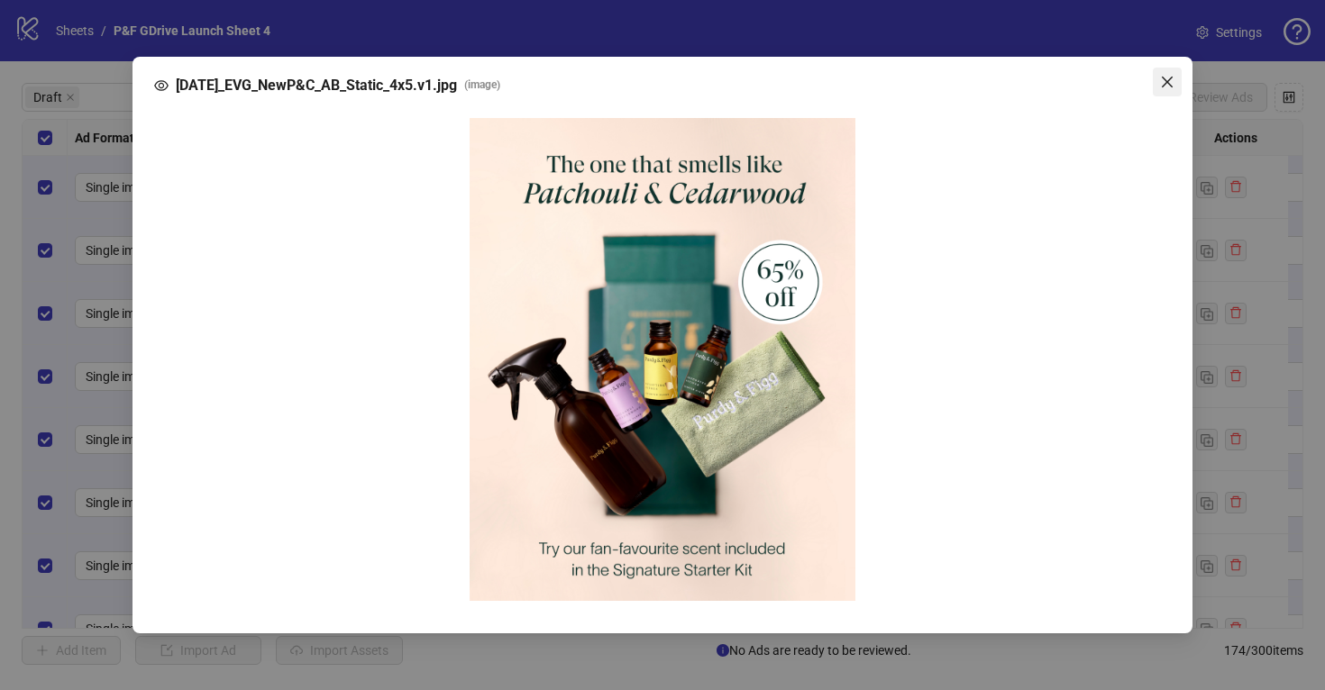
click at [1165, 80] on icon "close" at bounding box center [1166, 82] width 11 height 11
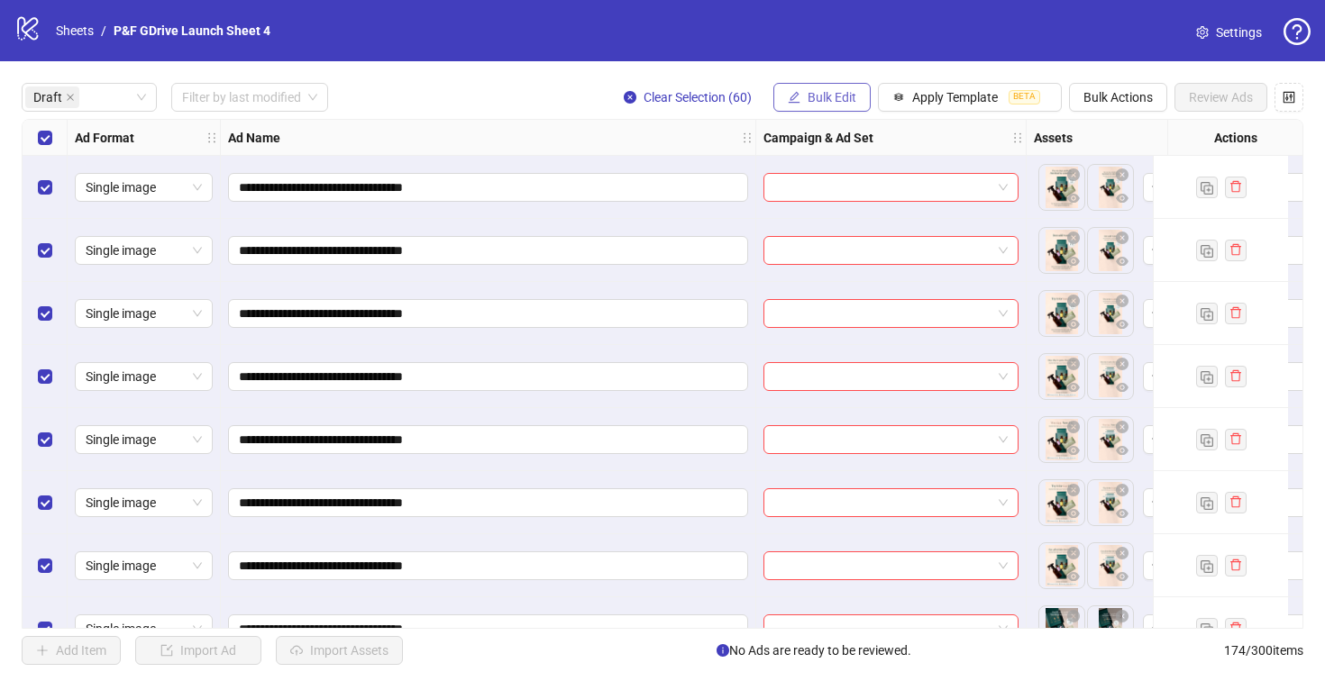
click at [833, 96] on span "Bulk Edit" at bounding box center [831, 97] width 49 height 14
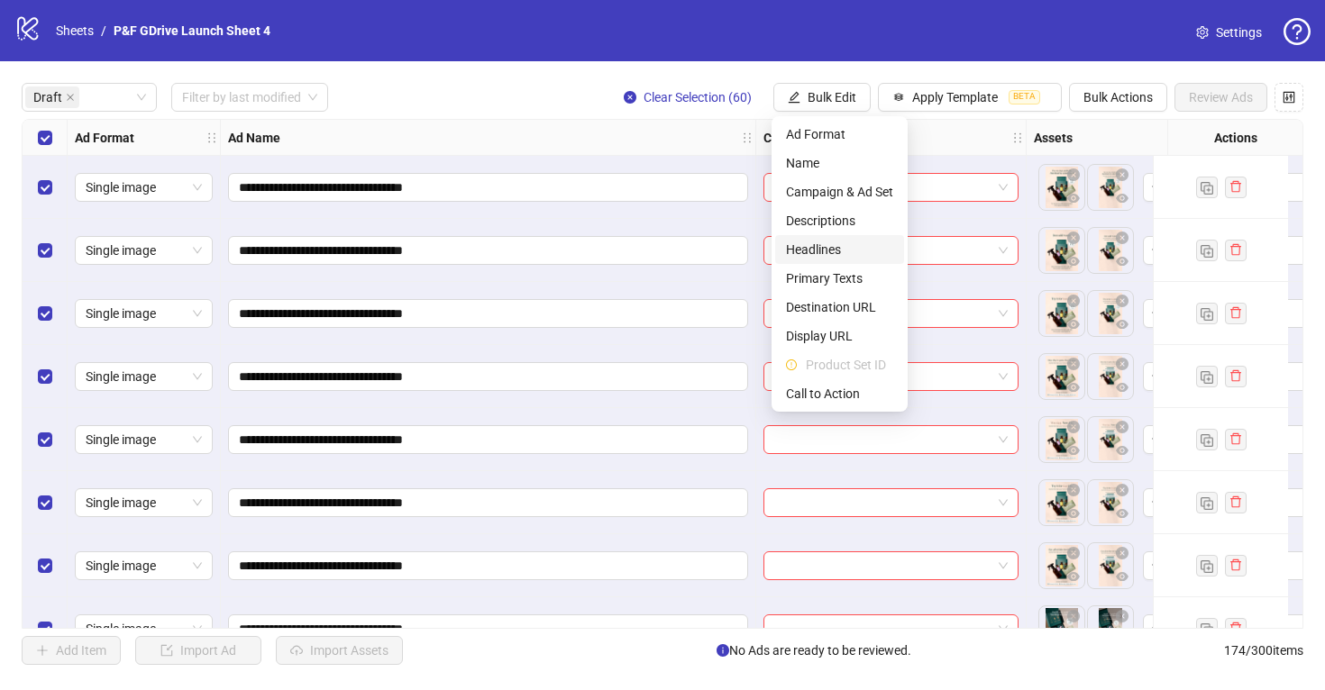
click at [828, 252] on span "Headlines" at bounding box center [839, 250] width 107 height 20
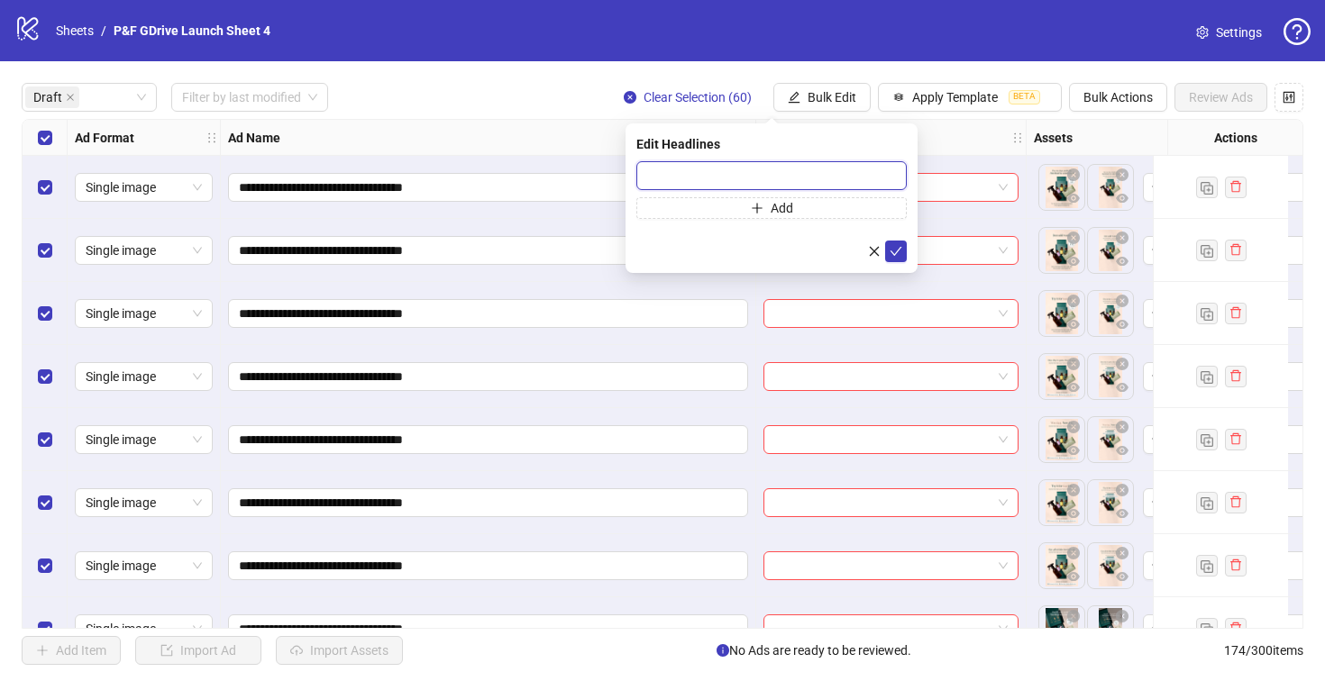
click at [741, 176] on input "text" at bounding box center [771, 175] width 270 height 29
paste input "**********"
type input "**********"
click at [897, 251] on icon "check" at bounding box center [895, 251] width 13 height 13
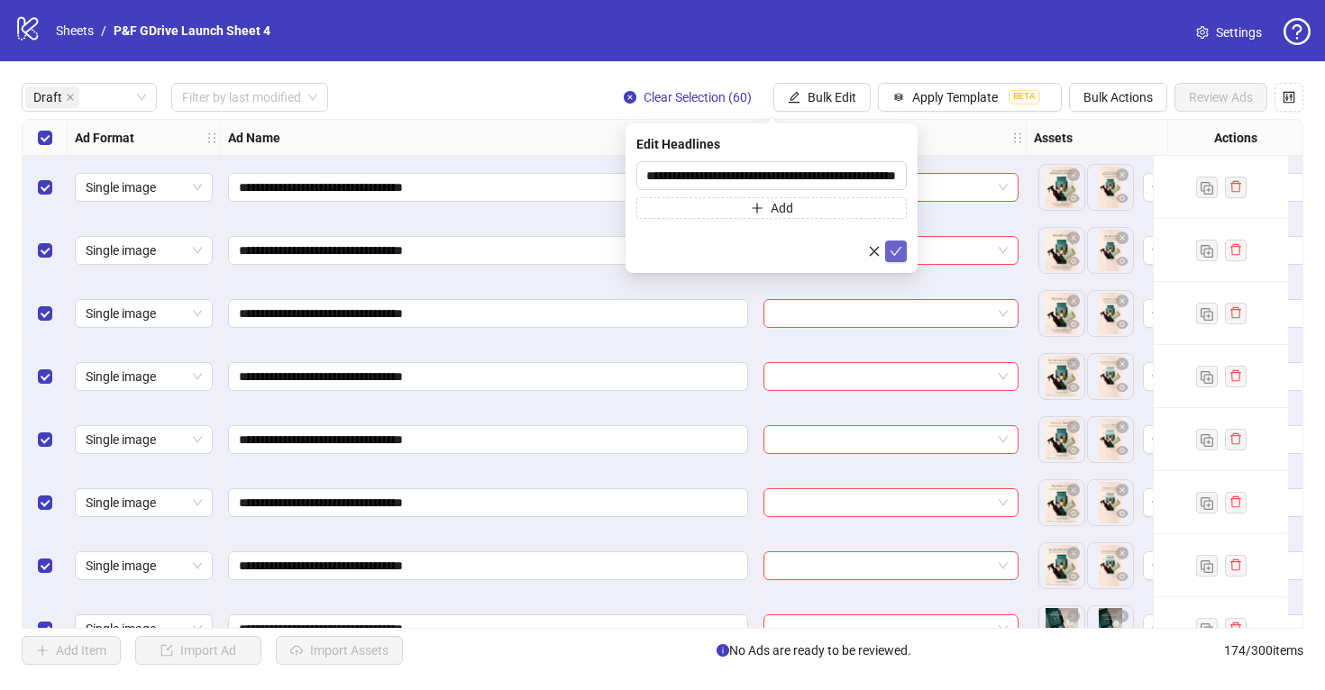
scroll to position [0, 0]
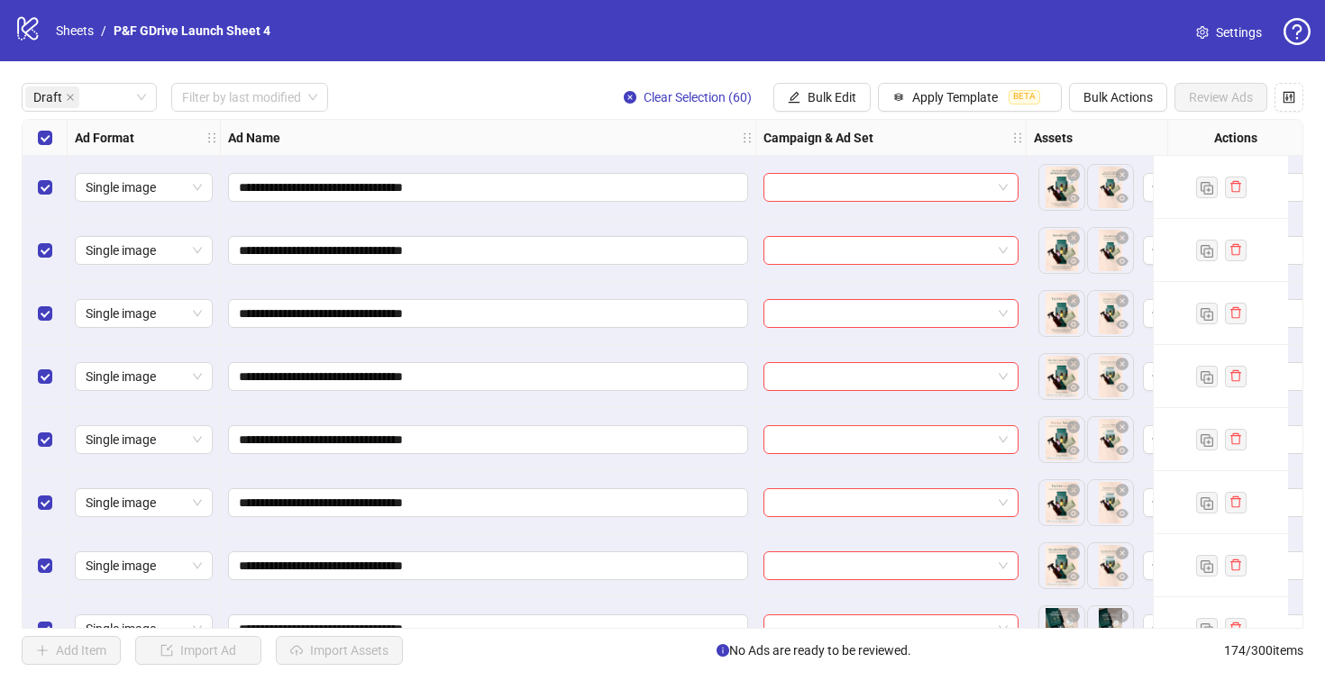
click at [813, 76] on div "**********" at bounding box center [662, 373] width 1325 height 625
click at [815, 99] on span "Bulk Edit" at bounding box center [831, 97] width 49 height 14
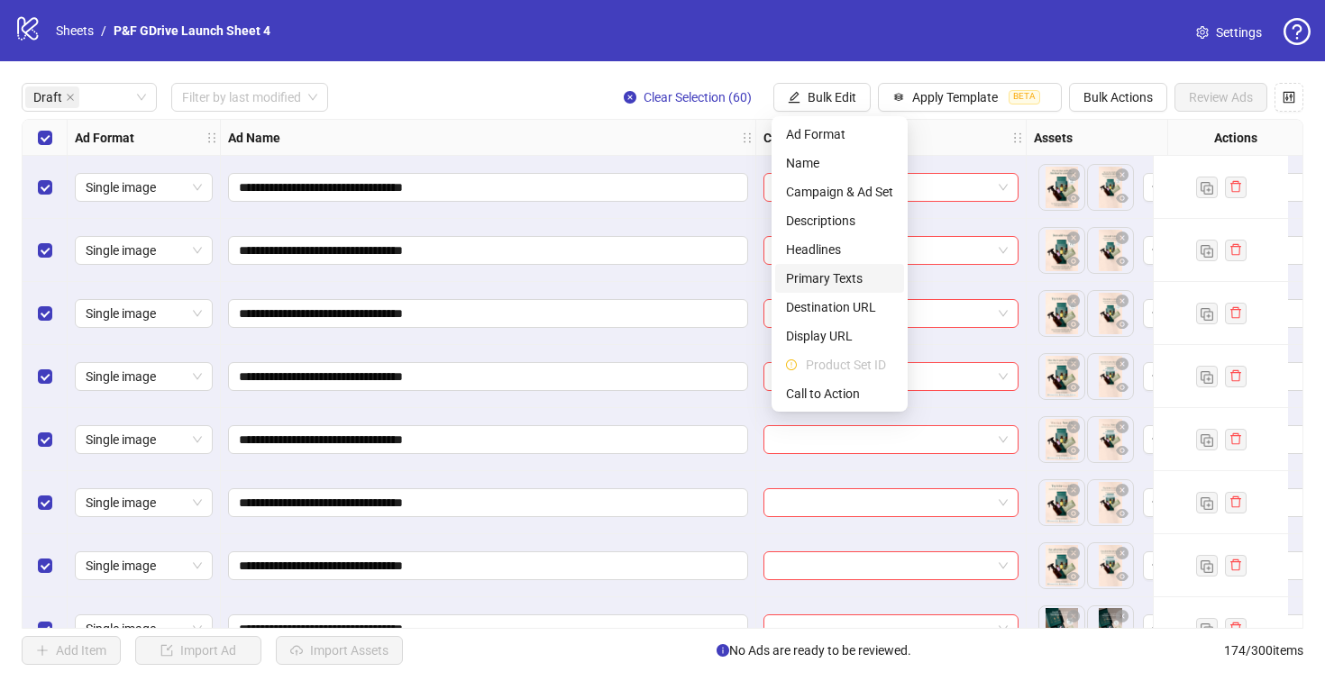
click at [834, 276] on span "Primary Texts" at bounding box center [839, 279] width 107 height 20
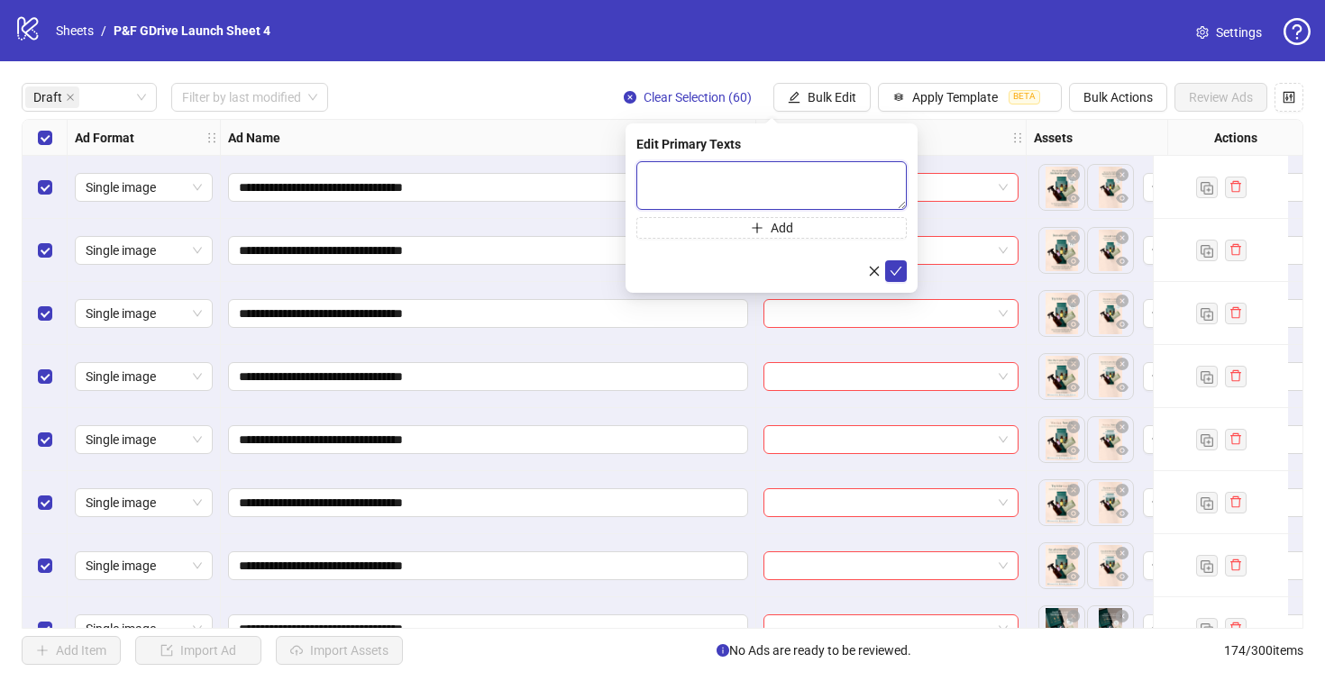
click at [691, 164] on textarea at bounding box center [771, 185] width 270 height 49
paste textarea "**********"
click at [651, 171] on textarea "**********" at bounding box center [771, 185] width 270 height 49
type textarea "**********"
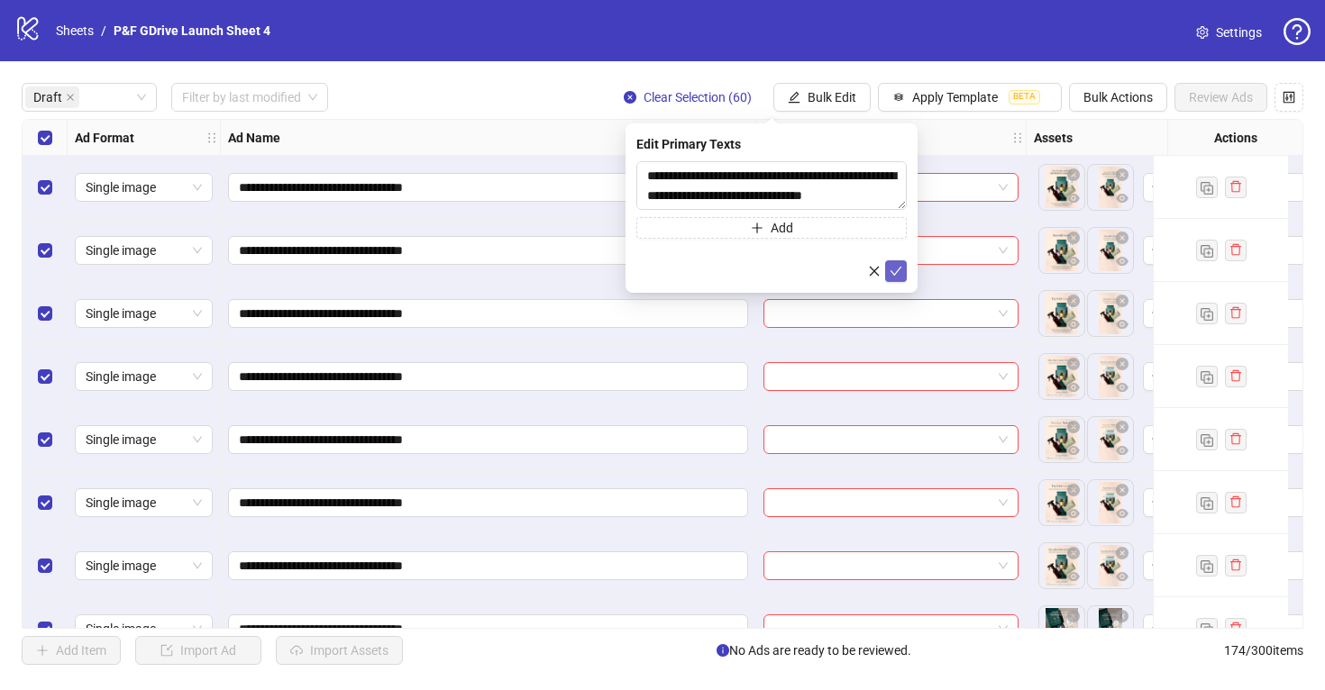
click at [897, 271] on icon "check" at bounding box center [895, 271] width 13 height 13
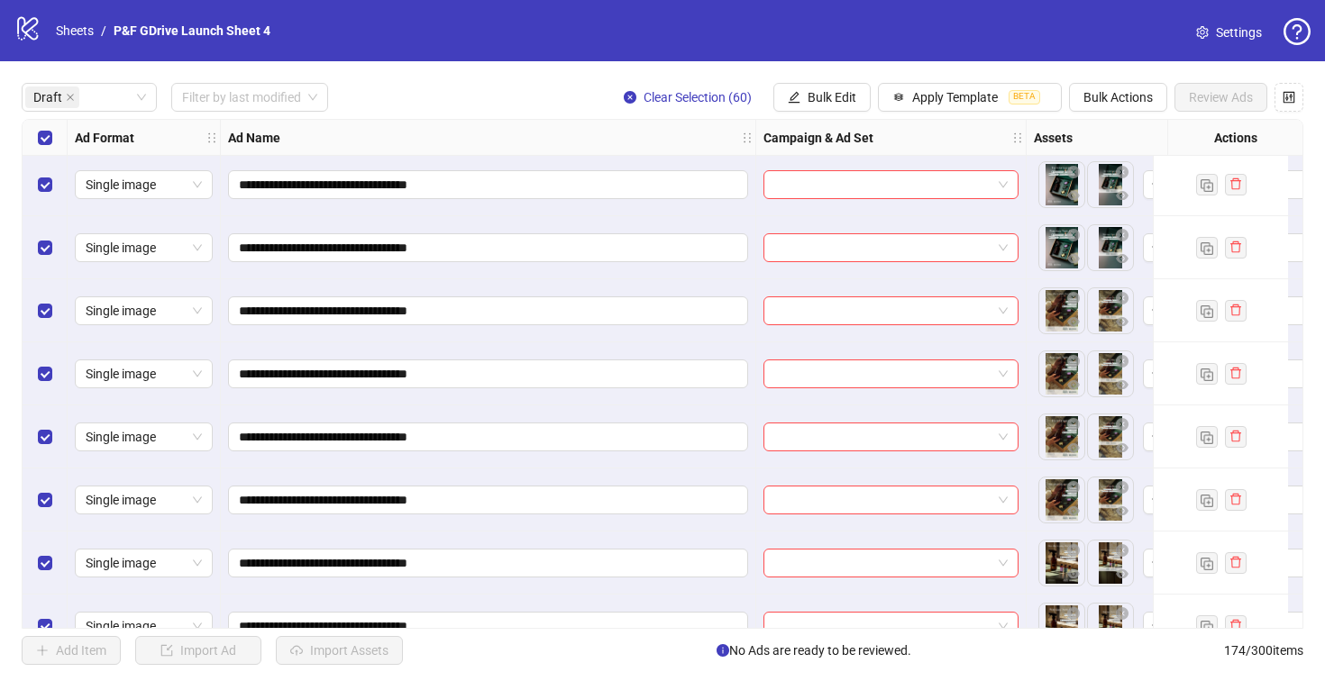
scroll to position [3319, 0]
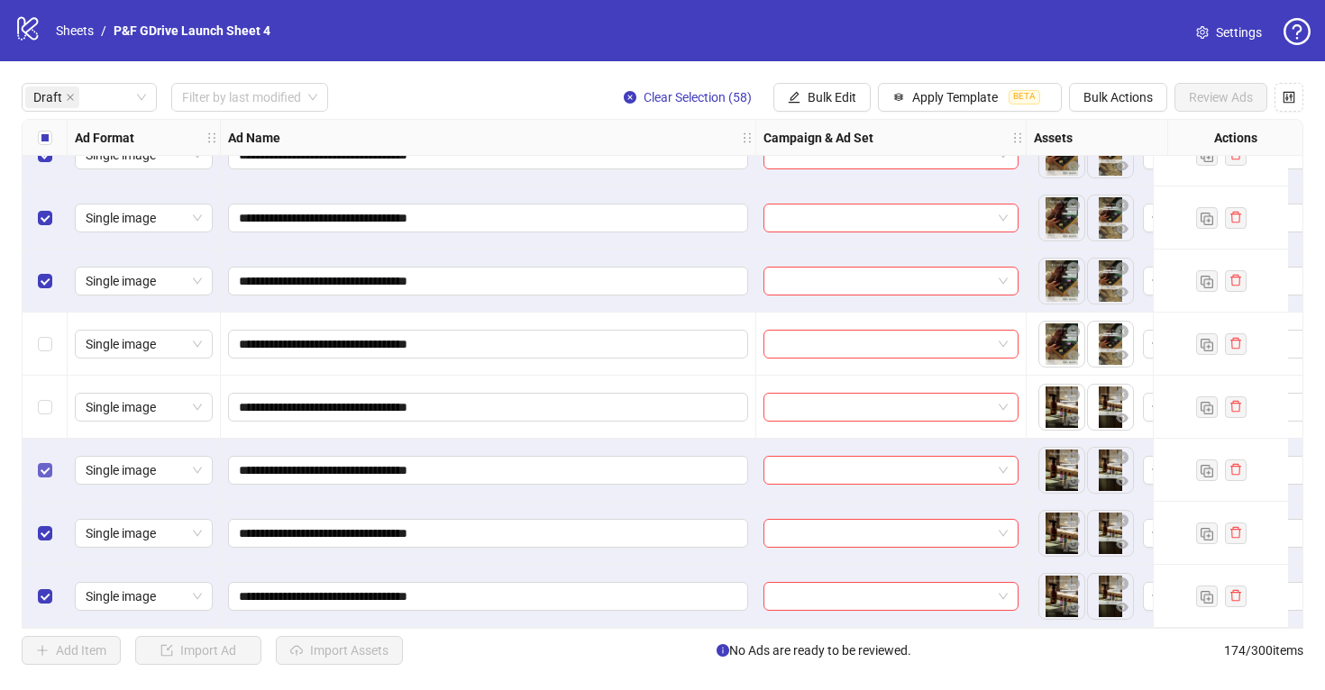
click at [43, 470] on label "Select row 58" at bounding box center [45, 470] width 14 height 20
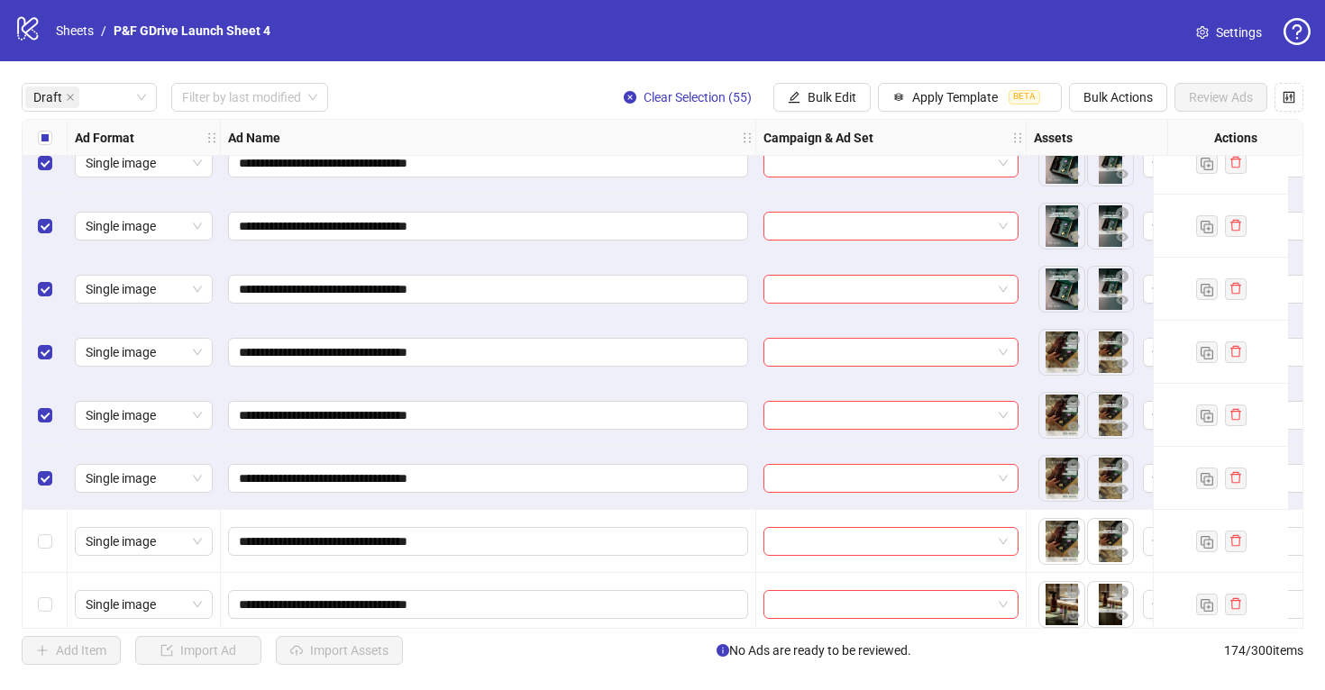
scroll to position [3009, 0]
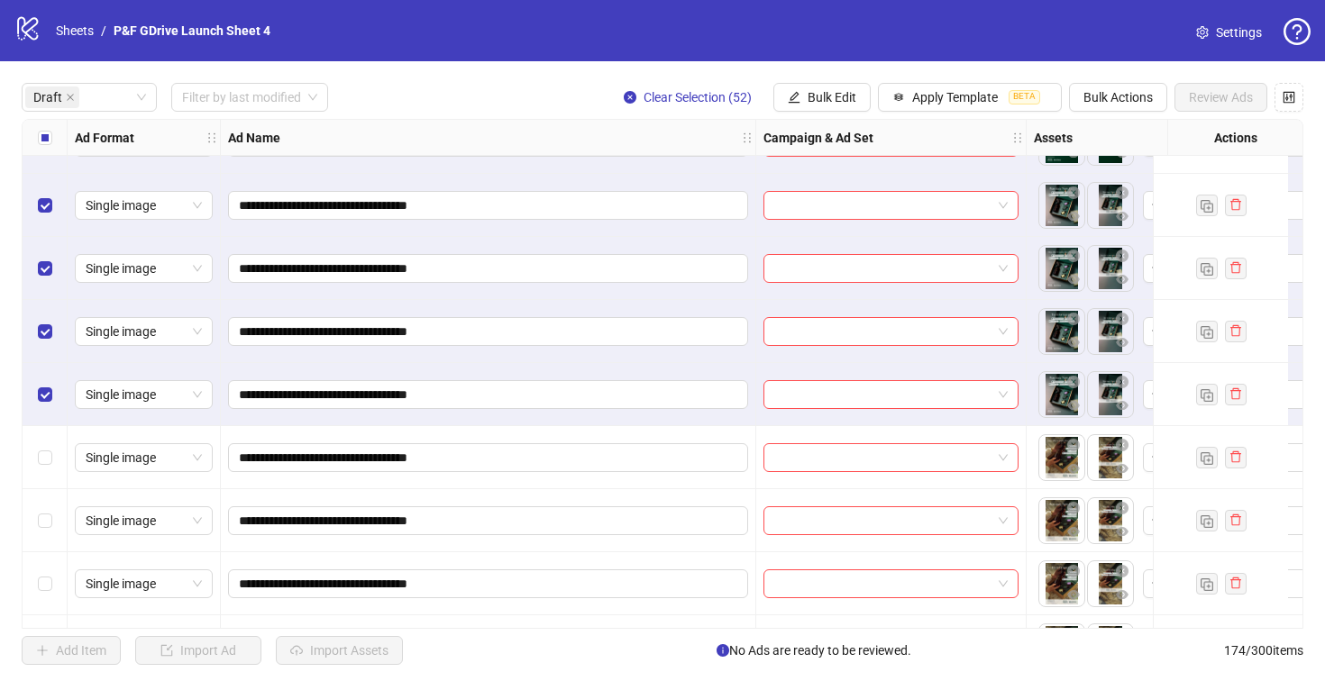
click at [44, 383] on div "Select row 52" at bounding box center [45, 394] width 45 height 63
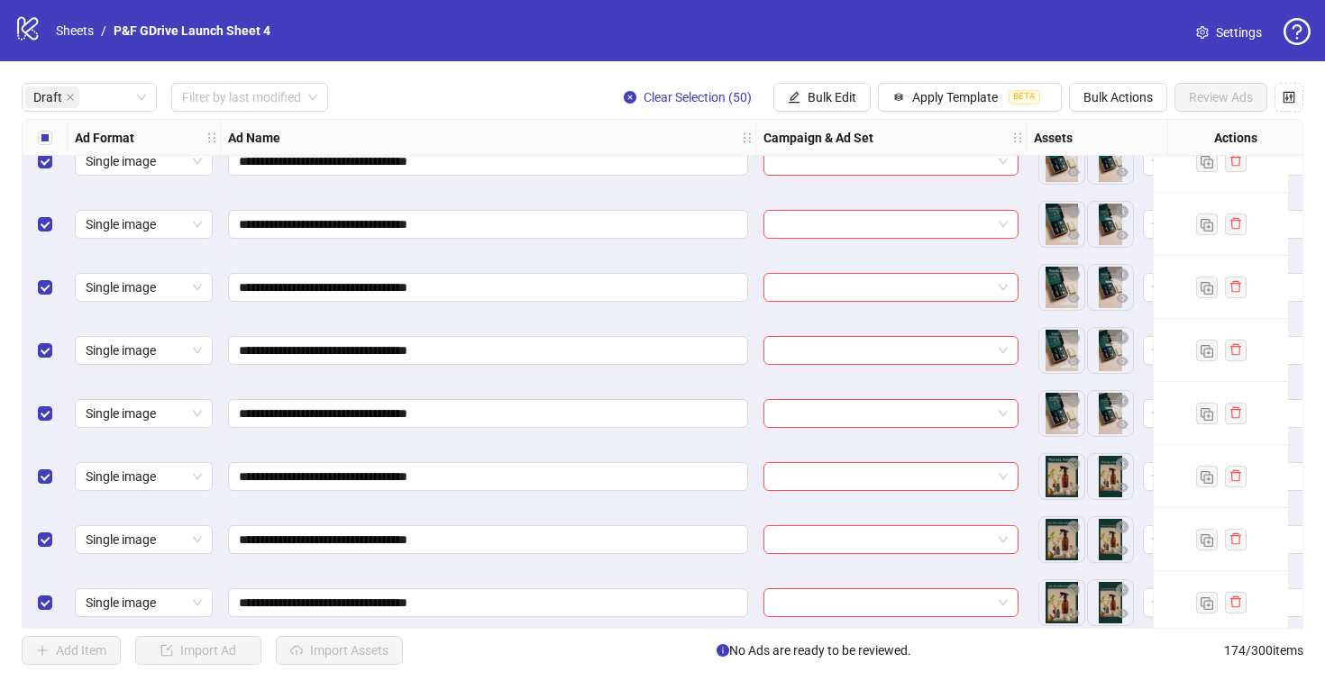
scroll to position [0, 0]
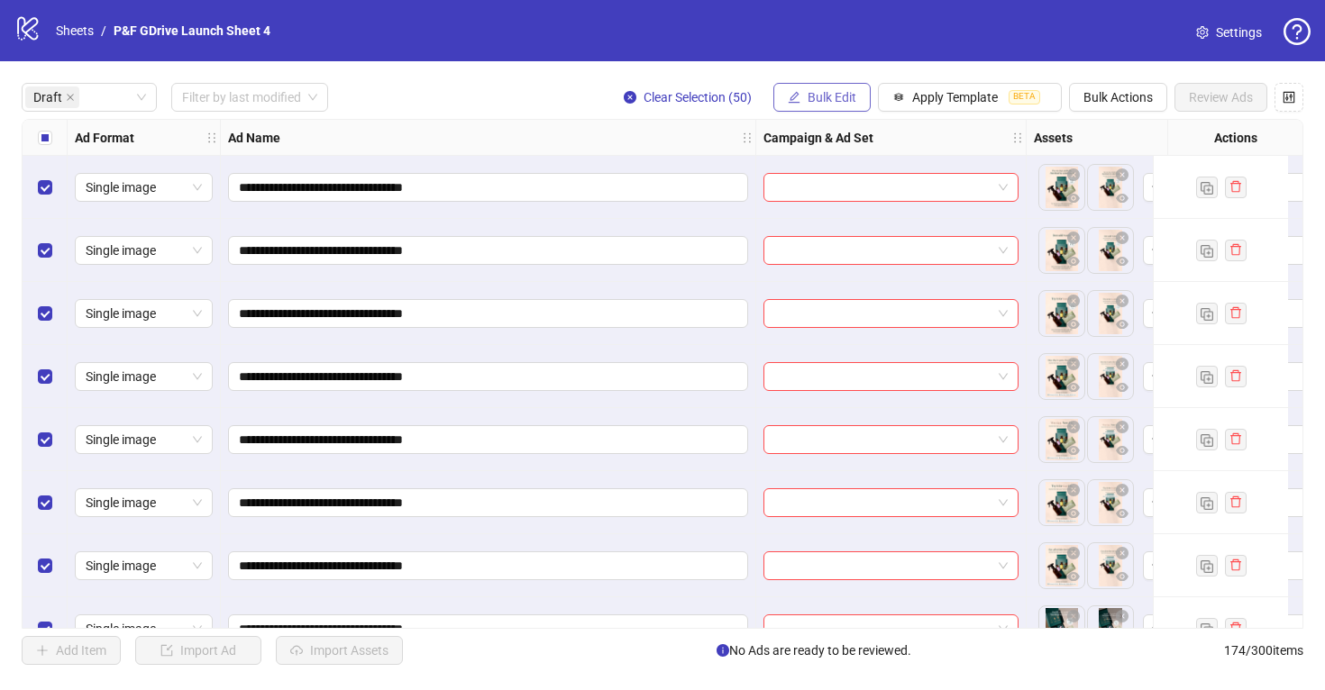
click at [829, 97] on span "Bulk Edit" at bounding box center [831, 97] width 49 height 14
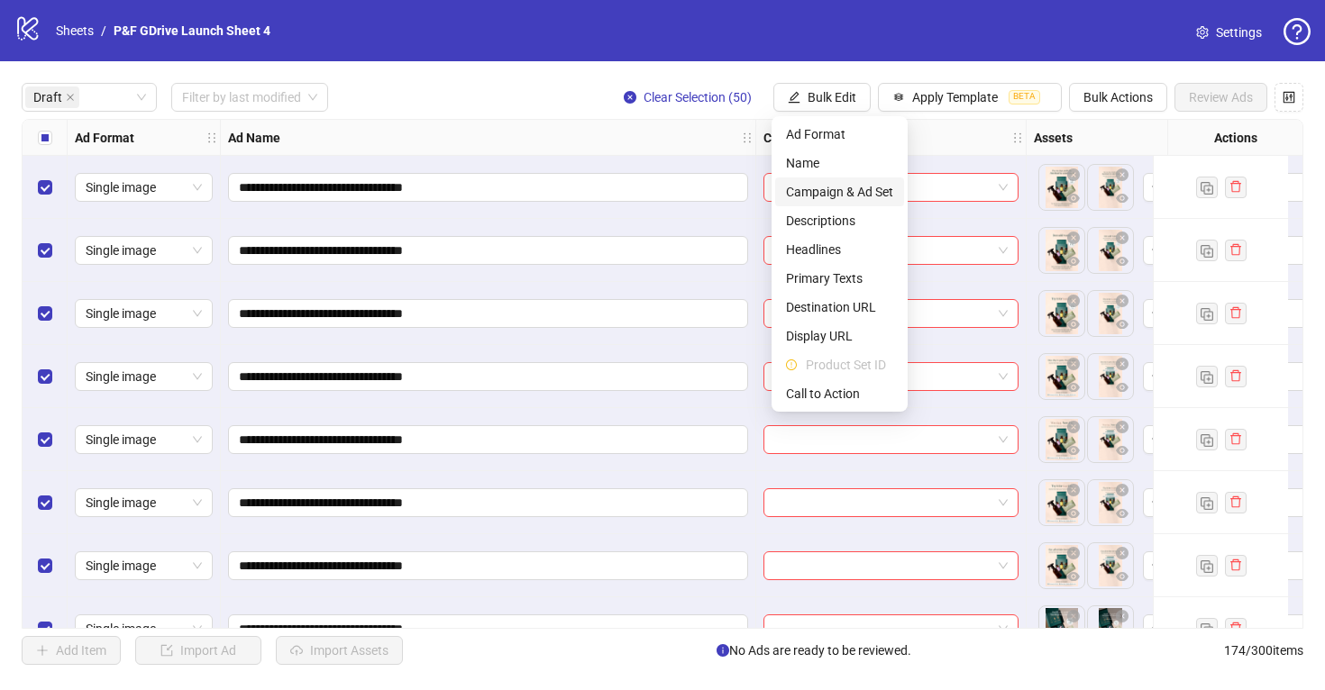
click at [860, 193] on span "Campaign & Ad Set" at bounding box center [839, 192] width 107 height 20
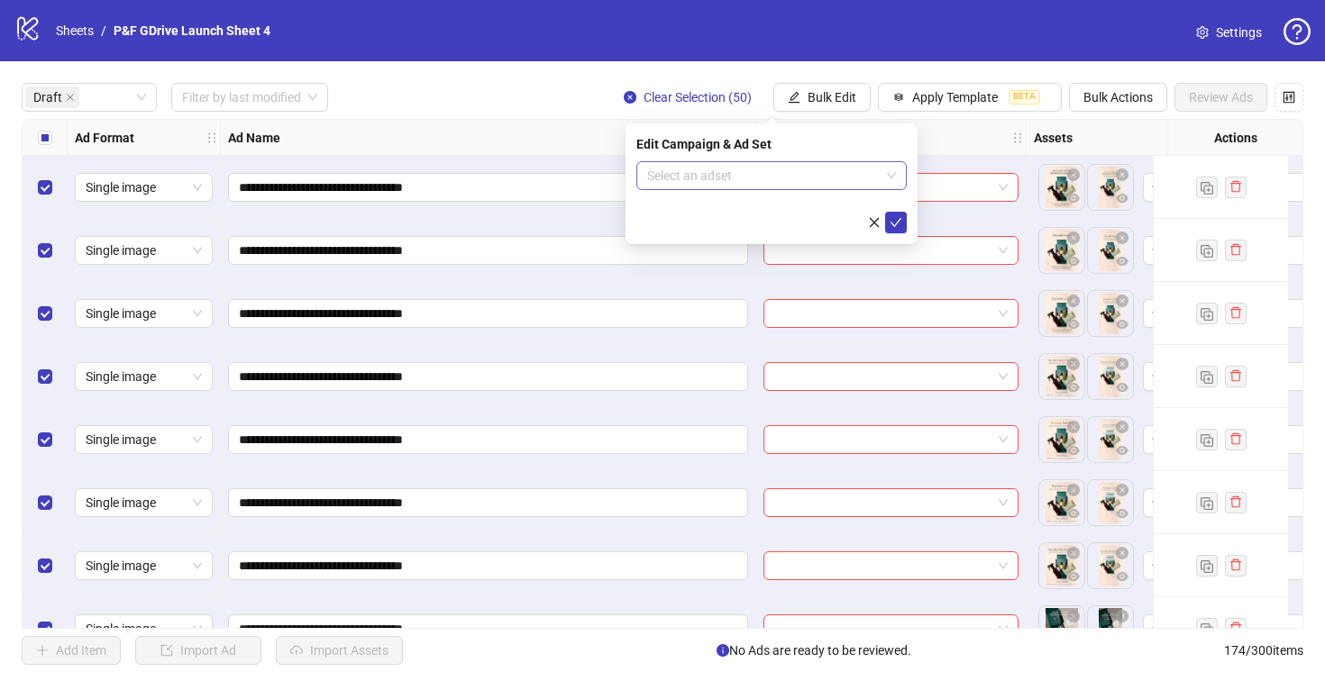
click at [824, 177] on input "search" at bounding box center [763, 175] width 232 height 27
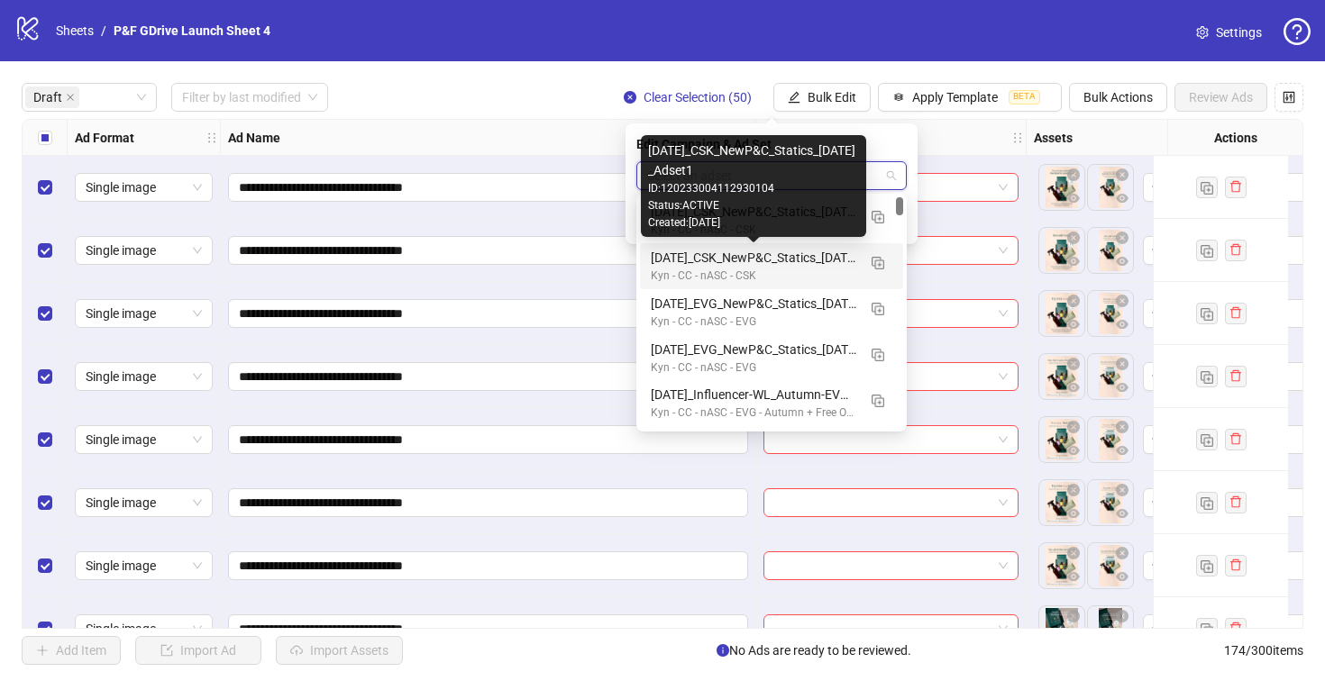
click at [824, 255] on div "September25_CSK_NewP&C_Statics_1.09.25_Adset1" at bounding box center [753, 258] width 205 height 20
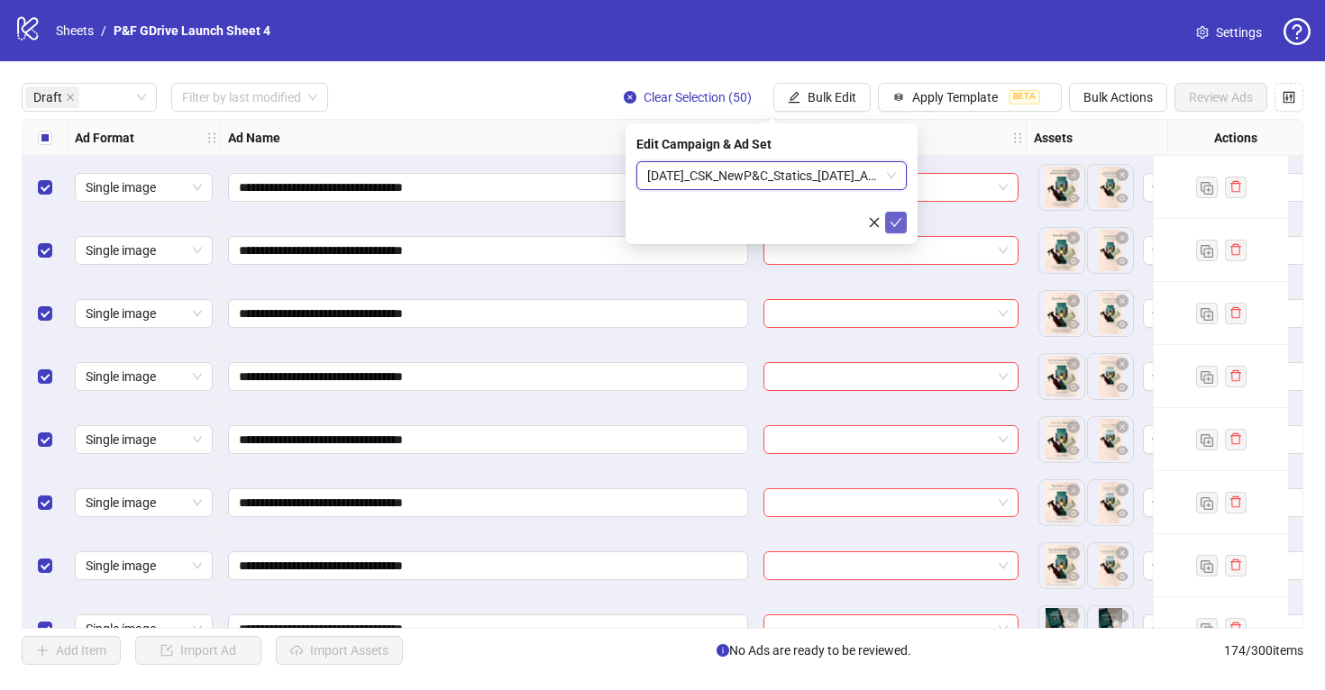
click at [892, 216] on icon "check" at bounding box center [895, 222] width 13 height 13
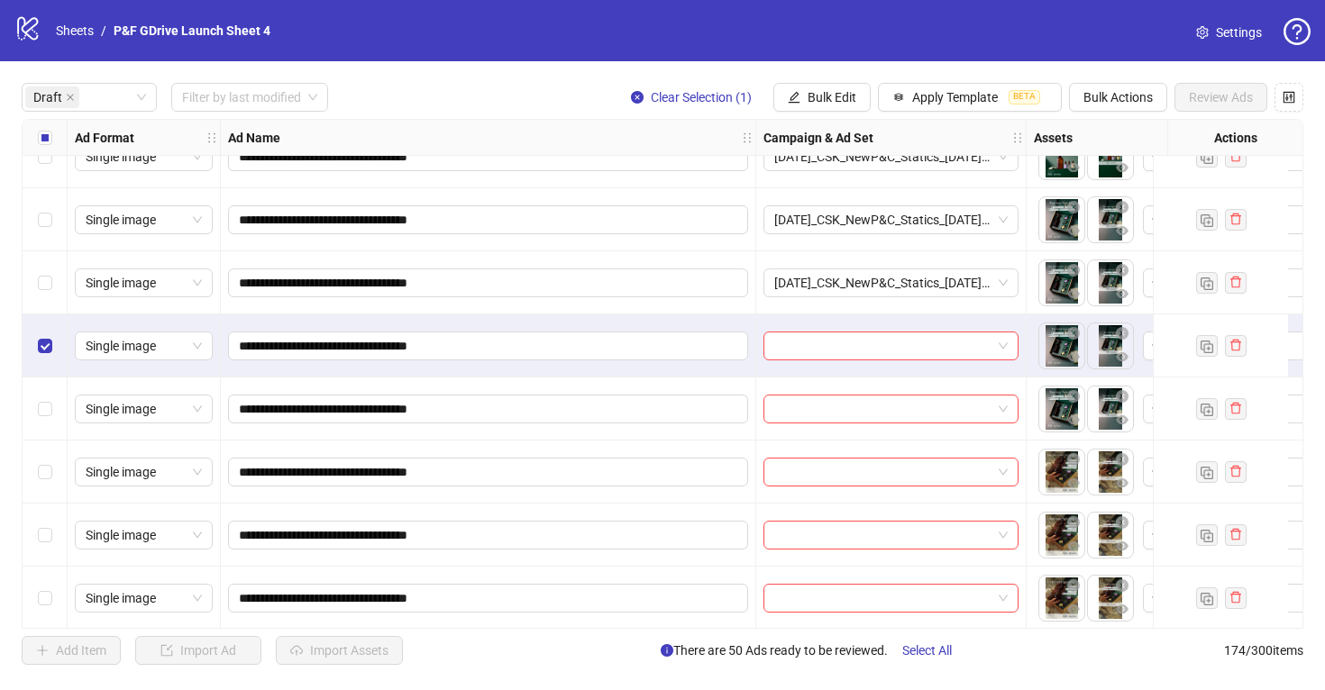
scroll to position [3319, 0]
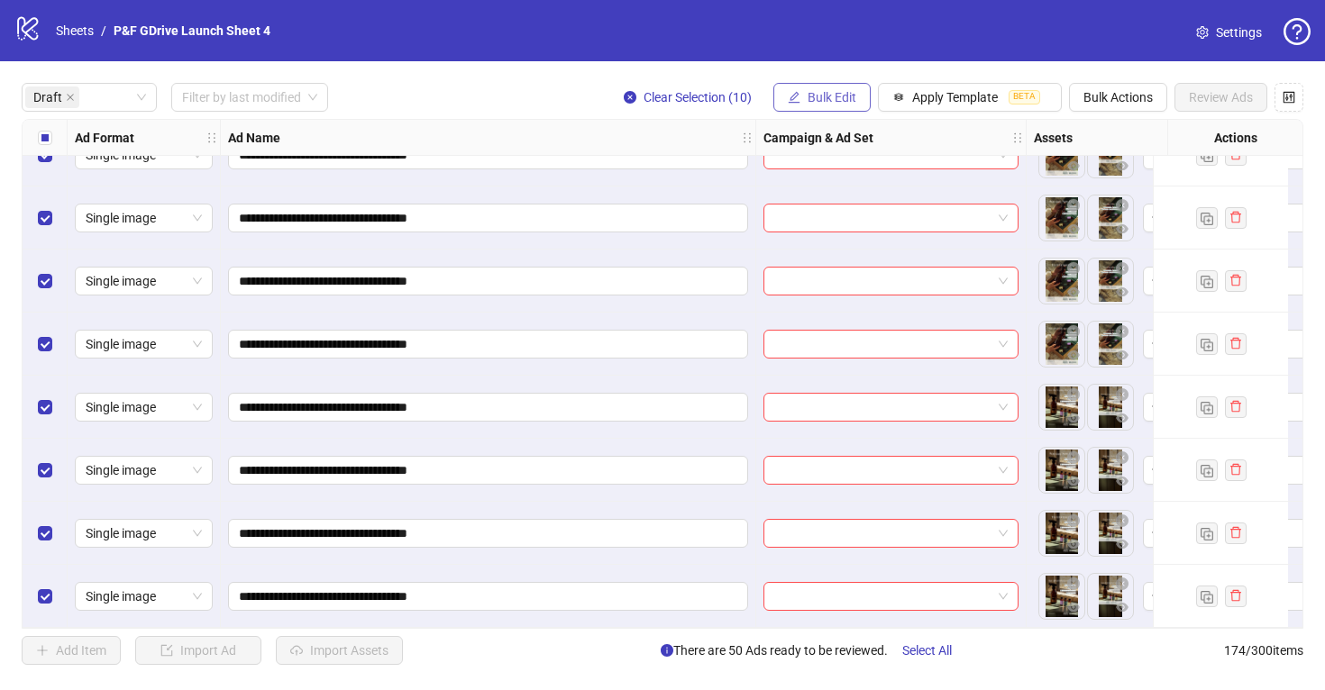
click at [812, 103] on span "Bulk Edit" at bounding box center [831, 97] width 49 height 14
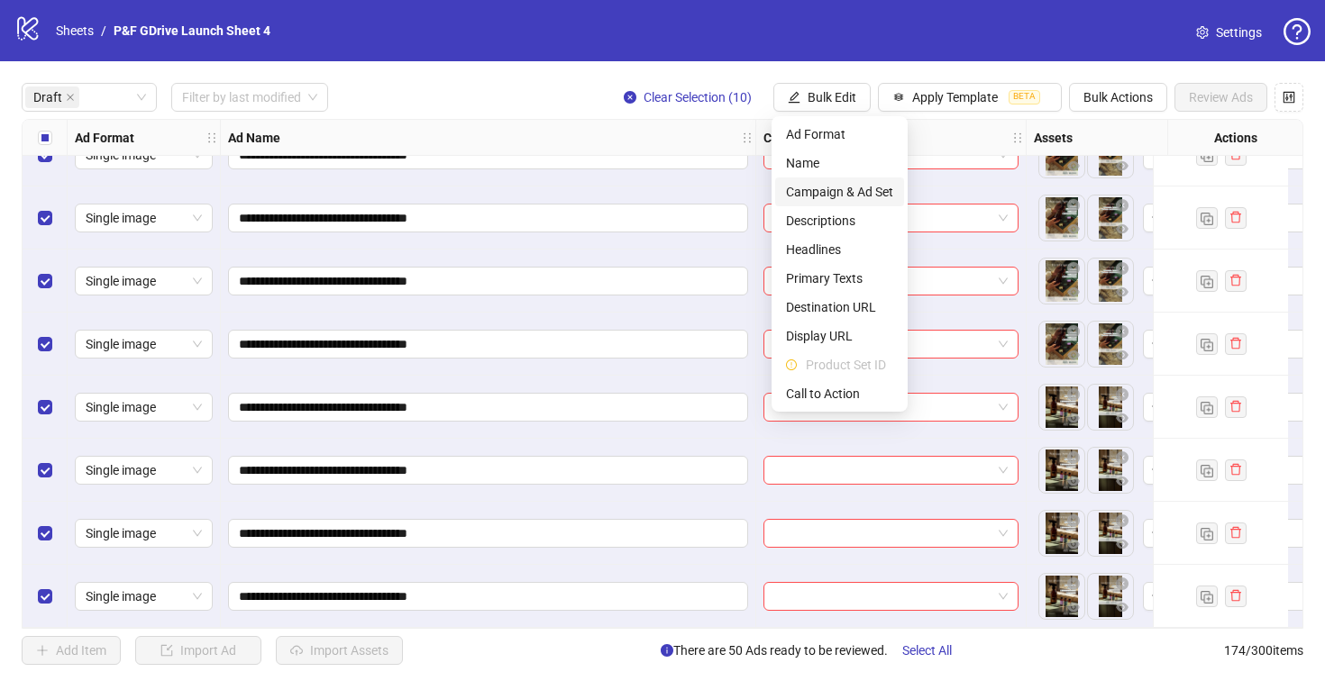
click at [843, 187] on span "Campaign & Ad Set" at bounding box center [839, 192] width 107 height 20
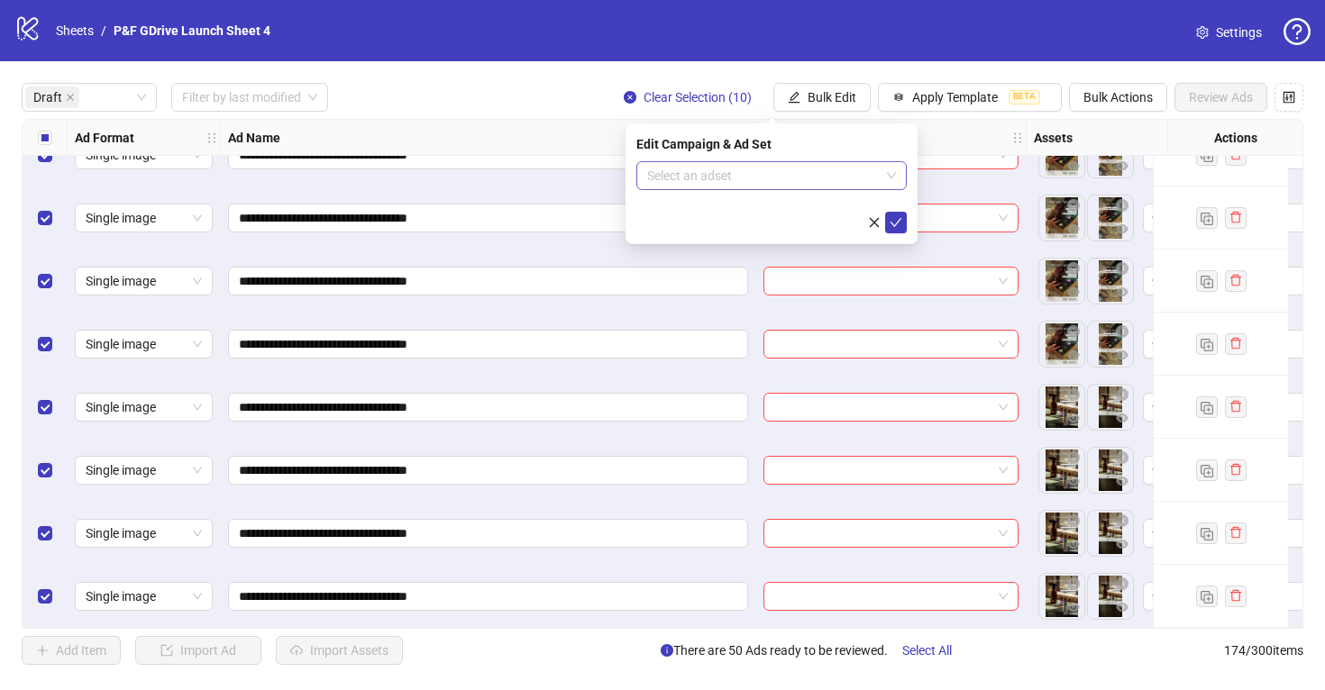
click at [843, 175] on input "search" at bounding box center [763, 175] width 232 height 27
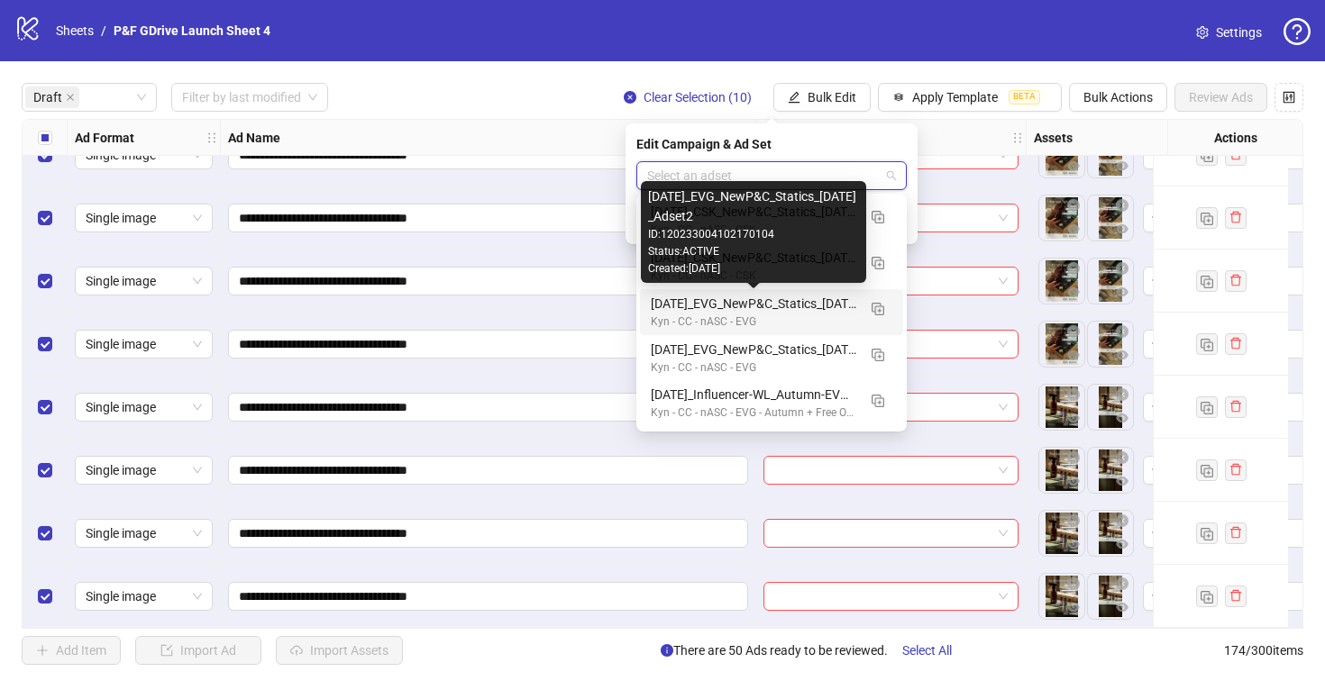
click at [801, 302] on div "September25_EVG_NewP&C_Statics_1.09.25_Adset2" at bounding box center [753, 304] width 205 height 20
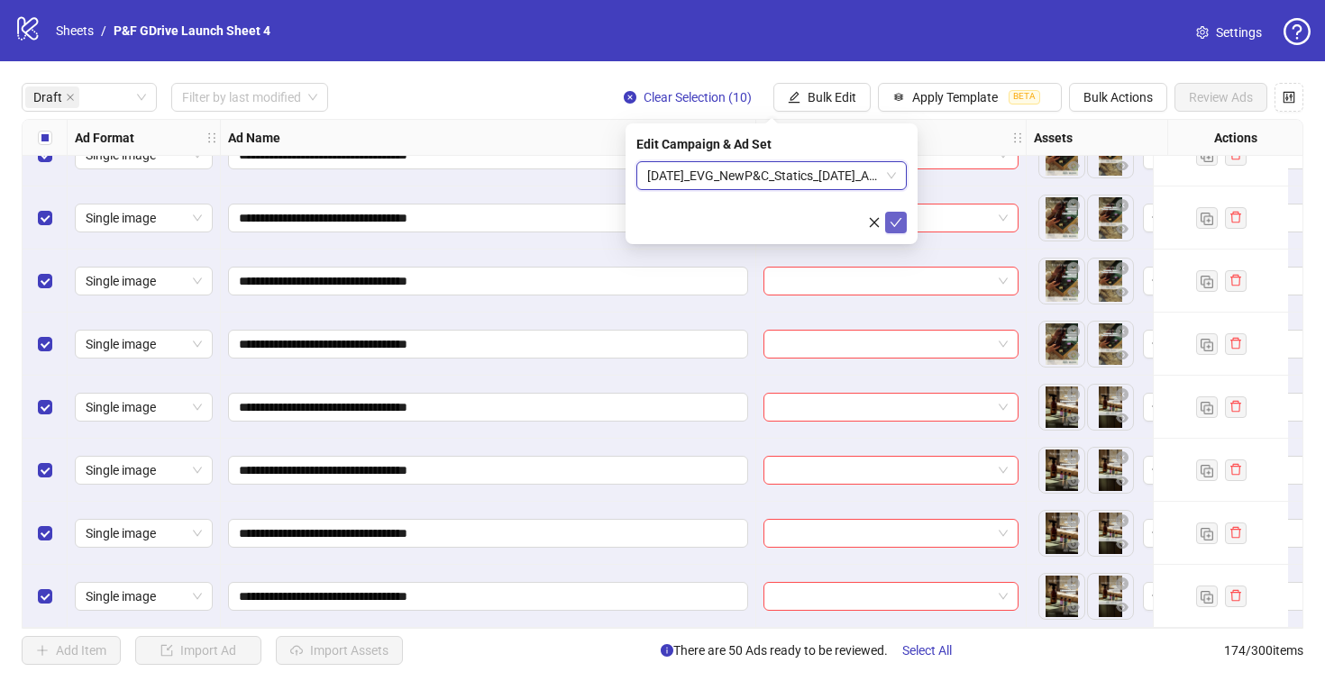
click at [895, 218] on icon "check" at bounding box center [895, 222] width 13 height 13
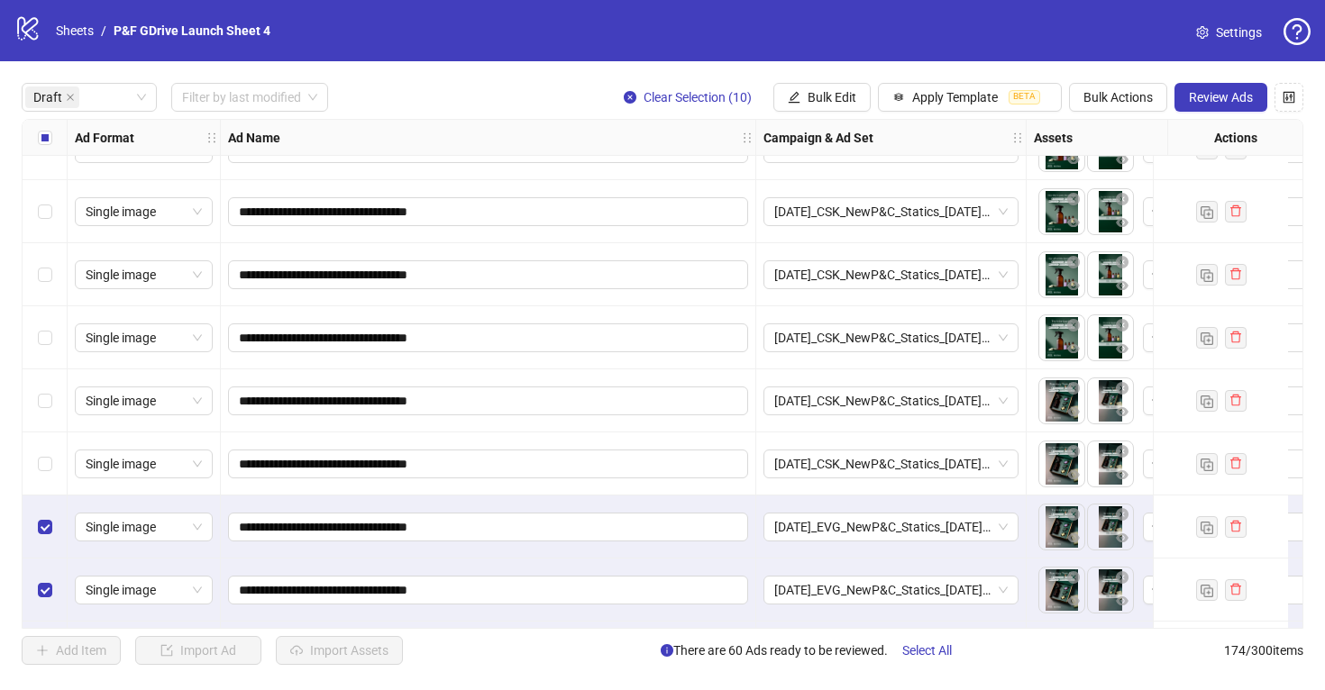
scroll to position [2815, 0]
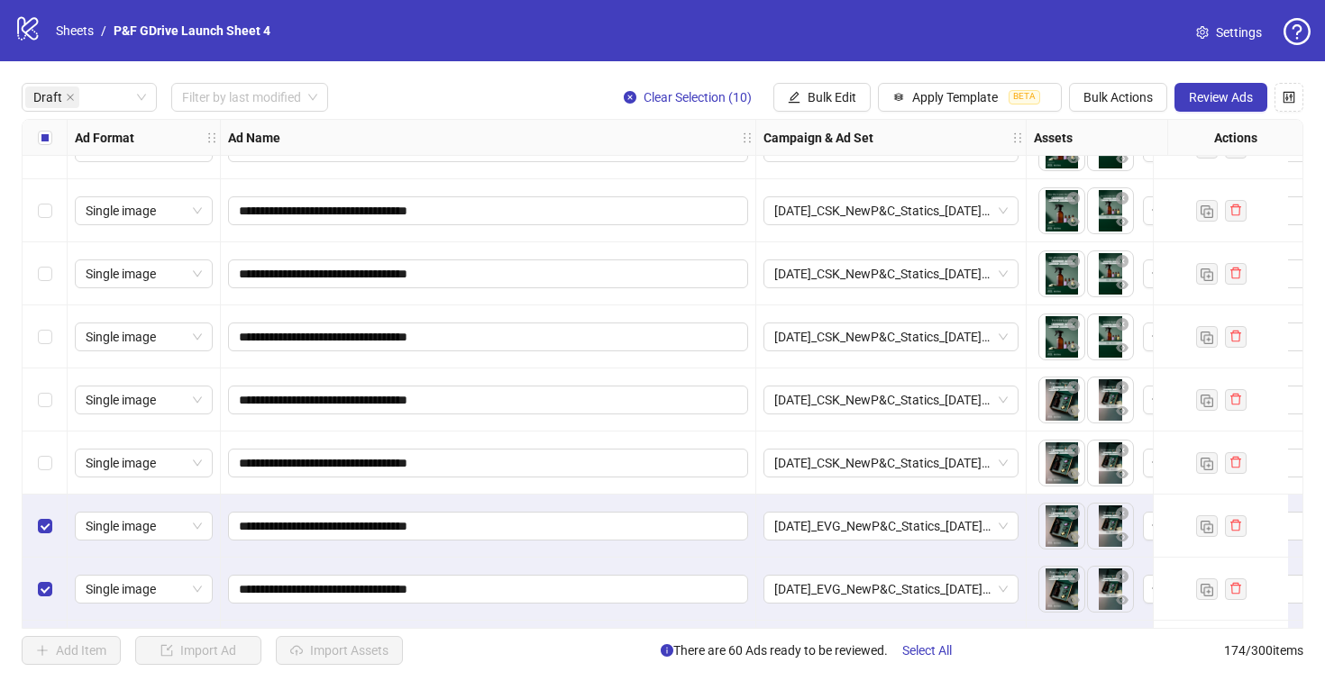
click at [47, 129] on label "Select all rows" at bounding box center [45, 138] width 14 height 20
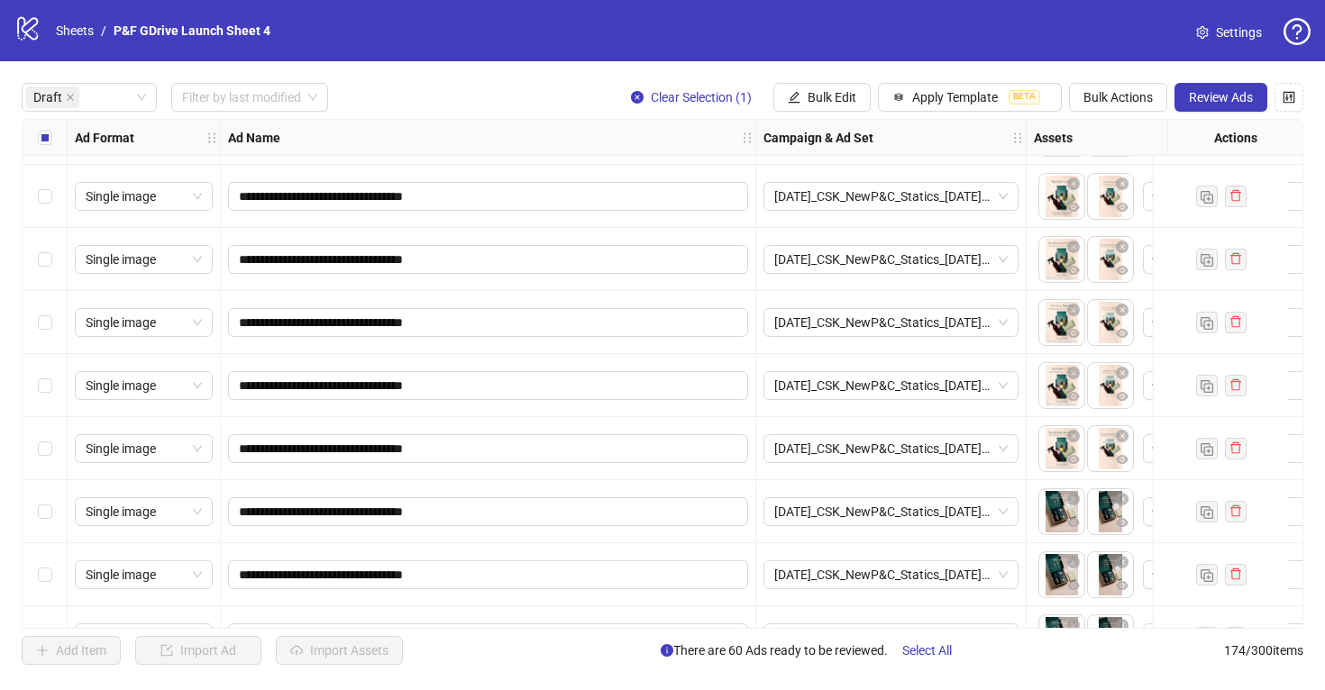
scroll to position [0, 0]
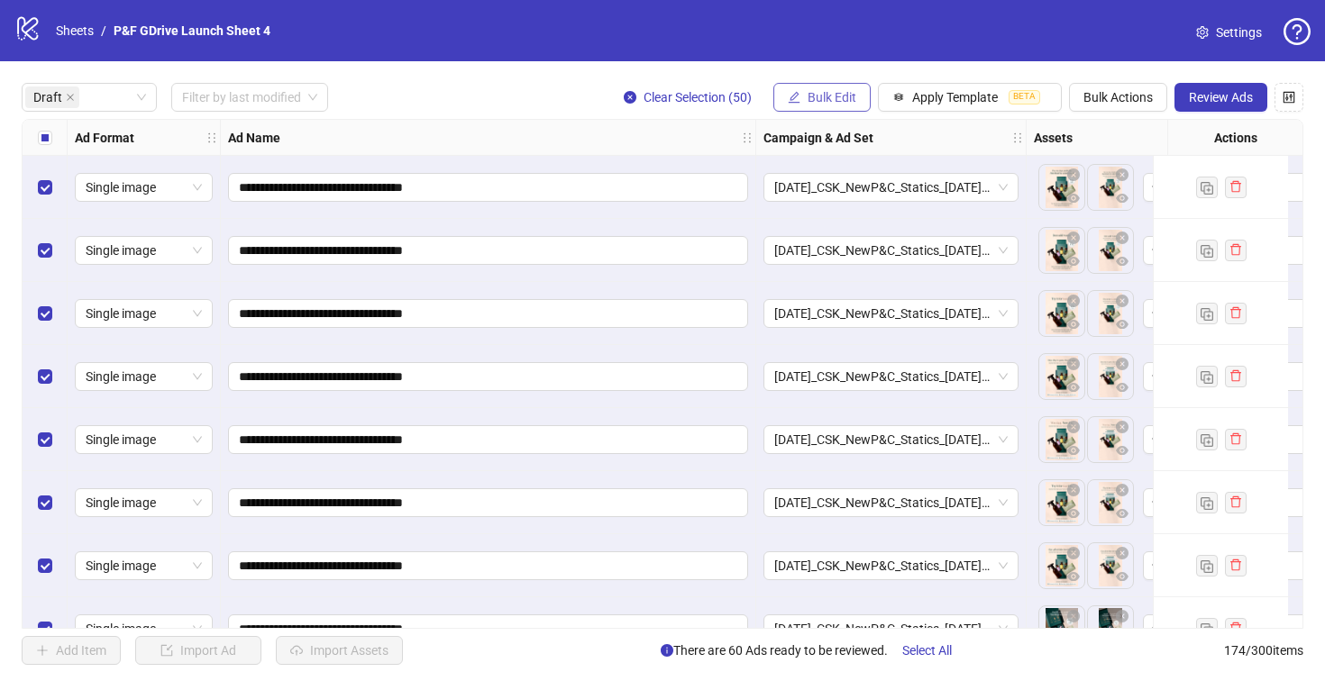
click at [831, 95] on span "Bulk Edit" at bounding box center [831, 97] width 49 height 14
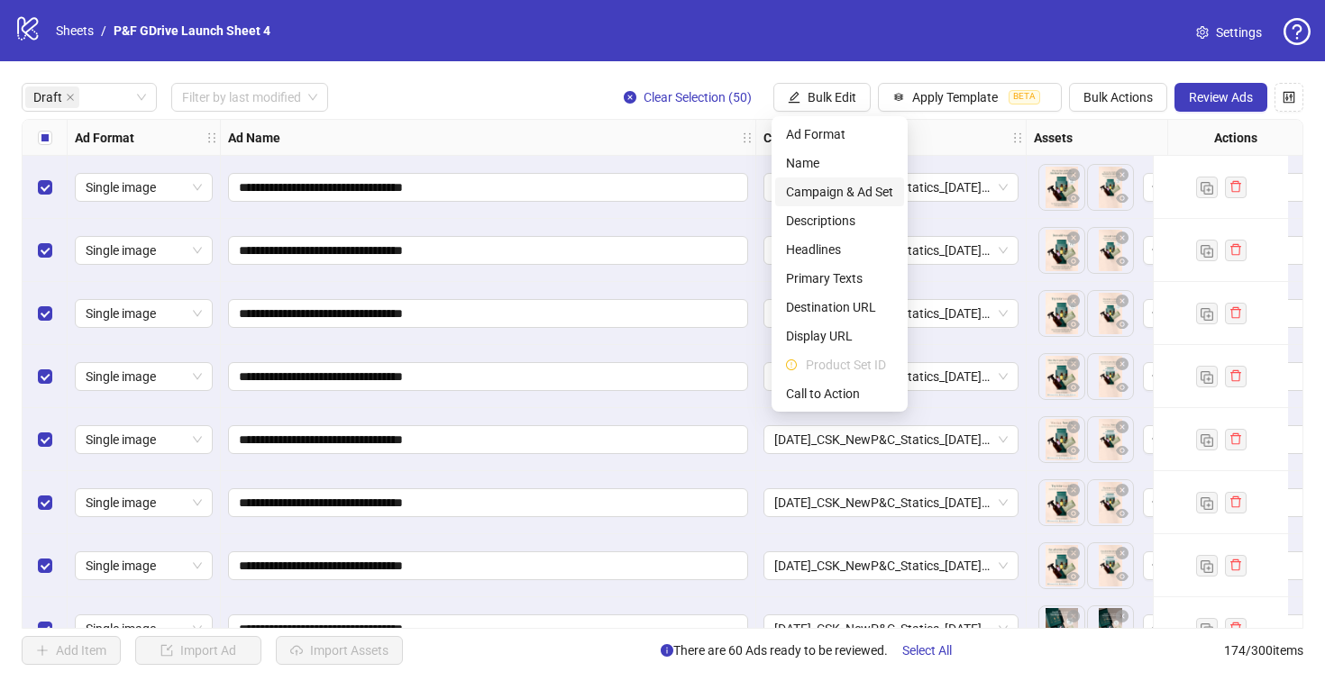
click at [851, 185] on span "Campaign & Ad Set" at bounding box center [839, 192] width 107 height 20
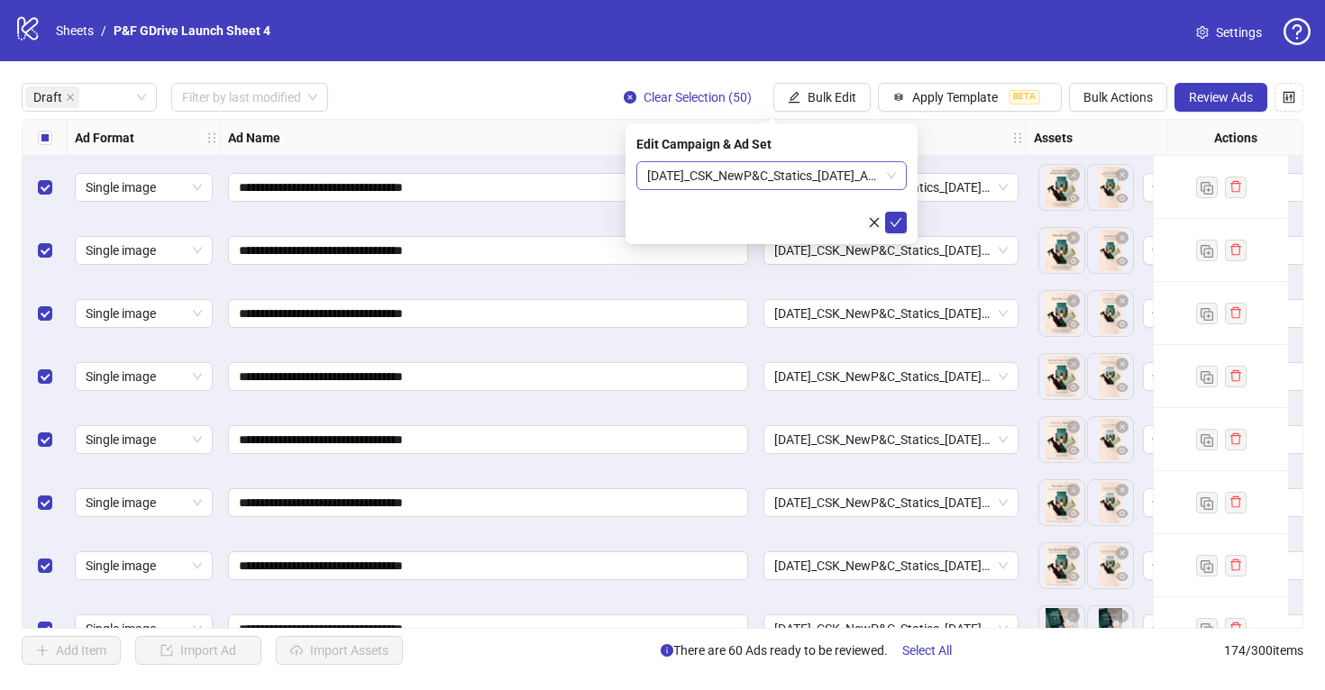
click at [818, 171] on span "September25_CSK_NewP&C_Statics_1.09.25_Adset1" at bounding box center [771, 175] width 249 height 27
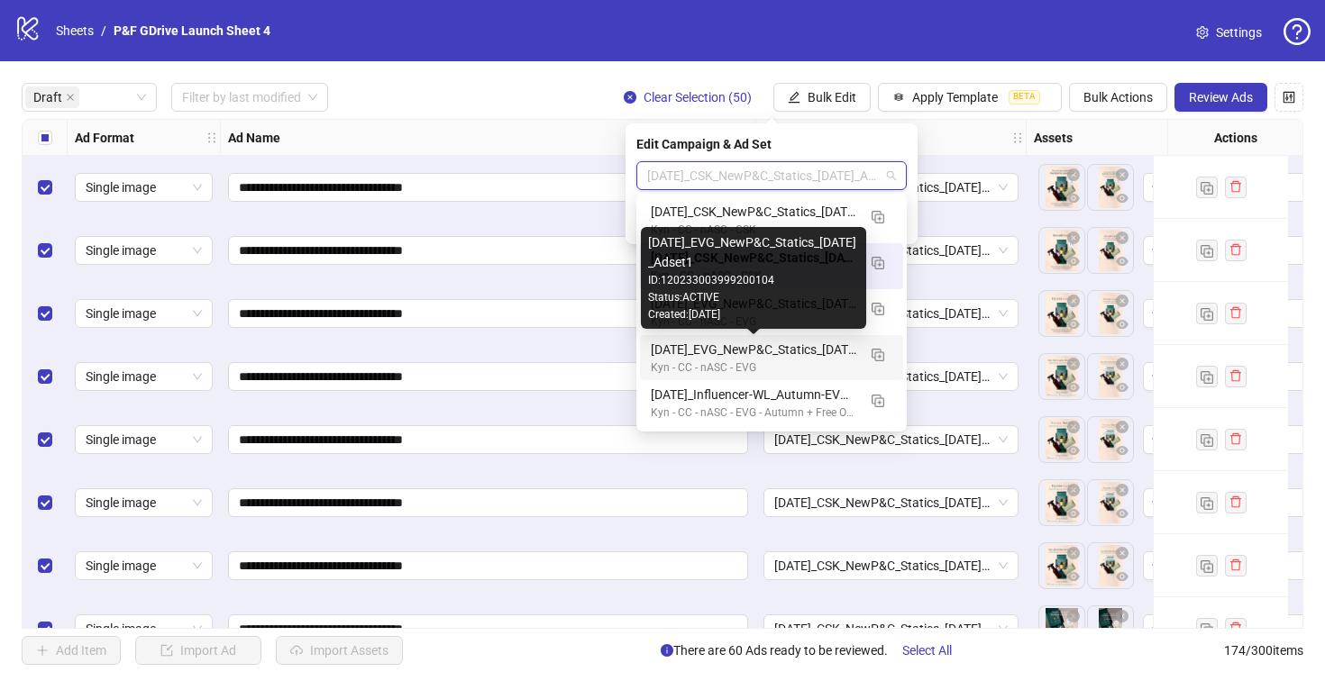
click at [781, 344] on div "September25_EVG_NewP&C_Statics_1.09.25_Adset1" at bounding box center [753, 350] width 205 height 20
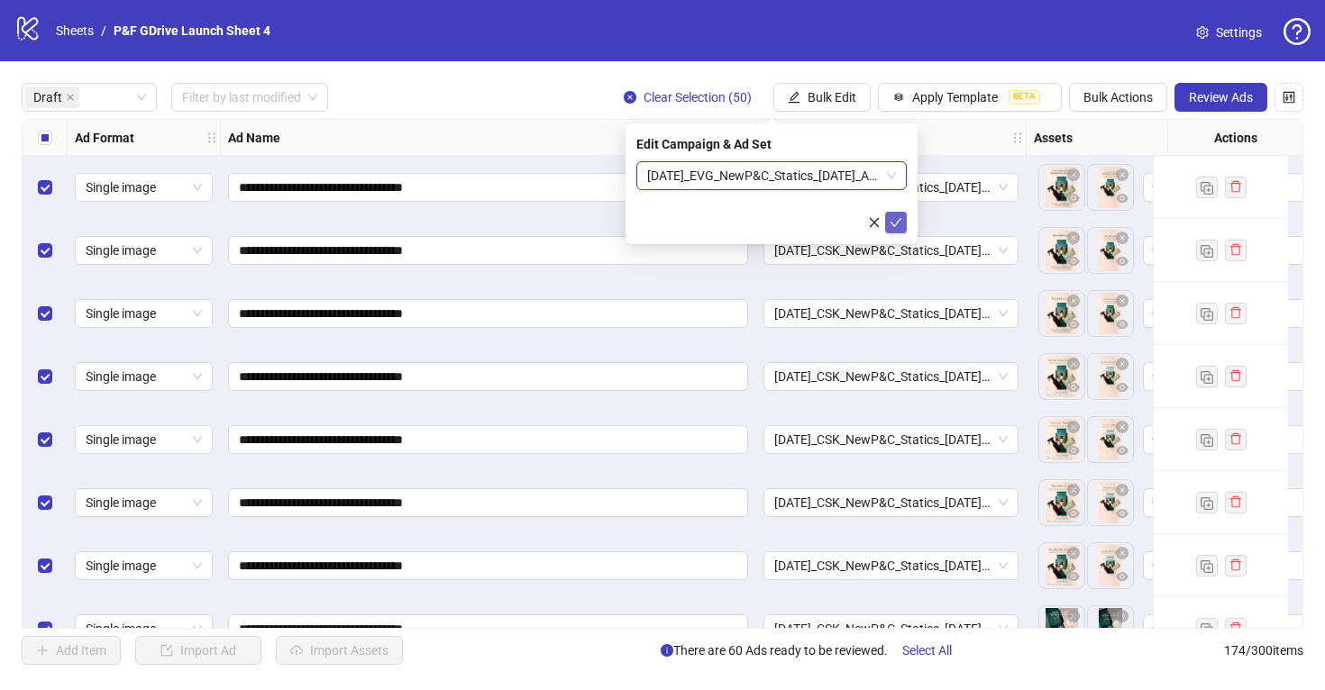
click at [894, 219] on icon "check" at bounding box center [895, 222] width 13 height 13
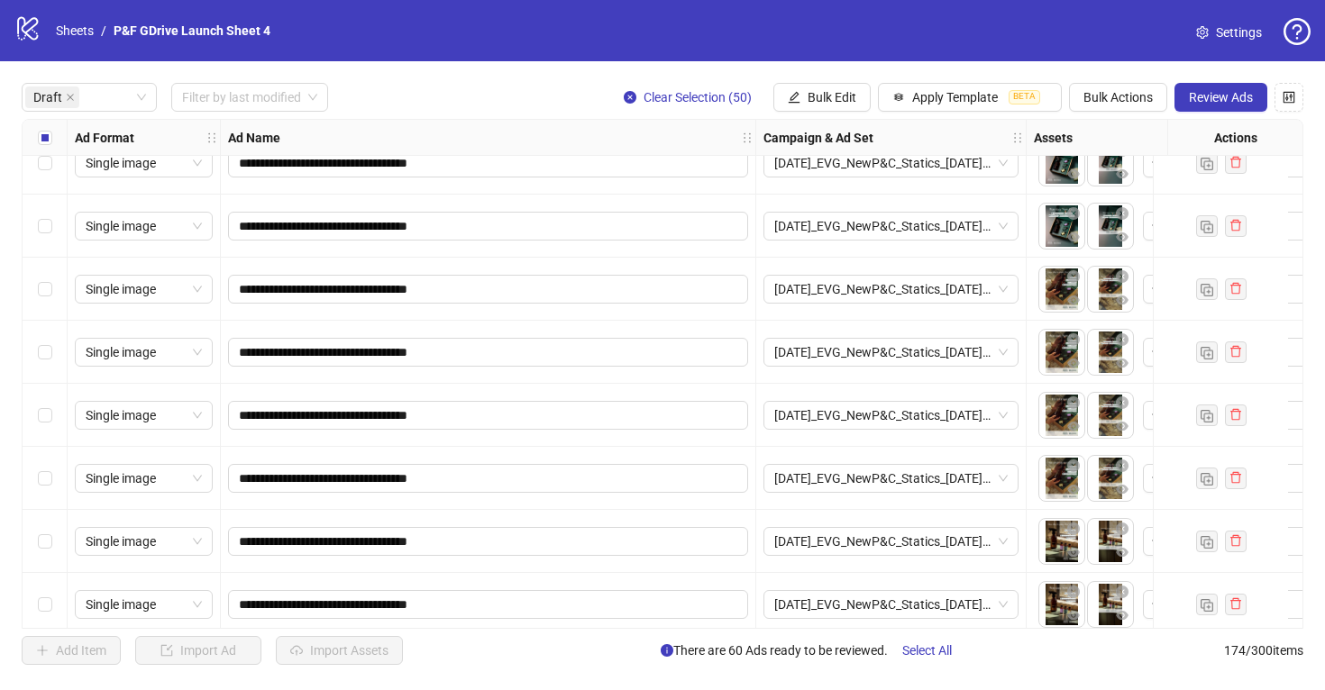
scroll to position [3319, 0]
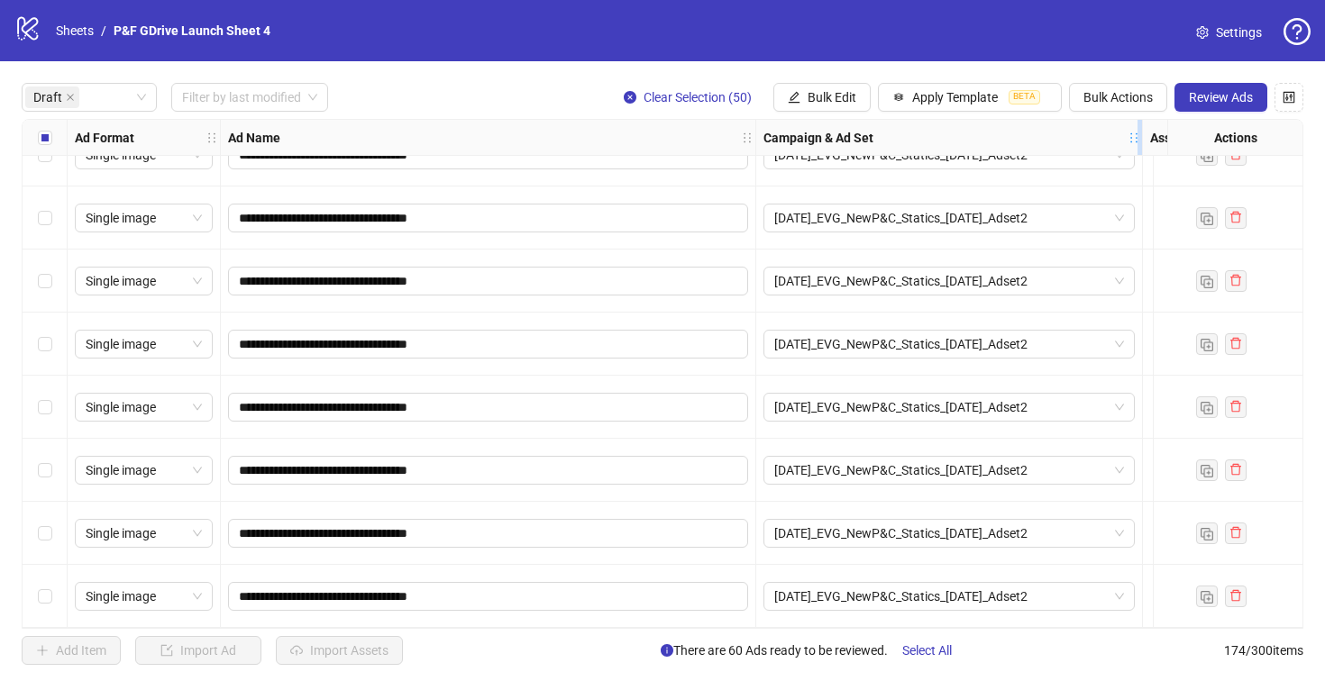
drag, startPoint x: 1024, startPoint y: 137, endPoint x: 1140, endPoint y: 142, distance: 116.4
click at [1140, 142] on icon "holder" at bounding box center [1146, 138] width 13 height 13
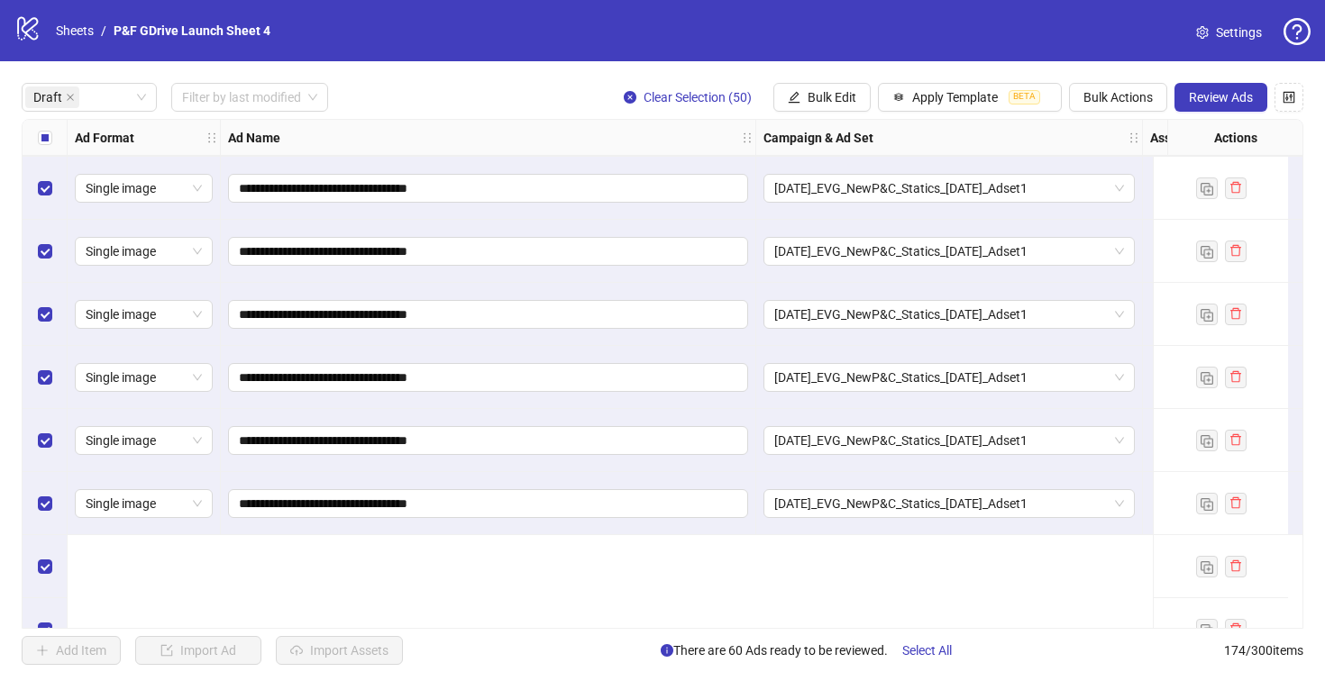
scroll to position [2221, 0]
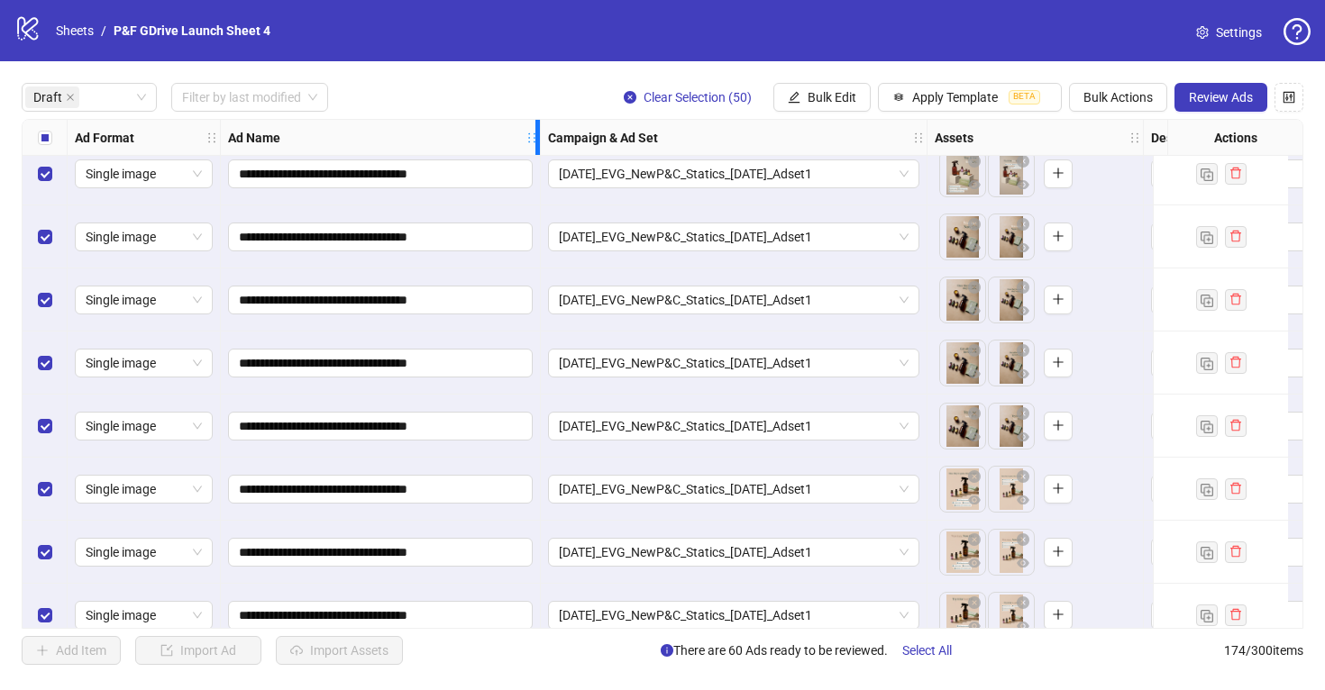
drag, startPoint x: 754, startPoint y: 141, endPoint x: 536, endPoint y: 161, distance: 218.9
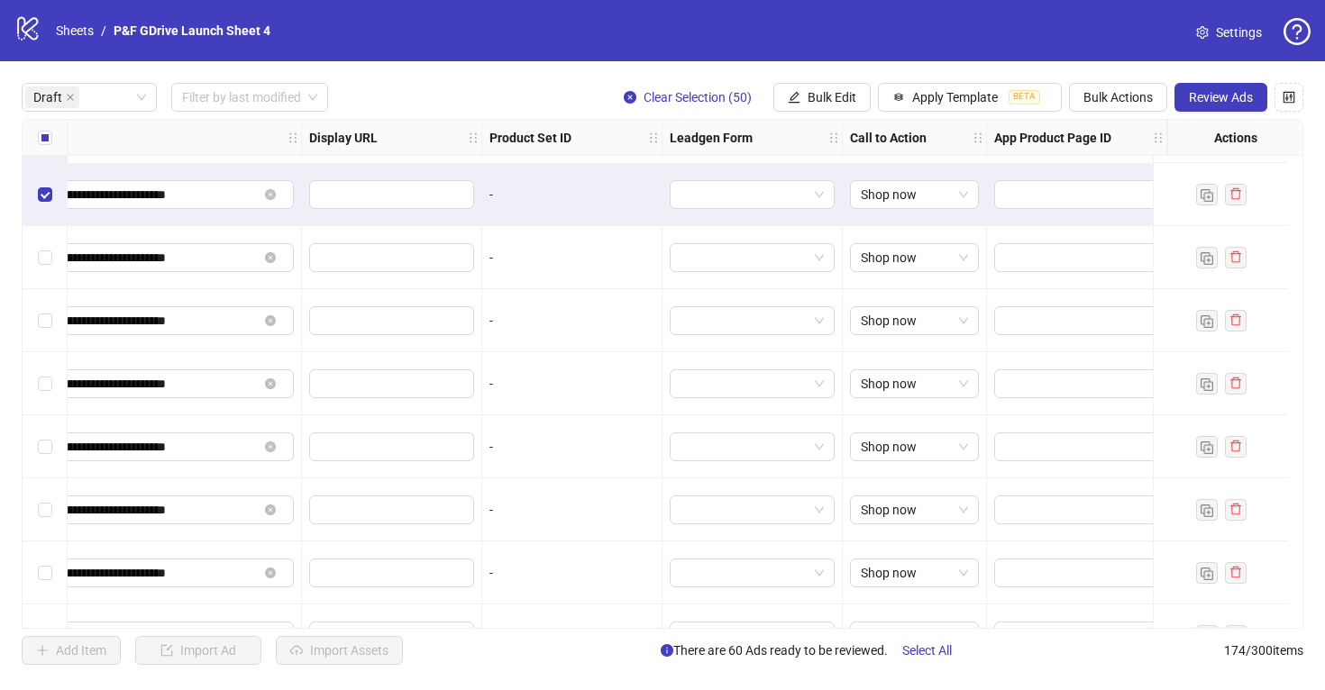
scroll to position [3319, 1941]
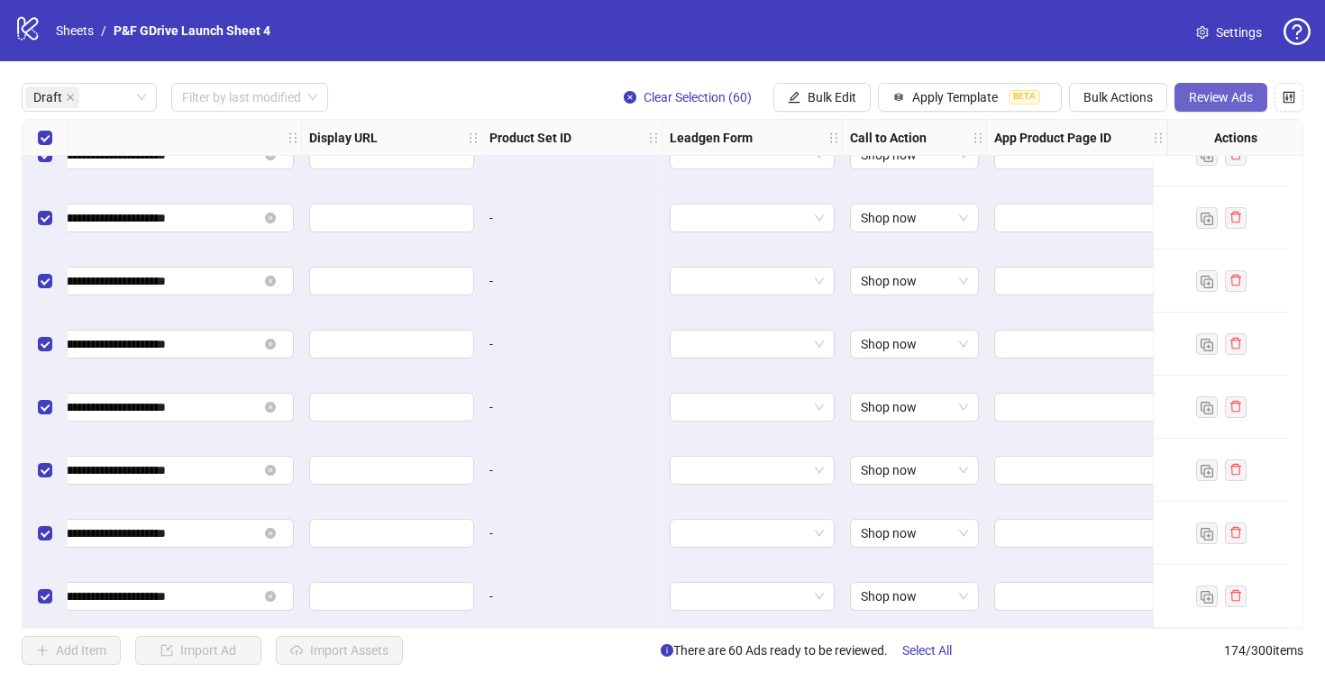
click at [1203, 94] on span "Review Ads" at bounding box center [1220, 97] width 64 height 14
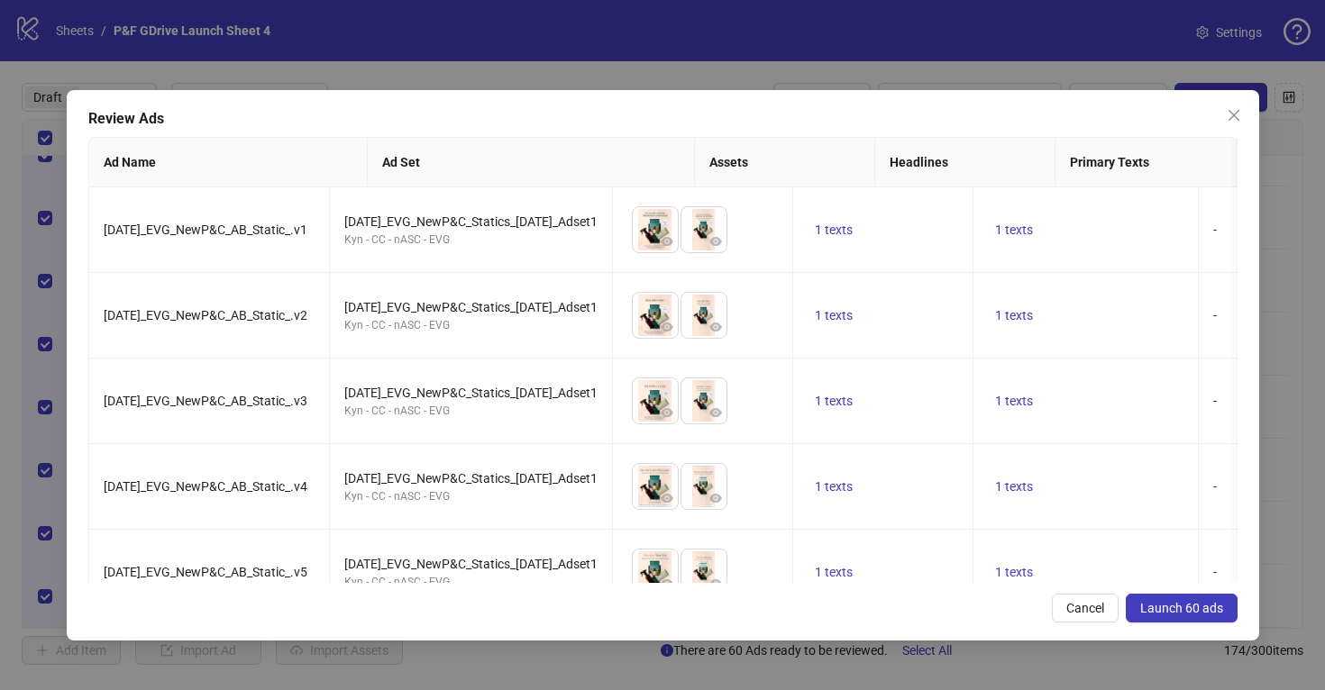
click at [1190, 608] on span "Launch 60 ads" at bounding box center [1181, 608] width 83 height 14
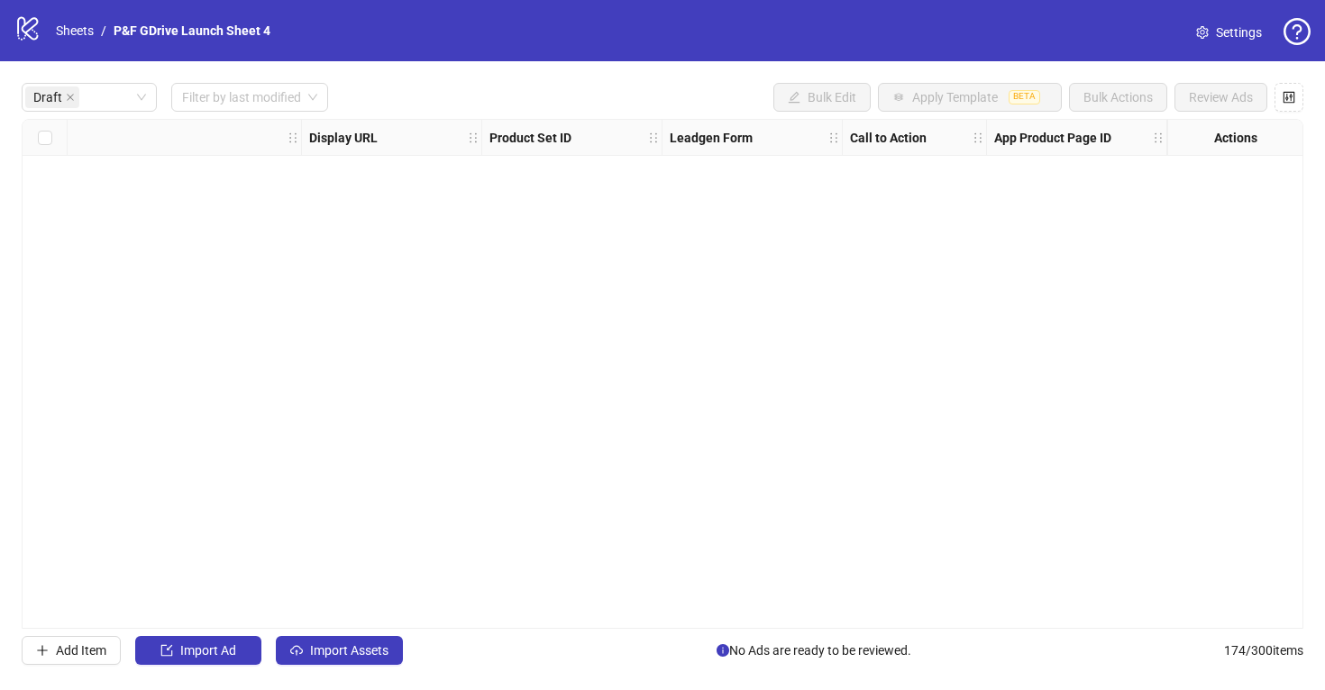
scroll to position [0, 1926]
click at [325, 656] on span "Import Assets" at bounding box center [349, 650] width 78 height 14
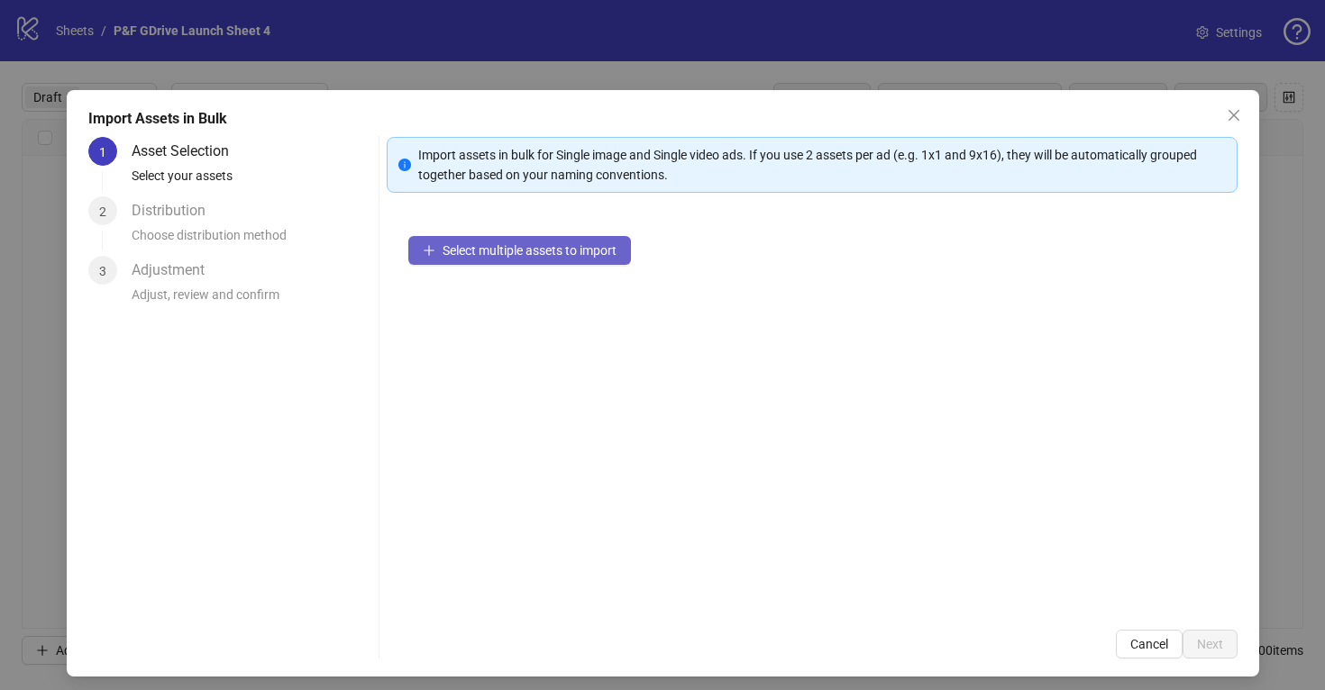
click at [516, 257] on span "Select multiple assets to import" at bounding box center [529, 250] width 174 height 14
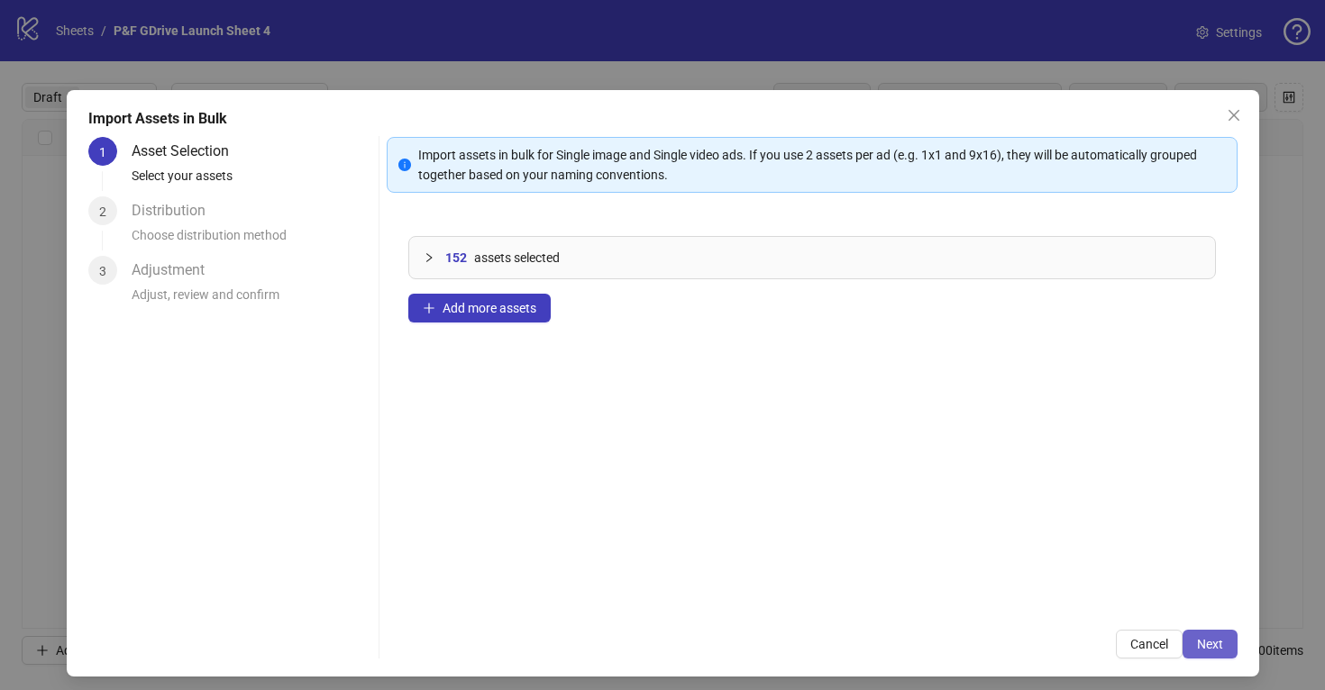
click at [1205, 639] on span "Next" at bounding box center [1210, 644] width 26 height 14
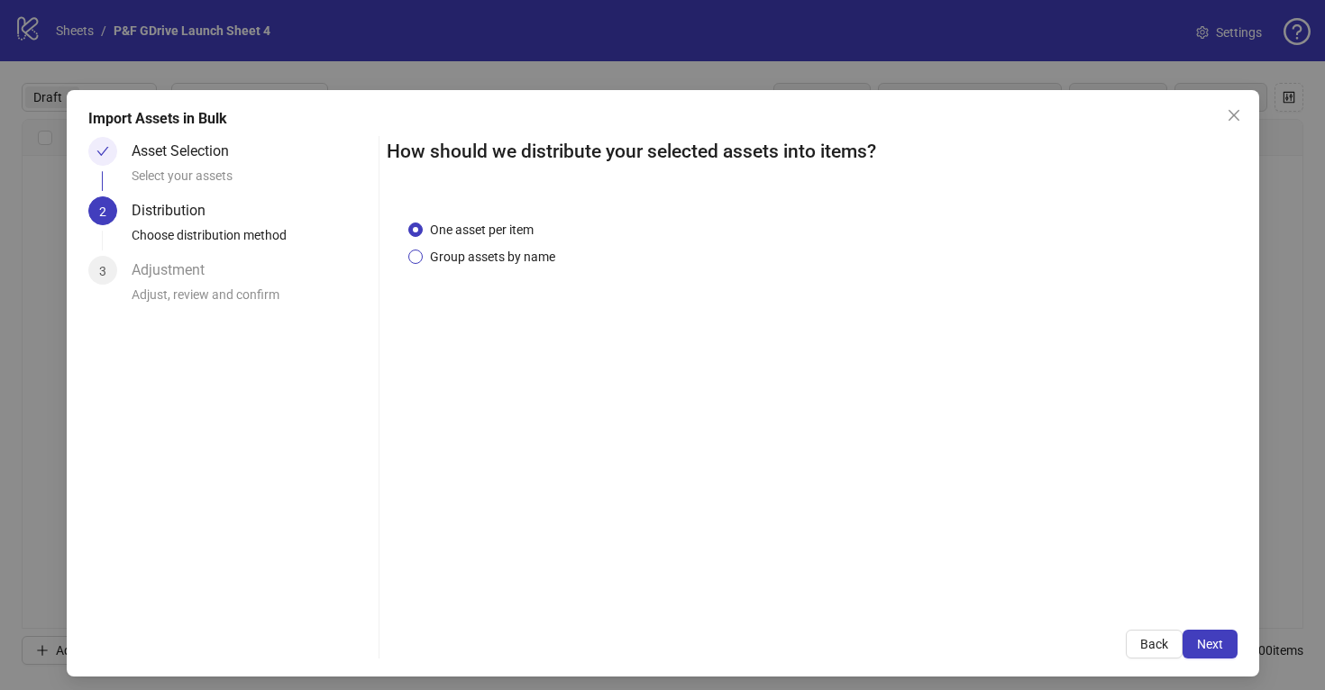
click at [464, 254] on span "Group assets by name" at bounding box center [493, 257] width 140 height 20
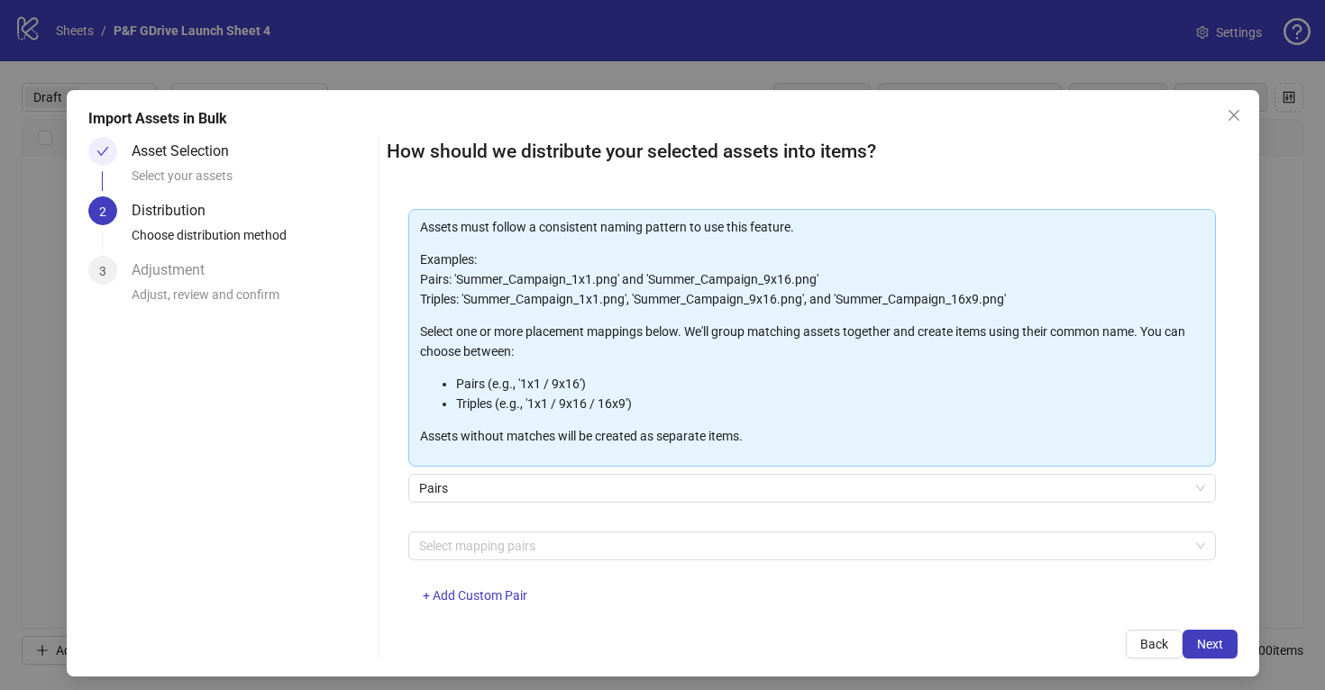
scroll to position [117, 0]
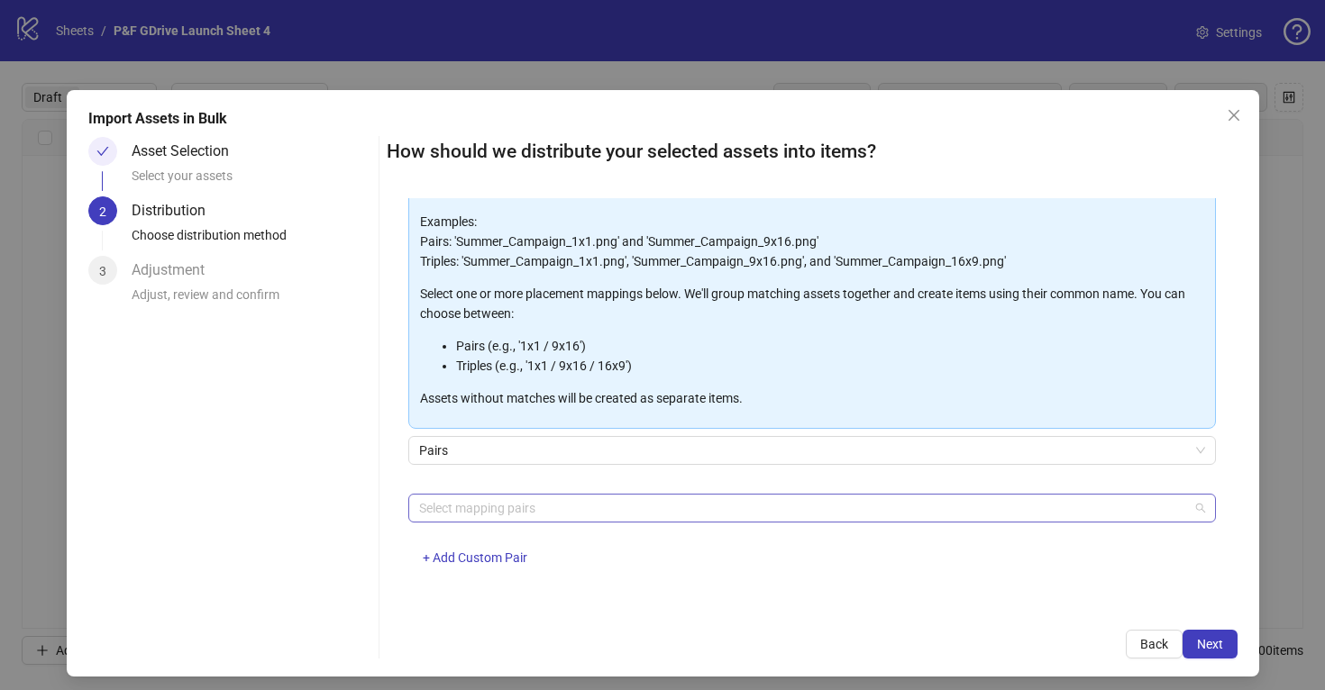
click at [505, 514] on div at bounding box center [802, 508] width 781 height 25
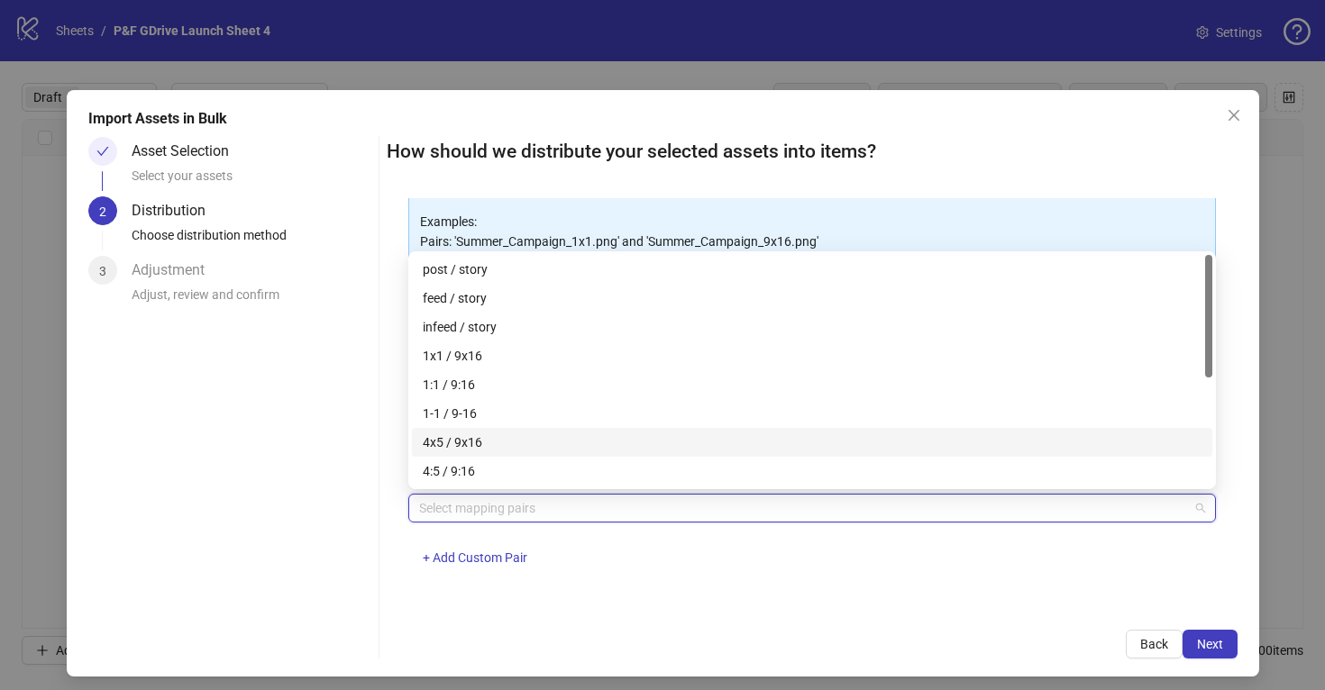
click at [487, 439] on div "4x5 / 9x16" at bounding box center [812, 442] width 778 height 20
click at [1207, 638] on span "Next" at bounding box center [1210, 644] width 26 height 14
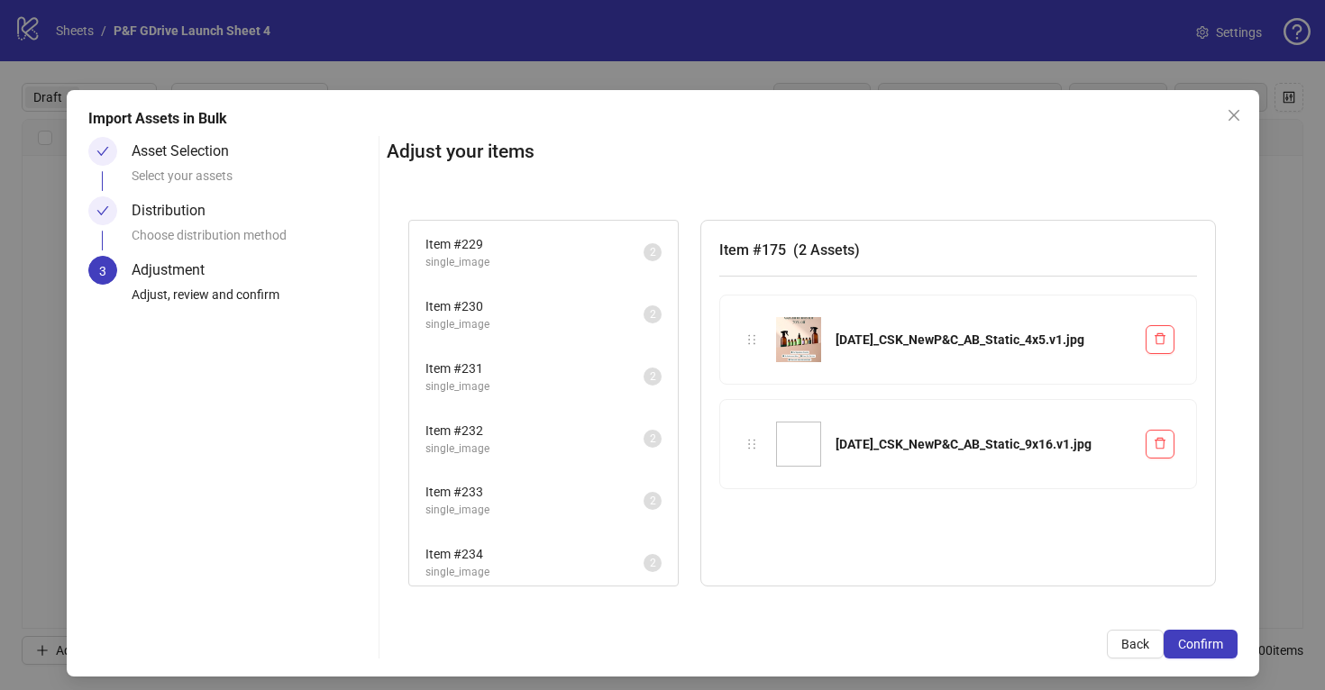
scroll to position [4348, 0]
click at [1203, 637] on span "Confirm" at bounding box center [1200, 644] width 45 height 14
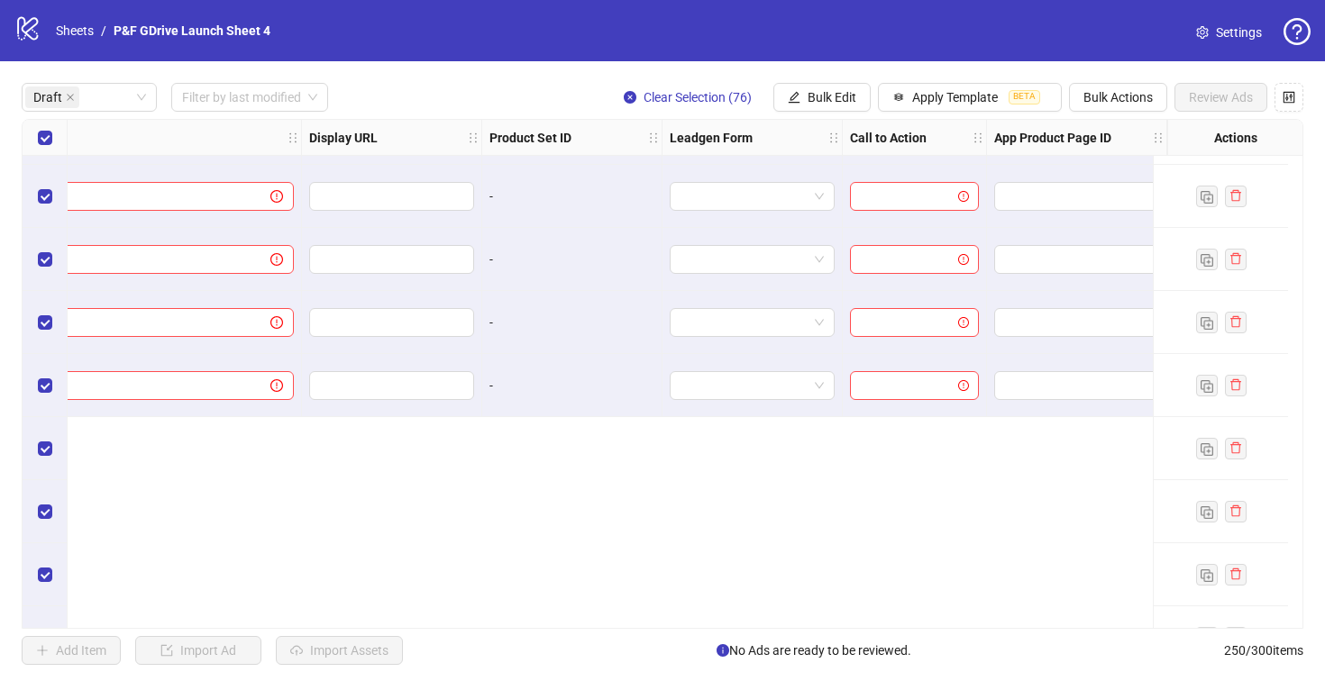
scroll to position [0, 1926]
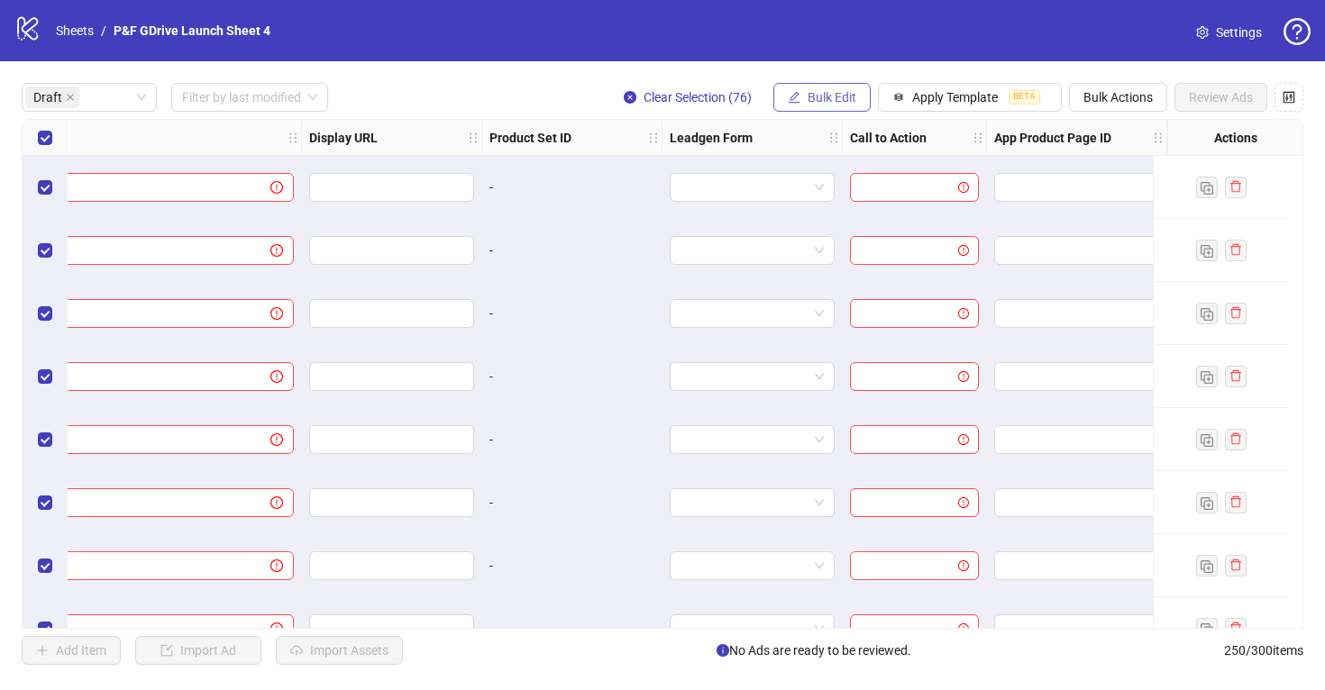
click at [820, 100] on span "Bulk Edit" at bounding box center [831, 97] width 49 height 14
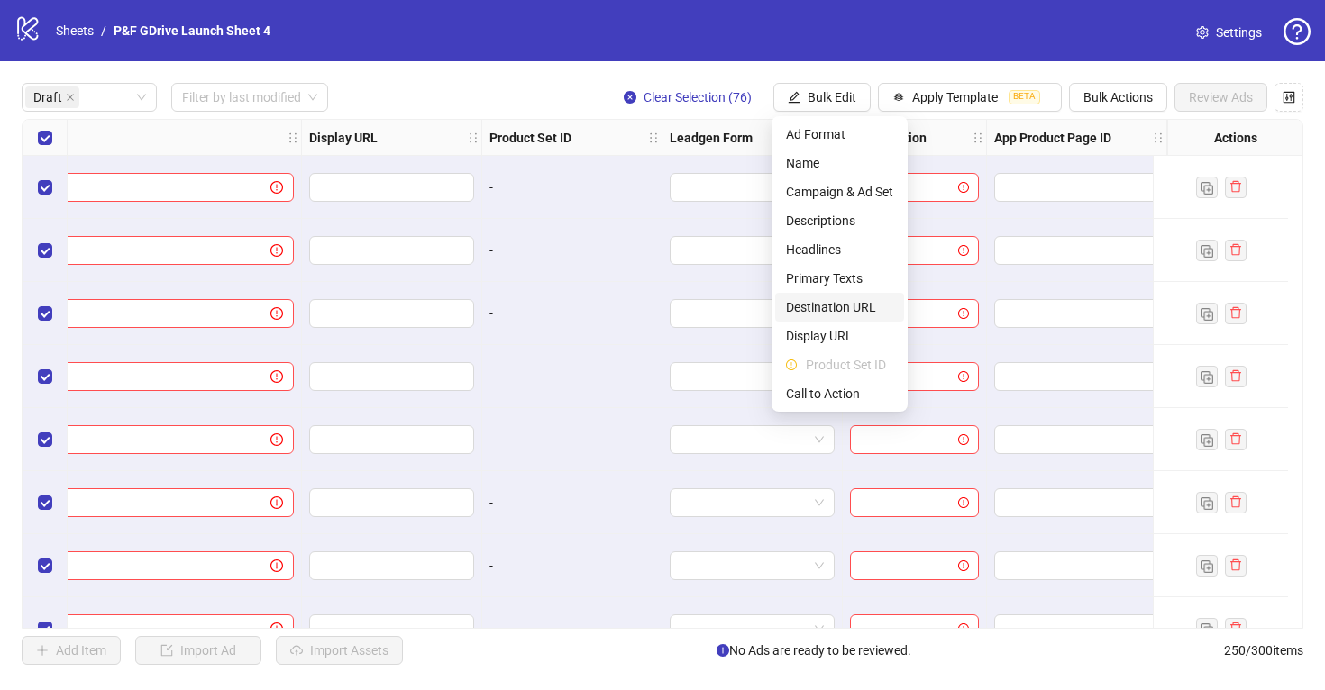
click at [846, 311] on span "Destination URL" at bounding box center [839, 307] width 107 height 20
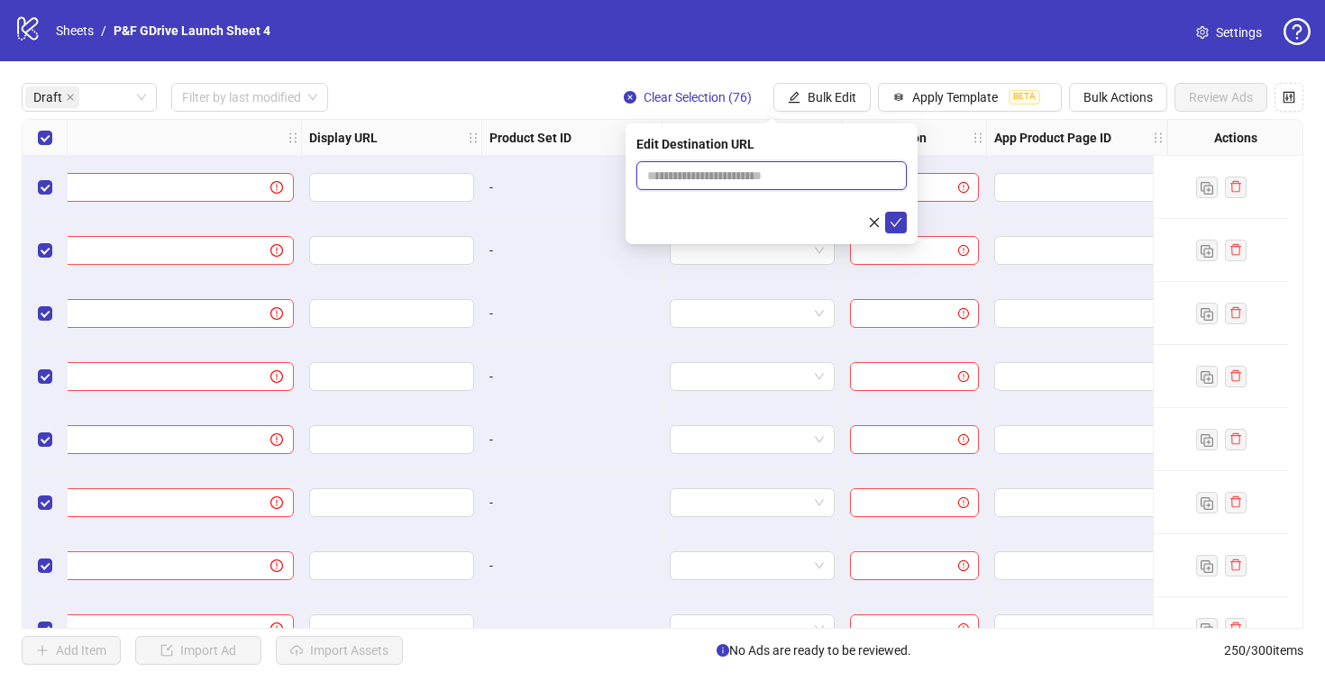
click at [717, 170] on input "text" at bounding box center [764, 176] width 234 height 20
paste input "**********"
type input "**********"
click at [896, 223] on icon "check" at bounding box center [896, 222] width 12 height 9
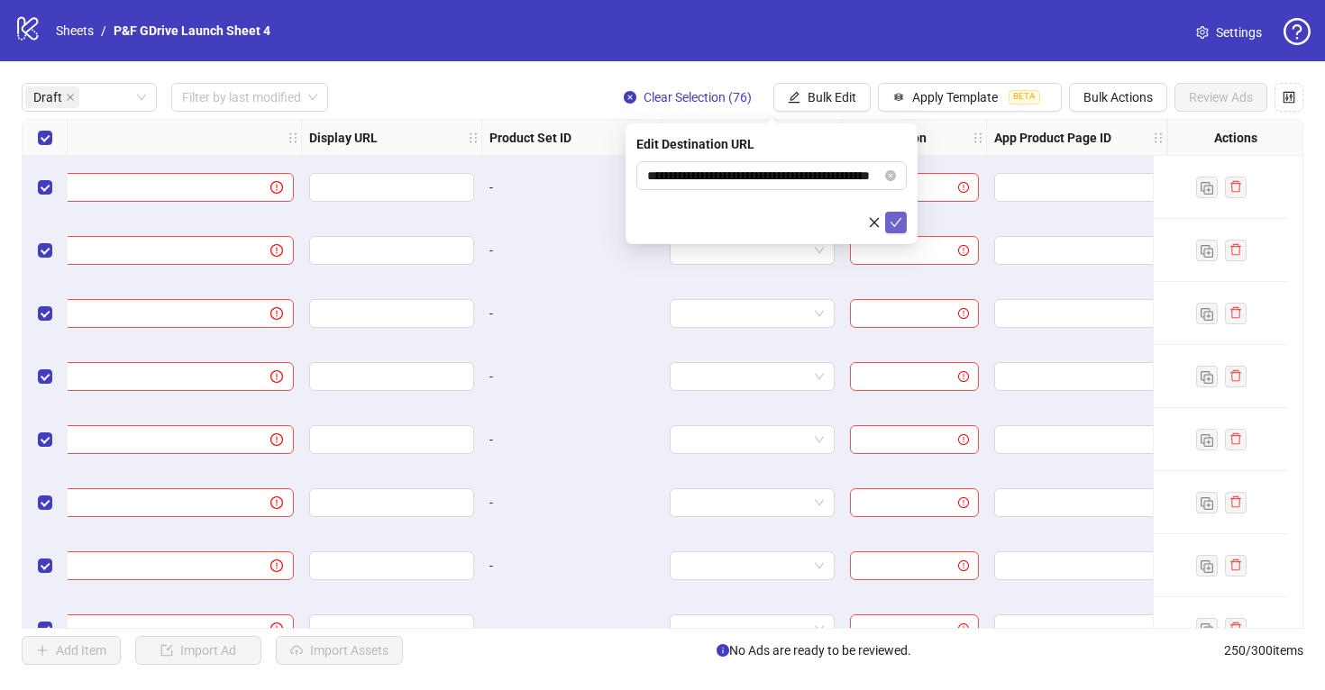
scroll to position [0, 0]
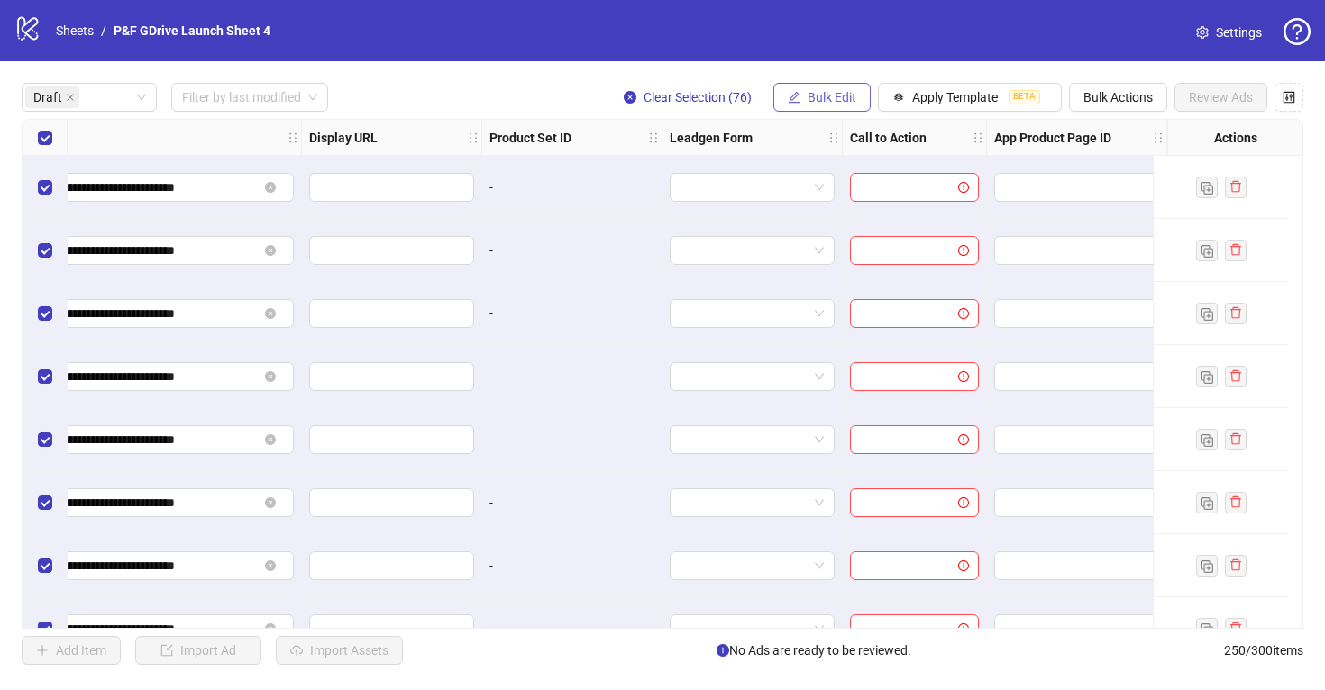
click at [825, 102] on span "Bulk Edit" at bounding box center [831, 97] width 49 height 14
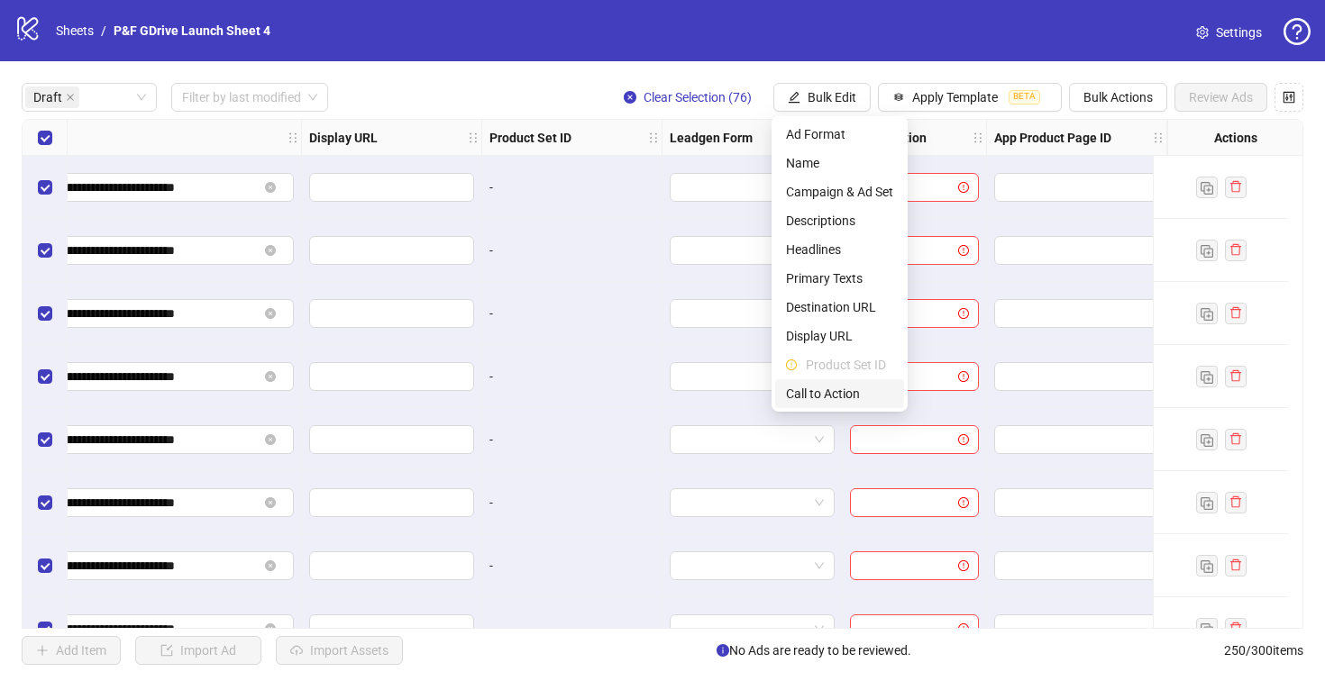
click at [837, 388] on span "Call to Action" at bounding box center [839, 394] width 107 height 20
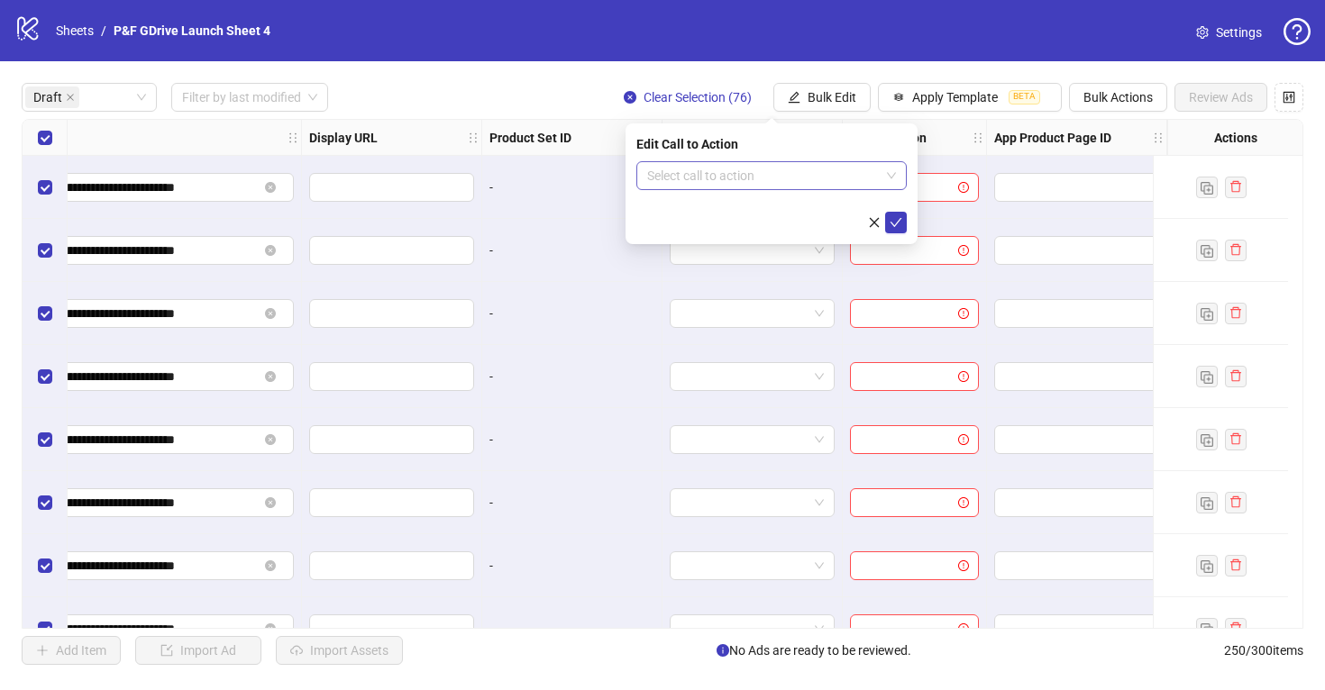
click at [782, 174] on input "search" at bounding box center [763, 175] width 232 height 27
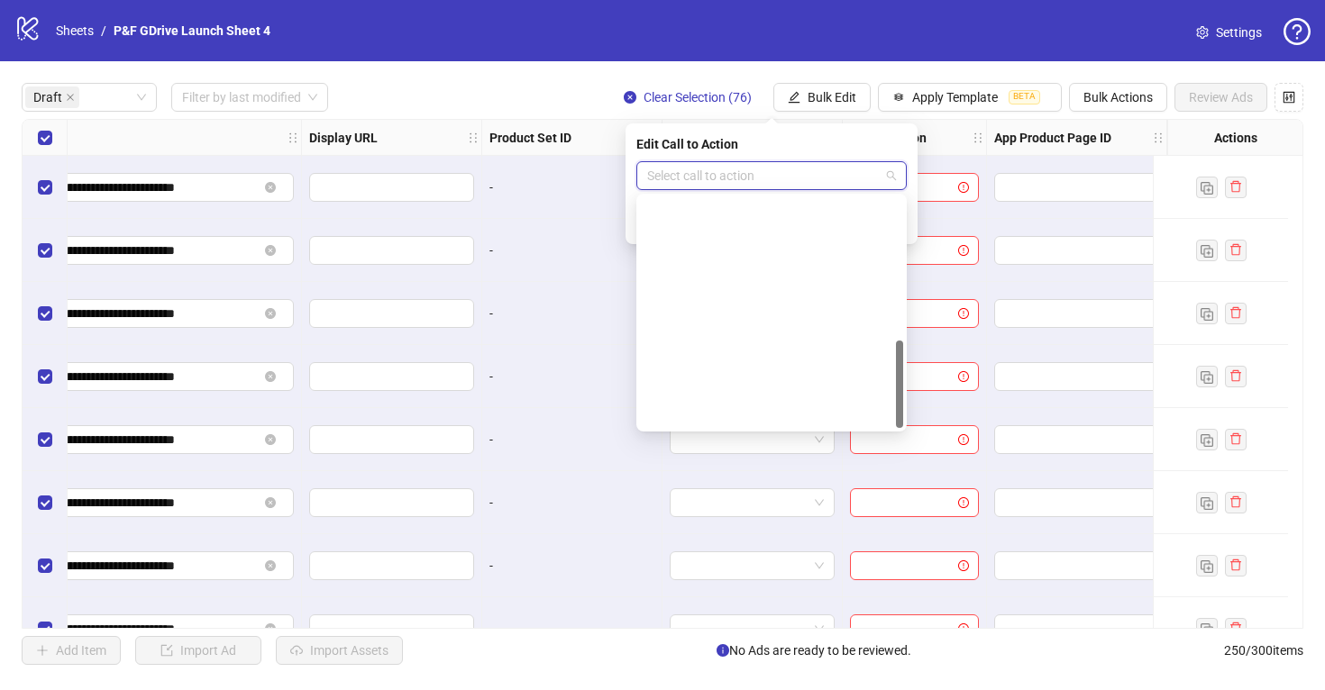
scroll to position [375, 0]
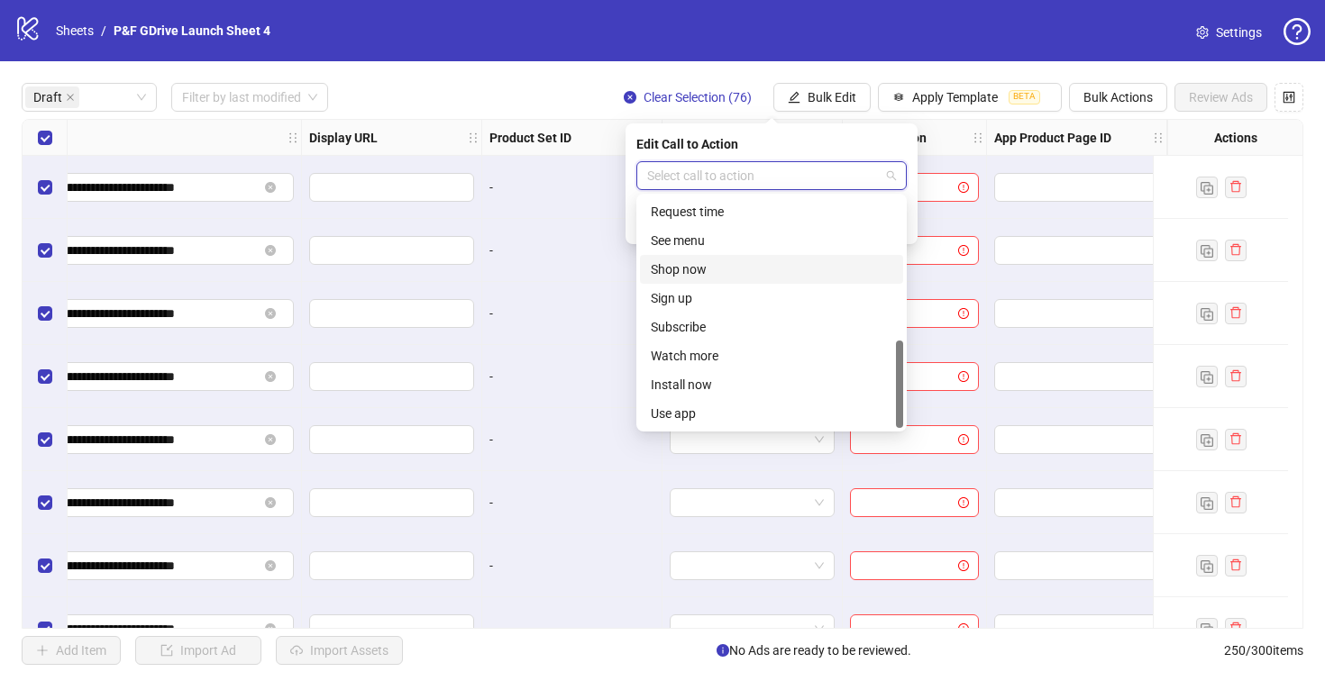
click at [697, 270] on div "Shop now" at bounding box center [771, 269] width 241 height 20
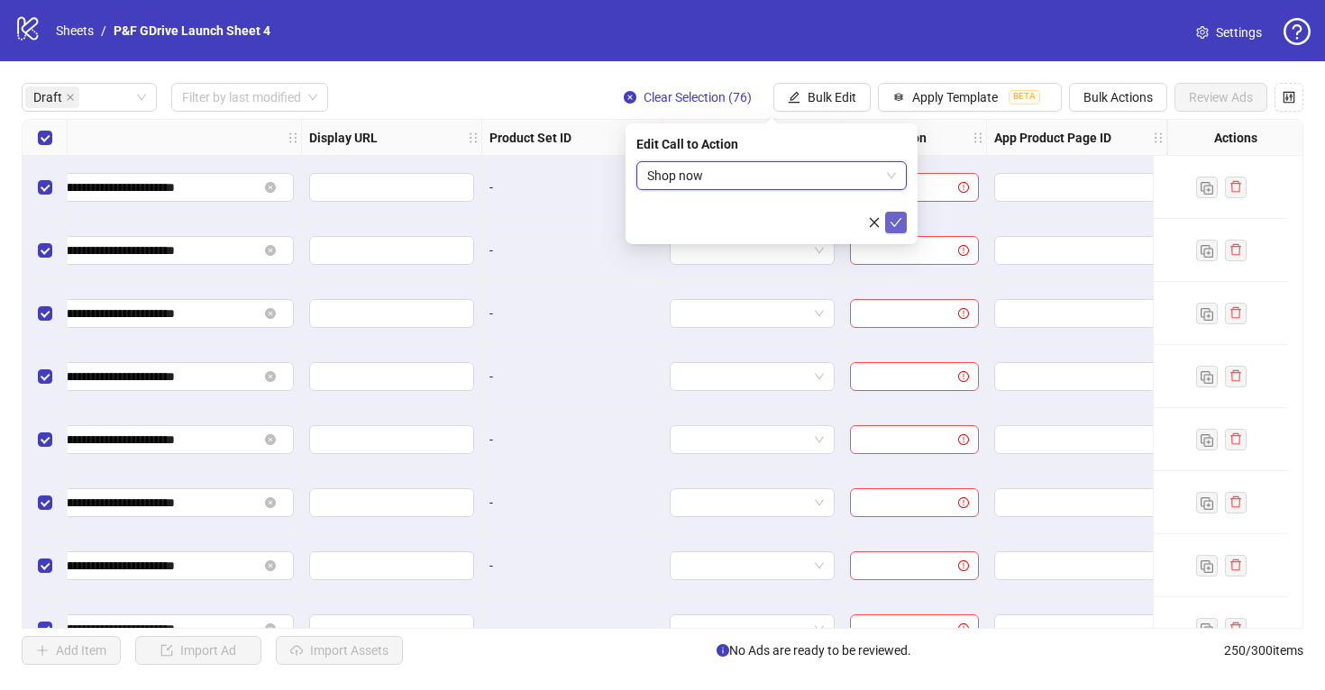
click at [898, 221] on icon "check" at bounding box center [895, 222] width 13 height 13
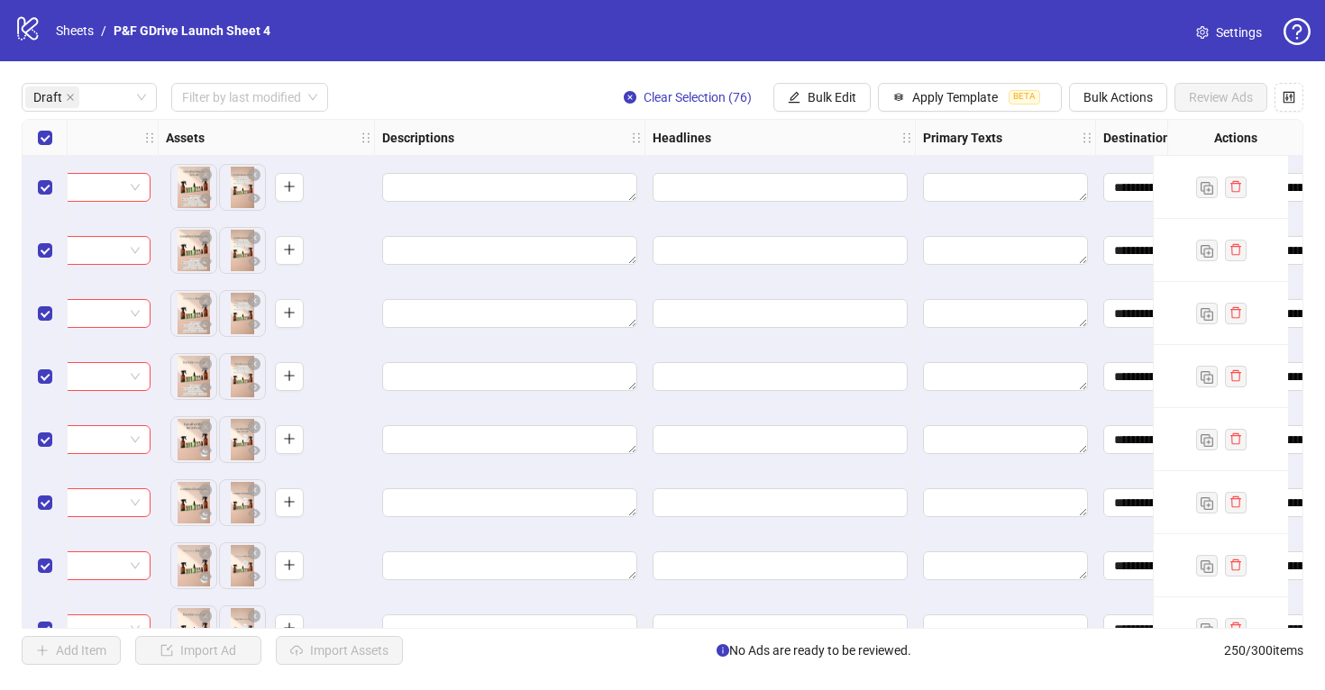
scroll to position [0, 782]
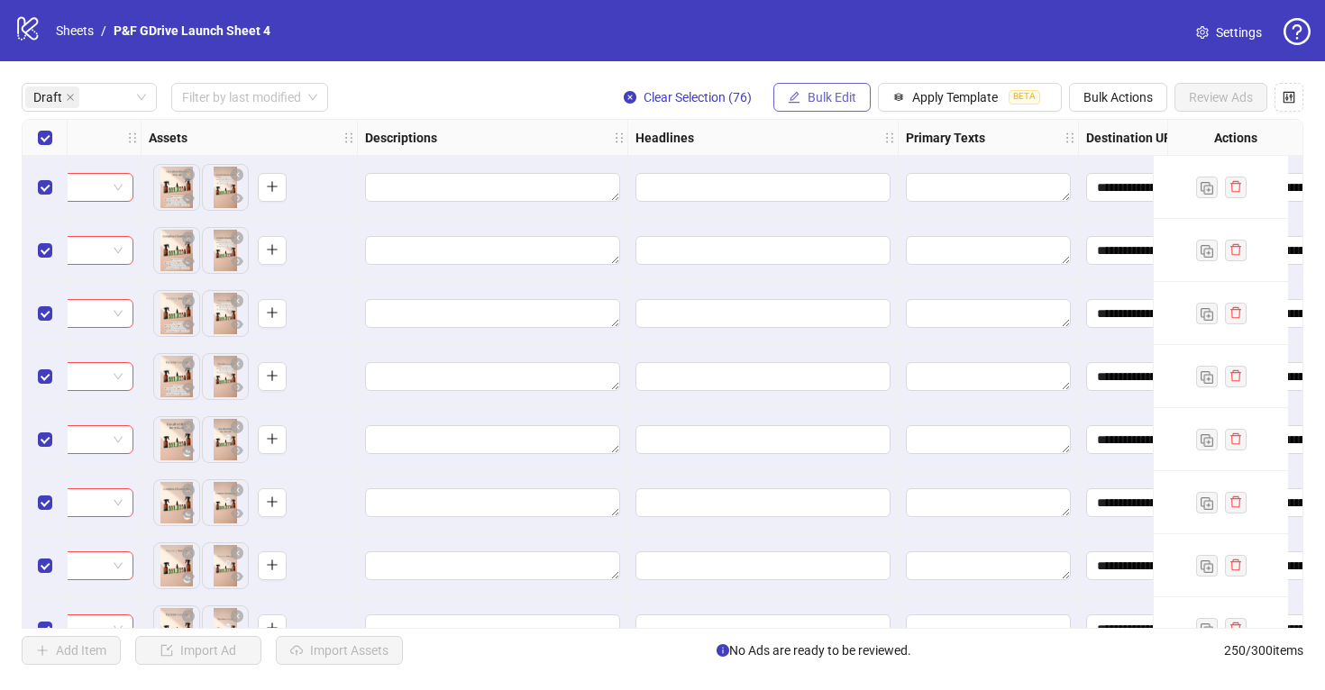
click at [821, 99] on span "Bulk Edit" at bounding box center [831, 97] width 49 height 14
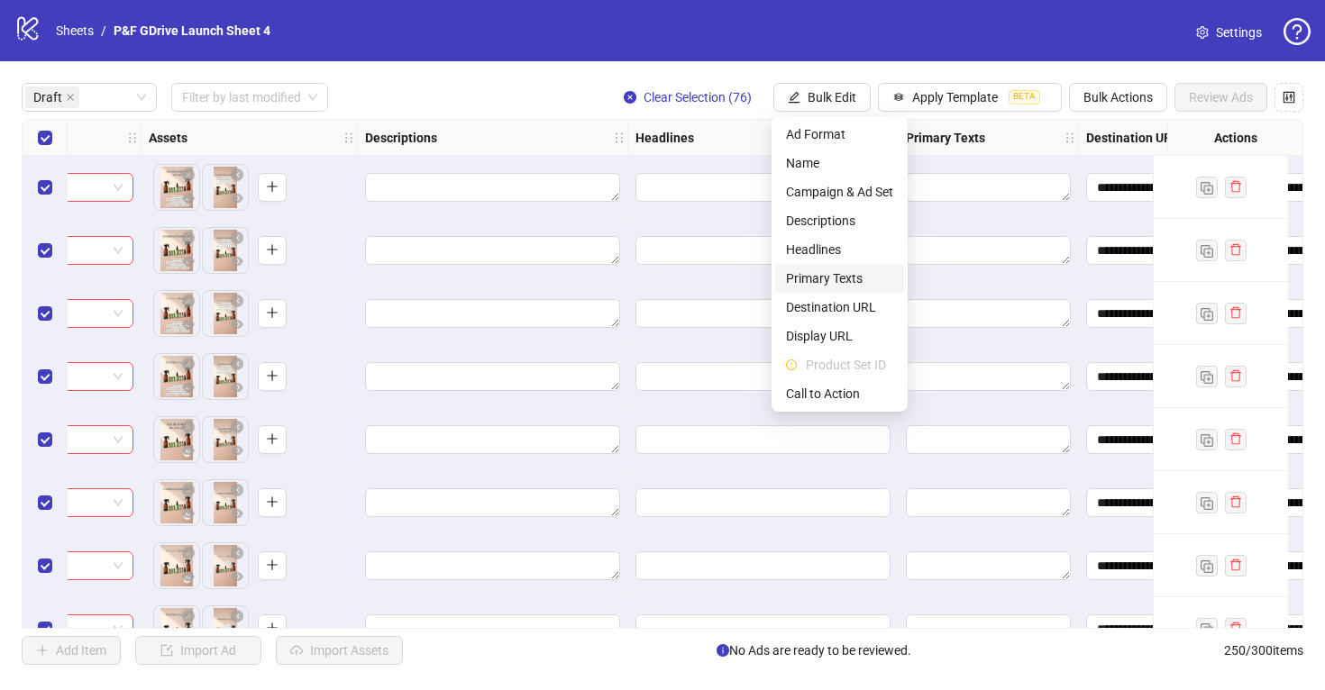
click at [849, 272] on span "Primary Texts" at bounding box center [839, 279] width 107 height 20
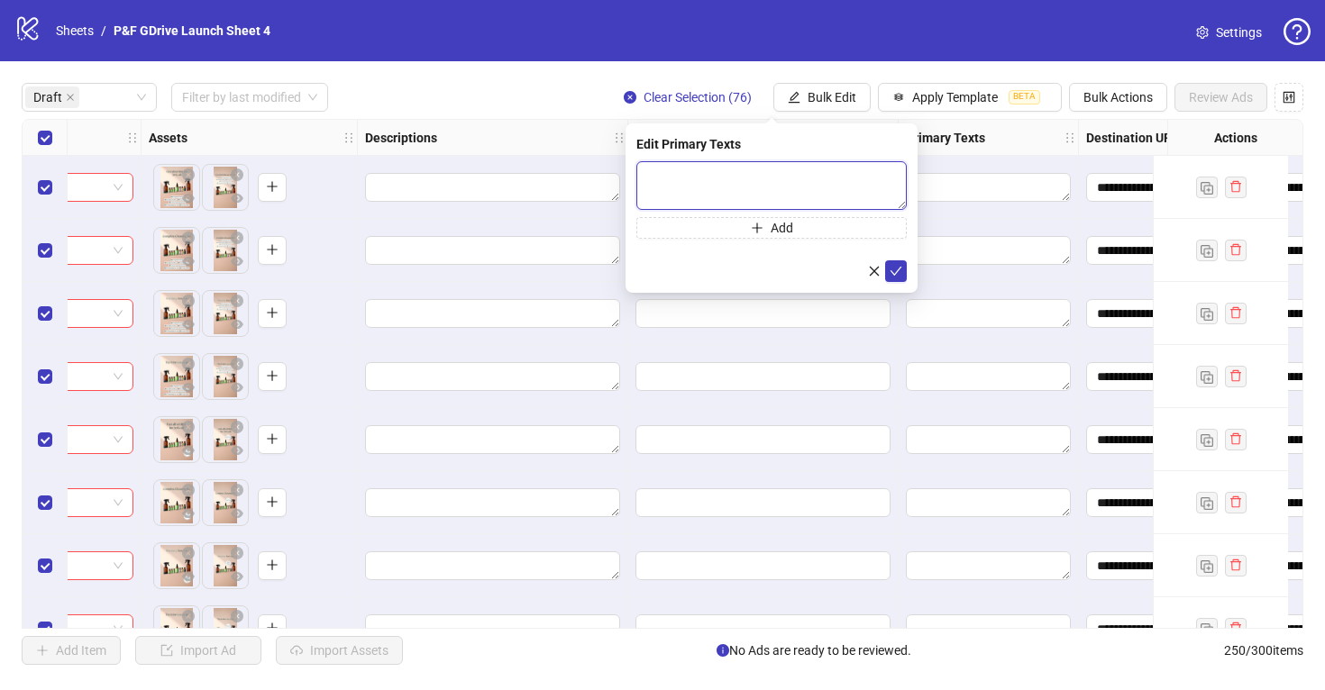
click at [733, 185] on textarea at bounding box center [771, 185] width 270 height 49
paste textarea "**********"
click at [654, 178] on textarea "**********" at bounding box center [771, 185] width 270 height 49
type textarea "**********"
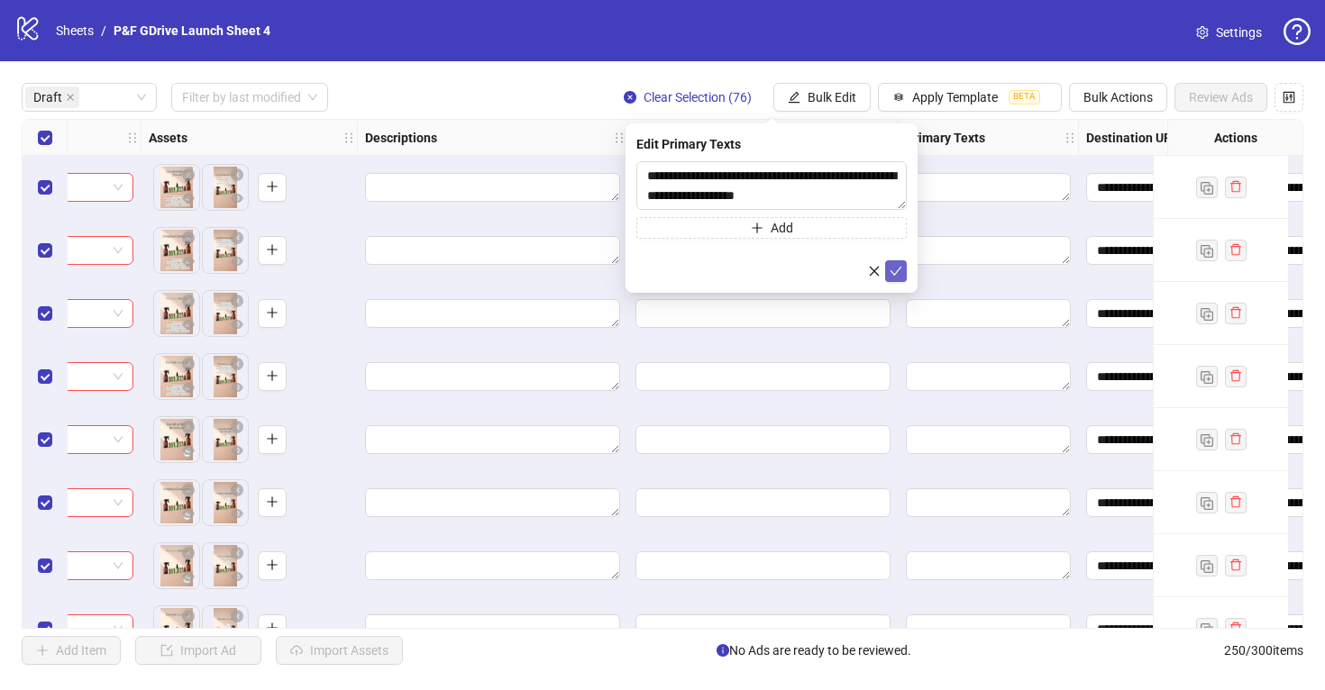
click at [897, 271] on icon "check" at bounding box center [895, 271] width 13 height 13
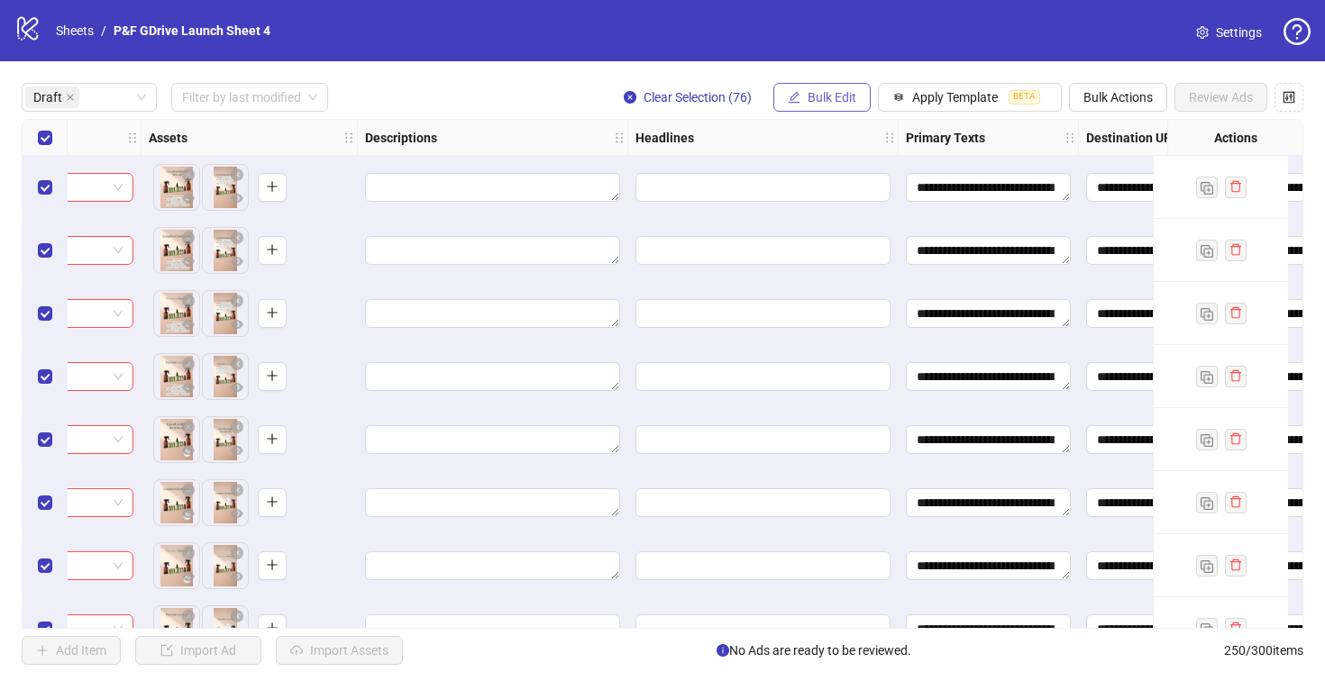
click at [836, 97] on span "Bulk Edit" at bounding box center [831, 97] width 49 height 14
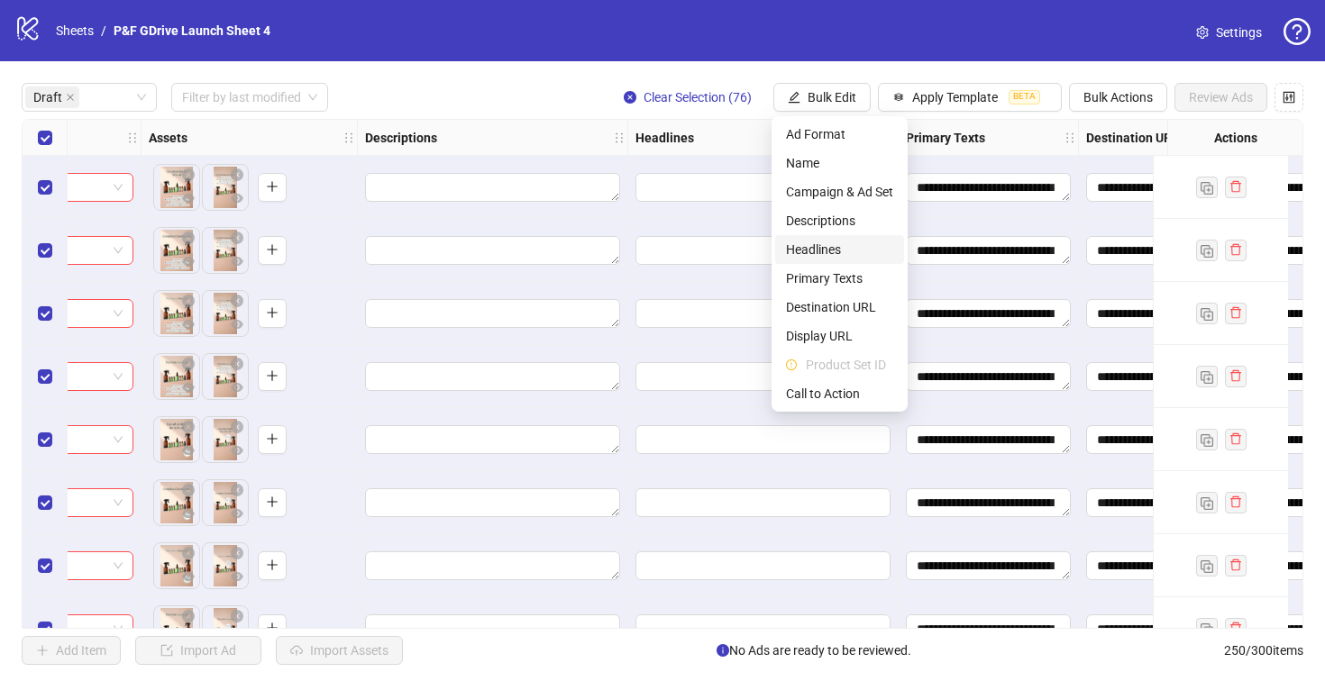
click at [840, 248] on span "Headlines" at bounding box center [839, 250] width 107 height 20
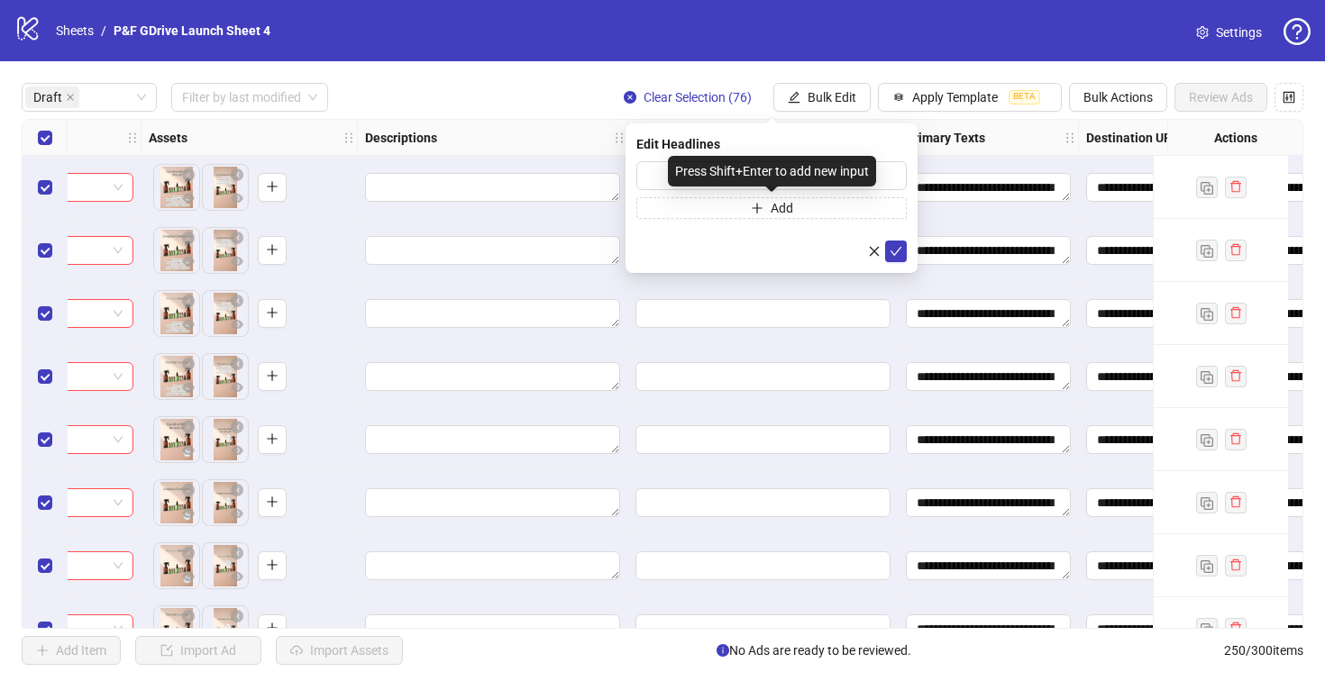
click at [678, 171] on div "Press Shift+Enter to add new input" at bounding box center [772, 171] width 208 height 31
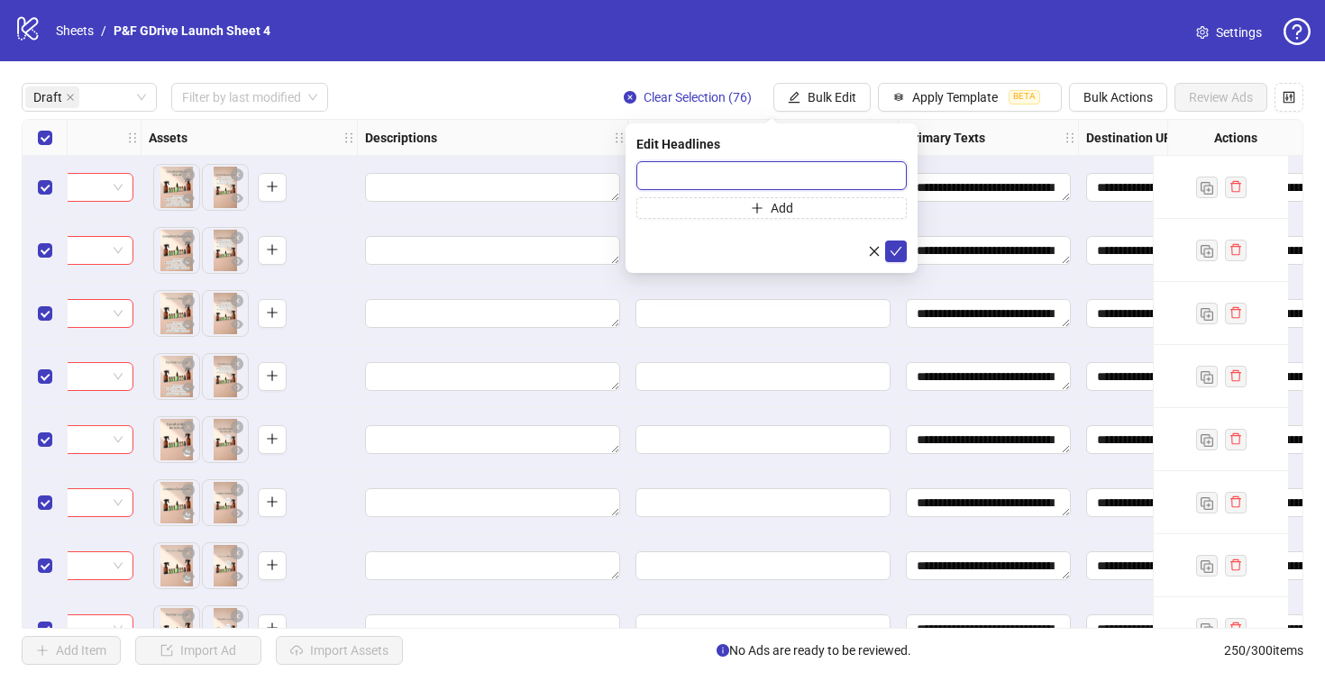
click at [655, 173] on input "text" at bounding box center [771, 175] width 270 height 29
paste input "**********"
click at [652, 174] on input "**********" at bounding box center [771, 175] width 270 height 29
drag, startPoint x: 785, startPoint y: 178, endPoint x: 691, endPoint y: 182, distance: 93.8
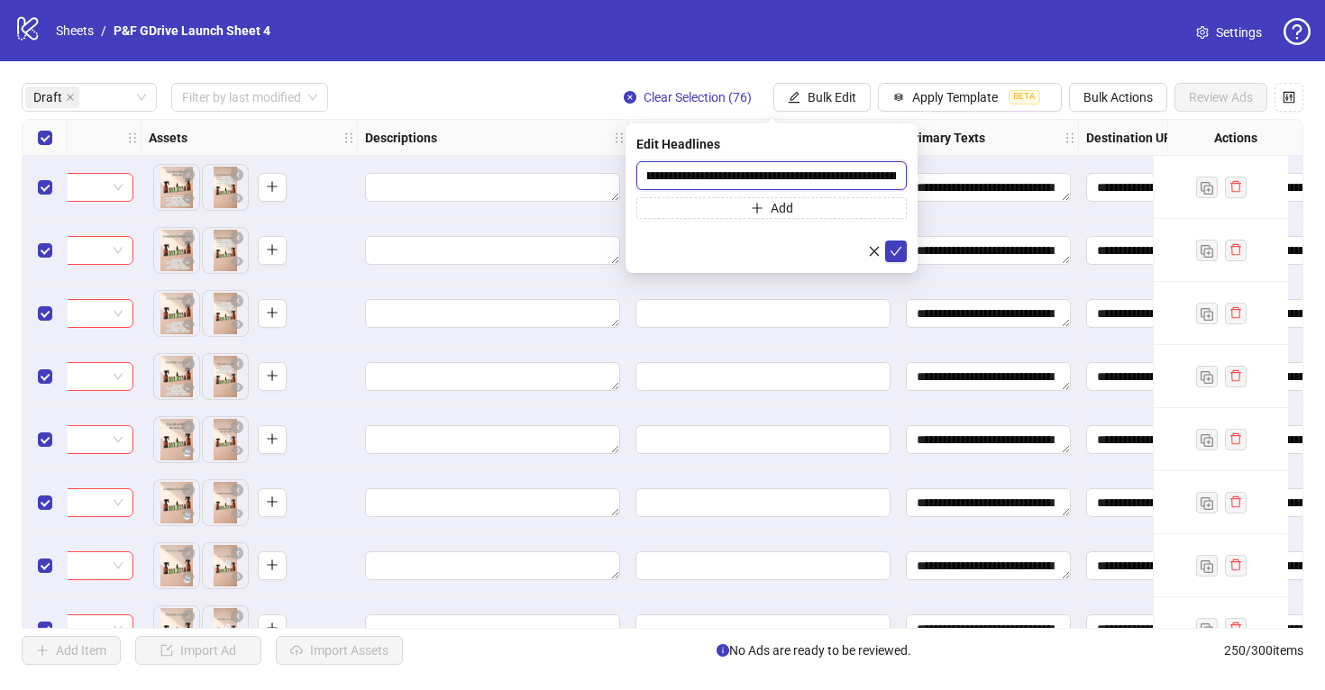
click at [691, 182] on input "**********" at bounding box center [771, 175] width 270 height 29
drag, startPoint x: 691, startPoint y: 177, endPoint x: 915, endPoint y: 177, distance: 224.4
click at [915, 177] on div "**********" at bounding box center [771, 198] width 292 height 150
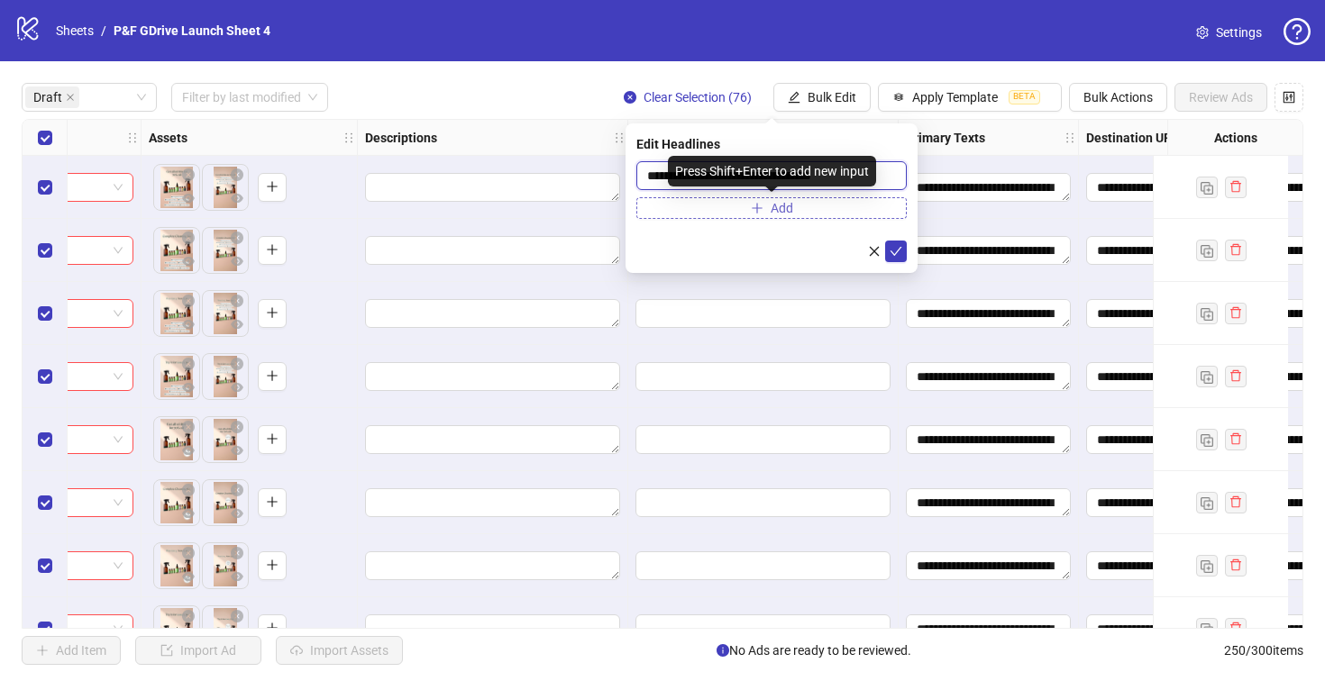
type input "**********"
click at [835, 203] on button "Add" at bounding box center [771, 208] width 270 height 22
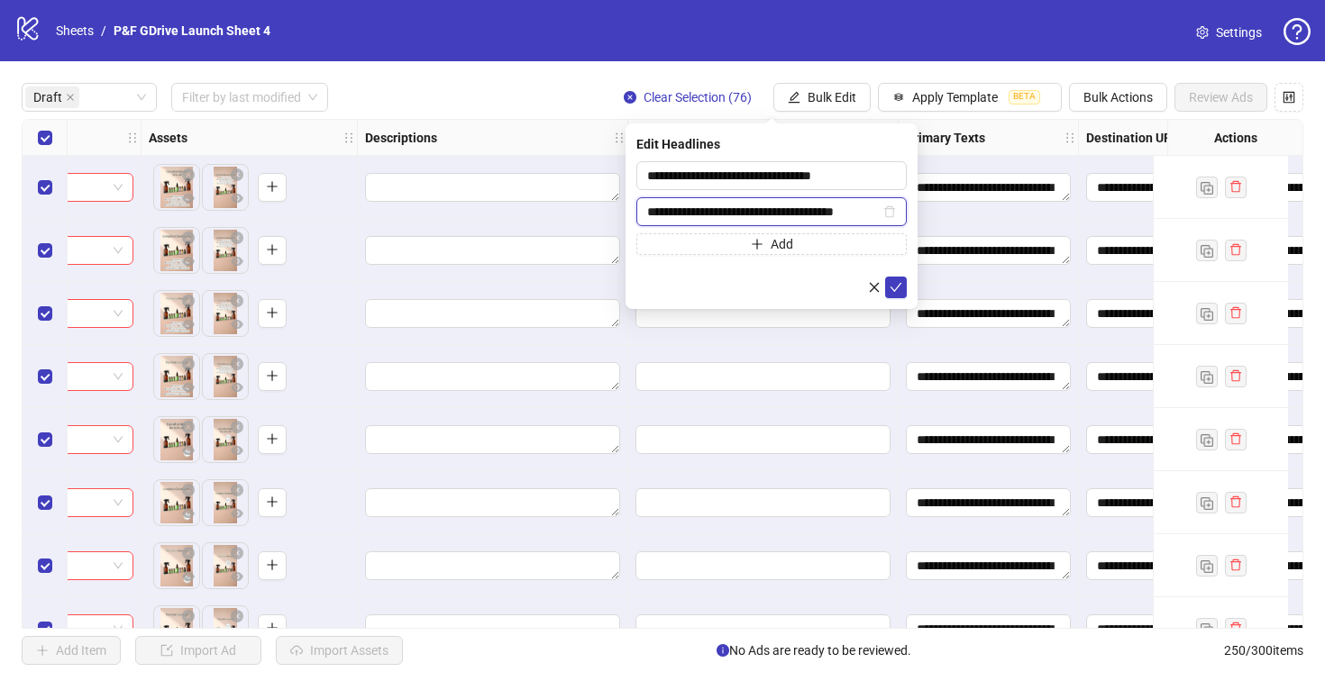
drag, startPoint x: 842, startPoint y: 213, endPoint x: 822, endPoint y: 214, distance: 20.8
click at [822, 214] on input "**********" at bounding box center [763, 212] width 232 height 20
type input "**********"
click at [890, 210] on icon "delete" at bounding box center [889, 211] width 13 height 13
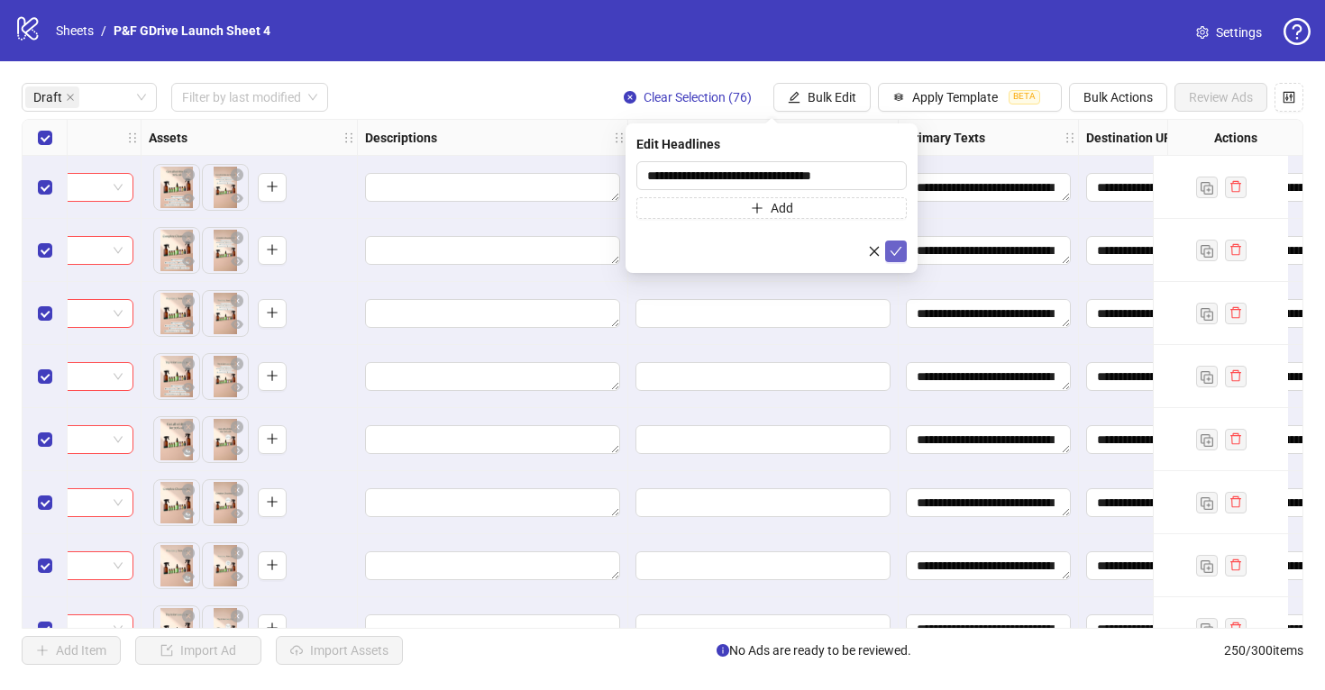
click at [897, 250] on icon "check" at bounding box center [895, 251] width 13 height 13
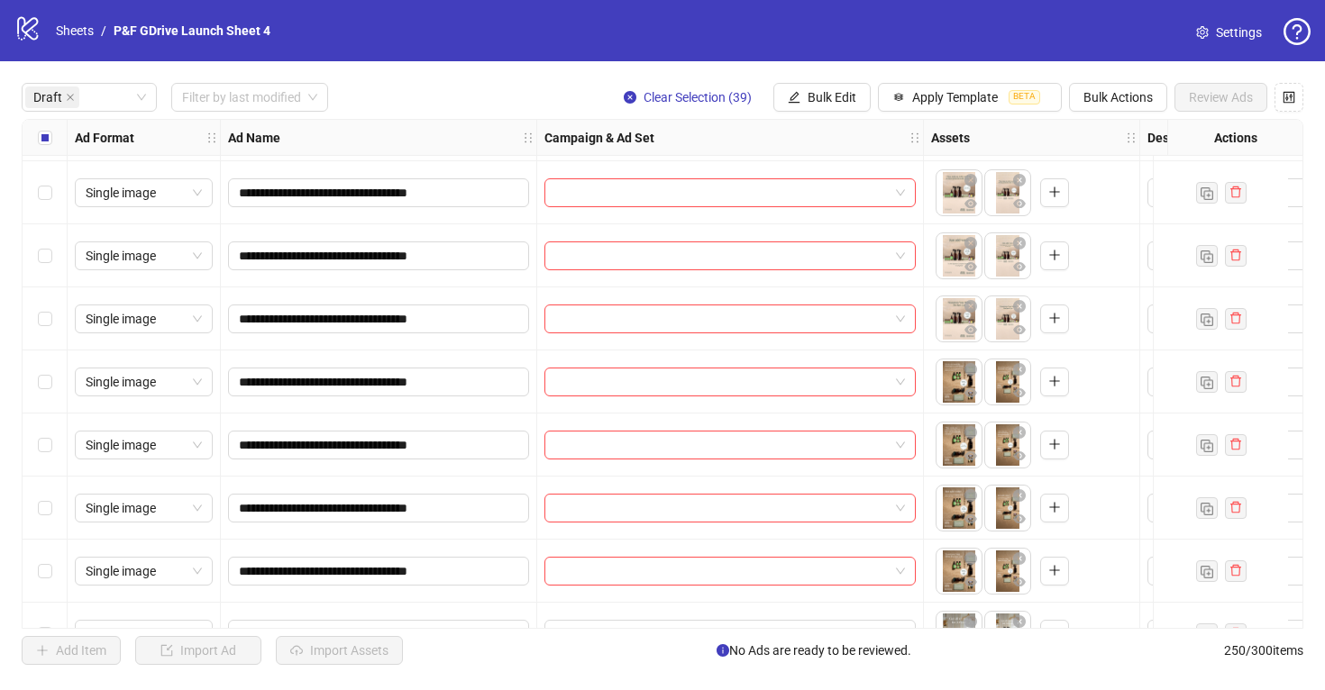
scroll to position [2797, 0]
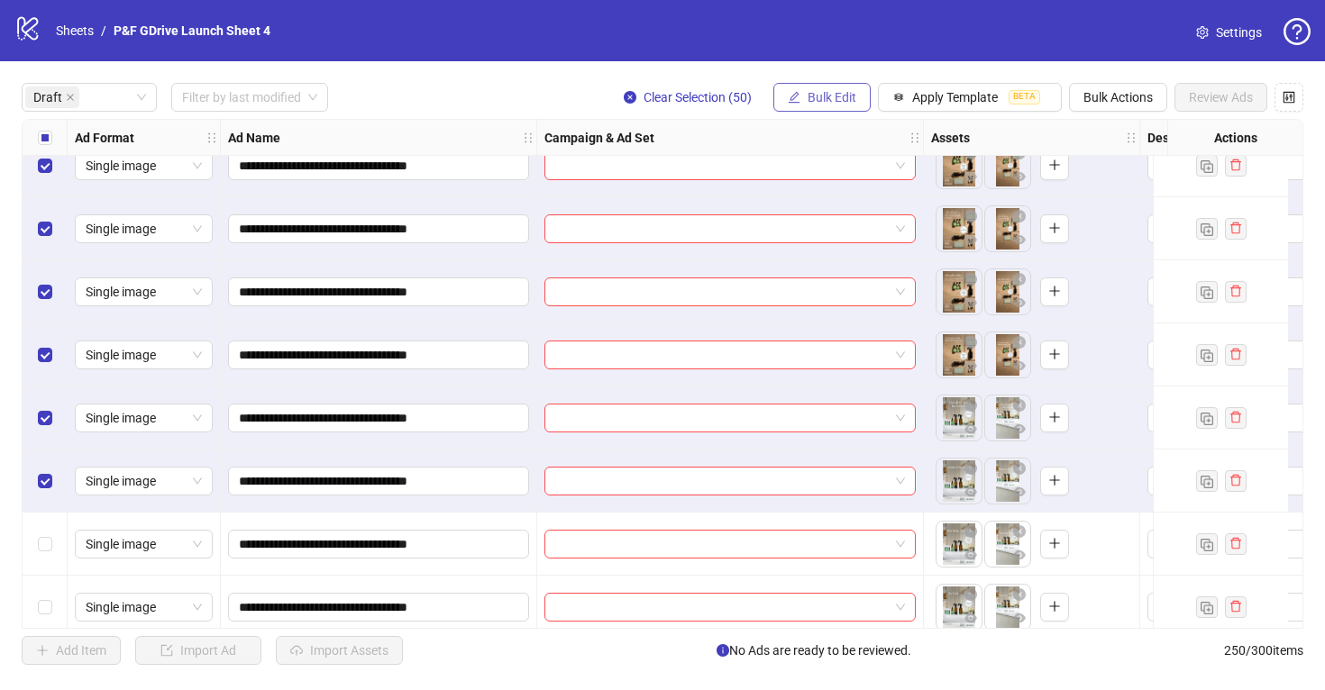
click at [826, 96] on span "Bulk Edit" at bounding box center [831, 97] width 49 height 14
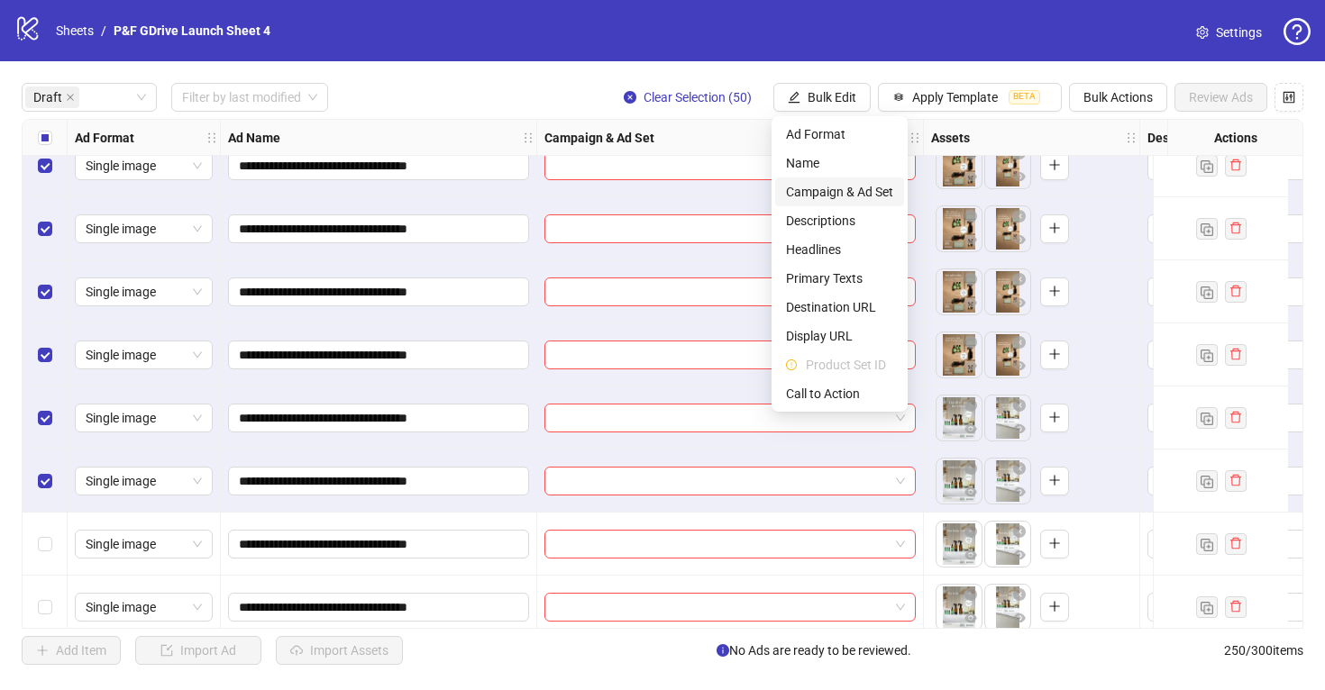
click at [842, 189] on span "Campaign & Ad Set" at bounding box center [839, 192] width 107 height 20
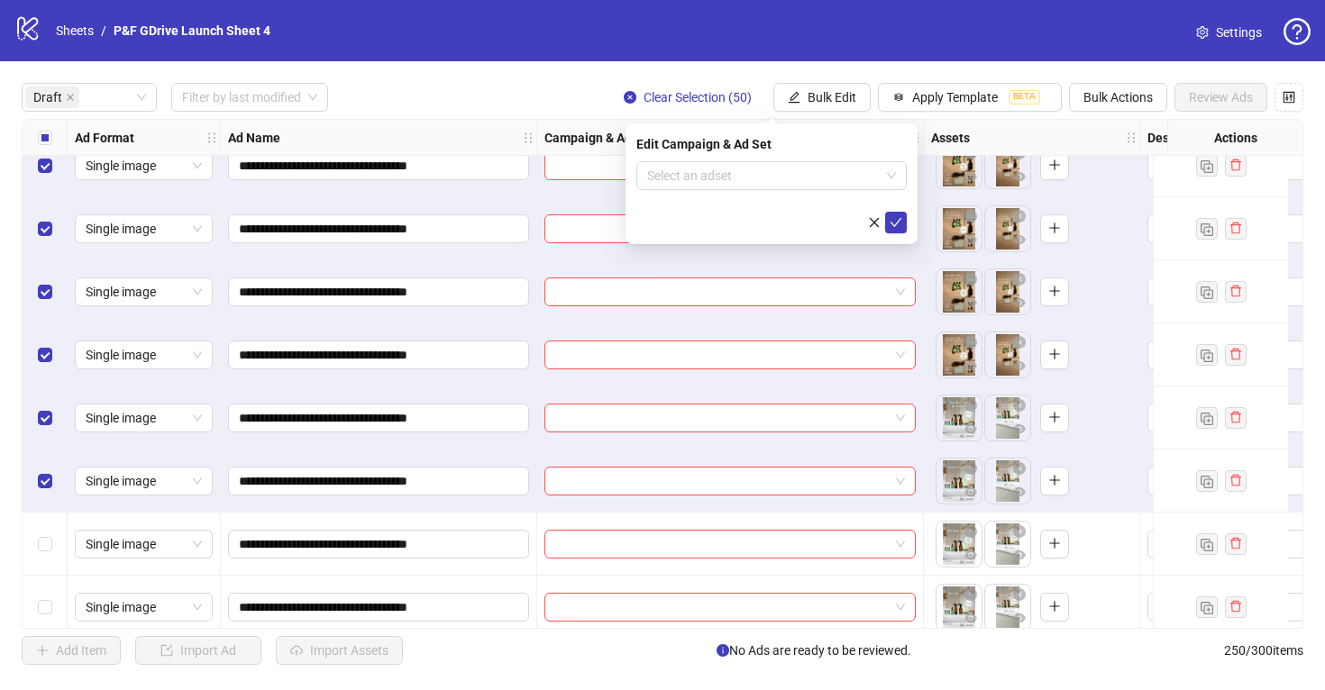
click at [836, 153] on div "Edit Campaign & Ad Set" at bounding box center [771, 144] width 270 height 20
click at [836, 174] on input "search" at bounding box center [763, 175] width 232 height 27
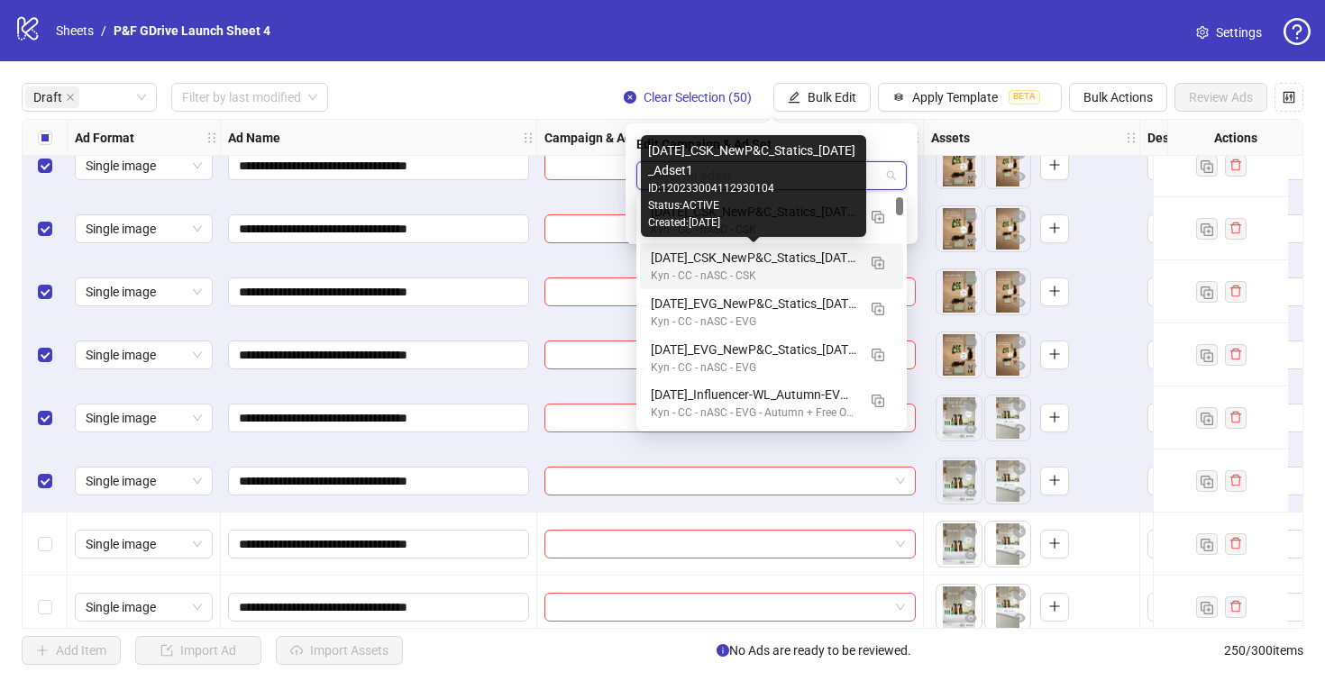
click at [806, 257] on div "September25_CSK_NewP&C_Statics_1.09.25_Adset1" at bounding box center [753, 258] width 205 height 20
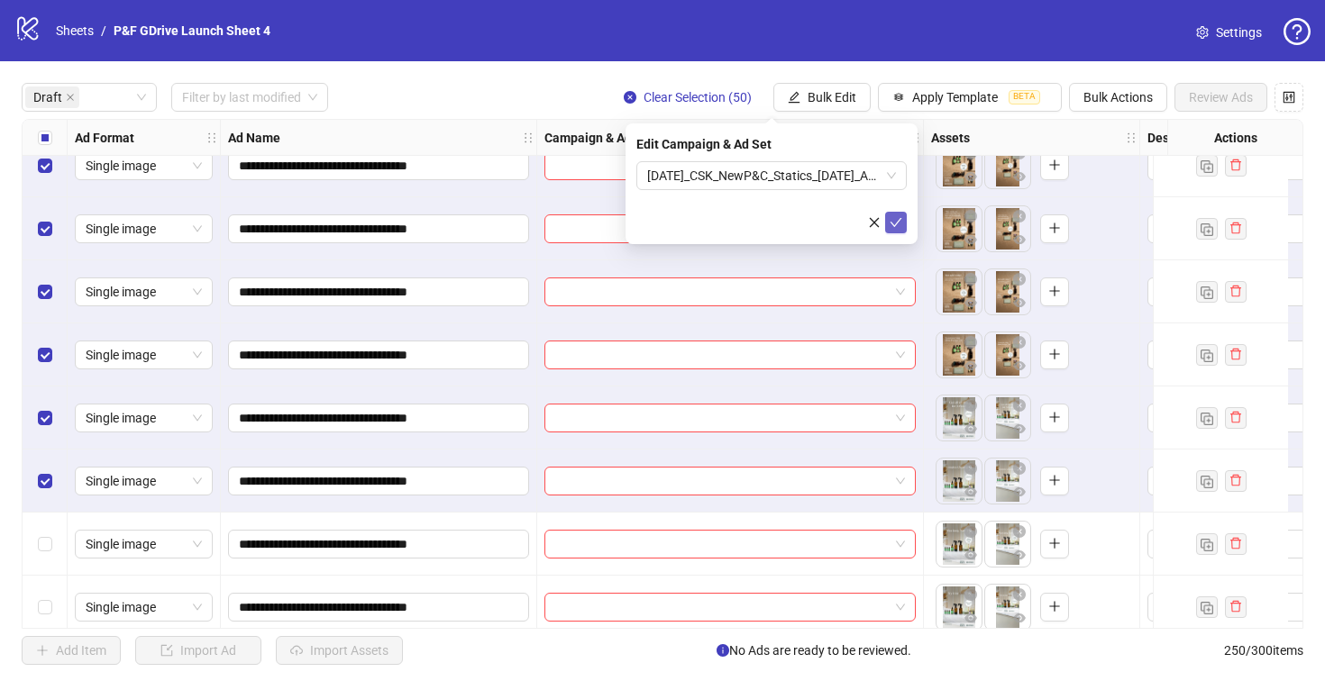
click at [891, 223] on icon "check" at bounding box center [895, 222] width 13 height 13
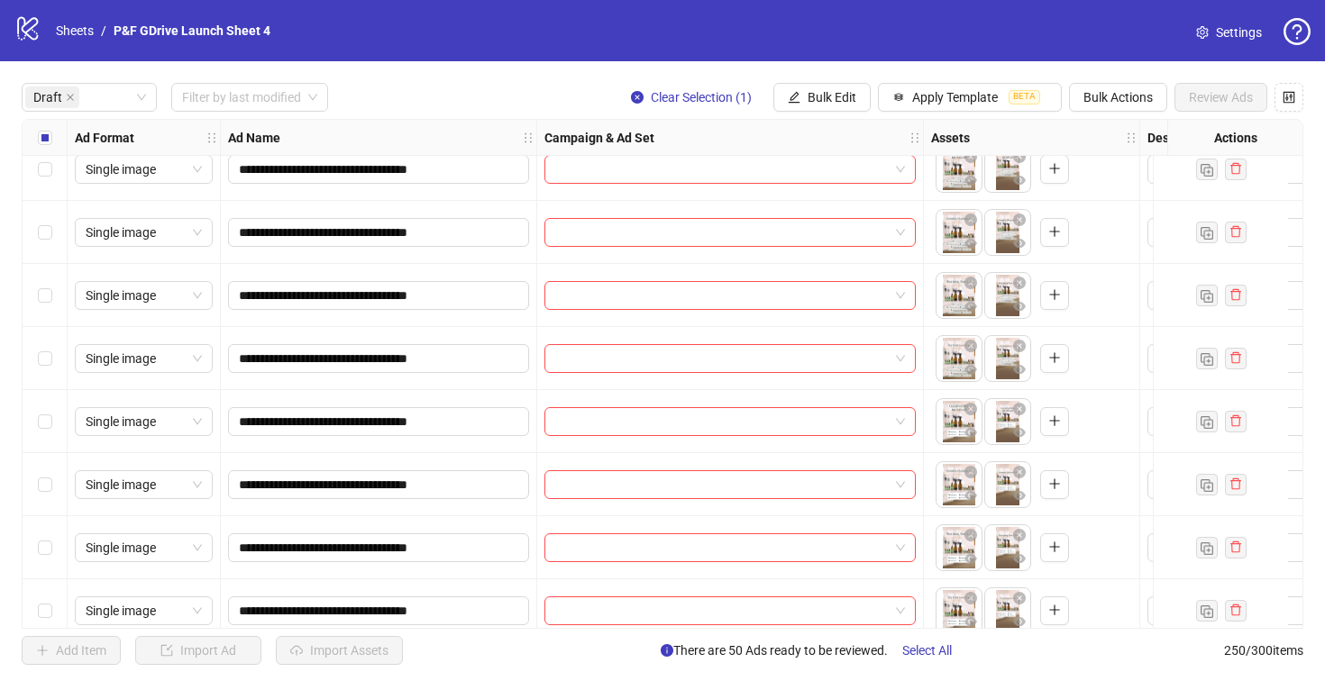
scroll to position [4329, 0]
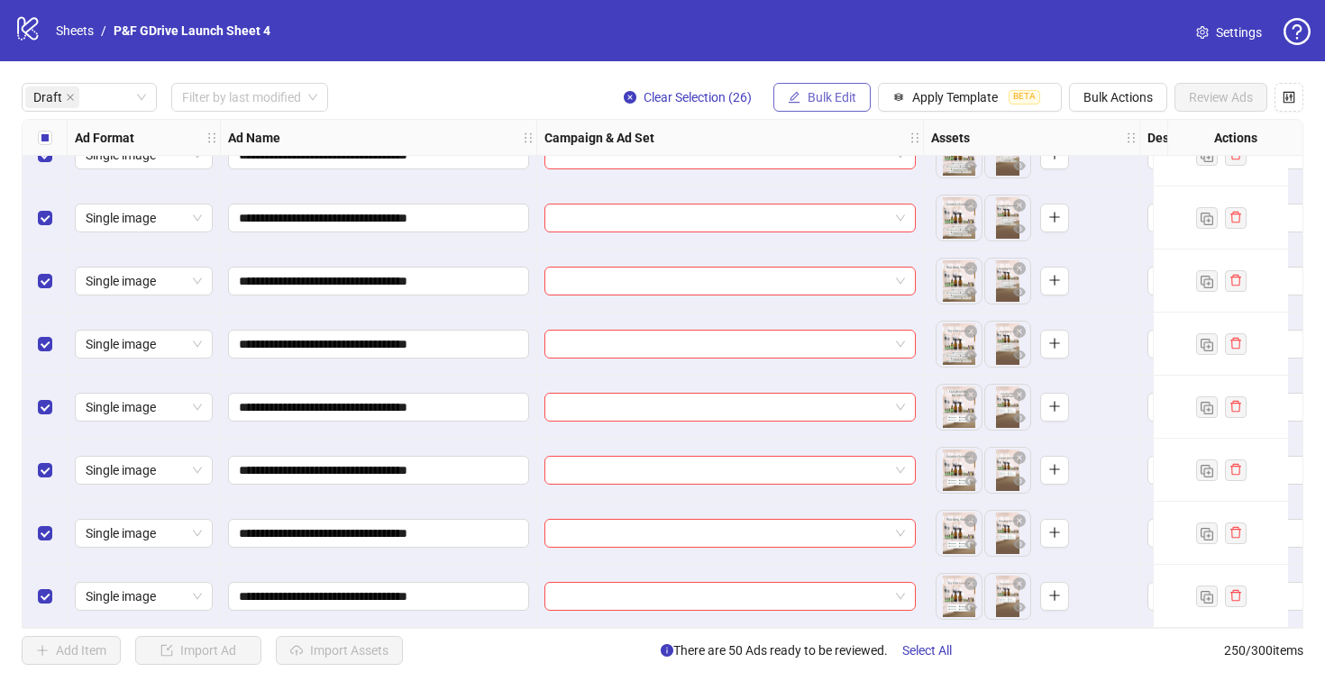
click at [812, 92] on span "Bulk Edit" at bounding box center [831, 97] width 49 height 14
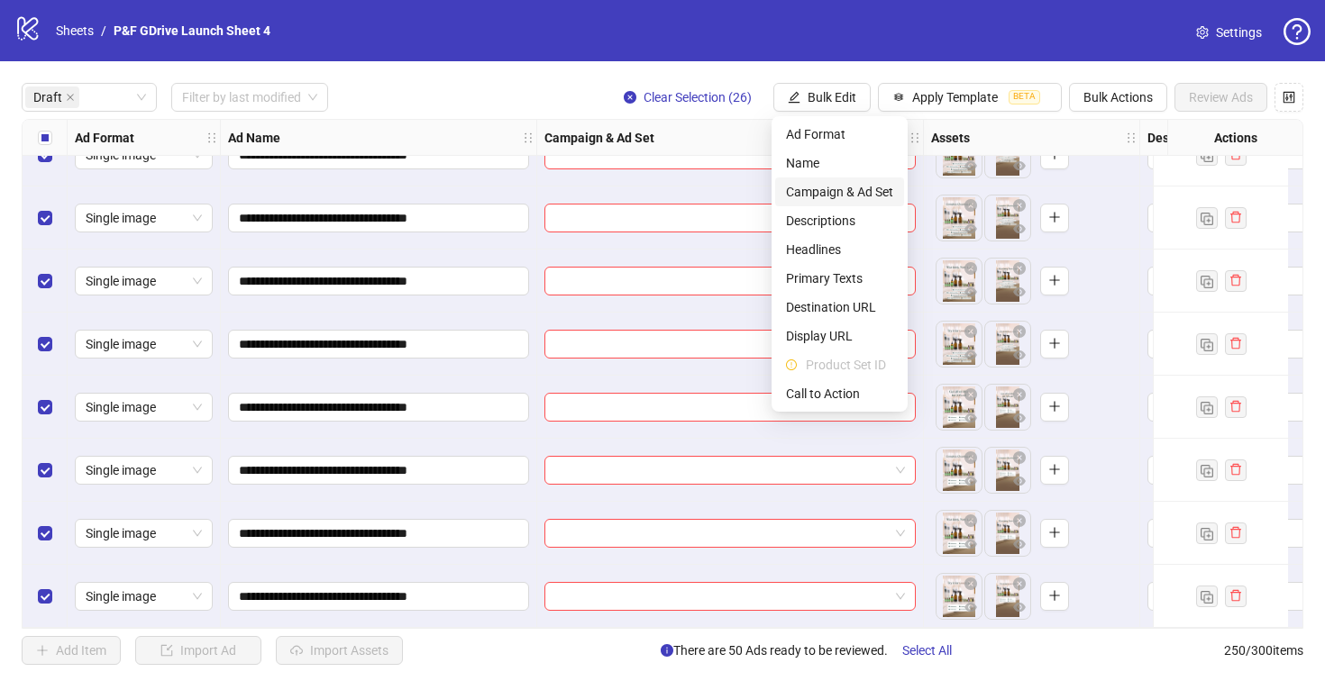
click at [827, 187] on span "Campaign & Ad Set" at bounding box center [839, 192] width 107 height 20
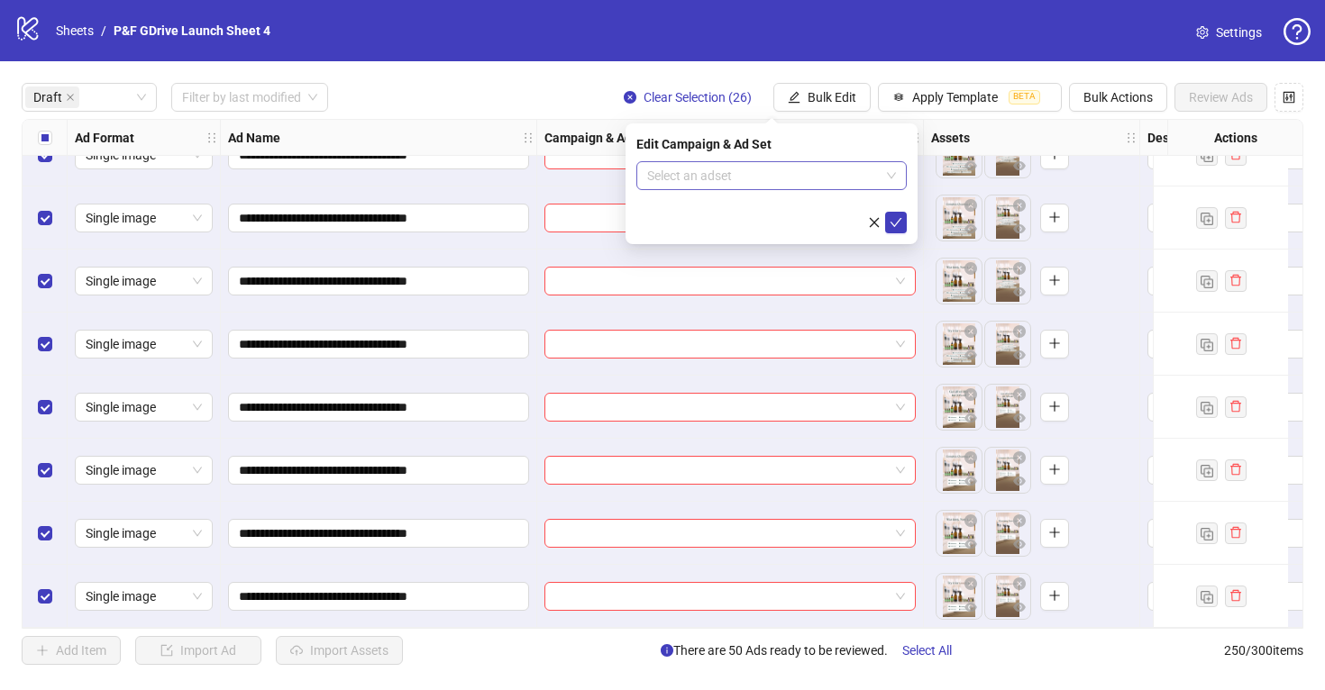
click at [789, 165] on input "search" at bounding box center [763, 175] width 232 height 27
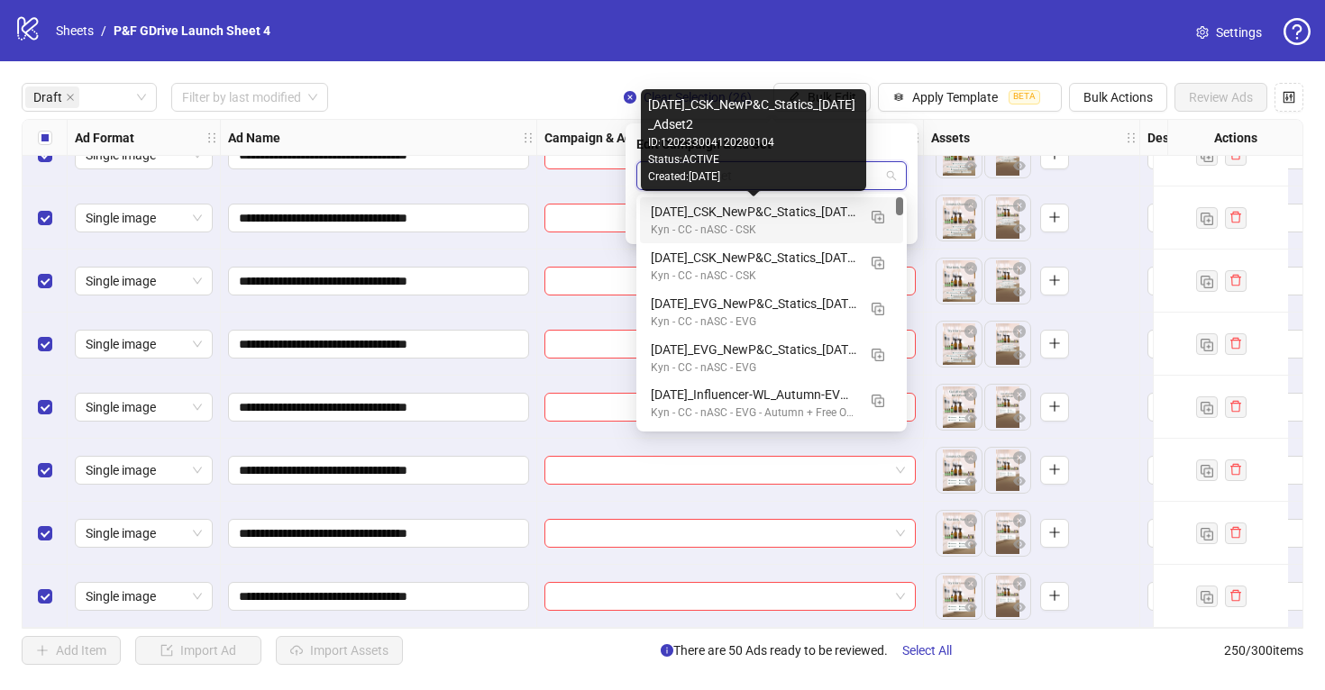
click at [764, 209] on div "September25_CSK_NewP&C_Statics_1.09.25_Adset2" at bounding box center [753, 212] width 205 height 20
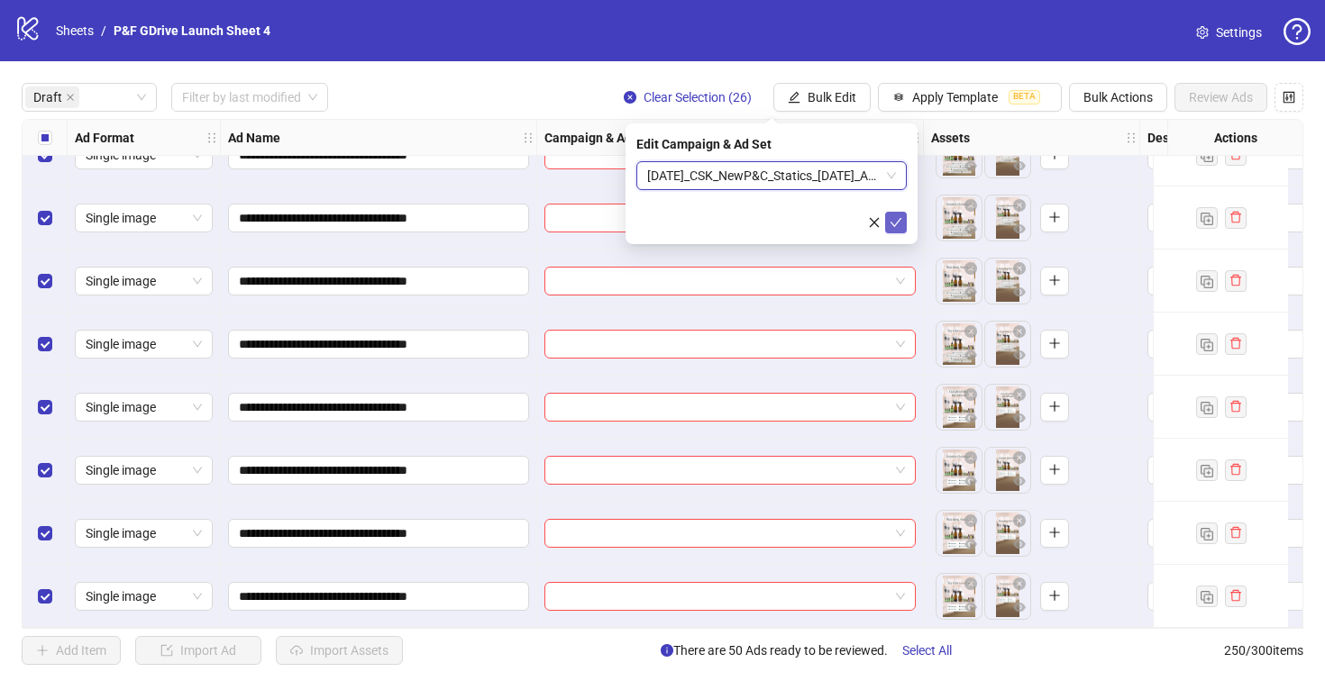
click at [897, 223] on icon "check" at bounding box center [895, 222] width 13 height 13
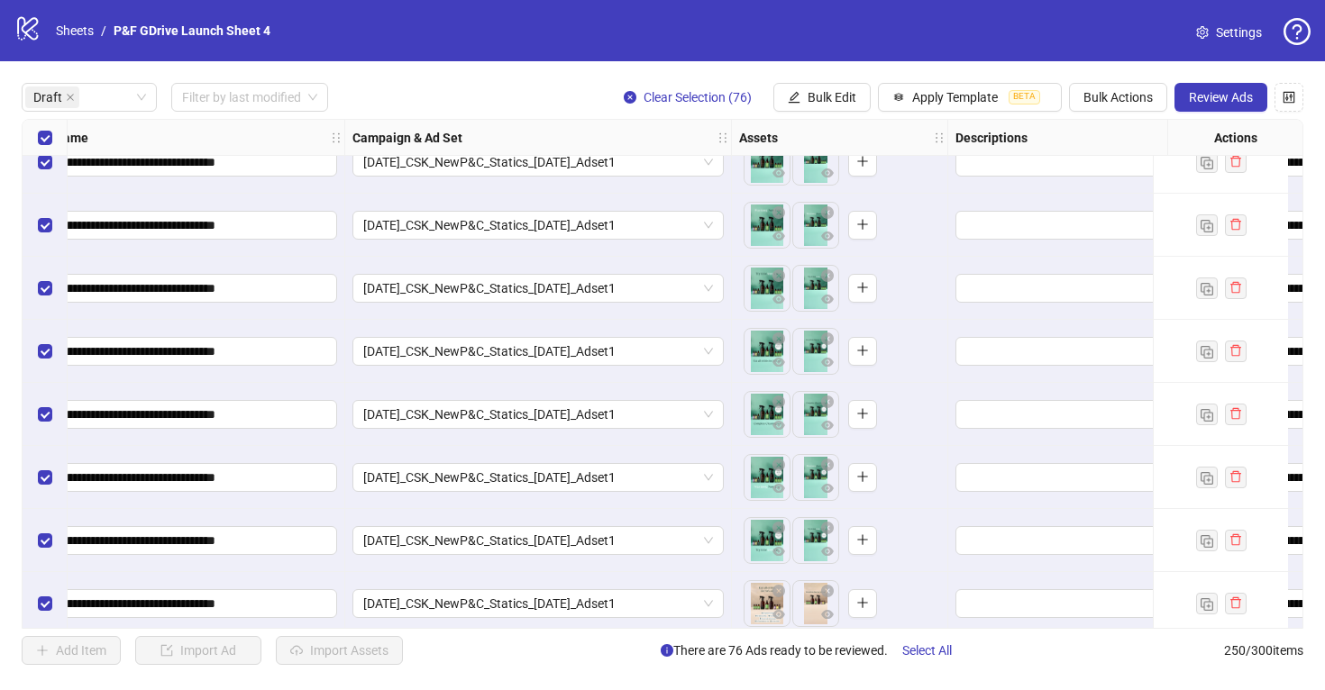
scroll to position [1097, 187]
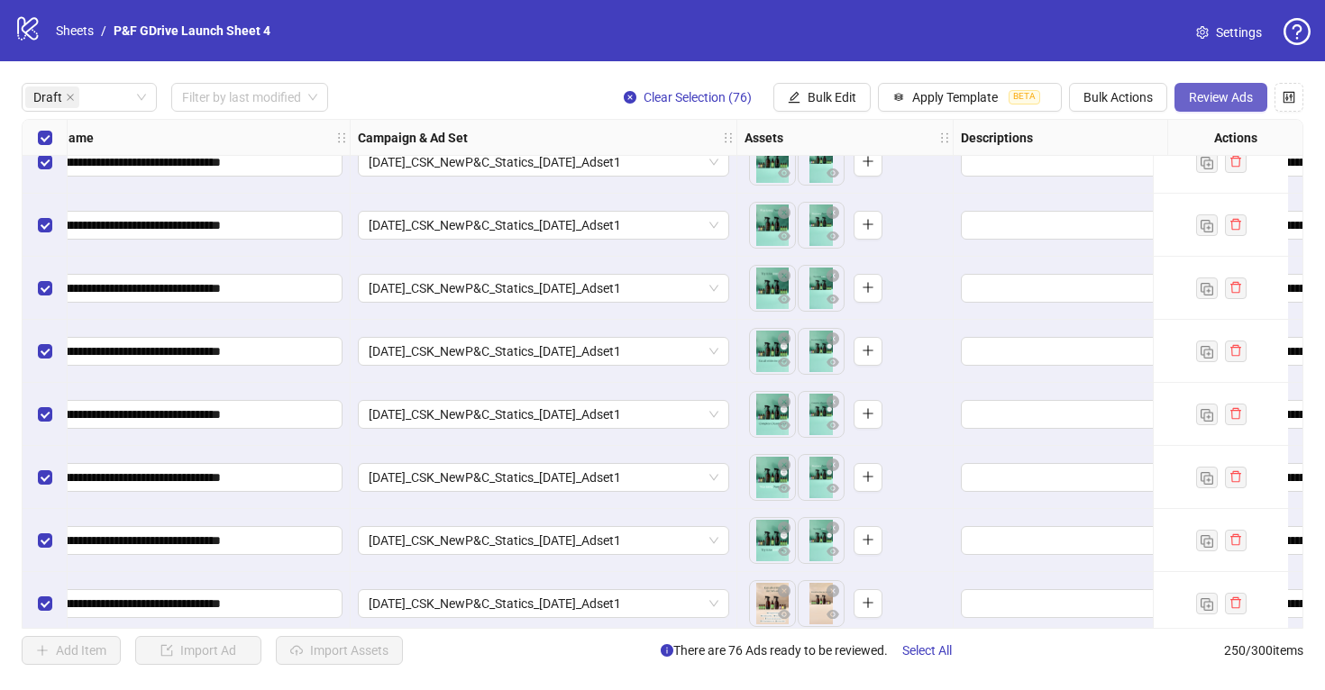
click at [1216, 106] on button "Review Ads" at bounding box center [1220, 97] width 93 height 29
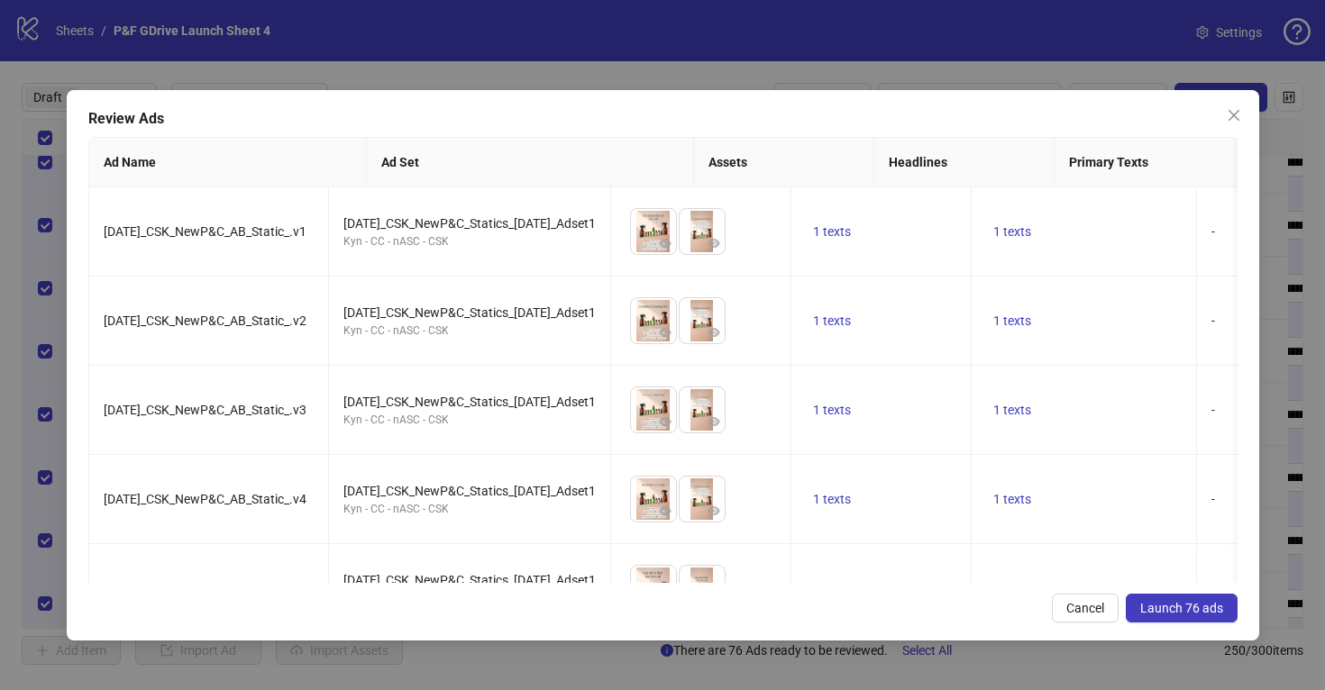
click at [1177, 607] on span "Launch 76 ads" at bounding box center [1181, 608] width 83 height 14
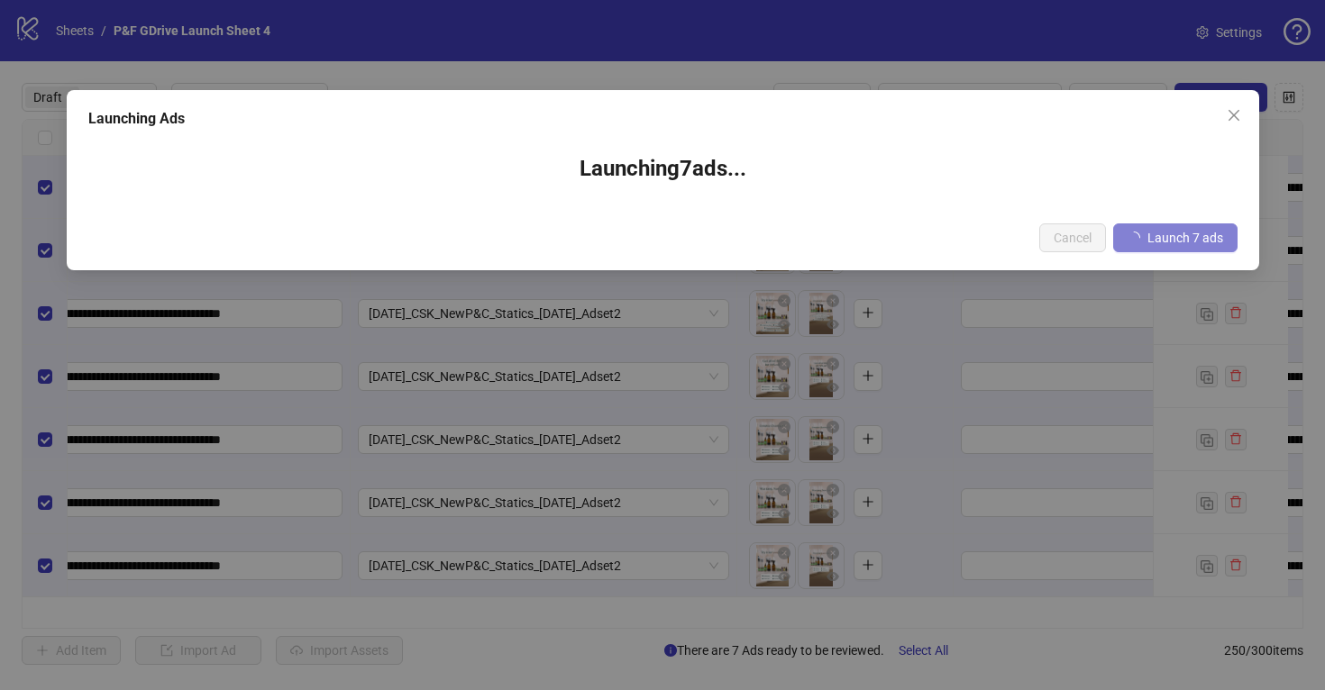
scroll to position [0, 187]
